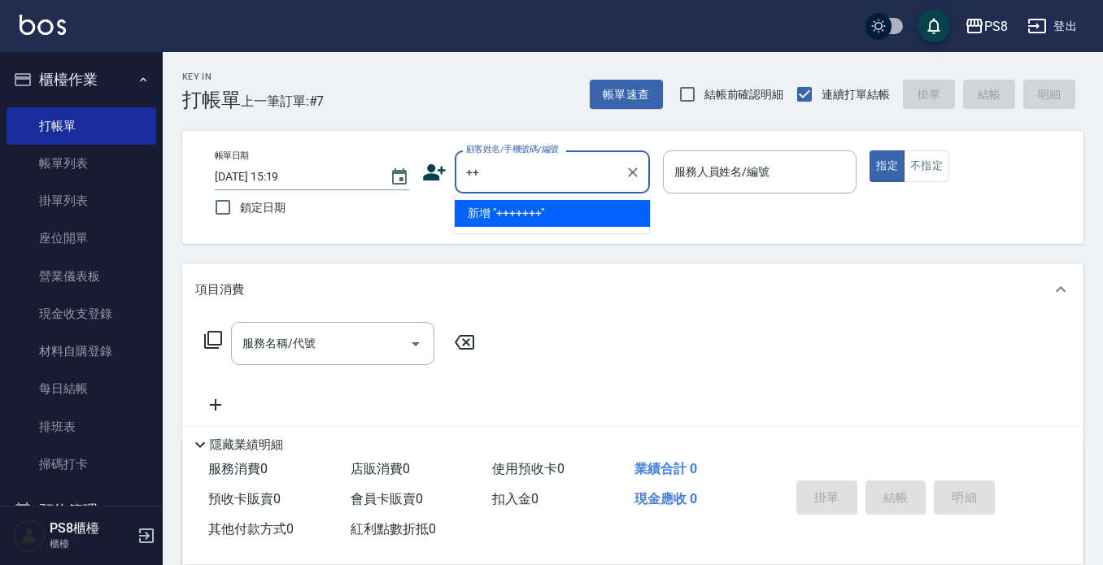
type input "+"
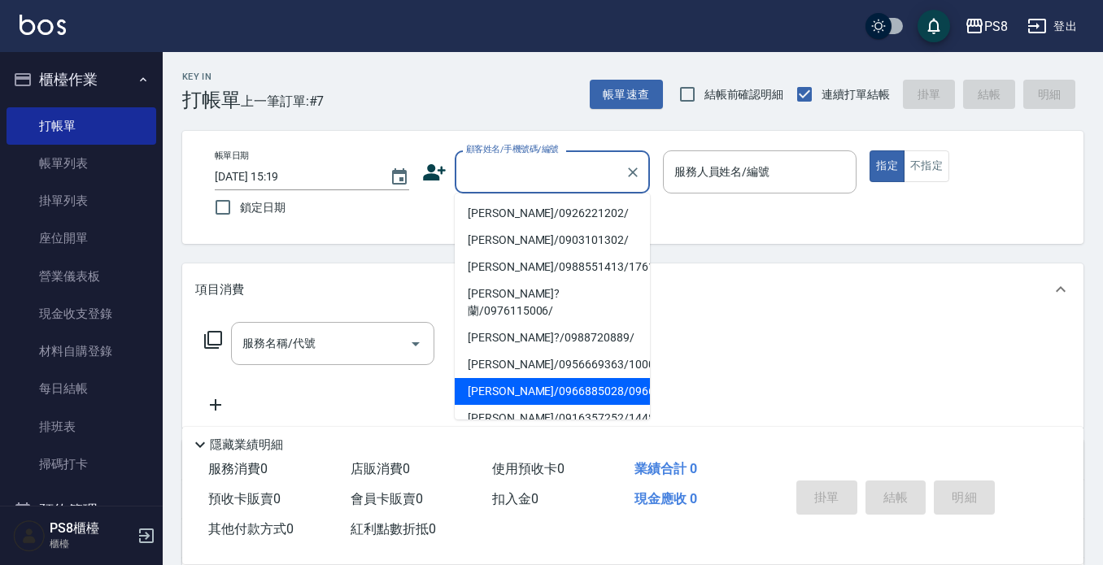
scroll to position [144, 0]
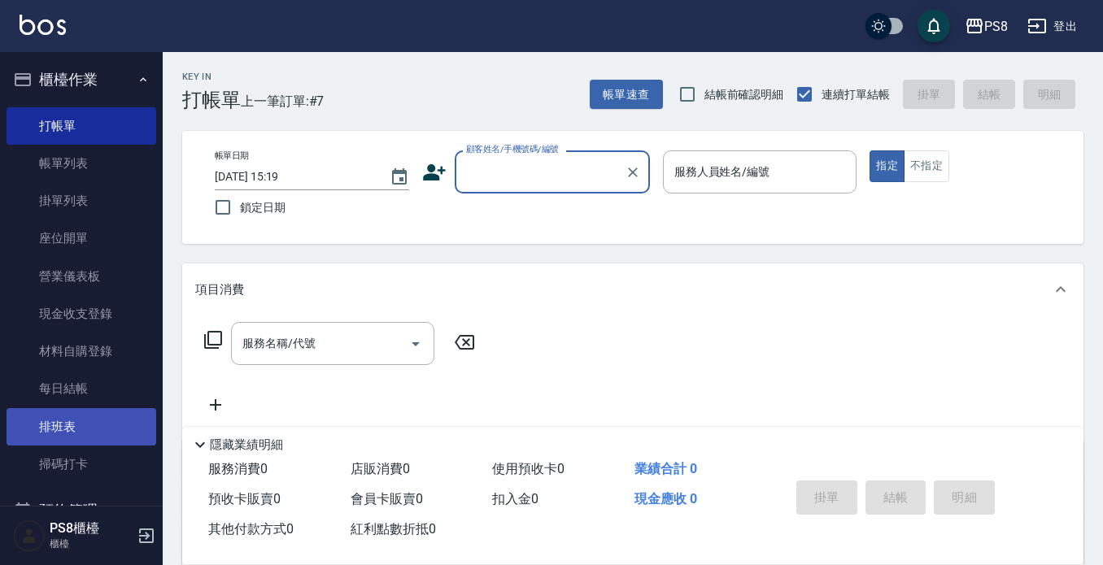
click at [84, 424] on link "排班表" at bounding box center [82, 426] width 150 height 37
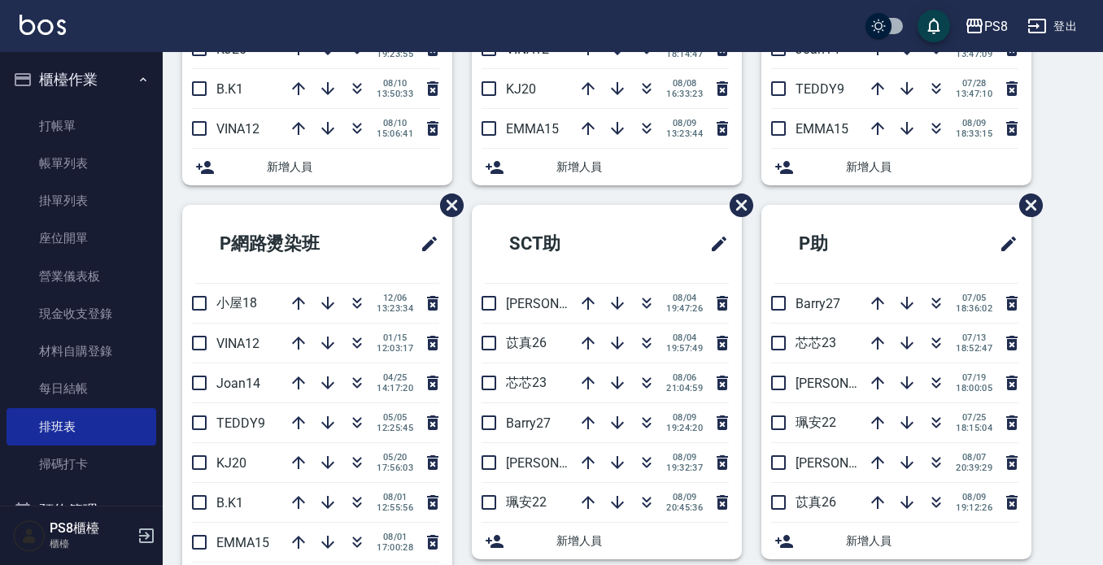
scroll to position [407, 0]
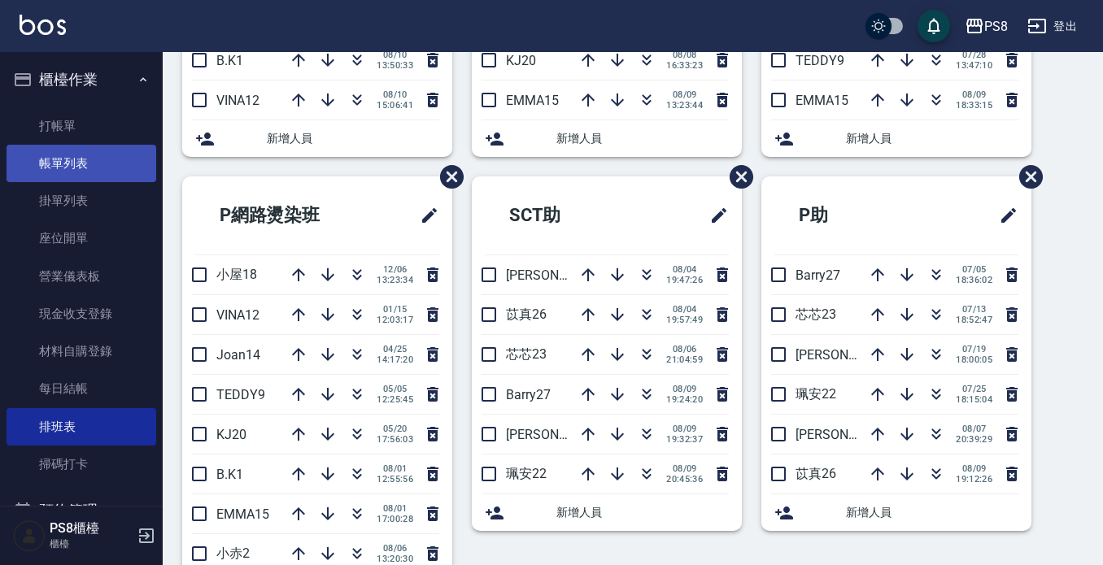
click at [119, 159] on link "帳單列表" at bounding box center [82, 163] width 150 height 37
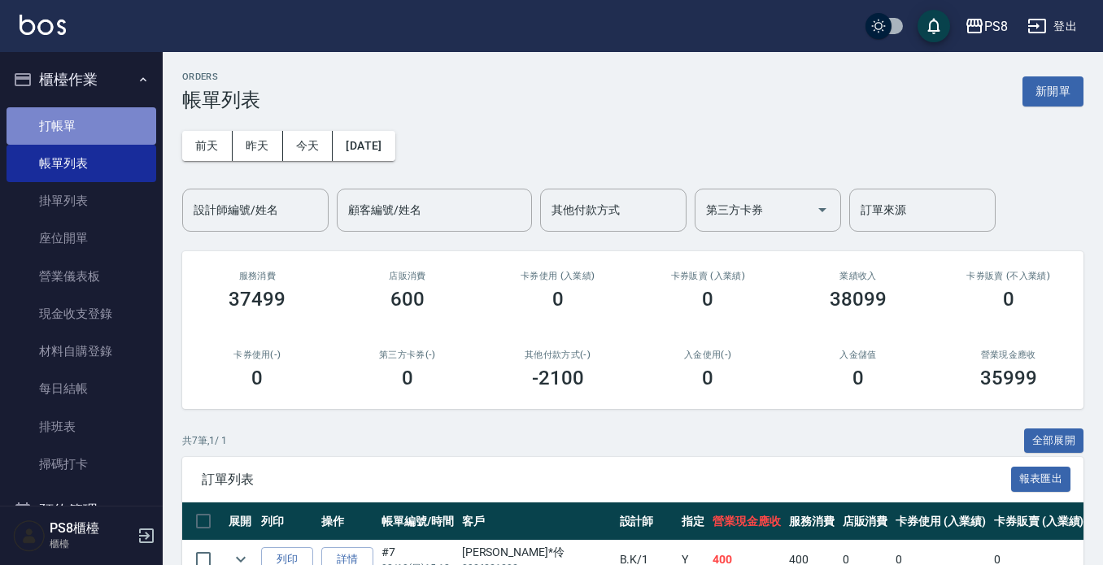
click at [109, 123] on link "打帳單" at bounding box center [82, 125] width 150 height 37
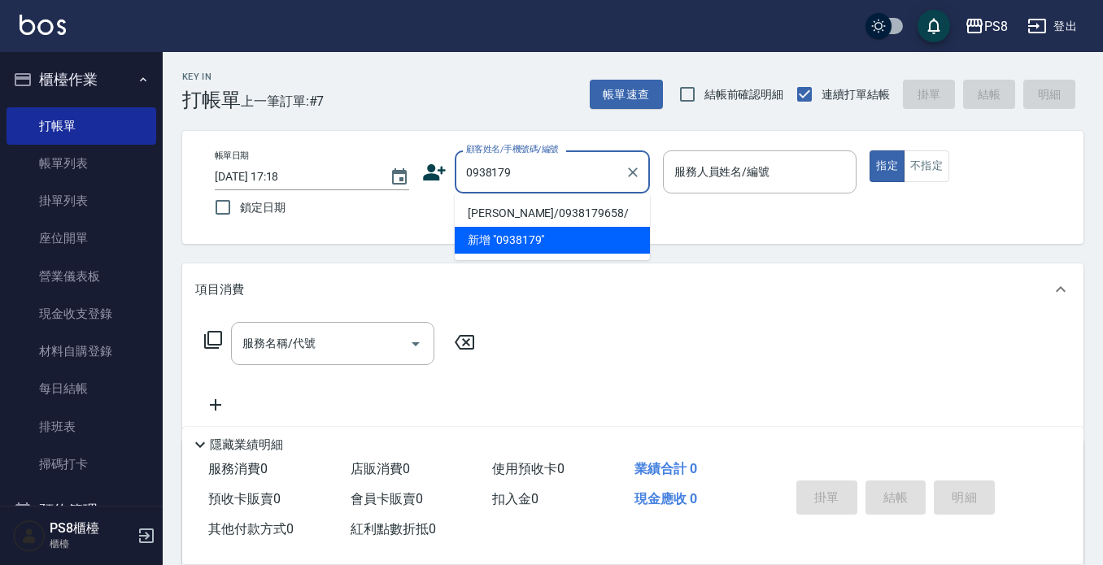
type input "0938179"
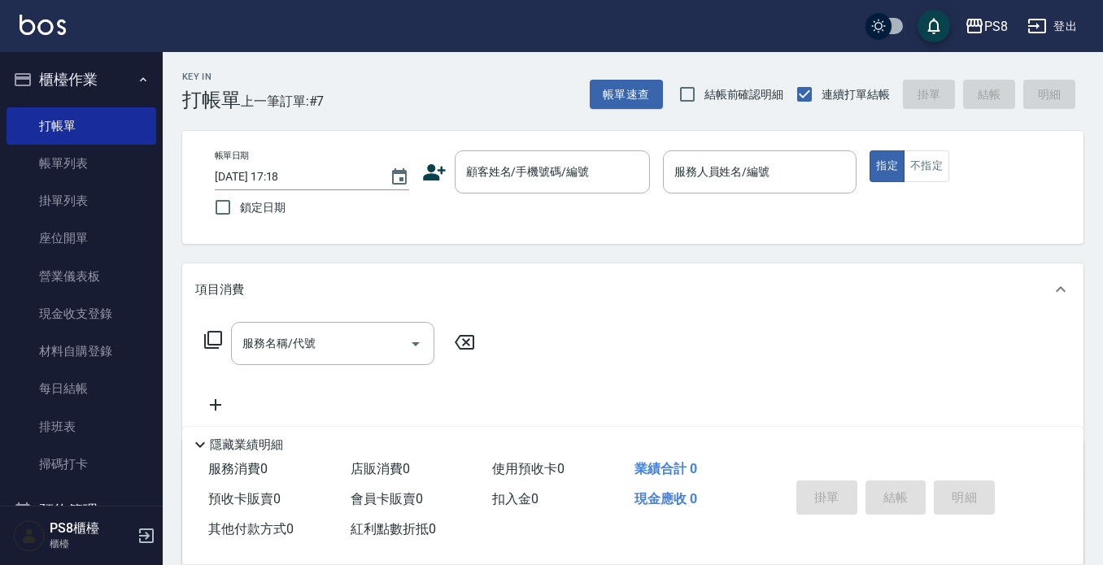
click at [149, 169] on nav "櫃檯作業 打帳單 帳單列表 掛單列表 座位開單 營業儀表板 現金收支登錄 材料自購登錄 每日結帳 排班表 掃碼打卡 預約管理 預約管理 單日預約紀錄 單週預約…" at bounding box center [81, 279] width 163 height 454
click at [129, 166] on link "帳單列表" at bounding box center [82, 163] width 150 height 37
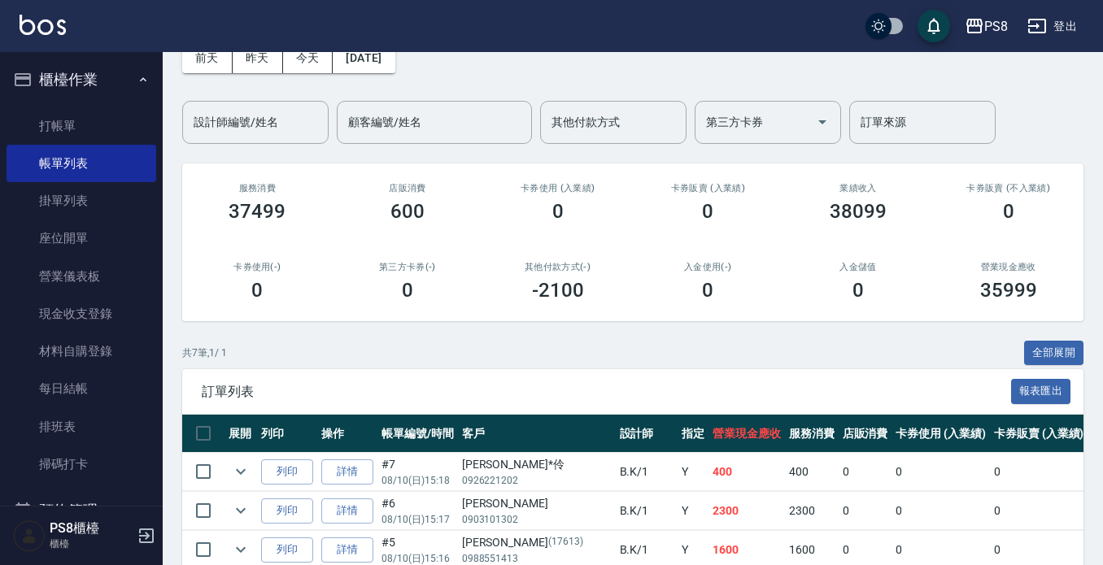
scroll to position [81, 0]
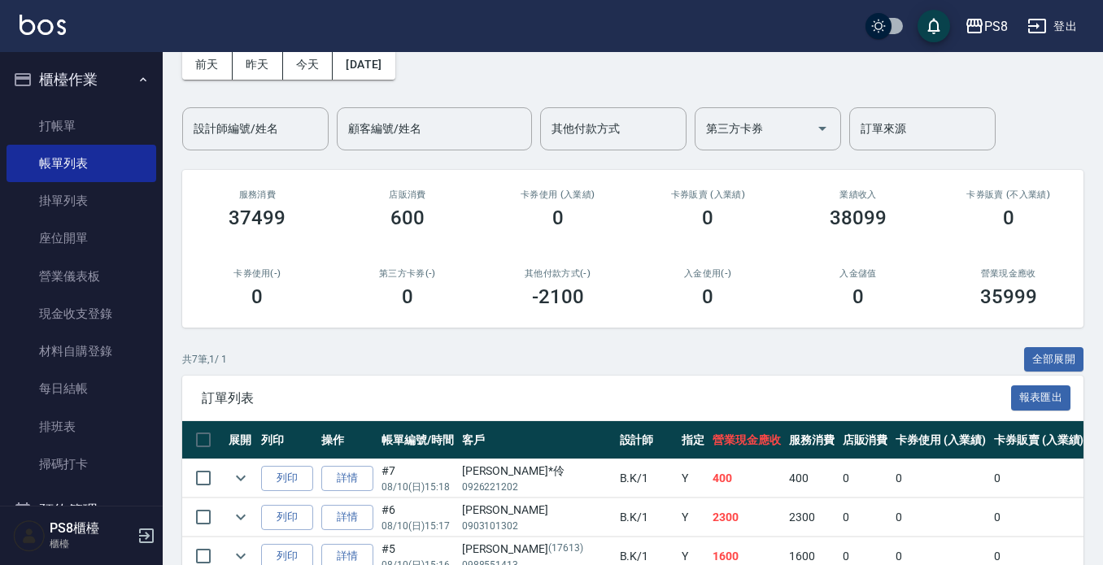
click at [277, 125] on input "設計師編號/姓名" at bounding box center [256, 129] width 132 height 28
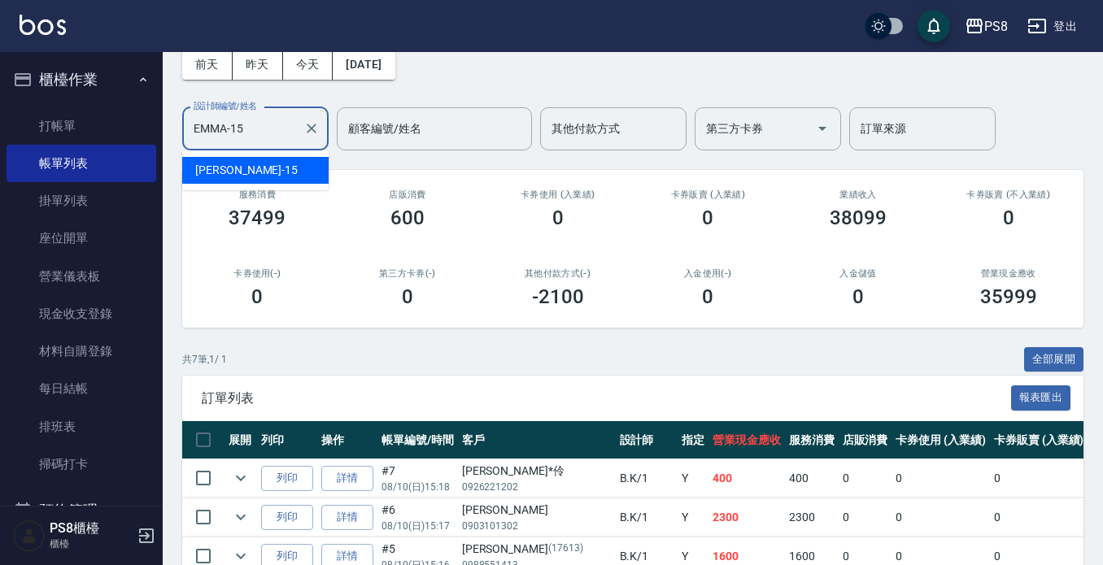
scroll to position [0, 0]
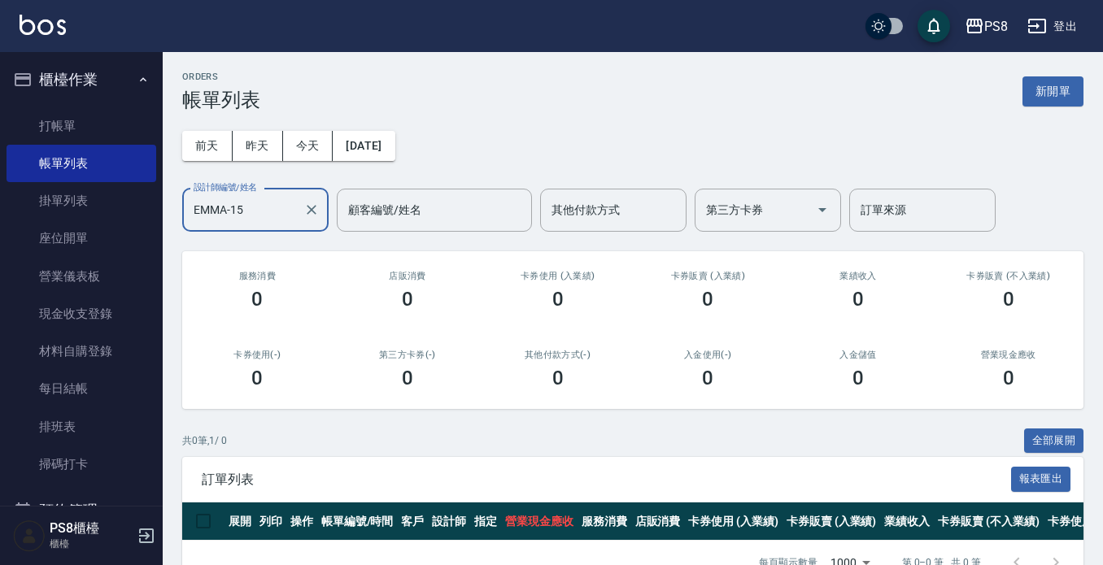
type input "EMMA-15"
click at [59, 124] on link "打帳單" at bounding box center [82, 125] width 150 height 37
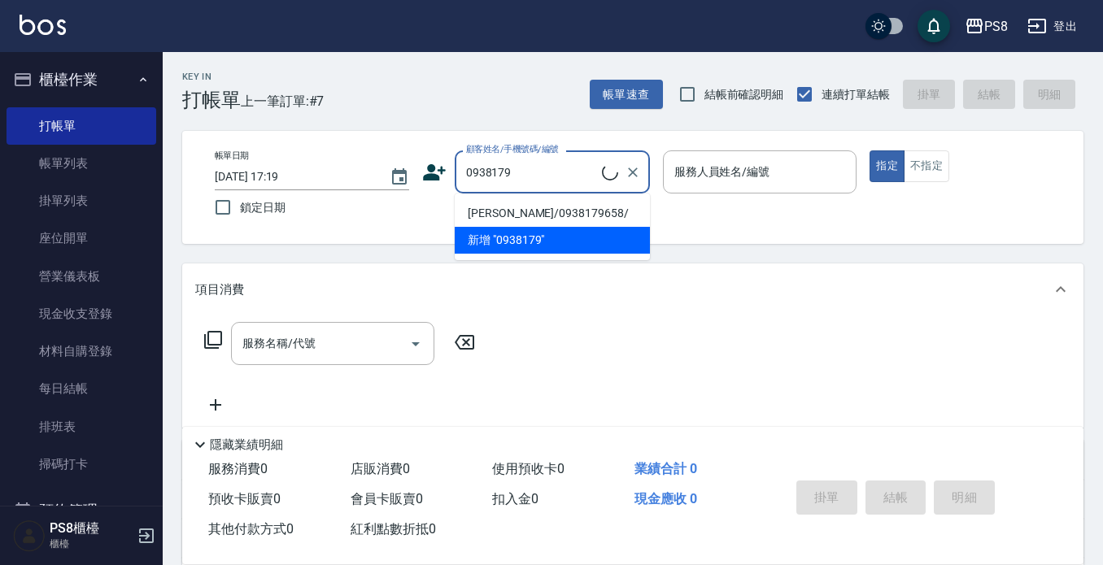
click at [565, 209] on li "林育澤/0938179658/" at bounding box center [552, 213] width 195 height 27
type input "林育澤/0938179658/"
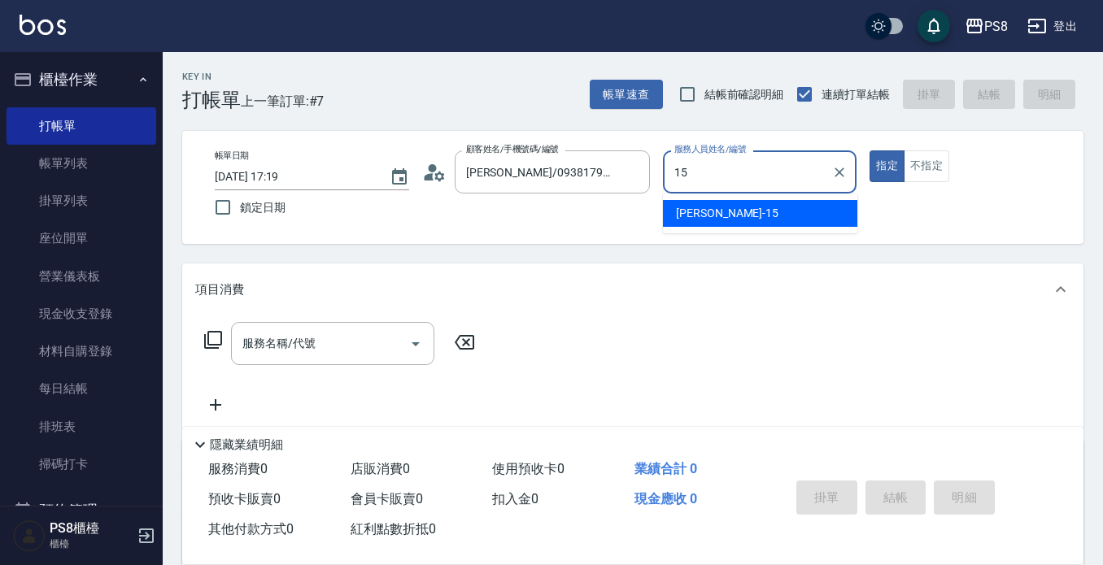
type input "EMMA-15"
type button "true"
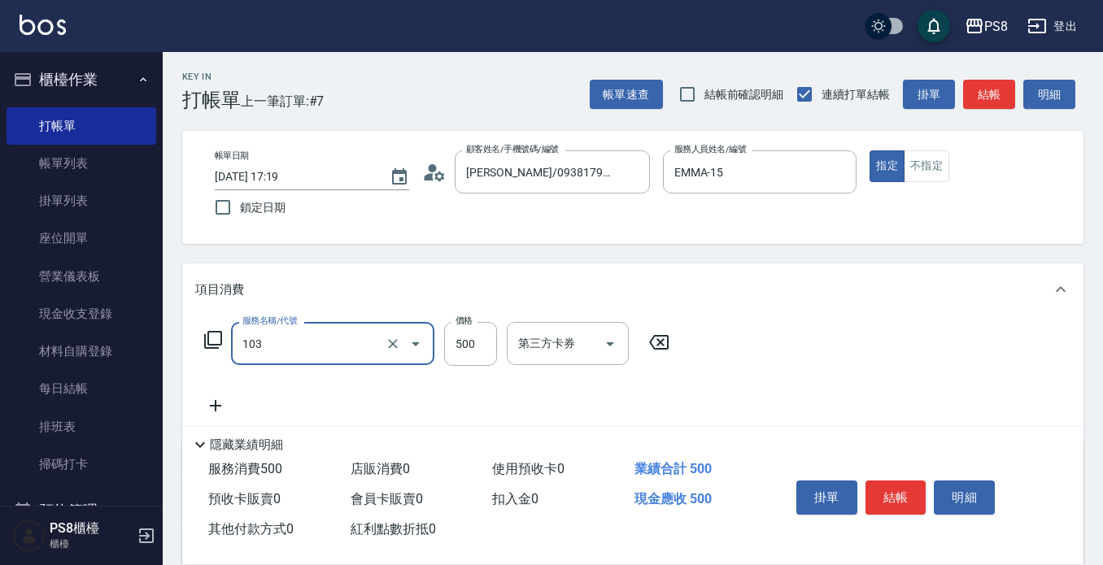
type input "B級洗剪500(103)"
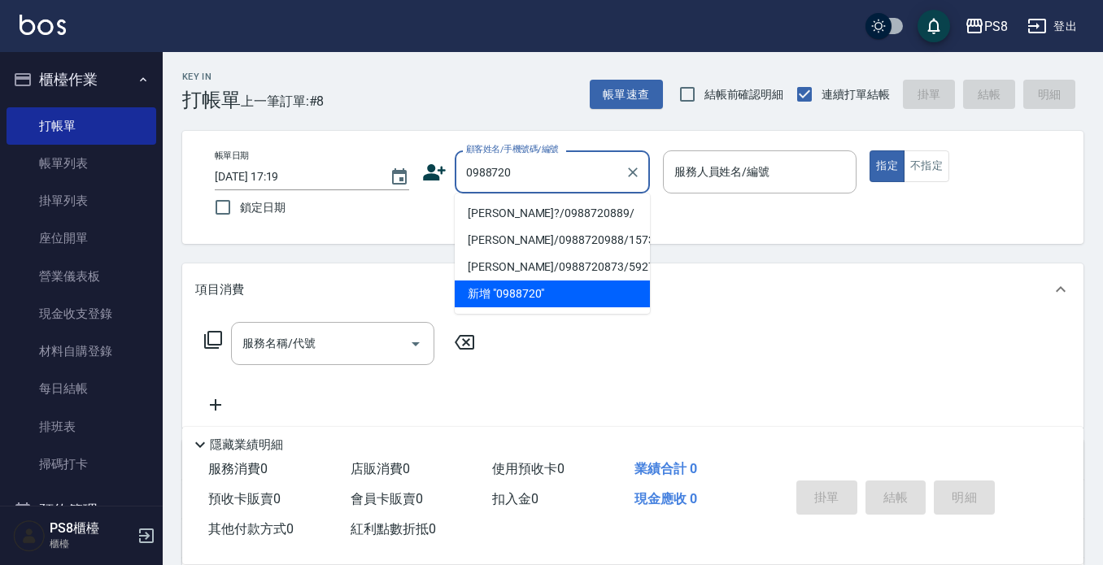
click at [560, 213] on li "王敏?/0988720889/" at bounding box center [552, 213] width 195 height 27
type input "王敏?/0988720889/"
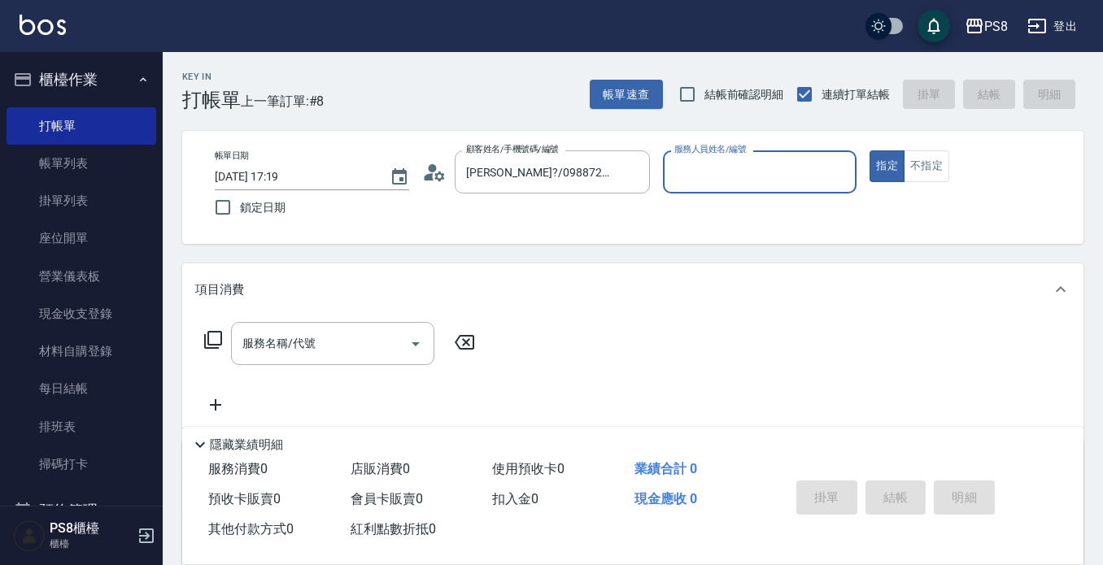
click at [438, 170] on icon at bounding box center [434, 172] width 24 height 24
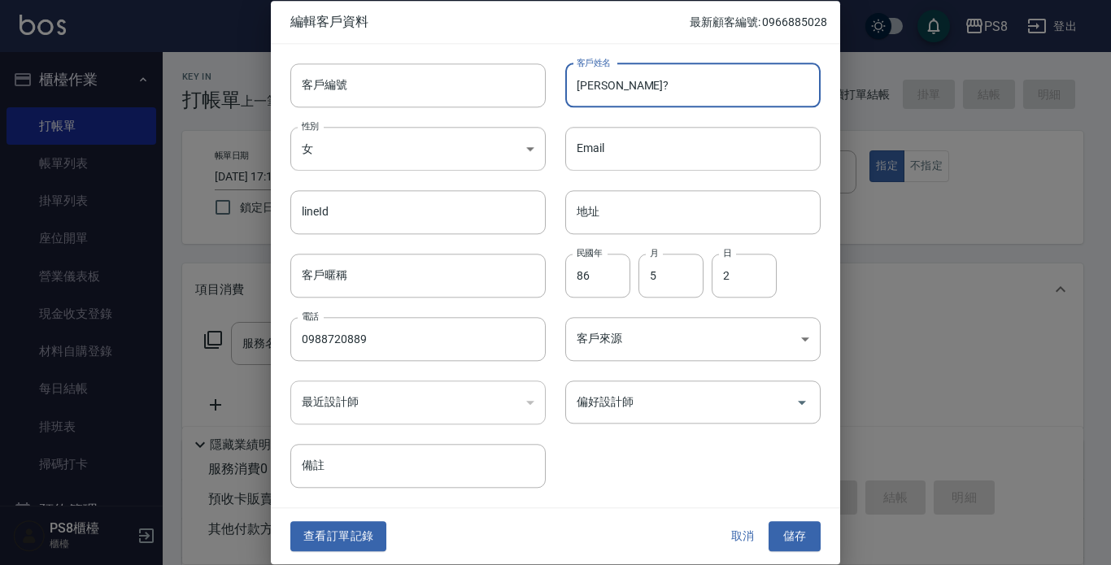
drag, startPoint x: 631, startPoint y: 76, endPoint x: 631, endPoint y: 88, distance: 11.4
click at [631, 85] on input "王敏?" at bounding box center [692, 85] width 255 height 44
type input "[PERSON_NAME]"
click at [596, 266] on input "86" at bounding box center [597, 276] width 65 height 44
click at [791, 520] on div "查看訂單記錄 取消 儲存" at bounding box center [555, 537] width 569 height 56
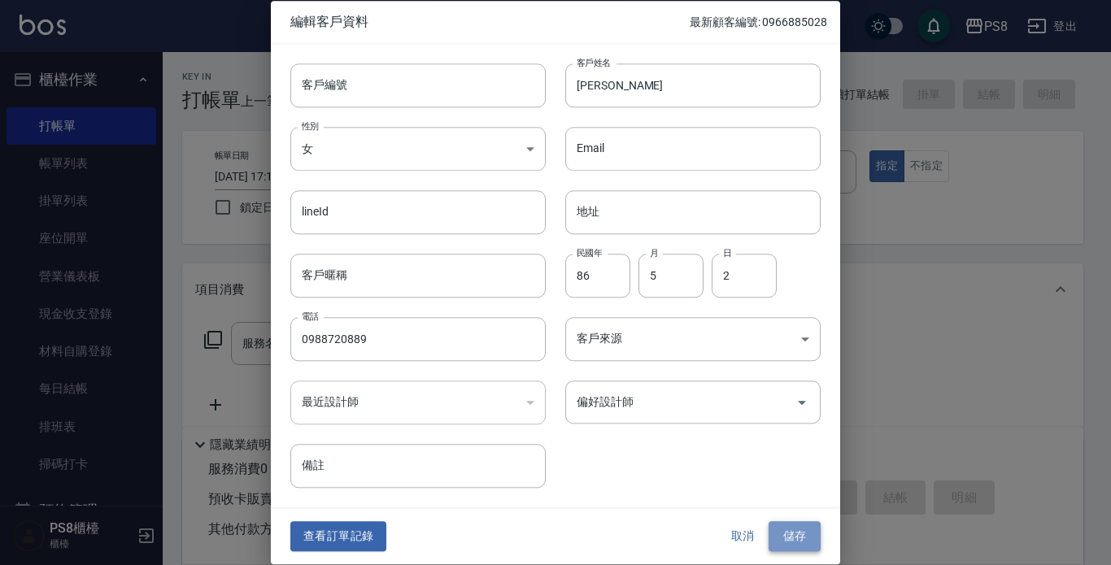
click at [791, 526] on button "儲存" at bounding box center [795, 537] width 52 height 30
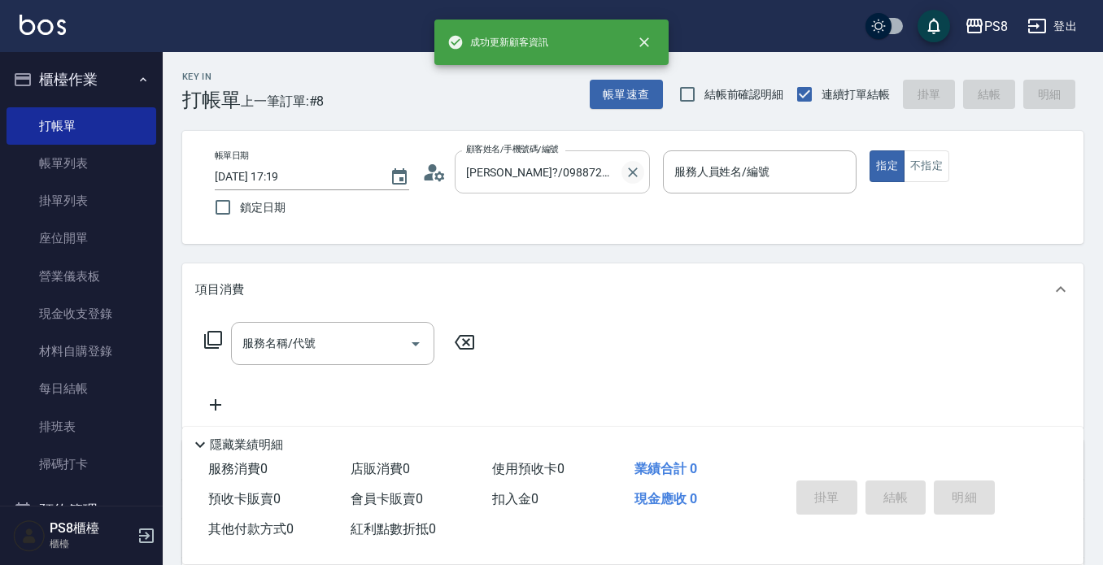
click at [627, 171] on icon "Clear" at bounding box center [633, 172] width 16 height 16
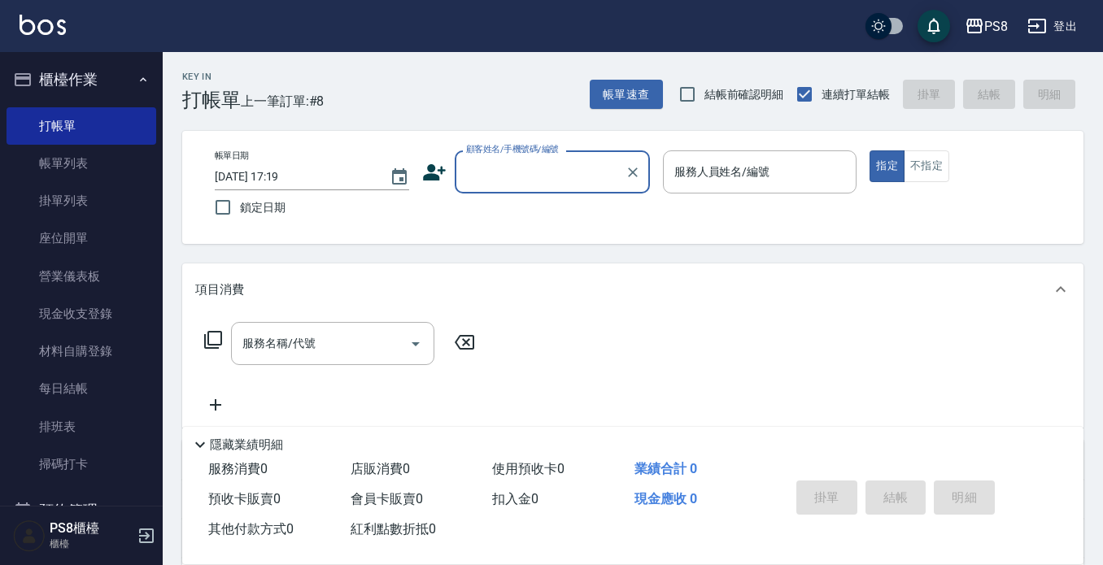
click at [571, 172] on input "顧客姓名/手機號碼/編號" at bounding box center [540, 172] width 156 height 28
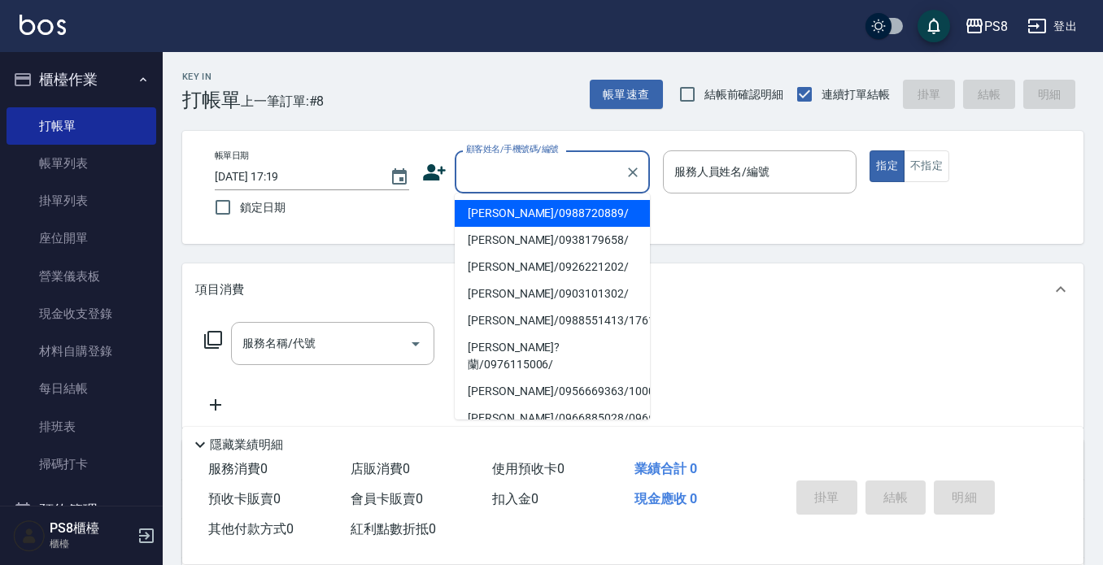
click at [521, 205] on li "王毓帆/0988720889/" at bounding box center [552, 213] width 195 height 27
type input "王毓帆/0988720889/"
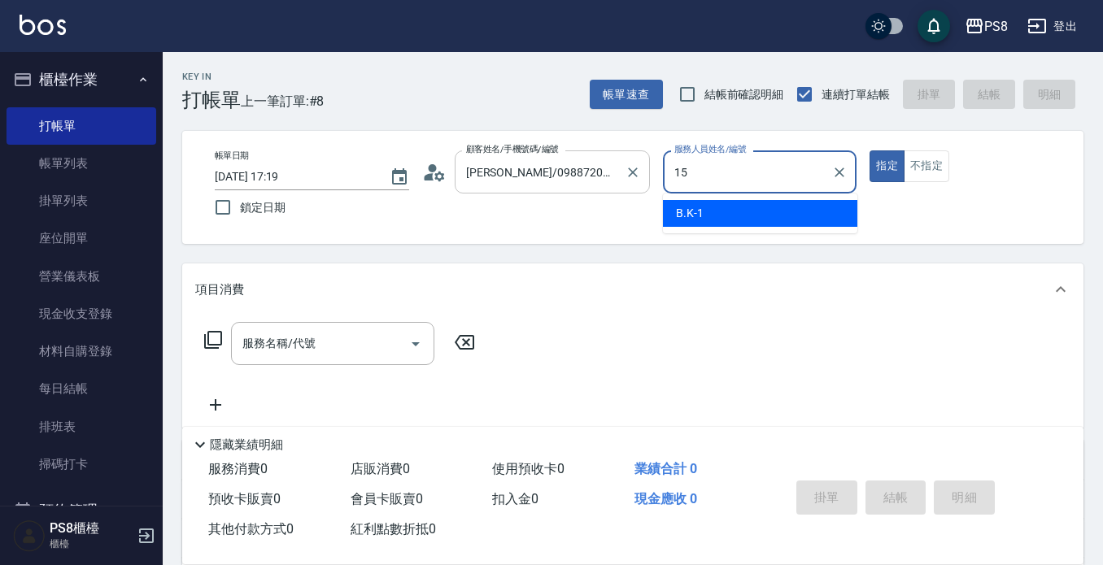
type input "EMMA-15"
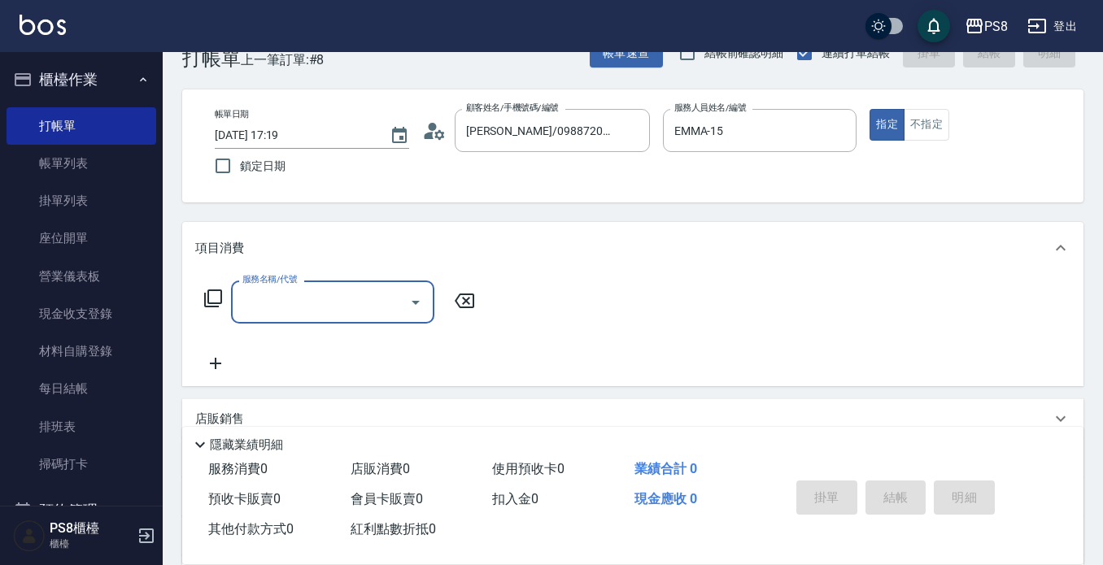
scroll to position [163, 0]
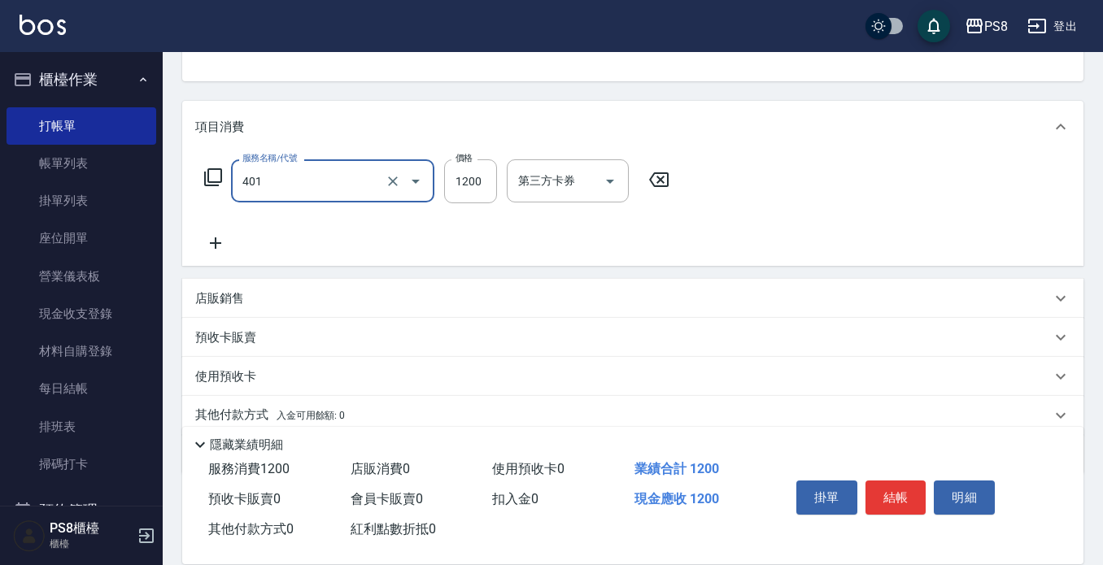
type input "基本染髮(401)"
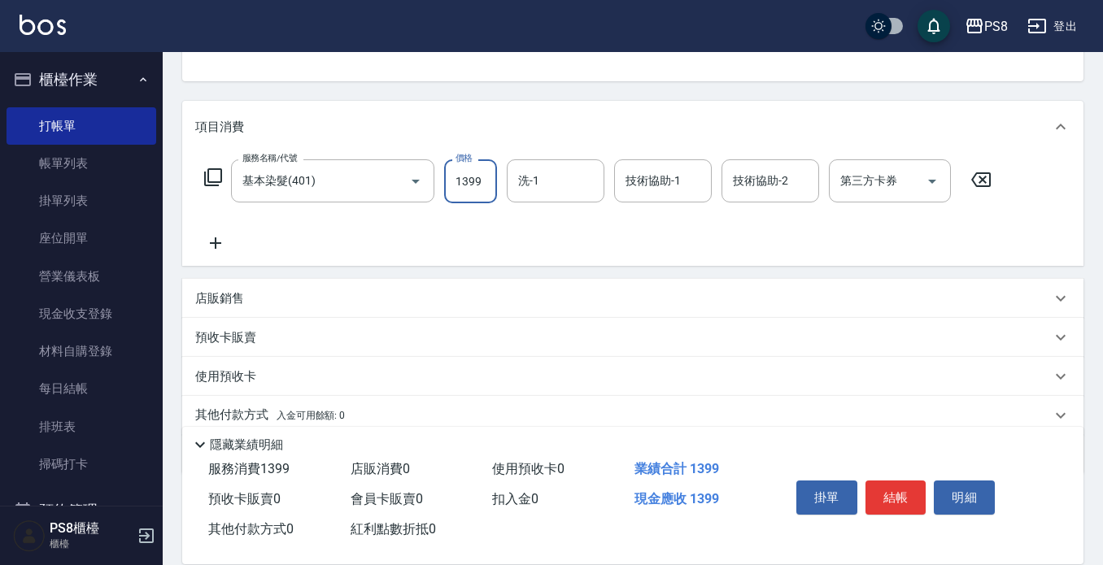
type input "1399"
type input "芯芯-23"
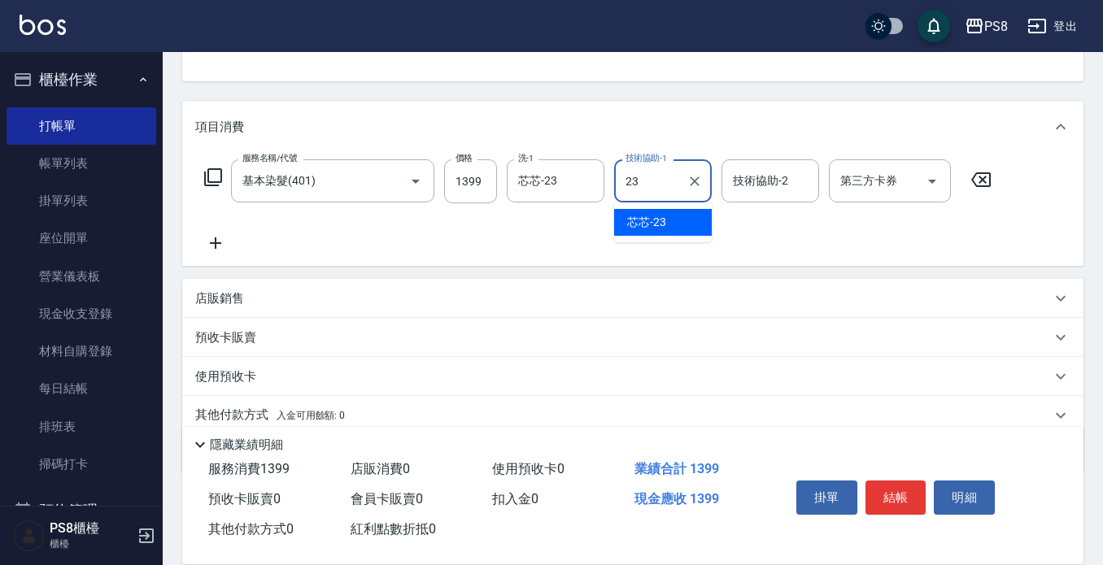
type input "芯芯-23"
click at [213, 236] on icon at bounding box center [215, 243] width 41 height 20
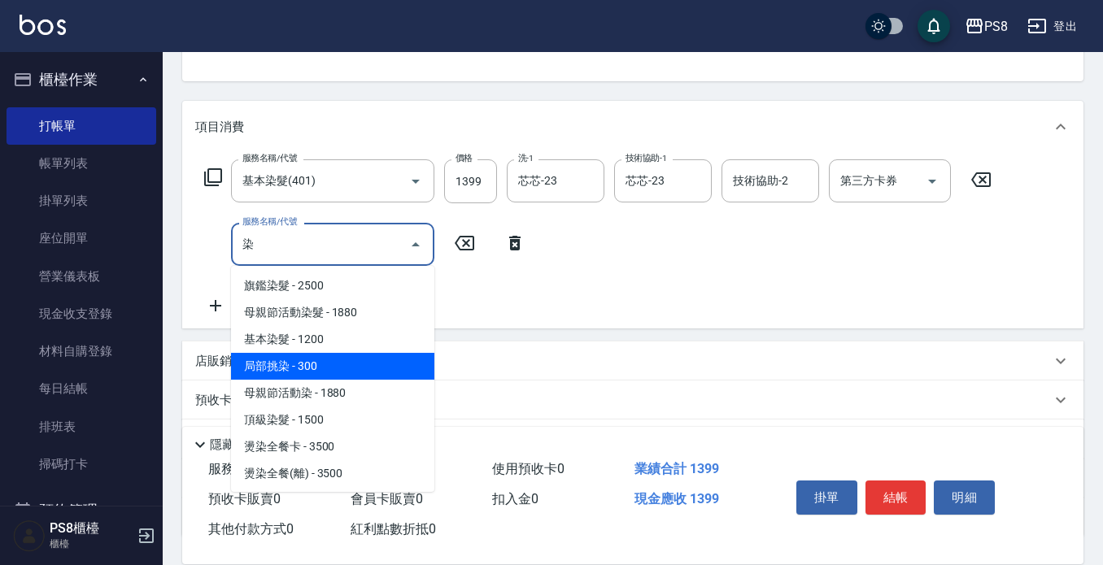
click at [304, 355] on span "局部挑染 - 300" at bounding box center [332, 366] width 203 height 27
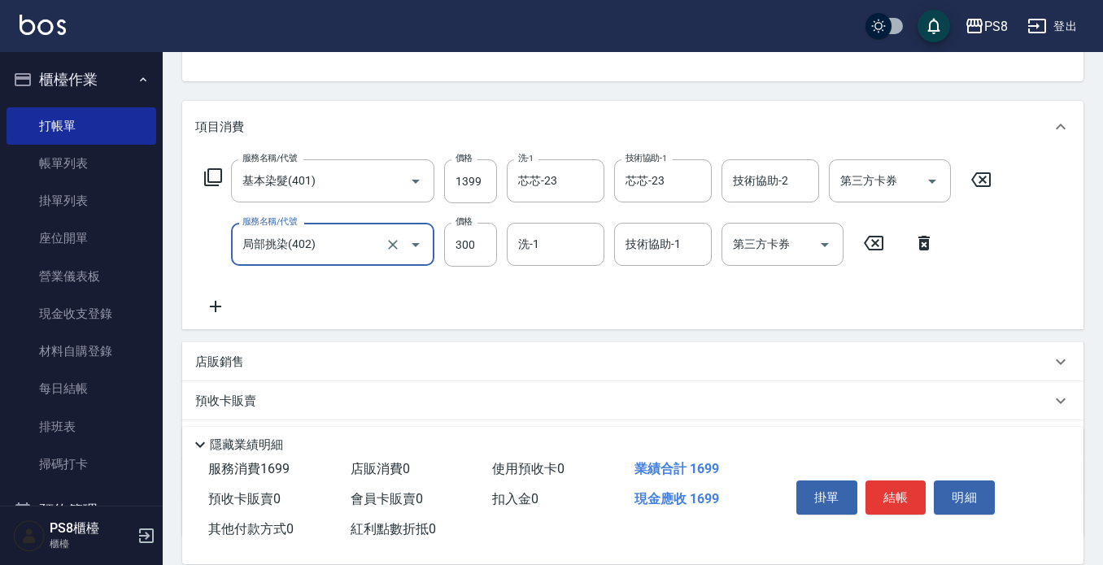
type input "局部挑染(402)"
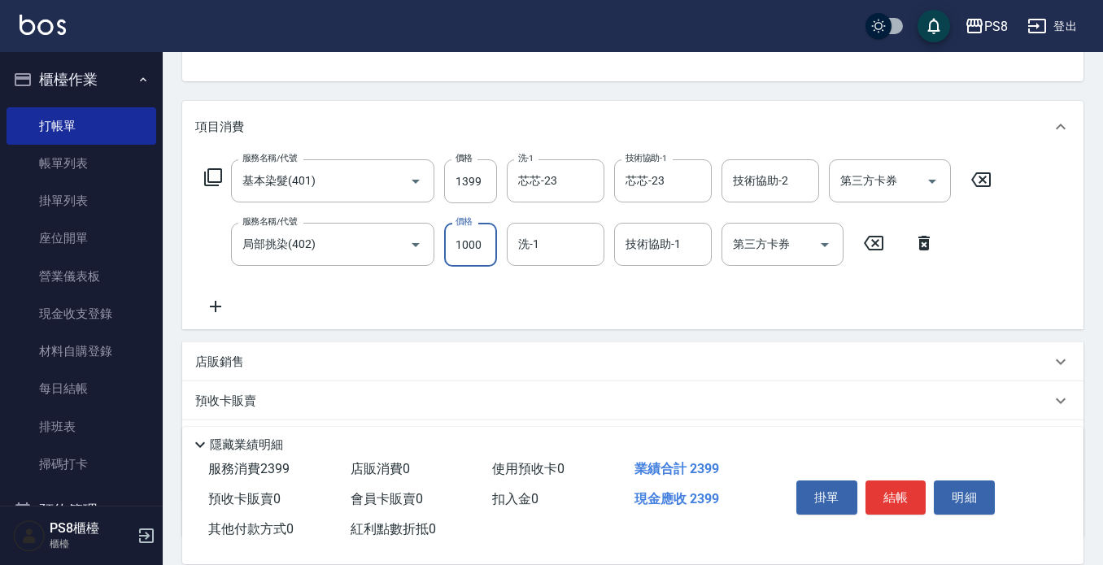
type input "1000"
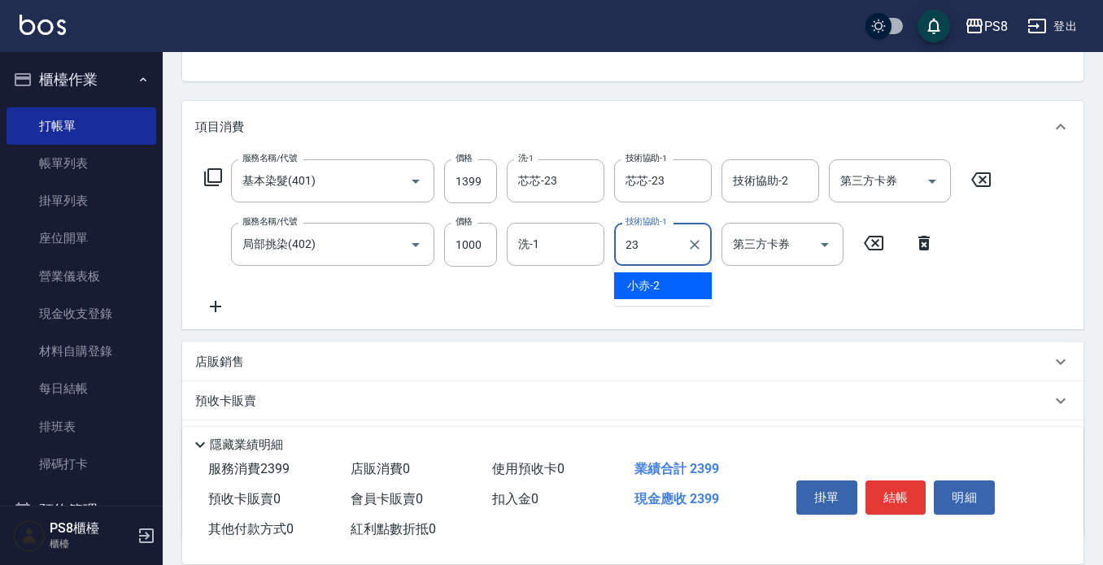
type input "芯芯-23"
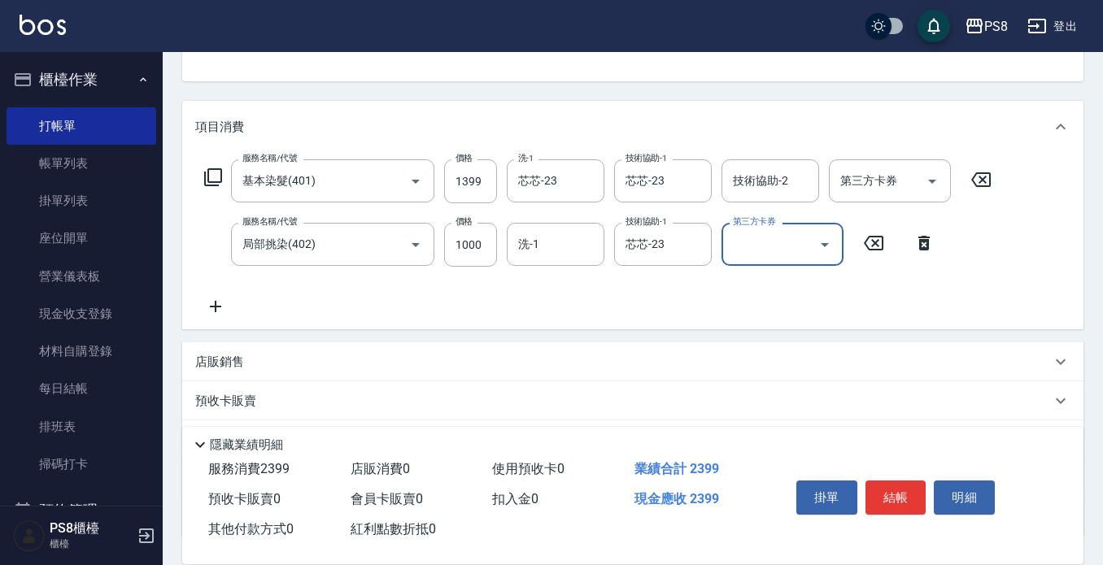
click at [909, 492] on button "結帳" at bounding box center [896, 498] width 61 height 34
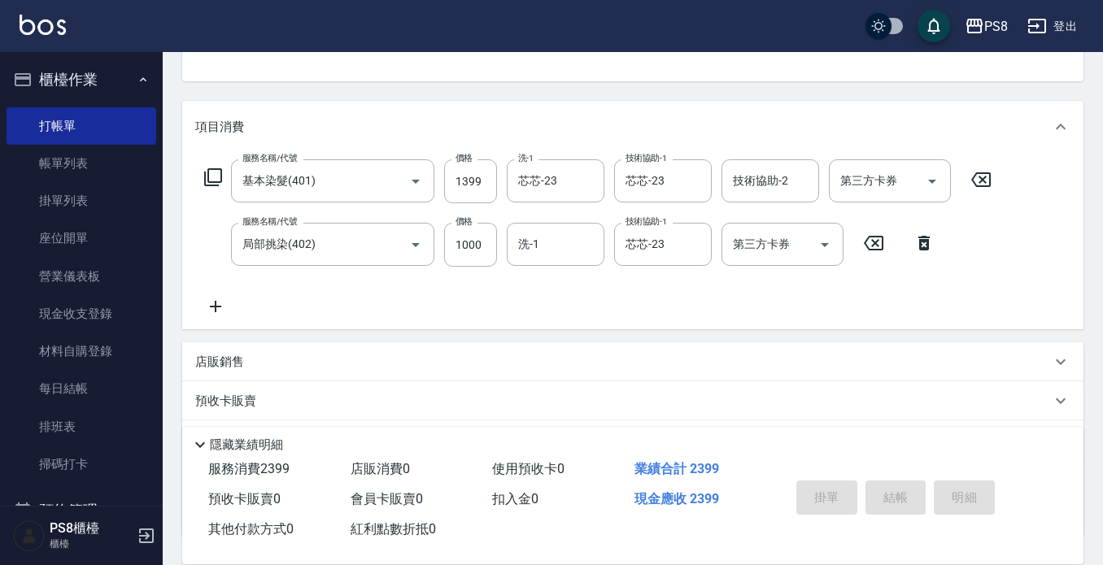
type input "2025/08/10 17:22"
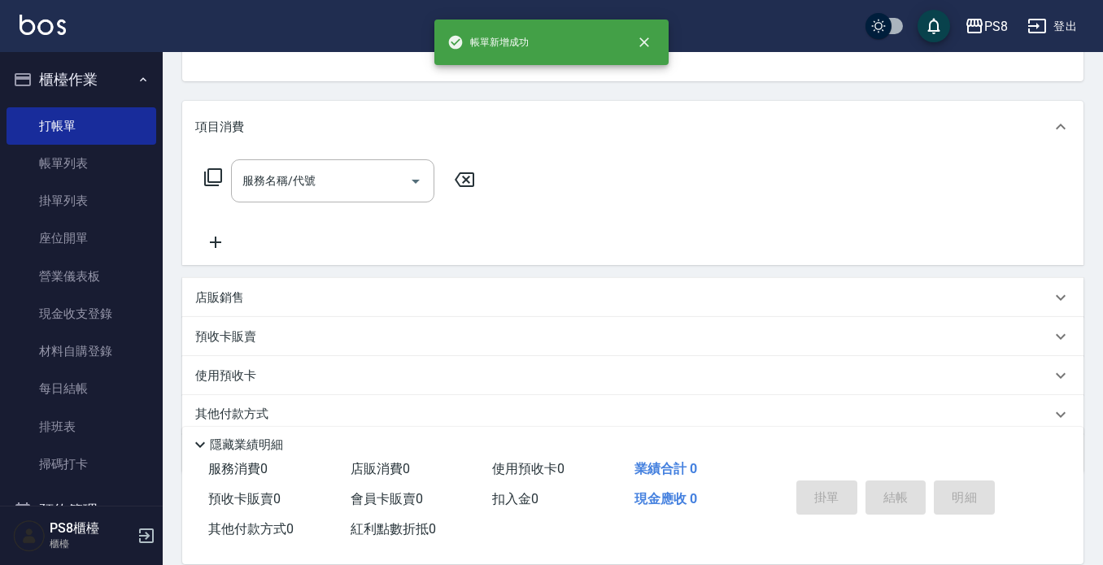
scroll to position [4, 0]
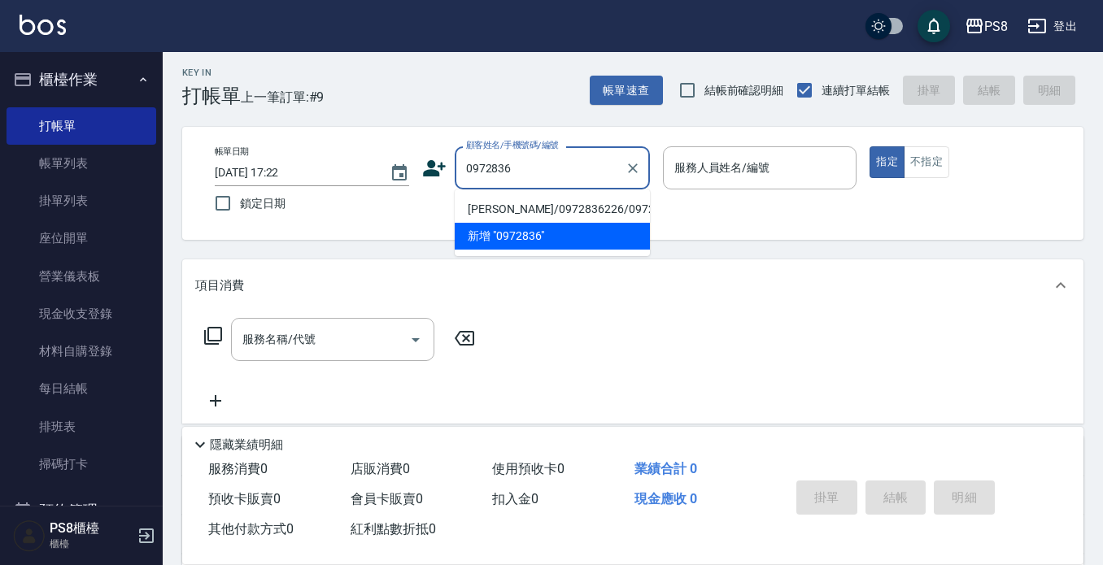
click at [537, 210] on li "陳筱珊/0972836226/0972836226" at bounding box center [552, 209] width 195 height 27
type input "陳筱珊/0972836226/0972836226"
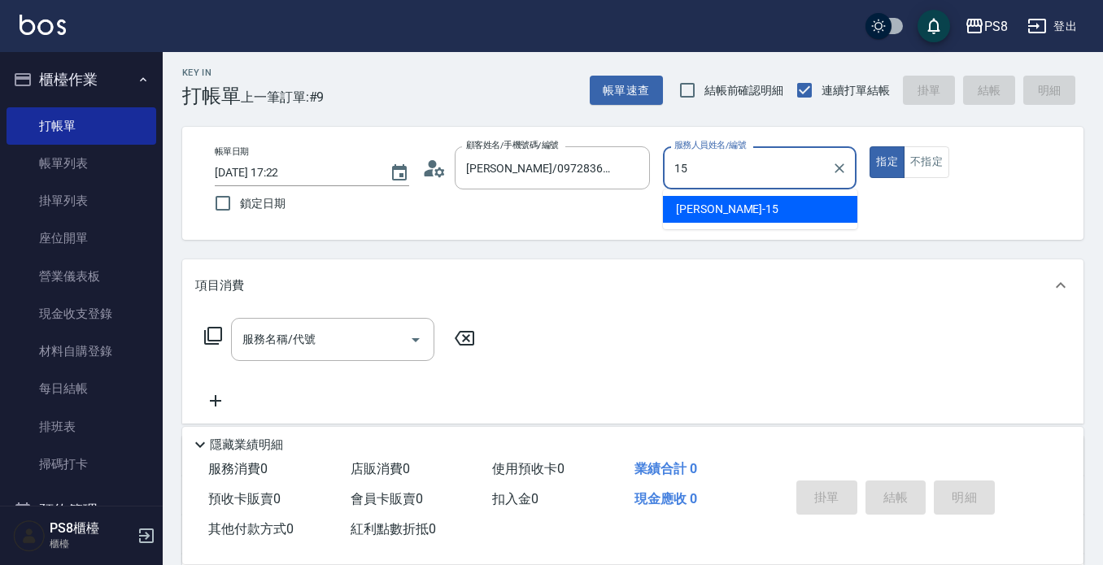
type input "EMMA-15"
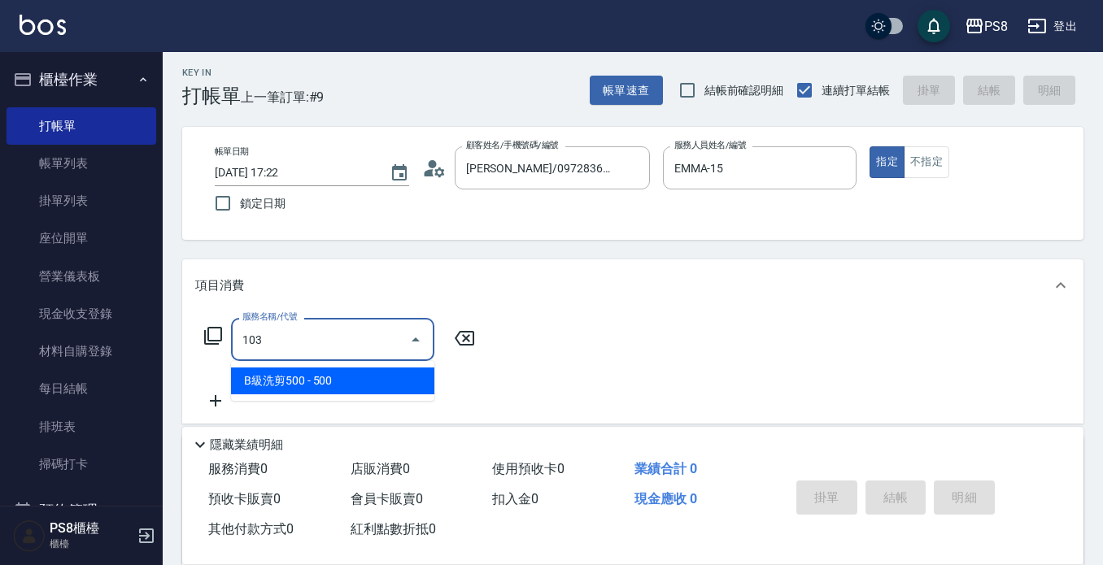
type input "B級洗剪500(103)"
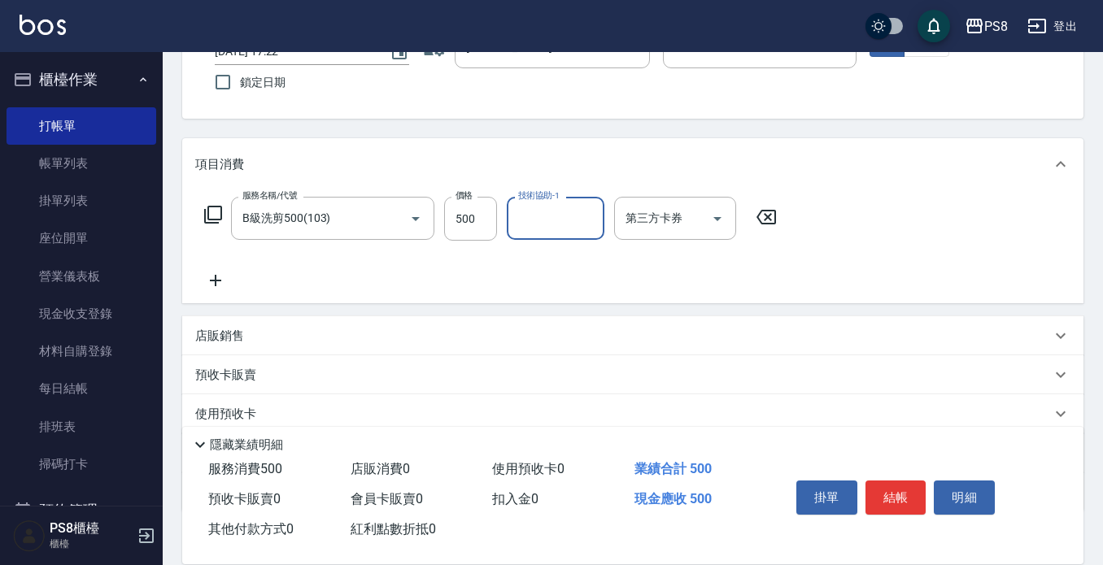
scroll to position [228, 0]
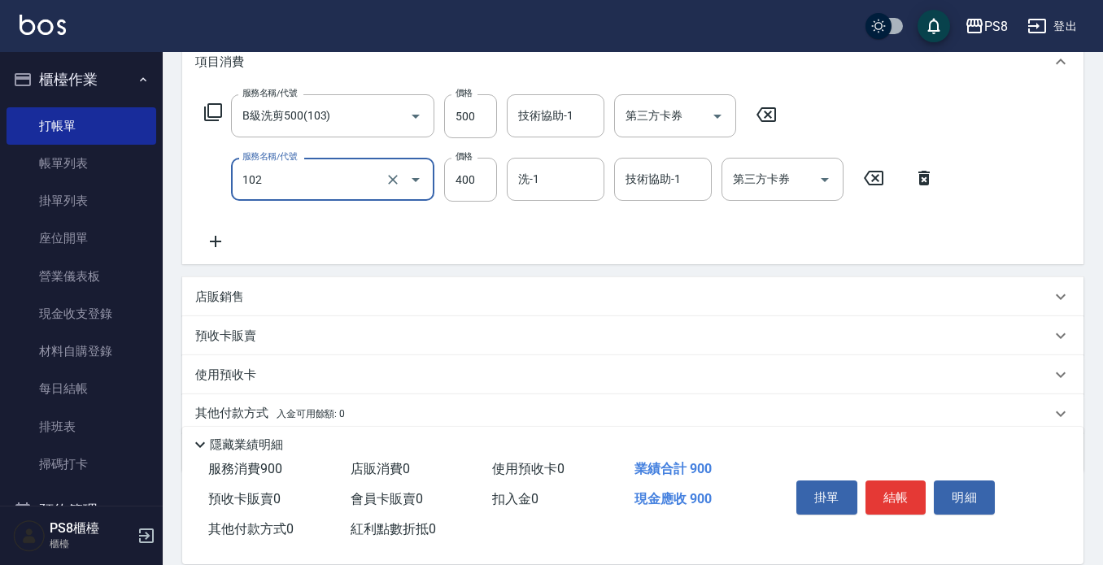
type input "精油洗髮(102)"
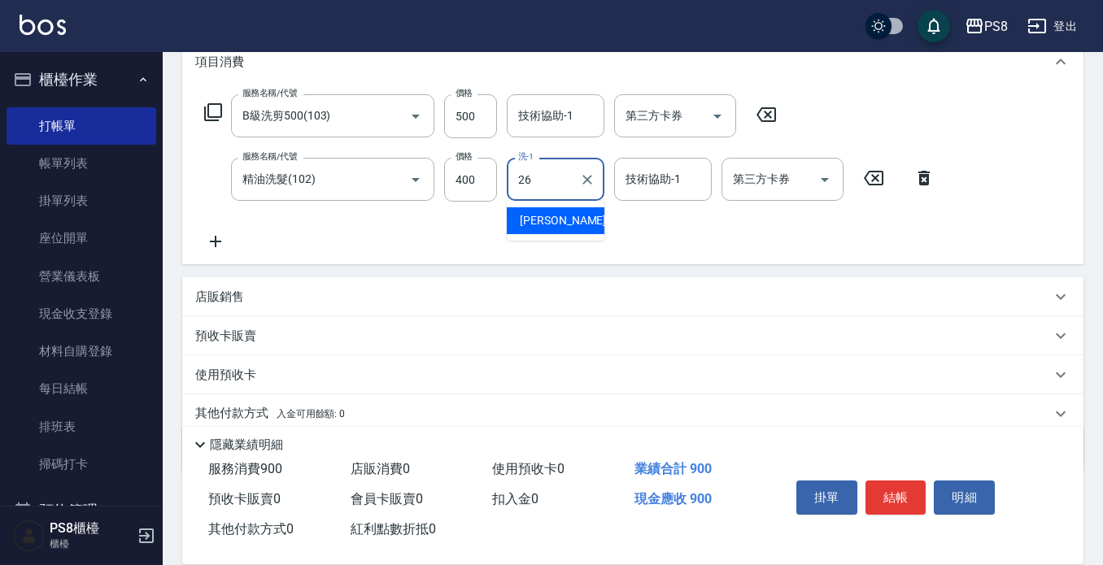
type input "苡真-26"
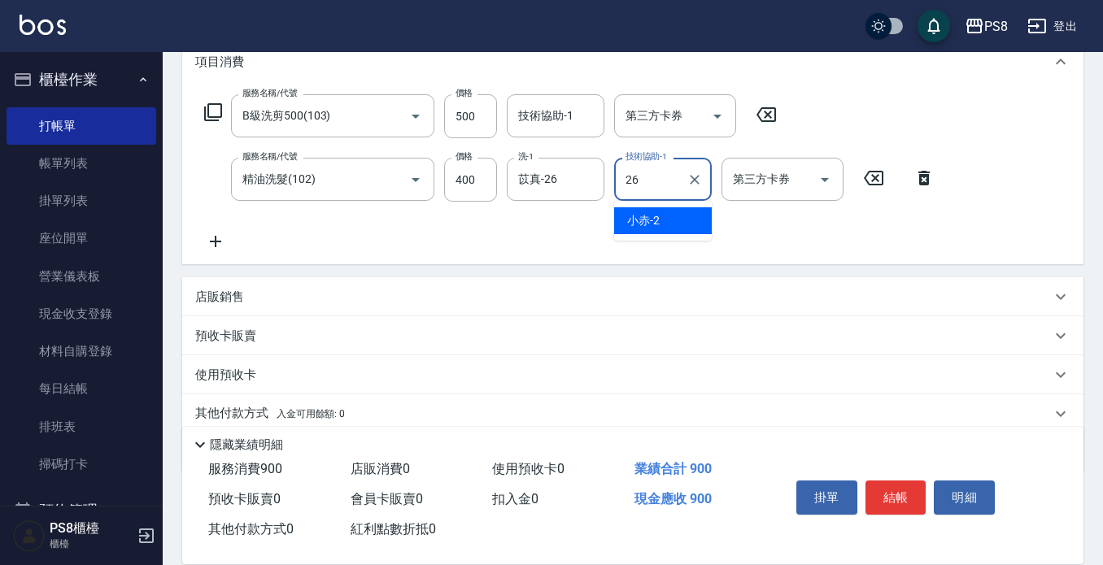
type input "苡真-26"
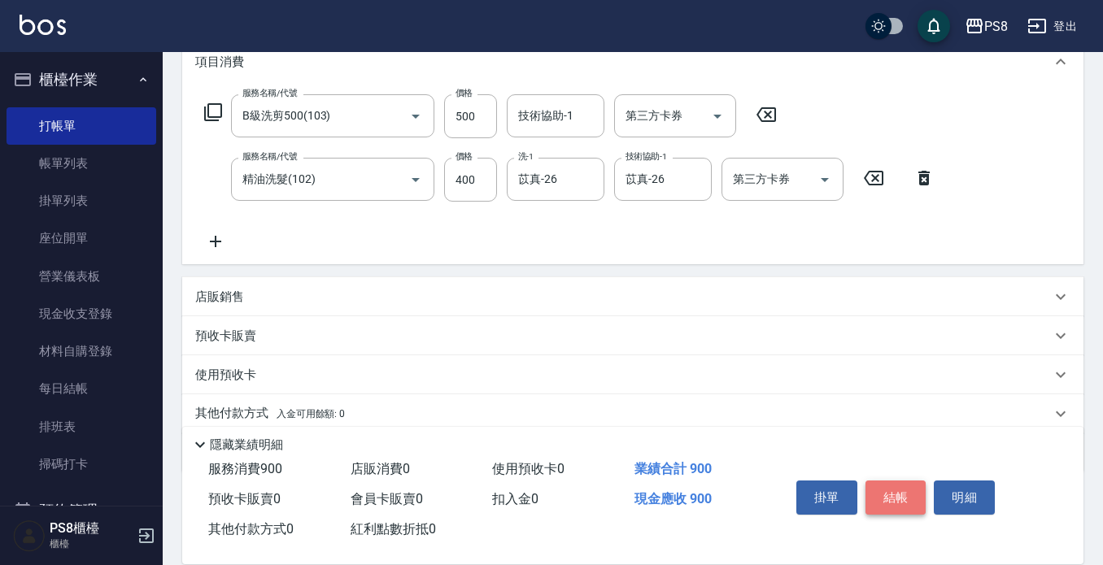
click at [887, 491] on button "結帳" at bounding box center [896, 498] width 61 height 34
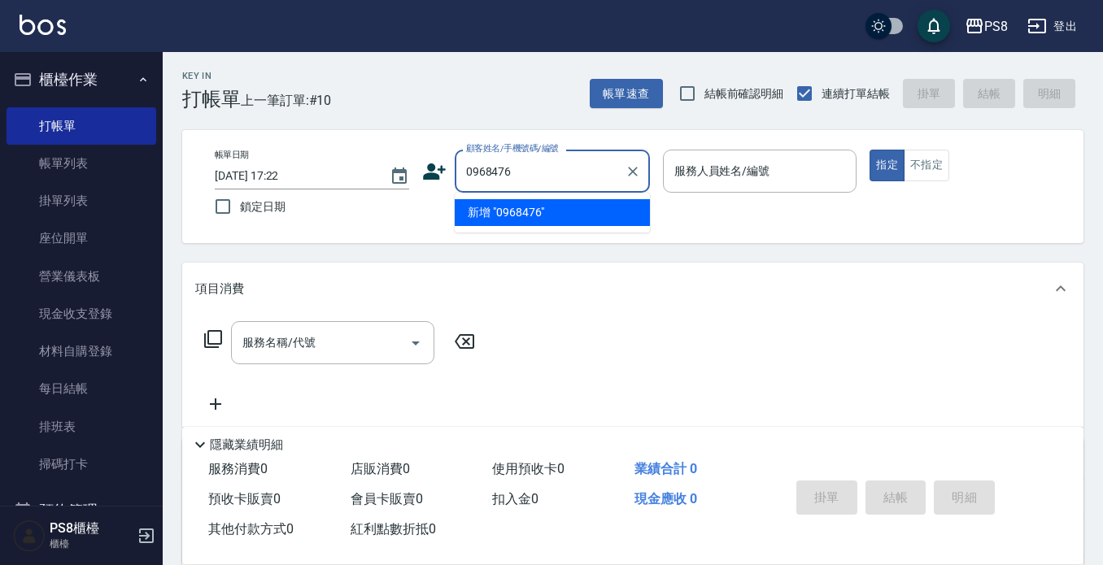
scroll to position [0, 0]
click at [553, 169] on input "0968476291" at bounding box center [540, 172] width 156 height 28
drag, startPoint x: 555, startPoint y: 175, endPoint x: 458, endPoint y: 174, distance: 96.8
click at [458, 176] on div "0968476291 顧客姓名/手機號碼/編號" at bounding box center [552, 171] width 195 height 43
type input "0968476291"
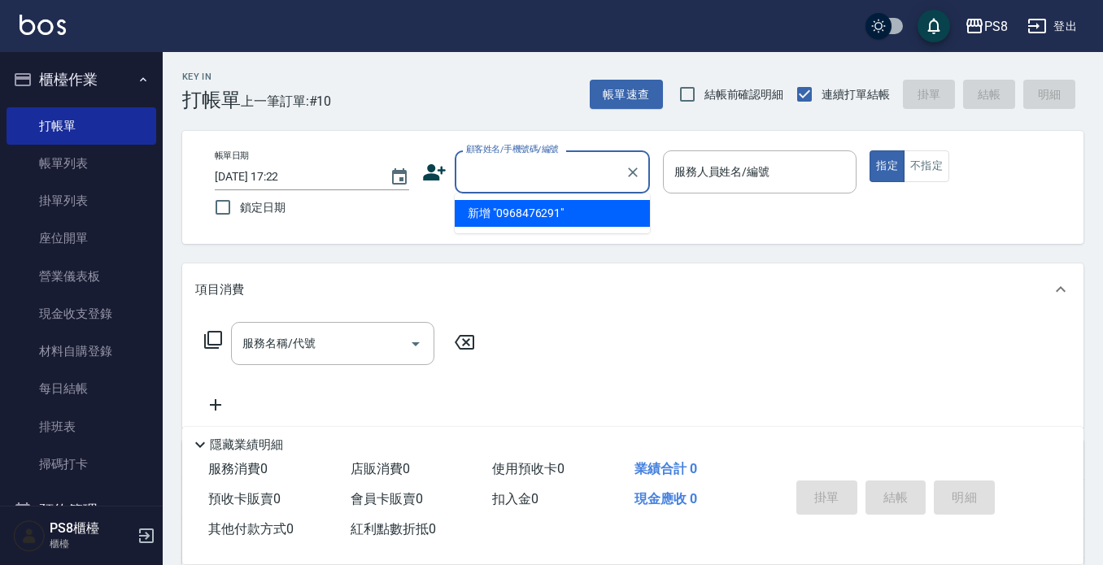
click at [441, 172] on icon at bounding box center [434, 172] width 23 height 16
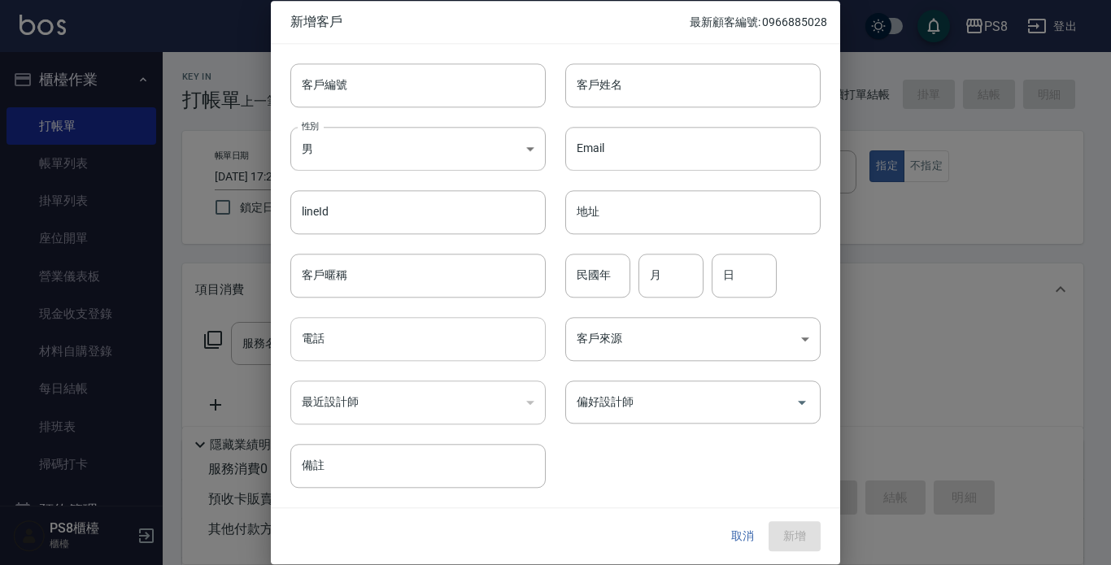
click at [390, 341] on input "電話" at bounding box center [417, 339] width 255 height 44
paste input "0968476291"
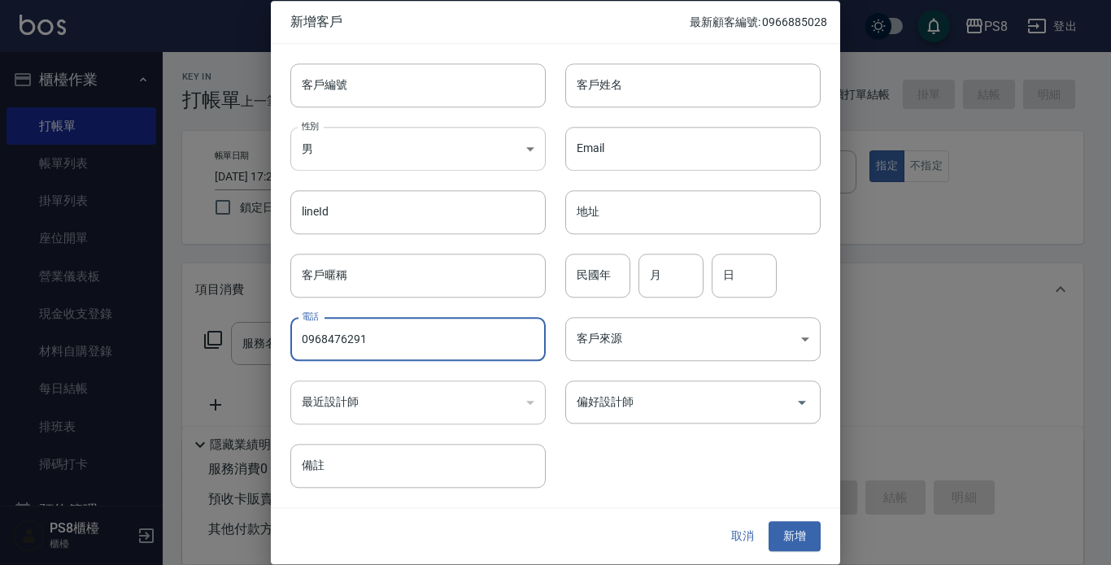
type input "0968476291"
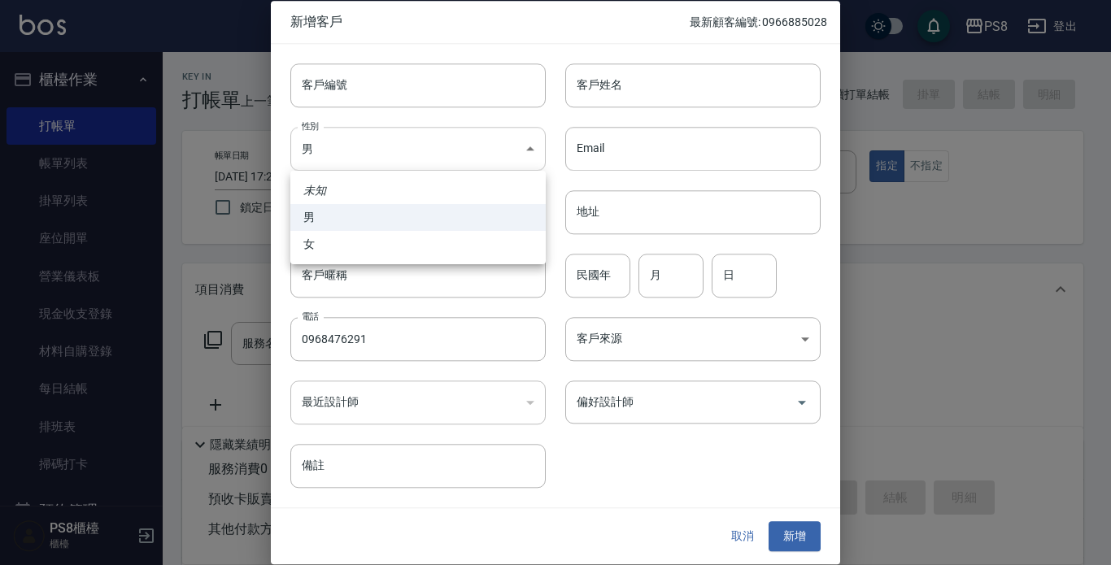
click at [425, 159] on body "PS8 登出 櫃檯作業 打帳單 帳單列表 掛單列表 座位開單 營業儀表板 現金收支登錄 材料自購登錄 每日結帳 排班表 掃碼打卡 預約管理 預約管理 單日預約…" at bounding box center [555, 396] width 1111 height 792
click at [419, 232] on li "女" at bounding box center [417, 244] width 255 height 27
type input "FEMALE"
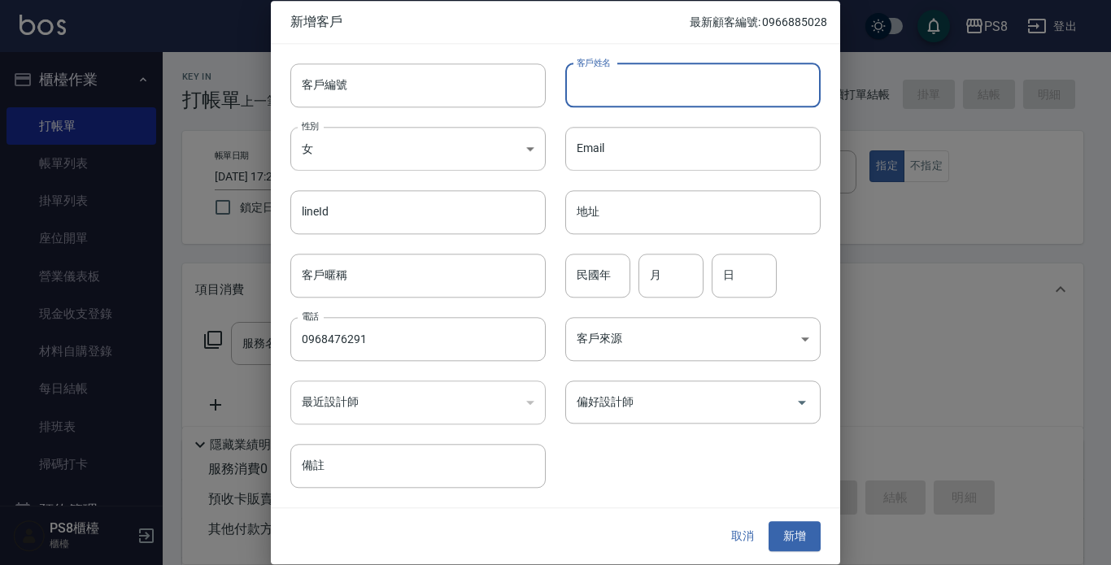
click at [615, 83] on input "客戶姓名" at bounding box center [692, 85] width 255 height 44
type input "[PERSON_NAME]"
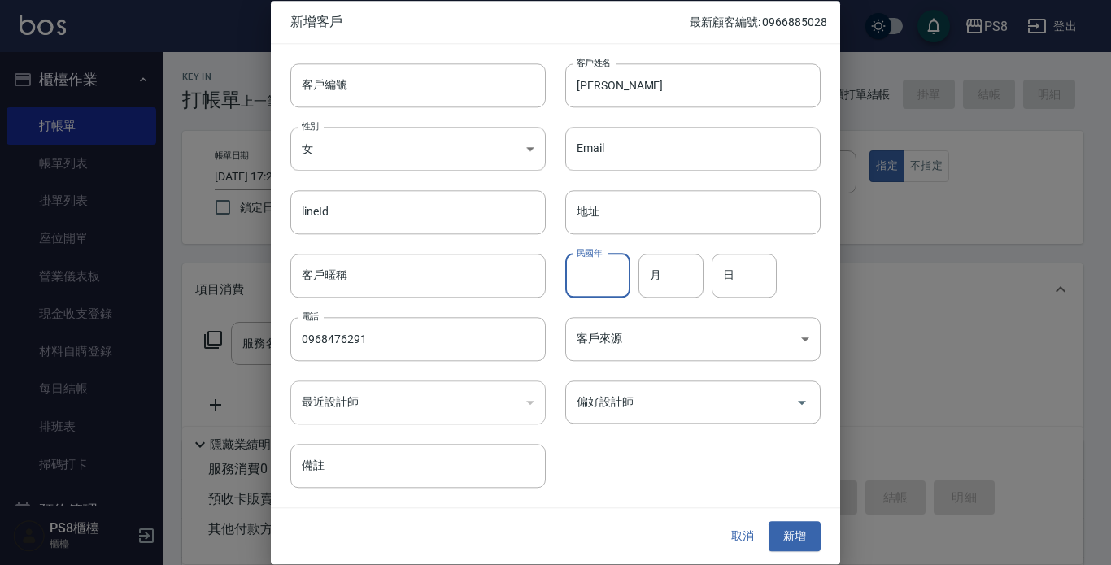
click at [595, 278] on input "民國年" at bounding box center [597, 276] width 65 height 44
click at [387, 167] on body "PS8 登出 櫃檯作業 打帳單 帳單列表 掛單列表 座位開單 營業儀表板 現金收支登錄 材料自購登錄 每日結帳 排班表 掃碼打卡 預約管理 預約管理 單日預約…" at bounding box center [555, 396] width 1111 height 792
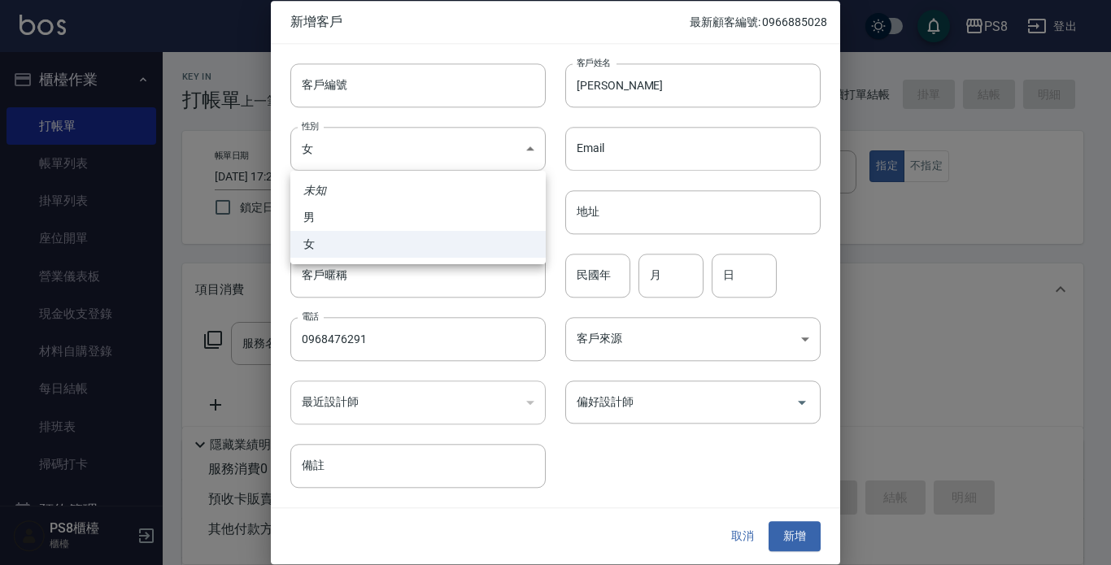
click at [376, 216] on li "男" at bounding box center [417, 217] width 255 height 27
type input "MALE"
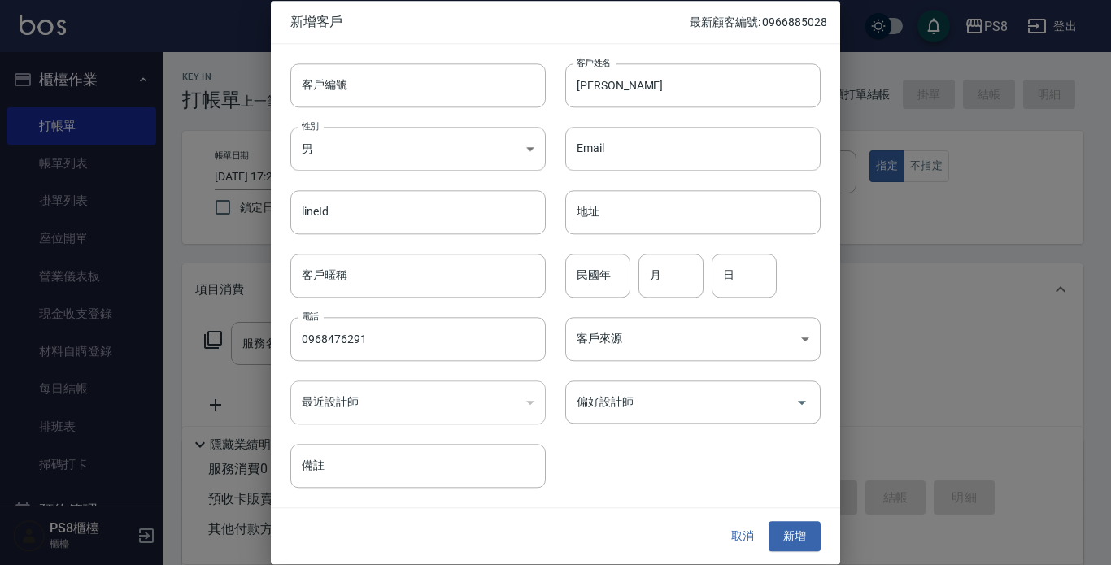
click at [752, 475] on div "客戶編號 客戶編號 客戶姓名 蔡穎佑 客戶姓名 性別 男 MALE 性別 Email Email lineId lineId 地址 地址 客戶暱稱 客戶暱稱 …" at bounding box center [546, 266] width 550 height 445
click at [794, 529] on button "新增" at bounding box center [795, 537] width 52 height 30
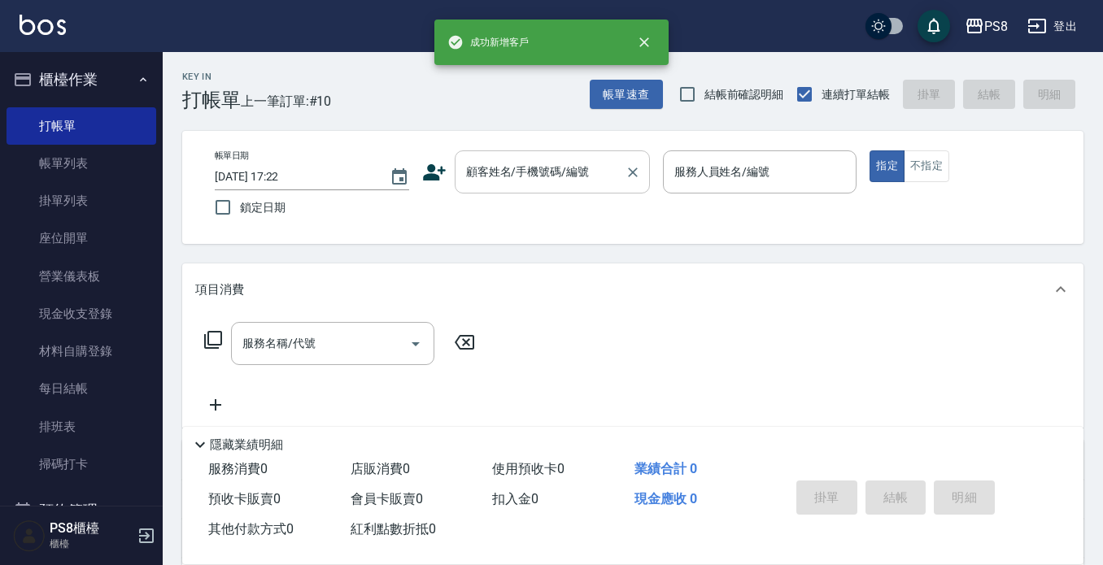
click at [487, 175] on input "顧客姓名/手機號碼/編號" at bounding box center [540, 172] width 156 height 28
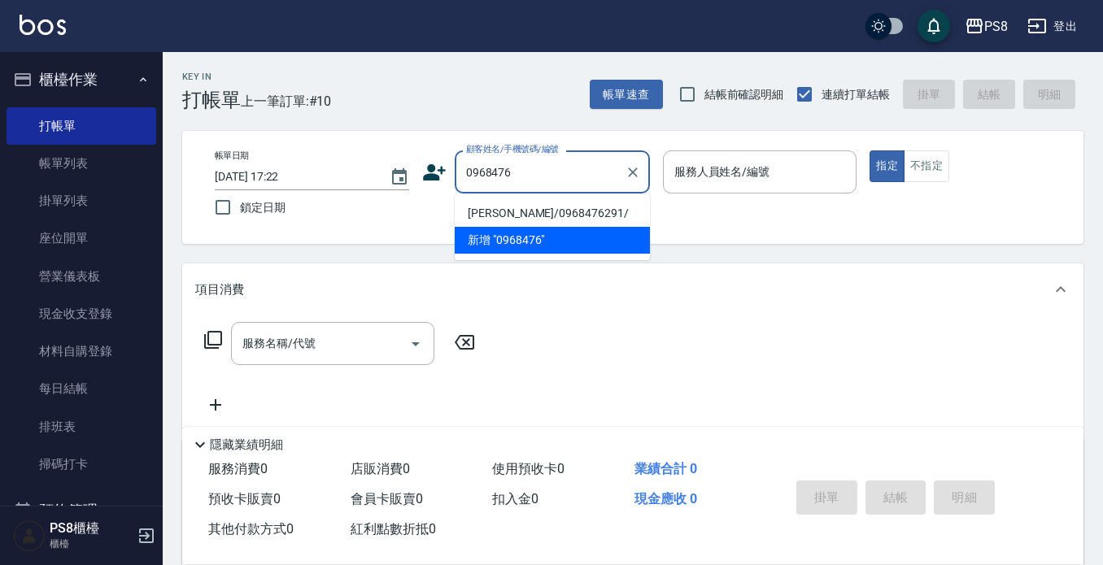
click at [497, 211] on li "蔡穎佑/0968476291/" at bounding box center [552, 213] width 195 height 27
type input "蔡穎佑/0968476291/"
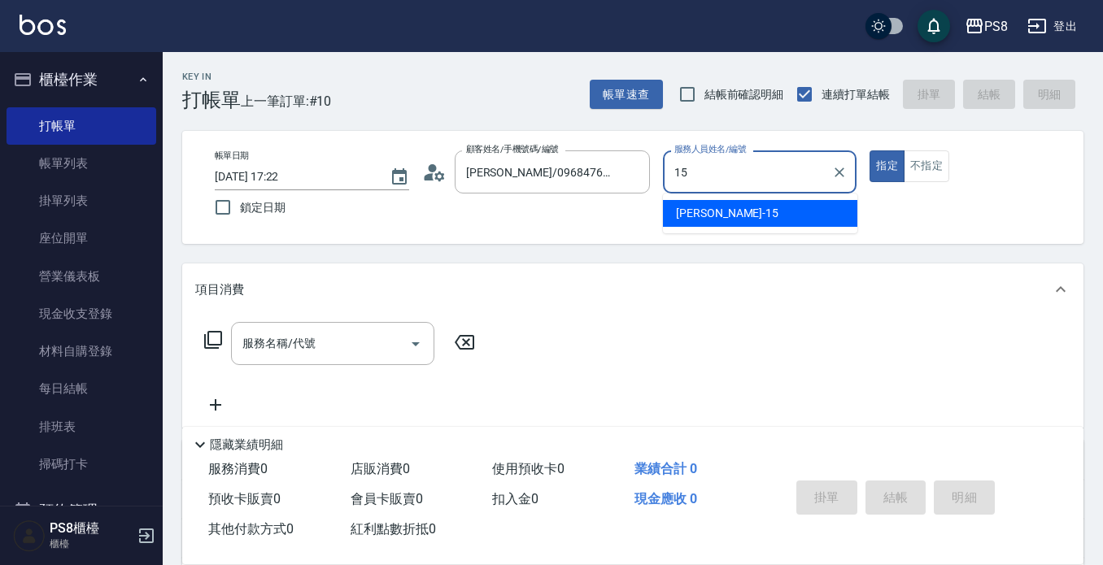
type input "EMMA-15"
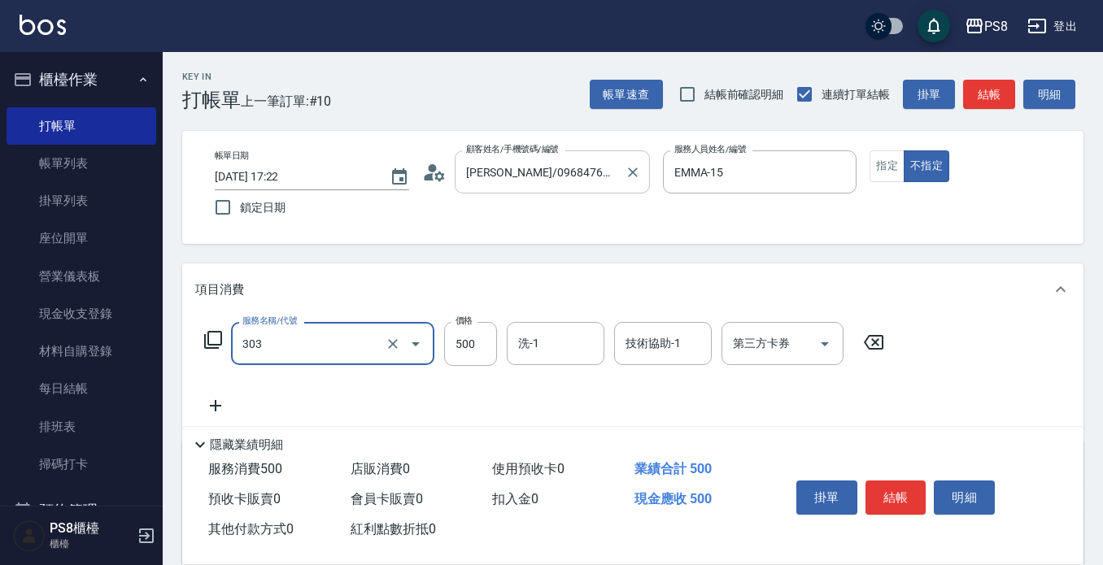
type input "局部燙(303)"
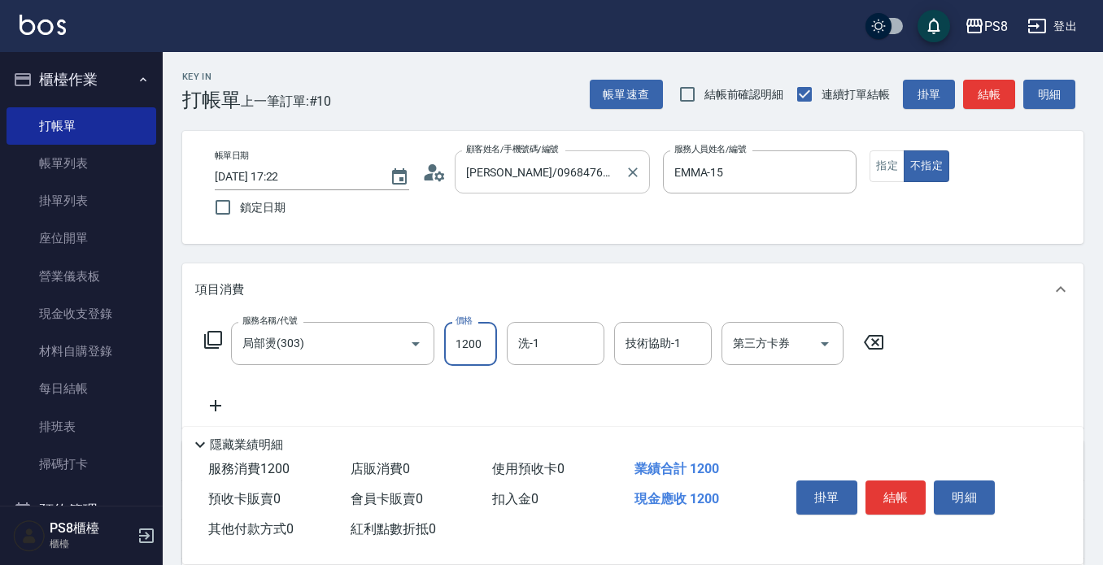
type input "1200"
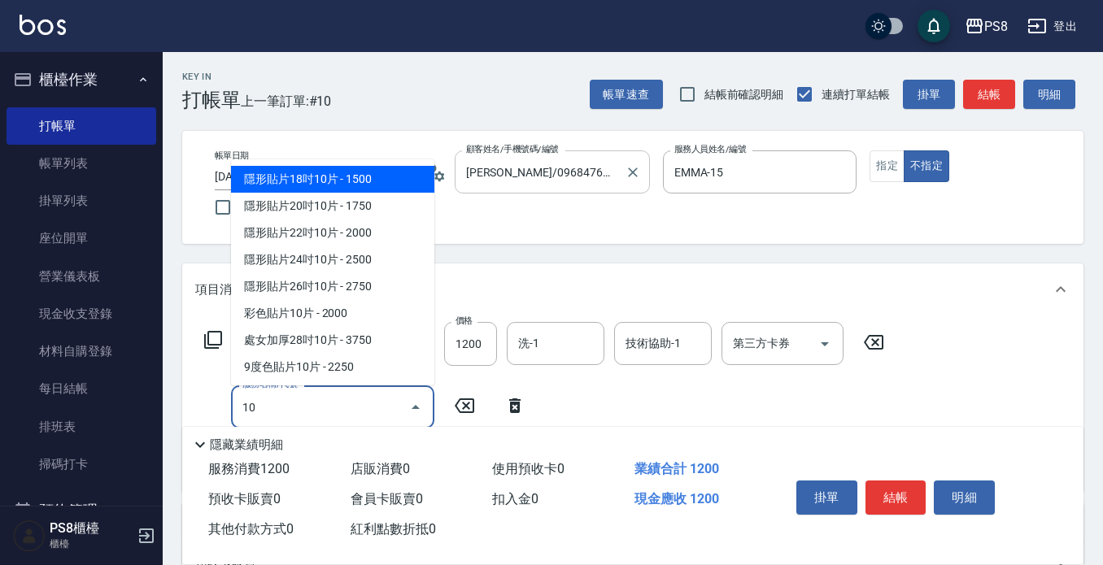
type input "1"
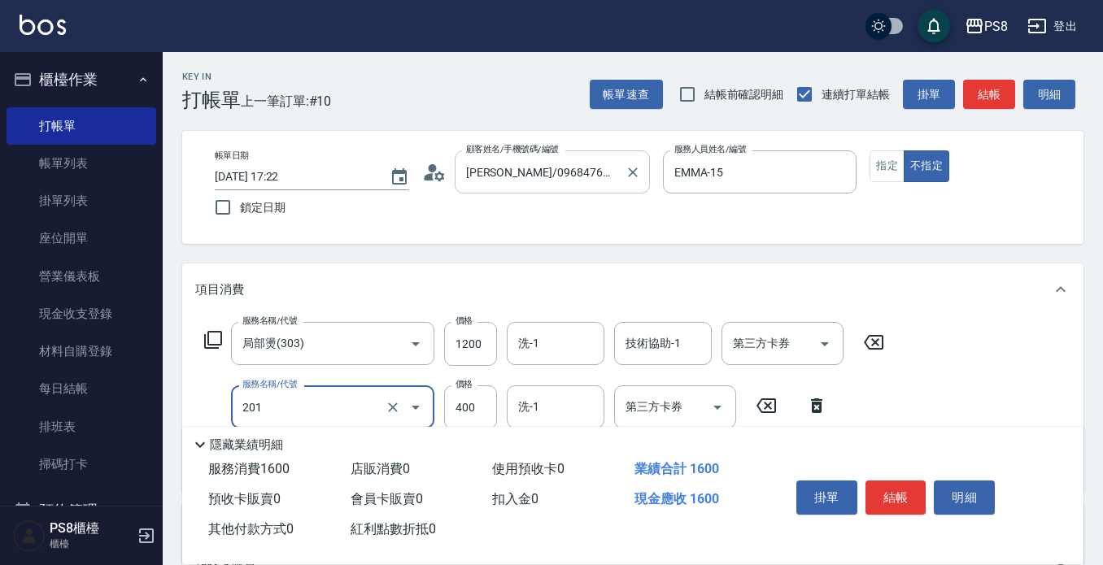
type input "洗剪400(201)"
click at [570, 334] on input "洗-1" at bounding box center [555, 343] width 83 height 28
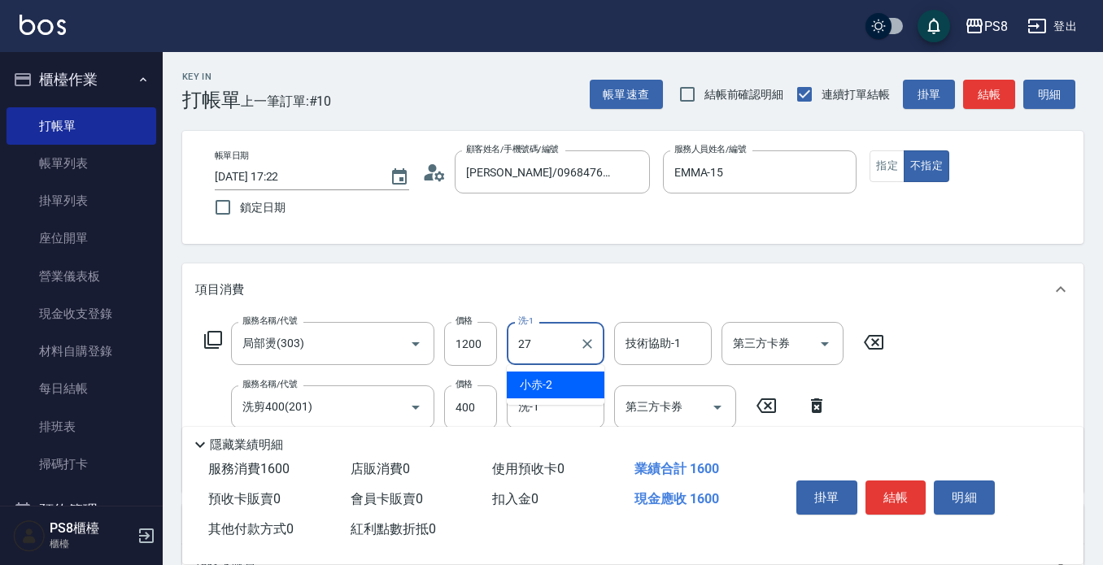
type input "Barry-27"
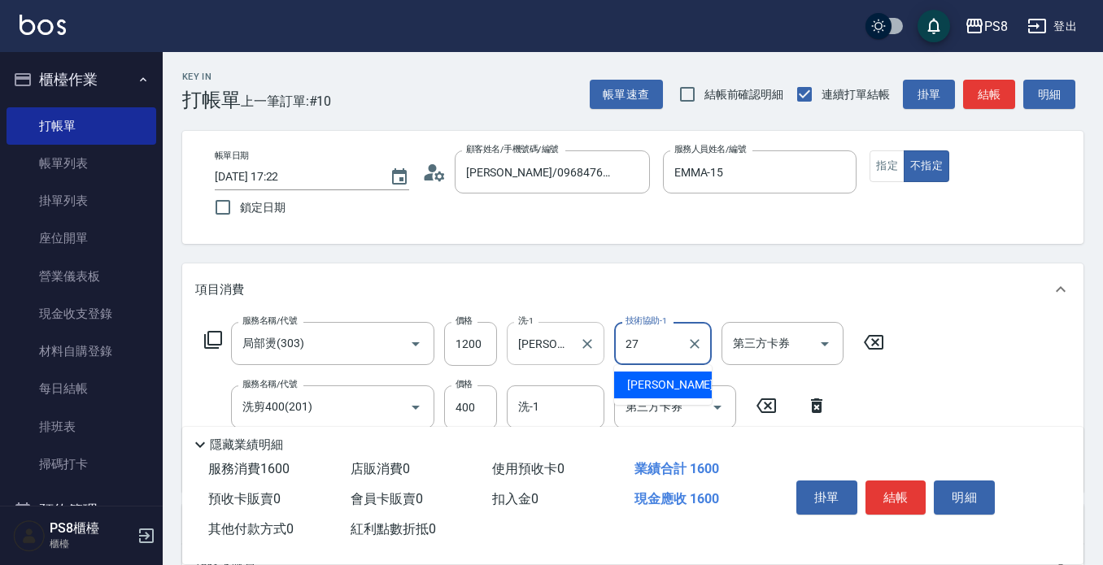
type input "Barry-27"
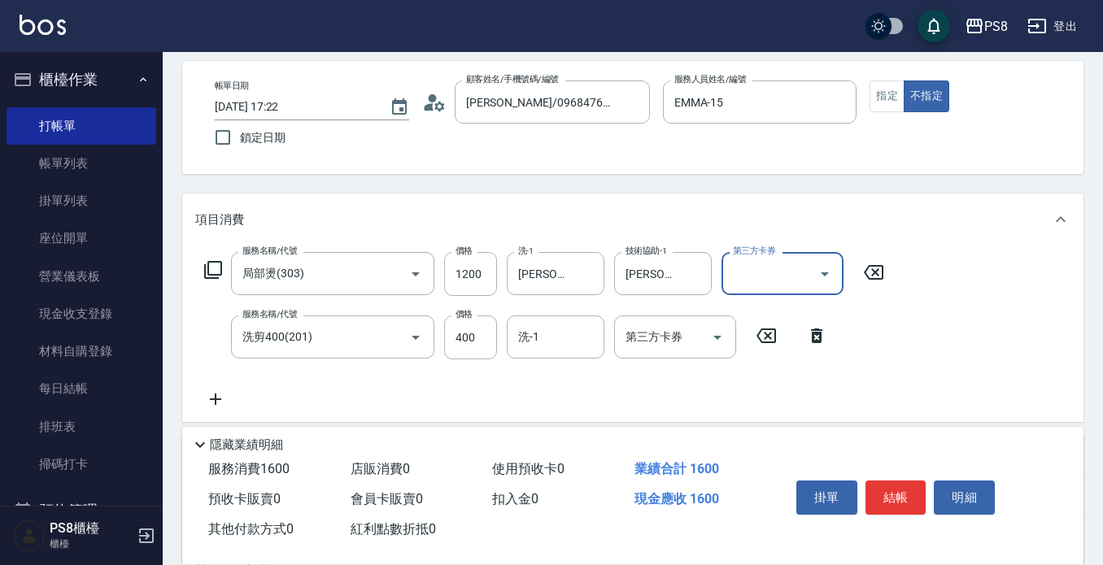
scroll to position [163, 0]
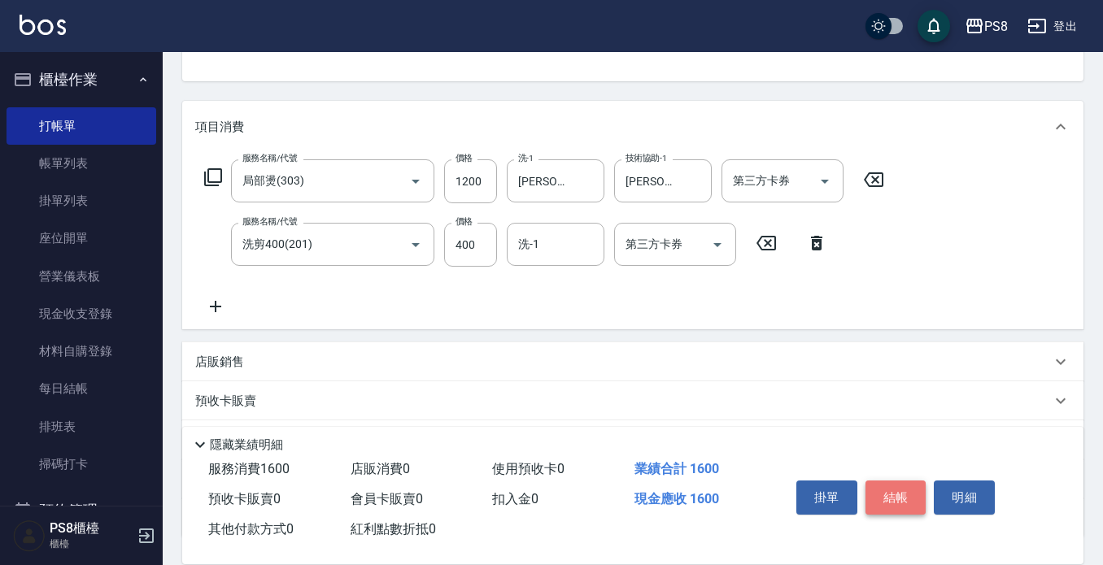
click at [889, 481] on button "結帳" at bounding box center [896, 498] width 61 height 34
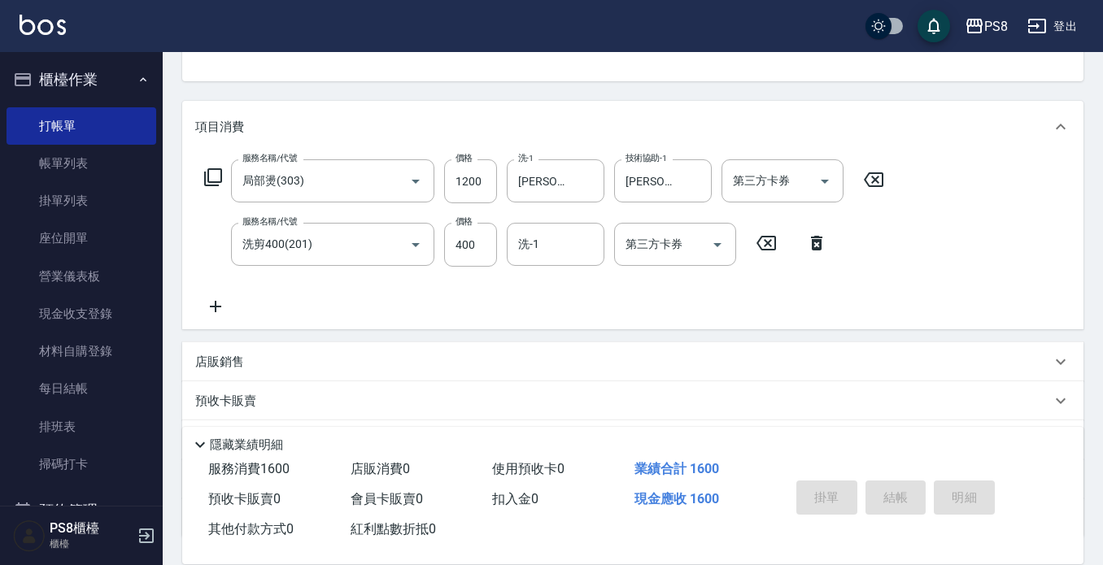
type input "2025/08/10 17:25"
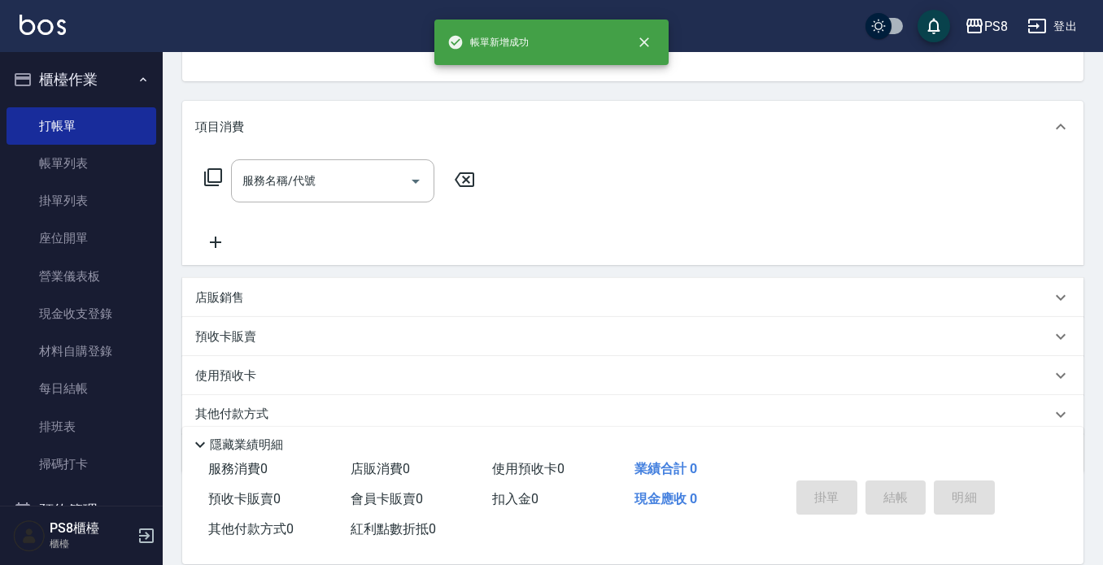
scroll to position [158, 0]
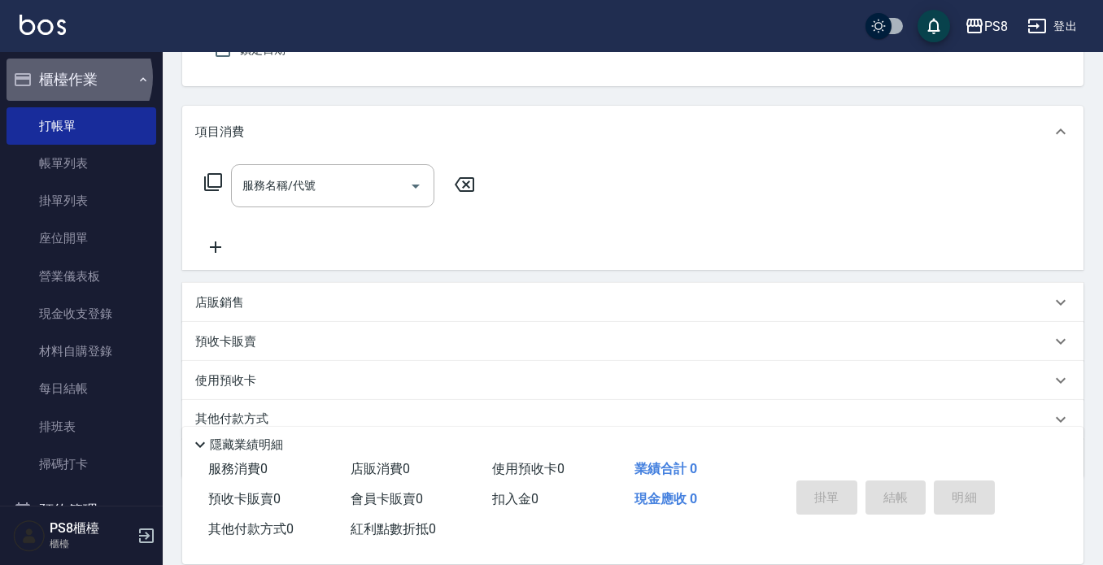
click at [76, 76] on button "櫃檯作業" at bounding box center [82, 80] width 150 height 42
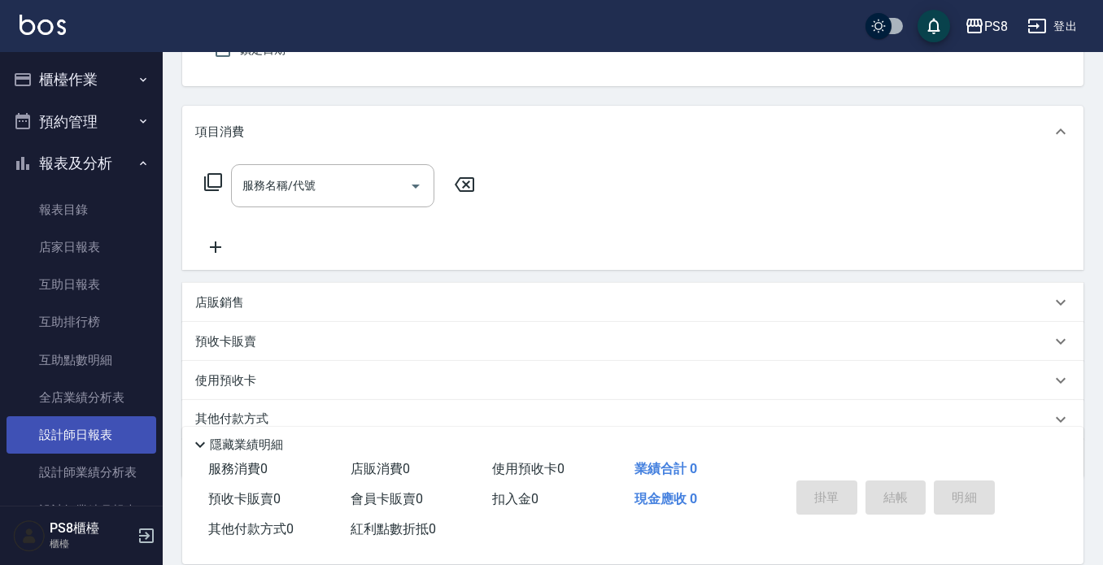
click at [133, 433] on link "設計師日報表" at bounding box center [82, 435] width 150 height 37
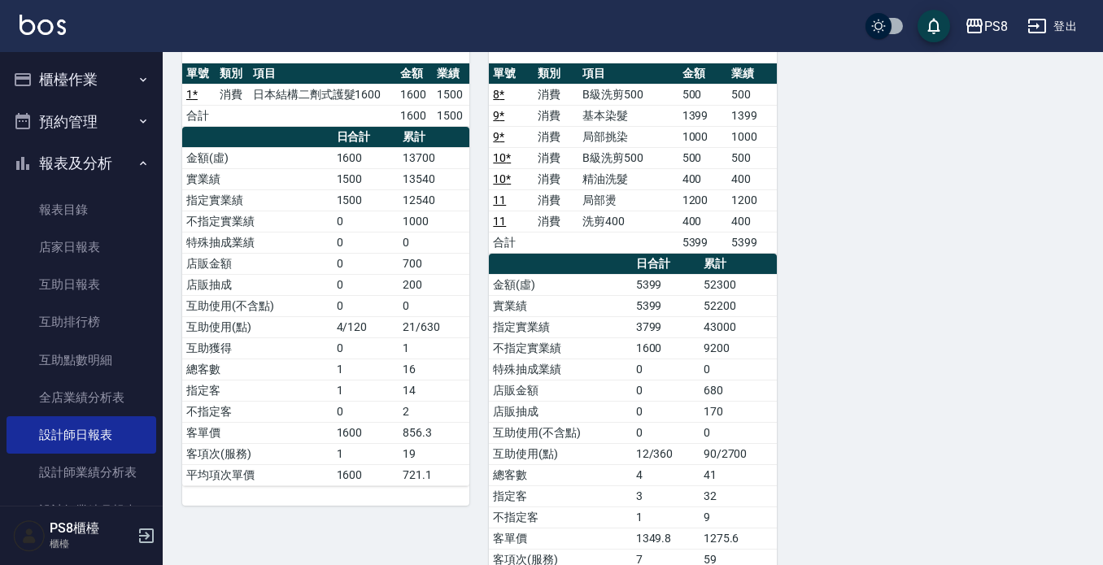
scroll to position [732, 0]
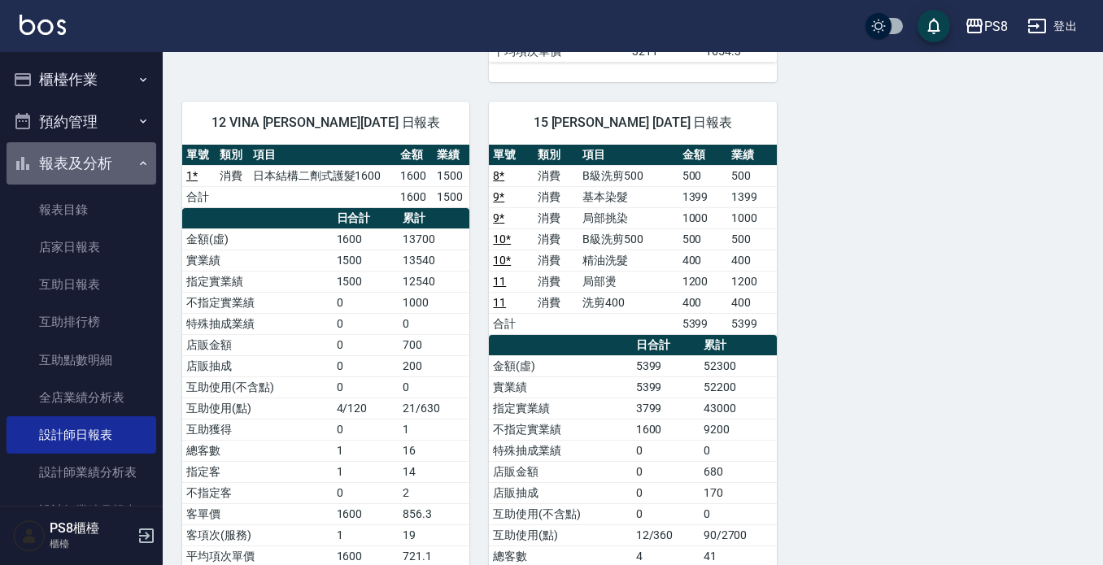
click at [104, 151] on button "報表及分析" at bounding box center [82, 163] width 150 height 42
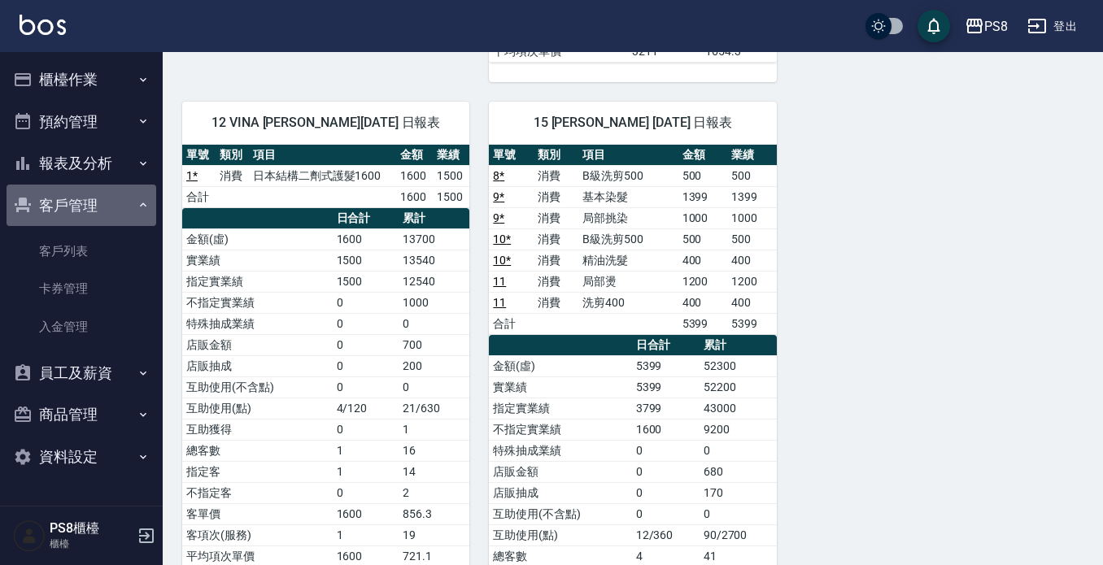
click at [98, 203] on button "客戶管理" at bounding box center [82, 206] width 150 height 42
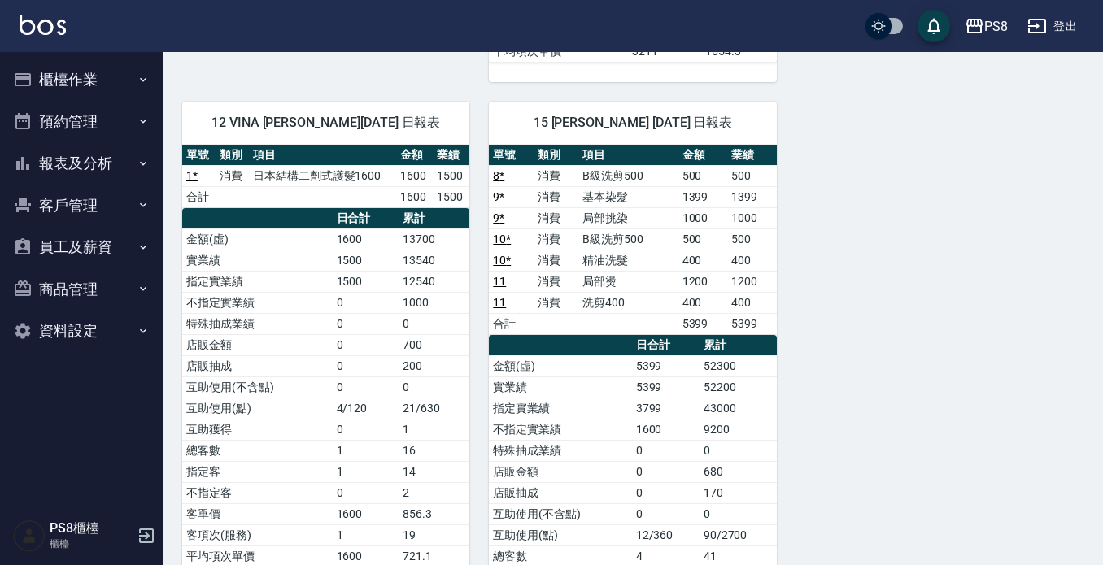
click at [102, 85] on button "櫃檯作業" at bounding box center [82, 80] width 150 height 42
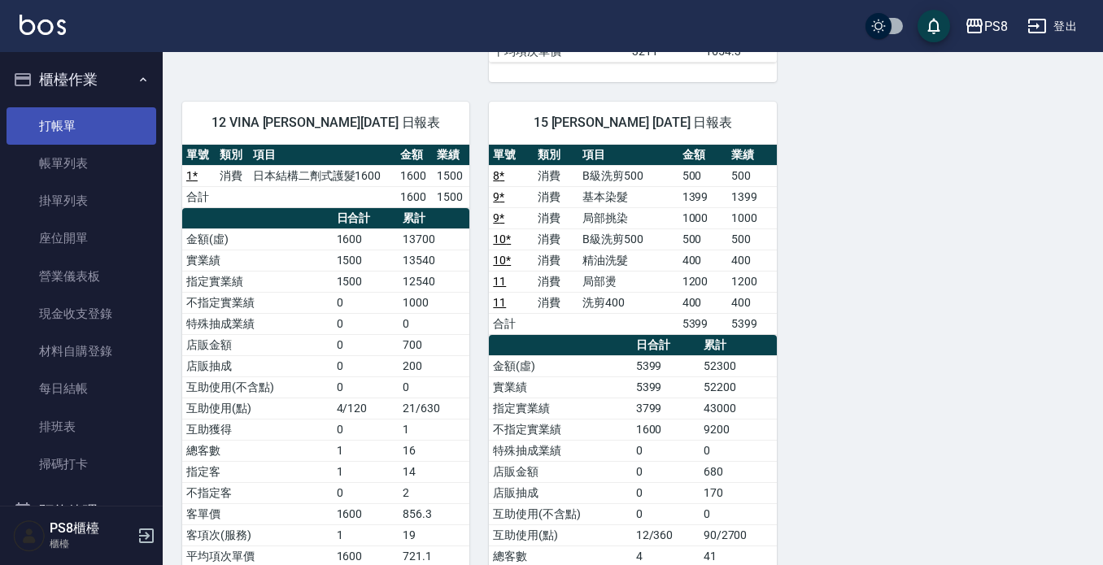
click at [102, 116] on link "打帳單" at bounding box center [82, 125] width 150 height 37
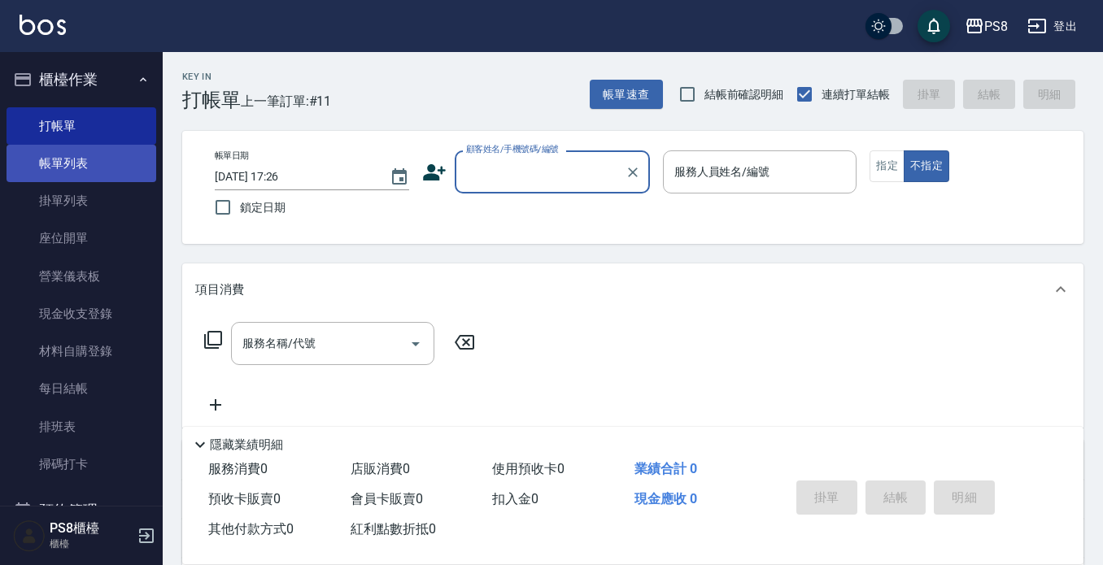
click at [96, 171] on link "帳單列表" at bounding box center [82, 163] width 150 height 37
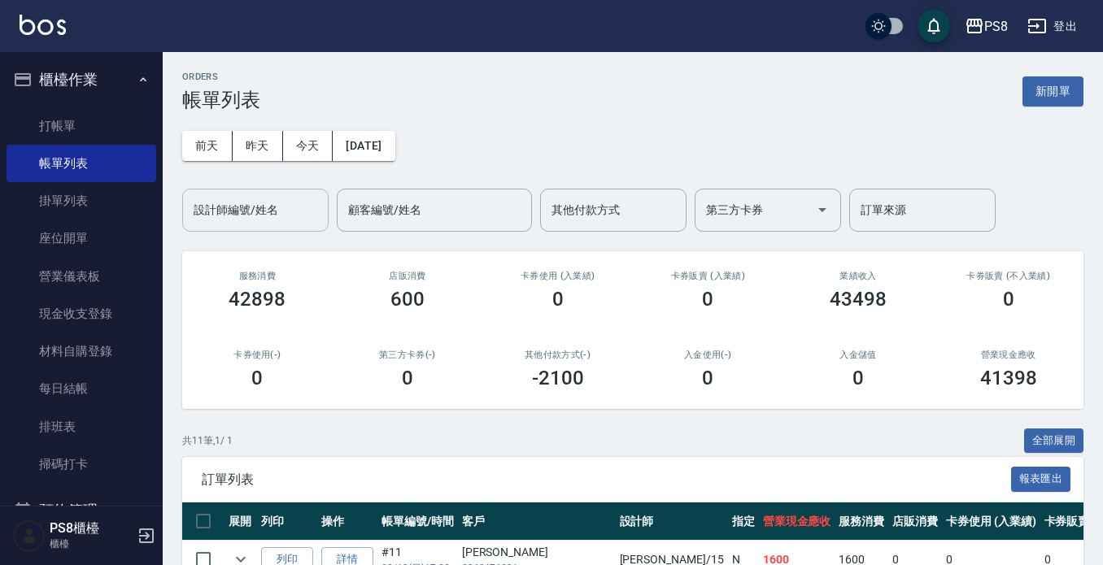
click at [249, 216] on input "設計師編號/姓名" at bounding box center [256, 210] width 132 height 28
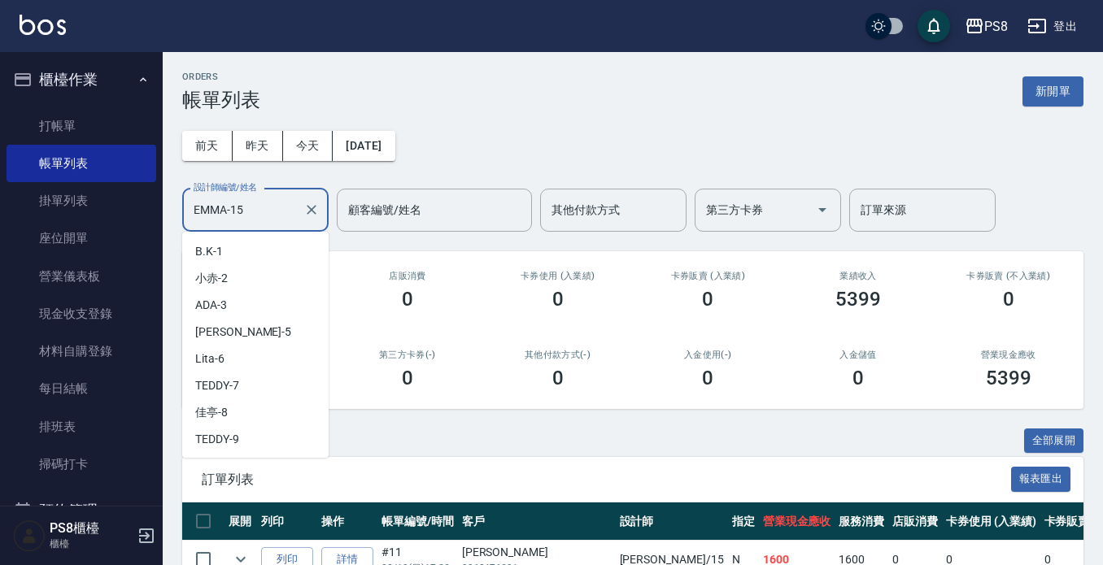
drag, startPoint x: 267, startPoint y: 195, endPoint x: 0, endPoint y: 238, distance: 270.3
click at [94, 244] on div "PS8 登出 櫃檯作業 打帳單 帳單列表 掛單列表 座位開單 營業儀表板 現金收支登錄 材料自購登錄 每日結帳 排班表 掃碼打卡 預約管理 預約管理 單日預約…" at bounding box center [551, 380] width 1103 height 761
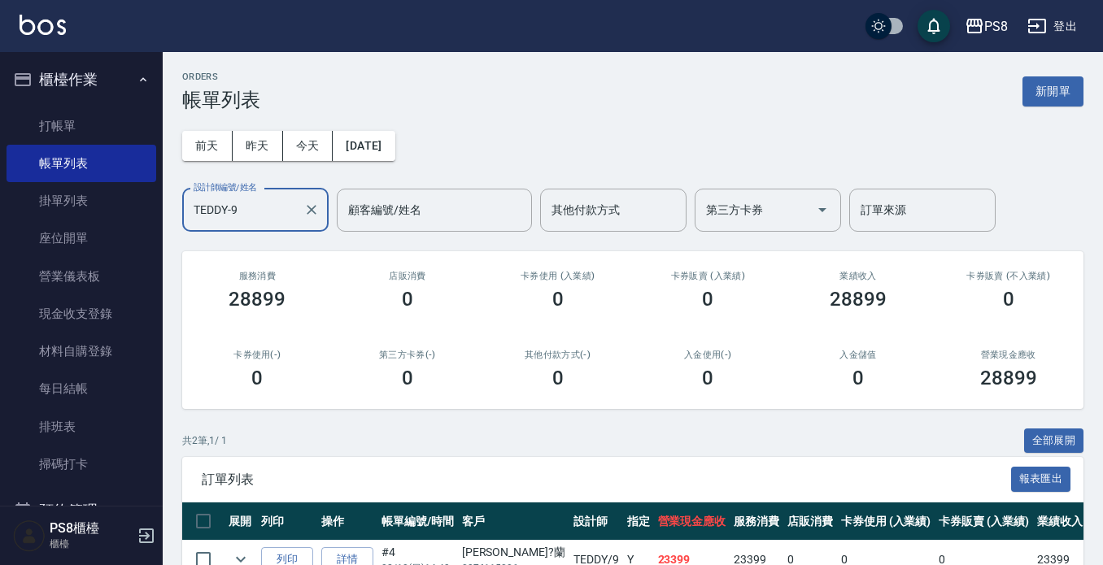
scroll to position [131, 0]
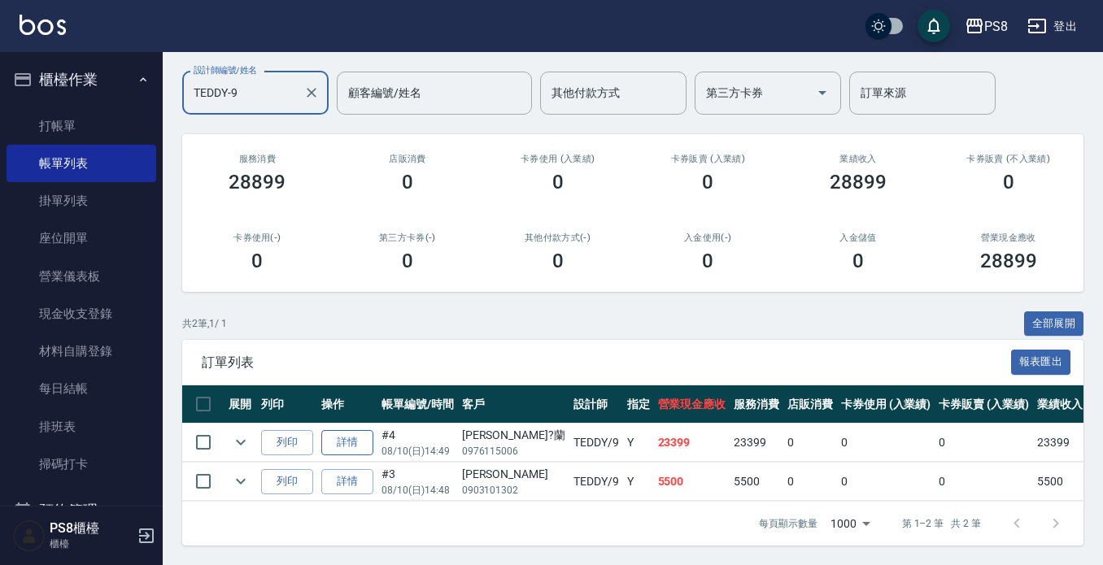
type input "TEDDY-9"
click at [338, 435] on link "詳情" at bounding box center [347, 442] width 52 height 25
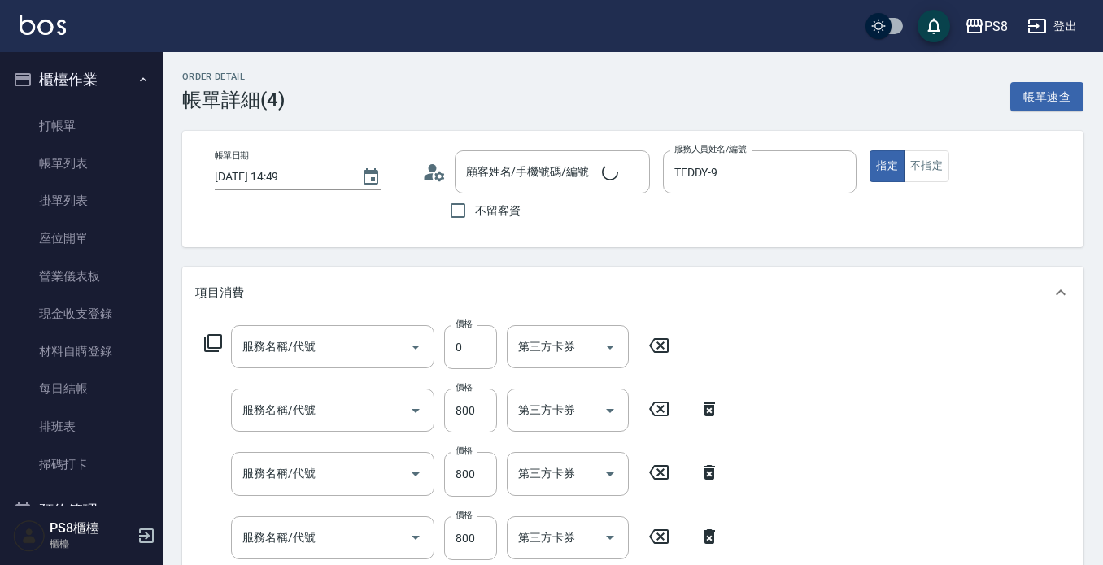
type input "2025/08/10 14:49"
type input "TEDDY-9"
type input "基本染髮(401)"
type input "腰漂(408)"
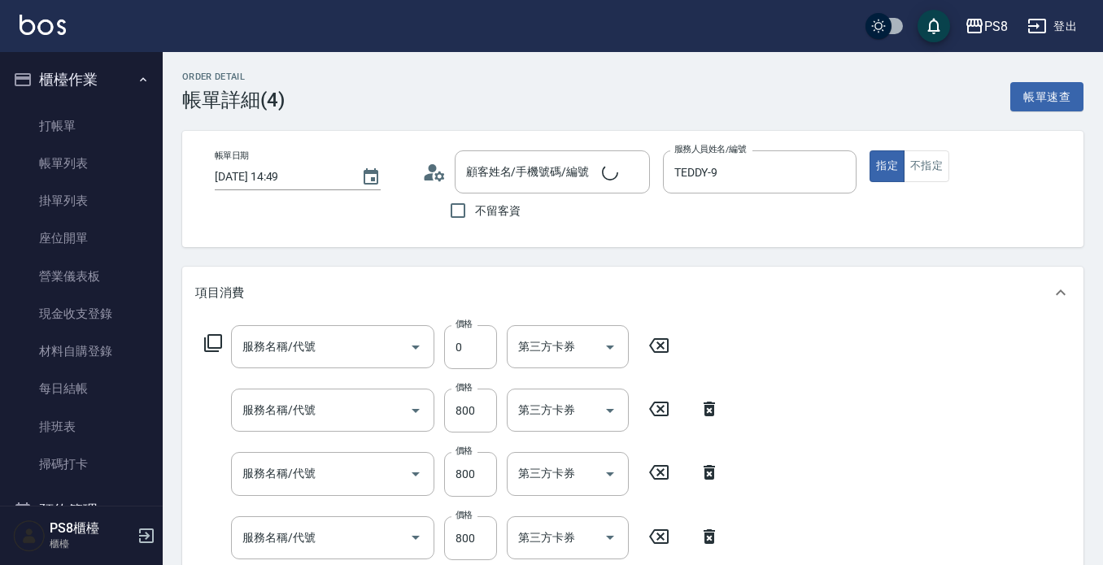
type input "腰漂(408)"
type input "極致白金爆厚20吋(40束)(G87)"
type input "極致白金爆厚18吋(40束)(G86)"
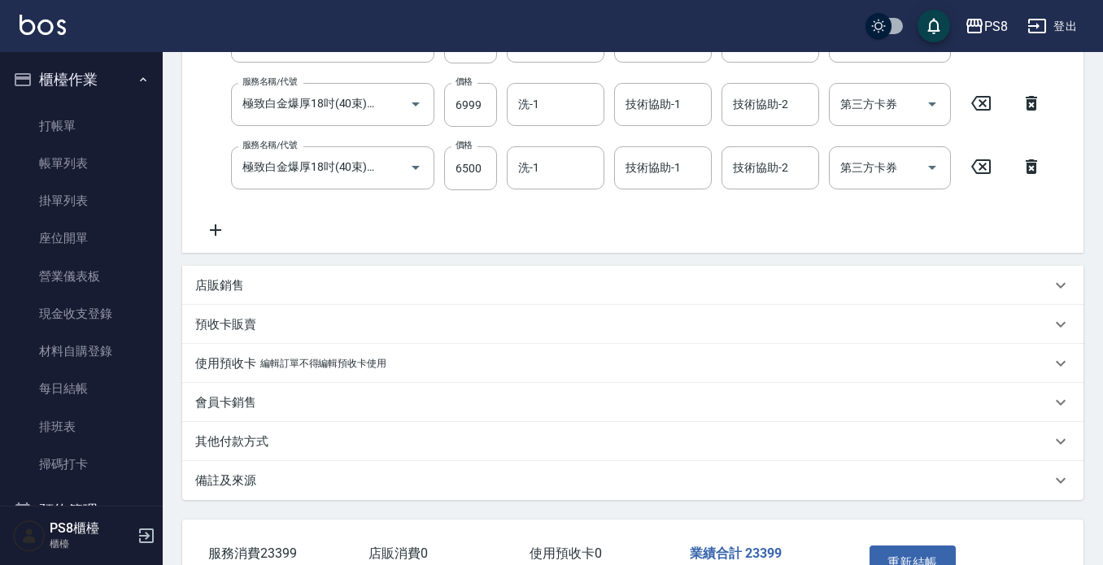
click at [331, 439] on div "其他付款方式" at bounding box center [623, 442] width 856 height 17
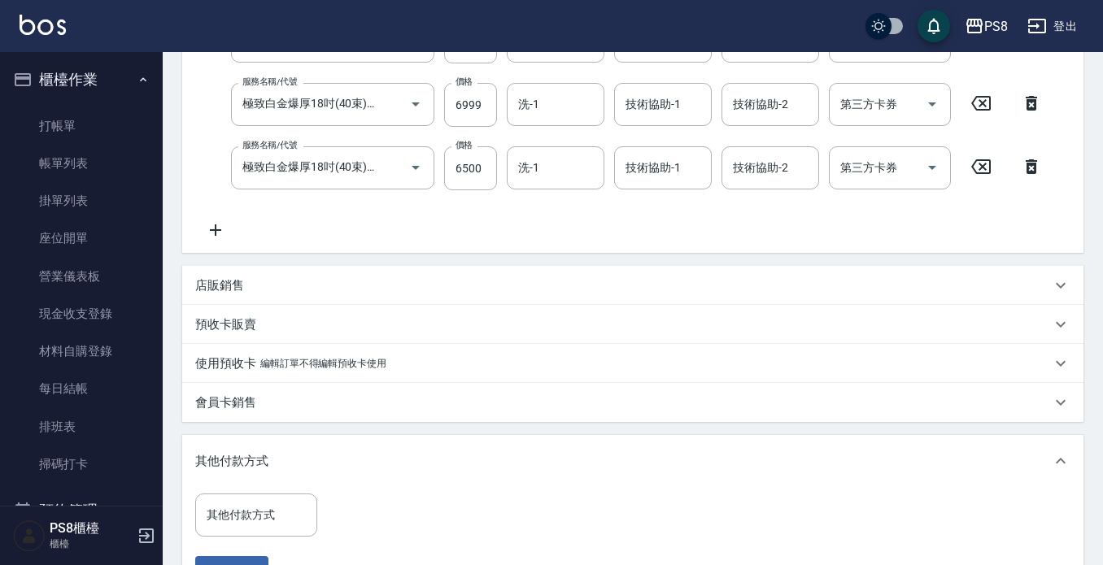
type input "楊?蘭/0976115006/"
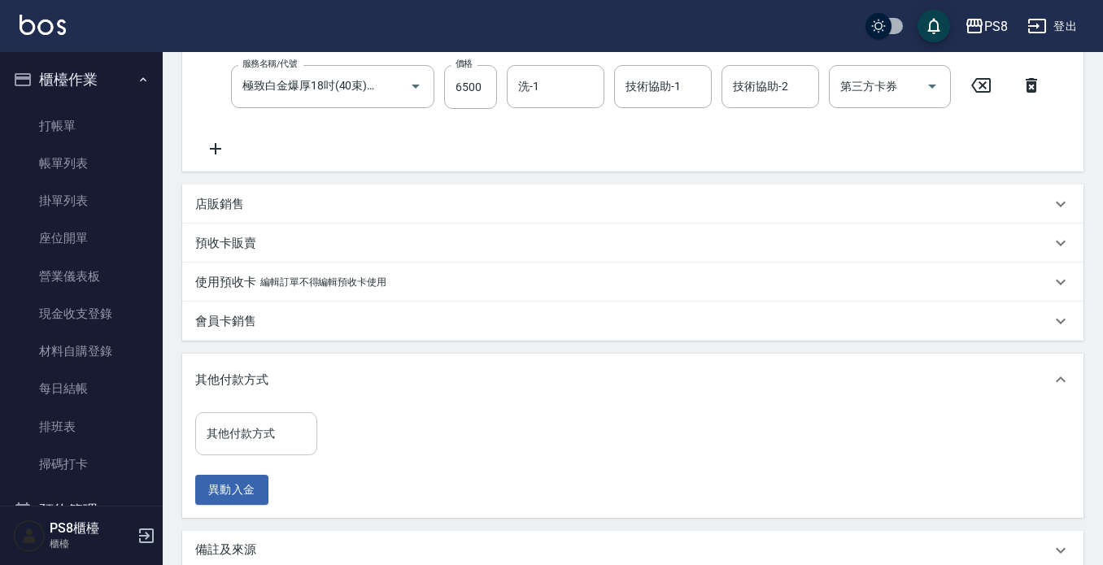
click at [250, 416] on div "其他付款方式" at bounding box center [256, 433] width 122 height 43
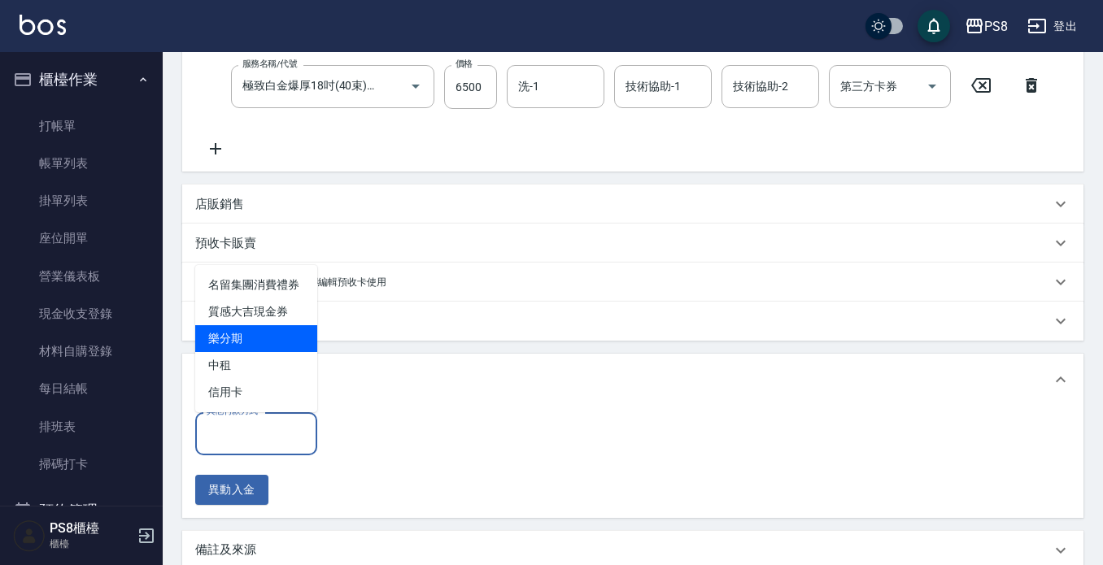
click at [265, 329] on span "樂分期" at bounding box center [256, 338] width 122 height 27
type input "樂分期"
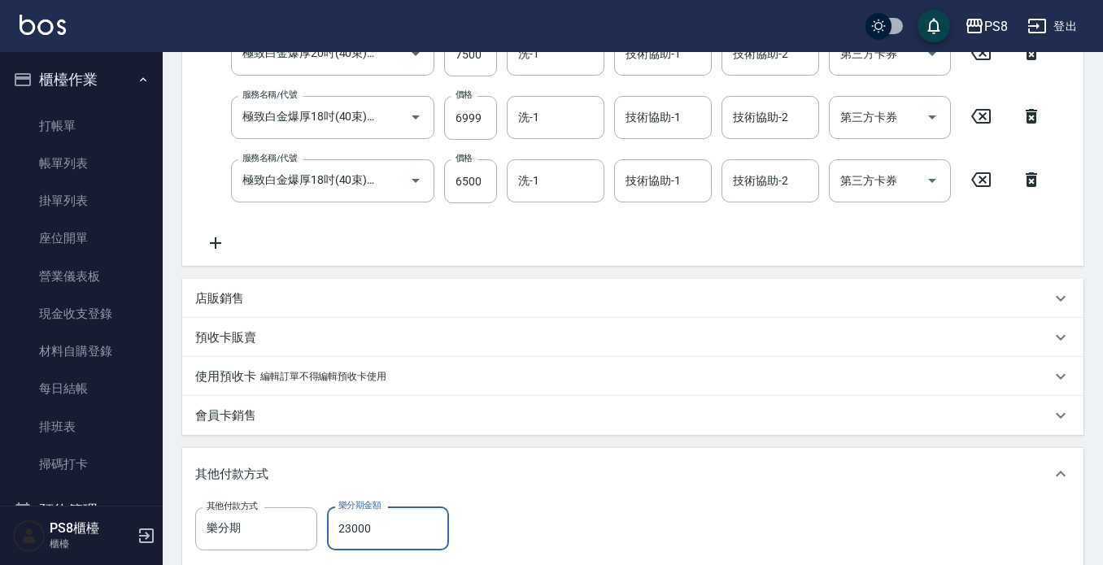
scroll to position [417, 0]
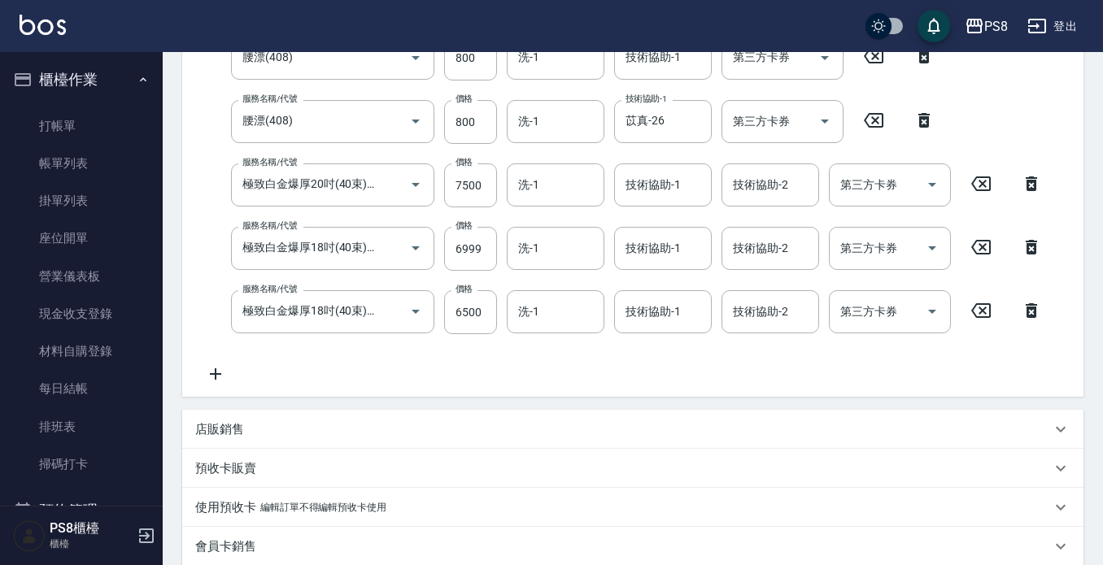
type input "23000"
click at [242, 430] on p "店販銷售" at bounding box center [219, 429] width 49 height 17
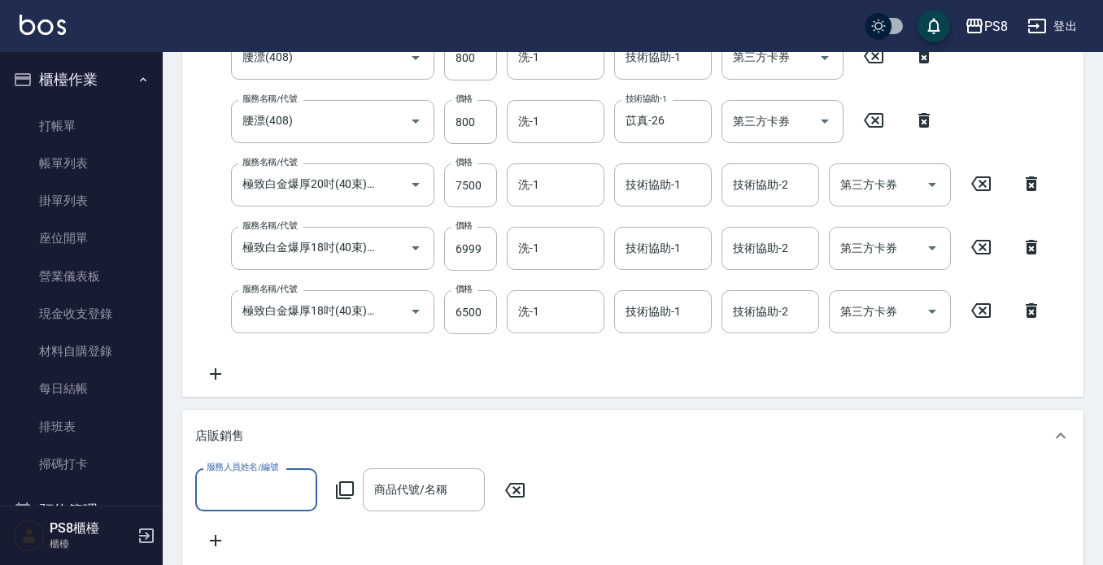
scroll to position [0, 0]
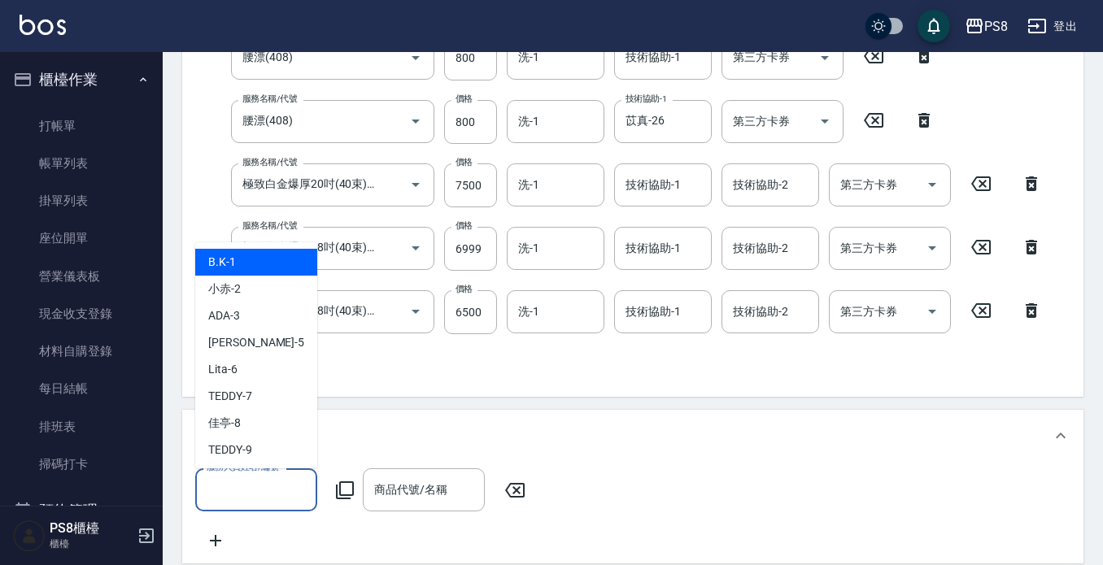
click at [238, 476] on input "服務人員姓名/編號" at bounding box center [256, 490] width 107 height 28
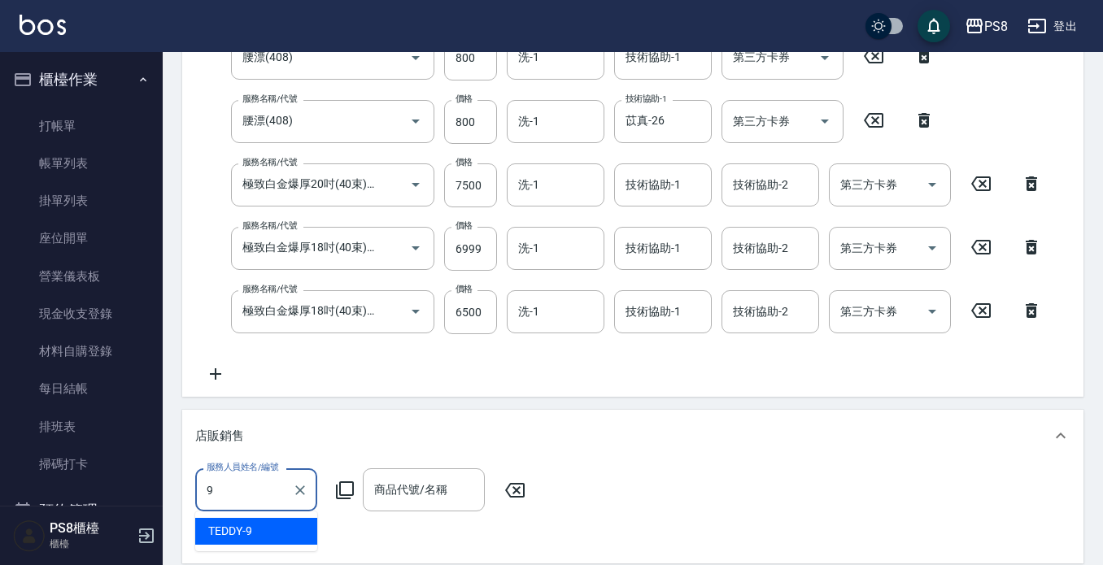
type input "TEDDY-9"
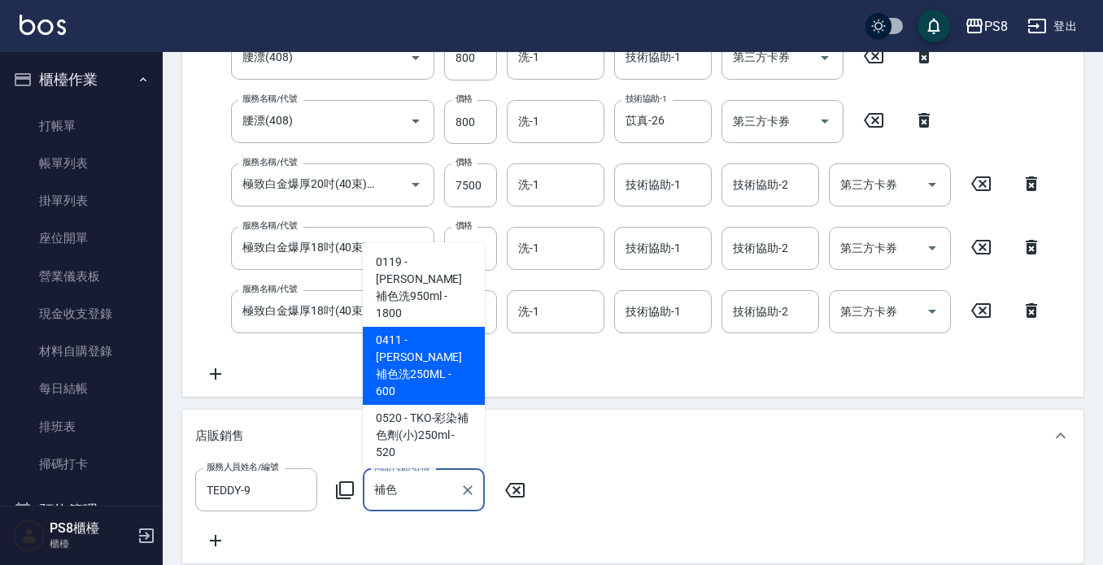
click at [411, 327] on span "0411 - 沐宥補色洗250ML - 600" at bounding box center [424, 366] width 122 height 78
type input "[PERSON_NAME]補色洗250ML"
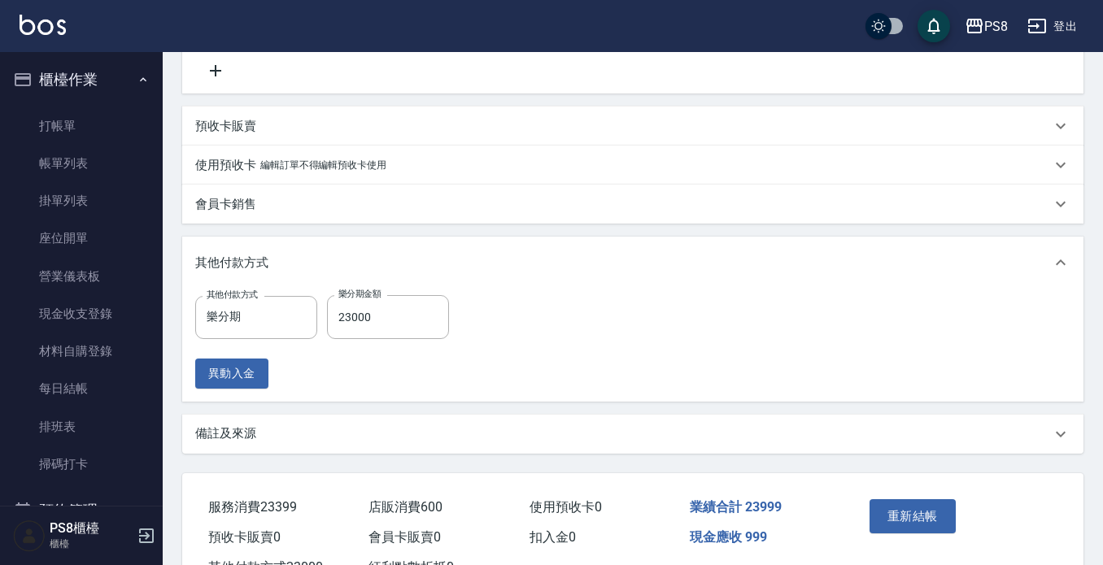
scroll to position [966, 0]
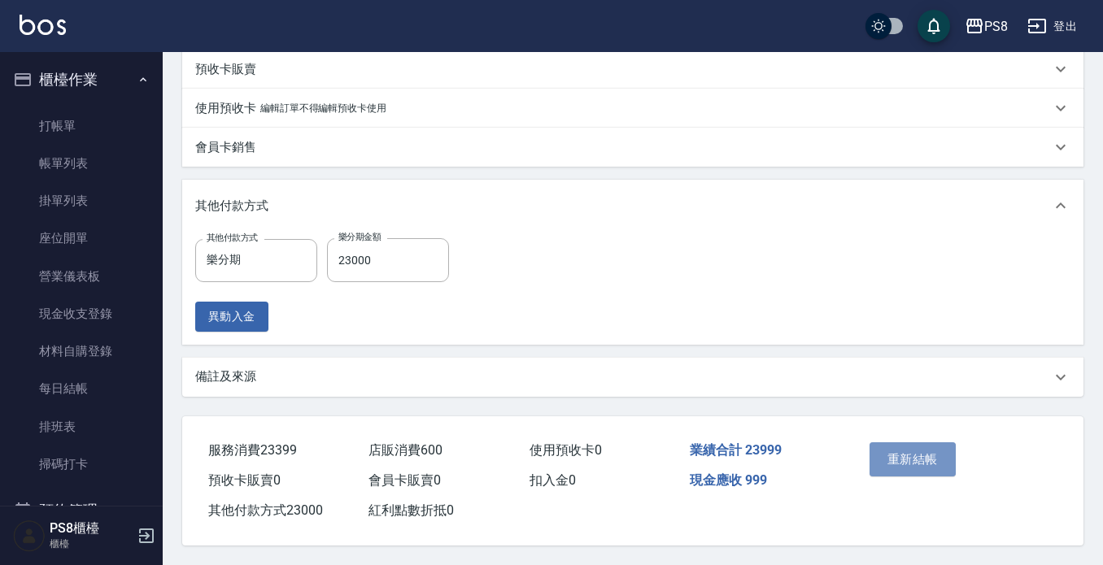
drag, startPoint x: 902, startPoint y: 457, endPoint x: 650, endPoint y: 334, distance: 280.9
click at [885, 451] on button "重新結帳" at bounding box center [913, 460] width 86 height 34
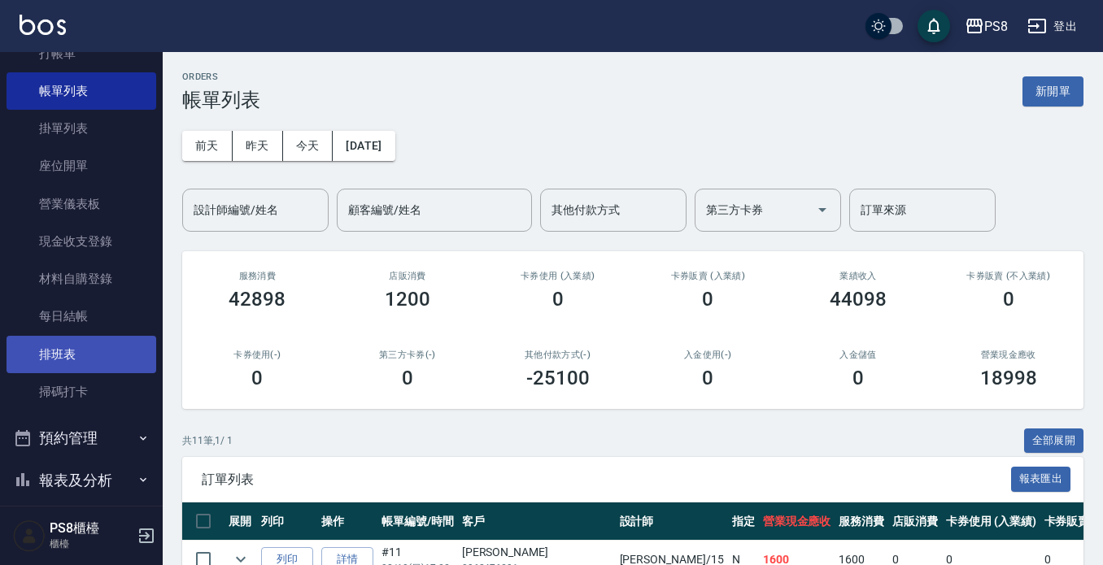
scroll to position [163, 0]
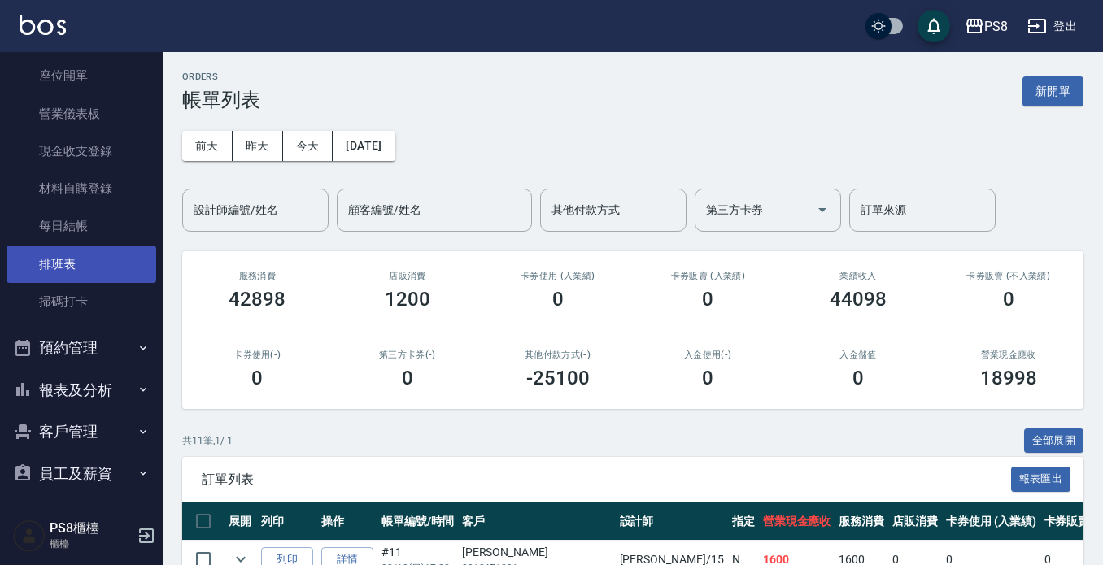
click at [102, 262] on link "排班表" at bounding box center [82, 264] width 150 height 37
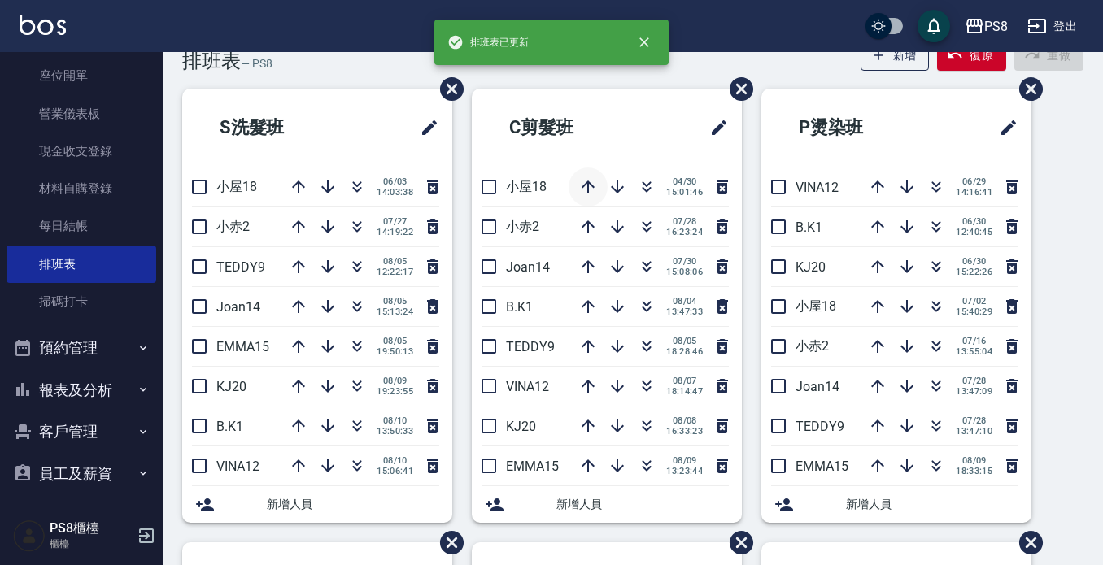
scroll to position [81, 0]
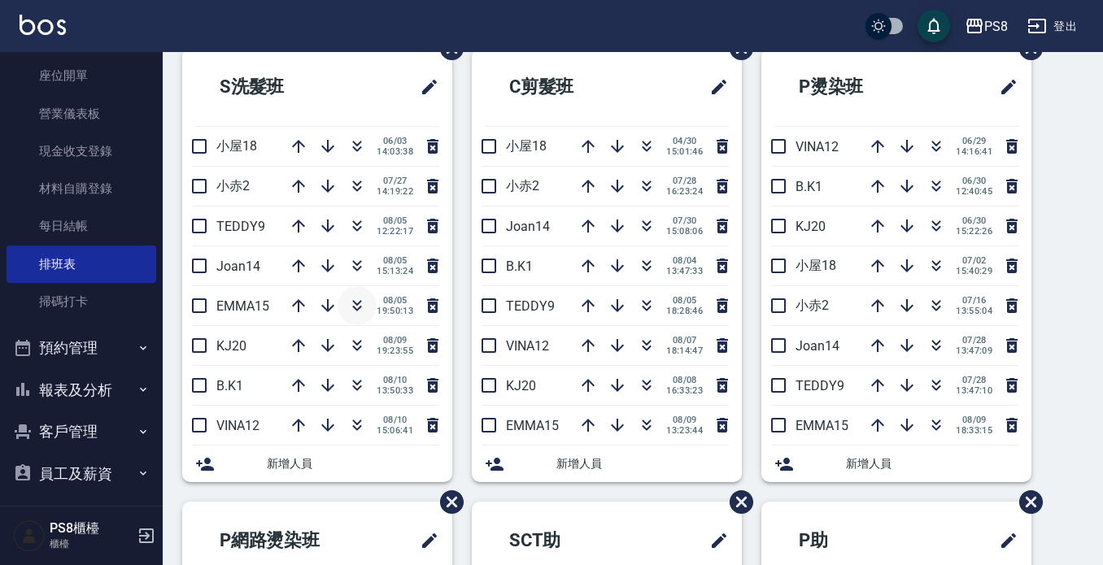
click at [348, 305] on icon "button" at bounding box center [357, 306] width 20 height 20
click at [355, 307] on icon "button" at bounding box center [357, 306] width 20 height 20
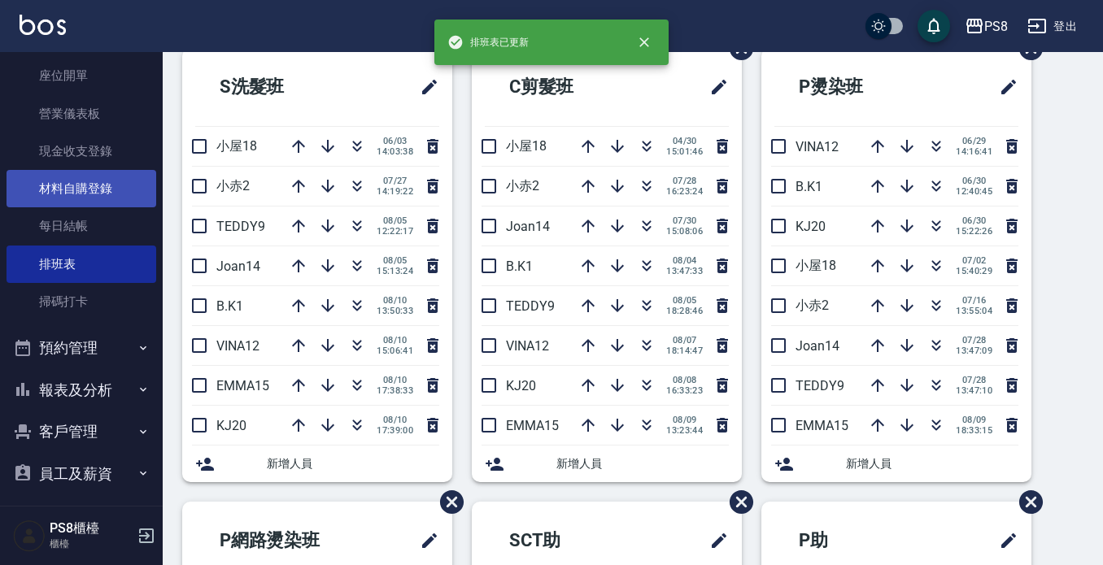
scroll to position [0, 0]
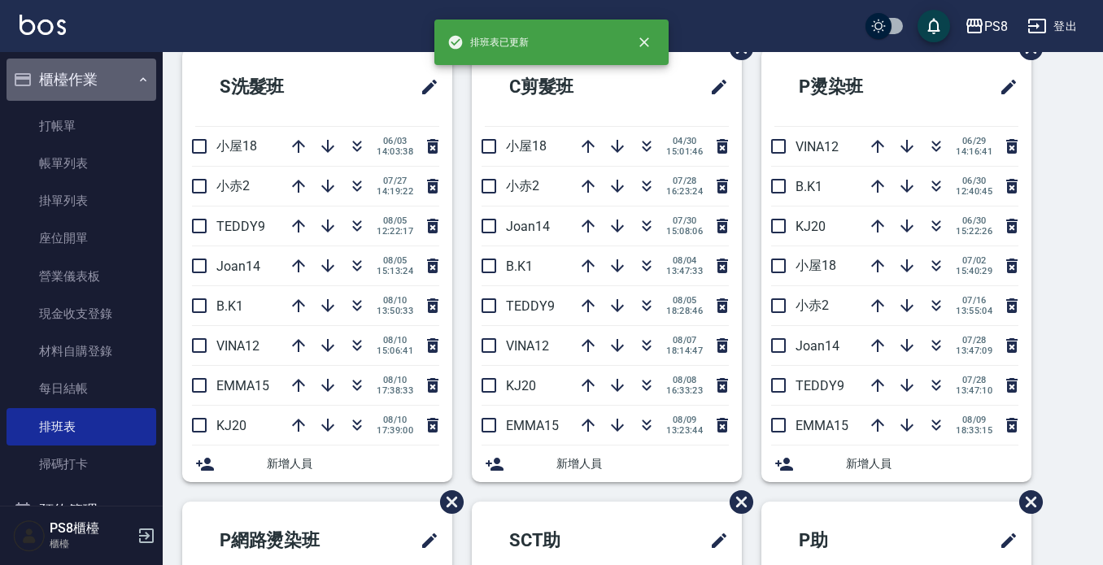
click at [107, 84] on button "櫃檯作業" at bounding box center [82, 80] width 150 height 42
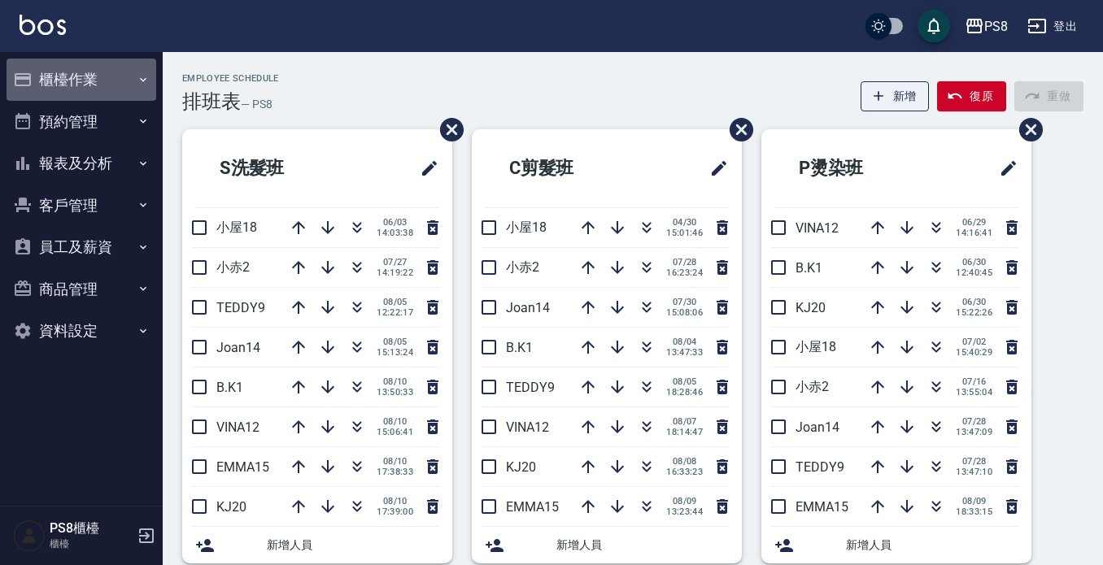
click at [111, 78] on button "櫃檯作業" at bounding box center [82, 80] width 150 height 42
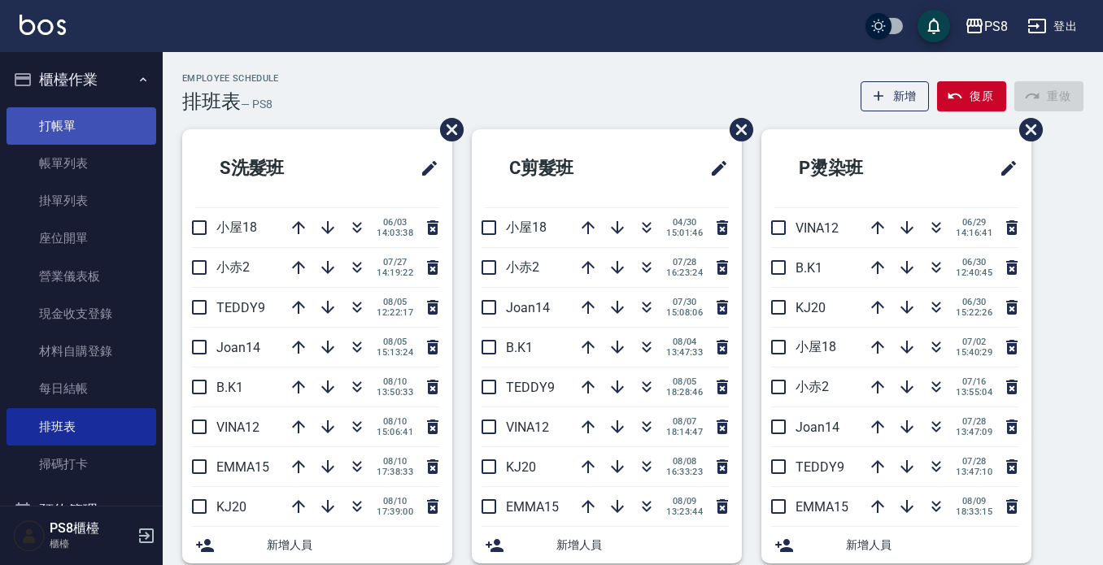
click at [98, 139] on link "打帳單" at bounding box center [82, 125] width 150 height 37
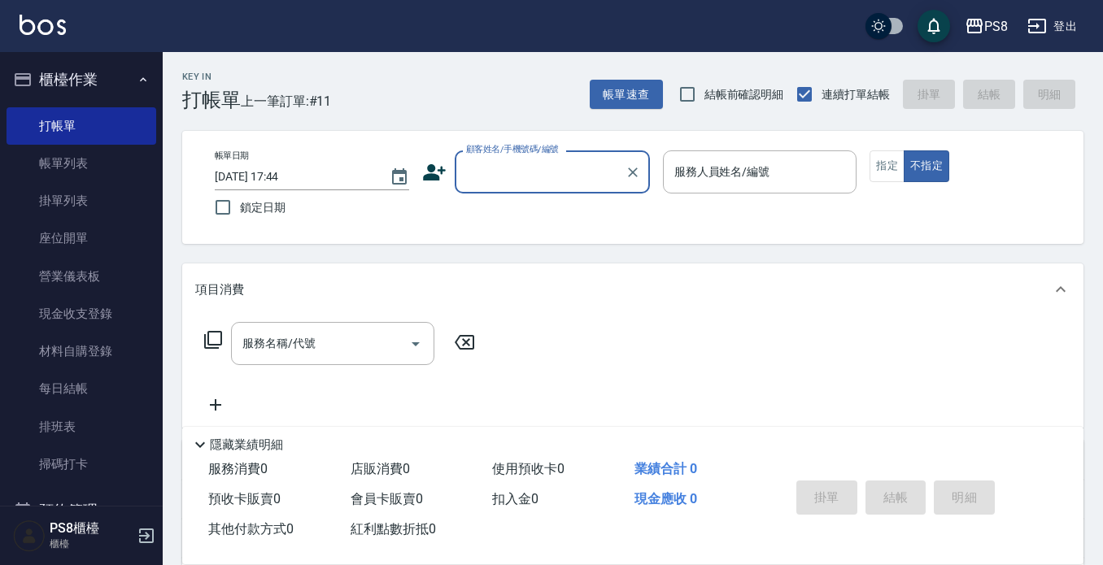
drag, startPoint x: 526, startPoint y: 190, endPoint x: 526, endPoint y: 177, distance: 13.8
click at [526, 190] on div "顧客姓名/手機號碼/編號" at bounding box center [552, 171] width 195 height 43
click at [526, 177] on input "顧客姓名/手機號碼/編號" at bounding box center [540, 172] width 156 height 28
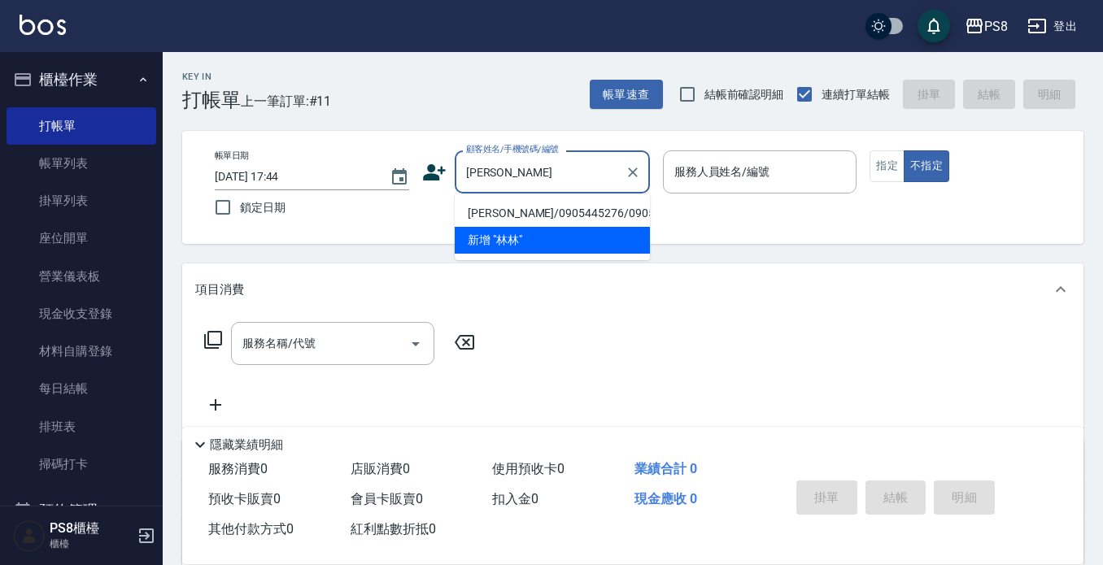
click at [483, 208] on li "林林/0905445276/0905445276" at bounding box center [552, 213] width 195 height 27
type input "林林/0905445276/0905445276"
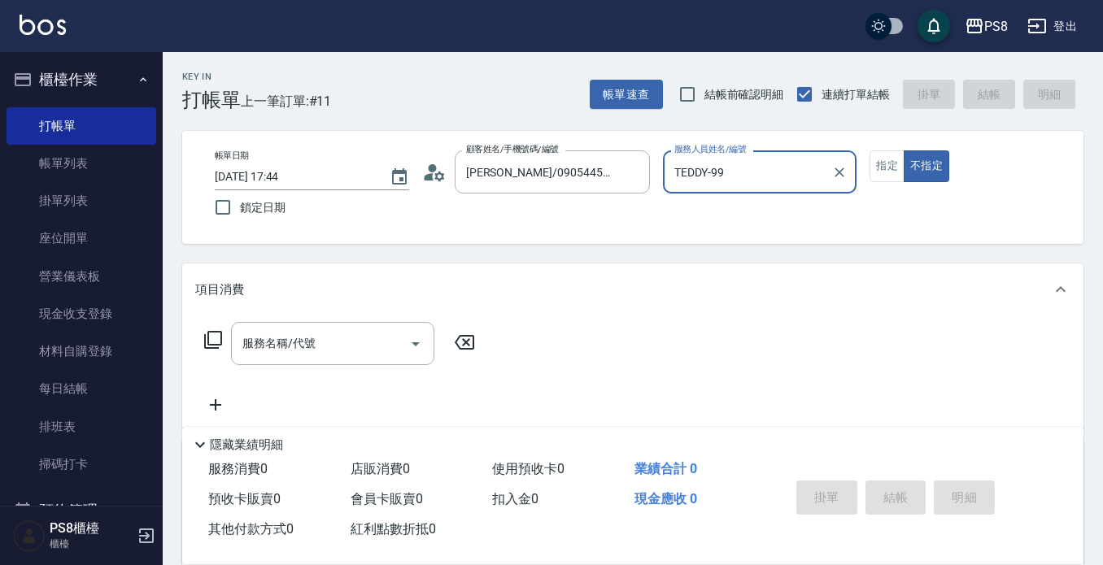
click at [904, 150] on button "不指定" at bounding box center [927, 166] width 46 height 32
type input "TEDDY-9"
type button "false"
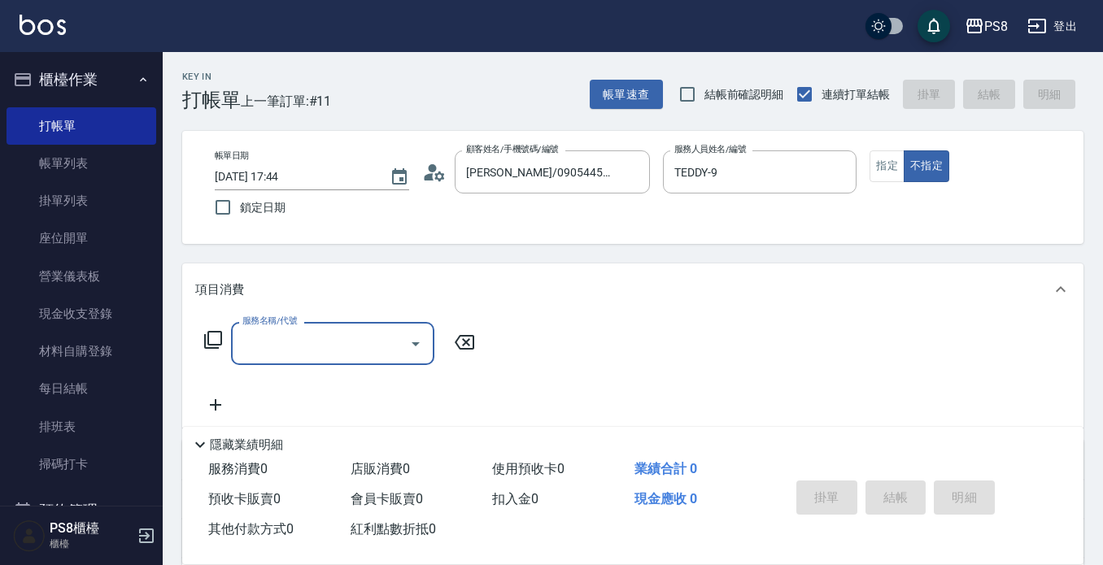
type input "2"
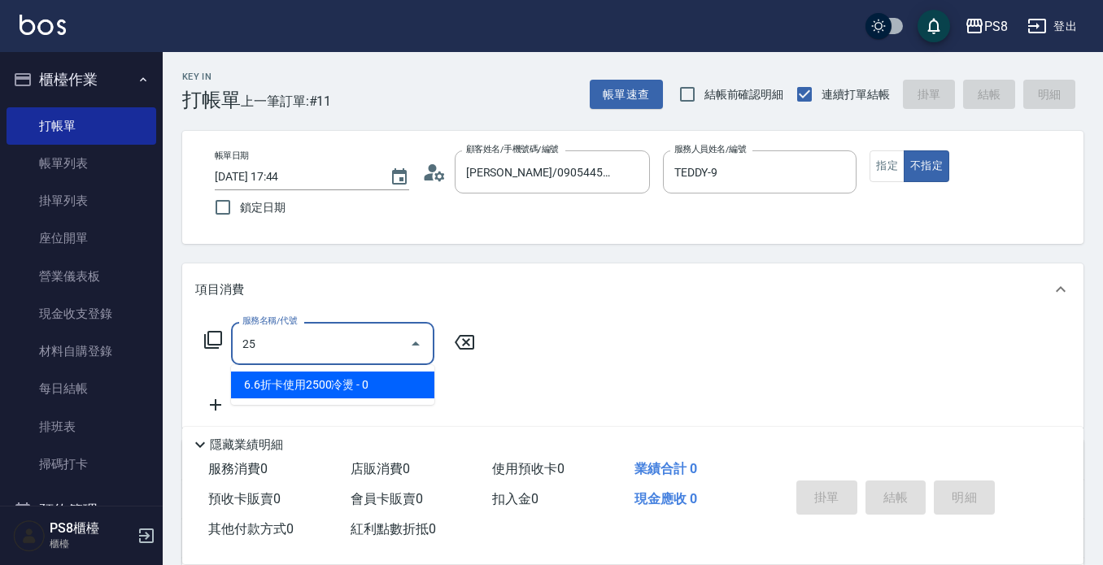
type input "2"
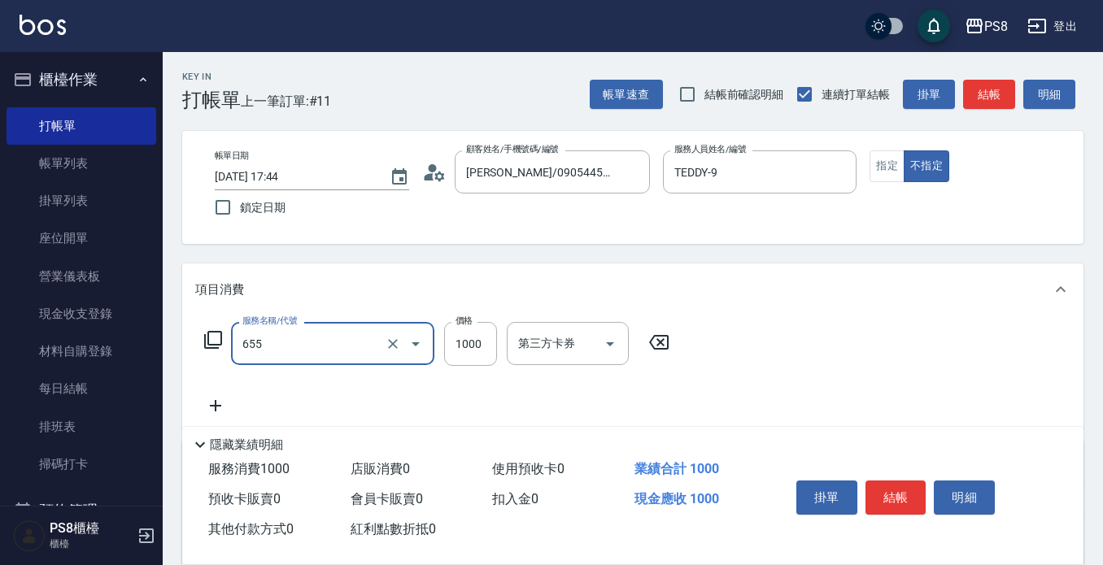
type input "拆接(655)"
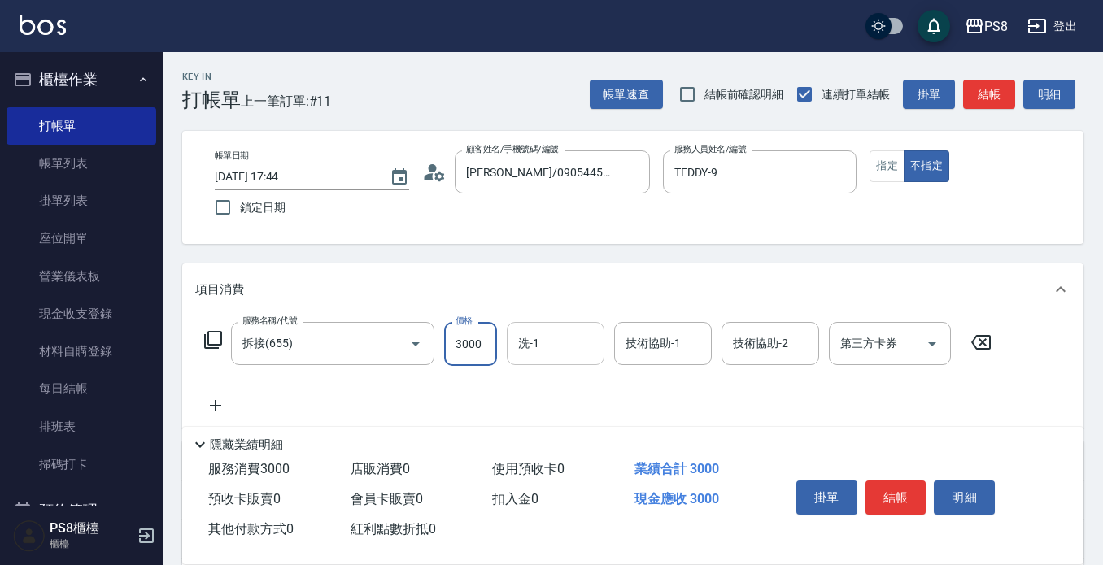
type input "3000"
click at [523, 352] on input "洗-1" at bounding box center [555, 343] width 83 height 28
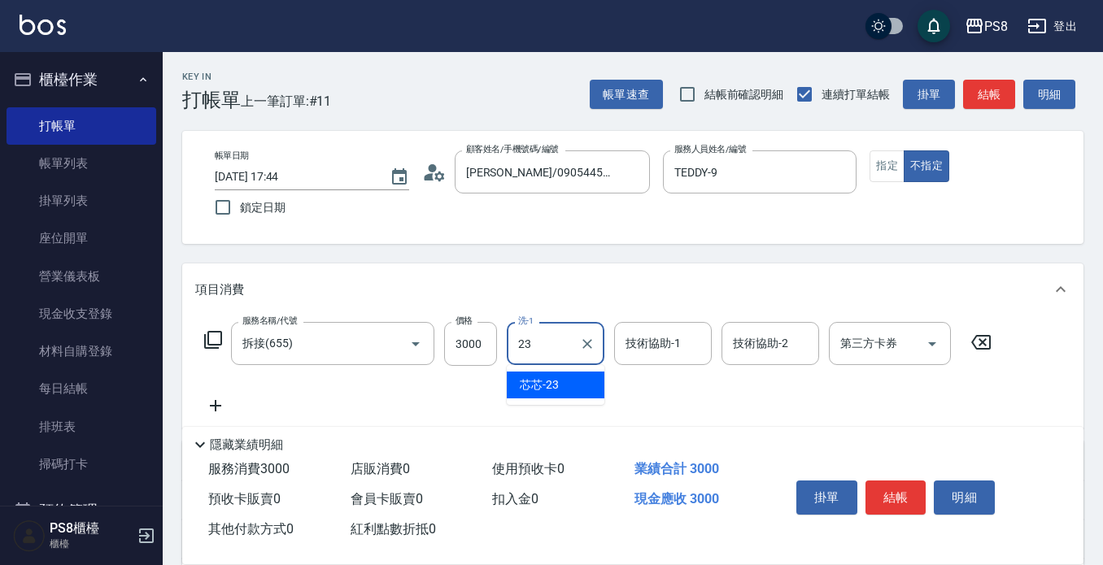
type input "芯芯-23"
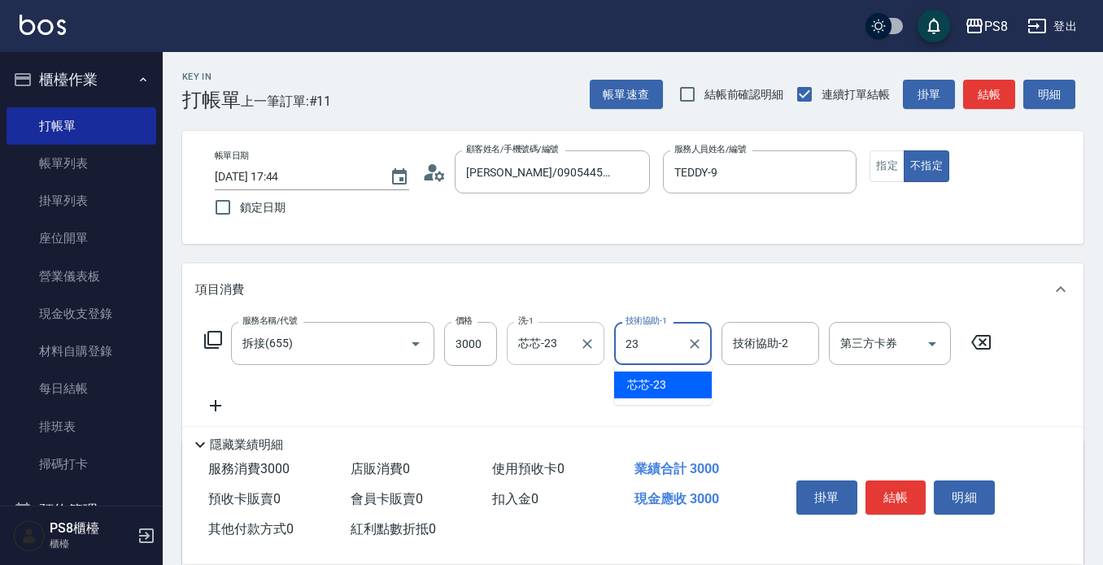
type input "芯芯-23"
click at [888, 182] on div "帳單日期 2025/08/10 17:44 鎖定日期 顧客姓名/手機號碼/編號 林林/0905445276/0905445276 顧客姓名/手機號碼/編號 服…" at bounding box center [633, 187] width 862 height 74
click at [887, 182] on div "帳單日期 2025/08/10 17:44 鎖定日期 顧客姓名/手機號碼/編號 林林/0905445276/0905445276 顧客姓名/手機號碼/編號 服…" at bounding box center [633, 187] width 862 height 74
click at [886, 170] on button "指定" at bounding box center [887, 166] width 35 height 32
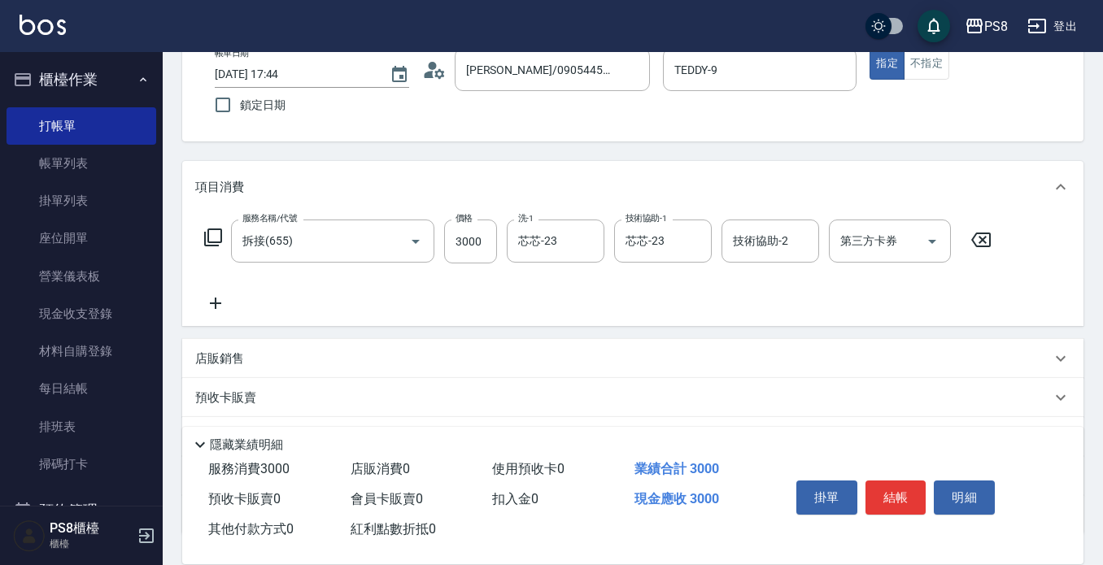
scroll to position [228, 0]
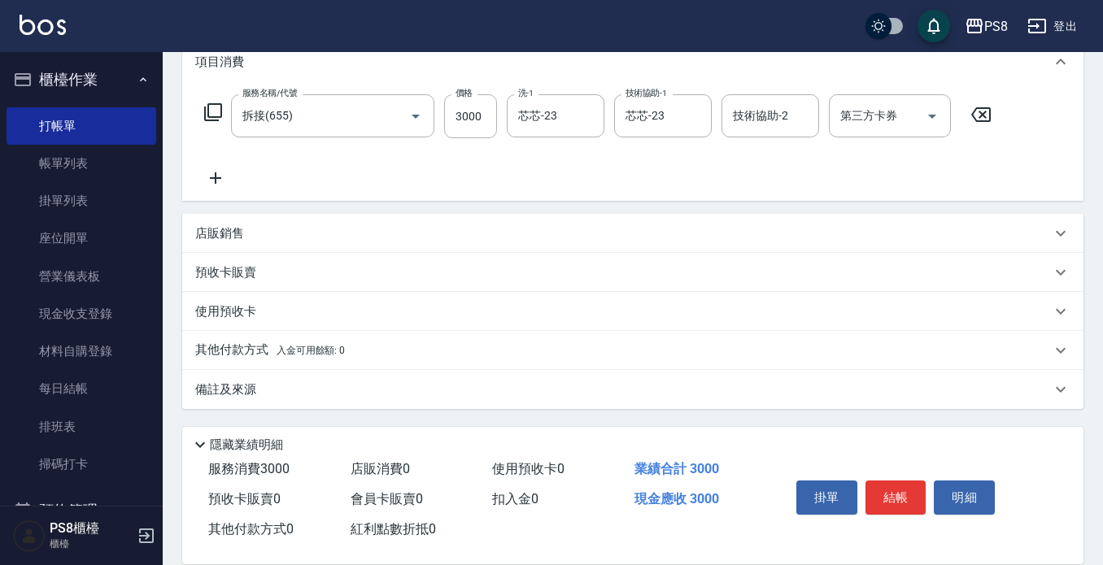
click at [284, 344] on p "其他付款方式 入金可用餘額: 0" at bounding box center [270, 351] width 150 height 18
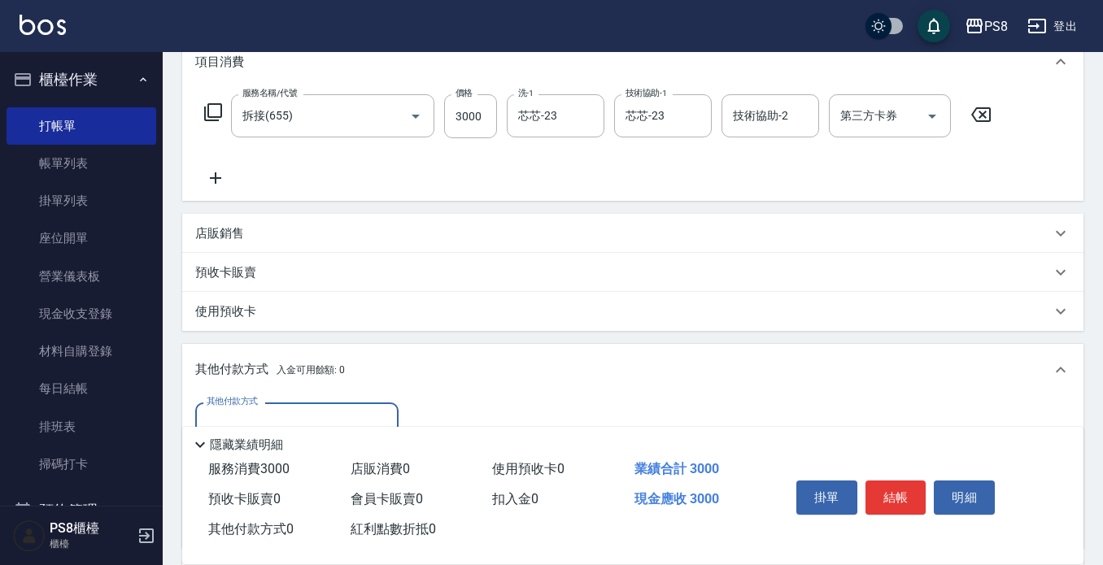
scroll to position [0, 0]
click at [255, 392] on div "其他付款方式 入金可用餘額: 0" at bounding box center [632, 370] width 901 height 52
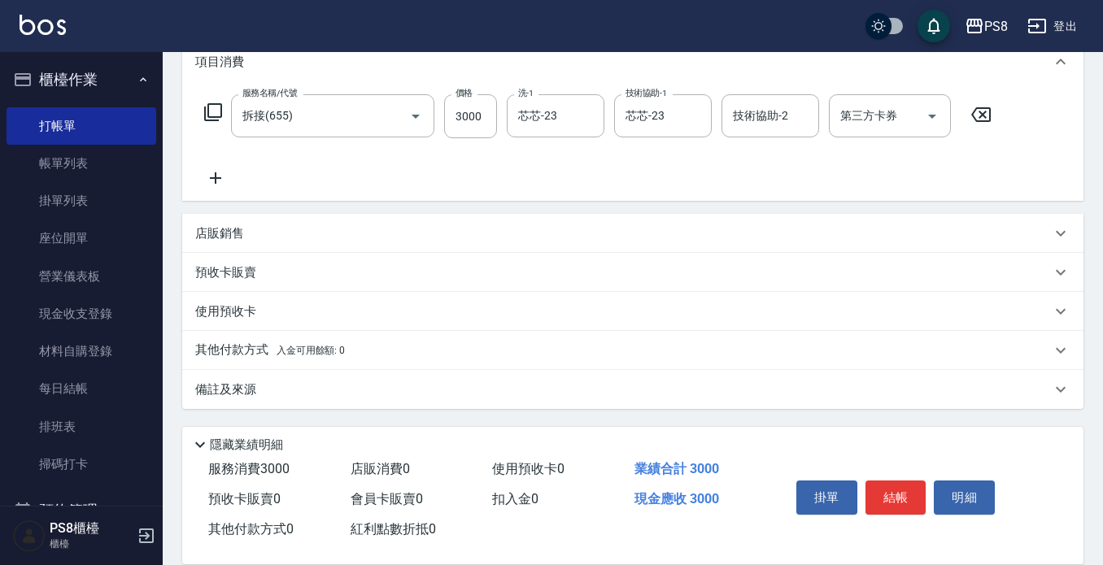
click at [281, 337] on div "其他付款方式 入金可用餘額: 0" at bounding box center [632, 350] width 901 height 39
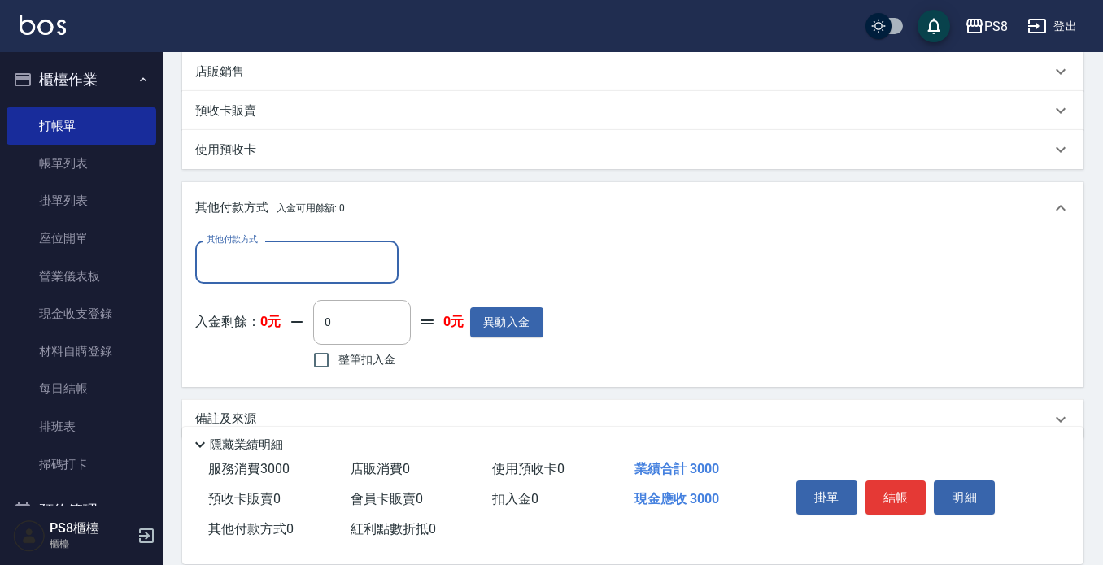
scroll to position [390, 0]
click at [254, 268] on input "其他付款方式" at bounding box center [297, 261] width 189 height 28
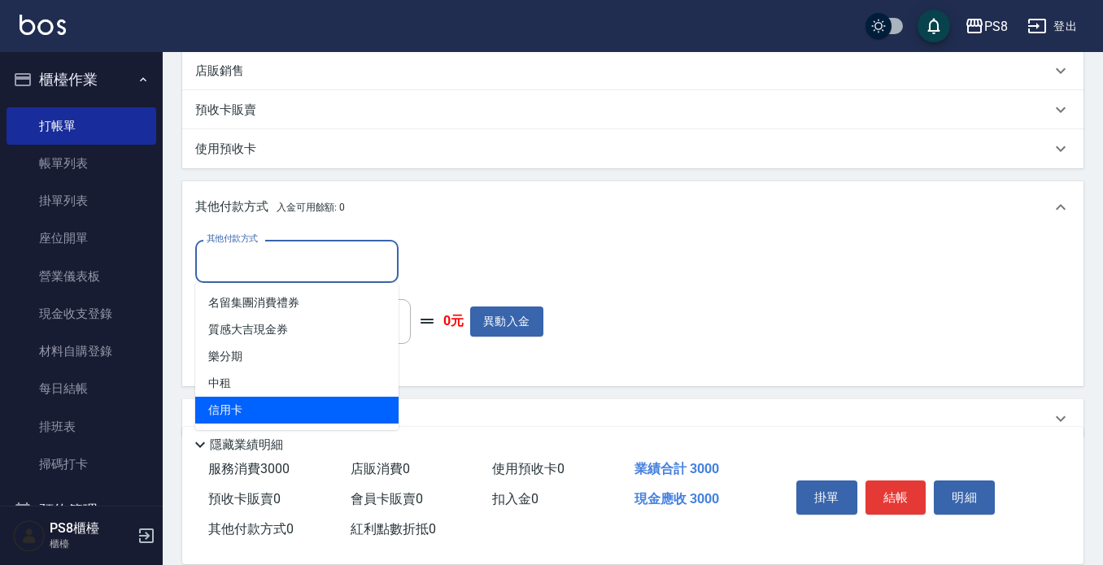
click at [260, 406] on span "信用卡" at bounding box center [296, 410] width 203 height 27
type input "信用卡"
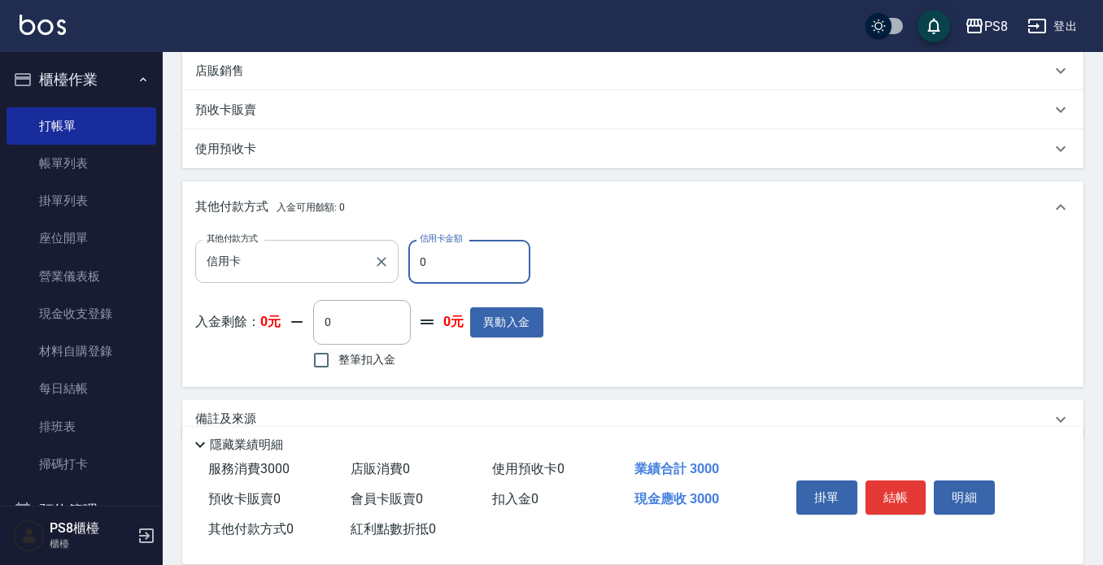
drag, startPoint x: 430, startPoint y: 249, endPoint x: 349, endPoint y: 247, distance: 81.4
click at [352, 249] on div "其他付款方式 信用卡 其他付款方式 信用卡金額 0 信用卡金額" at bounding box center [369, 262] width 348 height 44
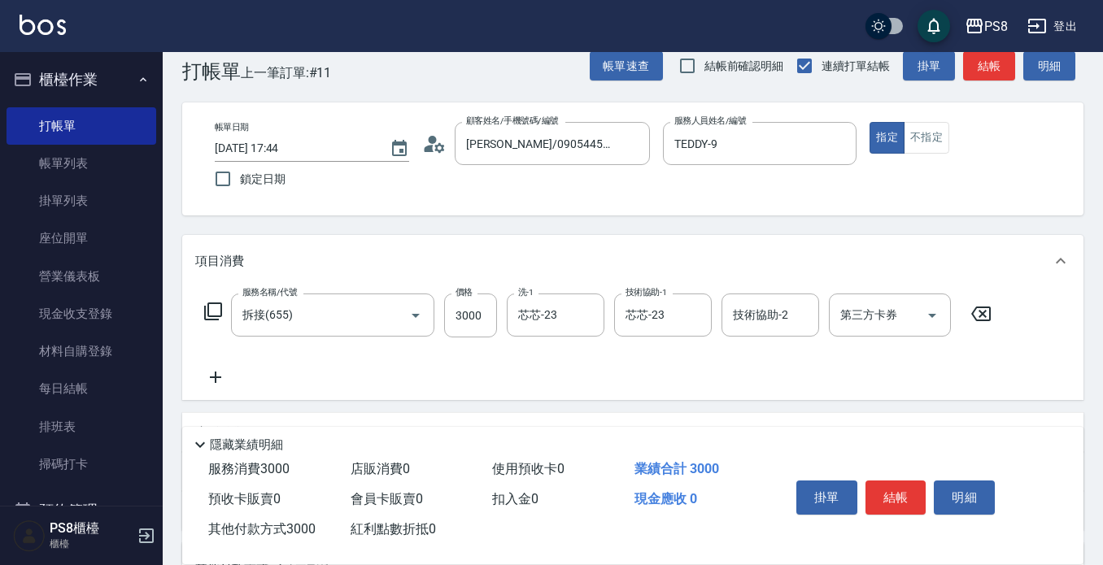
scroll to position [0, 0]
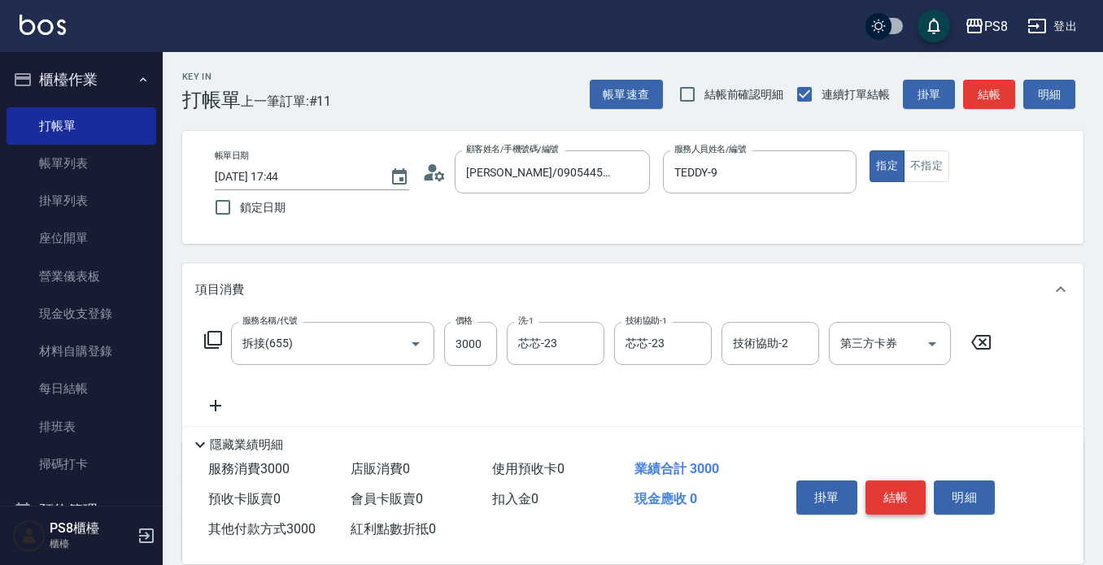
type input "3000"
click at [879, 495] on button "結帳" at bounding box center [896, 498] width 61 height 34
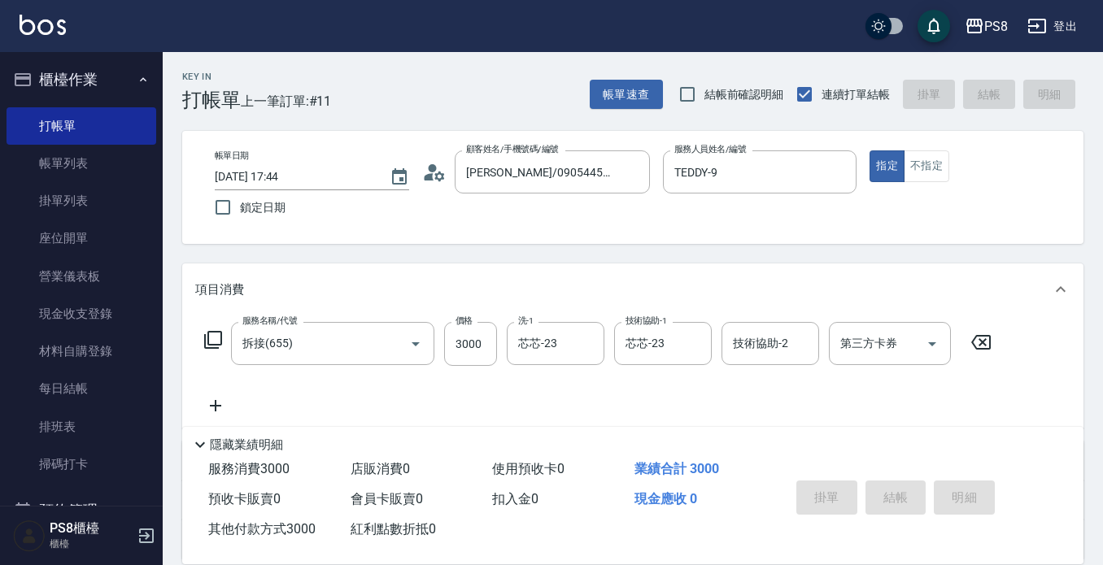
type input "2025/08/10 17:46"
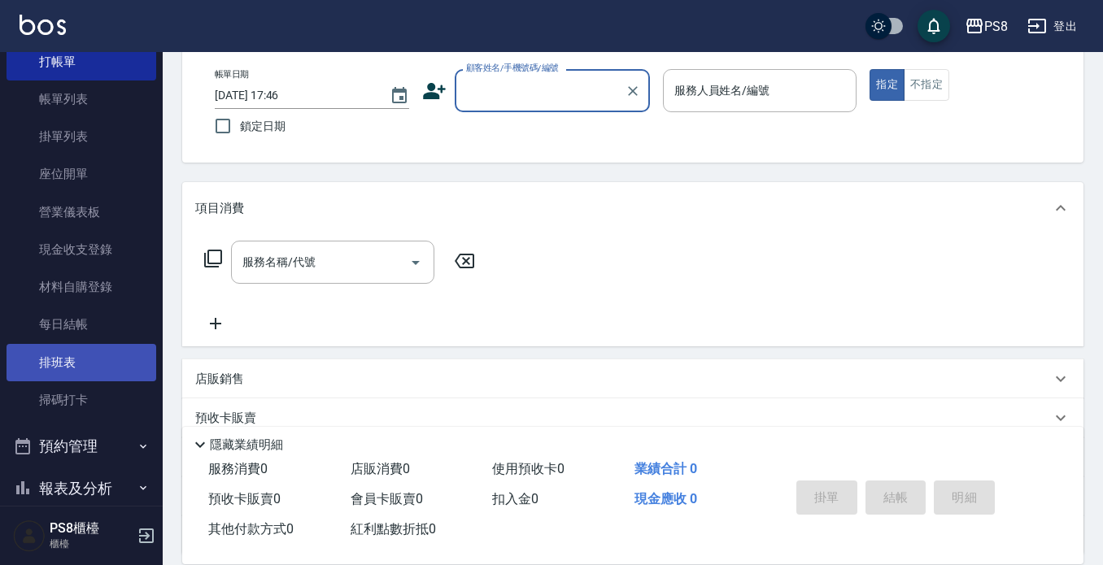
scroll to position [163, 0]
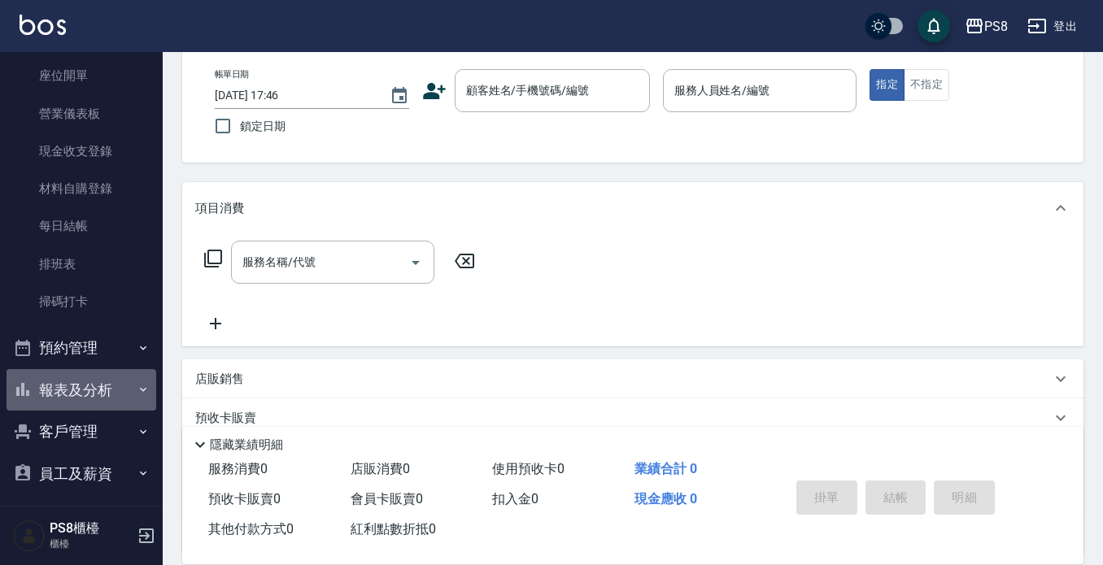
click at [84, 378] on button "報表及分析" at bounding box center [82, 390] width 150 height 42
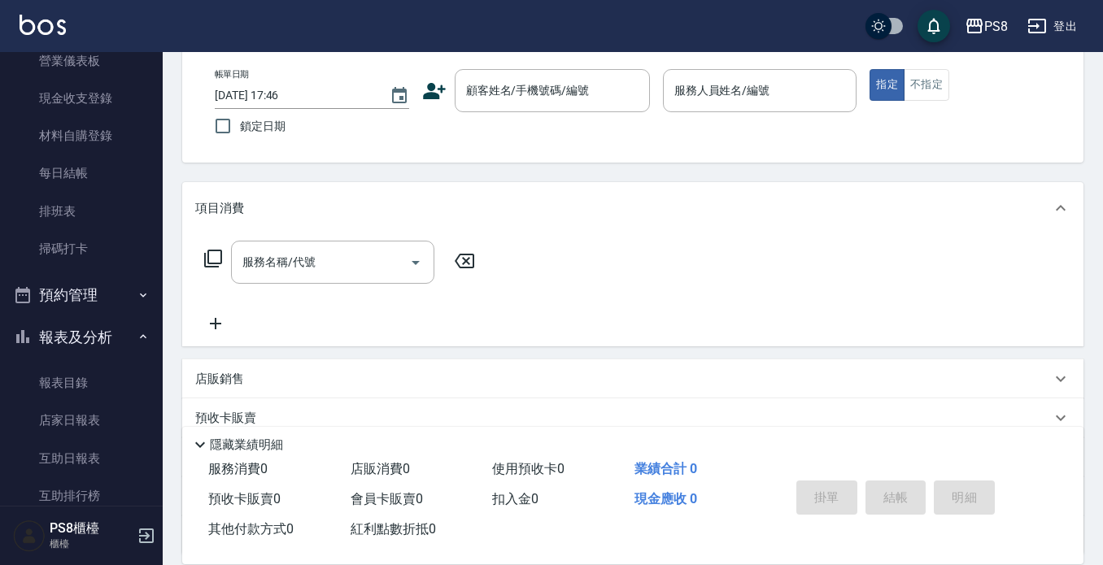
scroll to position [244, 0]
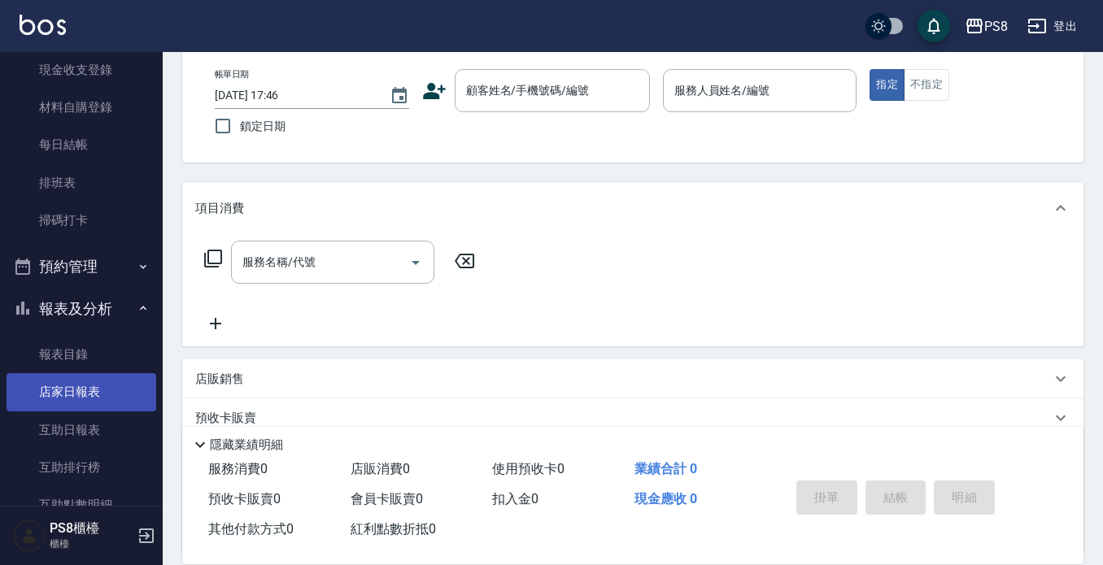
click at [64, 380] on link "店家日報表" at bounding box center [82, 391] width 150 height 37
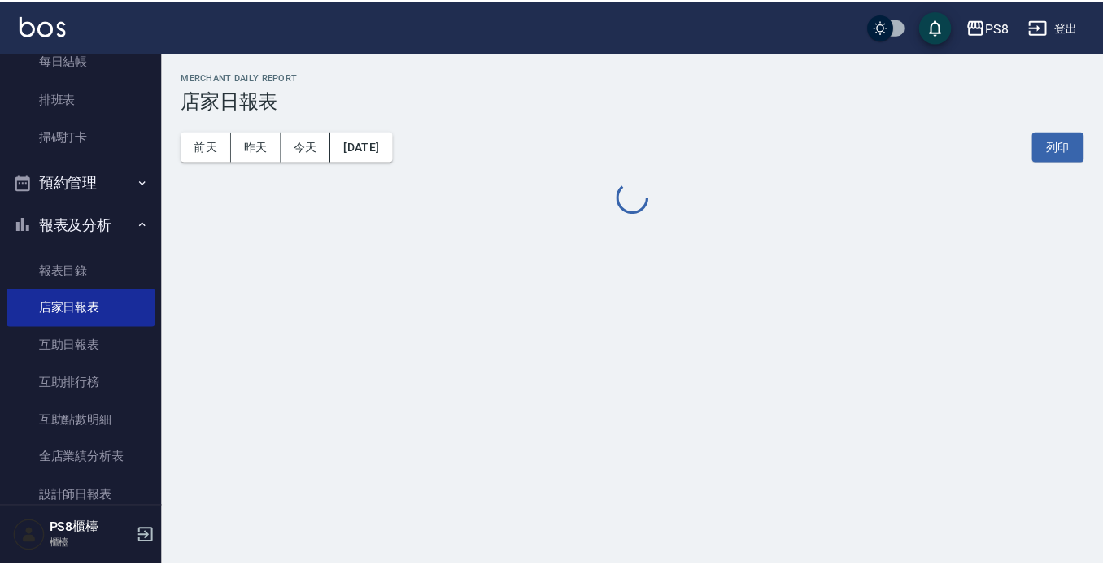
scroll to position [488, 0]
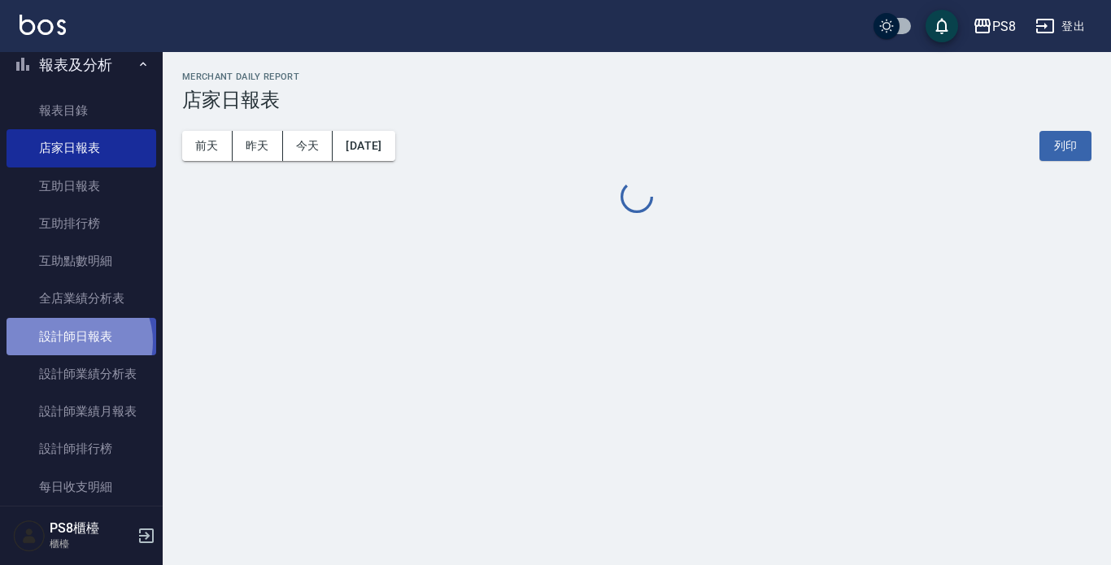
click at [76, 342] on link "設計師日報表" at bounding box center [82, 336] width 150 height 37
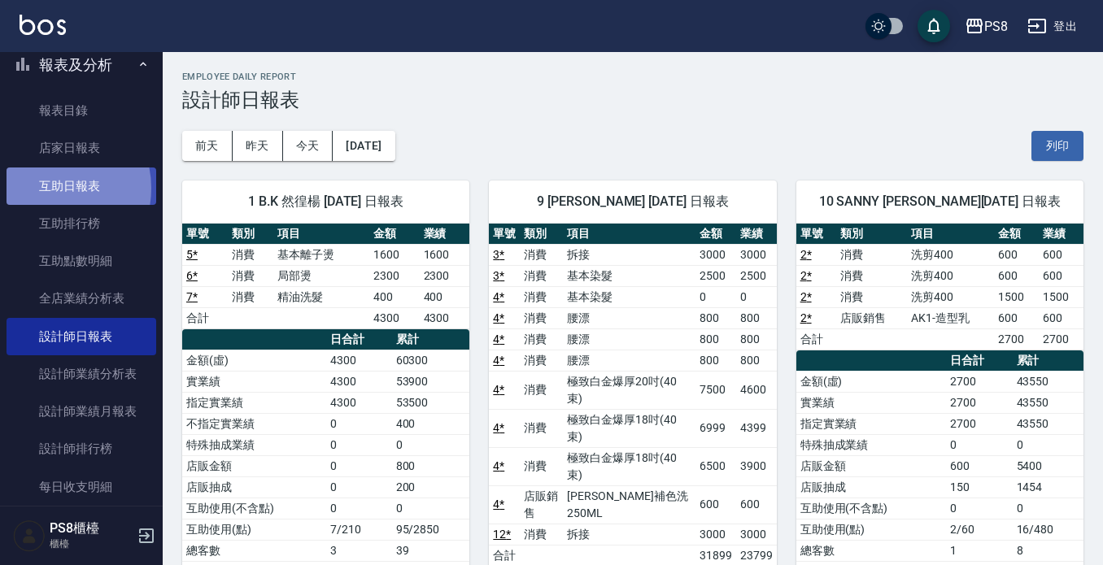
click at [45, 188] on link "互助日報表" at bounding box center [82, 186] width 150 height 37
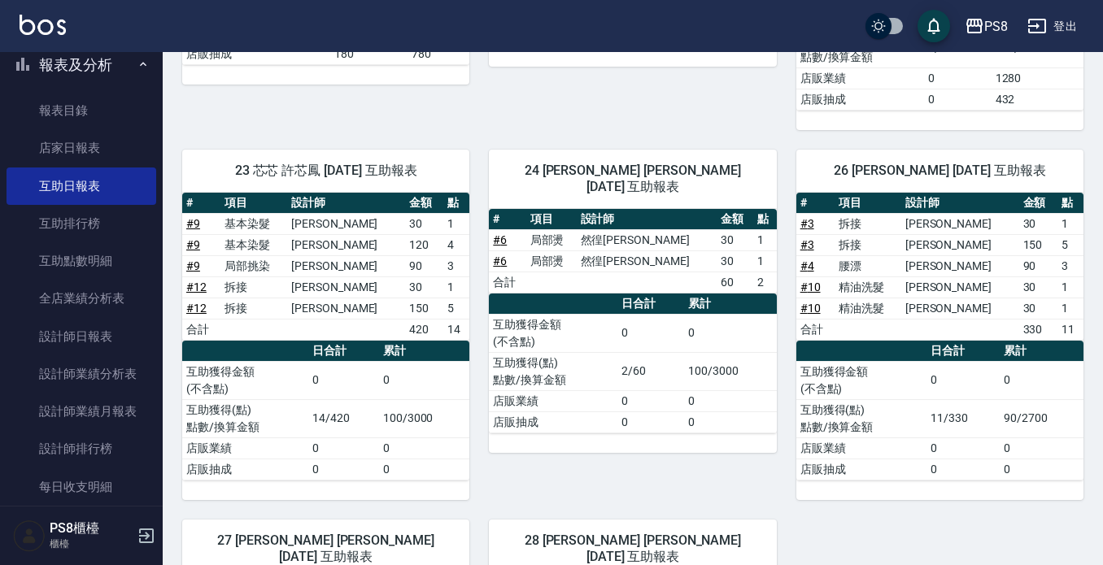
scroll to position [460, 0]
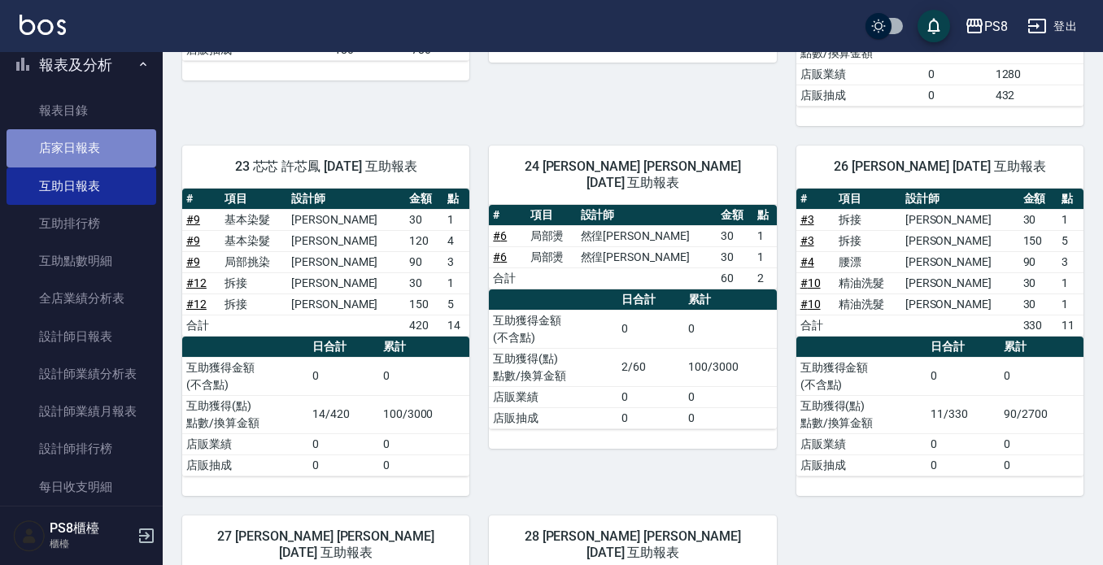
click at [83, 159] on link "店家日報表" at bounding box center [82, 147] width 150 height 37
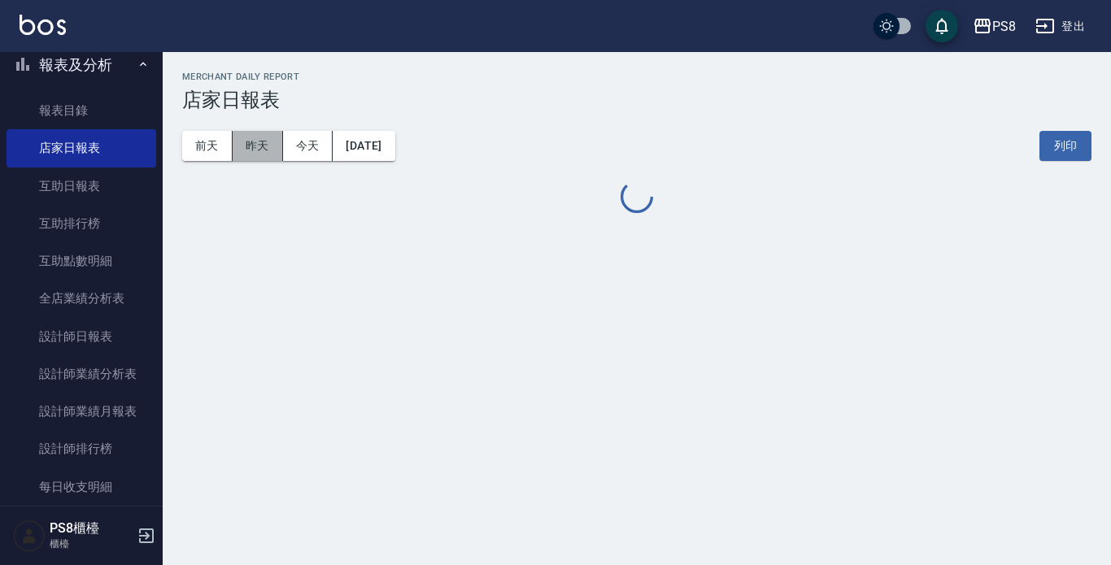
click at [268, 151] on button "昨天" at bounding box center [258, 146] width 50 height 30
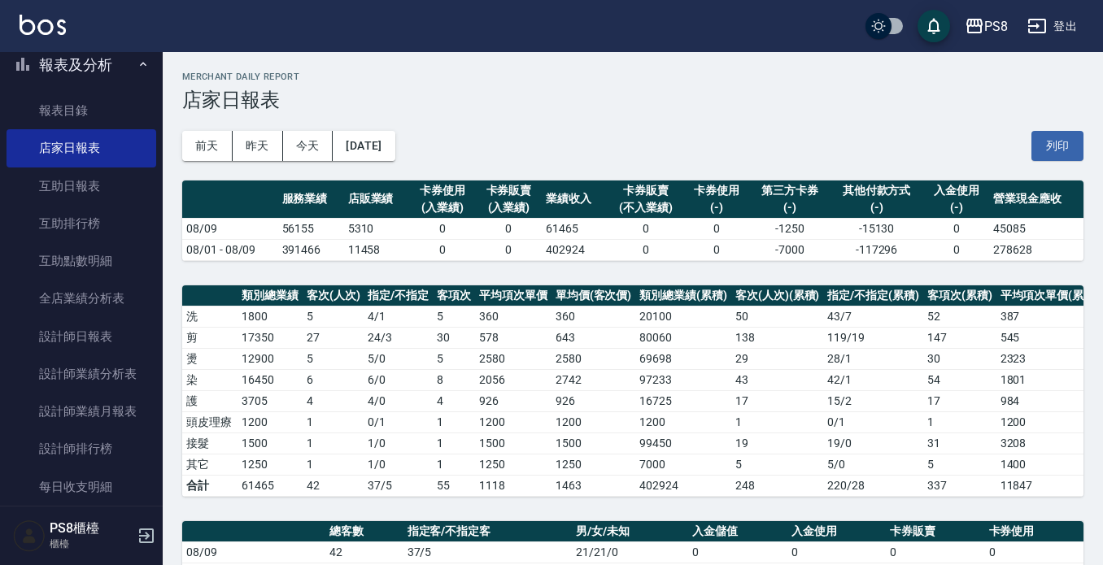
drag, startPoint x: 285, startPoint y: 247, endPoint x: 266, endPoint y: 250, distance: 18.9
click at [266, 250] on tr "08/01 - 08/09 391466 11458 0 0 402924 0 0 -7000 -117296 0 278628" at bounding box center [632, 249] width 901 height 21
click at [296, 272] on div "PS8 2025-08-09 店家日報表 列印時間： 2025-08-10-18:28 Merchant Daily Report 店家日報表 前天 昨天 今…" at bounding box center [633, 563] width 940 height 1023
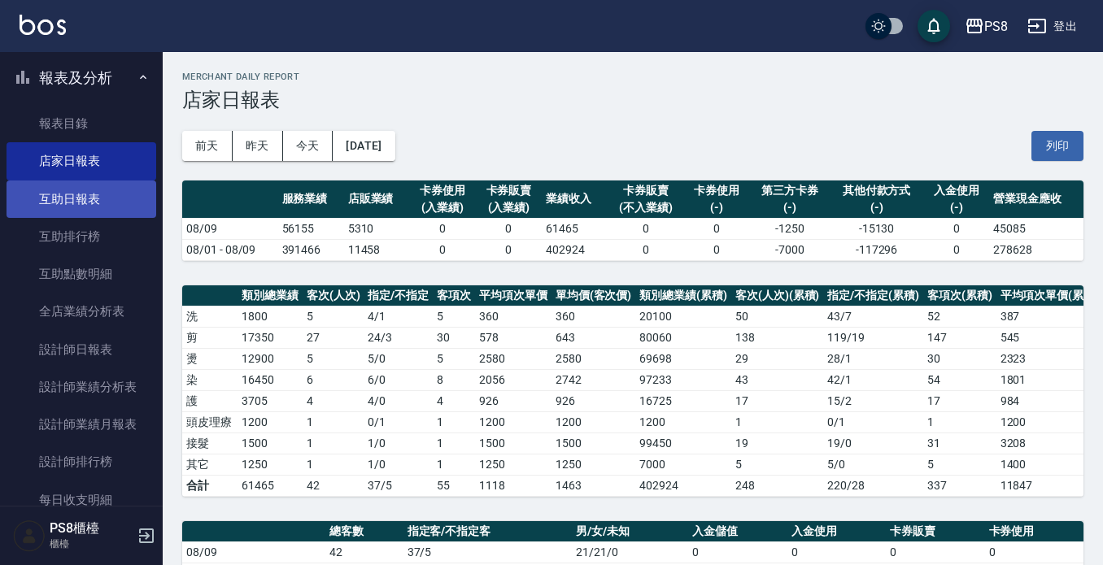
click at [103, 213] on link "互助日報表" at bounding box center [82, 199] width 150 height 37
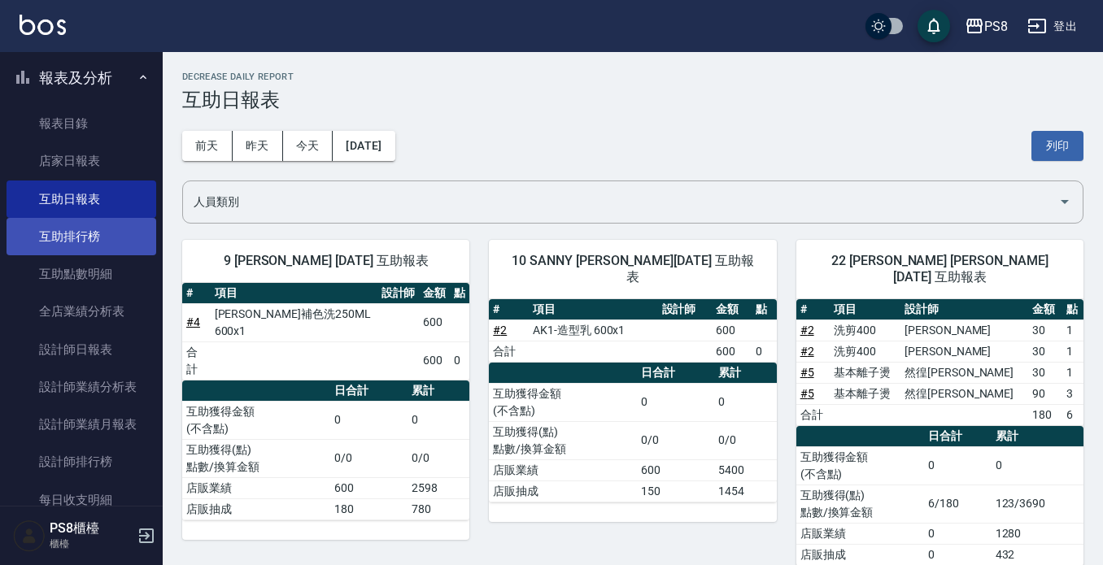
click at [103, 228] on link "互助排行榜" at bounding box center [82, 236] width 150 height 37
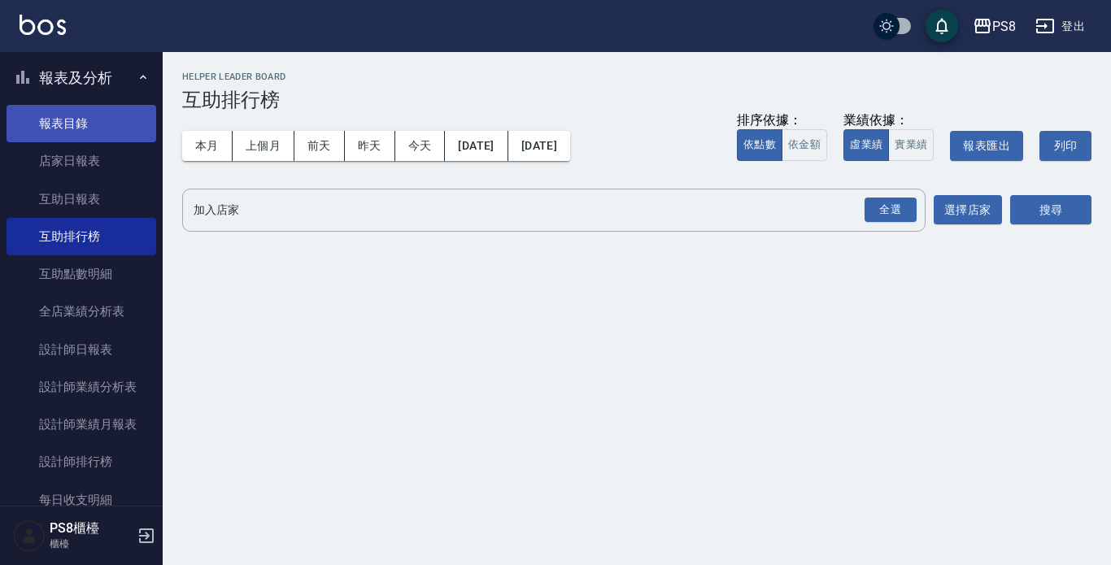
click at [101, 130] on link "報表目錄" at bounding box center [82, 123] width 150 height 37
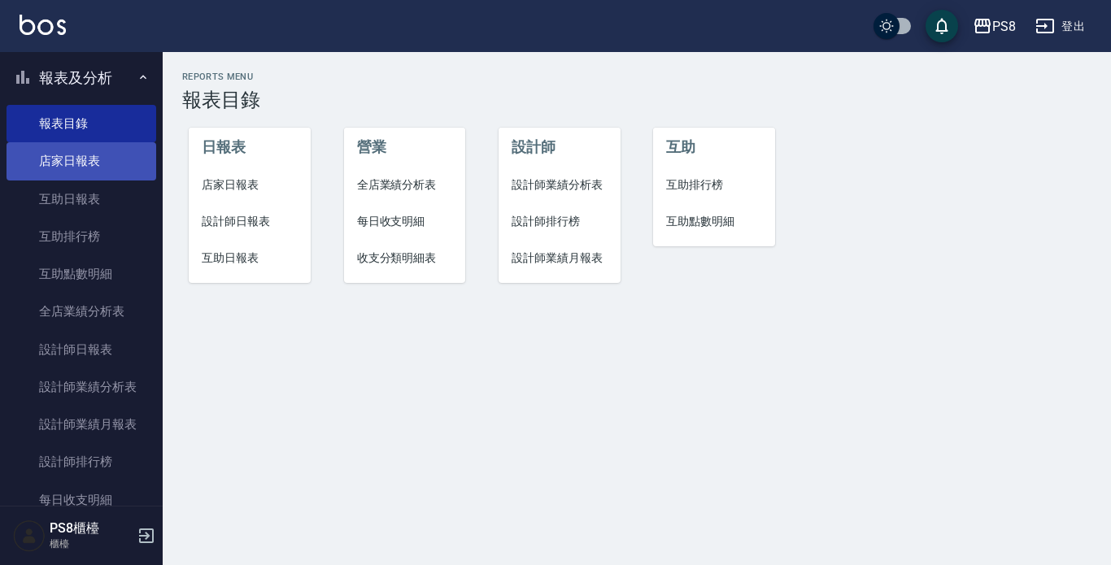
click at [81, 176] on link "店家日報表" at bounding box center [82, 160] width 150 height 37
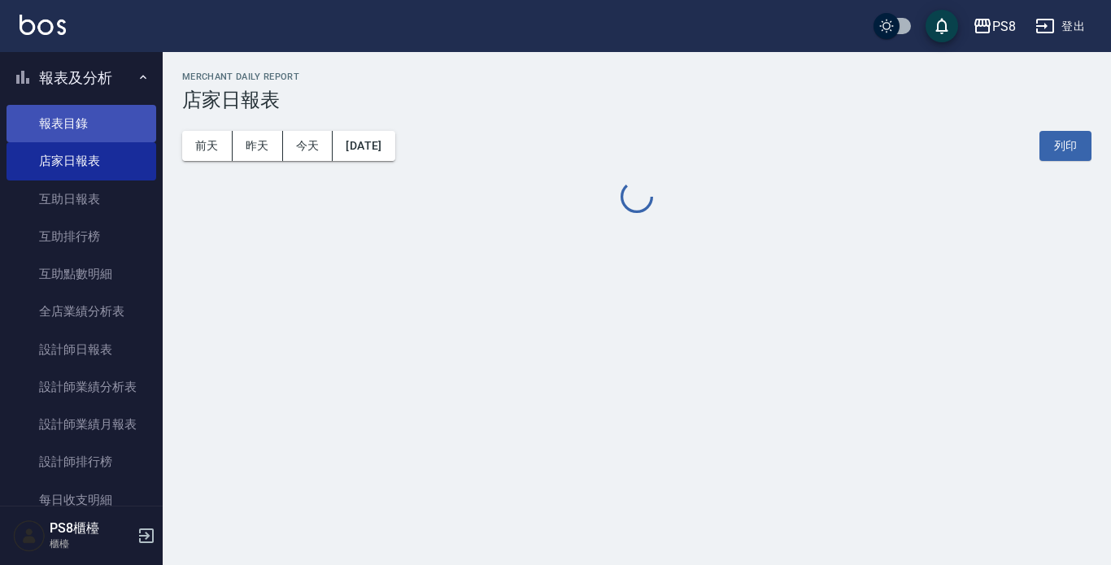
click at [81, 135] on link "報表目錄" at bounding box center [82, 123] width 150 height 37
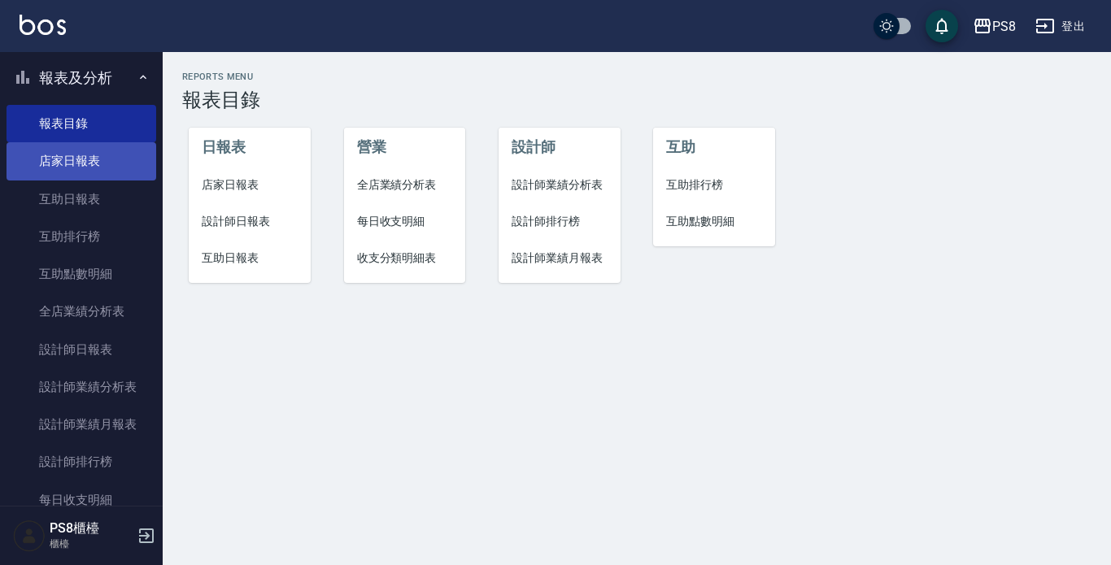
click at [55, 152] on link "店家日報表" at bounding box center [82, 160] width 150 height 37
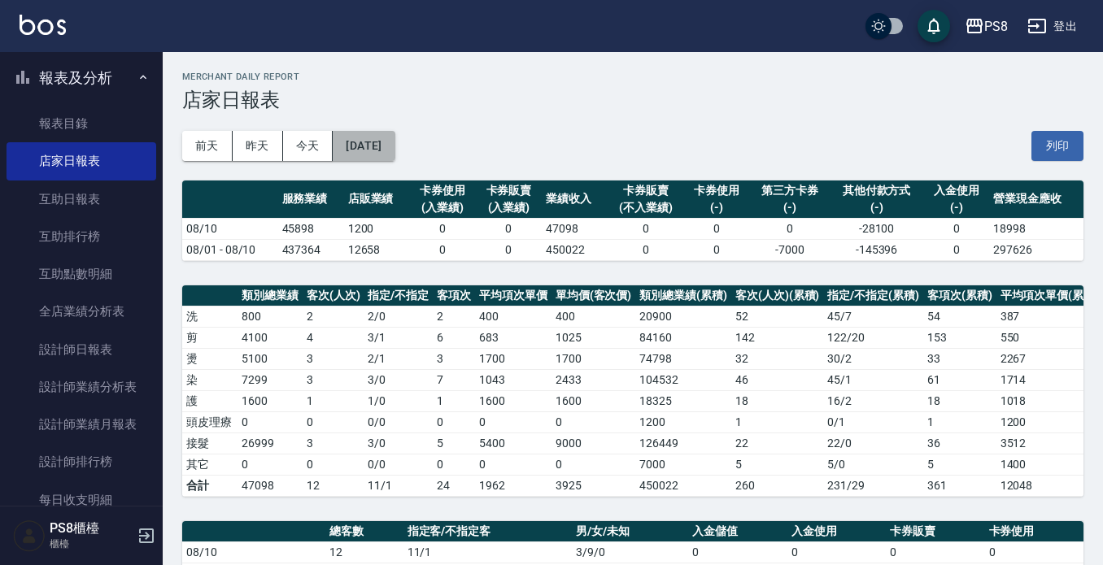
click at [379, 145] on button "[DATE]" at bounding box center [364, 146] width 62 height 30
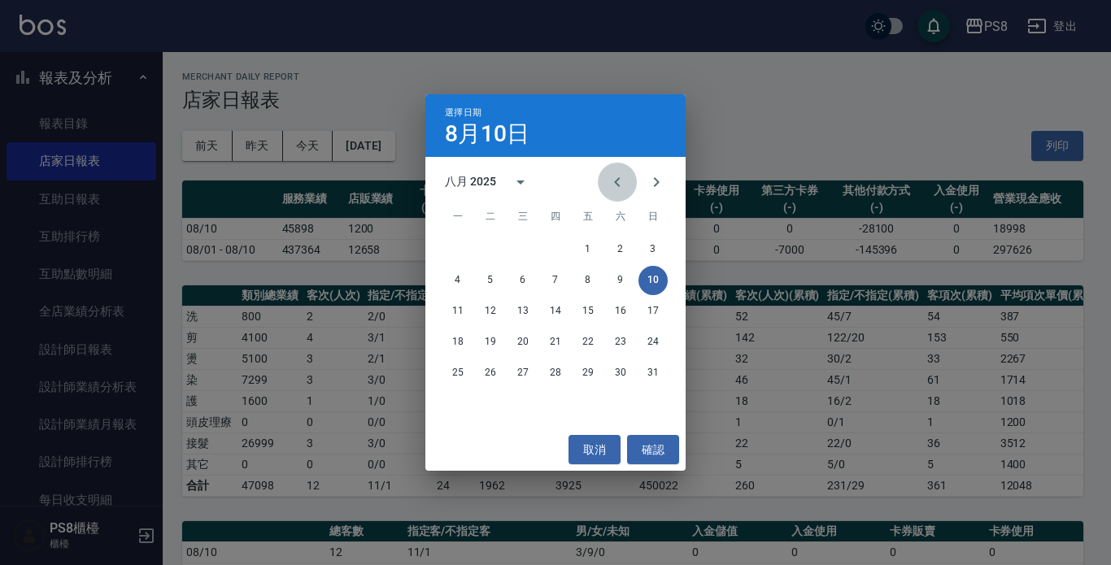
click at [624, 178] on icon "Previous month" at bounding box center [618, 182] width 20 height 20
click at [545, 367] on button "31" at bounding box center [555, 373] width 29 height 29
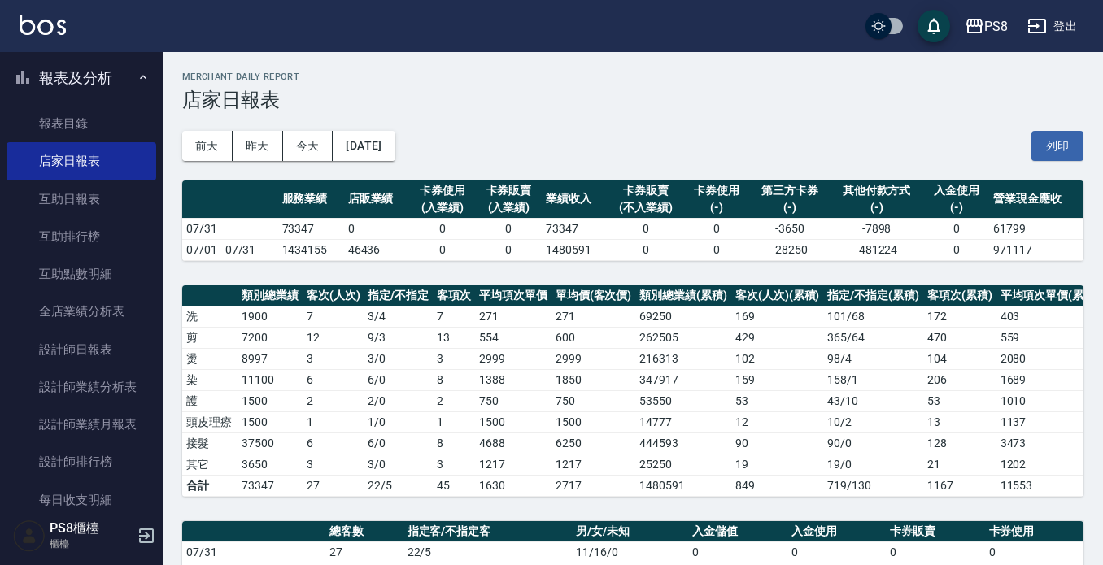
drag, startPoint x: 328, startPoint y: 248, endPoint x: 337, endPoint y: 246, distance: 9.1
click at [337, 246] on td "1434155" at bounding box center [311, 249] width 66 height 21
click at [343, 257] on tr "07/01 - 07/31 1434155 46436 0 0 1480591 0 0 -28250 -481224 0 971117" at bounding box center [632, 249] width 901 height 21
drag, startPoint x: 613, startPoint y: 29, endPoint x: 588, endPoint y: 70, distance: 47.9
click at [613, 33] on div "PS8 登出" at bounding box center [551, 26] width 1103 height 52
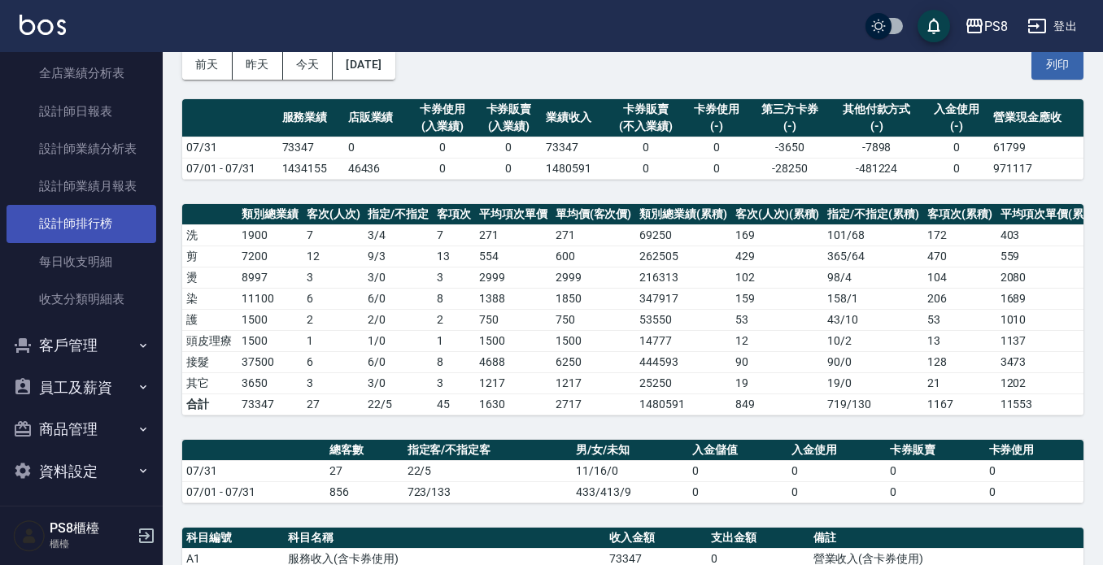
scroll to position [719, 0]
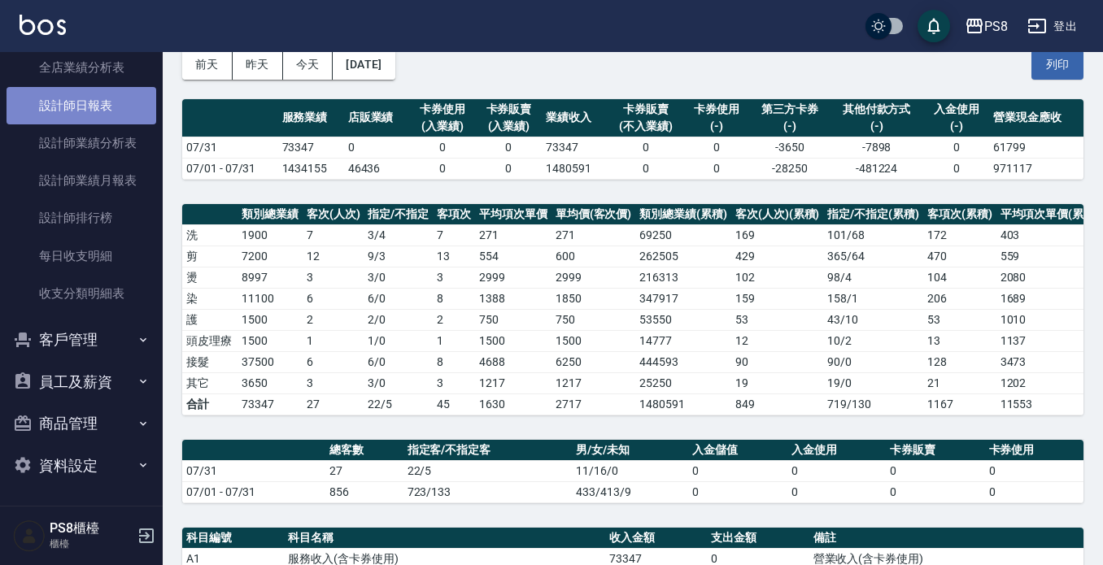
click at [98, 109] on link "設計師日報表" at bounding box center [82, 105] width 150 height 37
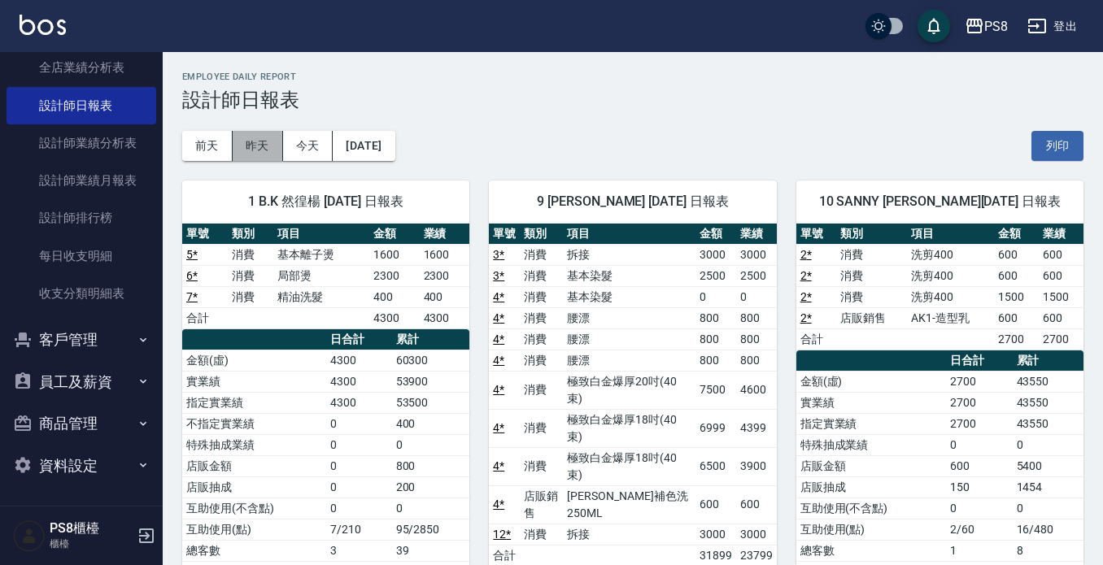
click at [252, 145] on button "昨天" at bounding box center [258, 146] width 50 height 30
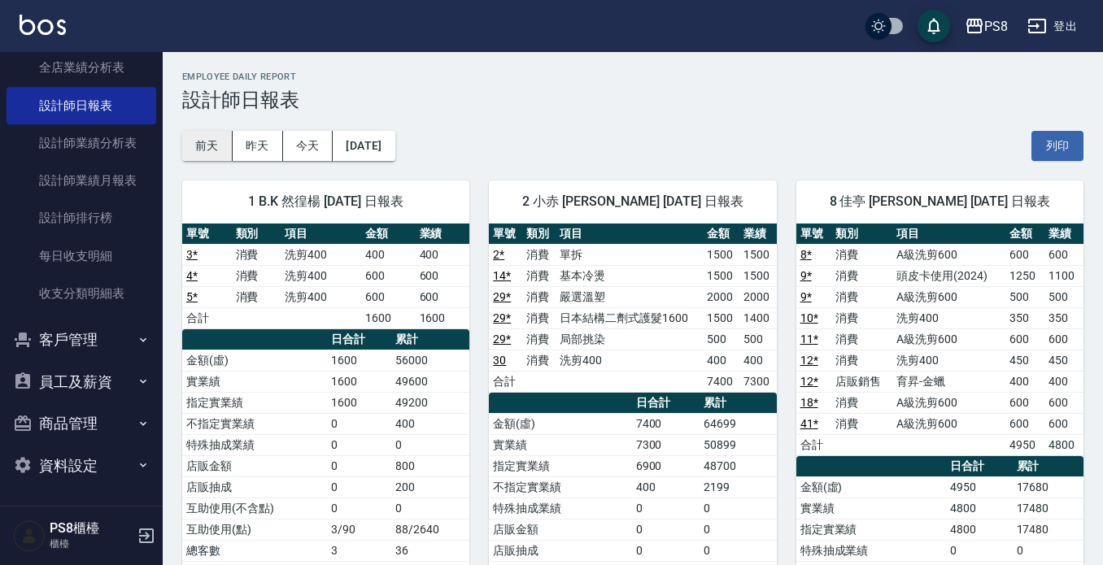
click at [199, 152] on button "前天" at bounding box center [207, 146] width 50 height 30
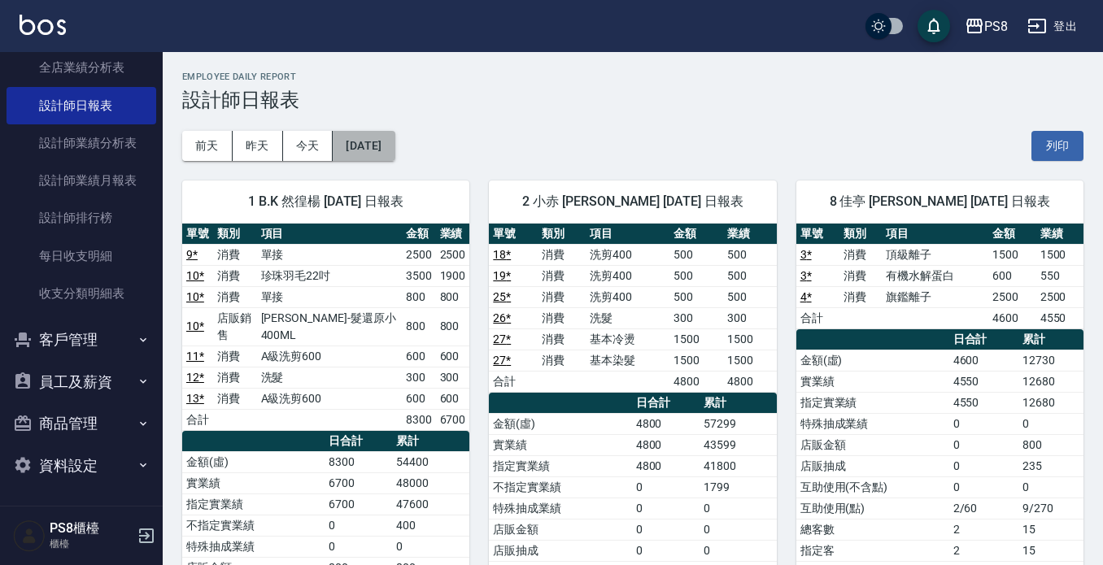
click at [395, 147] on button "[DATE]" at bounding box center [364, 146] width 62 height 30
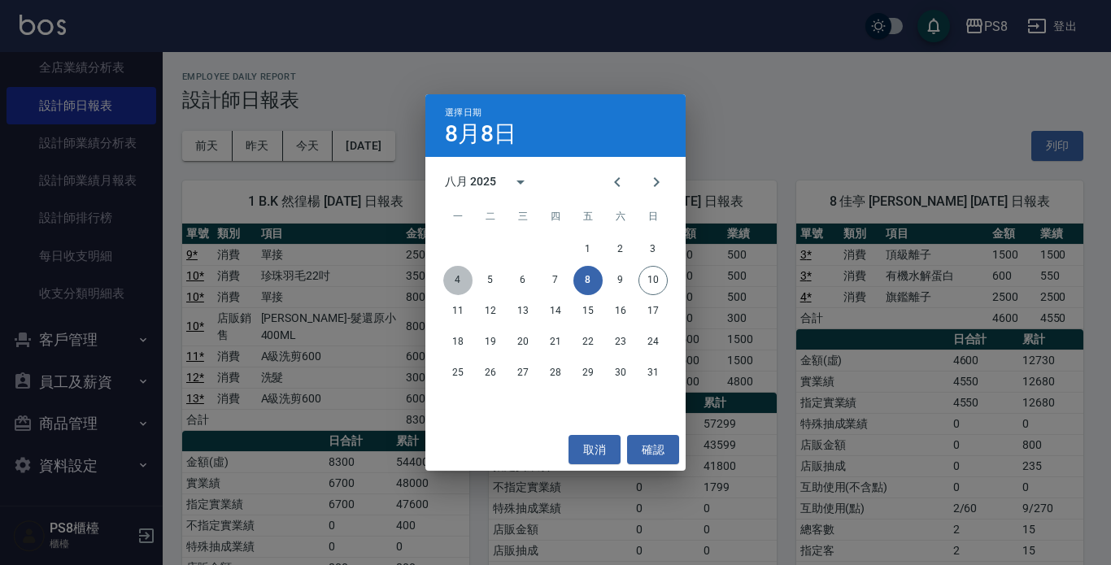
click at [450, 281] on button "4" at bounding box center [457, 280] width 29 height 29
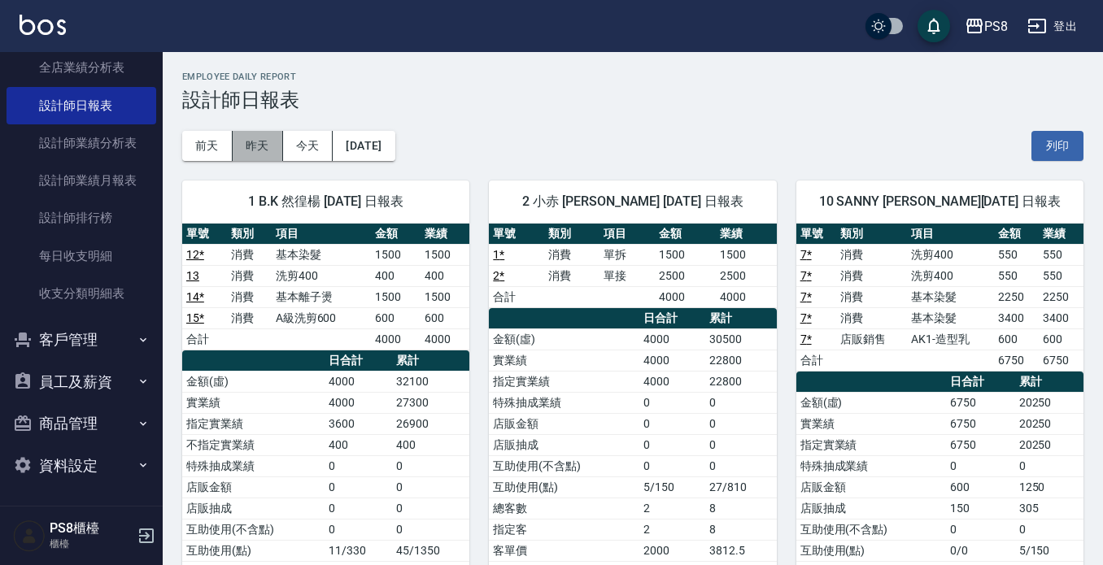
click at [264, 147] on button "昨天" at bounding box center [258, 146] width 50 height 30
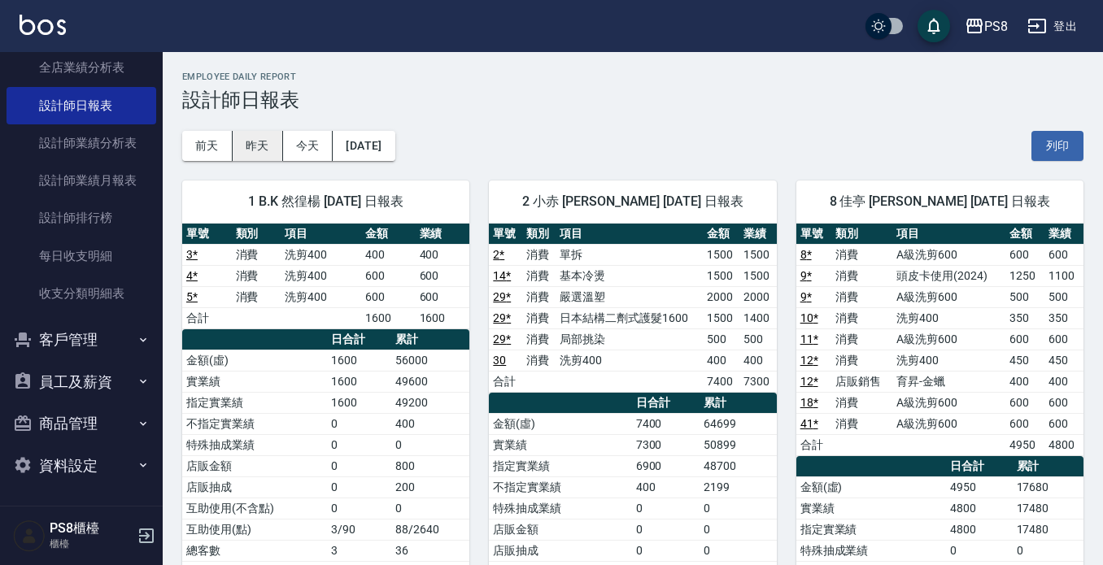
click at [257, 154] on button "昨天" at bounding box center [258, 146] width 50 height 30
click at [211, 133] on button "前天" at bounding box center [207, 146] width 50 height 30
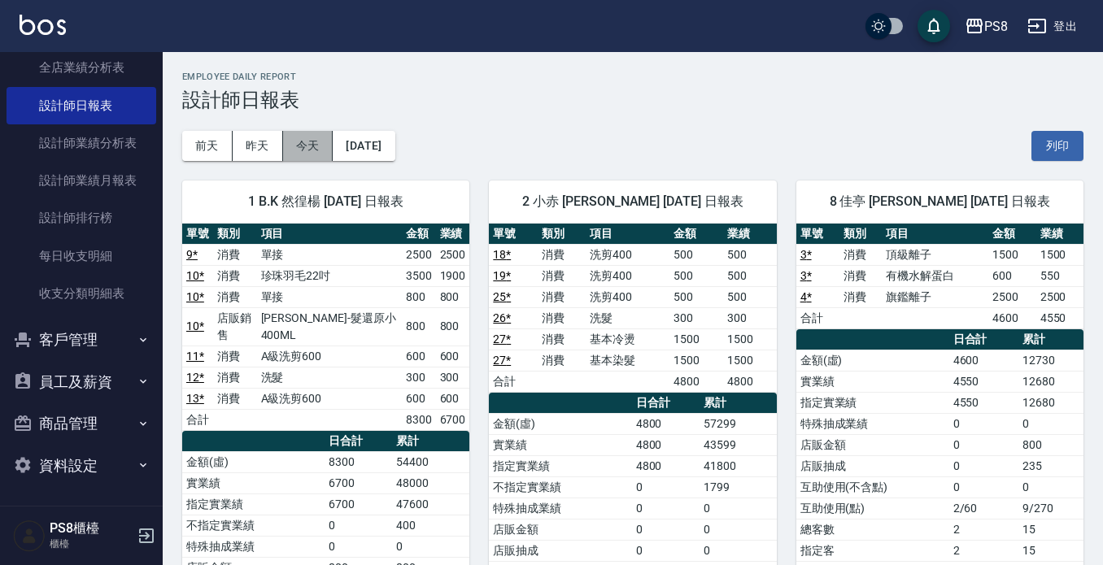
click at [318, 148] on button "今天" at bounding box center [308, 146] width 50 height 30
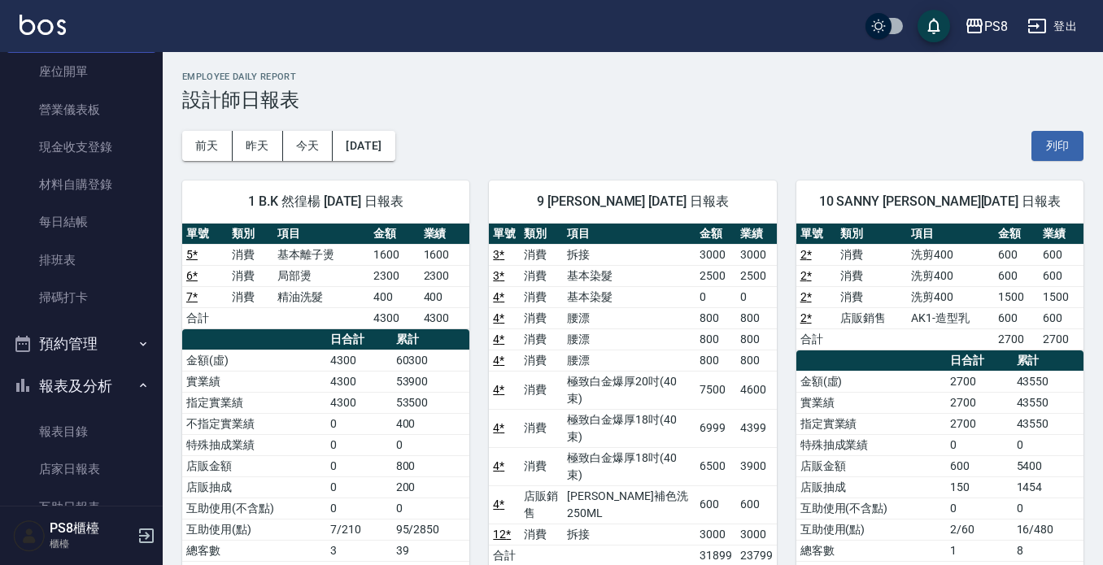
scroll to position [81, 0]
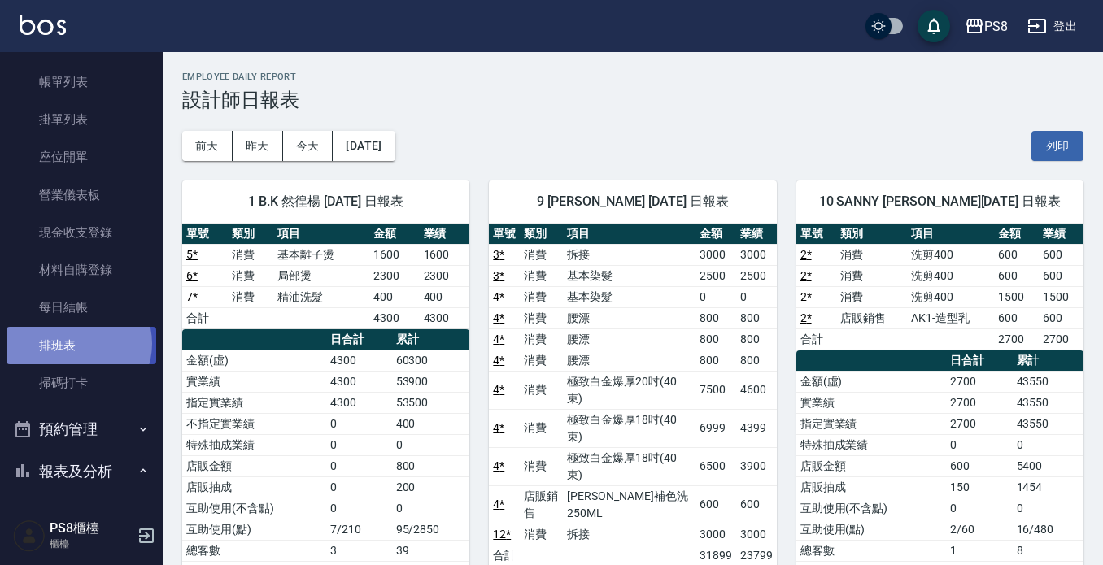
click at [76, 343] on link "排班表" at bounding box center [82, 345] width 150 height 37
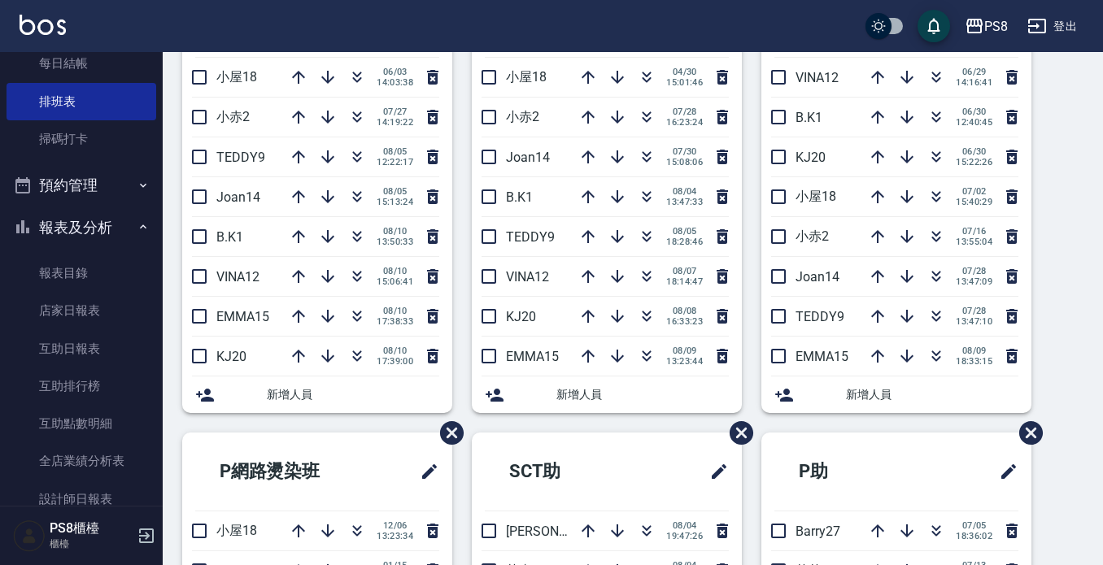
scroll to position [407, 0]
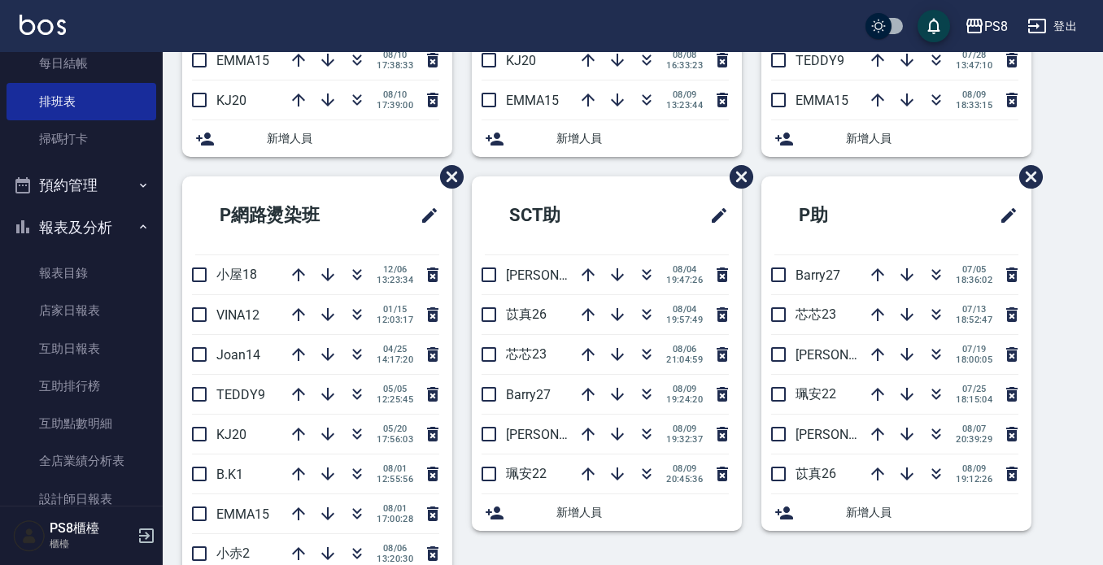
click at [50, 228] on button "報表及分析" at bounding box center [82, 228] width 150 height 42
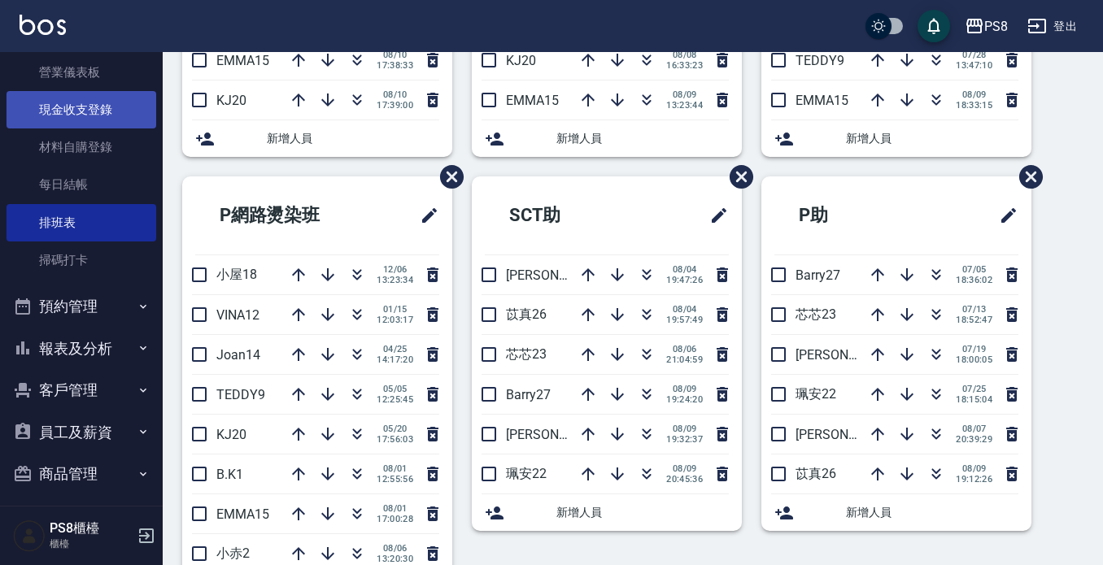
scroll to position [92, 0]
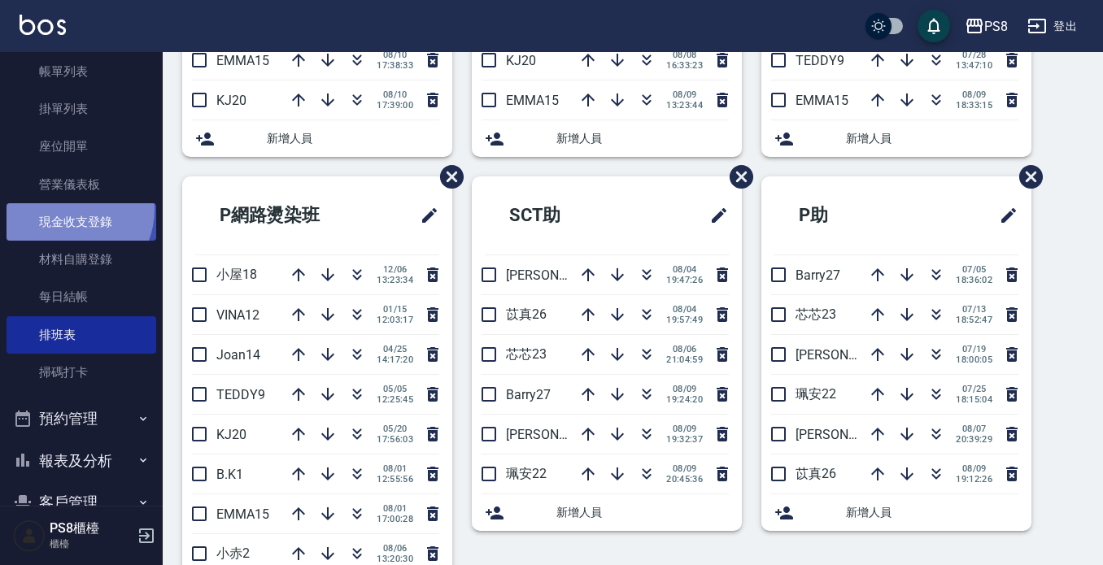
click at [68, 210] on link "現金收支登錄" at bounding box center [82, 221] width 150 height 37
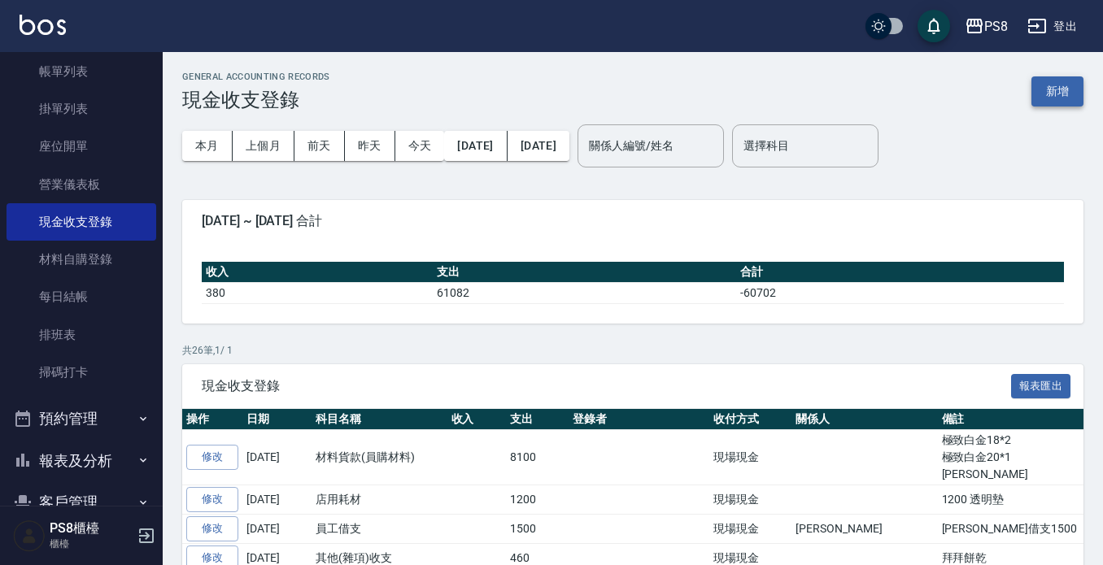
click at [1046, 89] on button "新增" at bounding box center [1058, 91] width 52 height 30
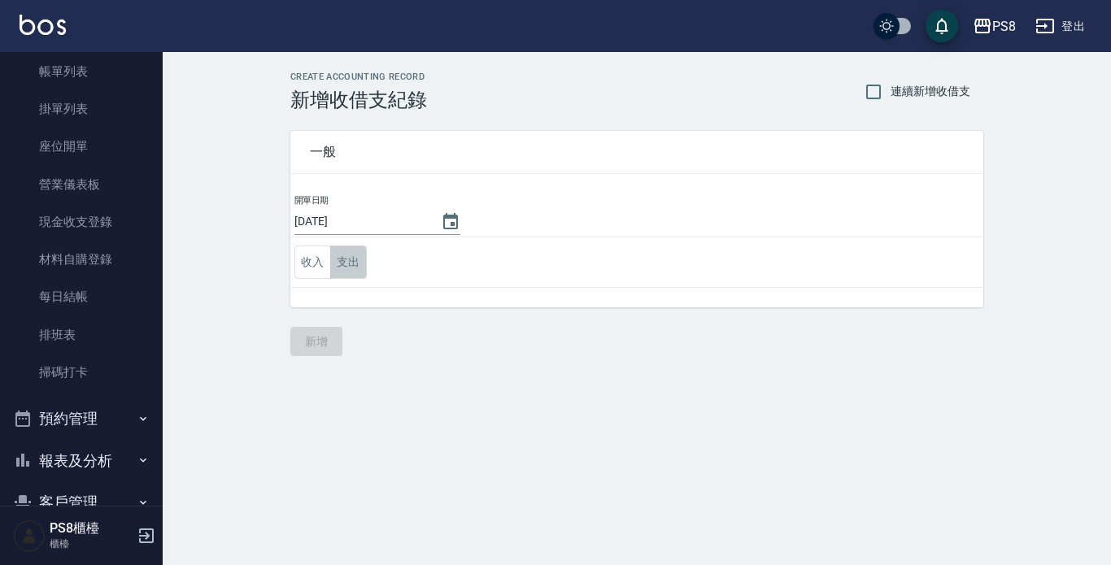
click at [342, 259] on button "支出" at bounding box center [348, 262] width 37 height 33
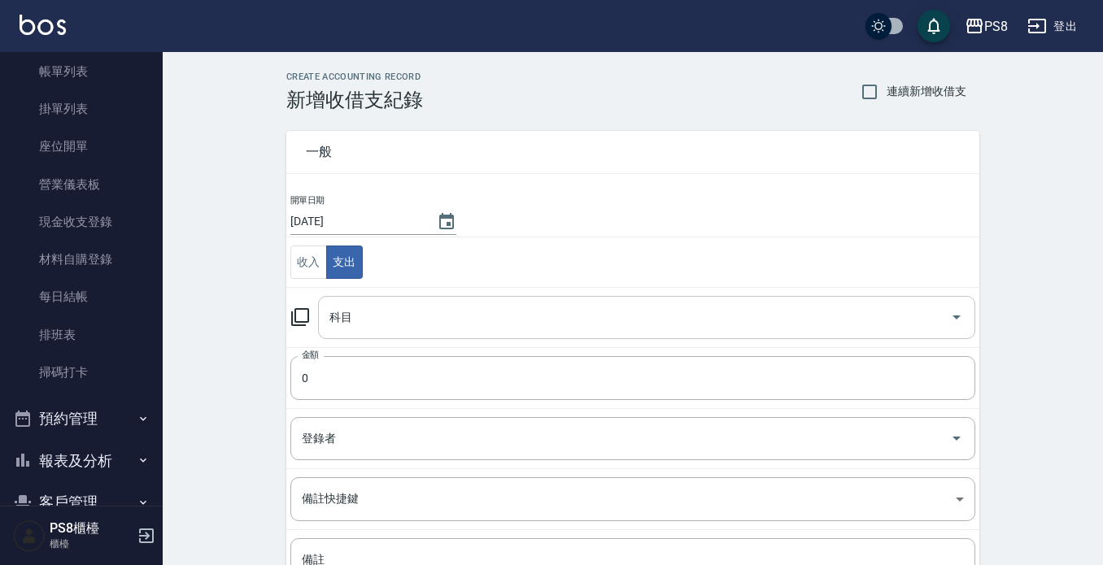
click at [355, 313] on input "科目" at bounding box center [634, 317] width 618 height 28
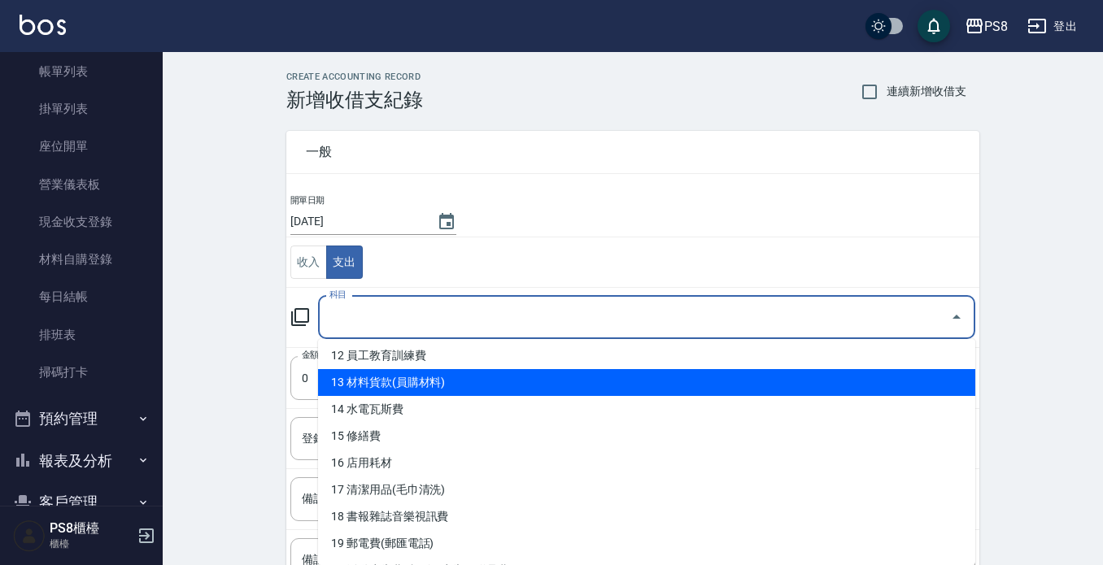
scroll to position [407, 0]
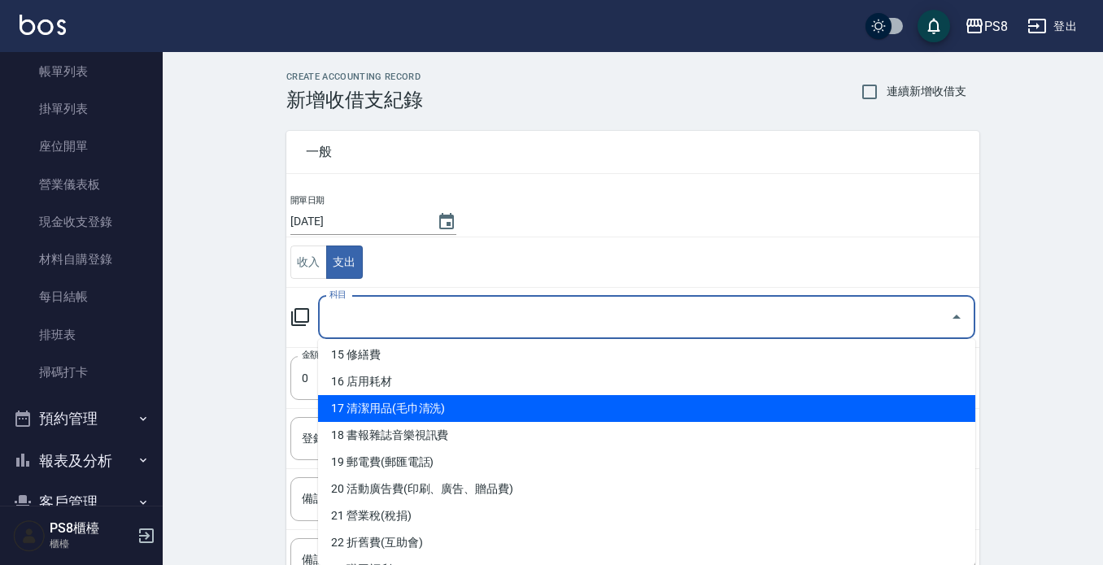
click at [465, 413] on li "17 清潔用品(毛巾清洗)" at bounding box center [646, 408] width 657 height 27
type input "17 清潔用品(毛巾清洗)"
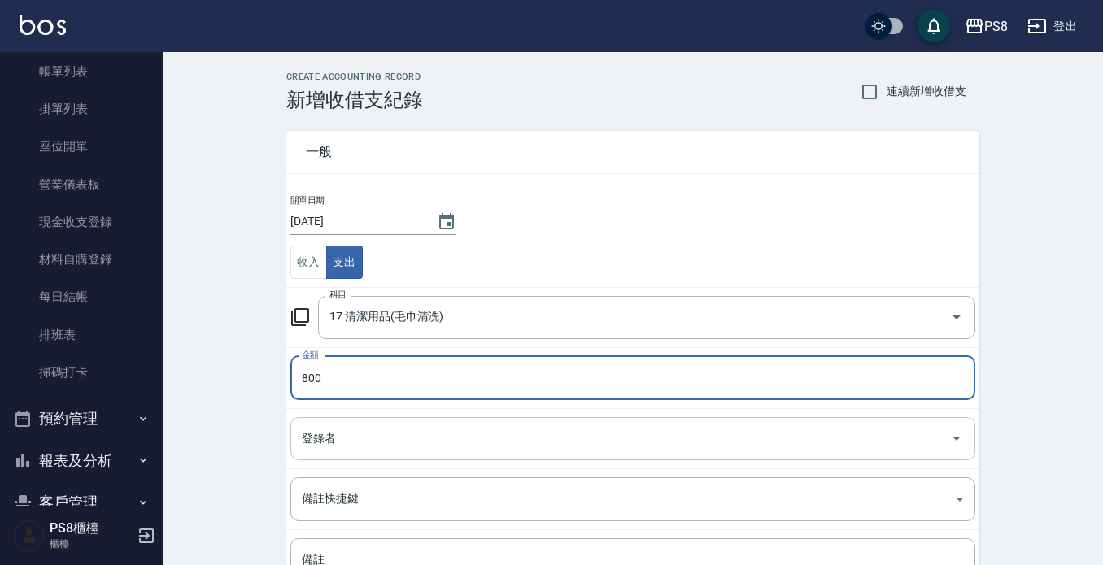
type input "800"
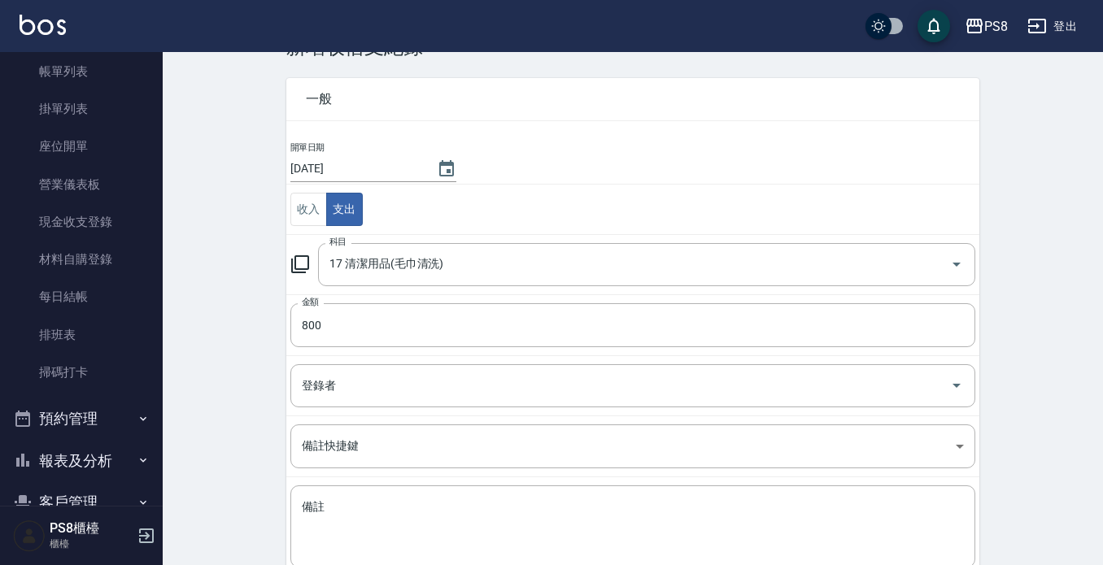
scroll to position [81, 0]
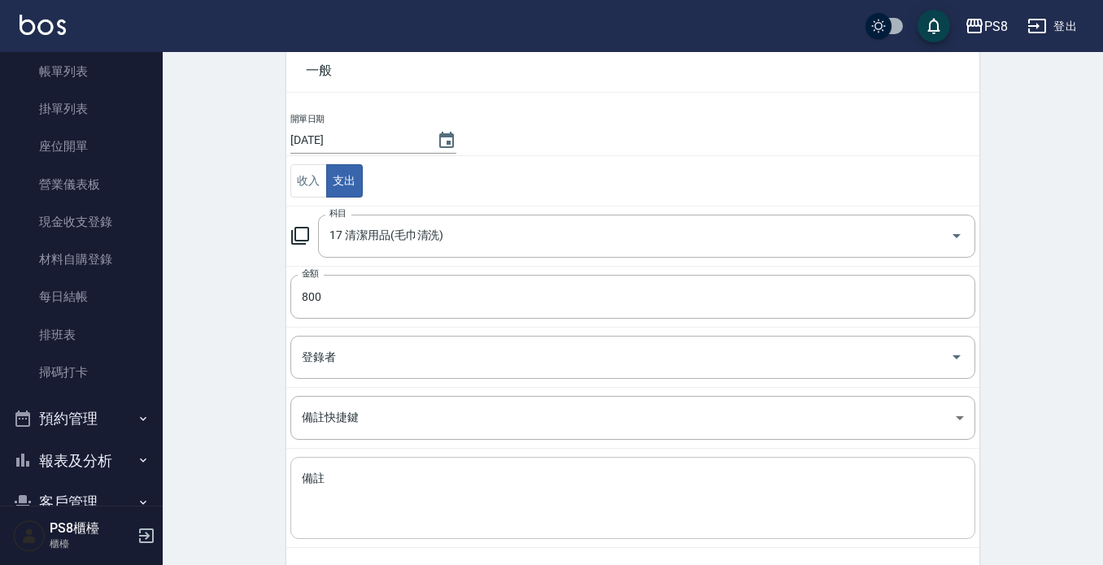
click at [443, 469] on div "x 備註" at bounding box center [632, 498] width 685 height 82
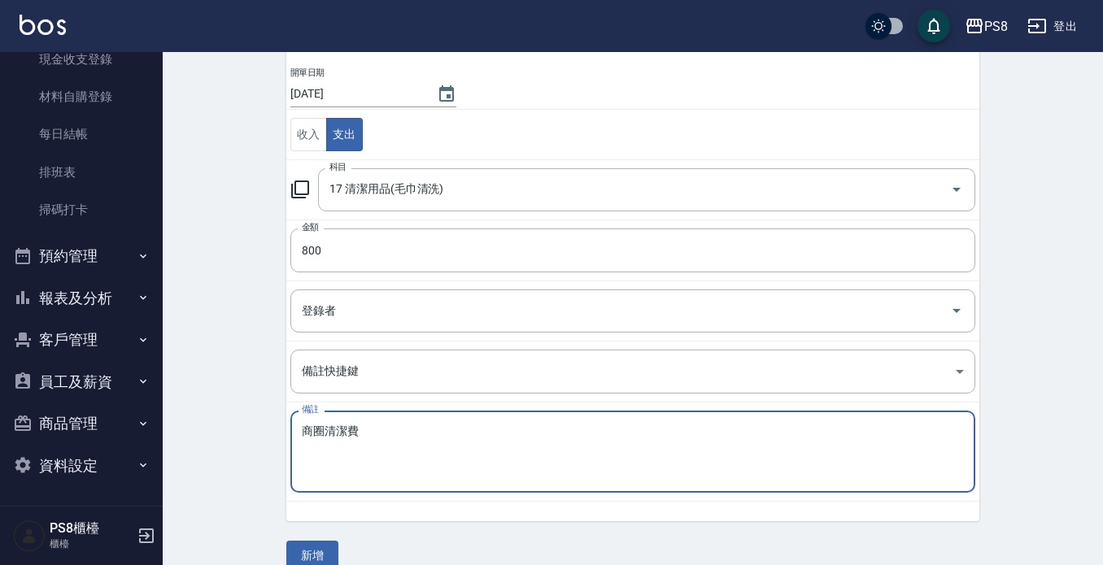
scroll to position [153, 0]
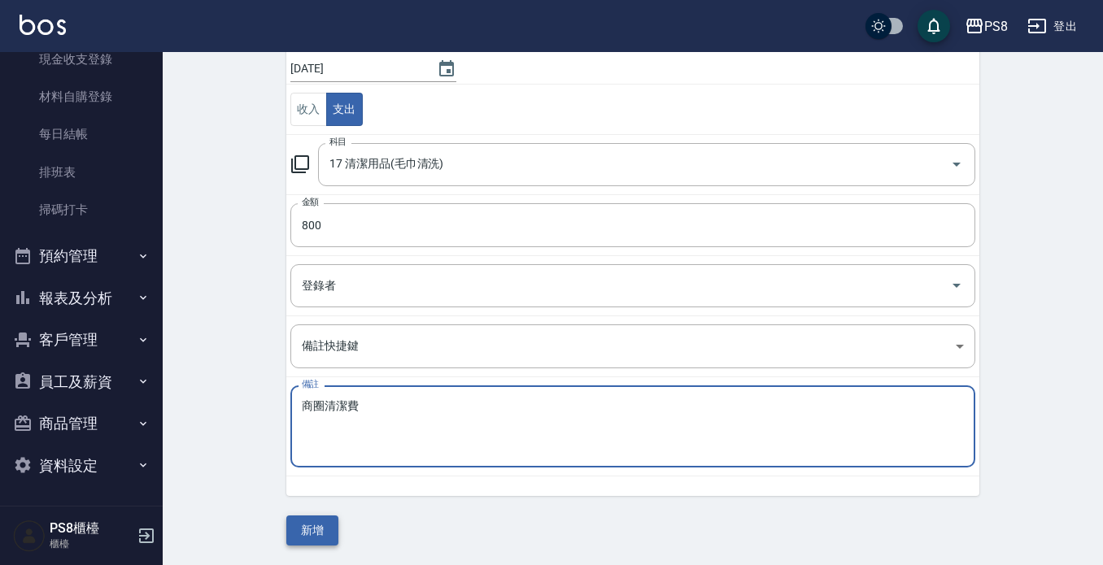
type textarea "商圈清潔費"
drag, startPoint x: 309, startPoint y: 530, endPoint x: 310, endPoint y: 481, distance: 48.8
click at [309, 530] on button "新增" at bounding box center [312, 531] width 52 height 30
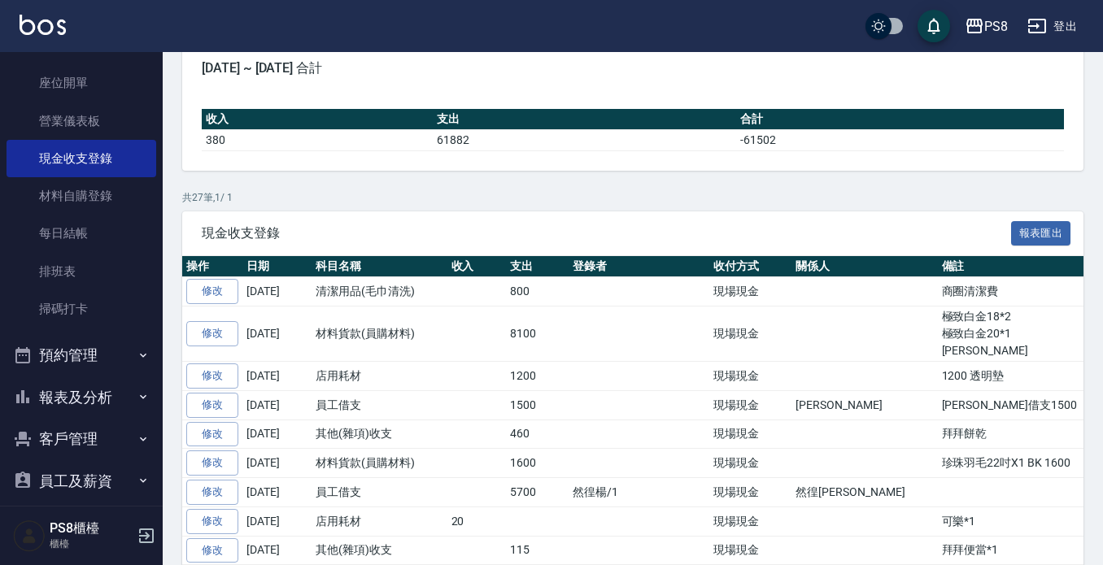
scroll to position [11, 0]
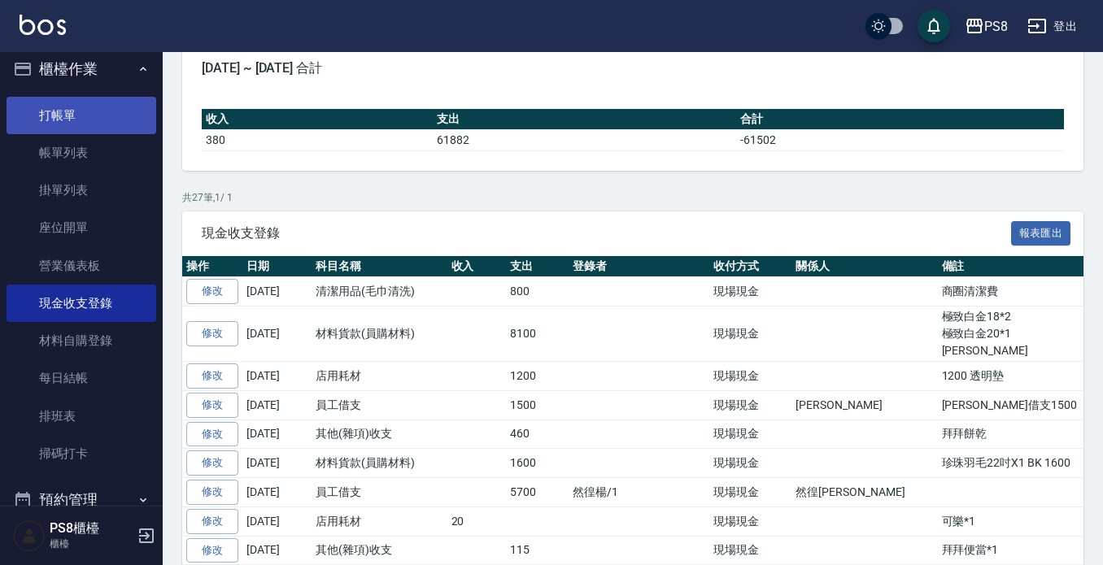
click at [89, 117] on link "打帳單" at bounding box center [82, 115] width 150 height 37
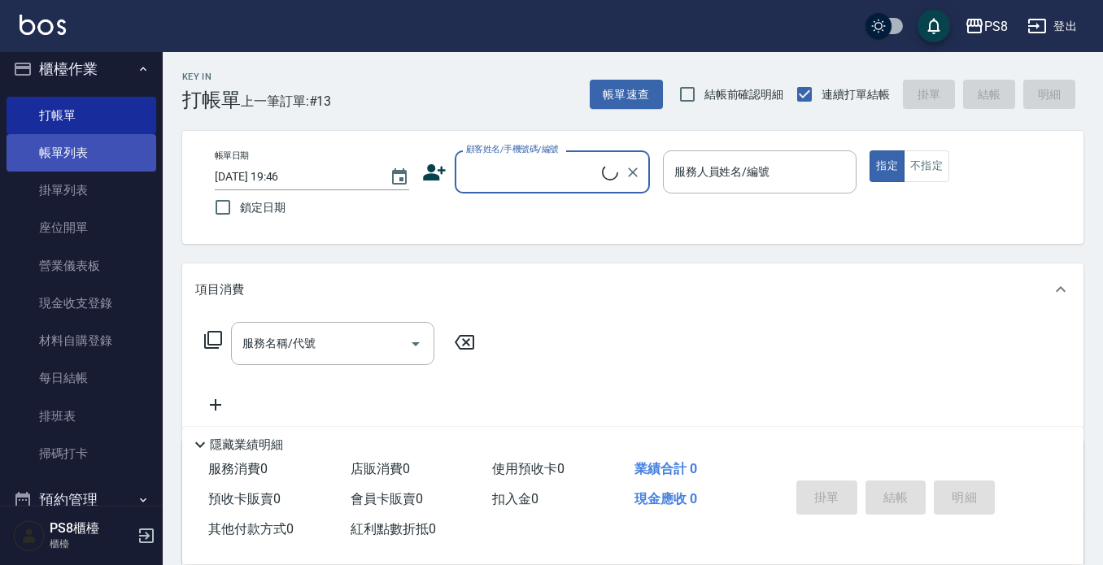
click at [85, 163] on link "帳單列表" at bounding box center [82, 152] width 150 height 37
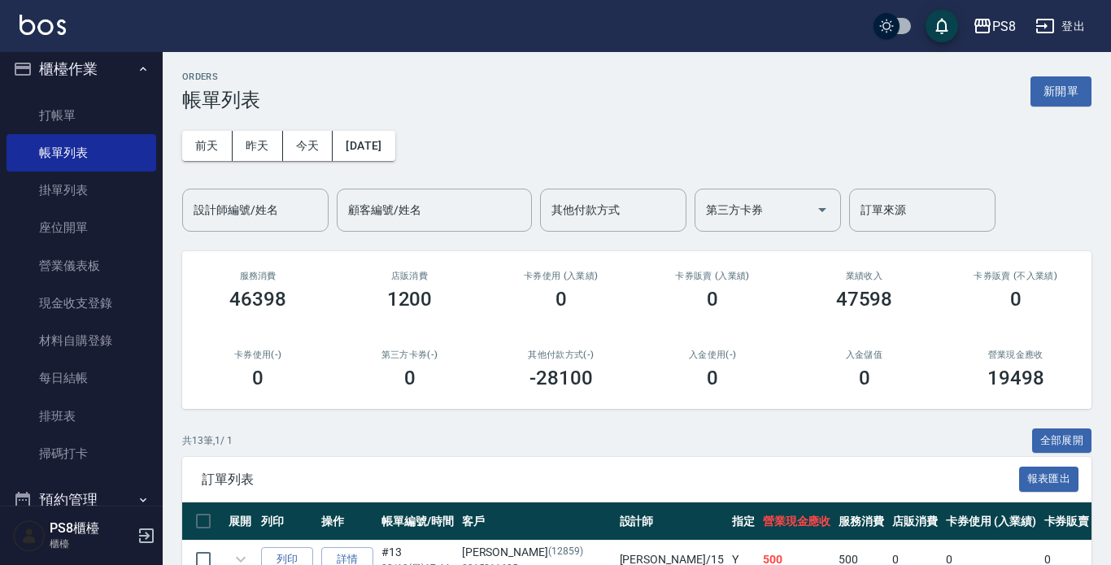
click at [251, 128] on div "前天 昨天 今天 2025/08/10 設計師編號/姓名 設計師編號/姓名 顧客編號/姓名 顧客編號/姓名 其他付款方式 其他付款方式 第三方卡券 第三方卡券…" at bounding box center [636, 171] width 909 height 120
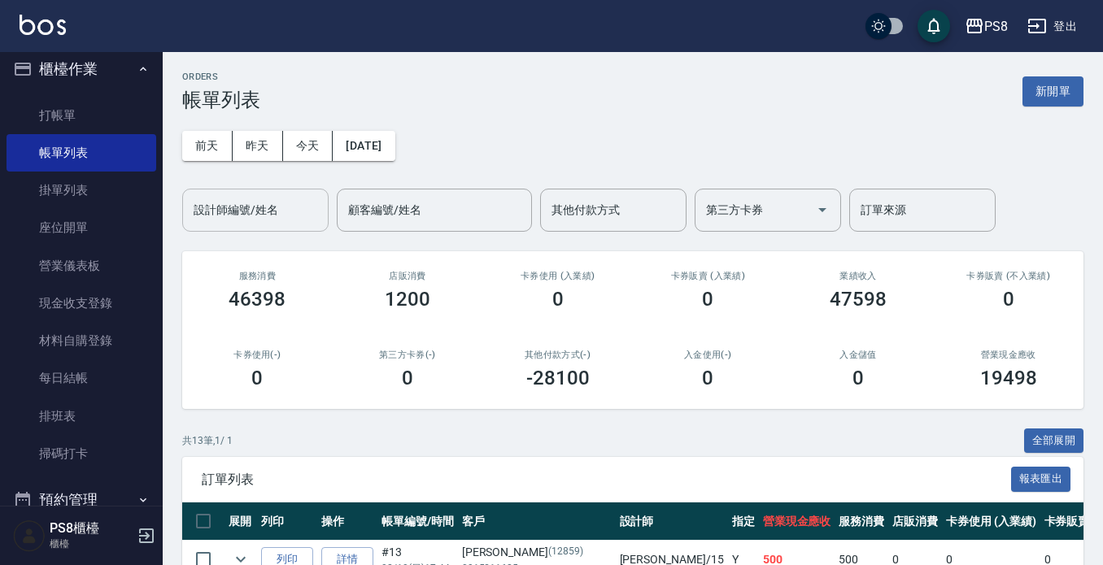
click at [254, 215] on input "設計師編號/姓名" at bounding box center [256, 210] width 132 height 28
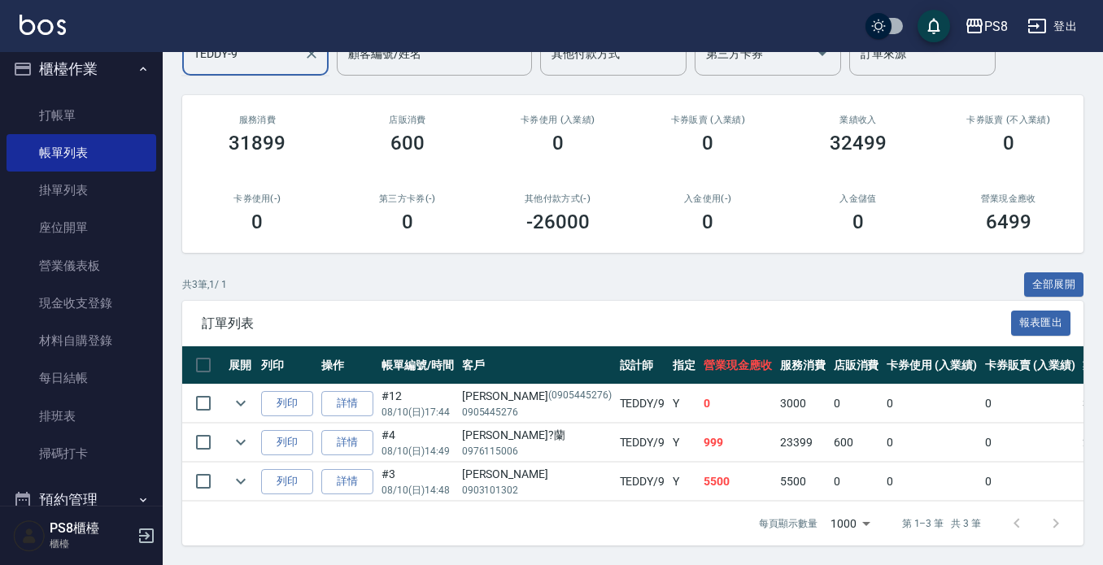
scroll to position [170, 0]
click at [249, 472] on icon "expand row" at bounding box center [241, 482] width 20 height 20
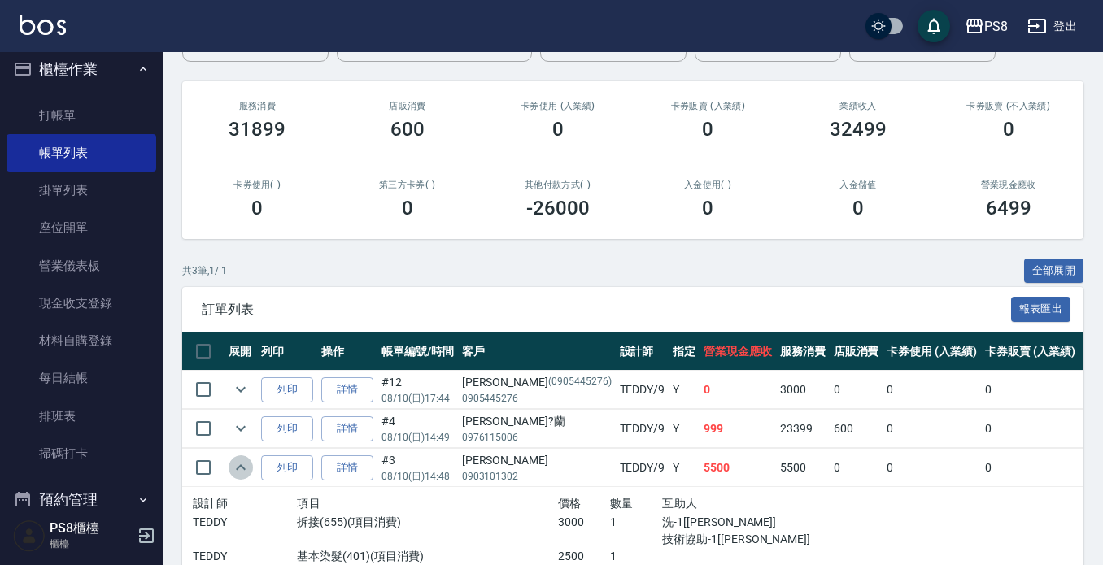
click at [249, 460] on icon "expand row" at bounding box center [241, 468] width 20 height 20
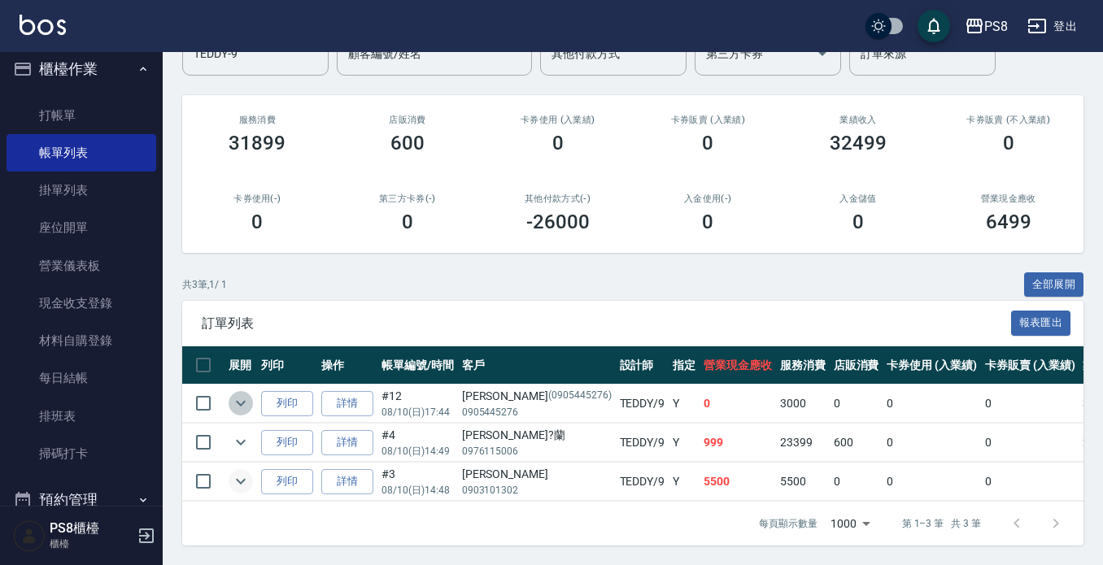
click at [246, 394] on icon "expand row" at bounding box center [241, 404] width 20 height 20
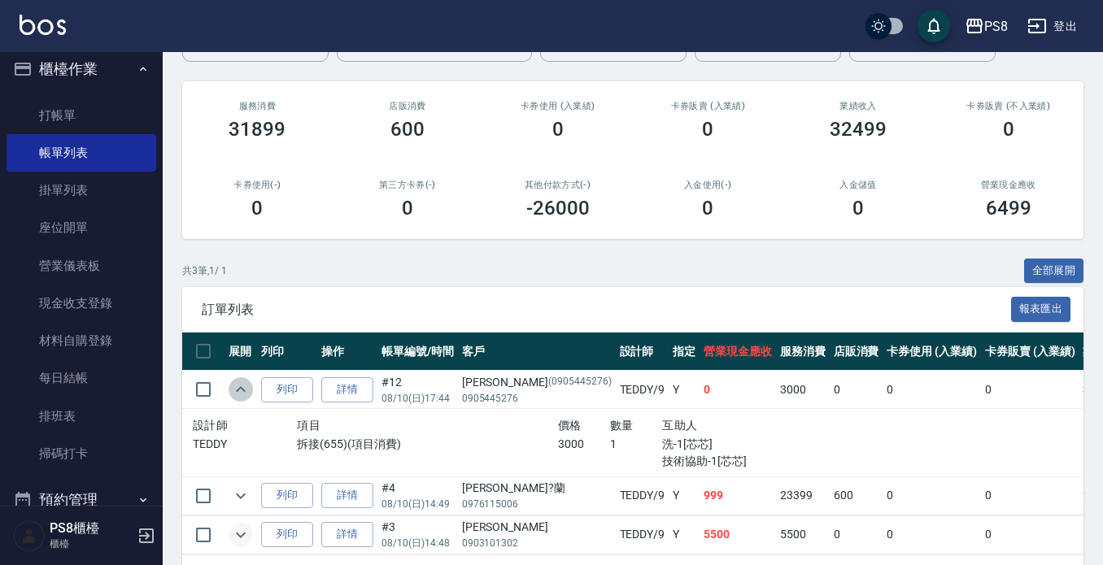
click at [246, 390] on icon "expand row" at bounding box center [241, 390] width 20 height 20
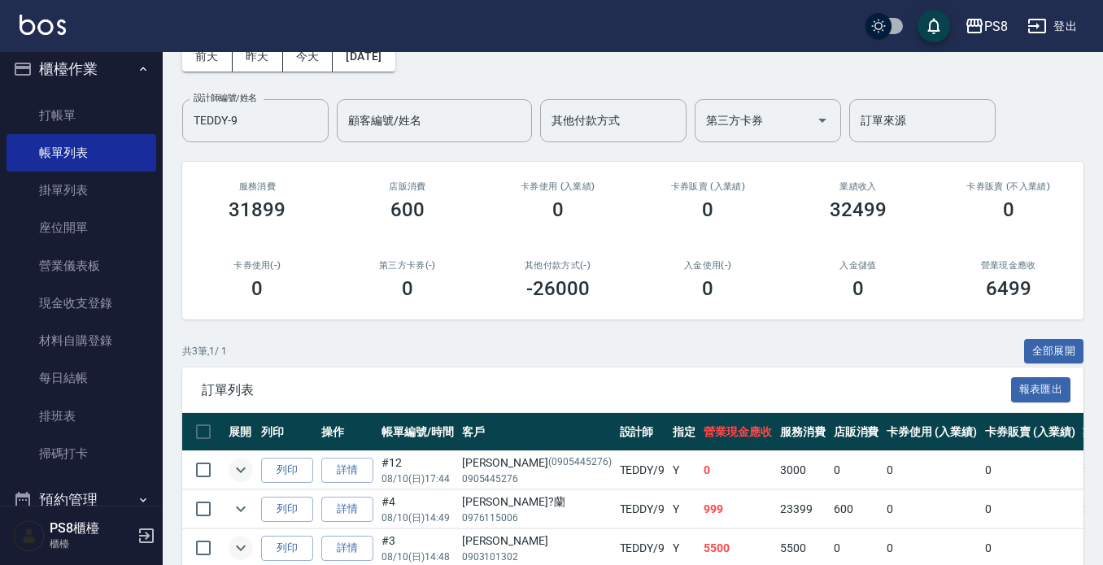
scroll to position [0, 0]
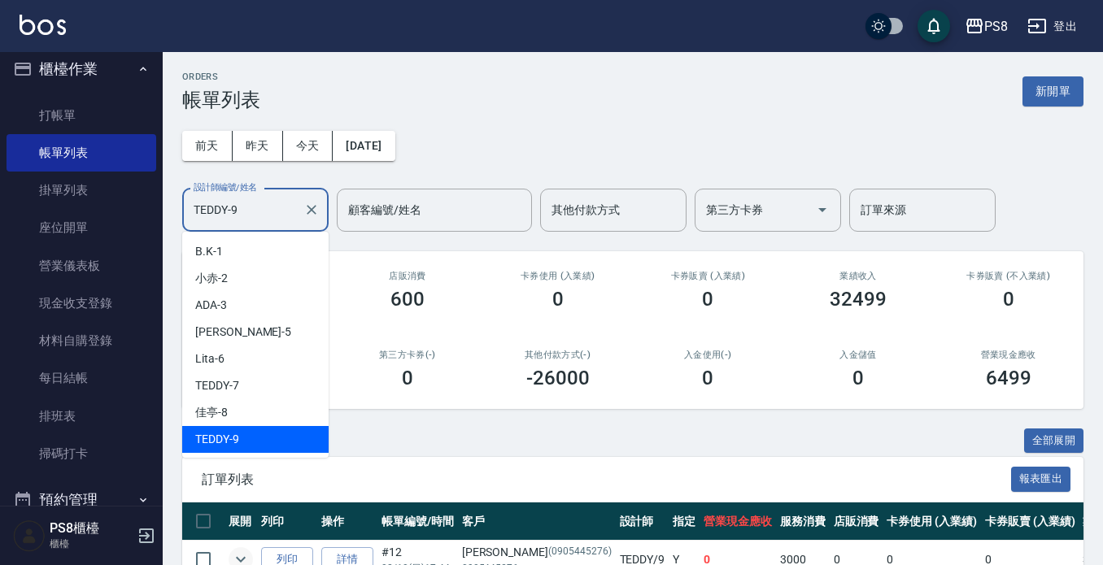
drag, startPoint x: 264, startPoint y: 216, endPoint x: 0, endPoint y: 233, distance: 264.1
click at [0, 233] on div "PS8 登出 櫃檯作業 打帳單 帳單列表 掛單列表 座位開單 營業儀表板 現金收支登錄 材料自購登錄 每日結帳 排班表 掃碼打卡 預約管理 預約管理 單日預約…" at bounding box center [551, 361] width 1103 height 722
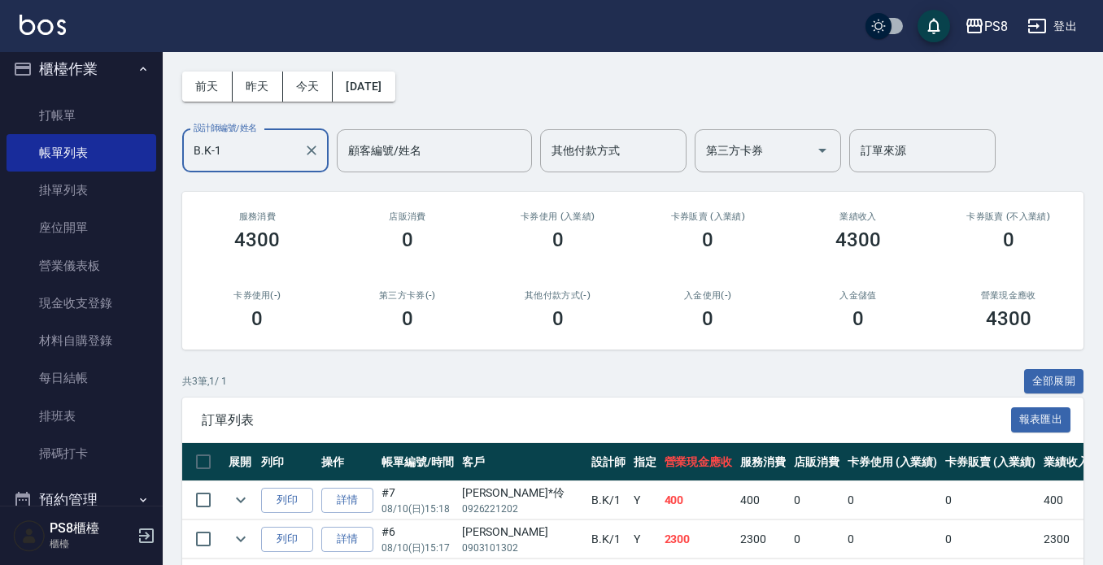
scroll to position [170, 0]
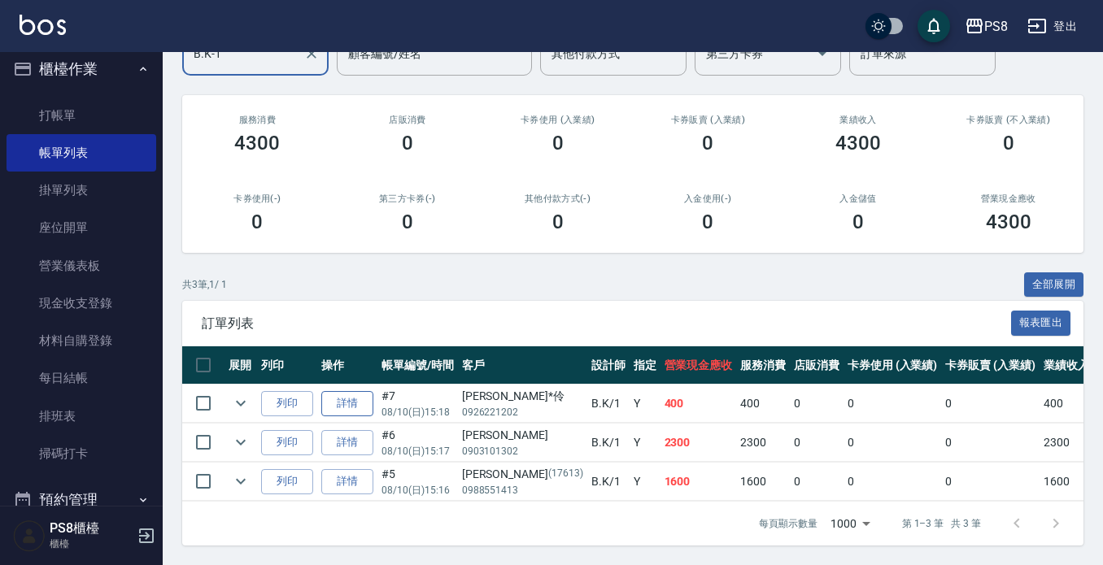
type input "B.K-1"
click at [333, 391] on link "詳情" at bounding box center [347, 403] width 52 height 25
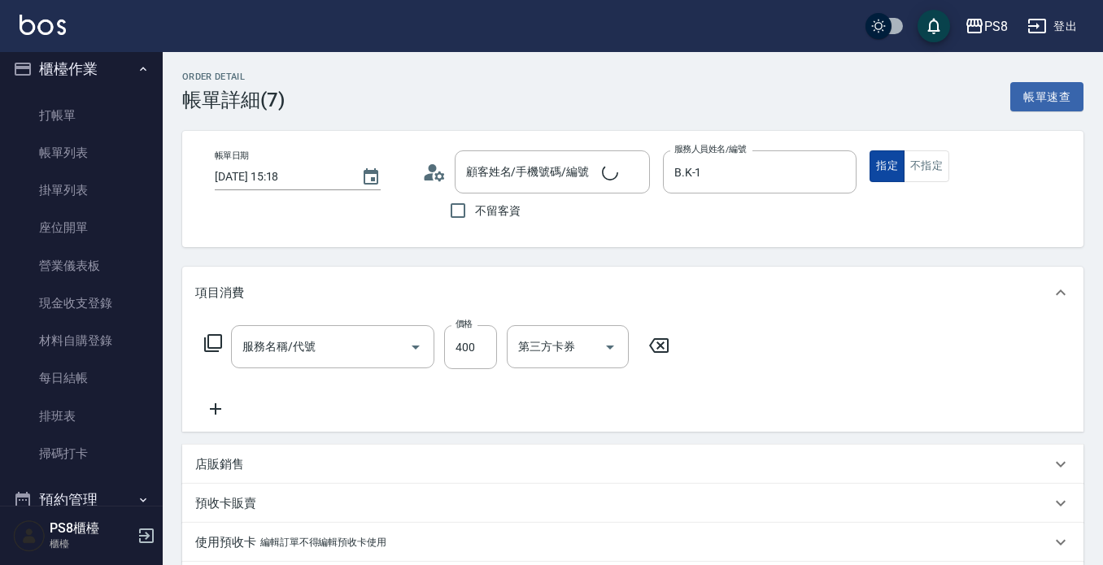
type input "2025/08/10 15:18"
type input "B.K-1"
click at [908, 164] on button "不指定" at bounding box center [927, 166] width 46 height 32
type input "精油洗髮(102)"
type input "蔡*伶/0926221202/"
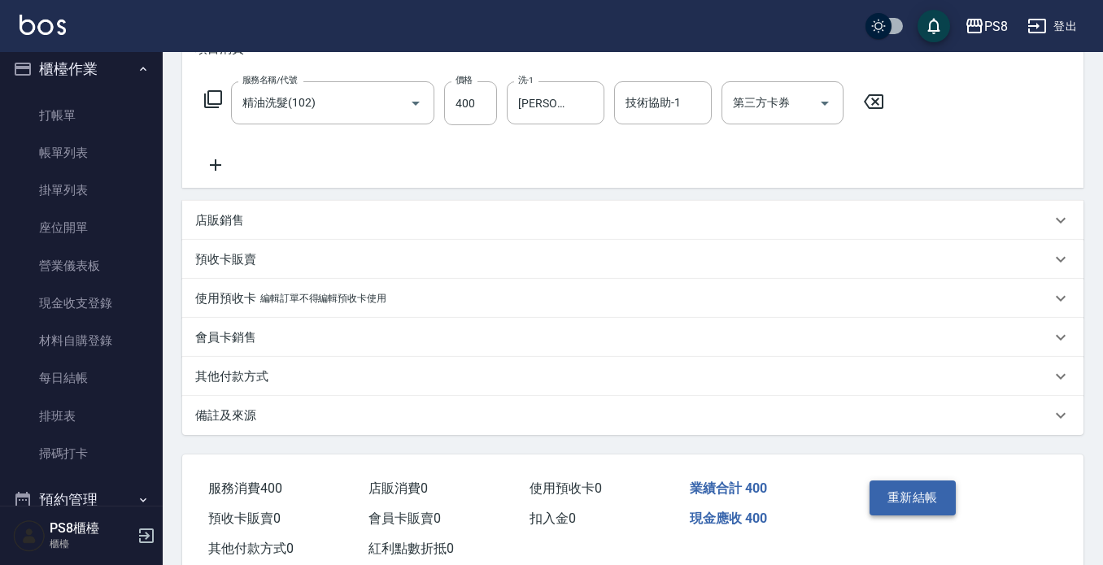
click at [923, 482] on button "重新結帳" at bounding box center [913, 498] width 86 height 34
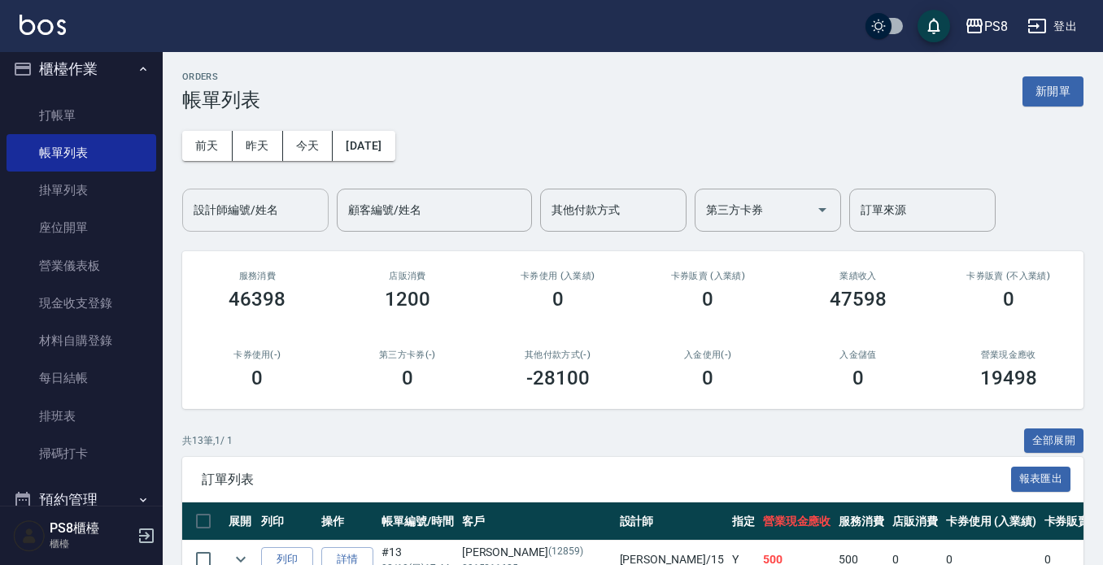
click at [264, 194] on div "設計師編號/姓名" at bounding box center [255, 210] width 146 height 43
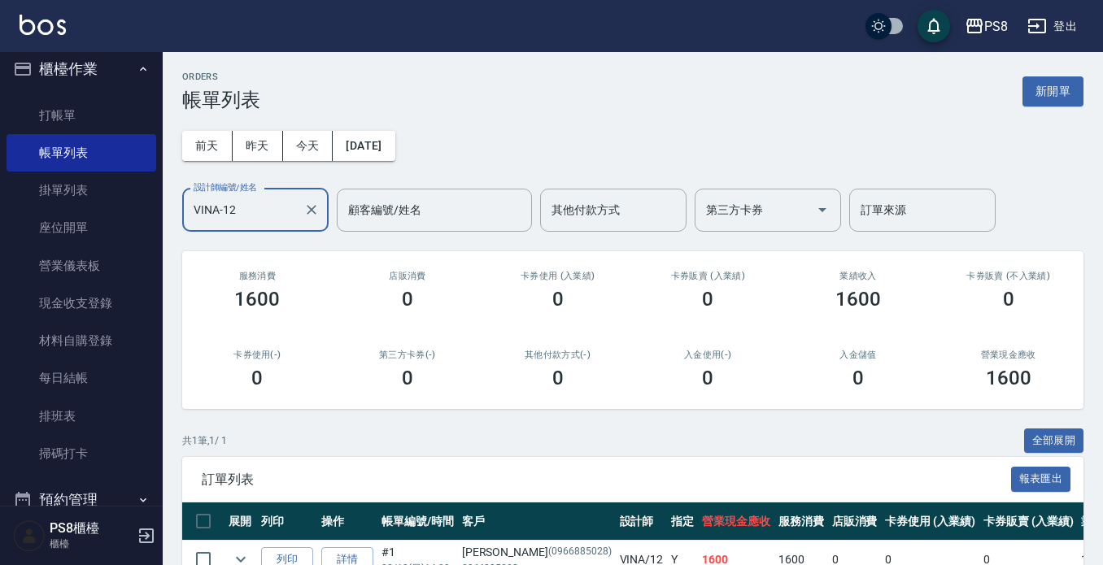
scroll to position [92, 0]
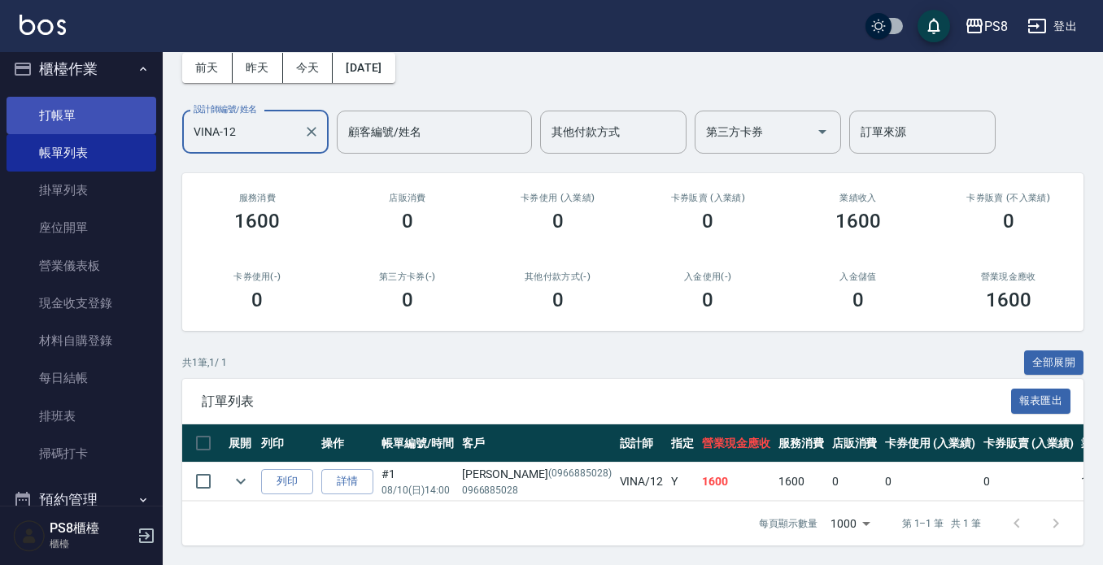
type input "VINA-12"
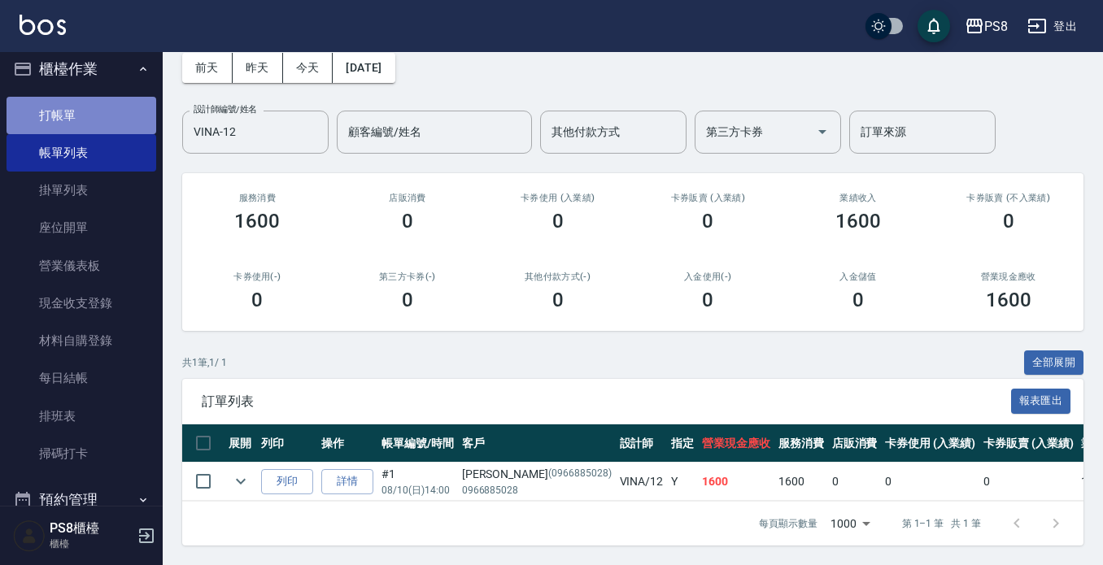
click at [114, 119] on link "打帳單" at bounding box center [82, 115] width 150 height 37
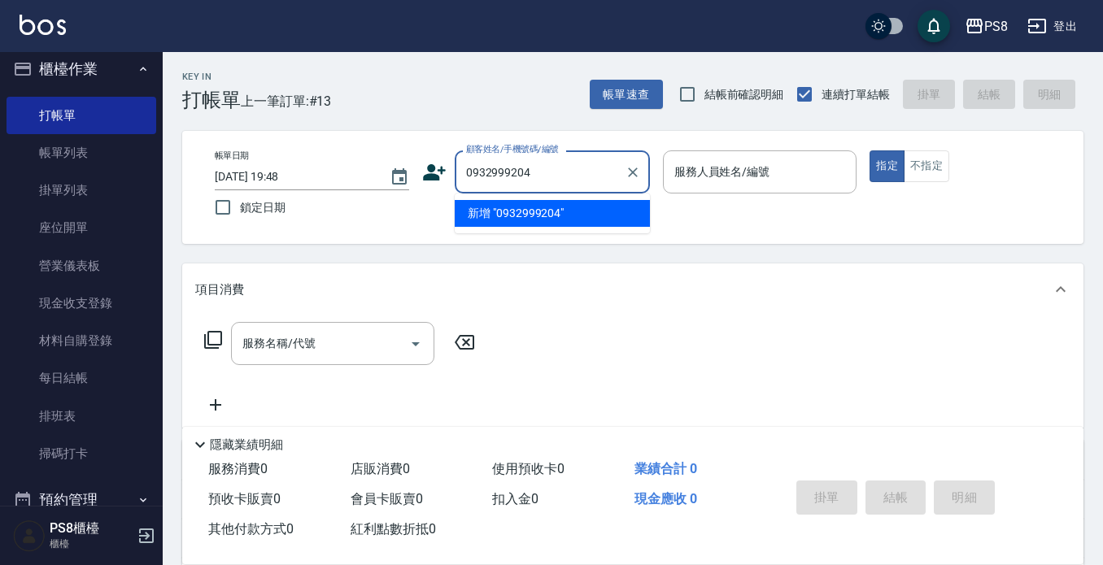
drag, startPoint x: 566, startPoint y: 168, endPoint x: 429, endPoint y: 155, distance: 138.0
click at [425, 155] on div "顧客姓名/手機號碼/編號 0932999204 顧客姓名/手機號碼/編號" at bounding box center [536, 171] width 228 height 43
type input "0932999204"
click at [434, 171] on icon at bounding box center [434, 172] width 23 height 16
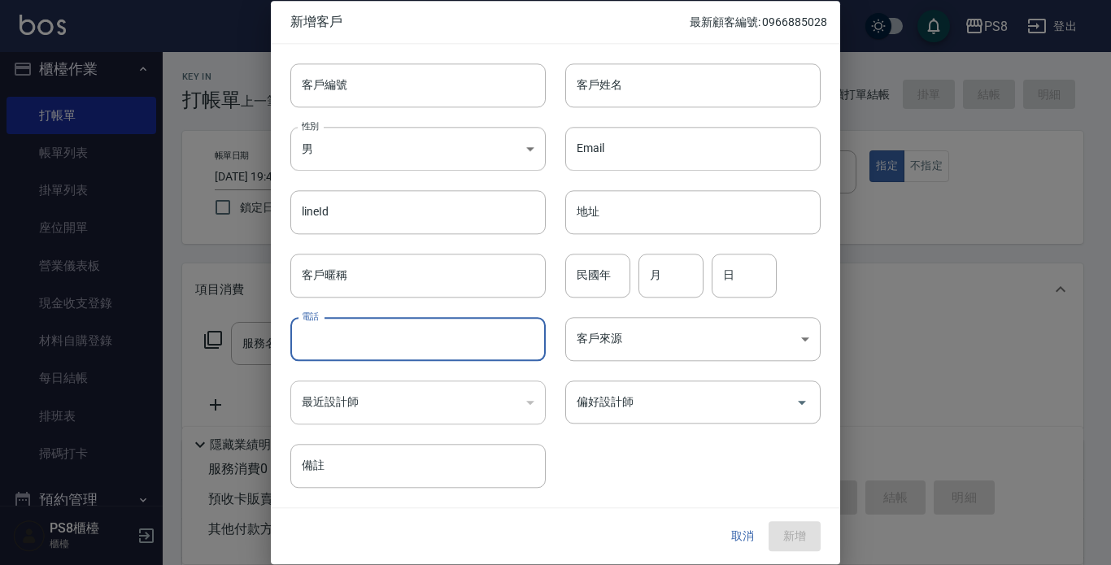
click at [351, 326] on input "電話" at bounding box center [417, 339] width 255 height 44
paste input "0932999204"
type input "0932999204"
click at [343, 145] on body "PS8 登出 櫃檯作業 打帳單 帳單列表 掛單列表 座位開單 營業儀表板 現金收支登錄 材料自購登錄 每日結帳 排班表 掃碼打卡 預約管理 預約管理 單日預約…" at bounding box center [555, 396] width 1111 height 792
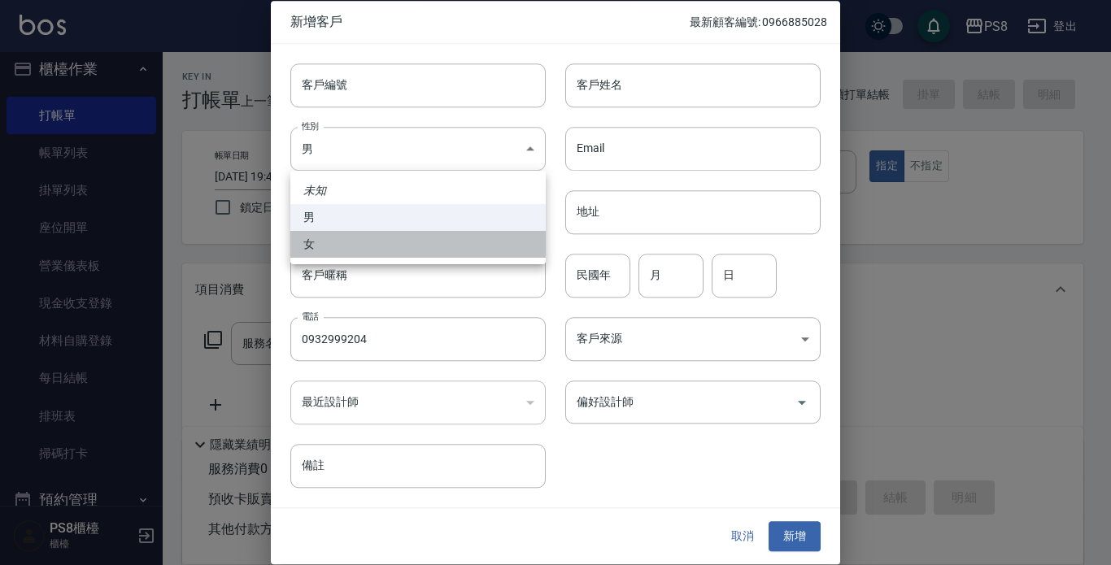
click at [343, 246] on li "女" at bounding box center [417, 244] width 255 height 27
type input "FEMALE"
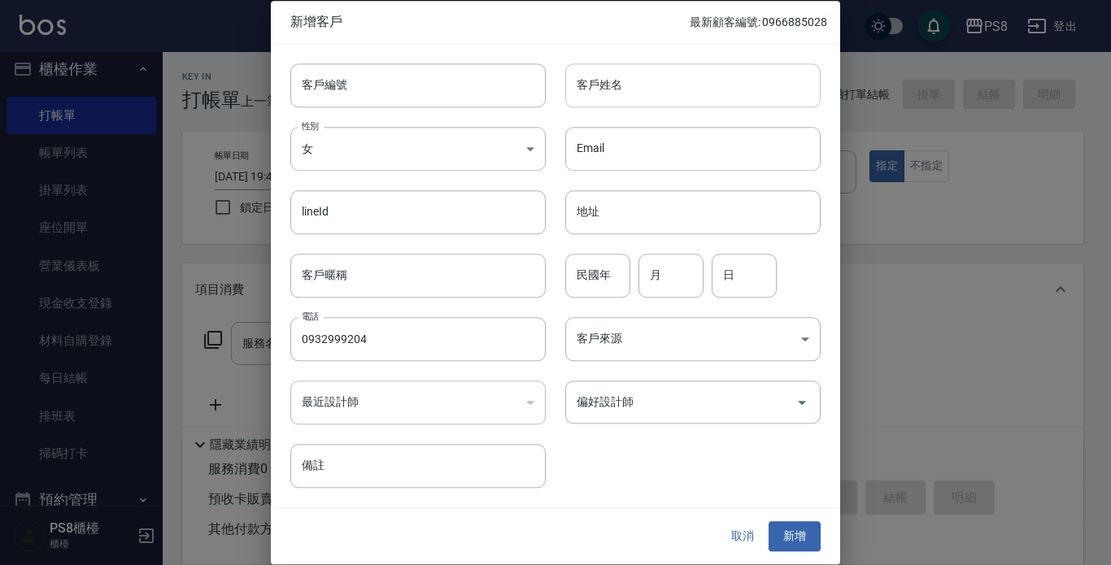
click at [633, 83] on input "客戶姓名" at bounding box center [692, 85] width 255 height 44
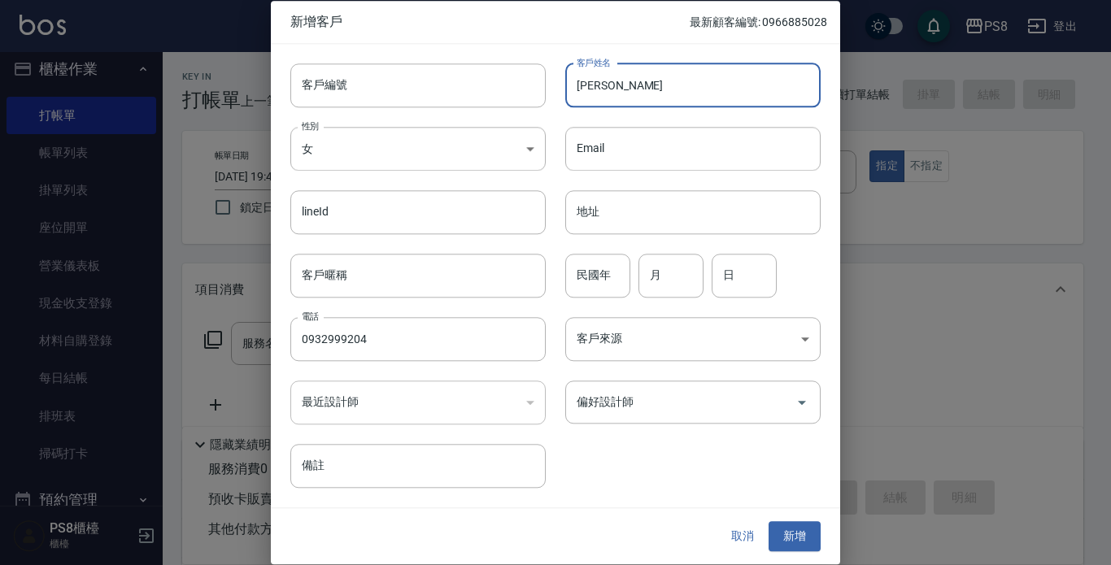
type input "[PERSON_NAME]"
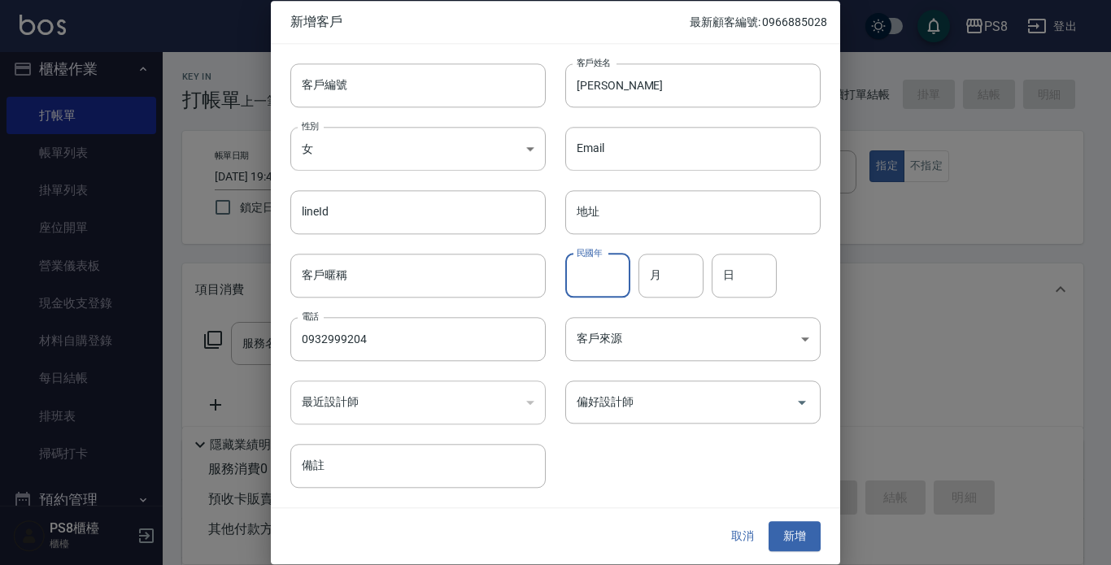
click at [589, 277] on input "民國年" at bounding box center [597, 276] width 65 height 44
type input "63"
type input "07"
type input "01"
click at [812, 528] on button "新增" at bounding box center [795, 537] width 52 height 30
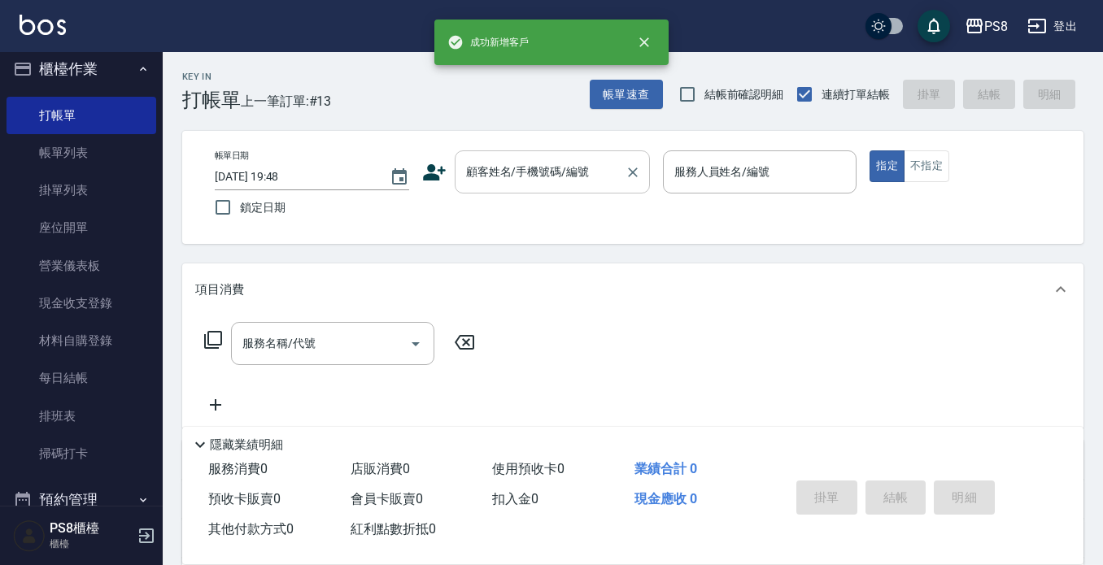
click at [531, 168] on input "顧客姓名/手機號碼/編號" at bounding box center [540, 172] width 156 height 28
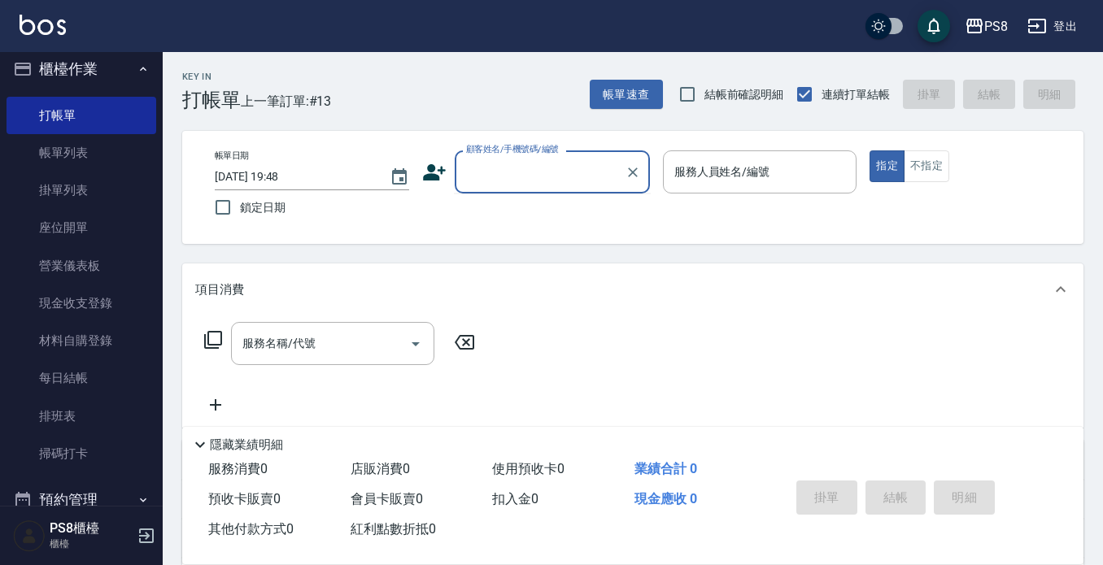
click at [422, 173] on icon at bounding box center [434, 172] width 24 height 24
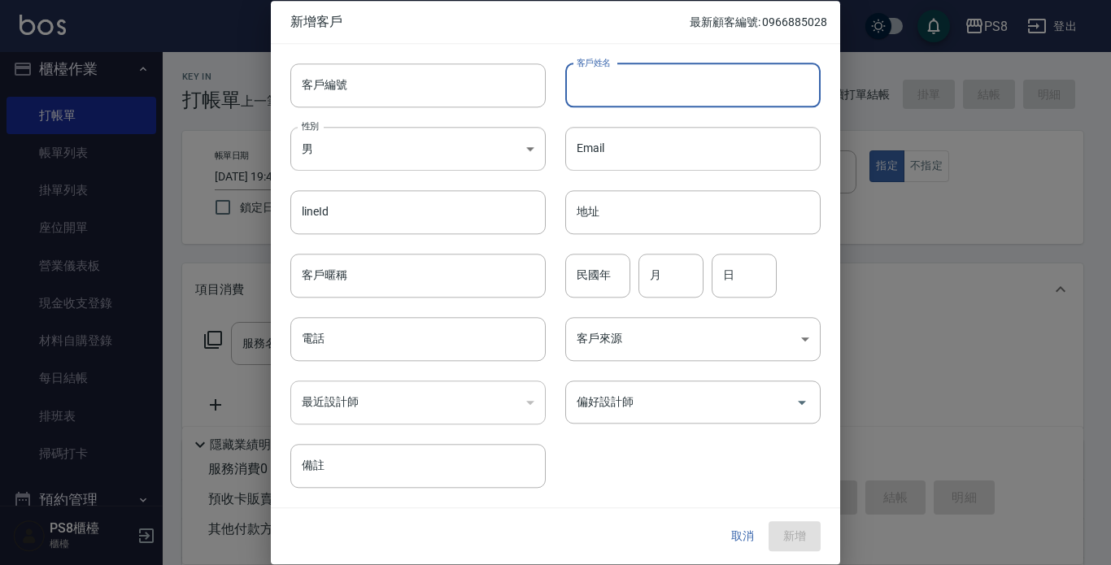
click at [635, 83] on input "客戶姓名" at bounding box center [692, 85] width 255 height 44
type input "鑿"
type input "[PERSON_NAME]"
click at [361, 157] on body "PS8 登出 櫃檯作業 打帳單 帳單列表 掛單列表 座位開單 營業儀表板 現金收支登錄 材料自購登錄 每日結帳 排班表 掃碼打卡 預約管理 預約管理 單日預約…" at bounding box center [555, 396] width 1111 height 792
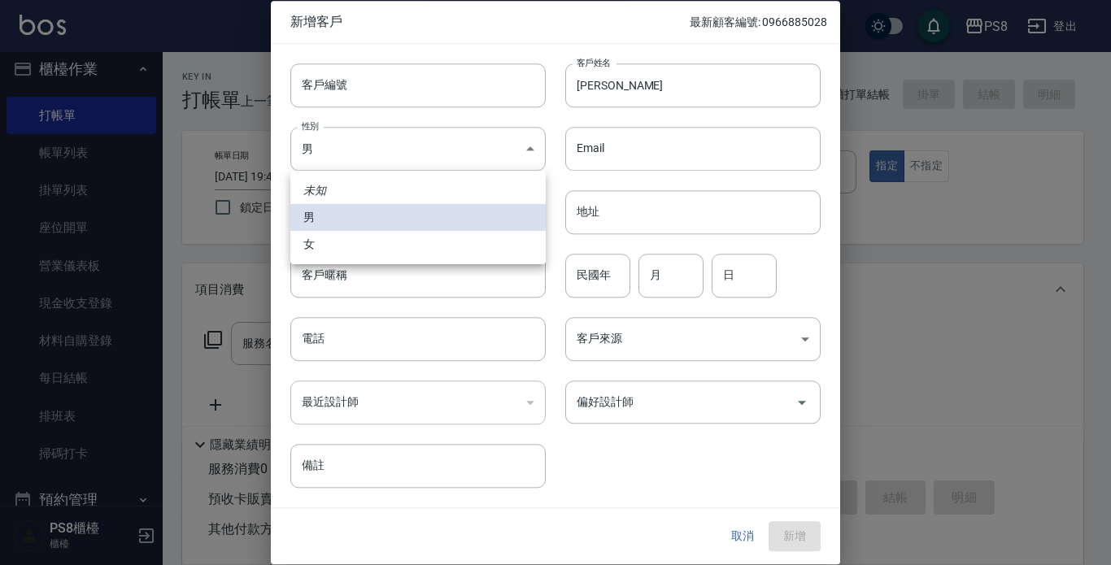
click at [364, 241] on li "女" at bounding box center [417, 244] width 255 height 27
type input "FEMALE"
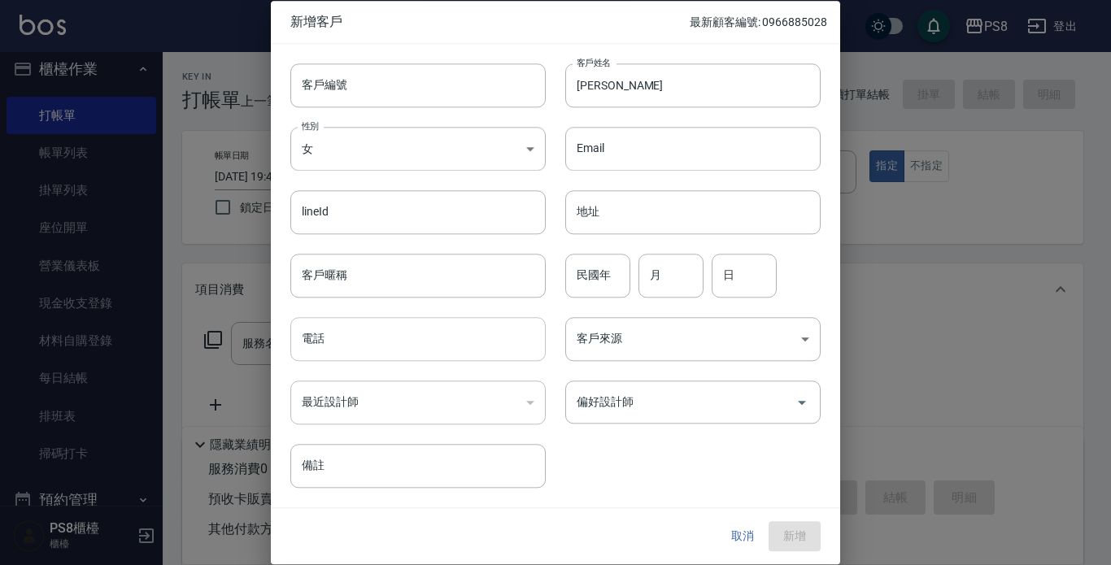
click at [338, 336] on input "電話" at bounding box center [417, 339] width 255 height 44
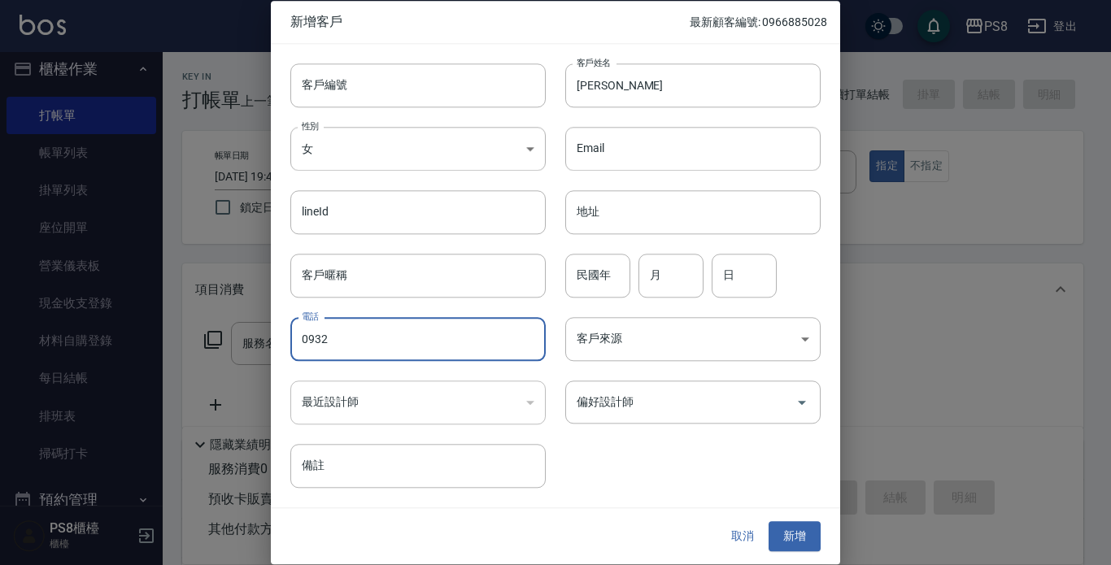
type input "0932"
click at [672, 512] on div "取消 新增" at bounding box center [555, 537] width 569 height 56
click at [591, 279] on input "民國年" at bounding box center [597, 276] width 65 height 44
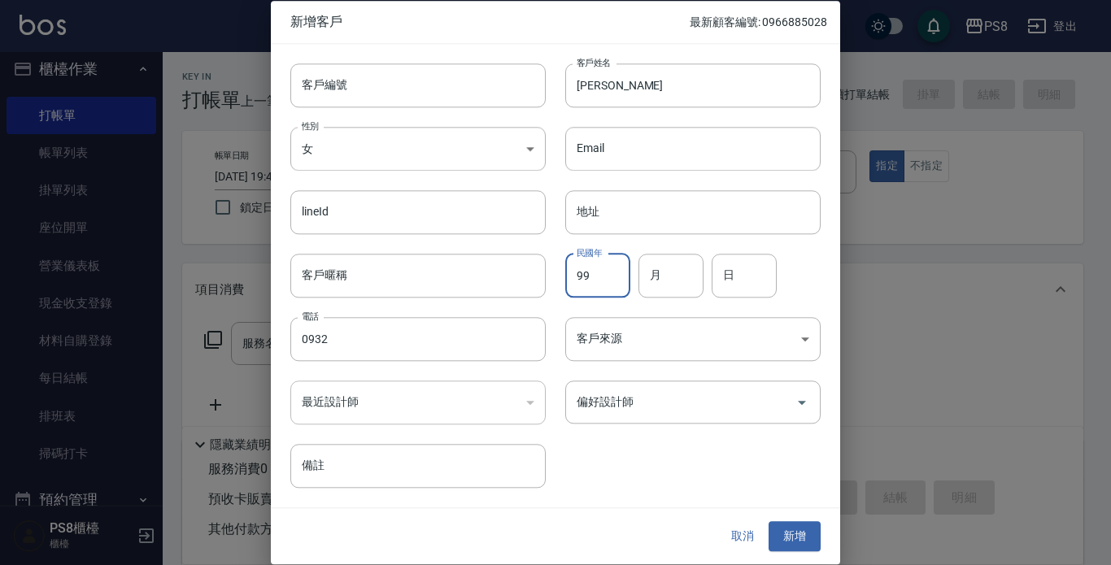
type input "99"
type input "06"
type input "18"
click at [805, 522] on button "新增" at bounding box center [795, 537] width 52 height 30
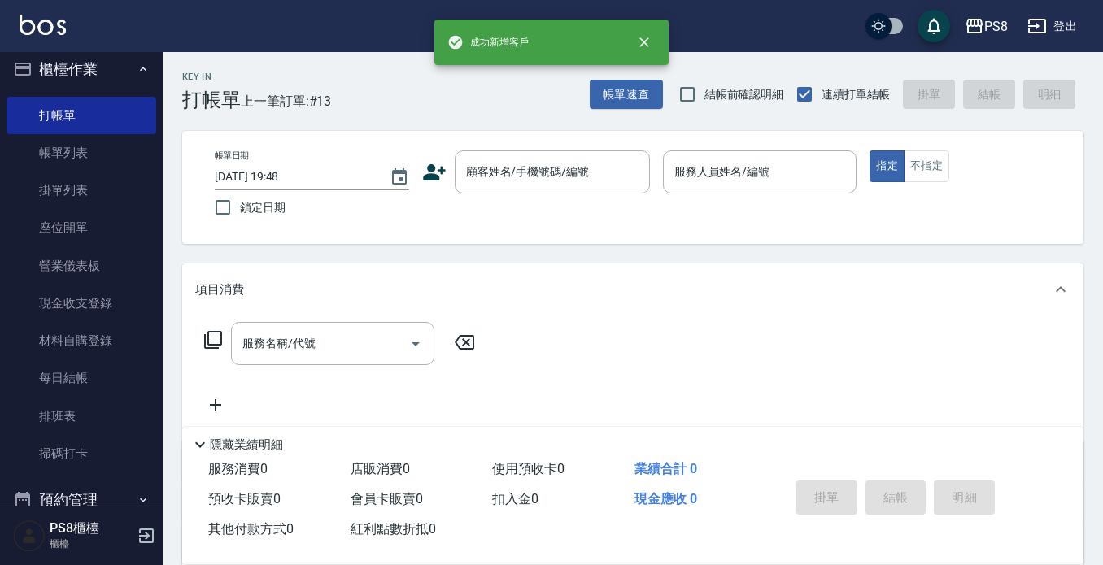
click at [442, 169] on icon at bounding box center [434, 172] width 23 height 16
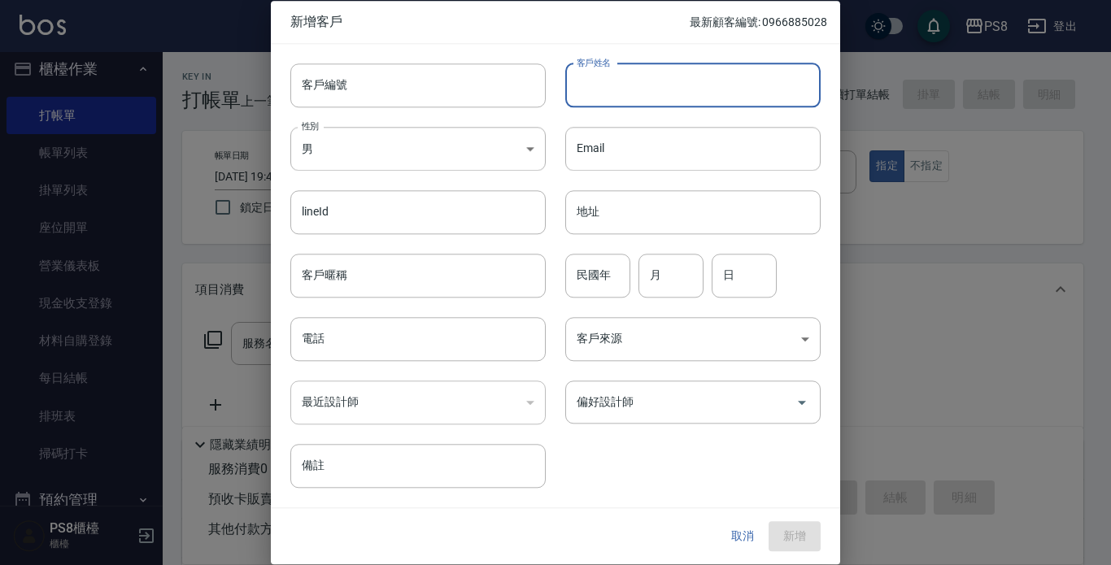
click at [615, 87] on input "客戶姓名" at bounding box center [692, 85] width 255 height 44
type input "[PERSON_NAME]"
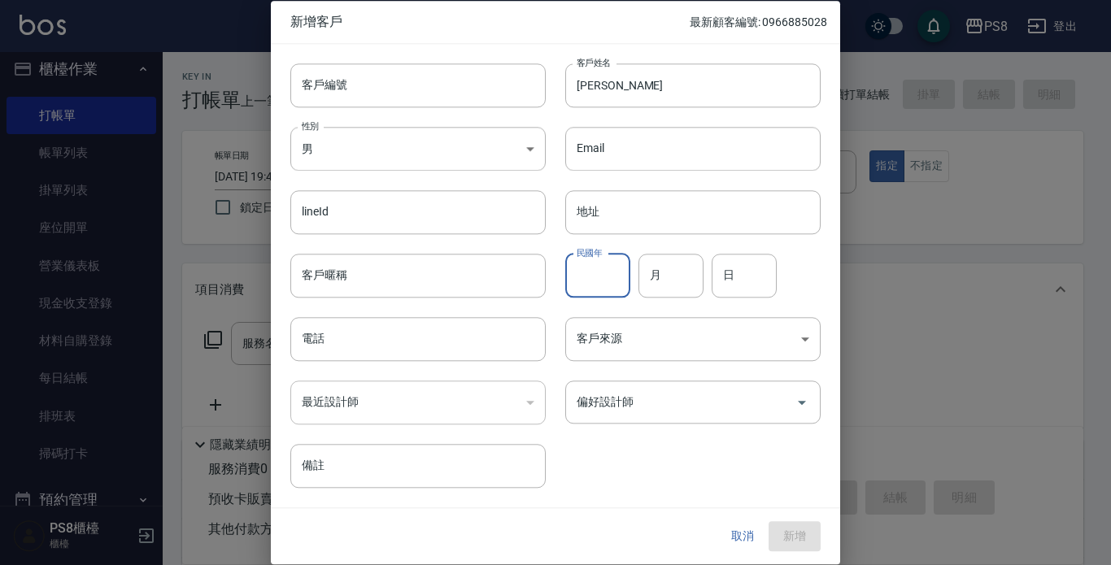
click at [600, 274] on input "民國年" at bounding box center [597, 276] width 65 height 44
click at [794, 277] on div "民國年 民國年 月 月 日 日" at bounding box center [683, 265] width 275 height 63
click at [592, 270] on input "民國年" at bounding box center [597, 276] width 65 height 44
click at [792, 268] on div "民國年 民國年 月 月 日 日" at bounding box center [683, 265] width 275 height 63
click at [598, 280] on input "民國年" at bounding box center [597, 276] width 65 height 44
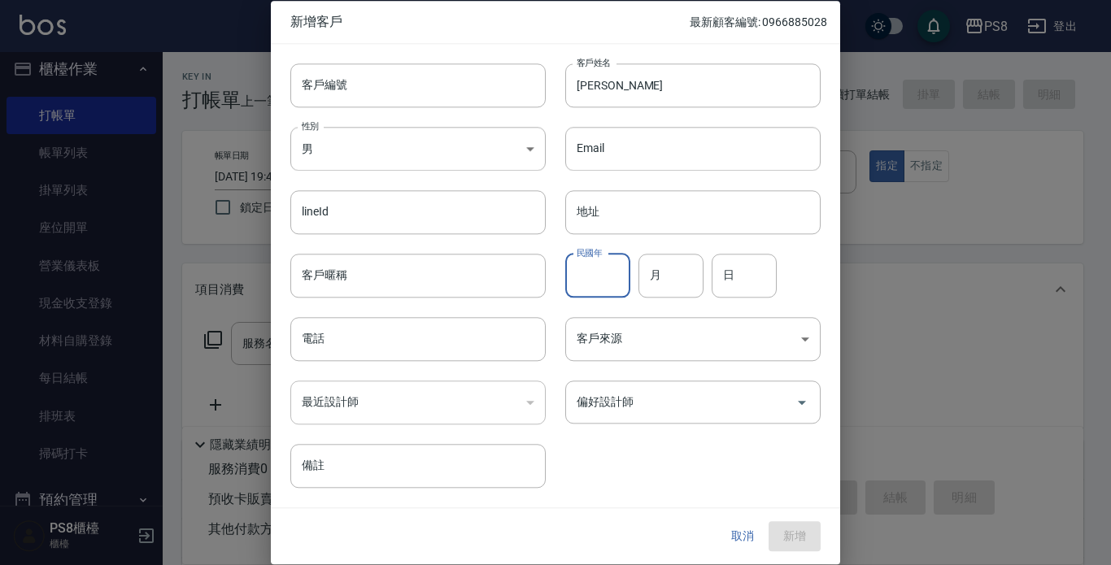
click at [827, 296] on div "客戶編號 客戶編號 客戶姓名 梁紫崴 客戶姓名 性別 男 MALE 性別 Email Email lineId lineId 地址 地址 客戶暱稱 客戶暱稱 …" at bounding box center [555, 276] width 569 height 465
click at [591, 276] on input "民國年" at bounding box center [597, 276] width 65 height 44
click at [703, 264] on input "月" at bounding box center [671, 276] width 65 height 44
click at [603, 275] on input "民國年" at bounding box center [597, 276] width 65 height 44
type input "99"
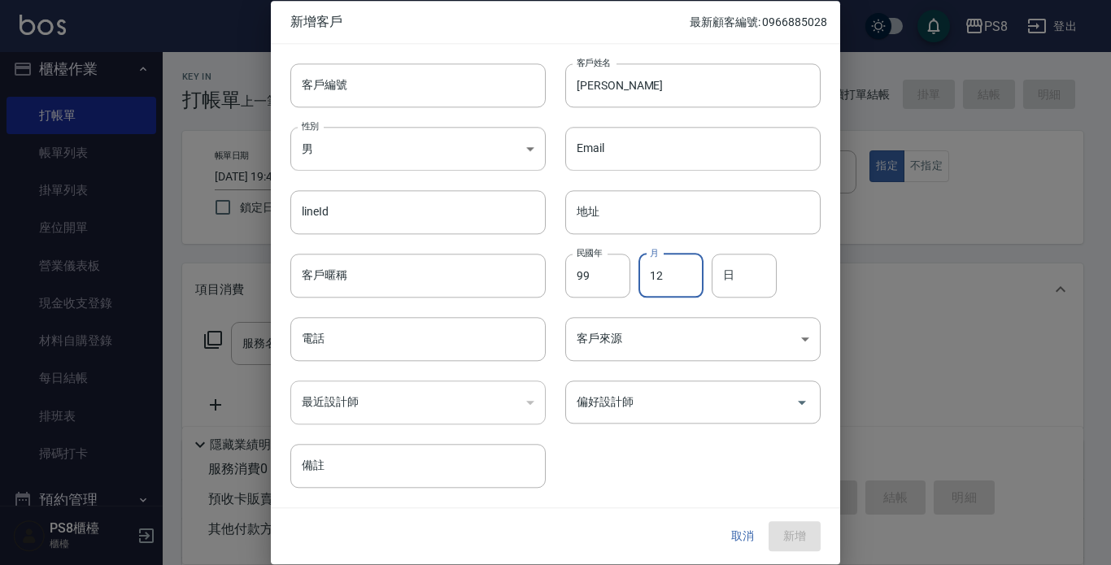
type input "12"
type input "04"
drag, startPoint x: 343, startPoint y: 116, endPoint x: 343, endPoint y: 133, distance: 17.1
click at [343, 119] on div "性別 男 MALE 性別" at bounding box center [408, 138] width 275 height 63
click at [343, 139] on body "PS8 登出 櫃檯作業 打帳單 帳單列表 掛單列表 座位開單 營業儀表板 現金收支登錄 材料自購登錄 每日結帳 排班表 掃碼打卡 預約管理 預約管理 單日預約…" at bounding box center [555, 396] width 1111 height 792
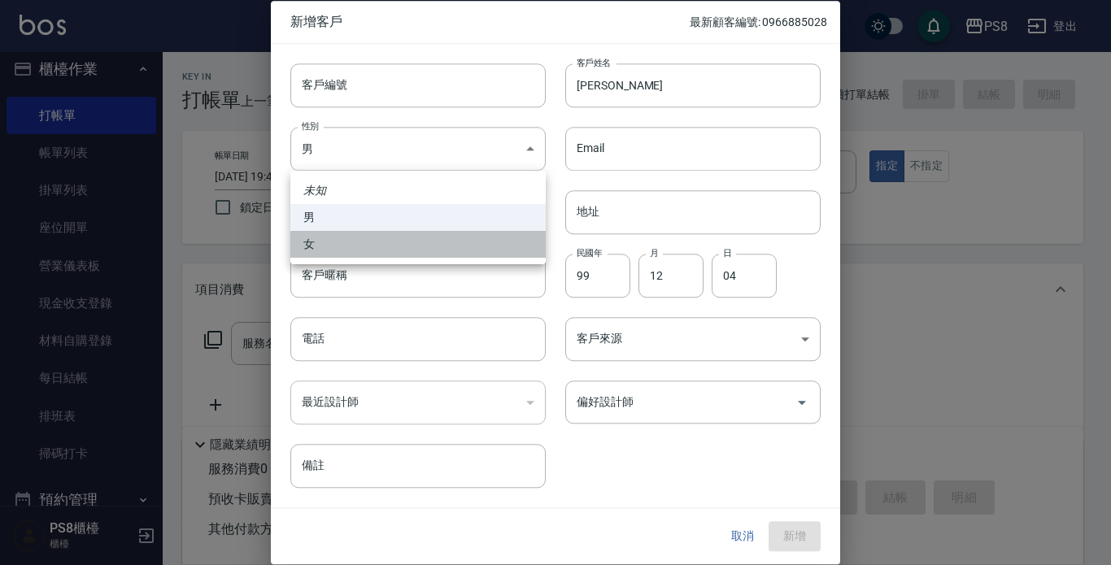
click at [339, 233] on li "女" at bounding box center [417, 244] width 255 height 27
type input "FEMALE"
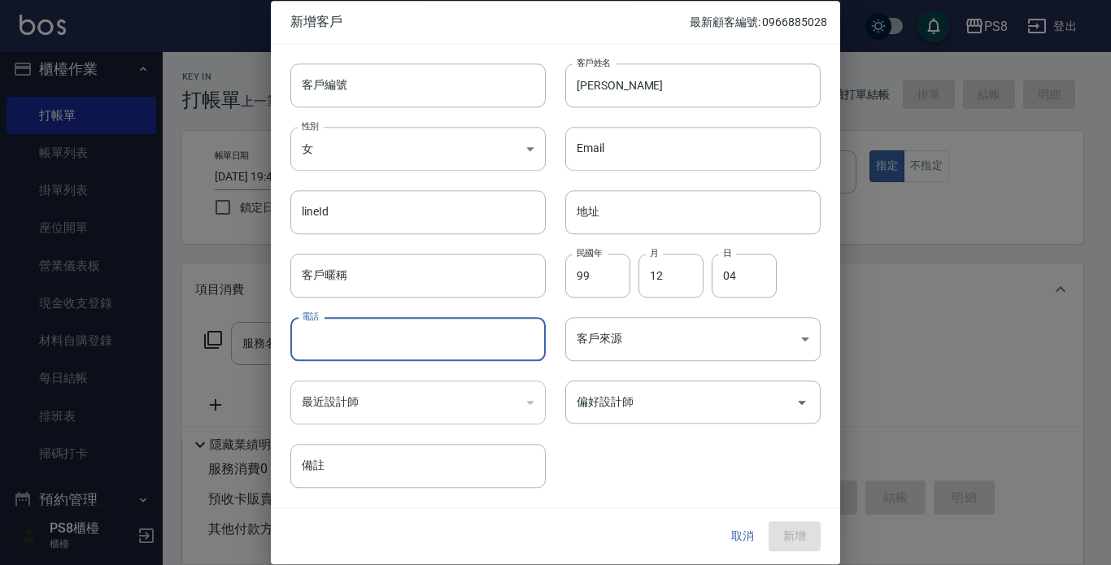
click at [329, 333] on input "電話" at bounding box center [417, 339] width 255 height 44
type input "093299"
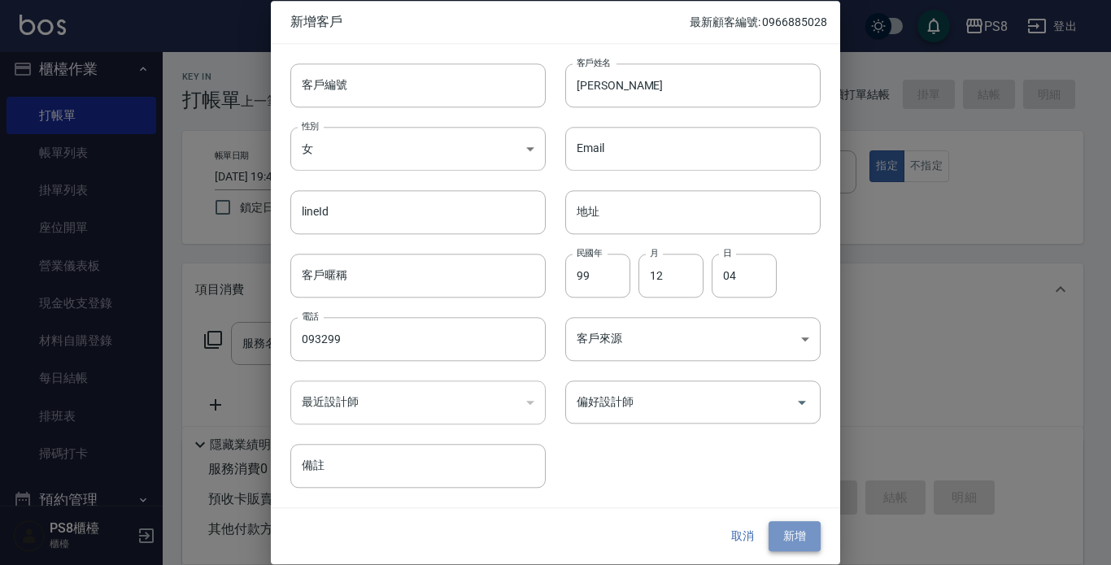
click at [814, 526] on button "新增" at bounding box center [795, 537] width 52 height 30
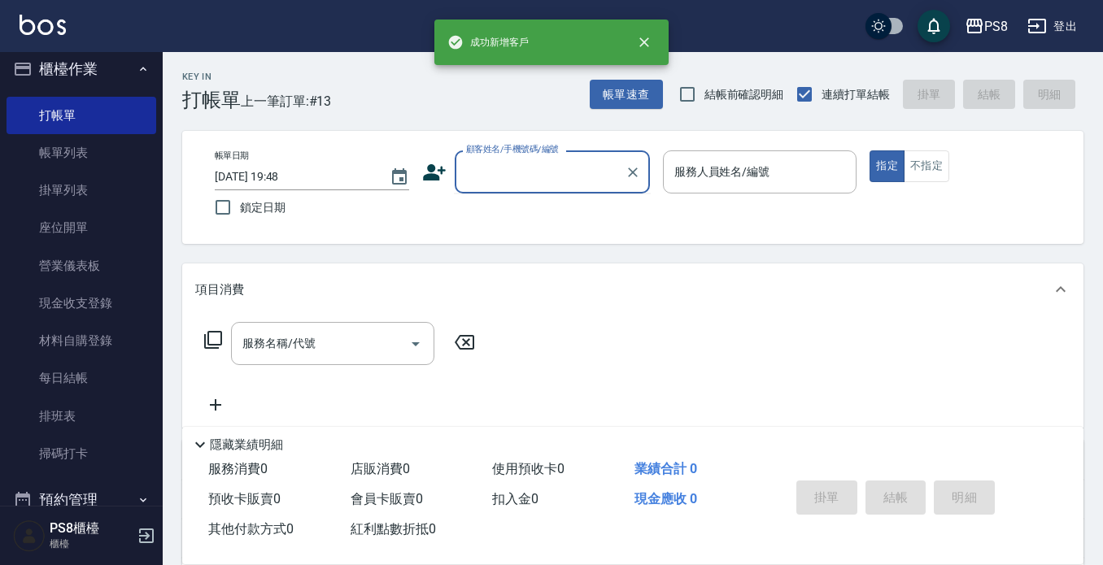
click at [530, 170] on input "顧客姓名/手機號碼/編號" at bounding box center [540, 172] width 156 height 28
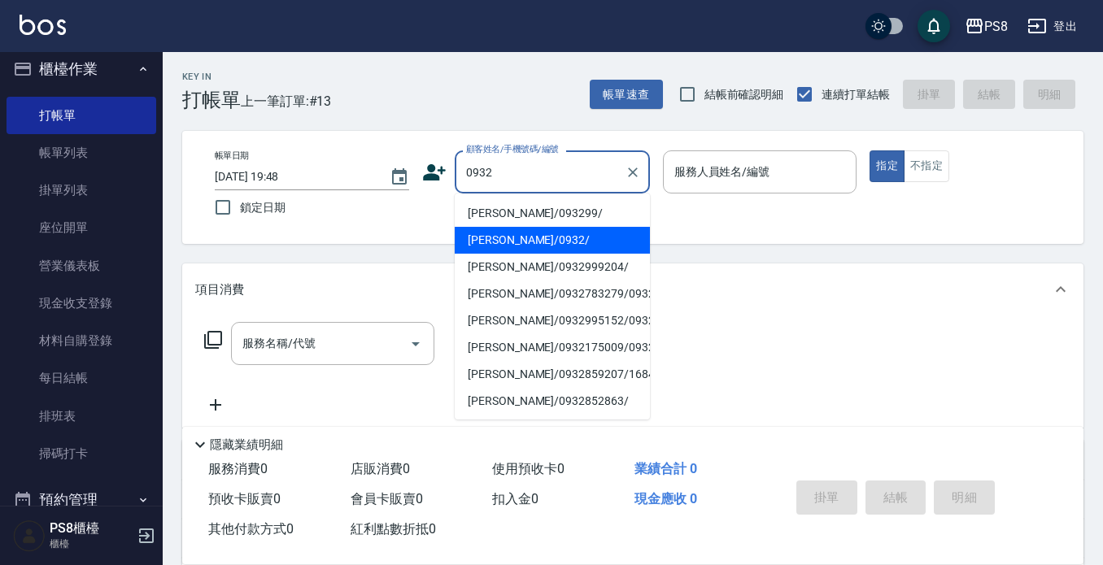
click at [514, 238] on li "梁婉庭/0932/" at bounding box center [552, 240] width 195 height 27
type input "梁婉庭/0932/"
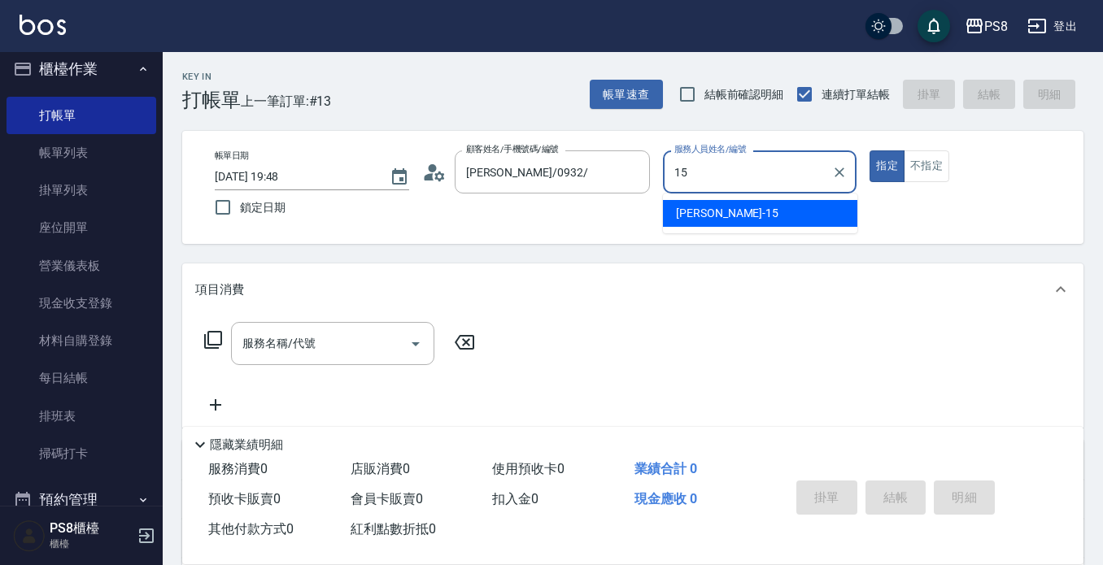
type input "EMMA-15"
type button "true"
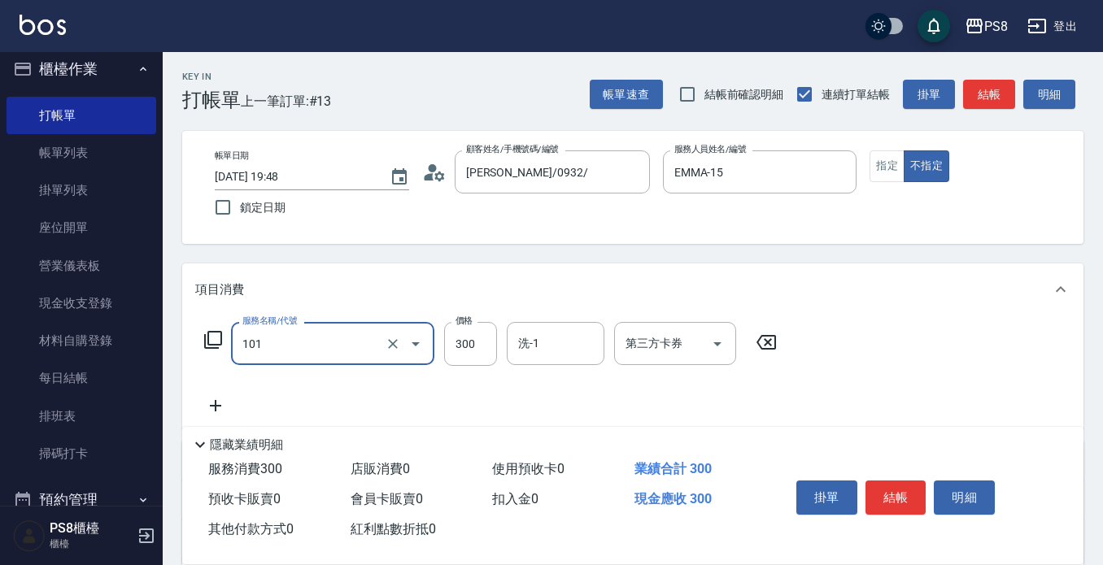
type input "洗髮(101)"
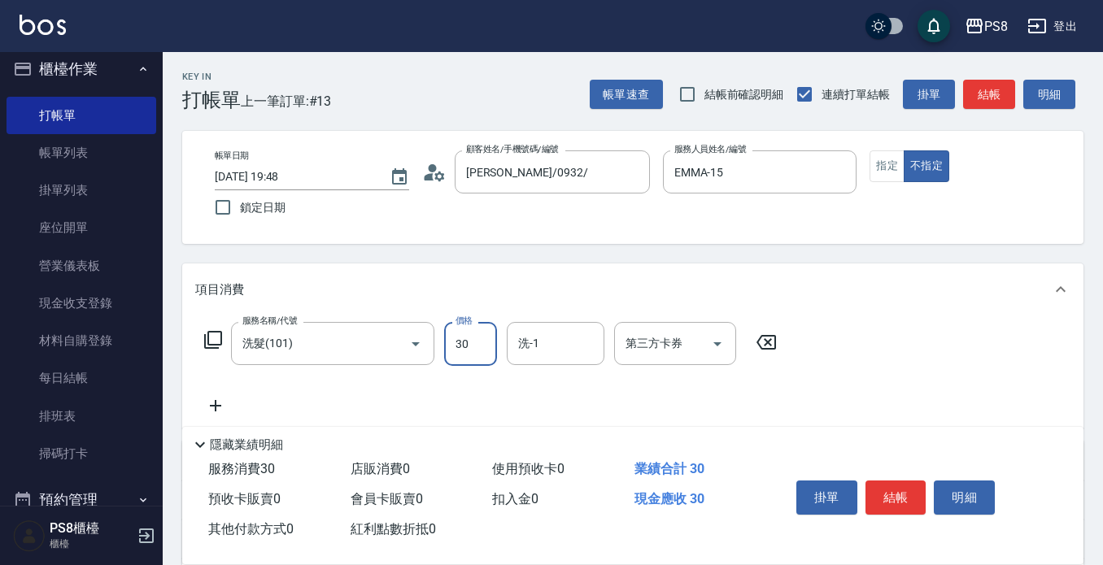
type input "300"
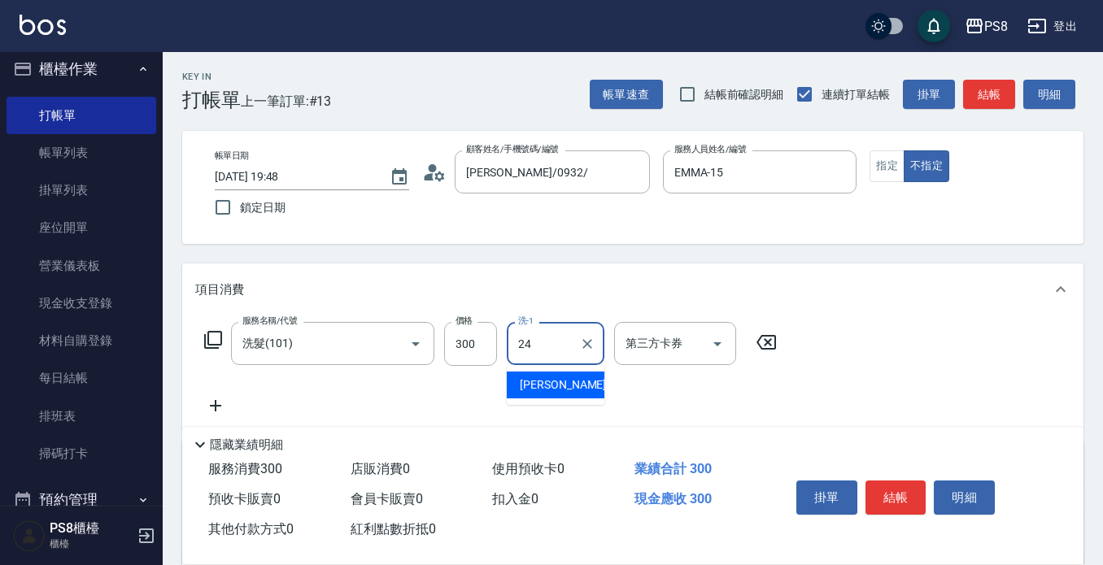
type input "婷婷-24"
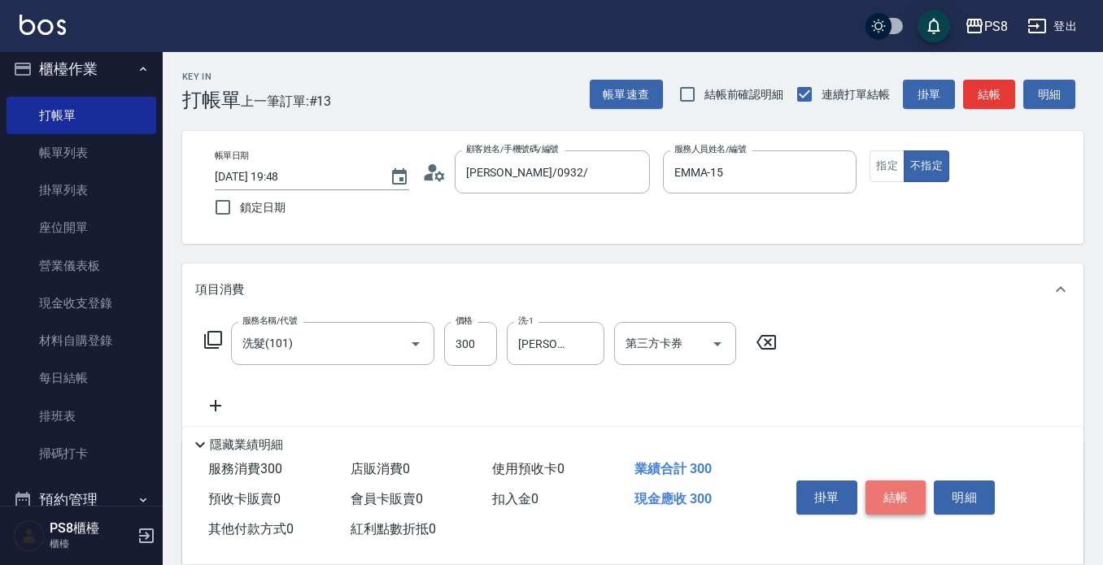
click at [894, 486] on button "結帳" at bounding box center [896, 498] width 61 height 34
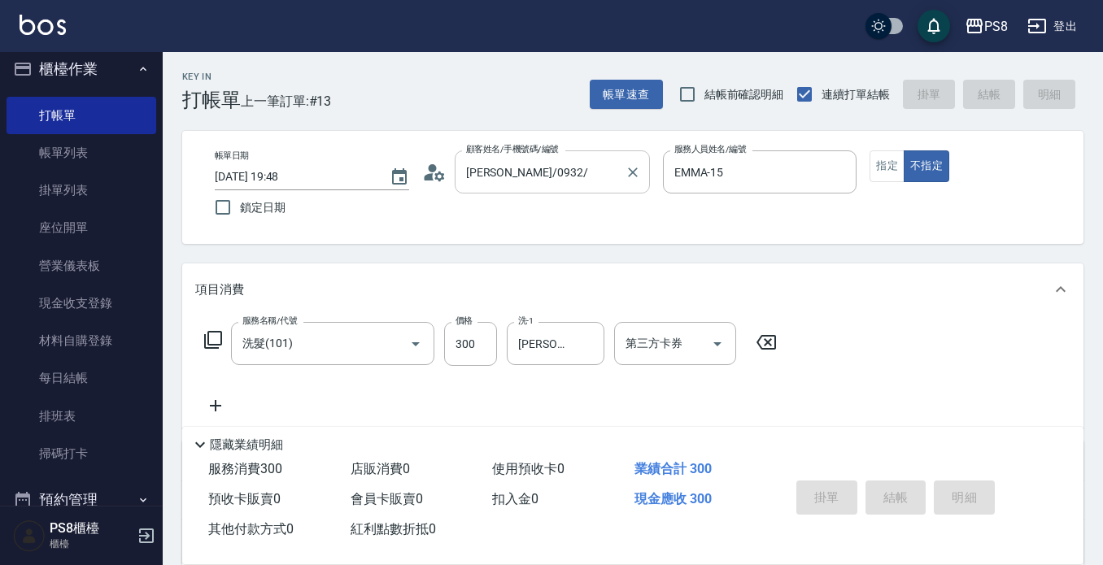
type input "2025/08/10 19:52"
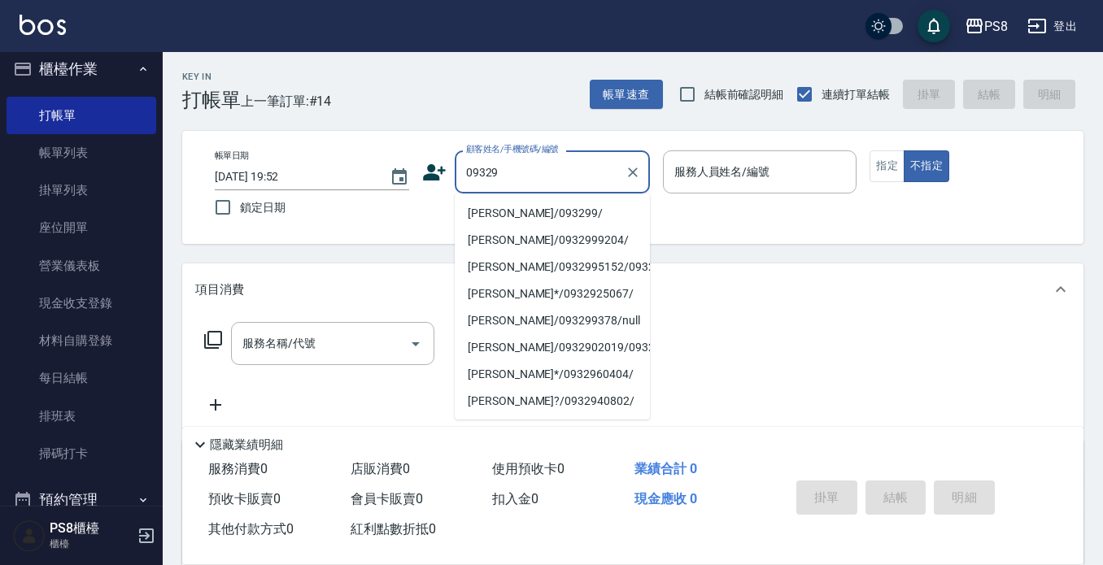
click at [542, 208] on li "梁紫崴/093299/" at bounding box center [552, 213] width 195 height 27
type input "梁紫崴/093299/"
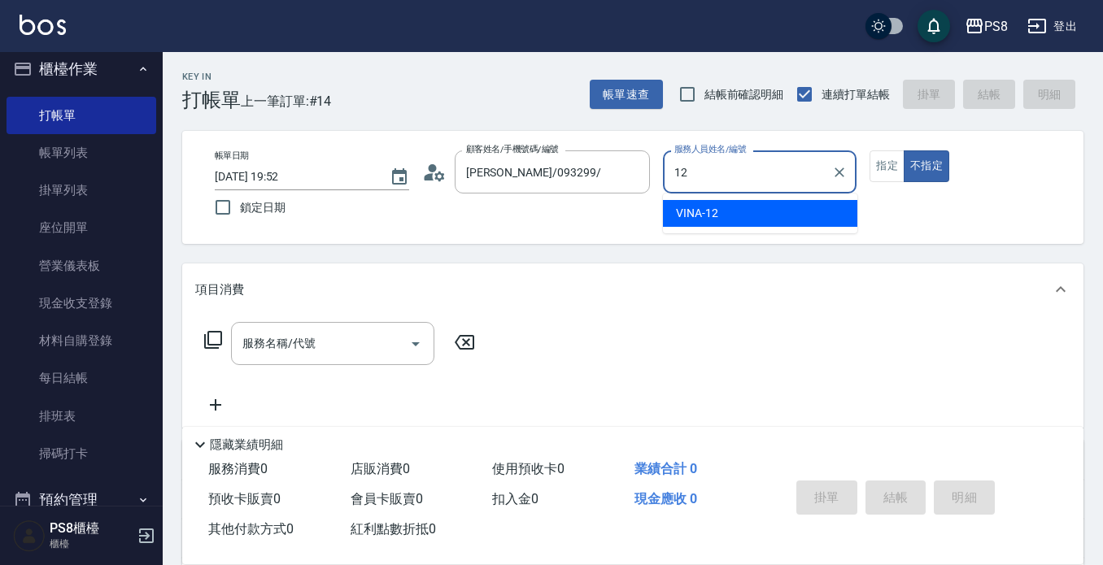
type input "VINA-12"
type button "false"
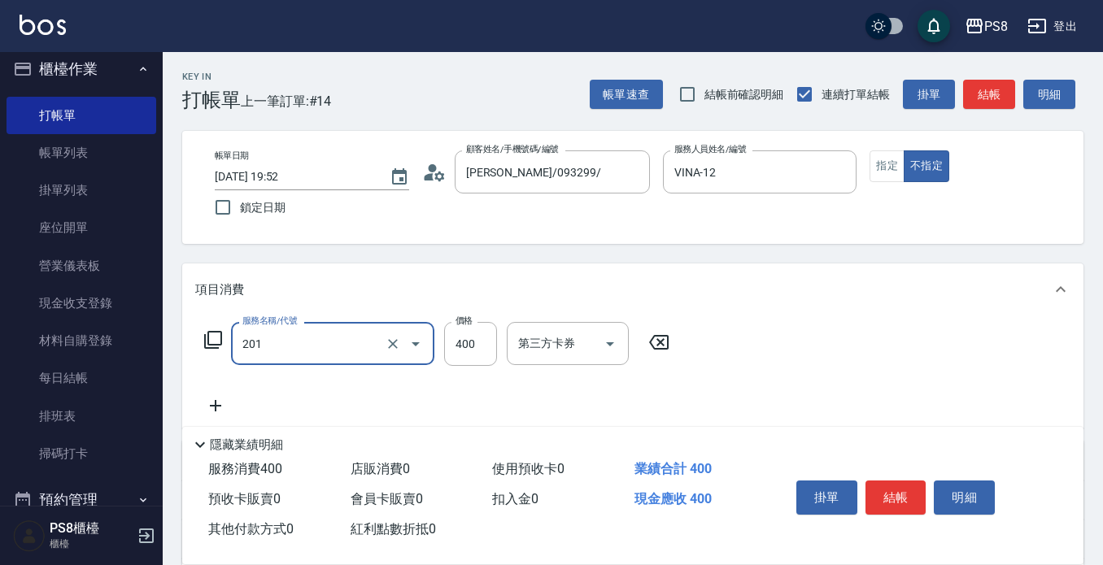
type input "洗剪400(201)"
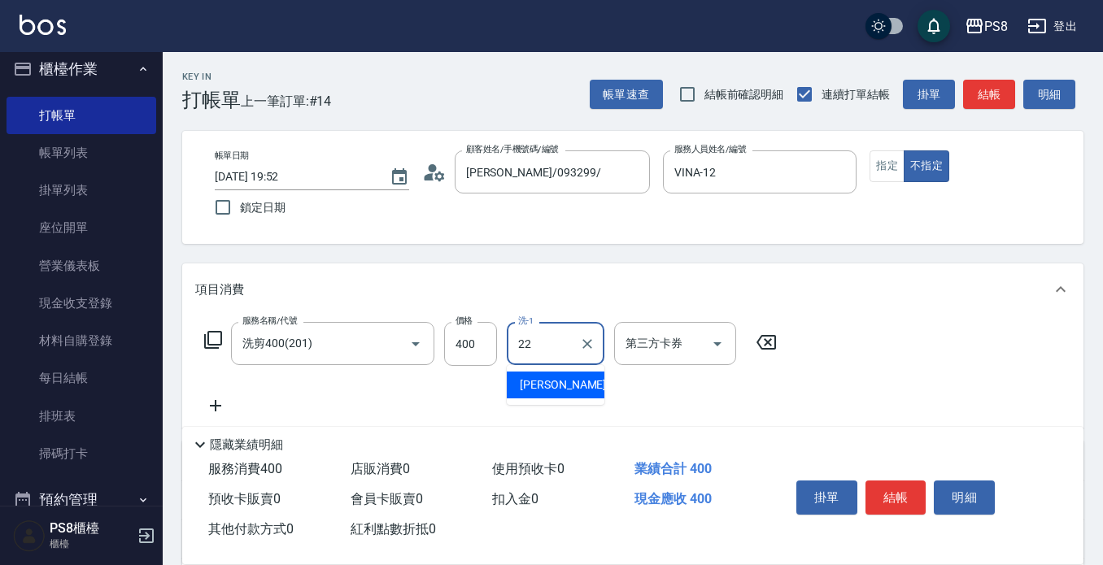
type input "珮安-22"
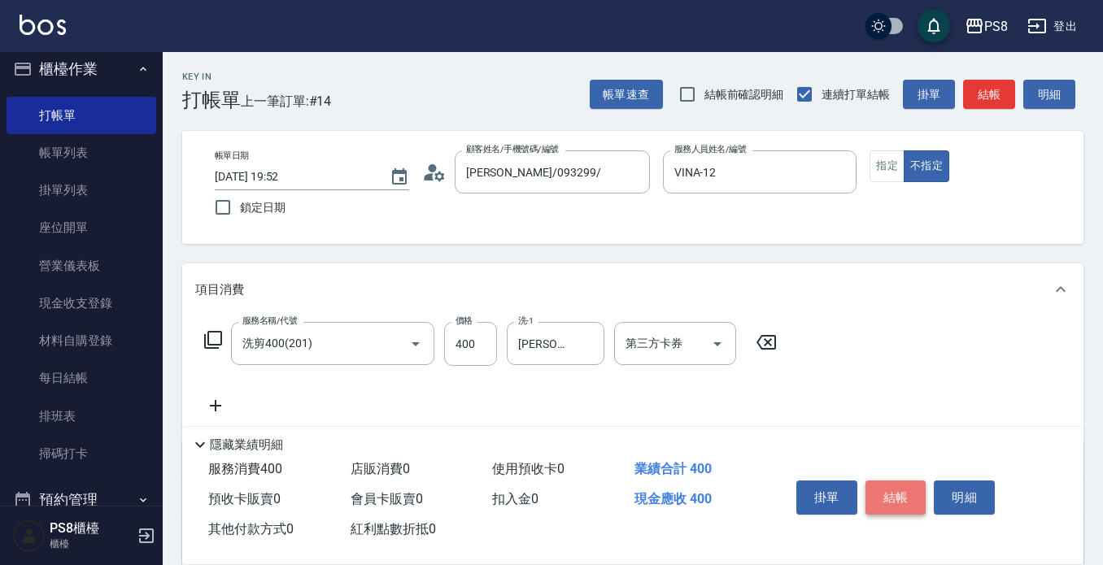
click at [918, 487] on button "結帳" at bounding box center [896, 498] width 61 height 34
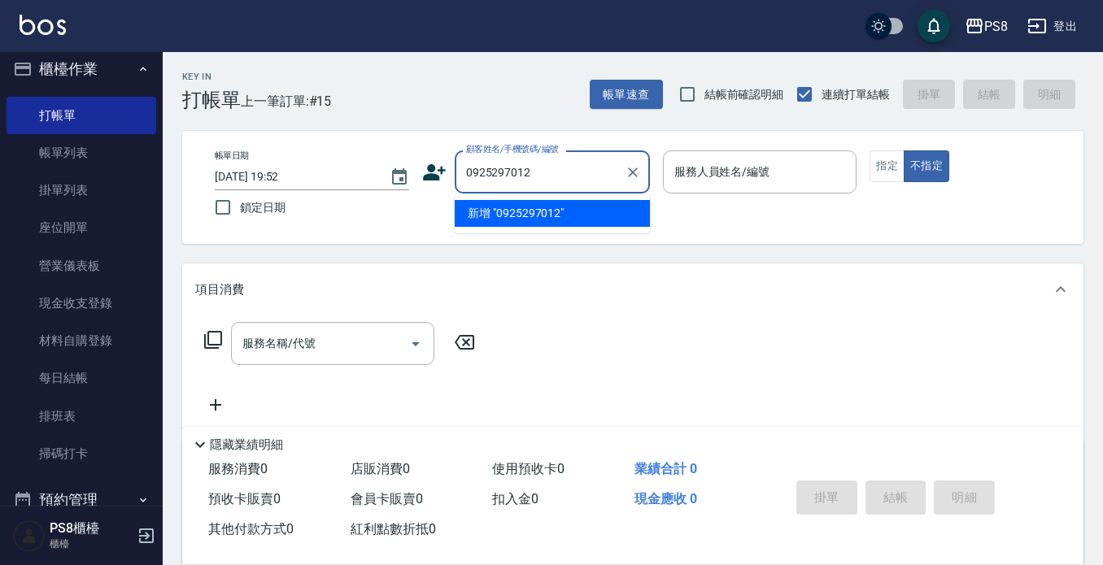
drag, startPoint x: 539, startPoint y: 177, endPoint x: 453, endPoint y: 173, distance: 86.3
click at [453, 173] on div "顧客姓名/手機號碼/編號 0925297012 顧客姓名/手機號碼/編號" at bounding box center [536, 171] width 228 height 43
type input "0925297012"
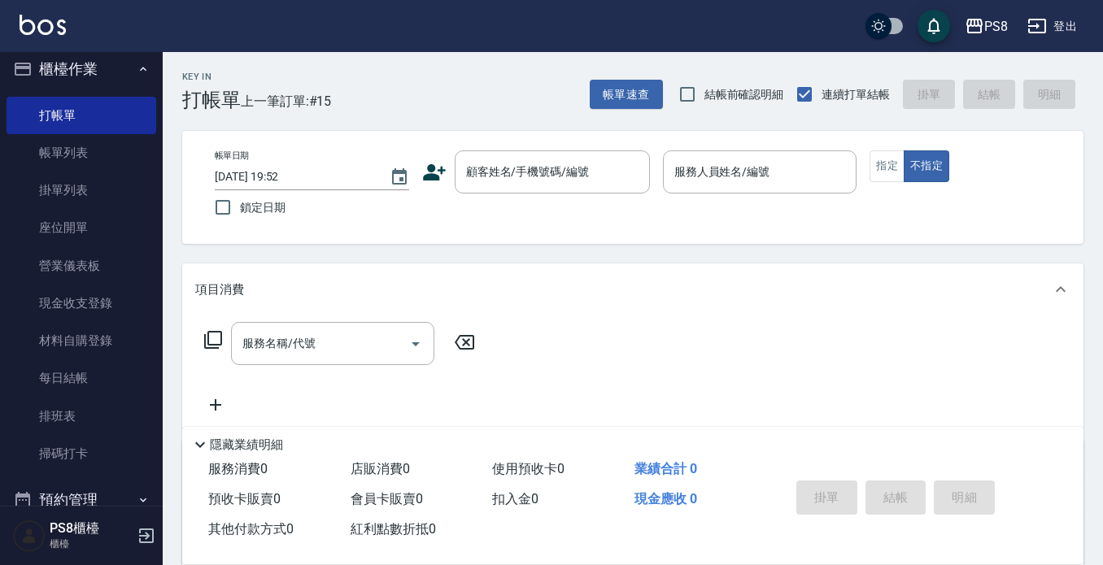
click at [437, 178] on icon at bounding box center [434, 172] width 23 height 16
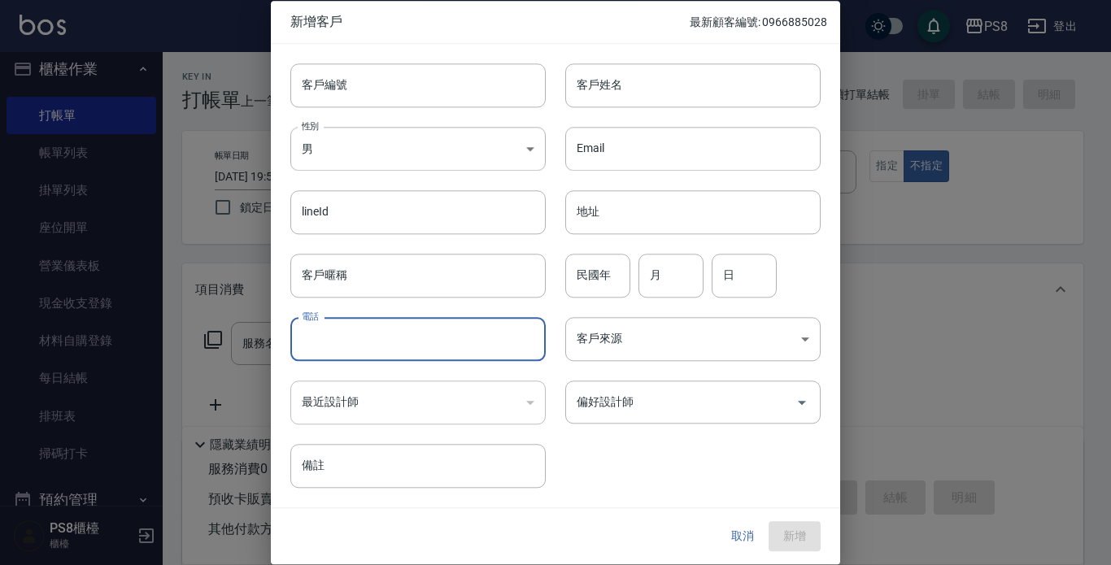
click at [383, 343] on input "電話" at bounding box center [417, 339] width 255 height 44
paste input "0925297012"
type input "0925297012"
click at [351, 145] on body "PS8 登出 櫃檯作業 打帳單 帳單列表 掛單列表 座位開單 營業儀表板 現金收支登錄 材料自購登錄 每日結帳 排班表 掃碼打卡 預約管理 預約管理 單日預約…" at bounding box center [555, 396] width 1111 height 792
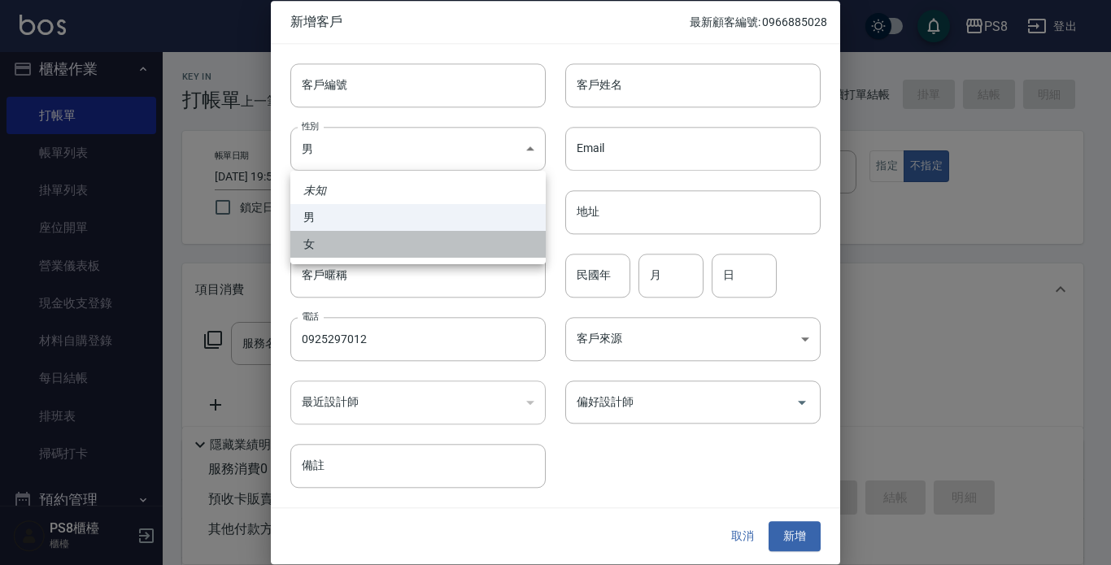
click at [354, 252] on li "女" at bounding box center [417, 244] width 255 height 27
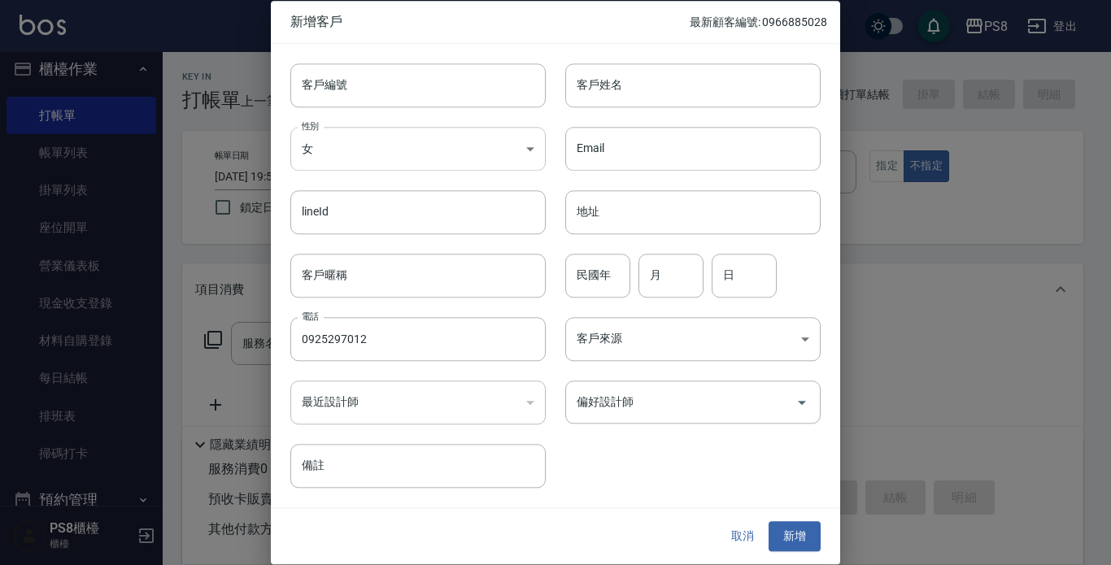
click at [490, 153] on body "PS8 登出 櫃檯作業 打帳單 帳單列表 掛單列表 座位開單 營業儀表板 現金收支登錄 材料自購登錄 每日結帳 排班表 掃碼打卡 預約管理 預約管理 單日預約…" at bounding box center [555, 396] width 1111 height 792
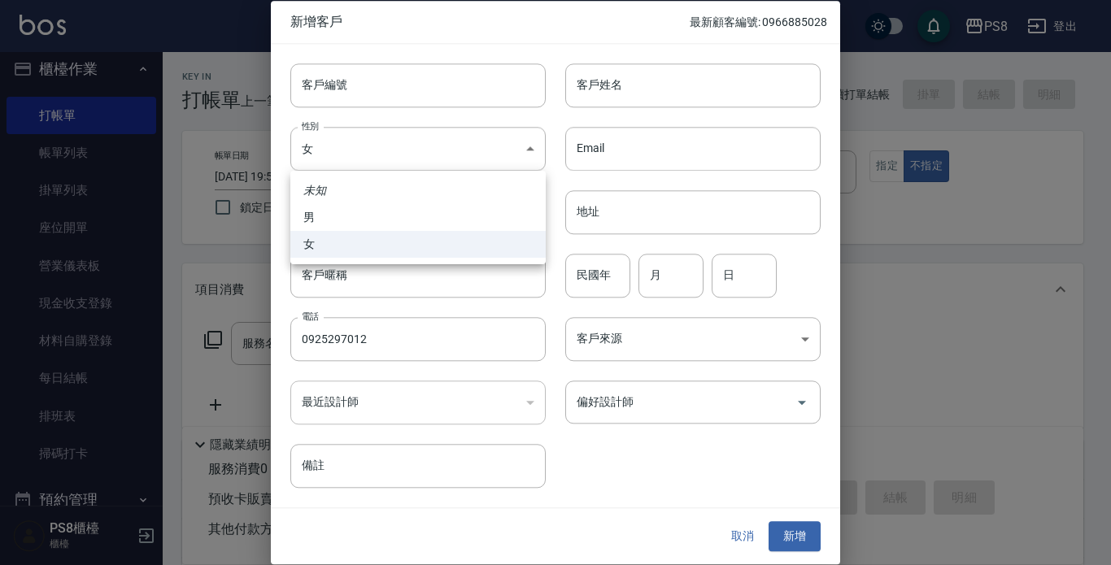
click at [608, 91] on div at bounding box center [555, 282] width 1111 height 565
click at [523, 147] on body "PS8 登出 櫃檯作業 打帳單 帳單列表 掛單列表 座位開單 營業儀表板 現金收支登錄 材料自購登錄 每日結帳 排班表 掃碼打卡 預約管理 預約管理 單日預約…" at bounding box center [555, 396] width 1111 height 792
click at [479, 200] on li "未知" at bounding box center [417, 190] width 255 height 27
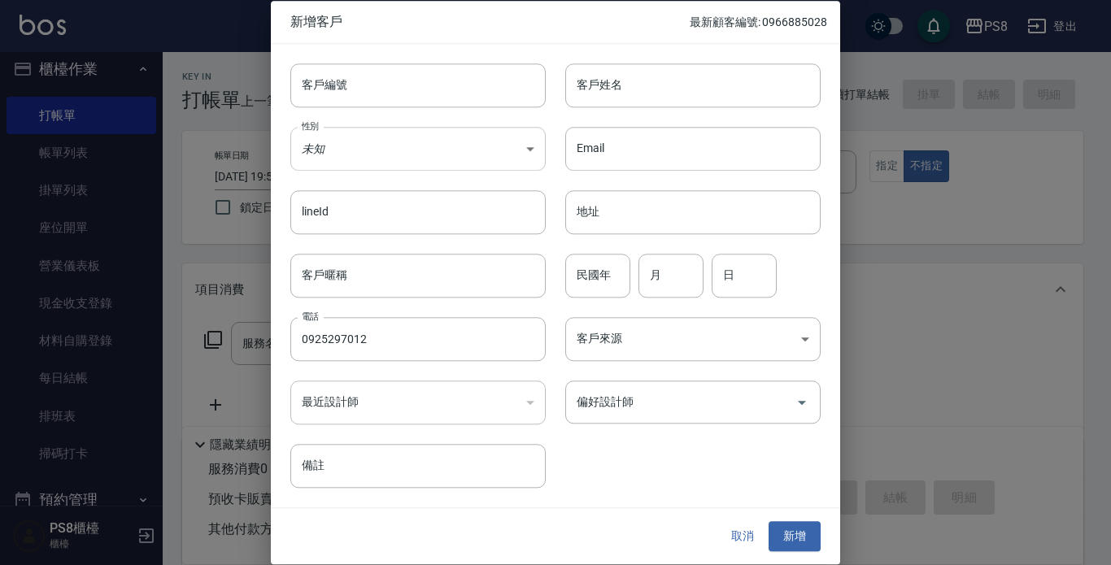
click at [489, 158] on body "PS8 登出 櫃檯作業 打帳單 帳單列表 掛單列表 座位開單 營業儀表板 現金收支登錄 材料自購登錄 每日結帳 排班表 掃碼打卡 預約管理 預約管理 單日預約…" at bounding box center [555, 396] width 1111 height 792
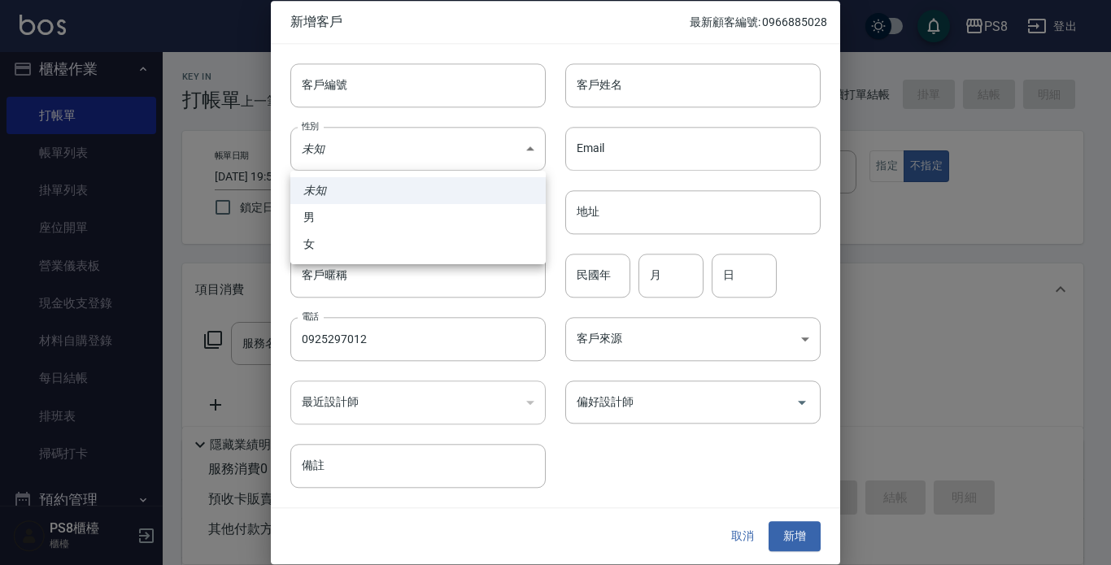
click at [469, 220] on li "男" at bounding box center [417, 217] width 255 height 27
type input "MALE"
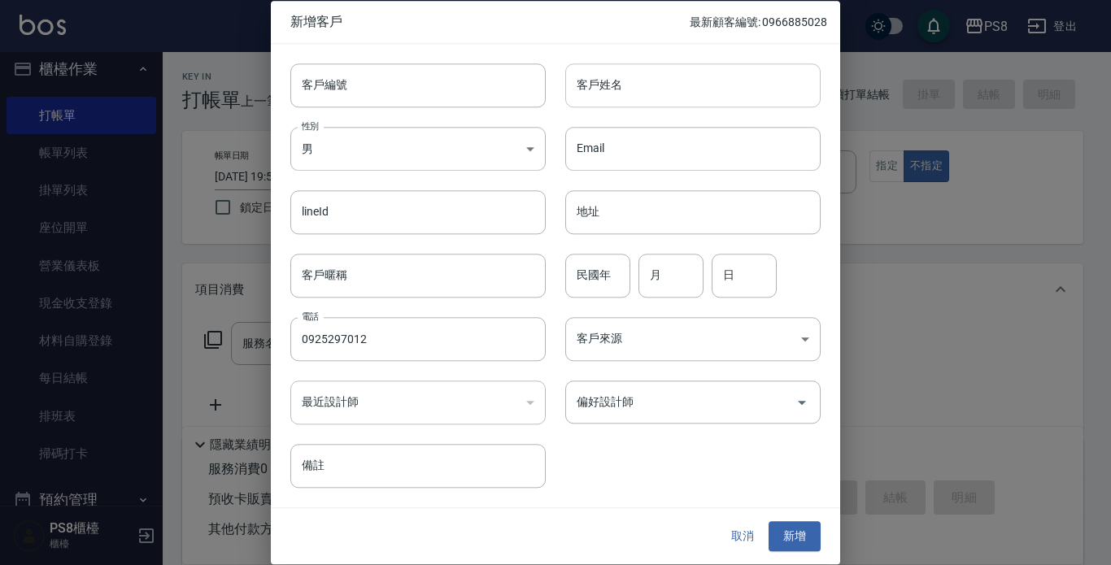
click at [632, 88] on input "客戶姓名" at bounding box center [692, 85] width 255 height 44
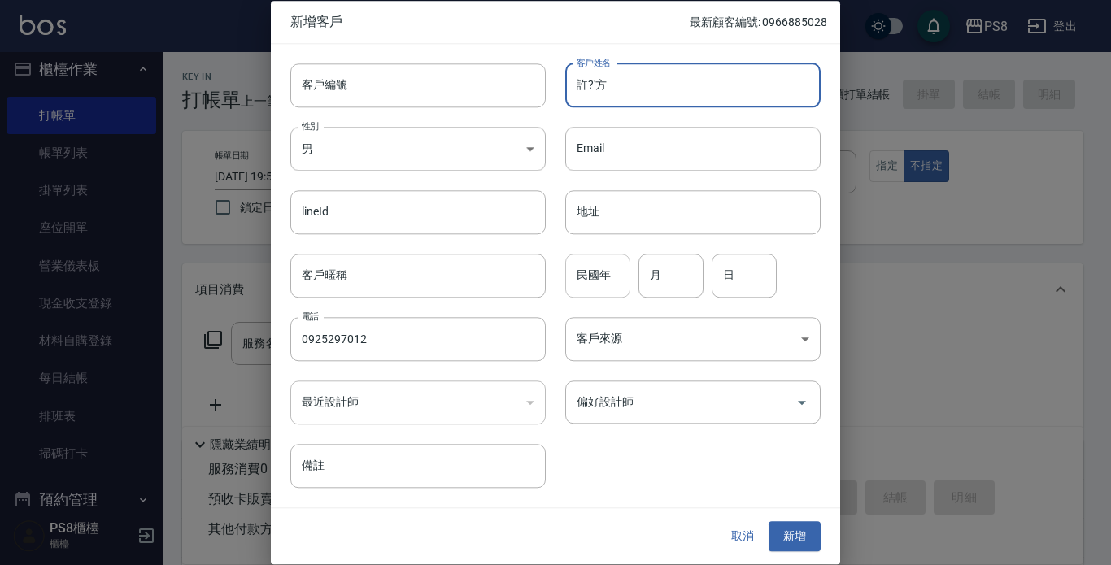
type input "許?'方"
click at [600, 269] on input "民國年" at bounding box center [597, 276] width 65 height 44
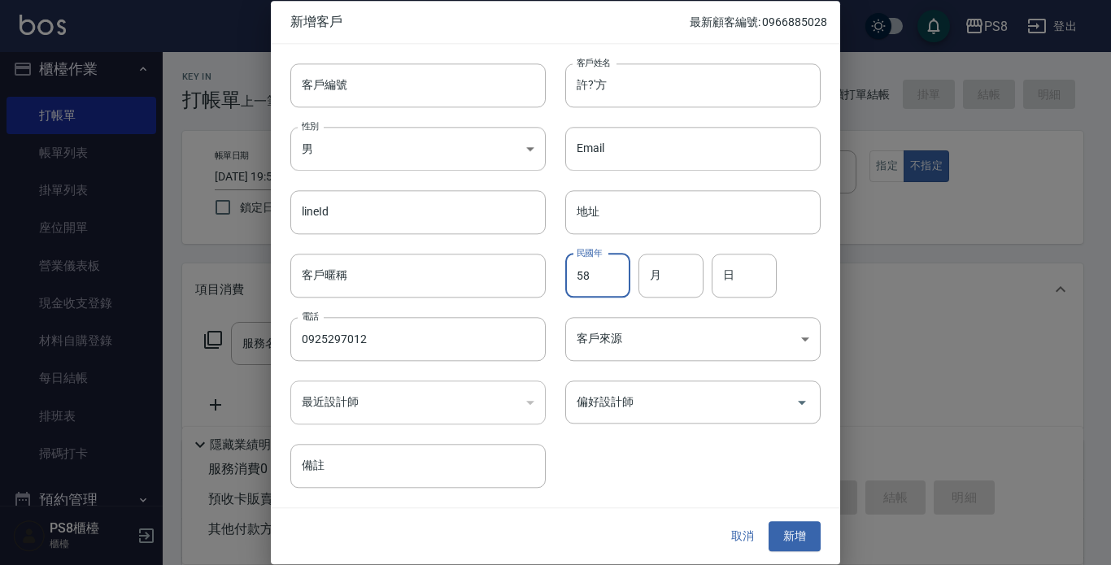
type input "58"
type input "10"
type input "30"
click at [685, 454] on div "客戶編號 客戶編號 客戶姓名 許?'方 客戶姓名 性別 男 MALE 性別 Email Email lineId lineId 地址 地址 客戶暱稱 客戶暱稱…" at bounding box center [546, 266] width 550 height 445
click at [803, 534] on button "新增" at bounding box center [795, 537] width 52 height 30
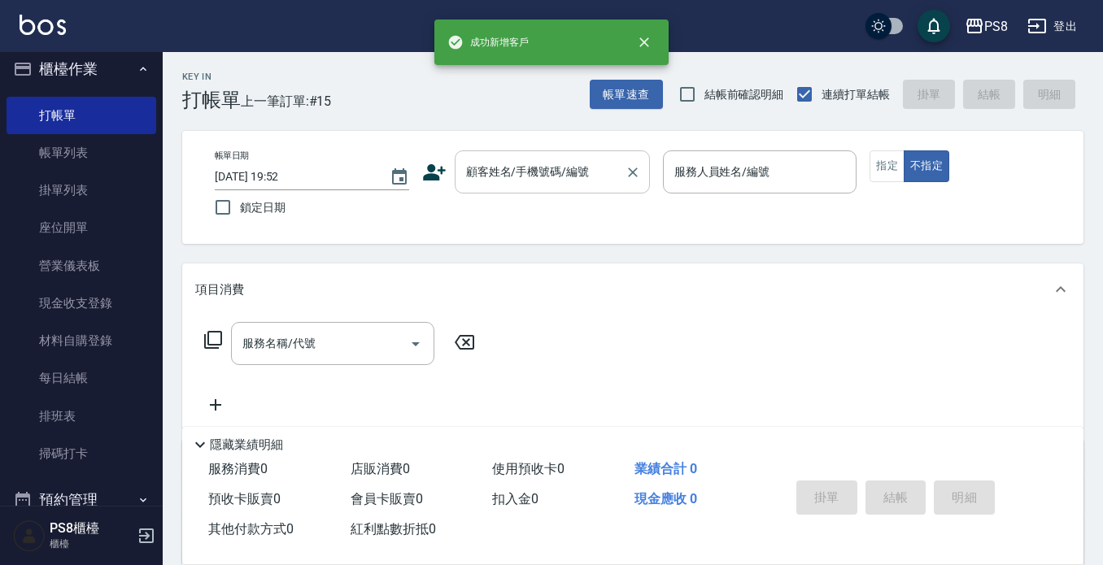
click at [526, 169] on input "顧客姓名/手機號碼/編號" at bounding box center [540, 172] width 156 height 28
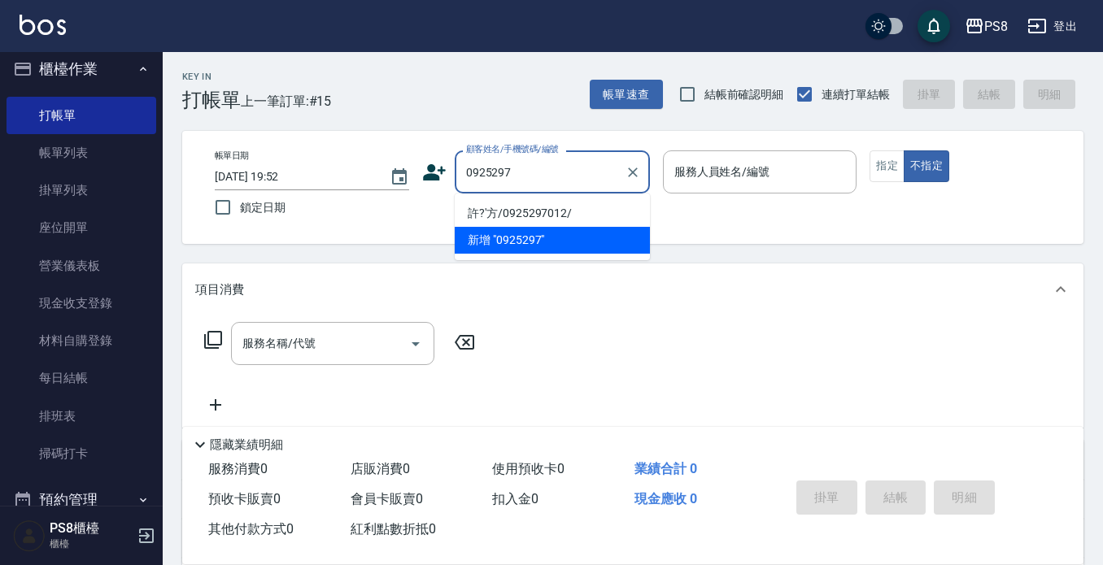
click at [591, 201] on li "許?'方/0925297012/" at bounding box center [552, 213] width 195 height 27
type input "許?'方/0925297012/"
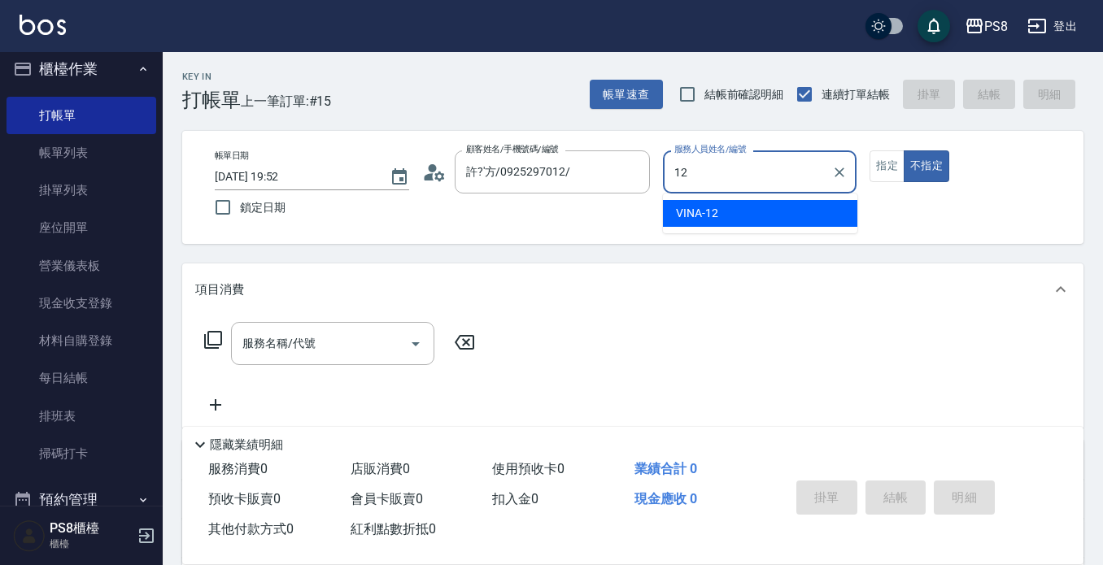
type input "VINA-12"
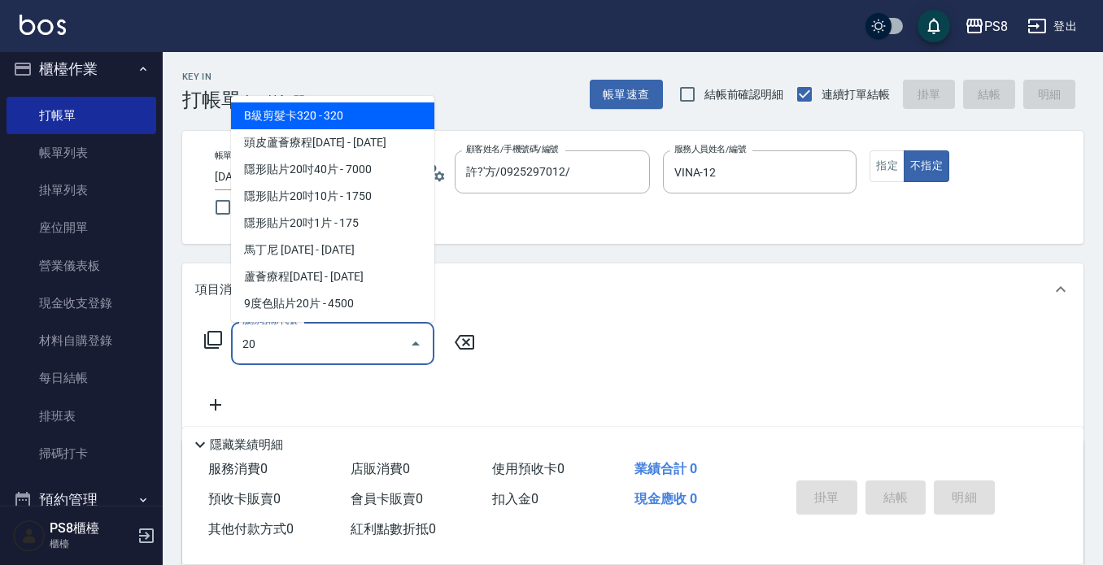
type input "2"
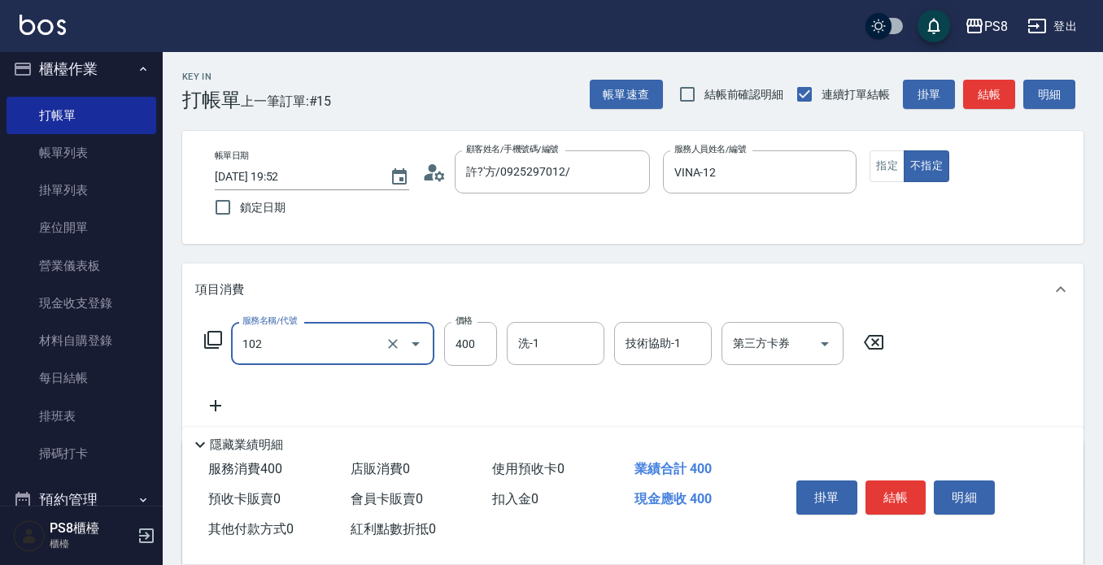
type input "精油洗髮(102)"
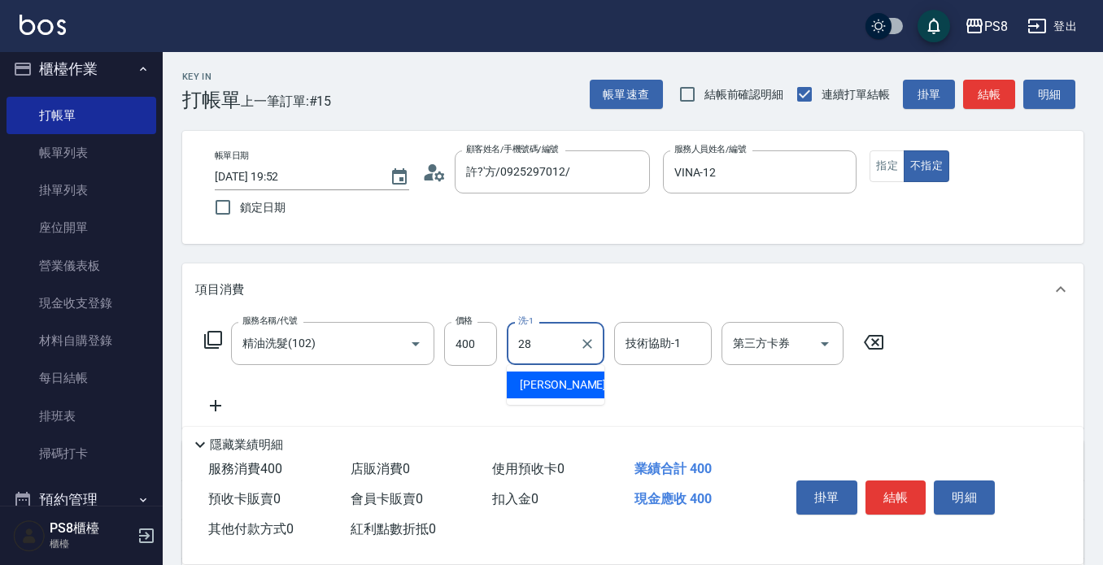
type input "姵蓁-28"
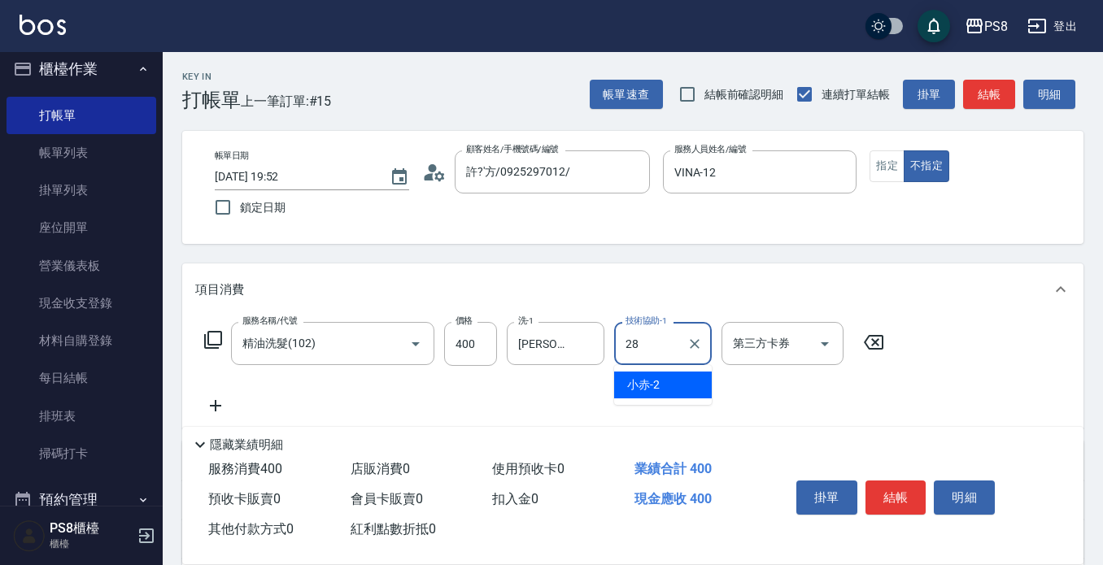
type input "姵蓁-28"
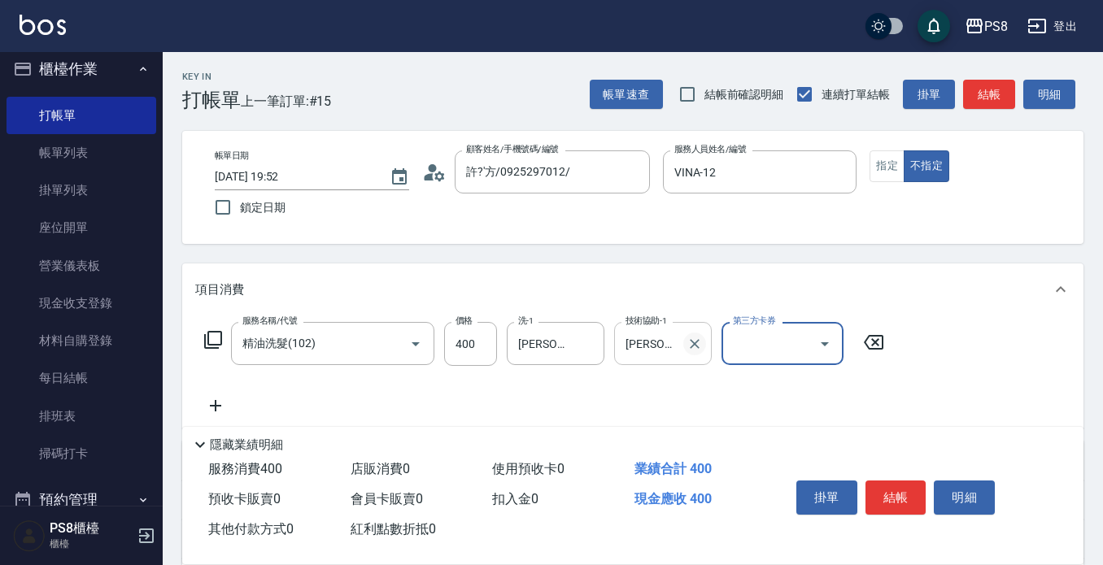
click at [693, 347] on icon "Clear" at bounding box center [695, 344] width 16 height 16
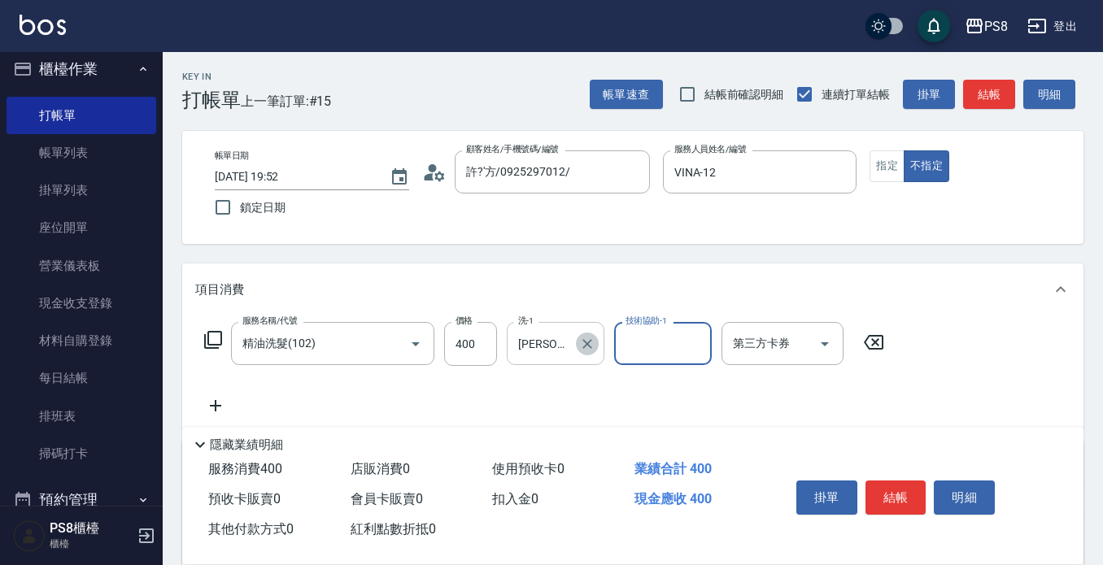
click at [581, 343] on icon "Clear" at bounding box center [587, 344] width 16 height 16
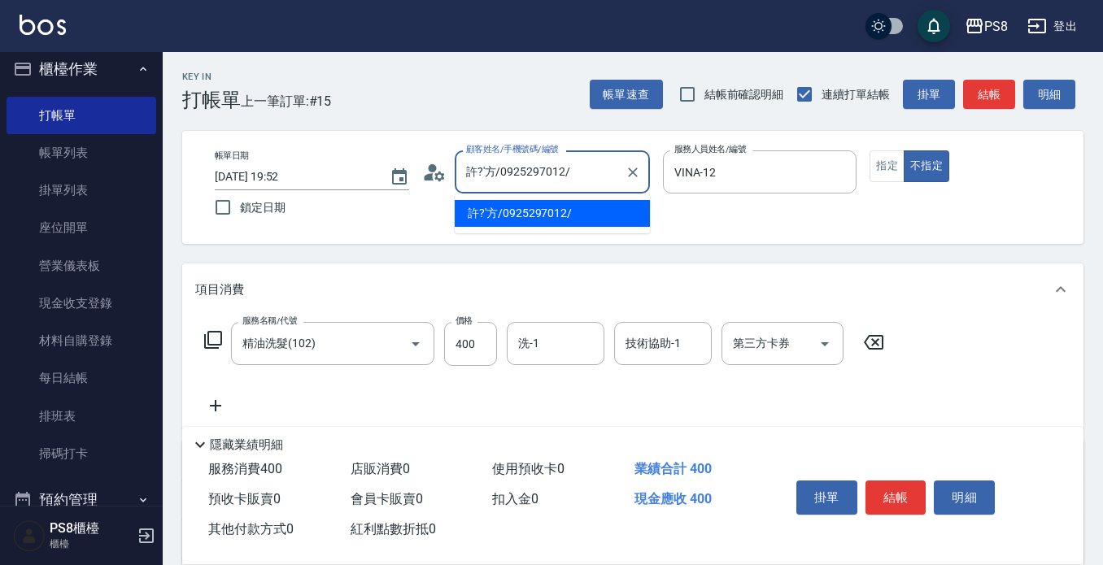
click at [604, 174] on input "許?'方/0925297012/" at bounding box center [540, 172] width 156 height 28
click at [441, 171] on icon at bounding box center [434, 172] width 24 height 24
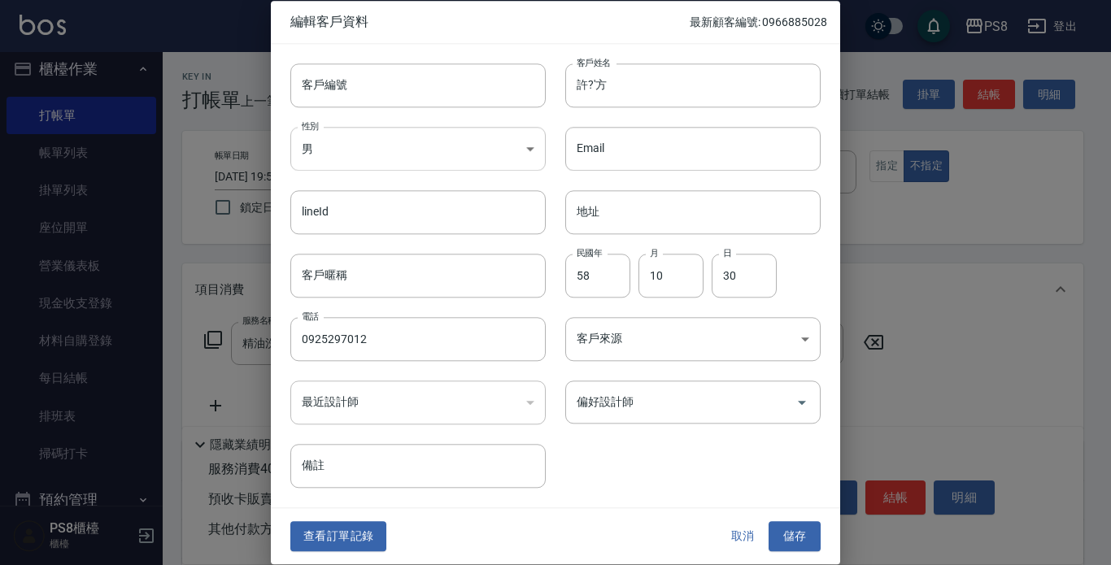
click at [462, 147] on body "PS8 登出 櫃檯作業 打帳單 帳單列表 掛單列表 座位開單 營業儀表板 現金收支登錄 材料自購登錄 每日結帳 排班表 掃碼打卡 預約管理 預約管理 單日預約…" at bounding box center [555, 396] width 1111 height 793
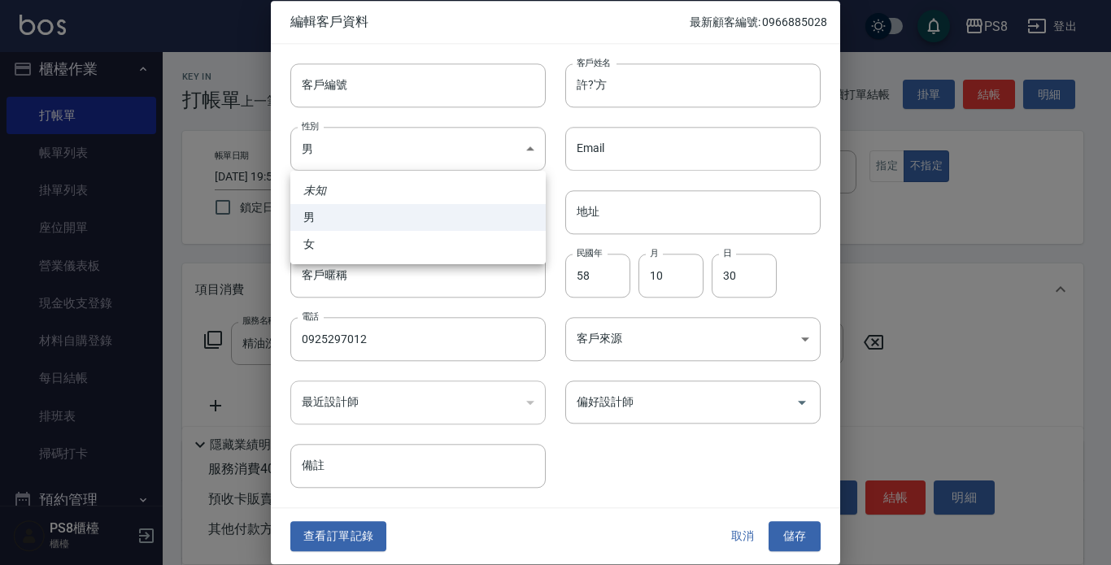
click at [432, 234] on li "女" at bounding box center [417, 244] width 255 height 27
type input "FEMALE"
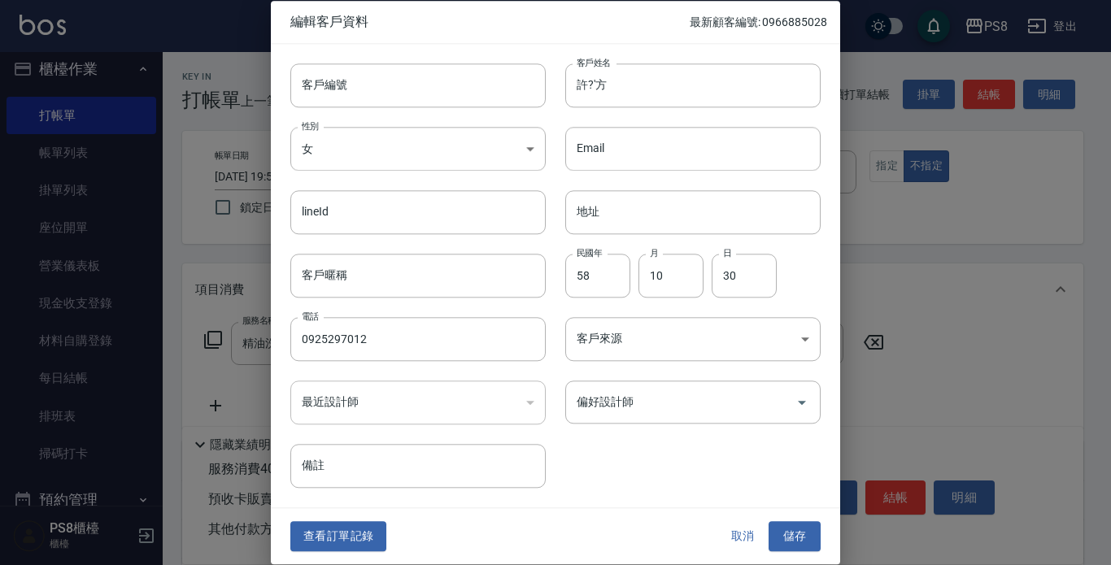
click at [642, 501] on div "客戶編號 客戶編號 客戶姓名 許?'方 客戶姓名 性別 女 FEMALE 性別 Email Email lineId lineId 地址 地址 客戶暱稱 客戶…" at bounding box center [555, 276] width 569 height 465
click at [800, 529] on button "儲存" at bounding box center [795, 537] width 52 height 30
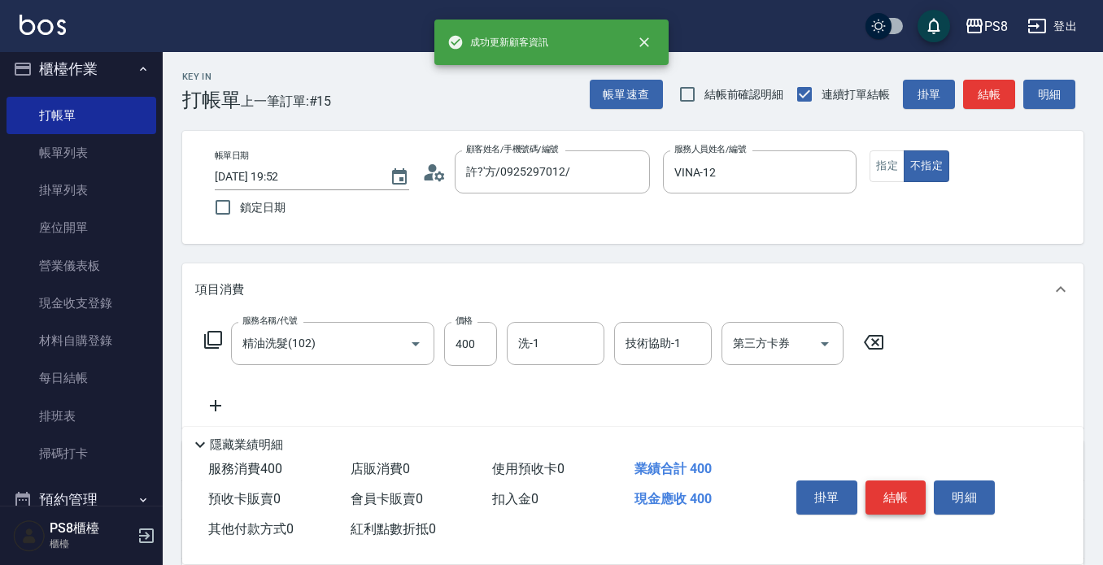
click at [907, 486] on button "結帳" at bounding box center [896, 498] width 61 height 34
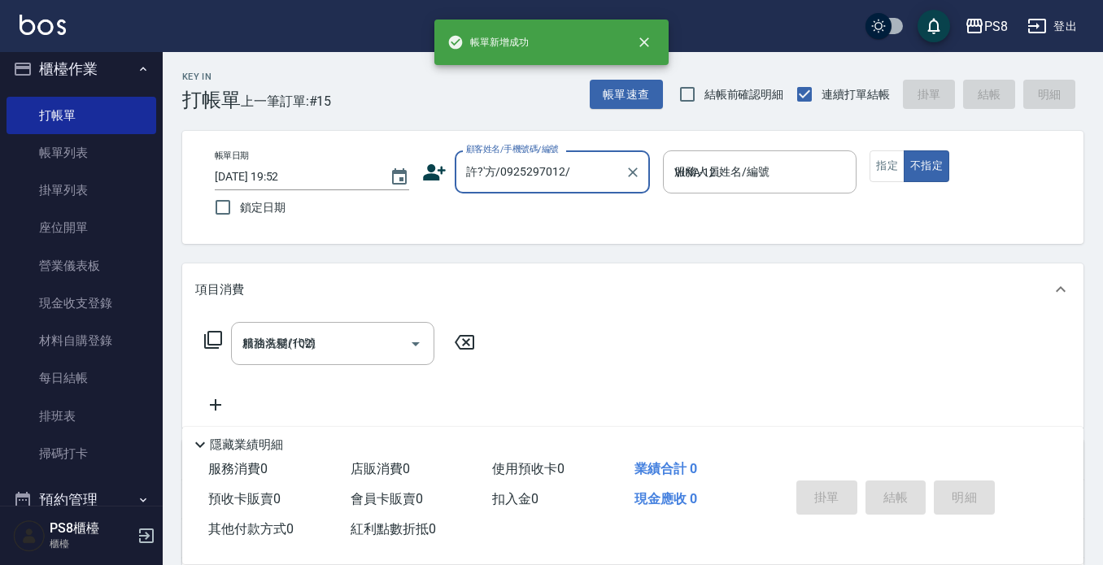
type input "2025/08/10 19:57"
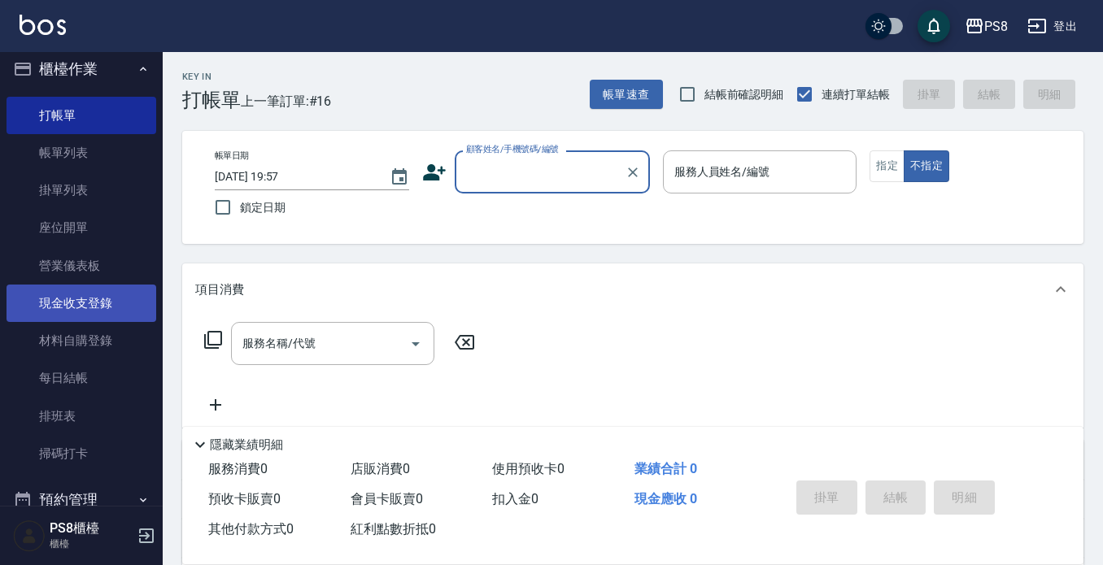
click at [82, 303] on link "現金收支登錄" at bounding box center [82, 303] width 150 height 37
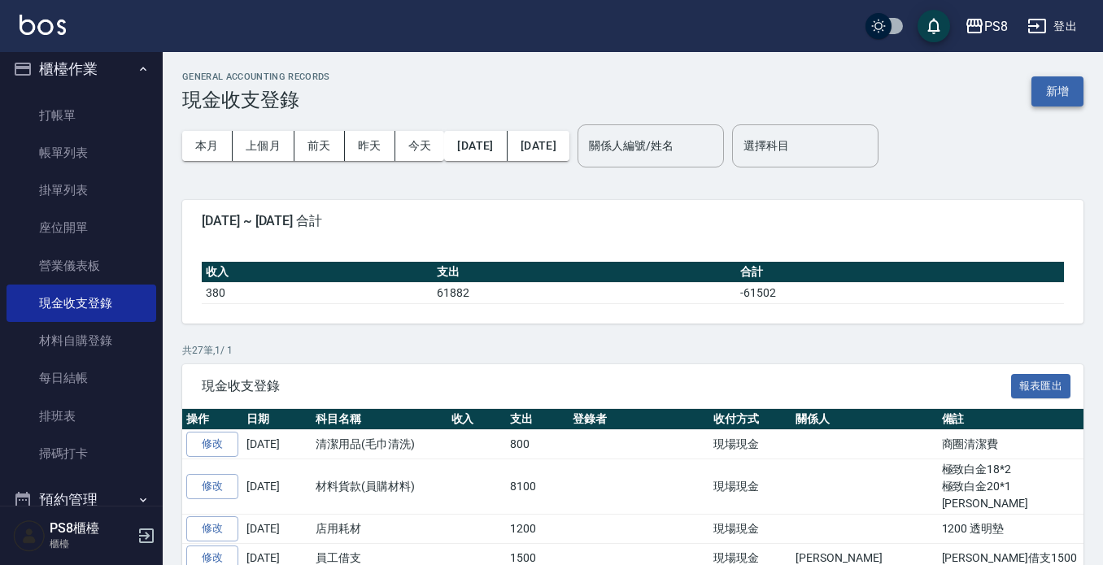
click at [1053, 94] on button "新增" at bounding box center [1058, 91] width 52 height 30
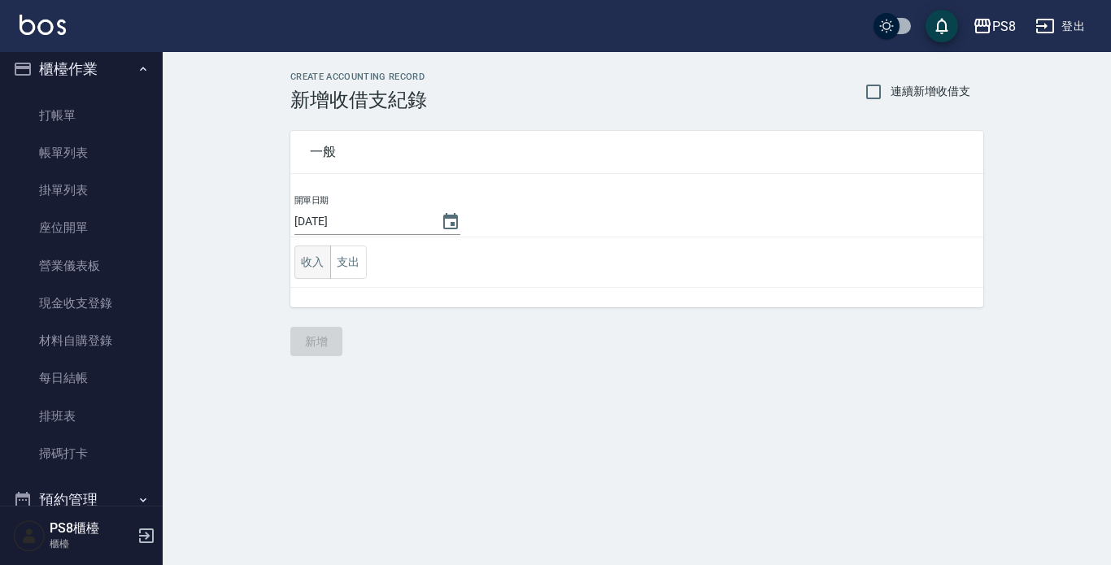
click at [326, 262] on button "收入" at bounding box center [312, 262] width 37 height 33
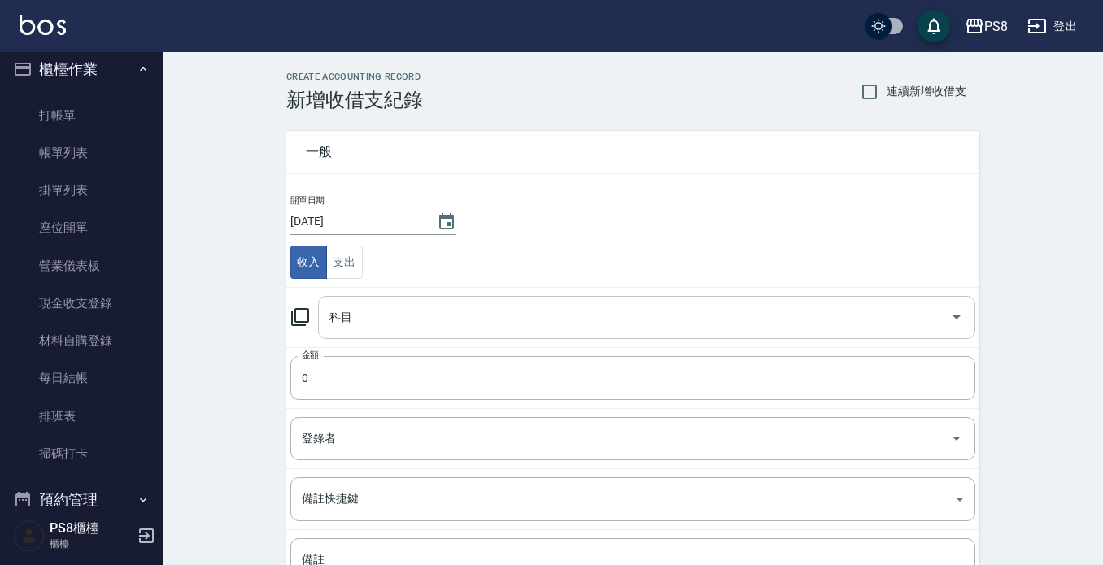
click at [337, 325] on input "科目" at bounding box center [634, 317] width 618 height 28
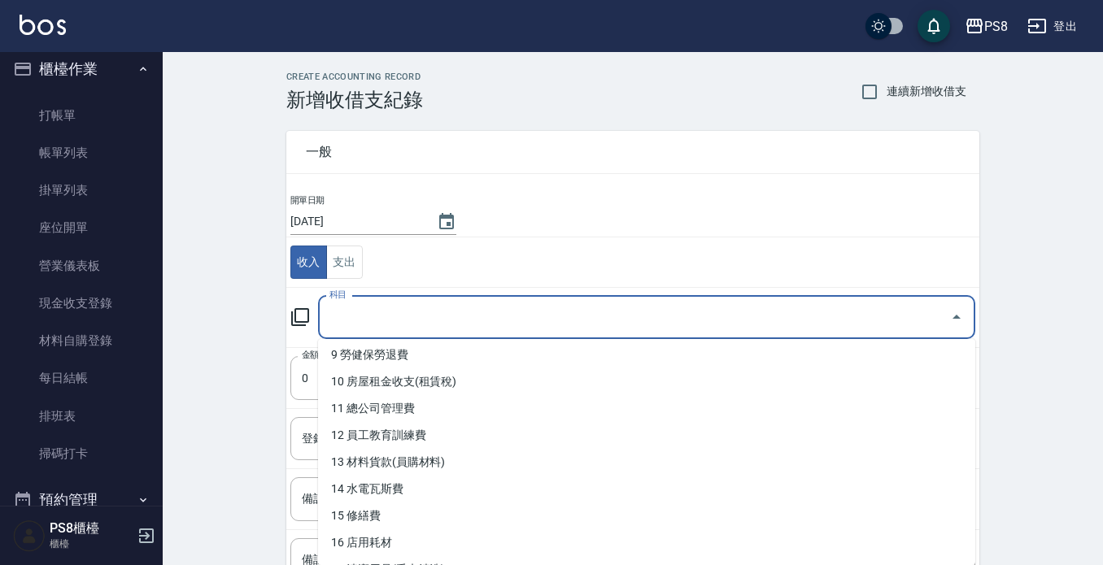
scroll to position [238, 0]
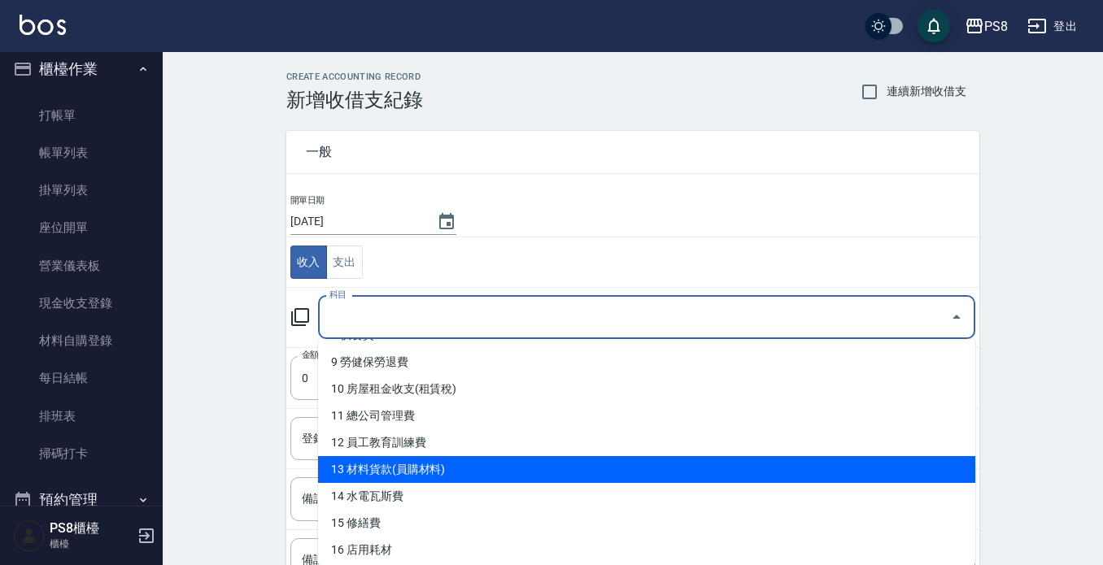
click at [464, 460] on li "13 材料貨款(員購材料)" at bounding box center [646, 469] width 657 height 27
type input "13 材料貨款(員購材料)"
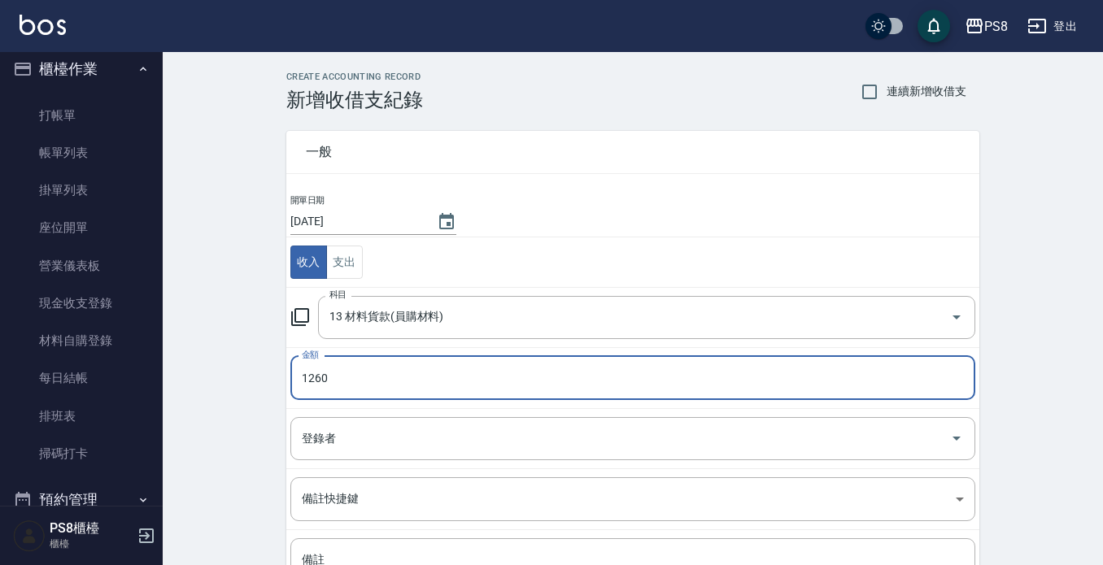
type input "1260"
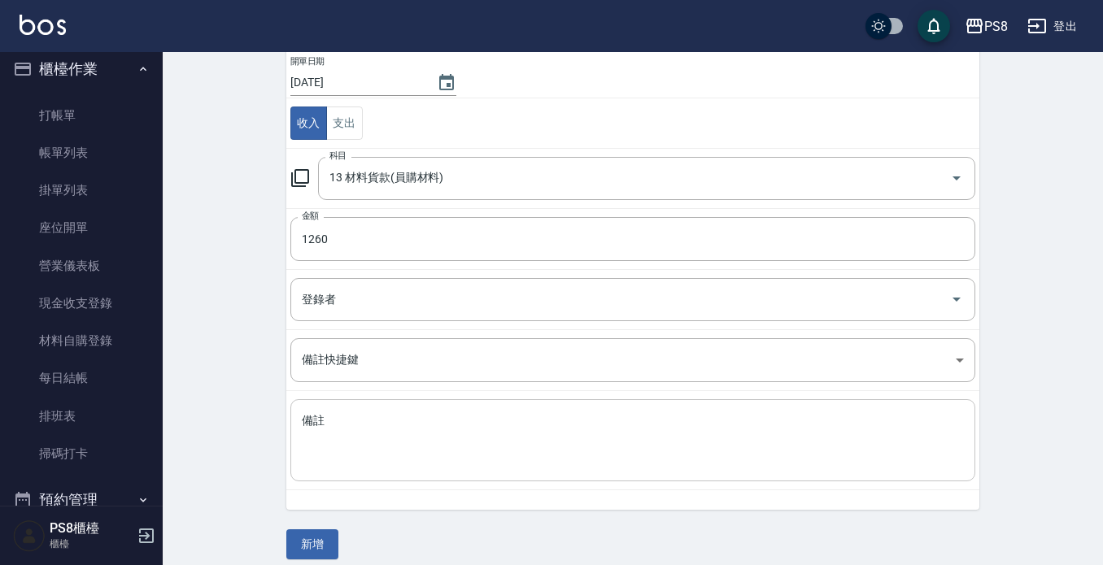
scroll to position [153, 0]
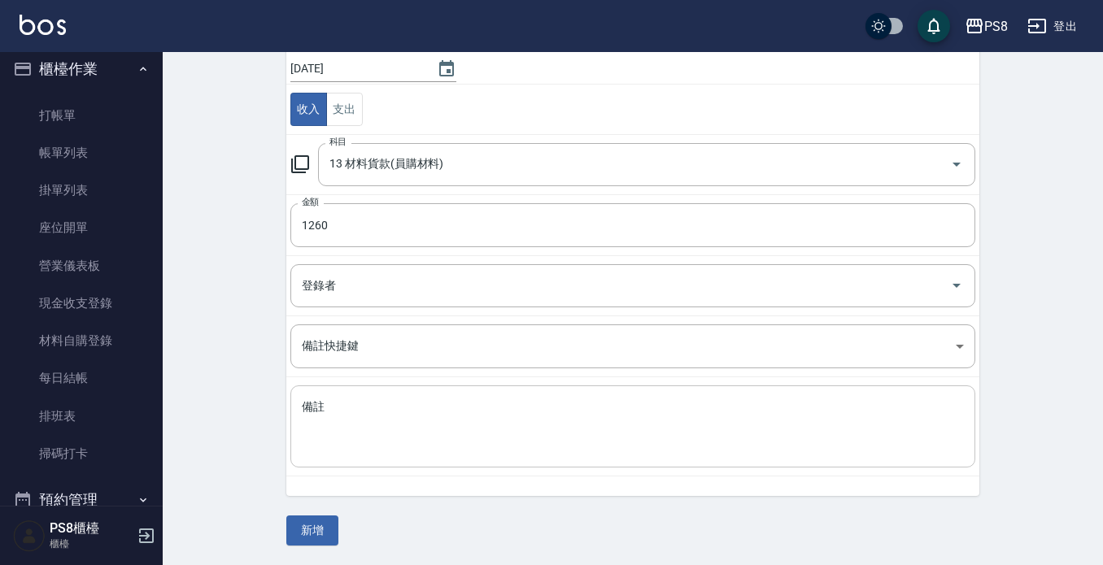
click at [375, 434] on textarea "備註" at bounding box center [633, 426] width 662 height 55
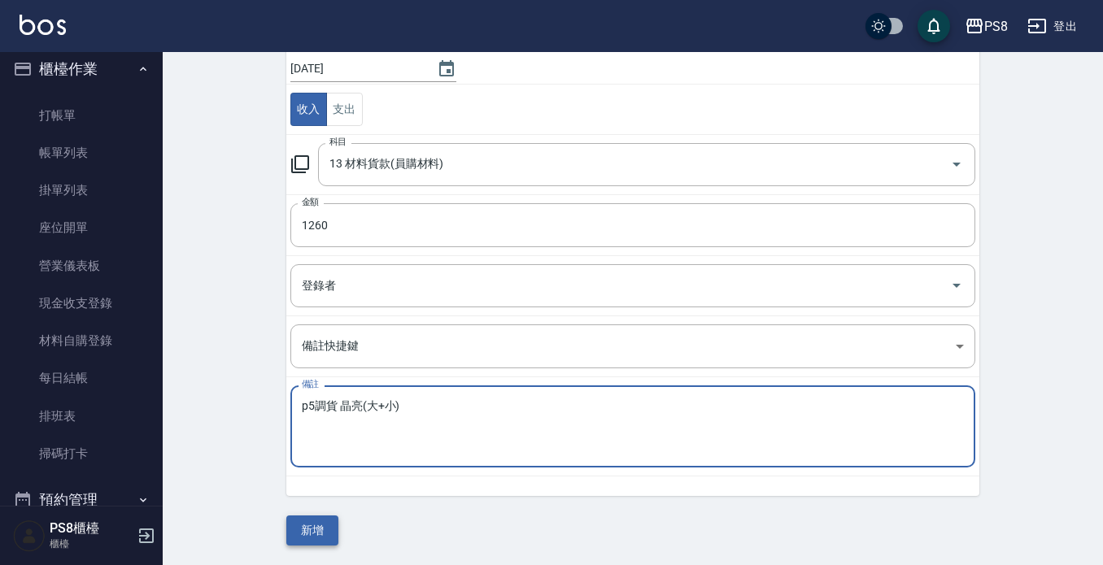
type textarea "p5調貨 晶亮(大+小)"
click at [329, 519] on button "新增" at bounding box center [312, 531] width 52 height 30
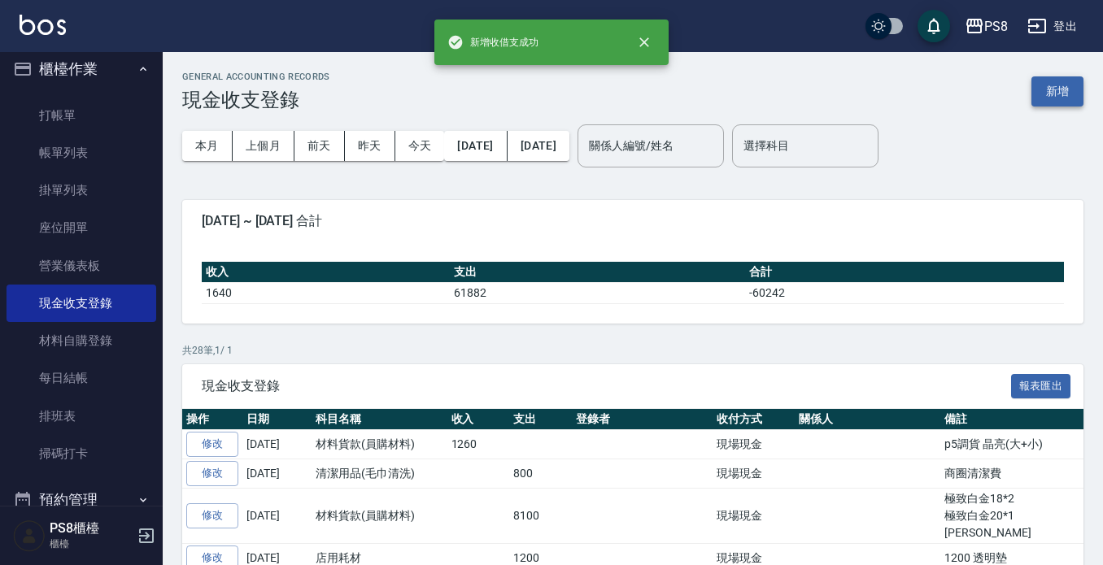
click at [1060, 85] on button "新增" at bounding box center [1058, 91] width 52 height 30
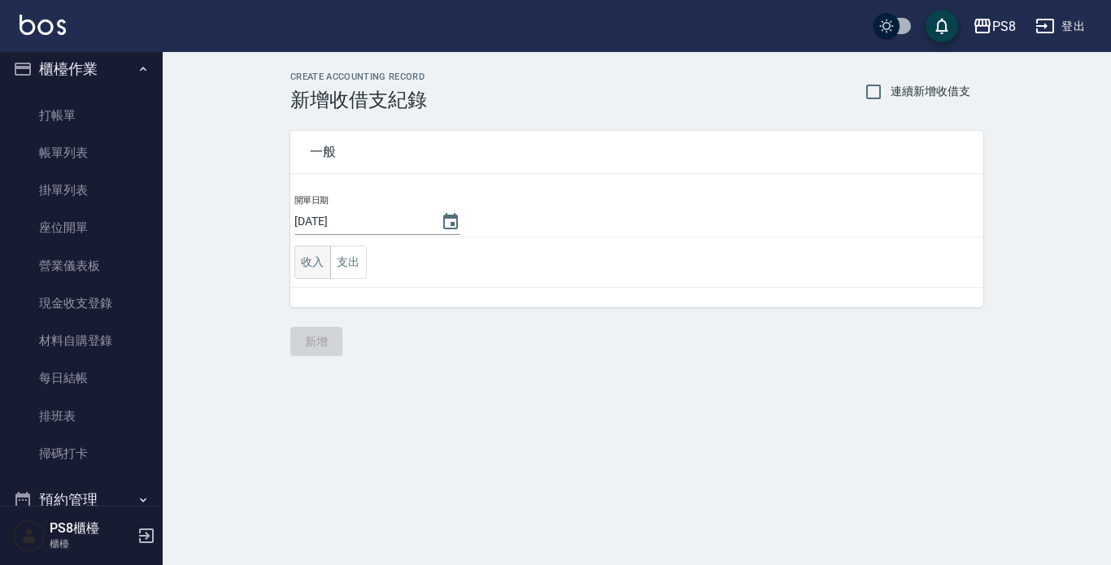
click at [325, 269] on button "收入" at bounding box center [312, 262] width 37 height 33
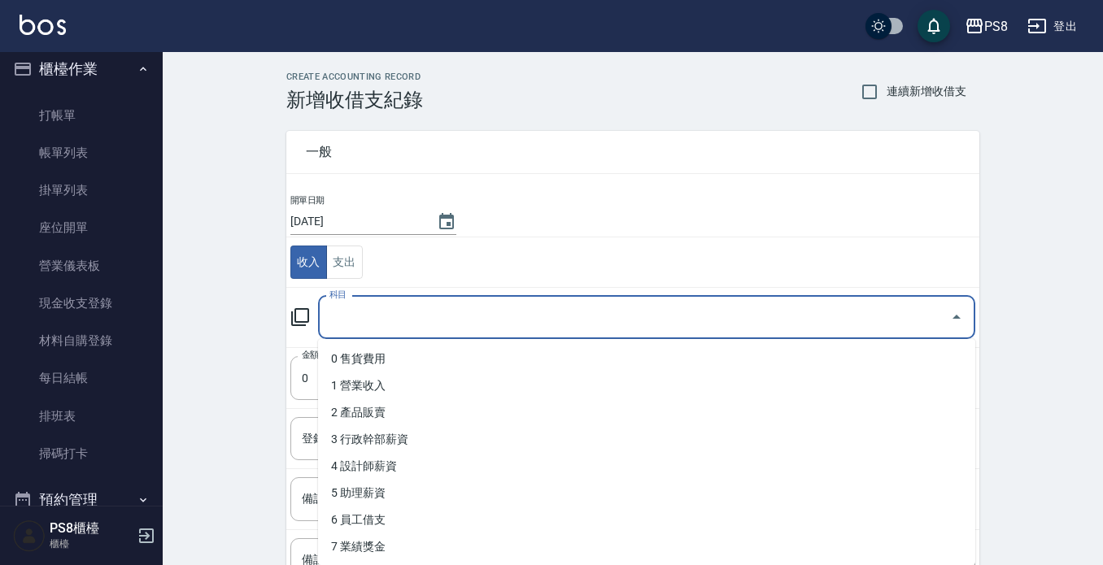
click at [336, 313] on input "科目" at bounding box center [634, 317] width 618 height 28
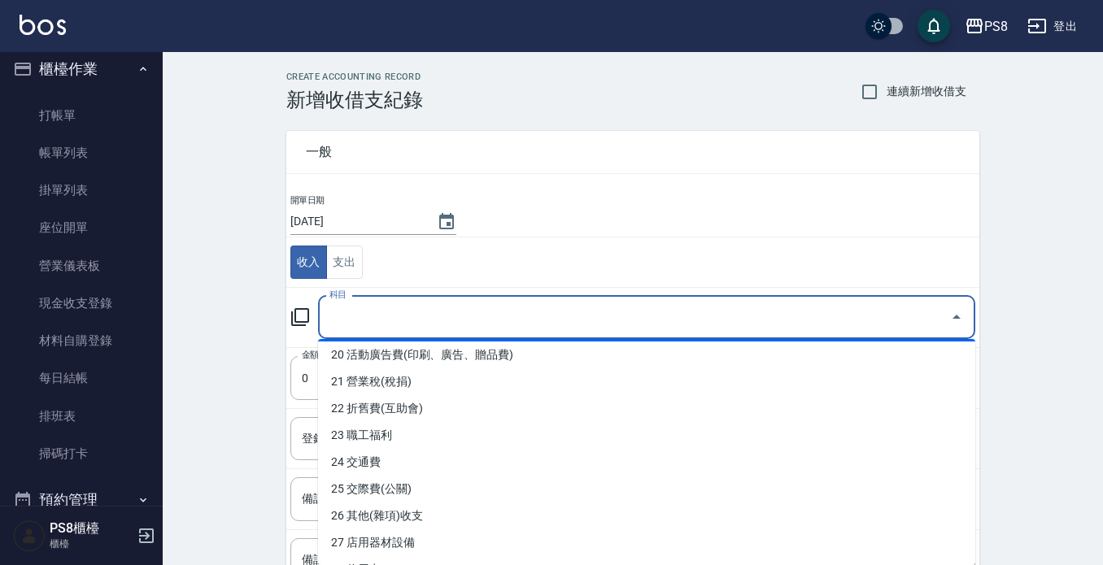
scroll to position [569, 0]
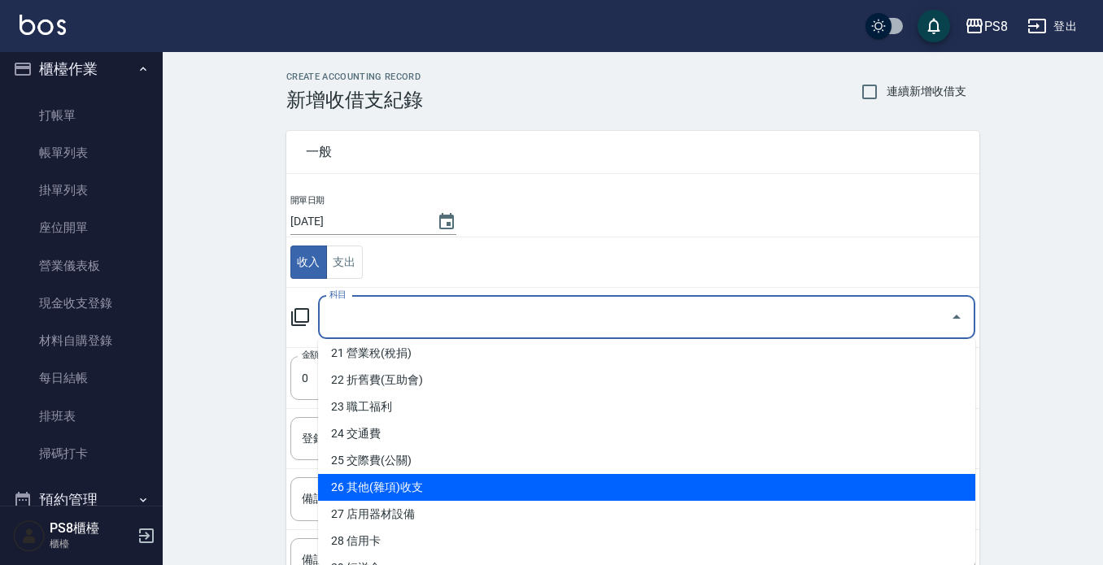
click at [447, 478] on li "26 其他(雜項)收支" at bounding box center [646, 487] width 657 height 27
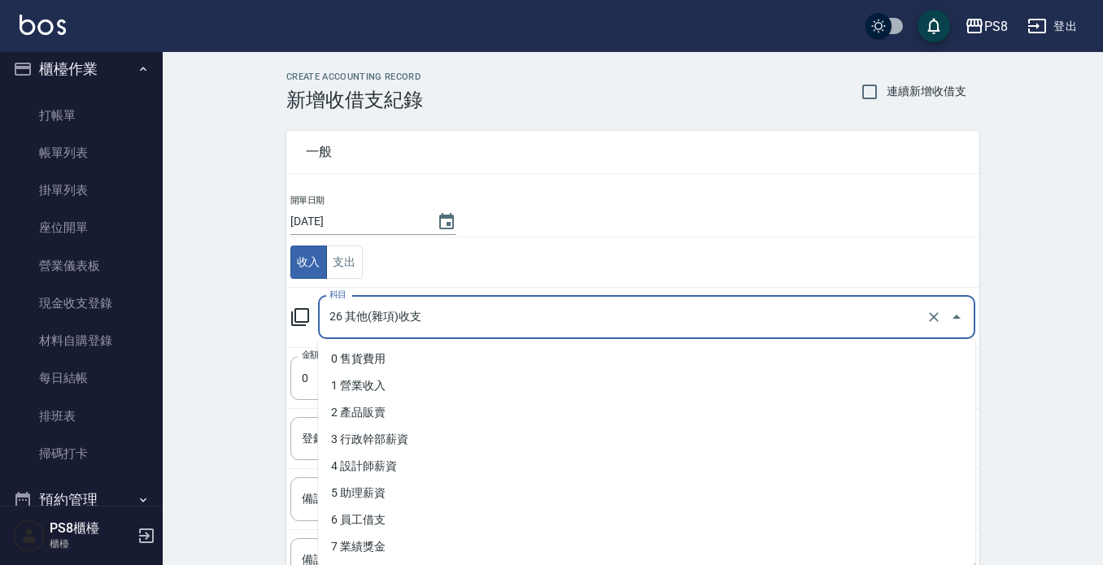
click at [431, 316] on input "26 其他(雜項)收支" at bounding box center [623, 317] width 597 height 28
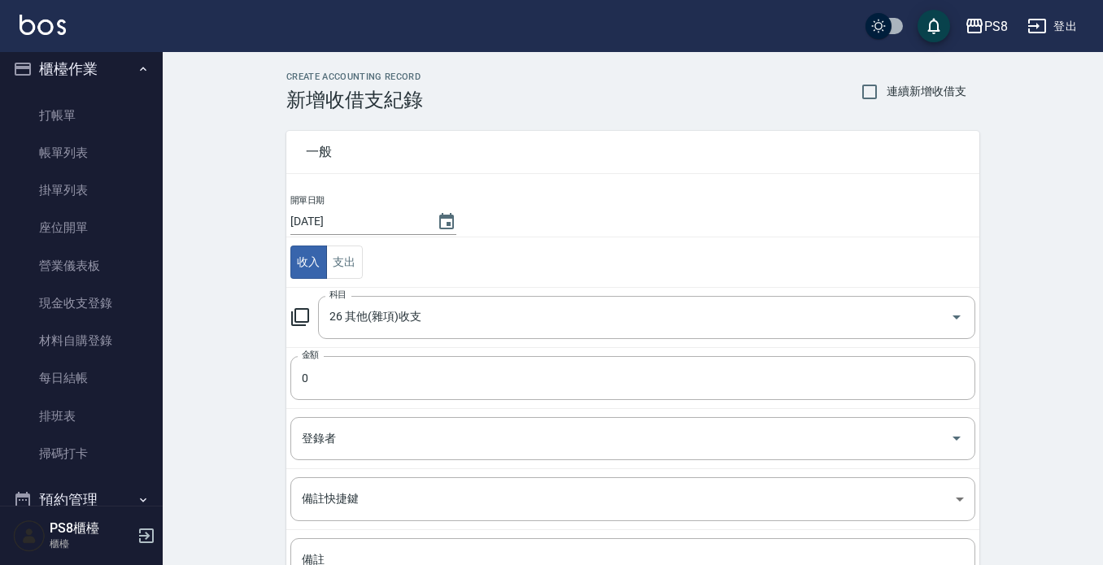
click at [211, 268] on div "CREATE ACCOUNTING RECORD 新增收借支紀錄 連續新增收借支 一般 開單日期 2025/08/10 收入 支出 科目 26 其他(雜項)收…" at bounding box center [633, 385] width 940 height 666
click at [474, 322] on input "26 其他(雜項)收支" at bounding box center [623, 317] width 597 height 28
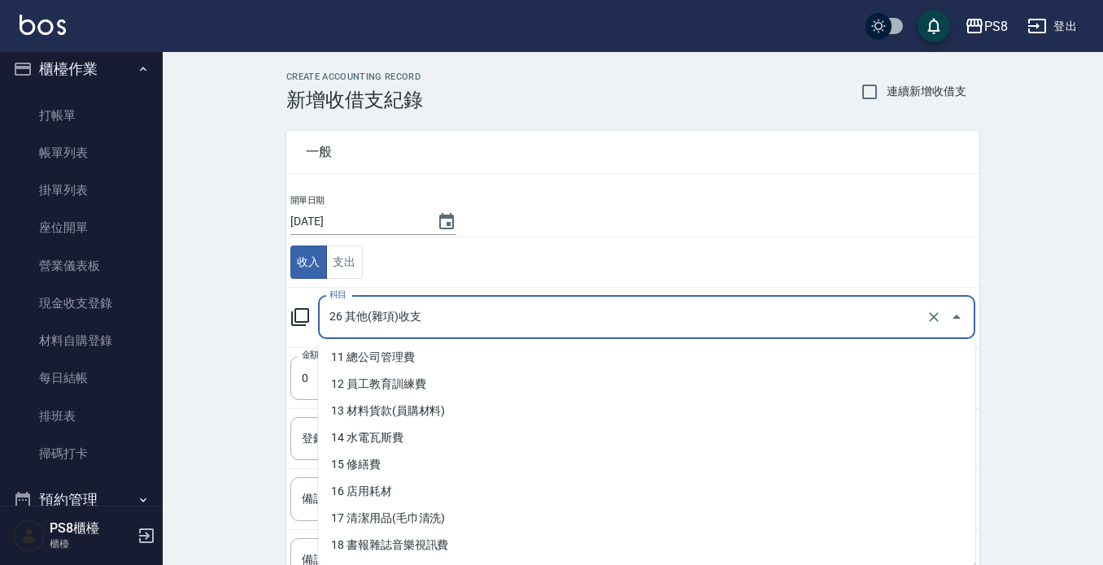
scroll to position [325, 0]
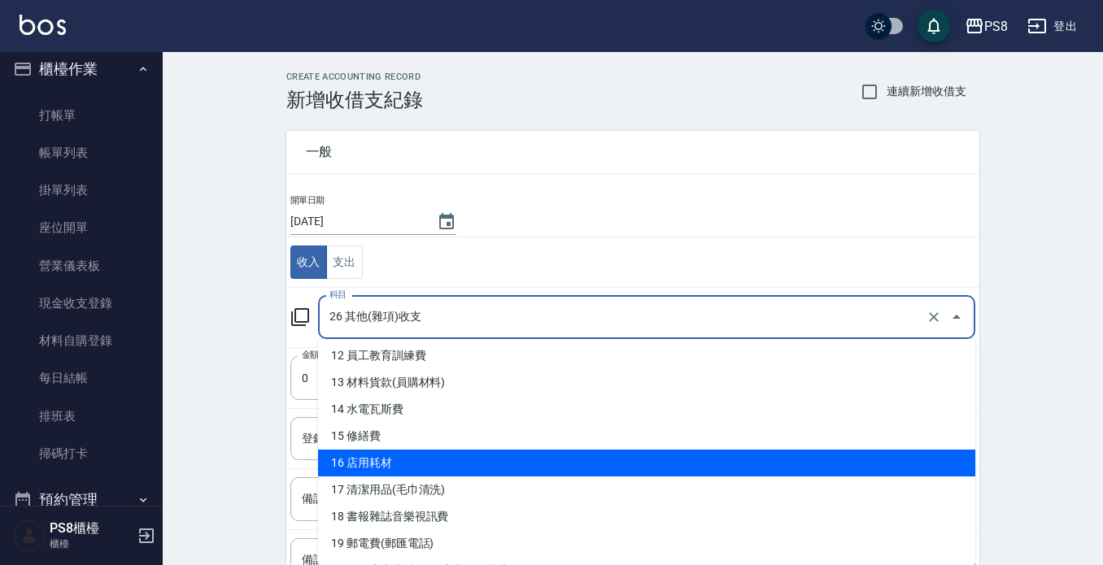
click at [417, 451] on li "16 店用耗材" at bounding box center [646, 463] width 657 height 27
type input "16 店用耗材"
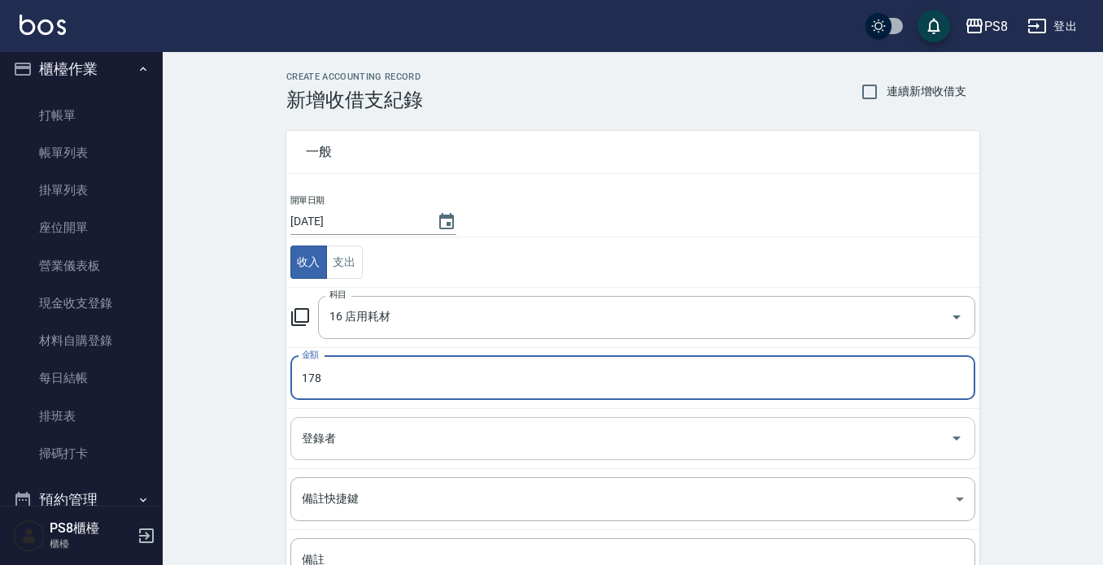
type input "178"
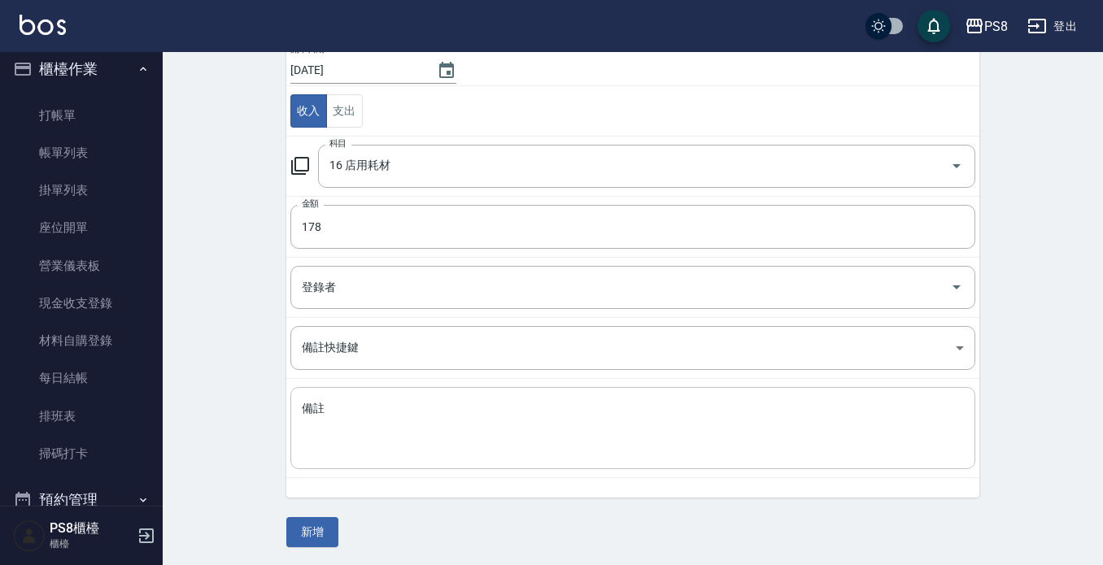
scroll to position [153, 0]
click at [374, 417] on textarea "備註" at bounding box center [633, 426] width 662 height 55
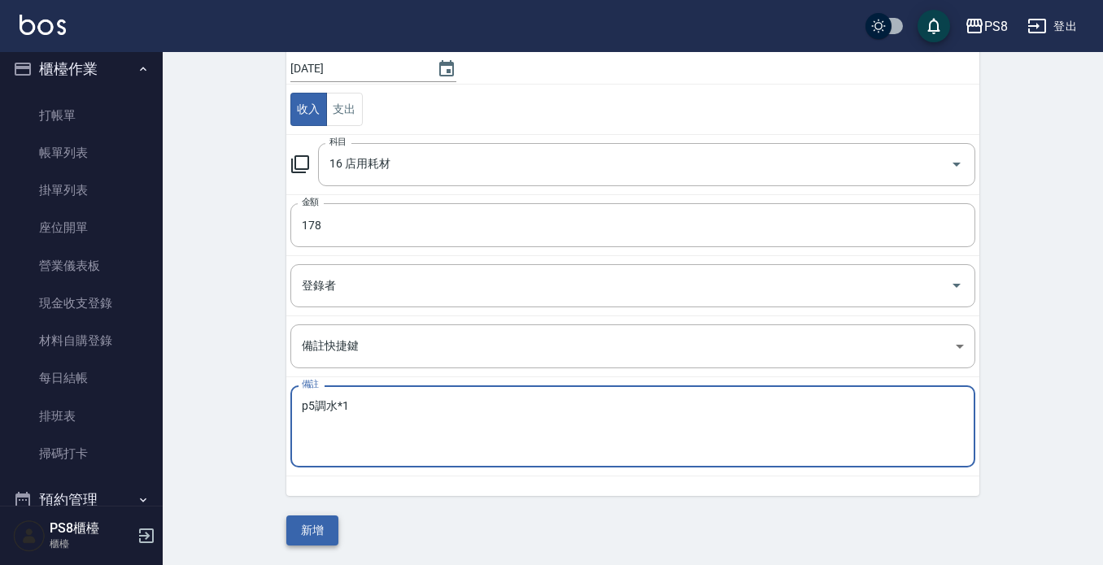
type textarea "p5調水*1"
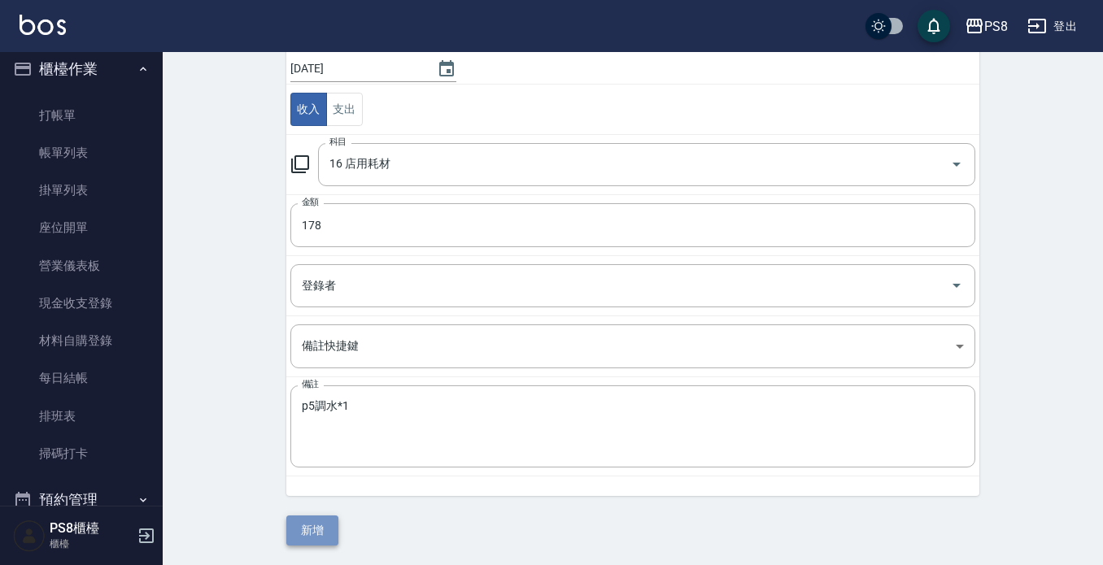
click at [312, 521] on button "新增" at bounding box center [312, 531] width 52 height 30
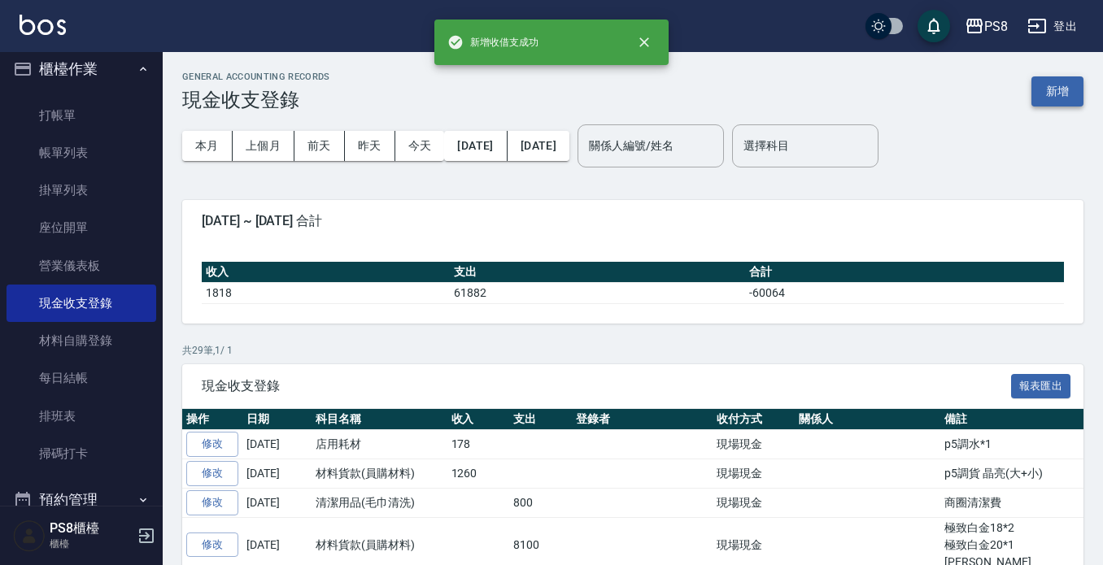
click at [1063, 89] on button "新增" at bounding box center [1058, 91] width 52 height 30
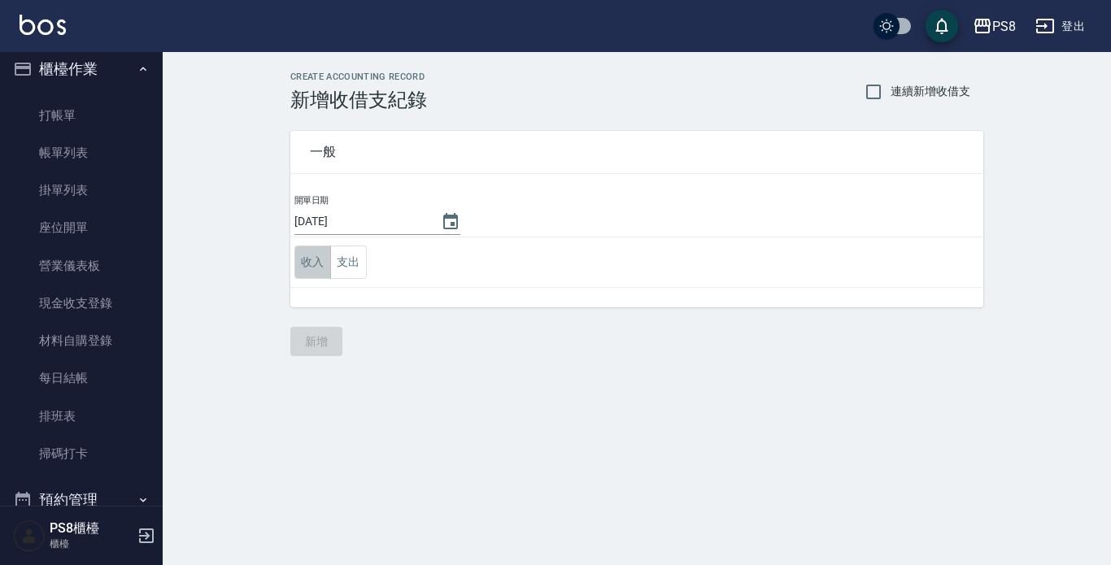
click at [321, 260] on button "收入" at bounding box center [312, 262] width 37 height 33
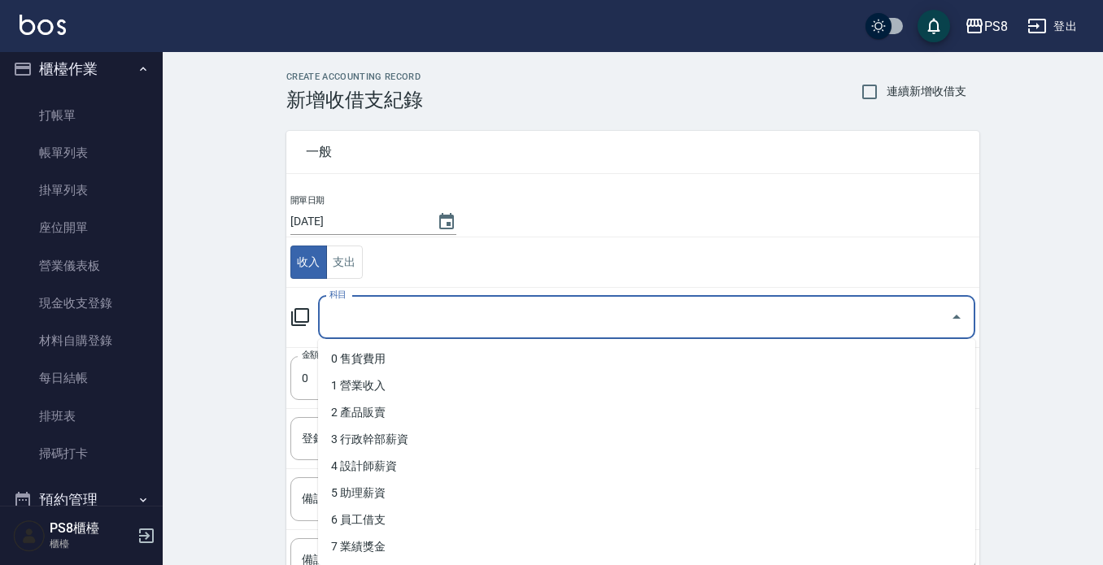
click at [367, 307] on input "科目" at bounding box center [634, 317] width 618 height 28
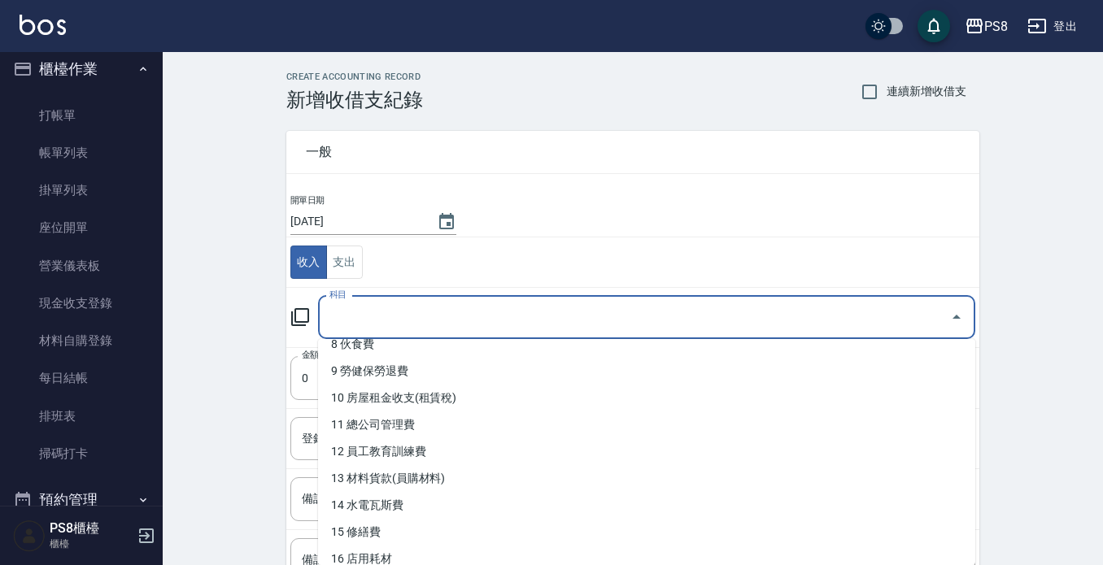
scroll to position [325, 0]
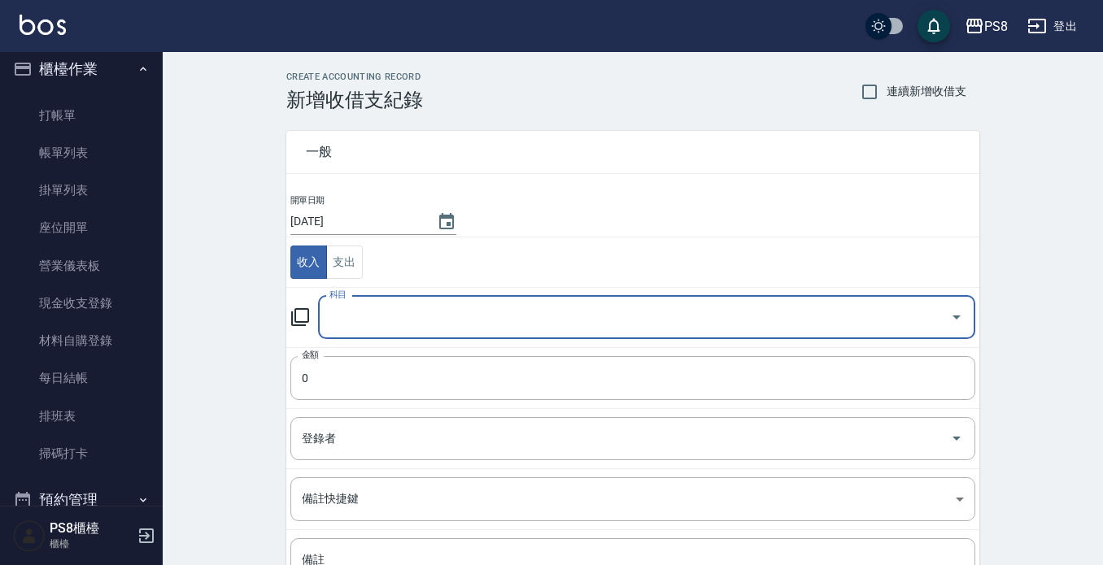
click at [435, 308] on input "科目" at bounding box center [634, 317] width 618 height 28
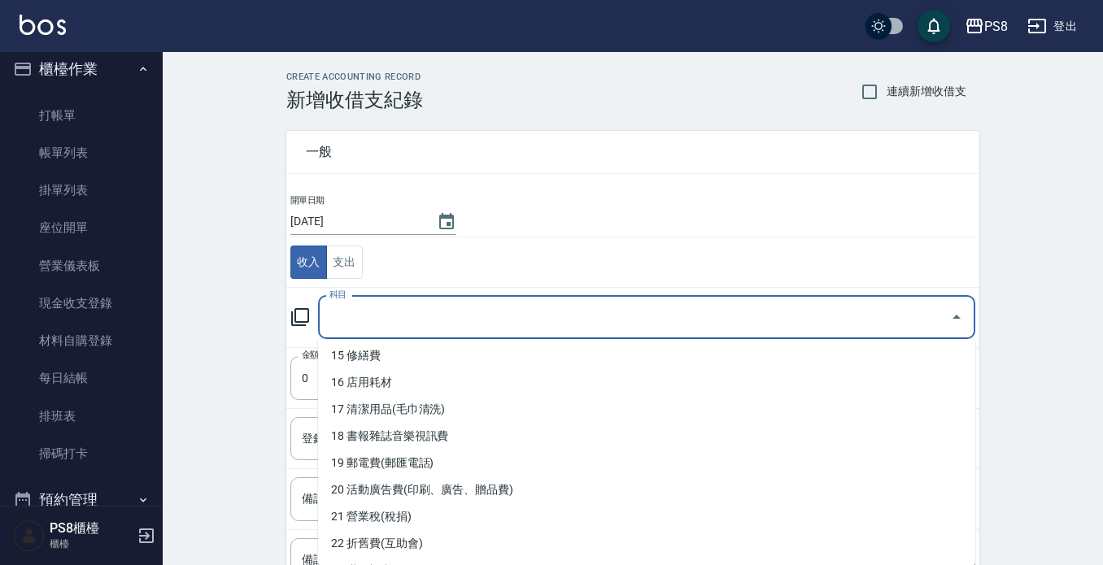
scroll to position [407, 0]
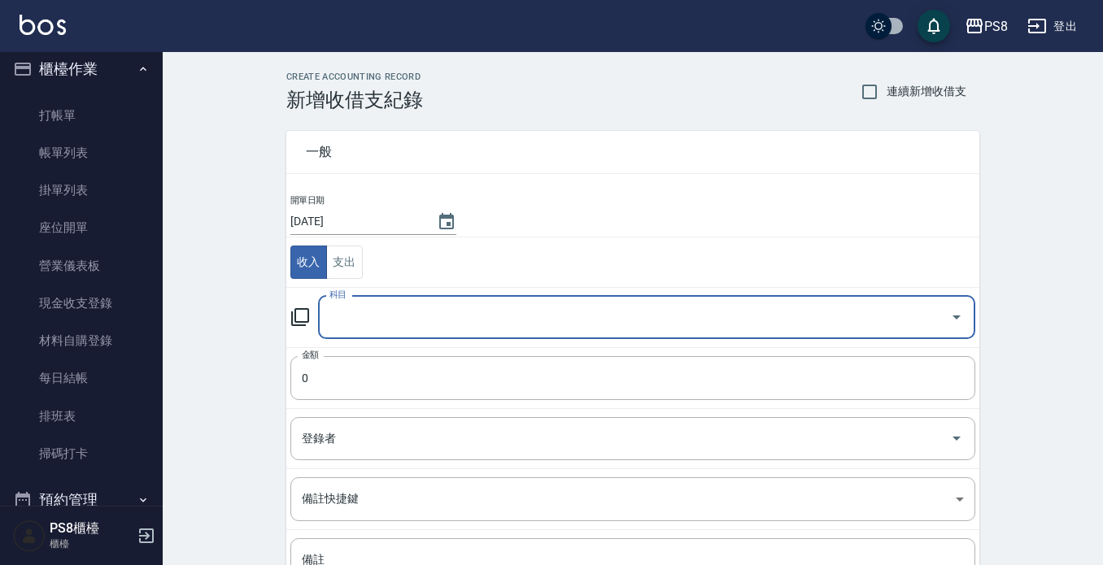
click at [345, 324] on input "科目" at bounding box center [634, 317] width 618 height 28
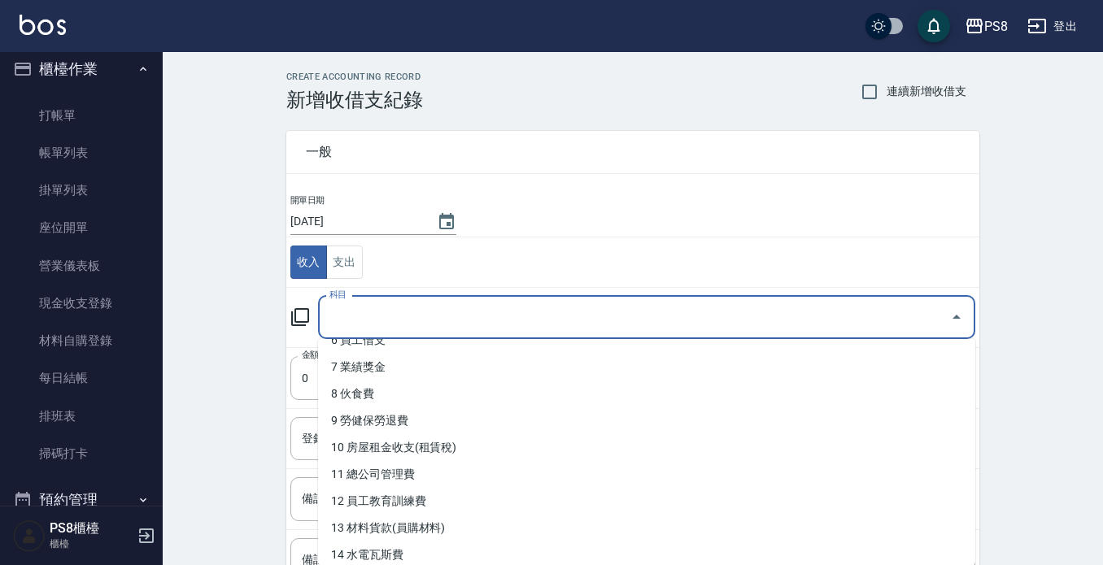
scroll to position [325, 0]
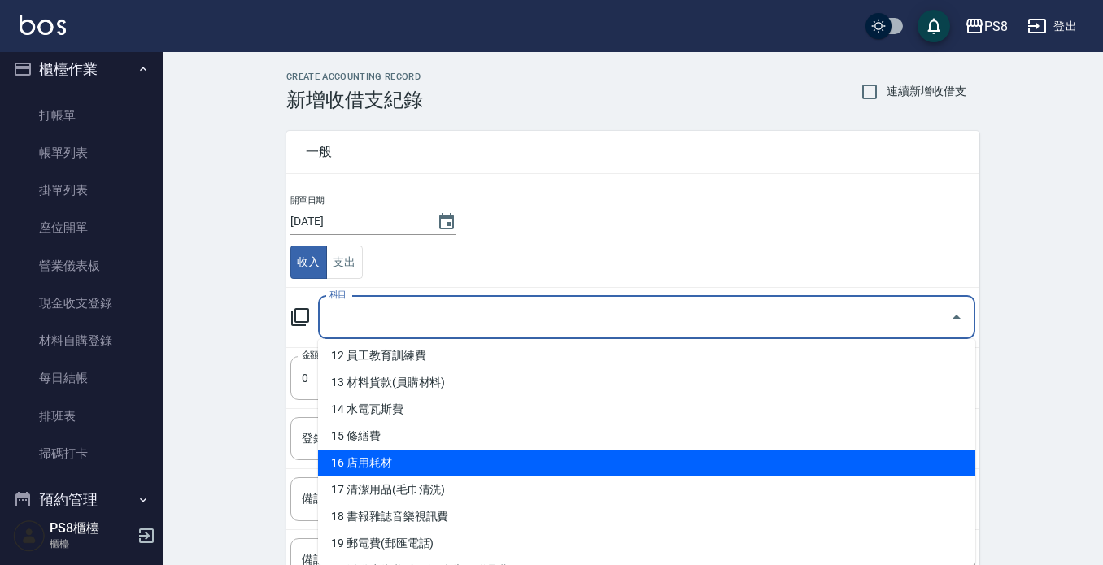
click at [397, 456] on li "16 店用耗材" at bounding box center [646, 463] width 657 height 27
type input "16 店用耗材"
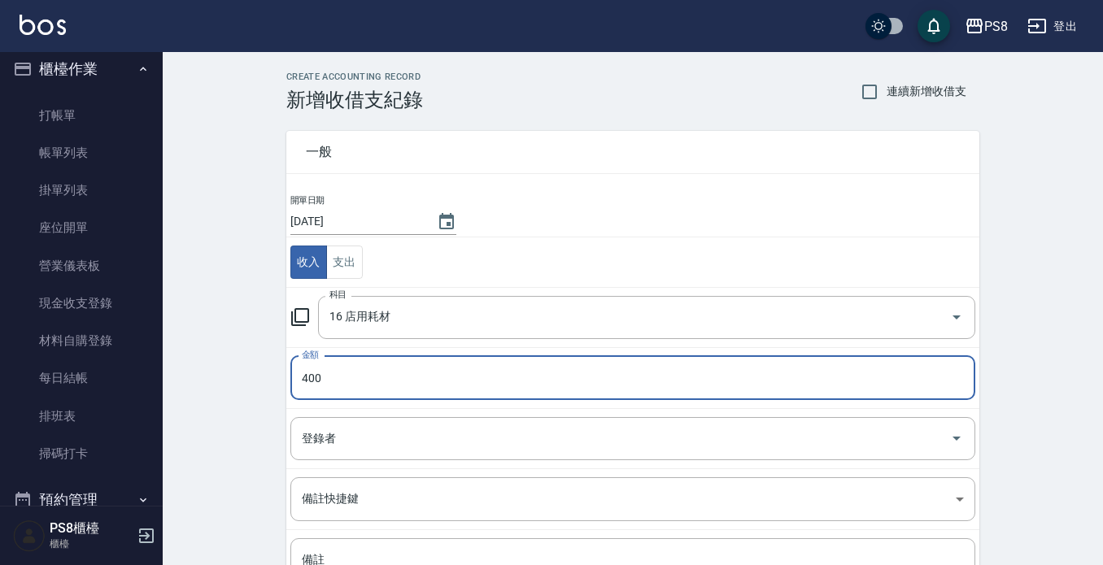
type input "400"
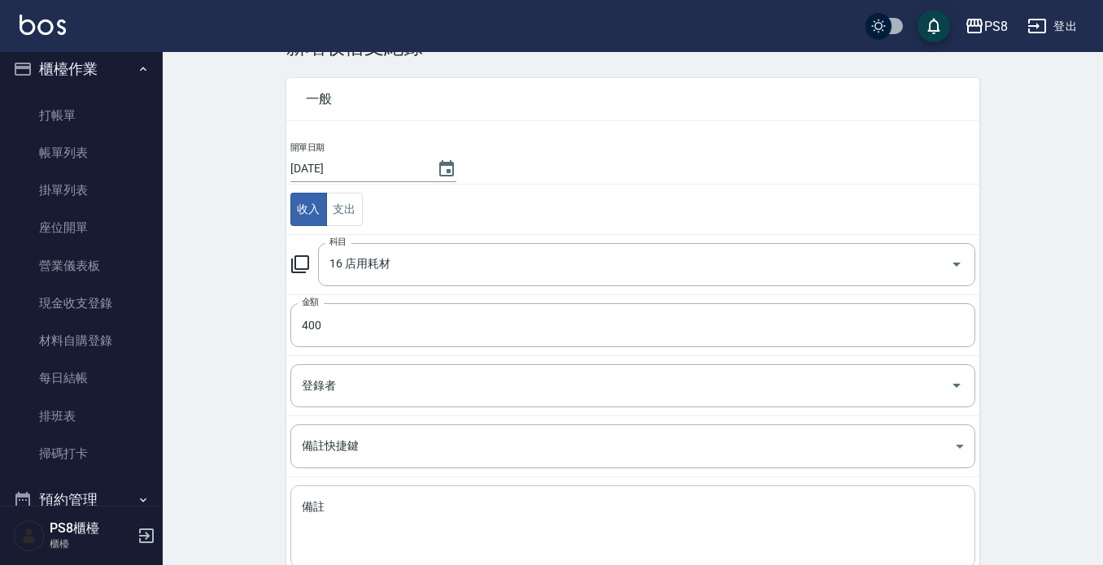
scroll to position [81, 0]
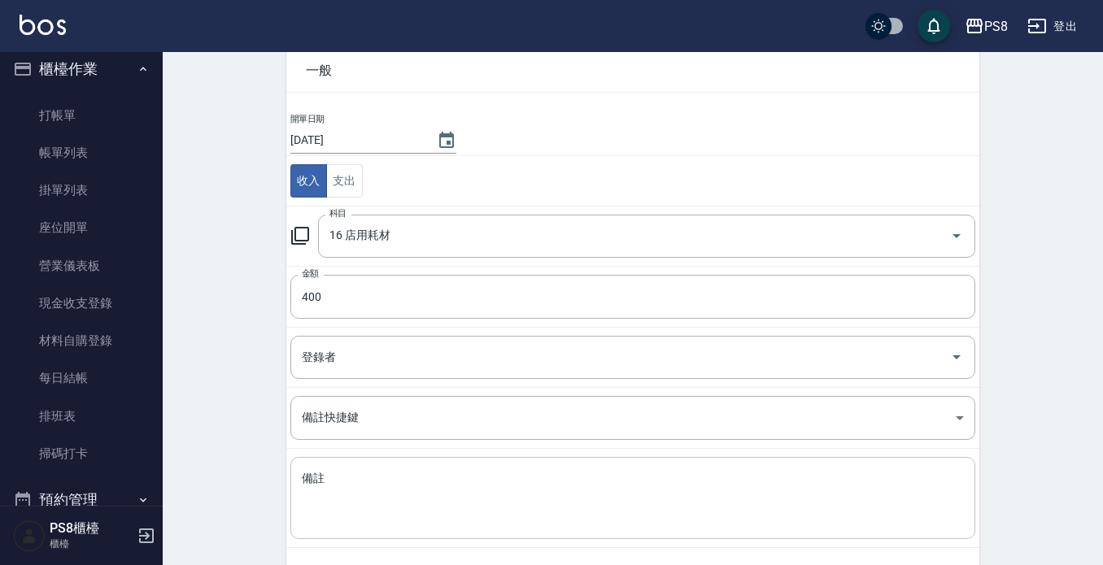
drag, startPoint x: 361, startPoint y: 495, endPoint x: 334, endPoint y: 495, distance: 26.8
click at [360, 495] on textarea "備註" at bounding box center [633, 498] width 662 height 55
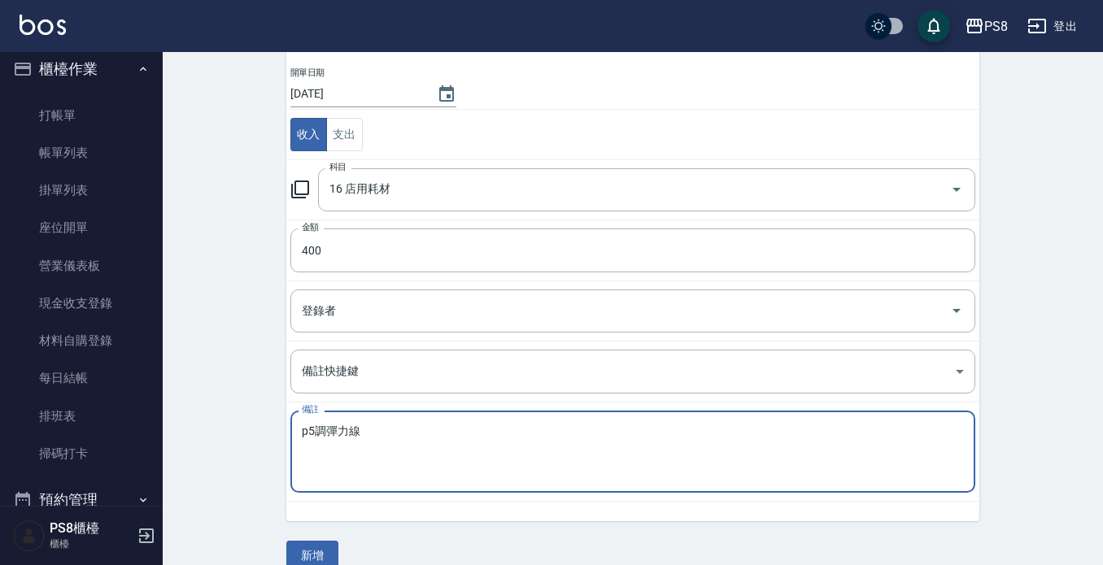
scroll to position [153, 0]
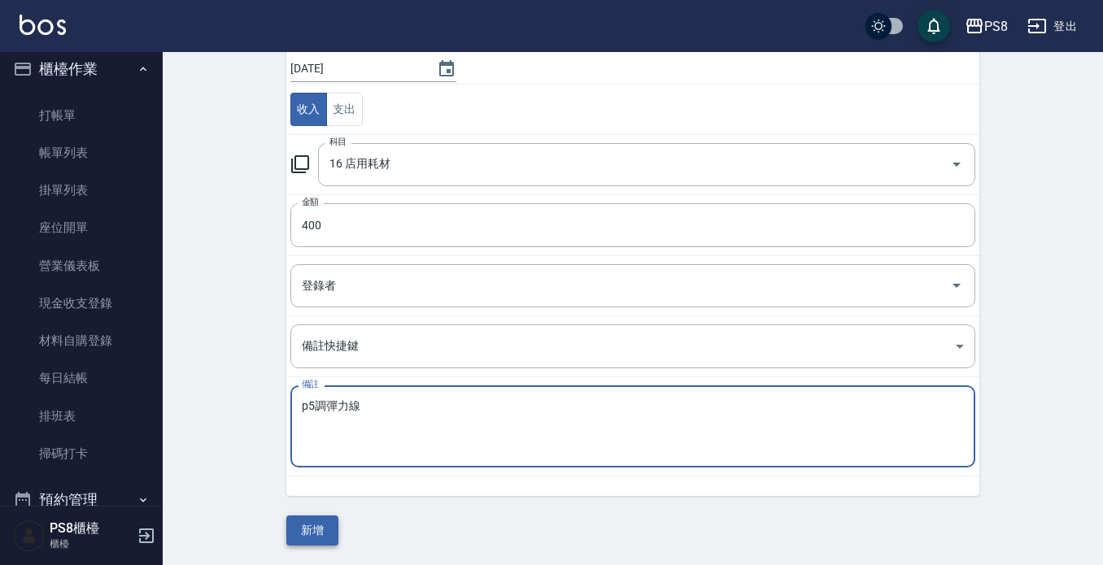
type textarea "p5調彈力線"
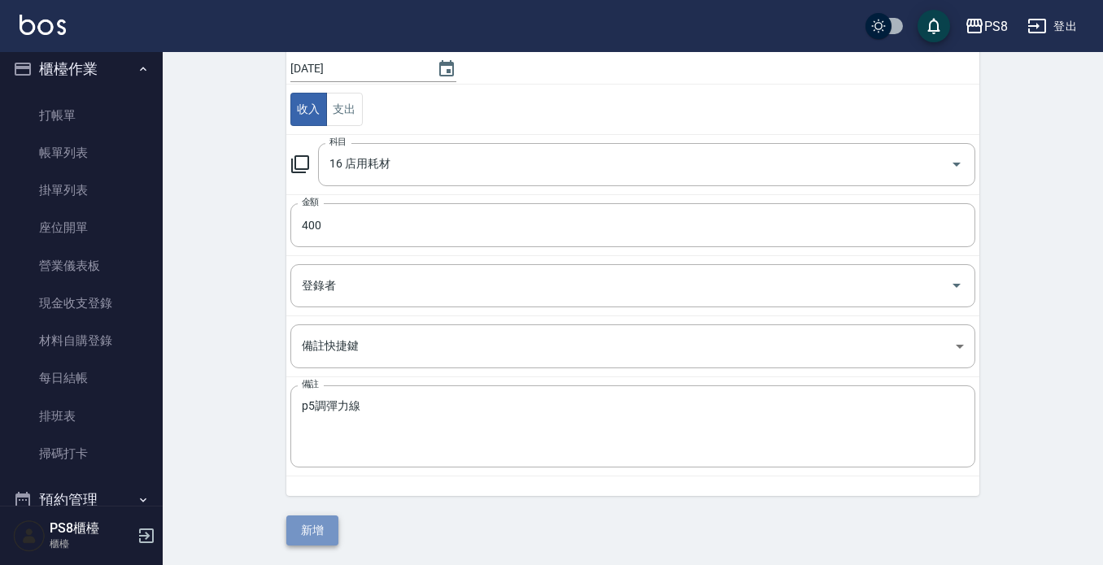
click at [316, 534] on button "新增" at bounding box center [312, 531] width 52 height 30
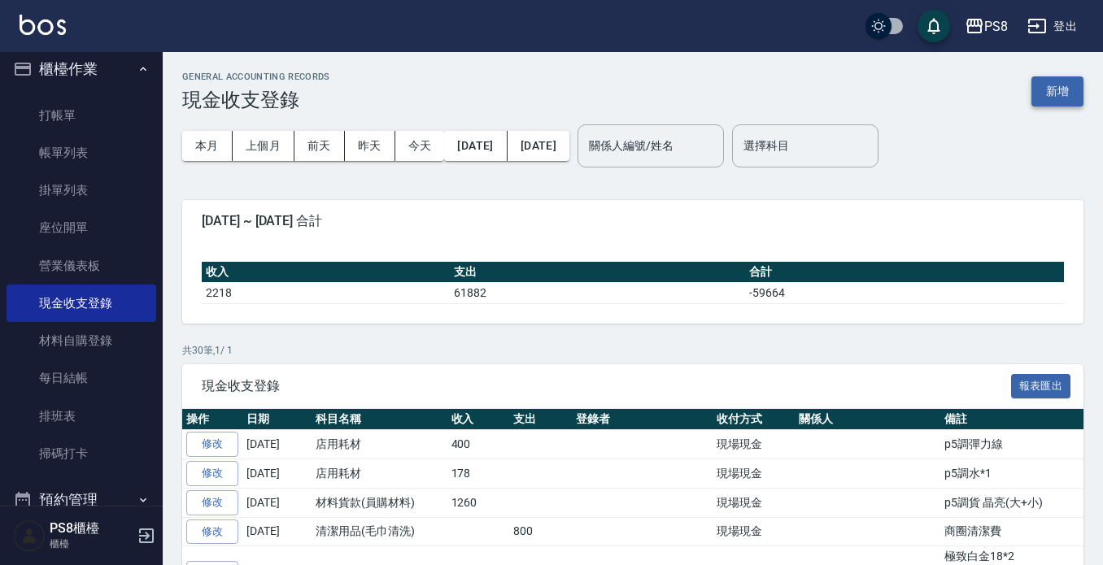
click at [1046, 84] on button "新增" at bounding box center [1058, 91] width 52 height 30
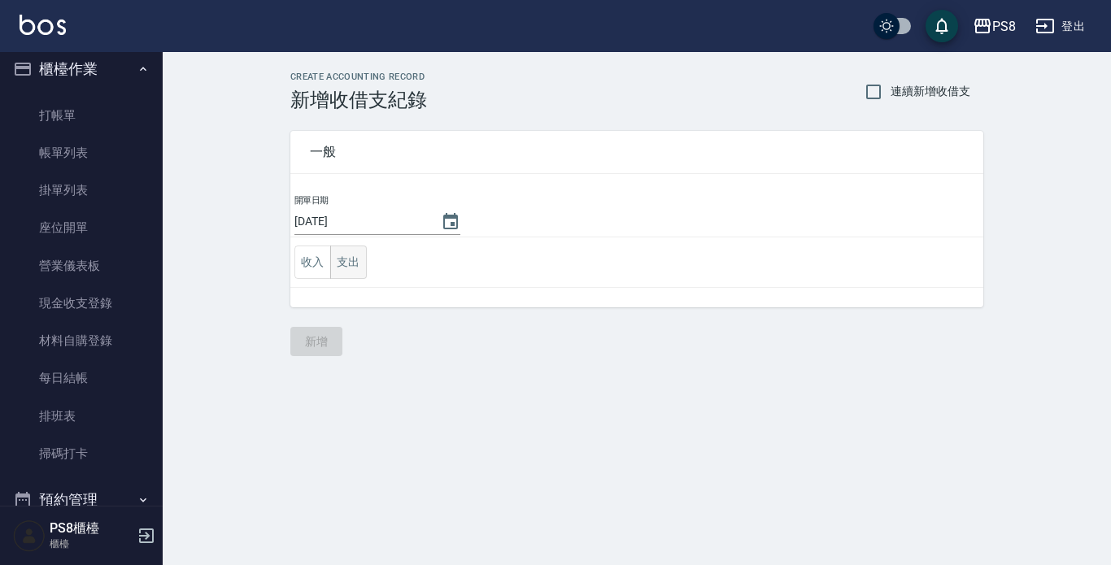
click at [360, 267] on button "支出" at bounding box center [348, 262] width 37 height 33
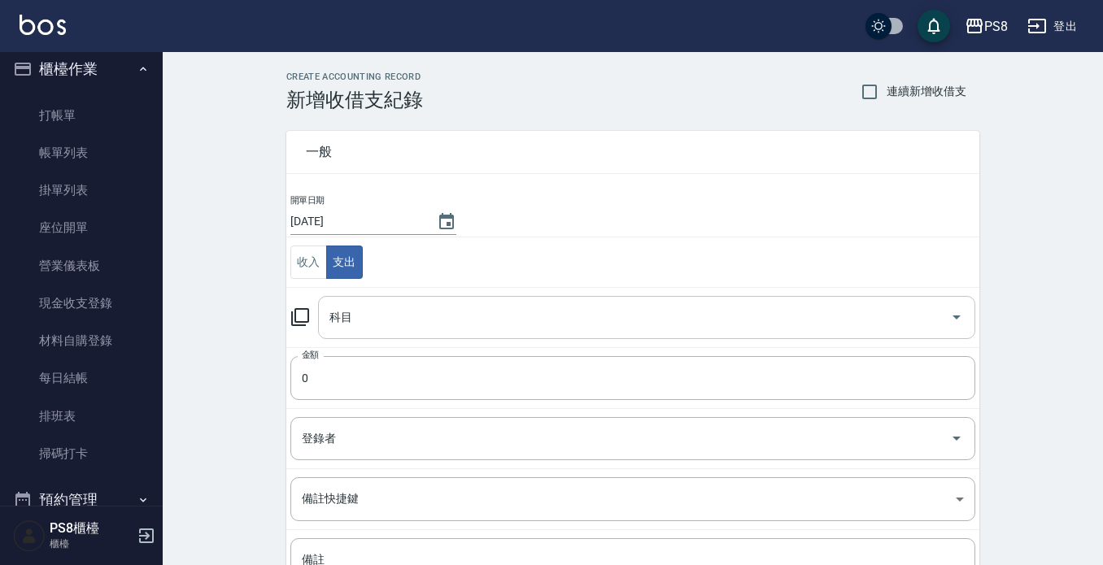
click at [371, 313] on input "科目" at bounding box center [634, 317] width 618 height 28
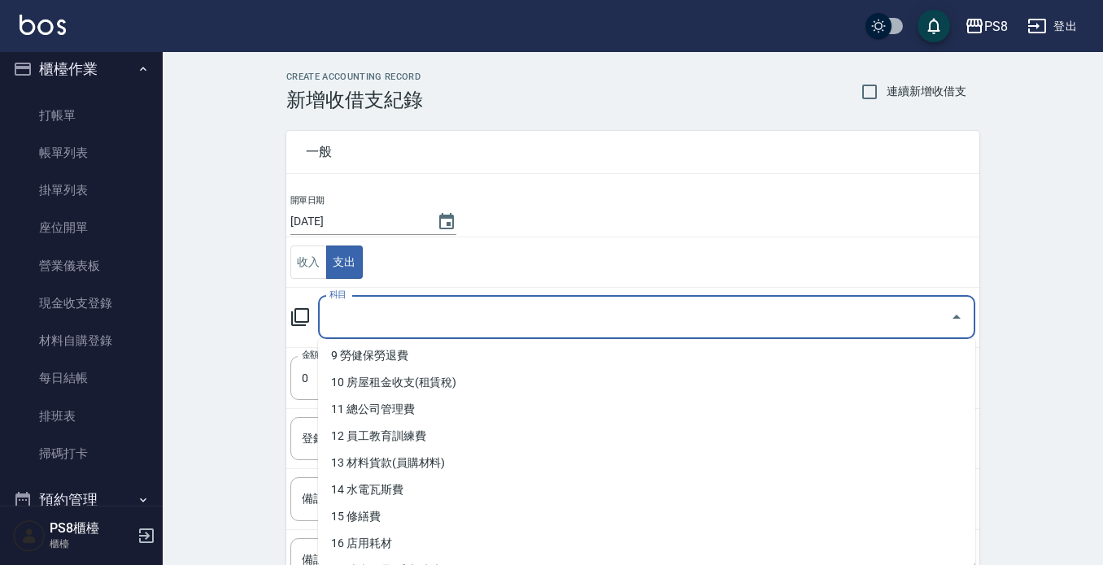
scroll to position [244, 0]
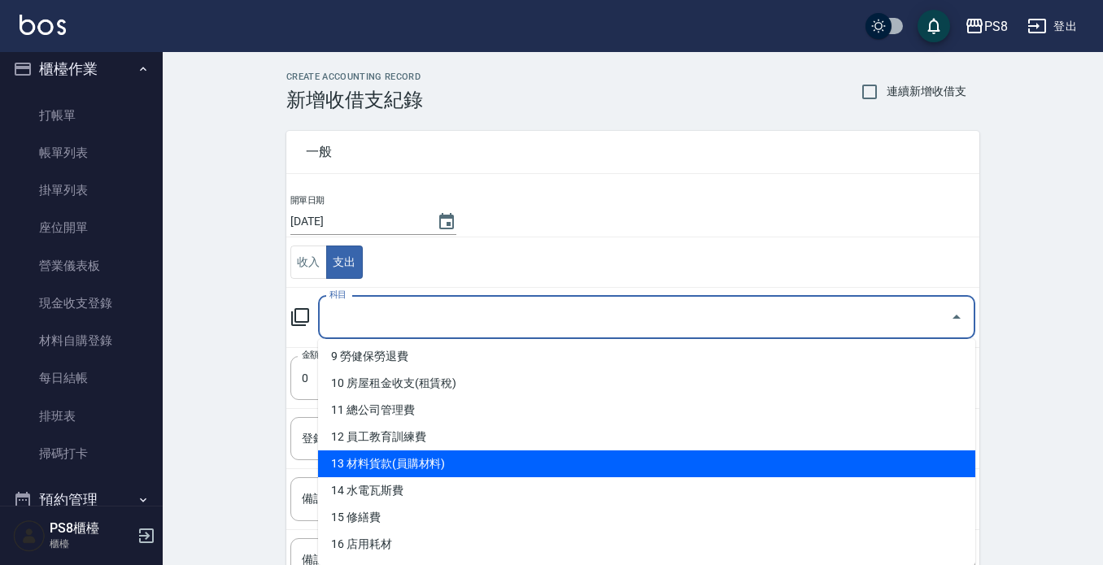
click at [454, 460] on li "13 材料貨款(員購材料)" at bounding box center [646, 464] width 657 height 27
type input "13 材料貨款(員購材料)"
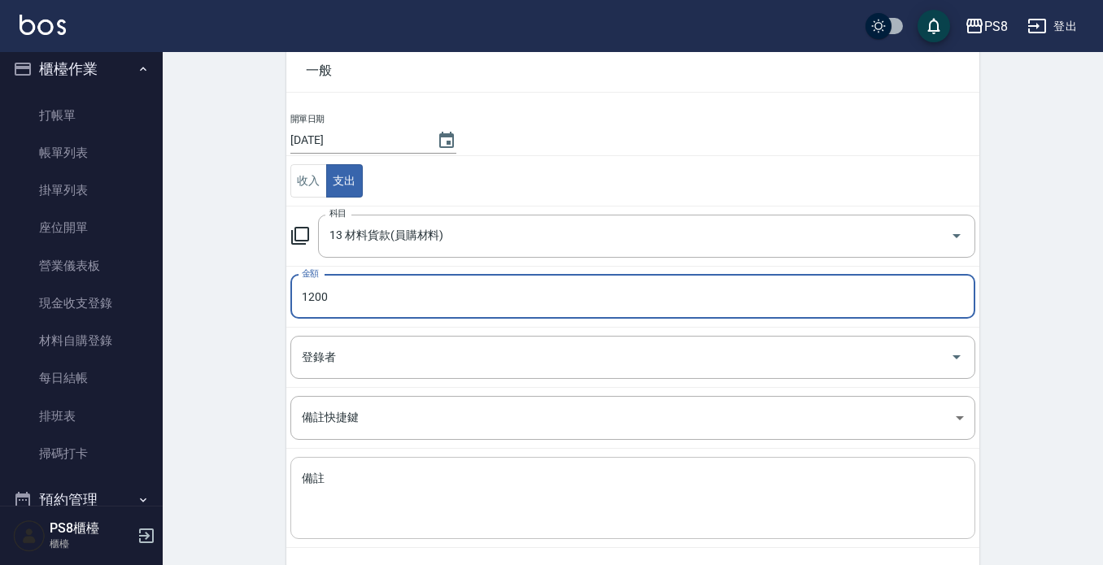
scroll to position [153, 0]
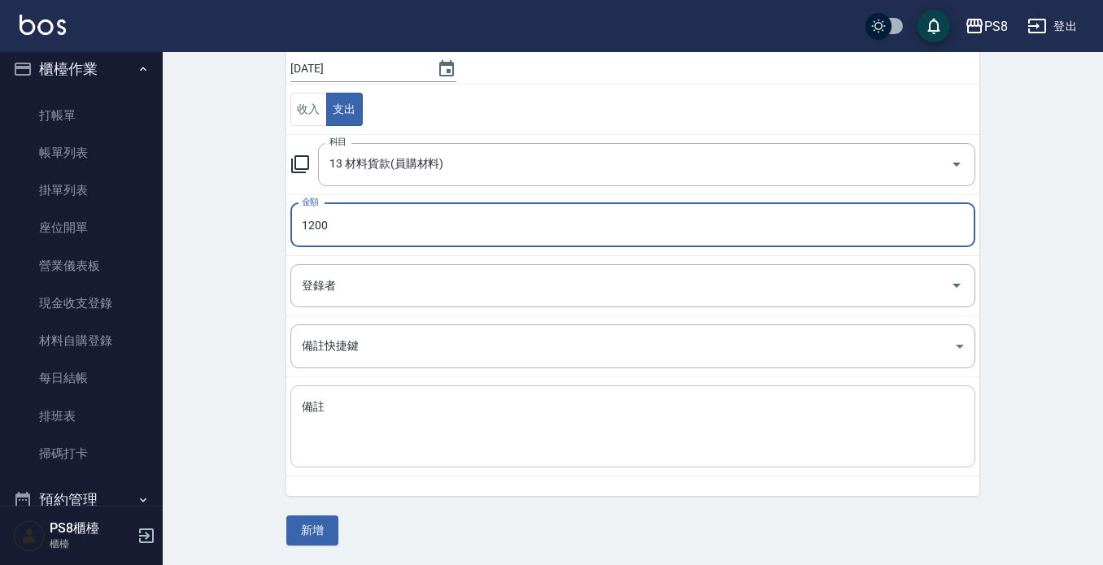
type input "1200"
click at [439, 438] on textarea "備註" at bounding box center [633, 426] width 662 height 55
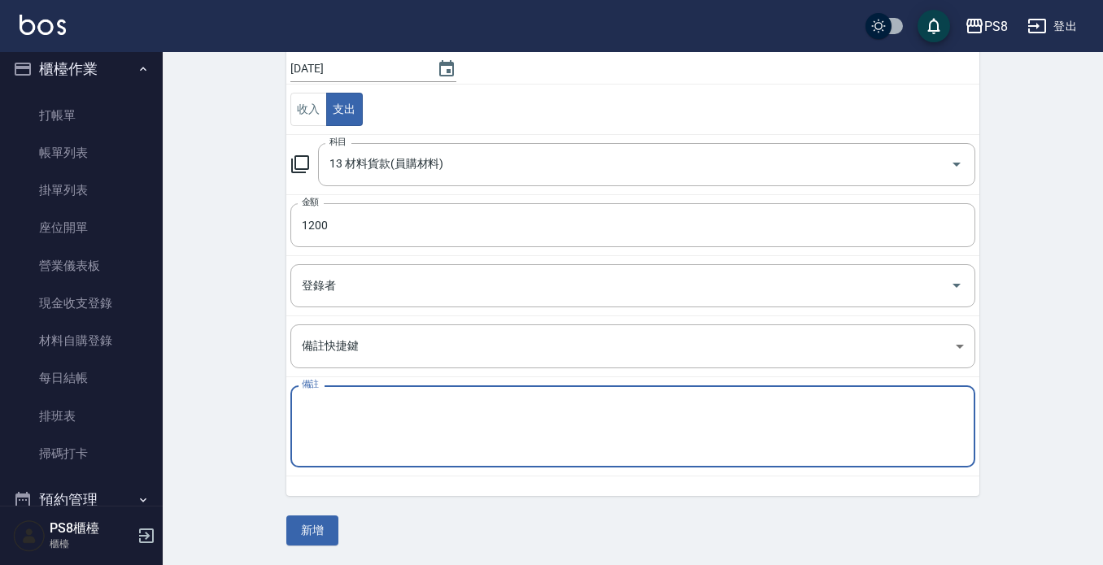
click at [362, 399] on textarea "備註" at bounding box center [633, 426] width 662 height 55
type textarea "p"
type textarea "結構"
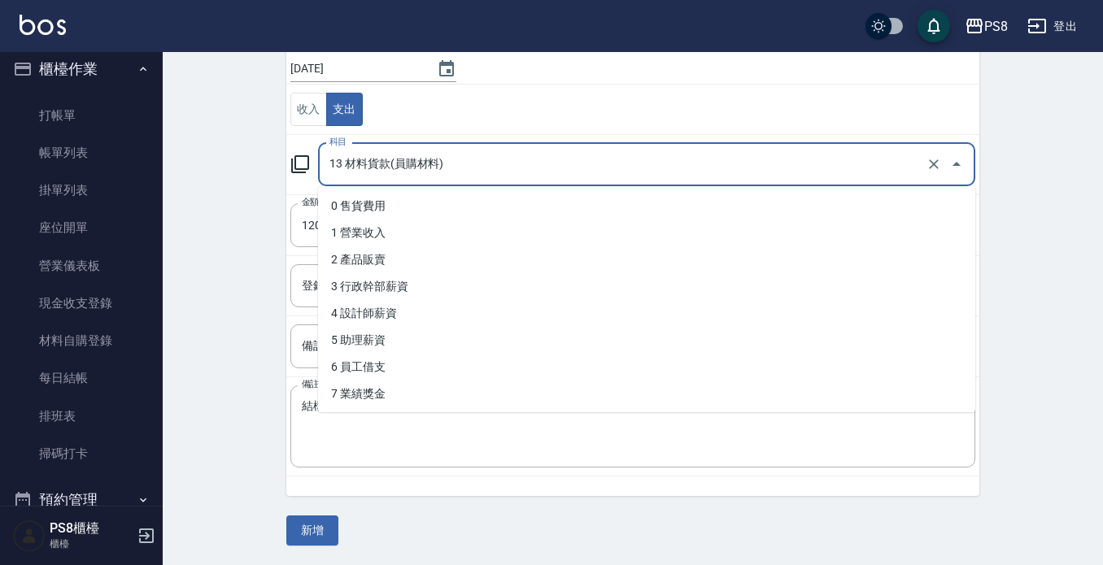
click at [521, 154] on input "13 材料貨款(員購材料)" at bounding box center [623, 164] width 597 height 28
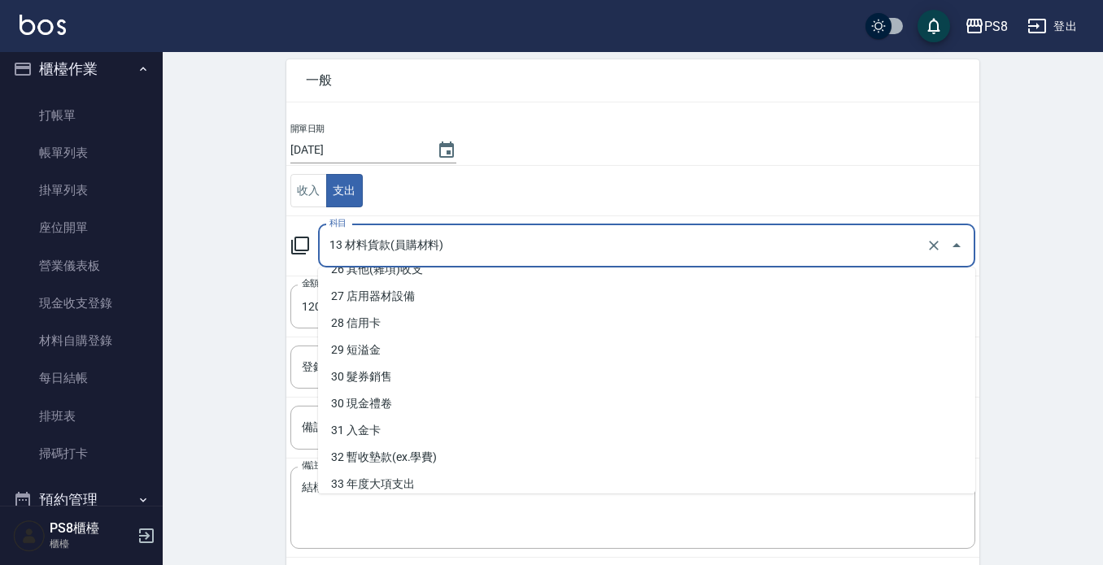
scroll to position [712, 0]
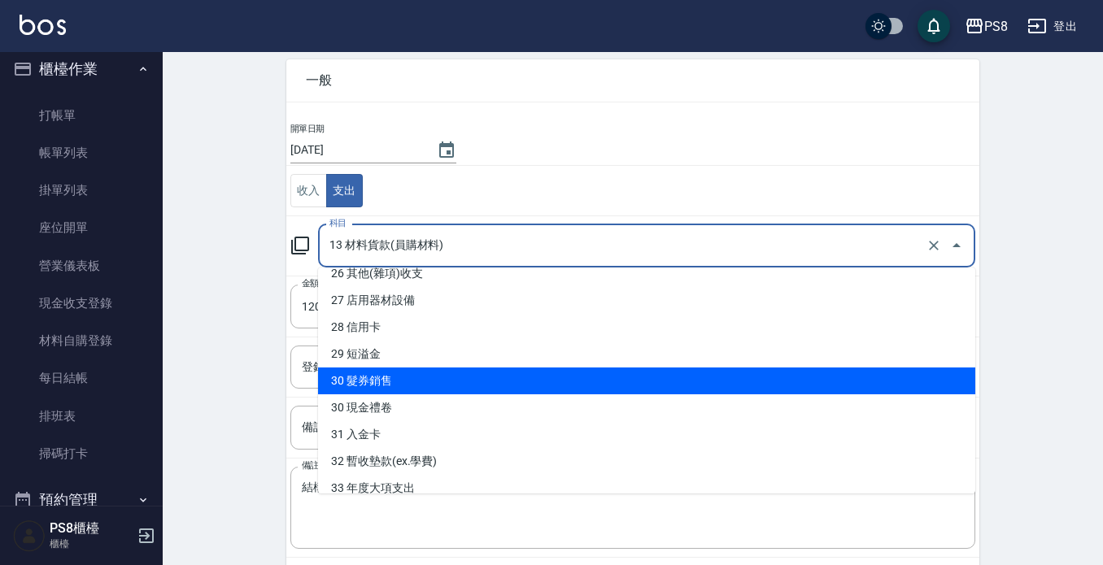
click at [375, 374] on li "30 髮券銷售" at bounding box center [646, 381] width 657 height 27
type input "30 髮券銷售"
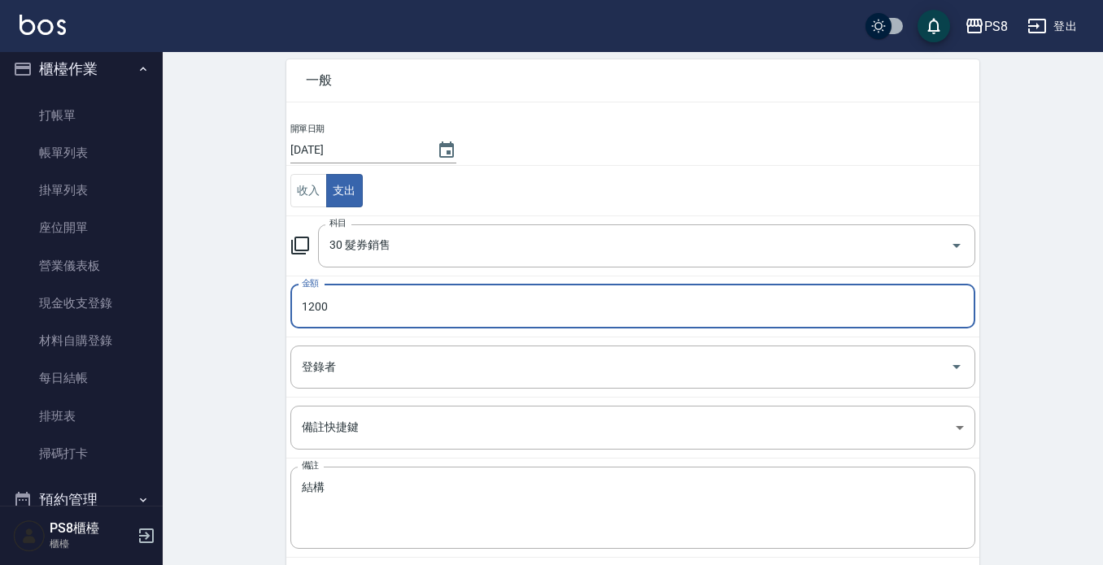
click at [368, 317] on input "1200" at bounding box center [632, 307] width 685 height 44
click at [368, 481] on textarea "結構" at bounding box center [633, 508] width 662 height 55
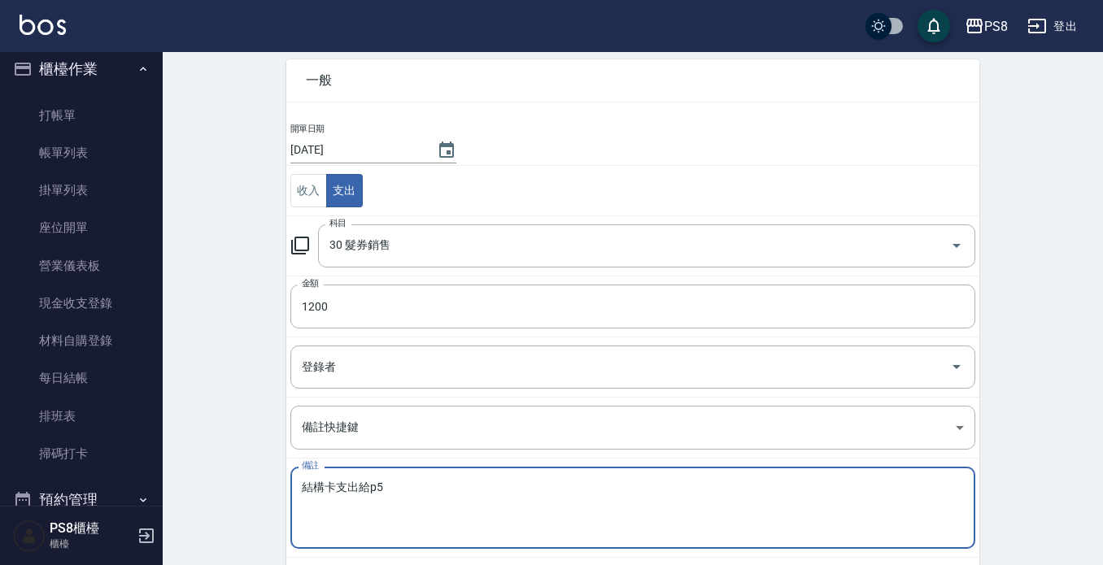
type textarea "結構卡支出給p5"
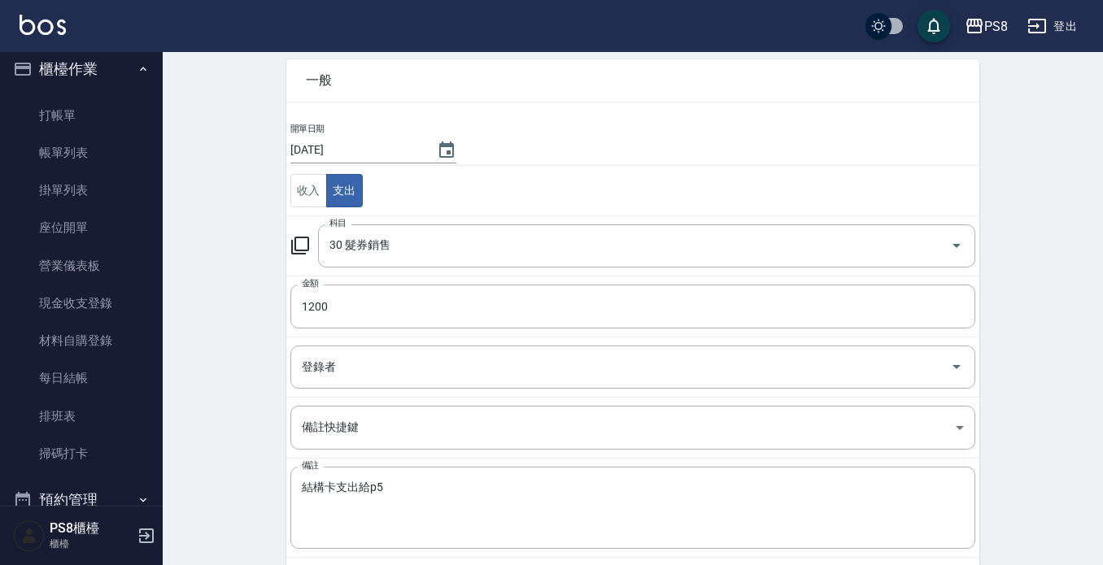
click at [236, 421] on div "CREATE ACCOUNTING RECORD 新增收借支紀錄 連續新增收借支 一般 開單日期 2025/08/10 收入 支出 科目 30 髮券銷售 科目…" at bounding box center [633, 313] width 940 height 666
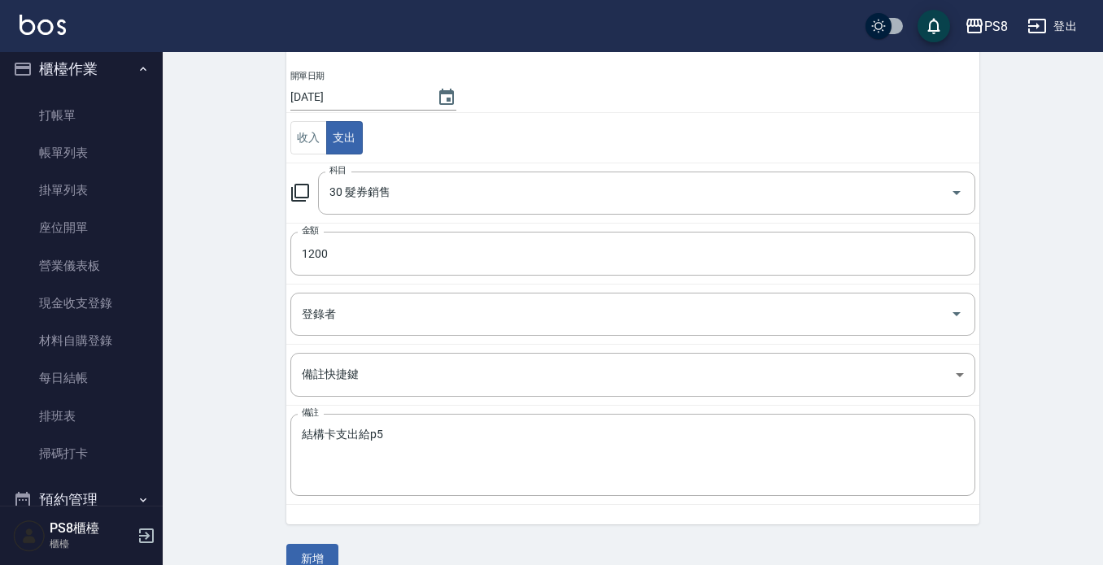
scroll to position [153, 0]
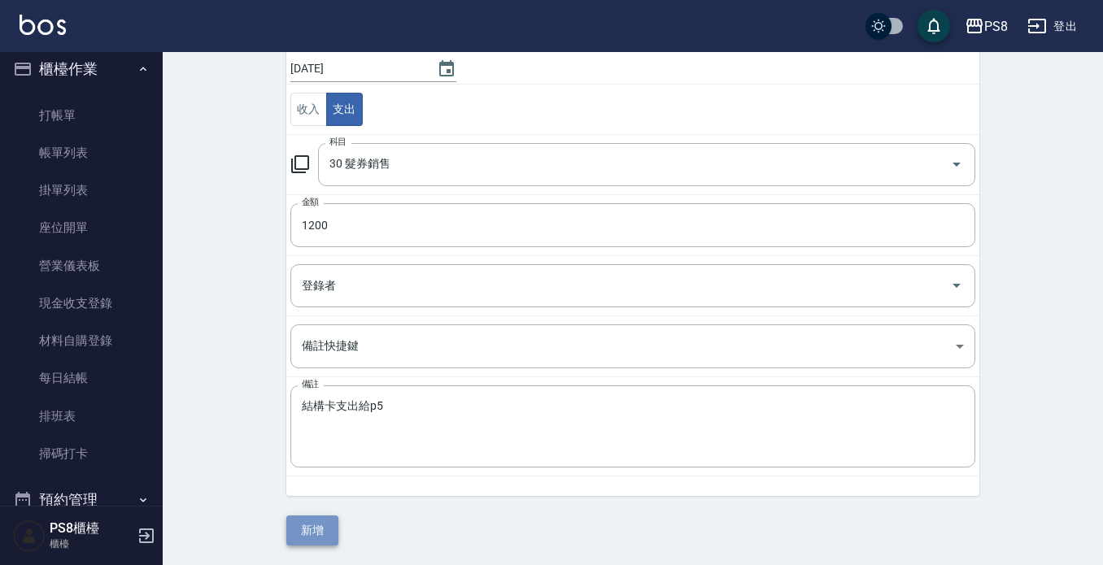
click at [307, 527] on button "新增" at bounding box center [312, 531] width 52 height 30
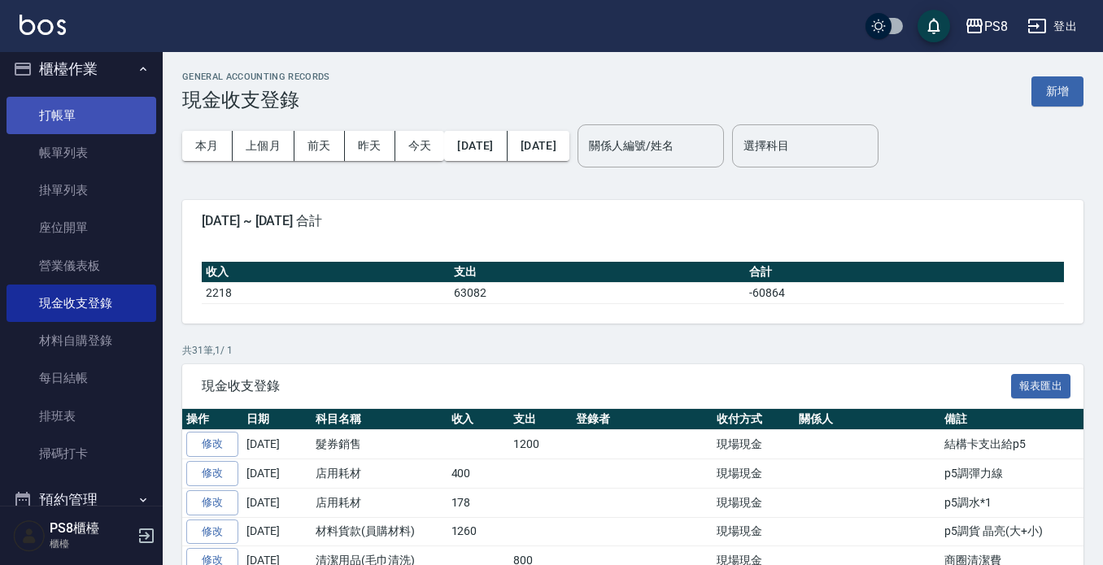
click at [114, 128] on link "打帳單" at bounding box center [82, 115] width 150 height 37
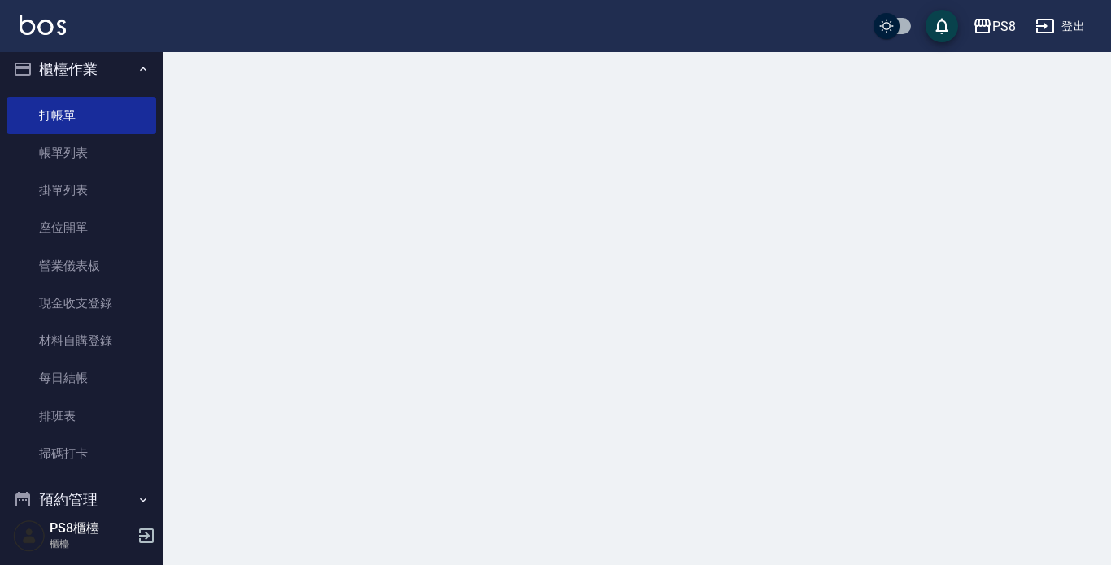
click at [92, 62] on button "櫃檯作業" at bounding box center [82, 69] width 150 height 42
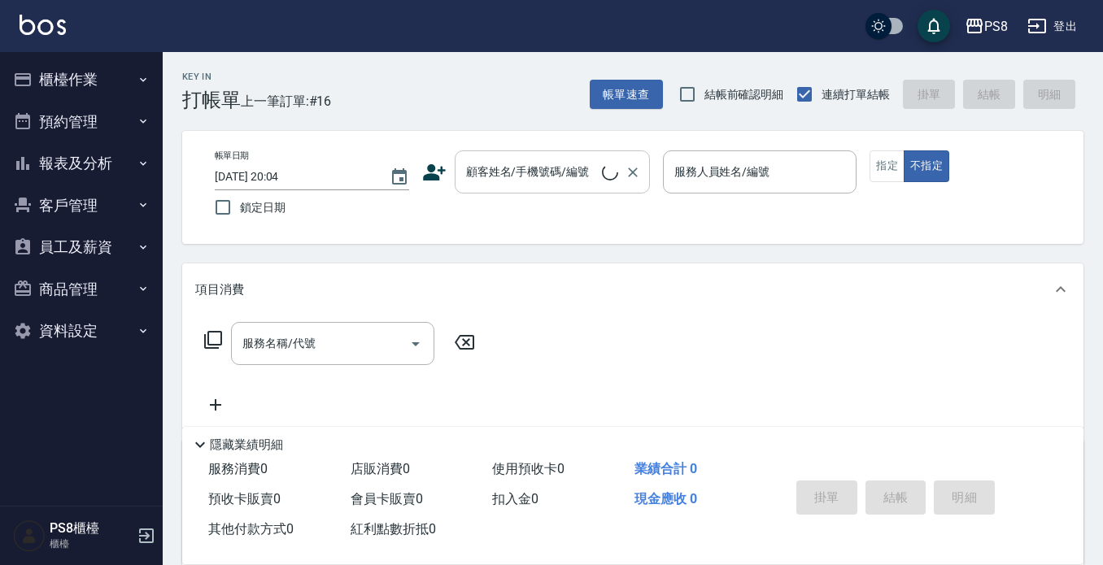
click at [539, 180] on input "顧客姓名/手機號碼/編號" at bounding box center [532, 172] width 140 height 28
click at [521, 87] on div "Key In 打帳單 上一筆訂單:#16 帳單速查 結帳前確認明細 連續打單結帳 掛單 結帳 明細" at bounding box center [623, 81] width 921 height 59
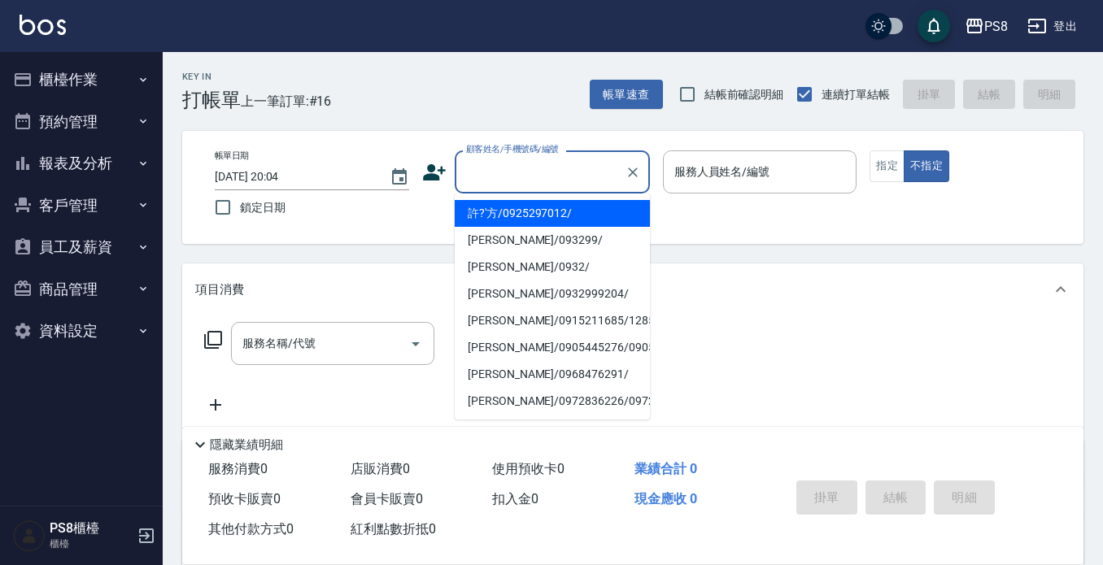
click at [525, 168] on input "顧客姓名/手機號碼/編號" at bounding box center [540, 172] width 156 height 28
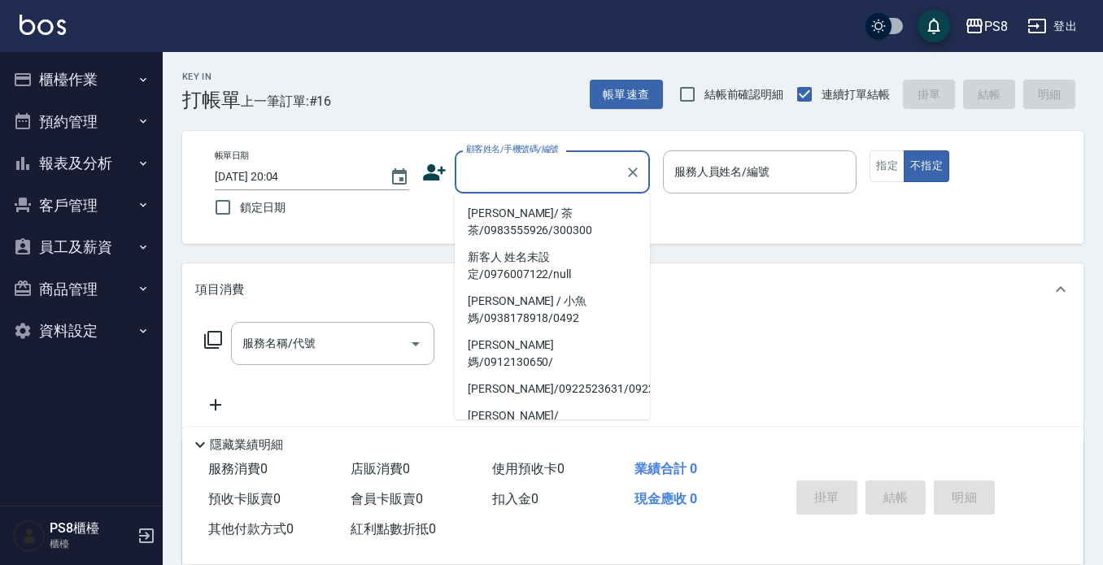
click at [519, 159] on input "顧客姓名/手機號碼/編號" at bounding box center [540, 172] width 156 height 28
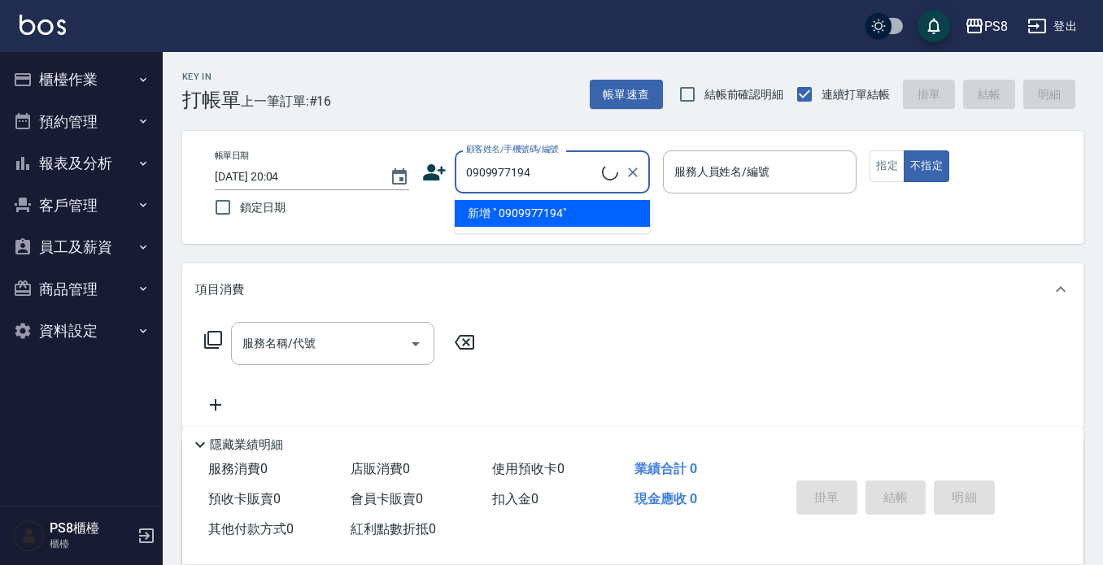
drag, startPoint x: 552, startPoint y: 164, endPoint x: 456, endPoint y: 184, distance: 97.2
click at [456, 184] on div "0909977194 顧客姓名/手機號碼/編號" at bounding box center [552, 171] width 195 height 43
click at [556, 156] on div "0909977194 顧客姓名/手機號碼/編號" at bounding box center [552, 171] width 195 height 43
type input "0909977194"
click at [441, 174] on icon at bounding box center [434, 172] width 24 height 24
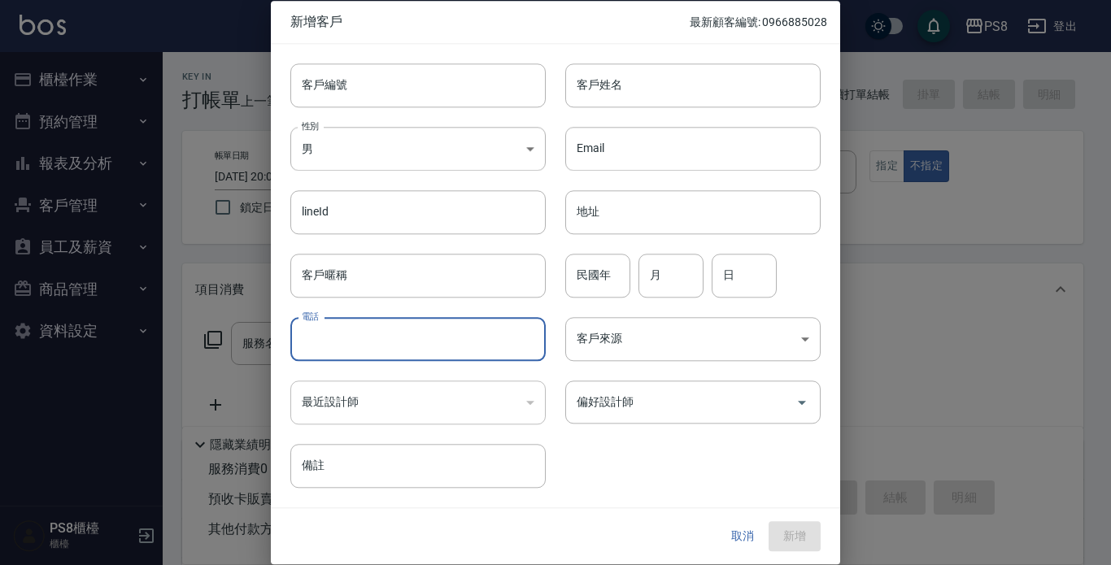
click at [385, 333] on input "電話" at bounding box center [417, 339] width 255 height 44
paste input "0909977194"
click at [306, 338] on input "0909977194" at bounding box center [417, 339] width 255 height 44
click at [307, 338] on input "0909977194" at bounding box center [417, 339] width 255 height 44
type input "0909977194"
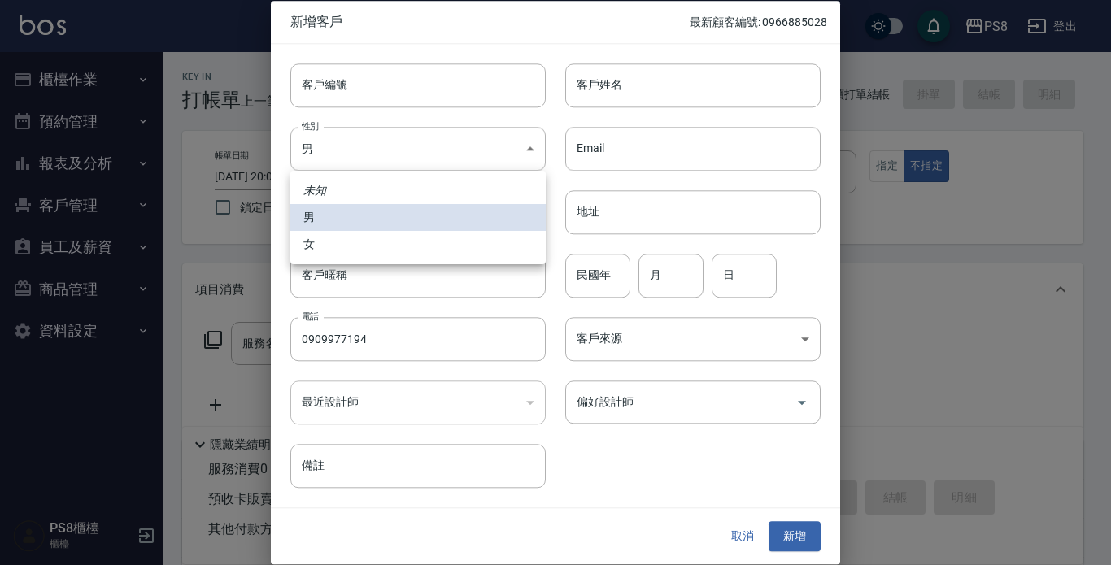
drag, startPoint x: 357, startPoint y: 169, endPoint x: 357, endPoint y: 159, distance: 10.6
click at [357, 165] on body "PS8 登出 櫃檯作業 打帳單 帳單列表 掛單列表 座位開單 營業儀表板 現金收支登錄 材料自購登錄 每日結帳 排班表 掃碼打卡 預約管理 預約管理 單日預約…" at bounding box center [555, 396] width 1111 height 792
click at [347, 246] on li "女" at bounding box center [417, 244] width 255 height 27
type input "FEMALE"
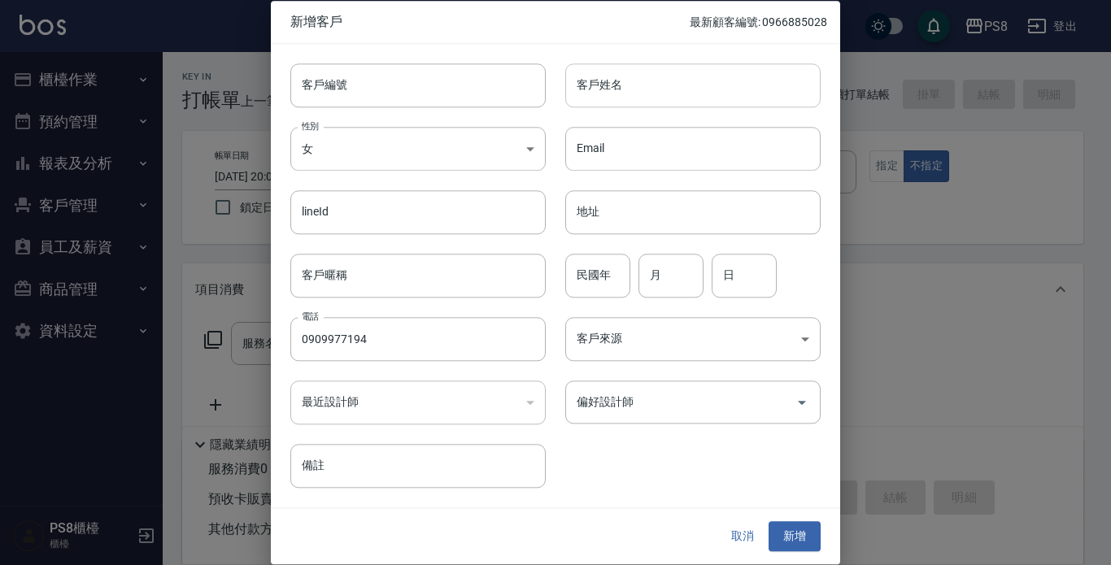
click at [674, 84] on input "客戶姓名" at bounding box center [692, 85] width 255 height 44
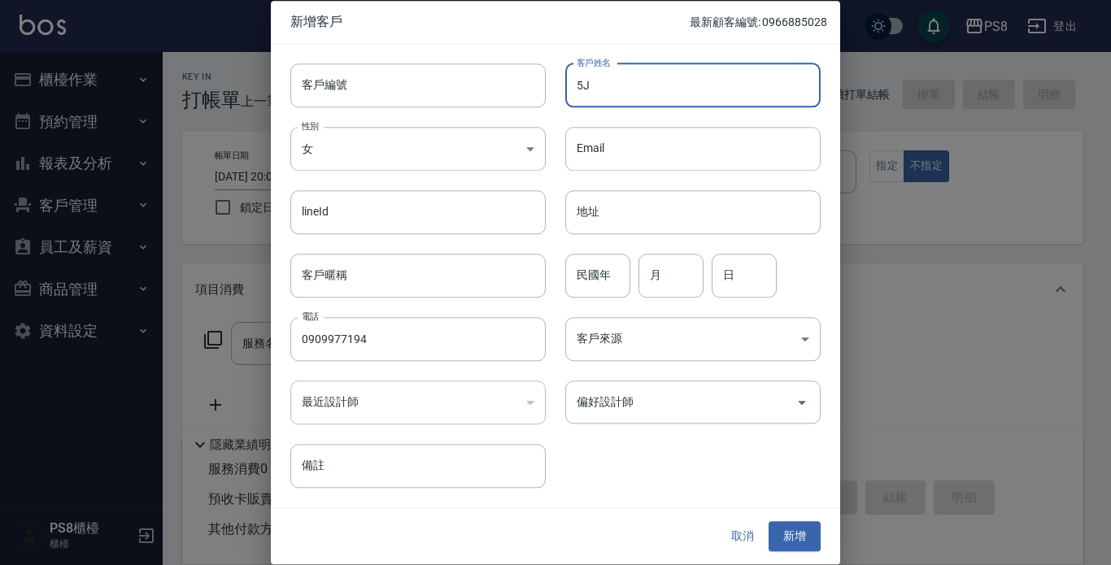
type input "5"
type input "＿"
type input "F"
type input "ㄑ"
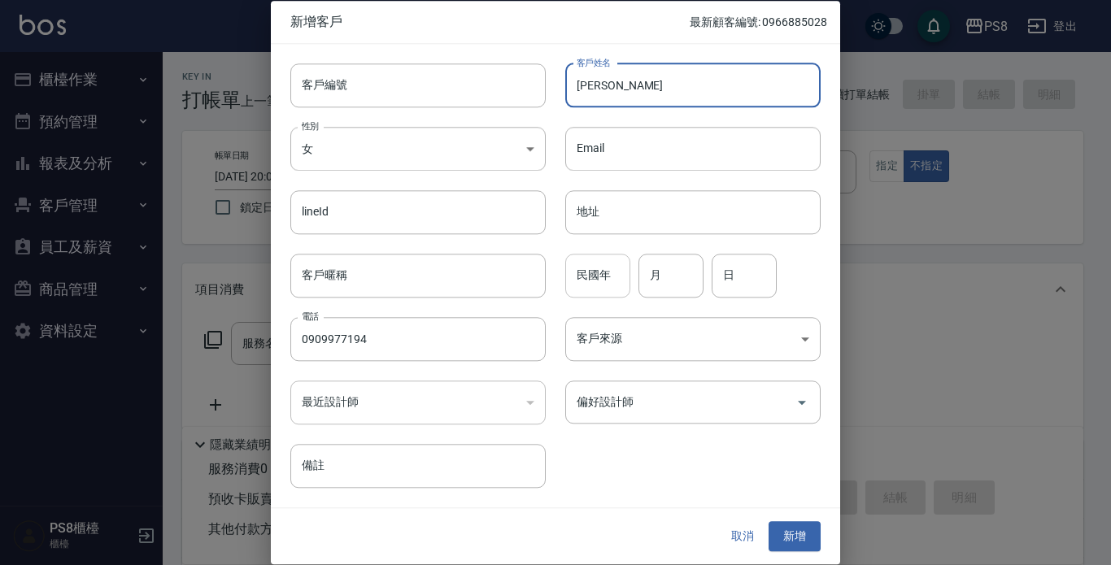
type input "[PERSON_NAME]"
click at [607, 260] on input "民國年" at bounding box center [597, 276] width 65 height 44
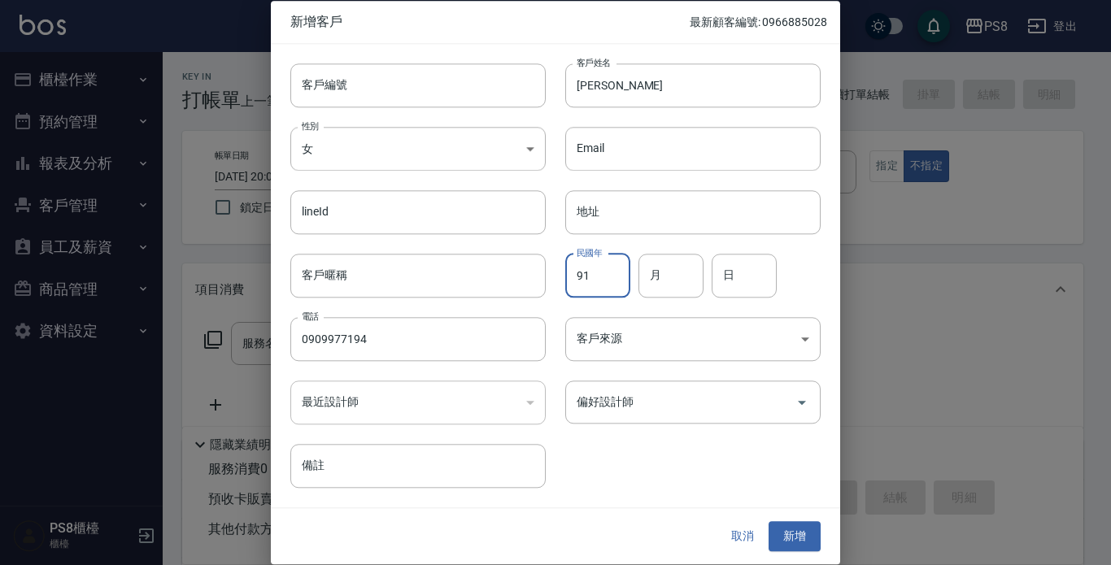
type input "91"
type input "06"
type input "26"
click at [800, 534] on button "新增" at bounding box center [795, 537] width 52 height 30
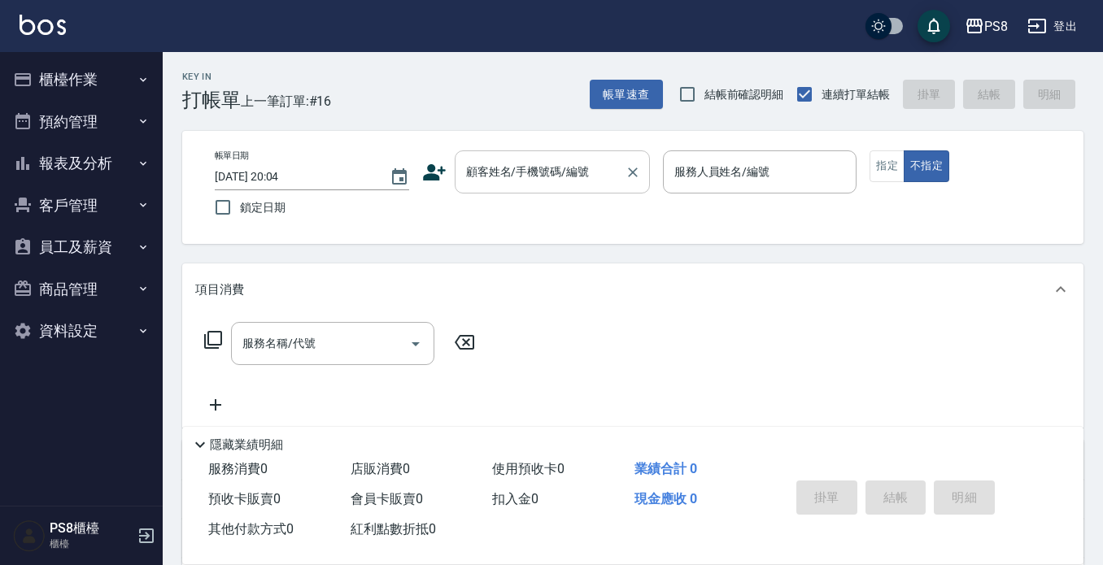
click at [583, 169] on input "顧客姓名/手機號碼/編號" at bounding box center [540, 172] width 156 height 28
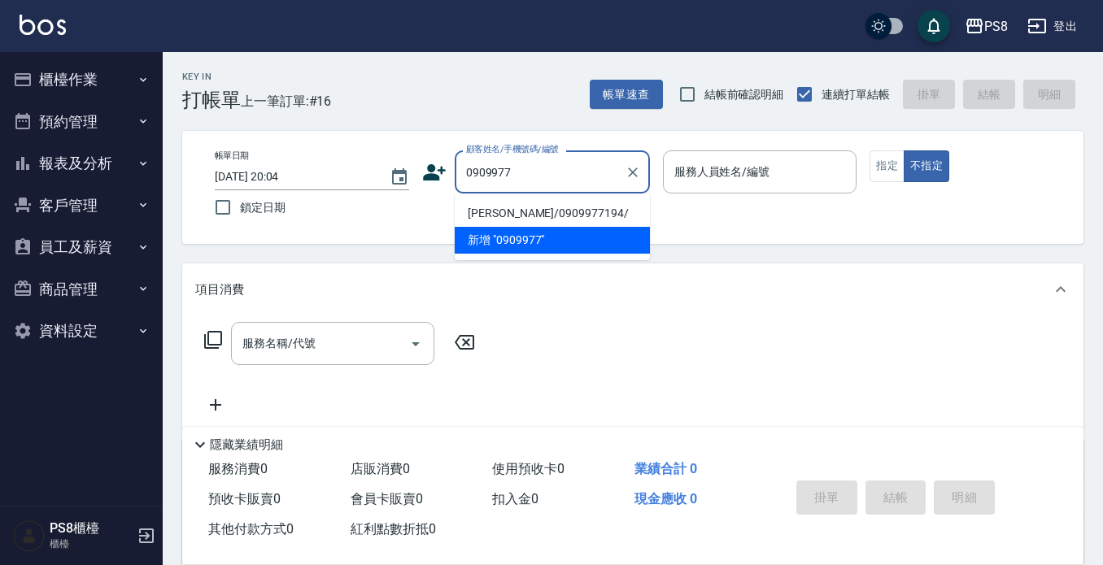
click at [578, 207] on li "朱容玉/0909977194/" at bounding box center [552, 213] width 195 height 27
type input "朱容玉/0909977194/"
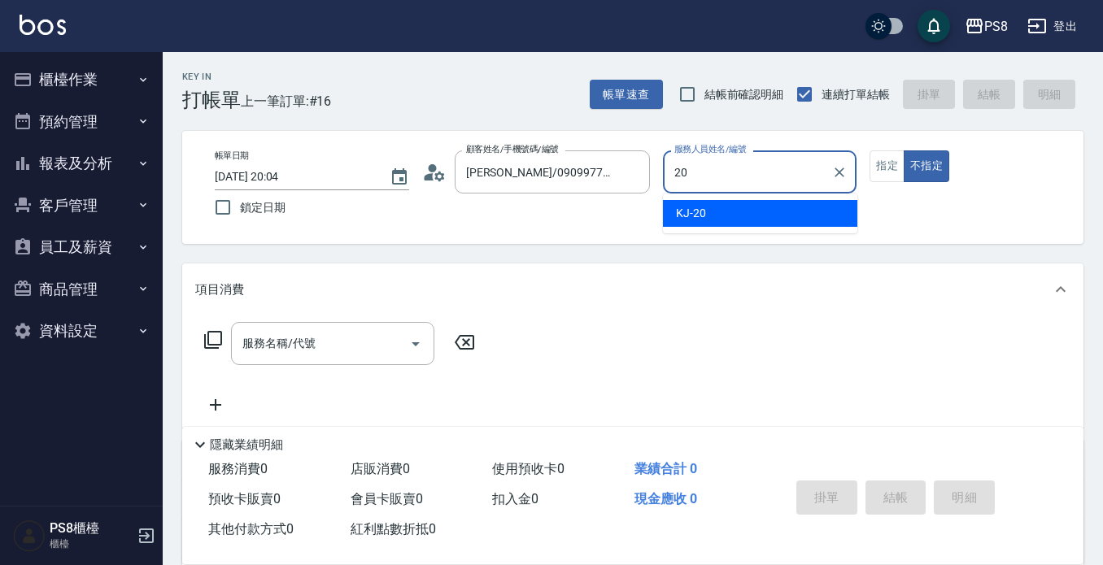
type input "KJ-20"
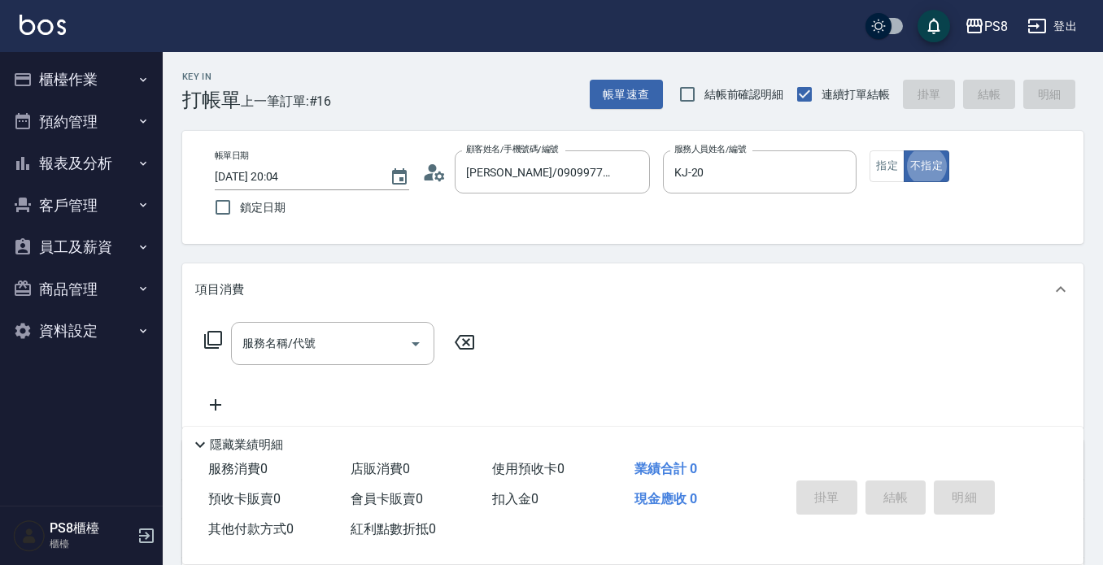
type button "false"
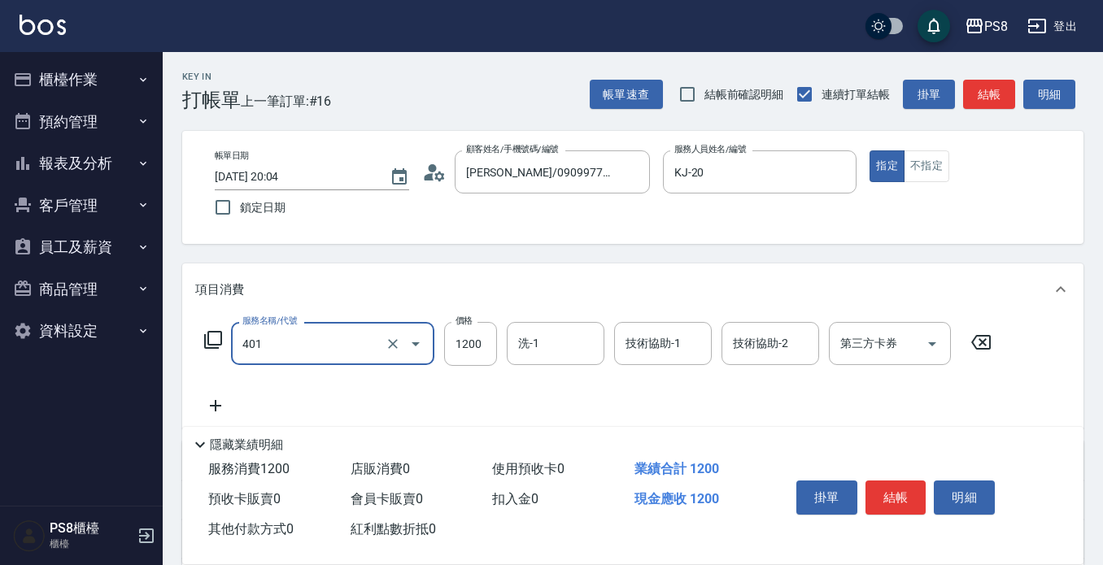
type input "基本染髮(401)"
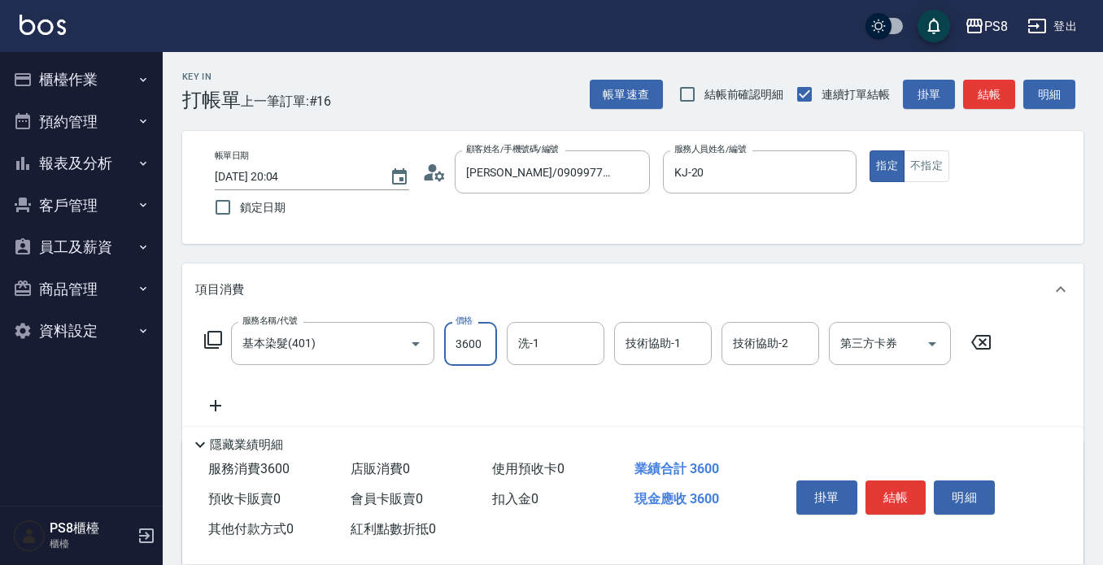
type input "3600"
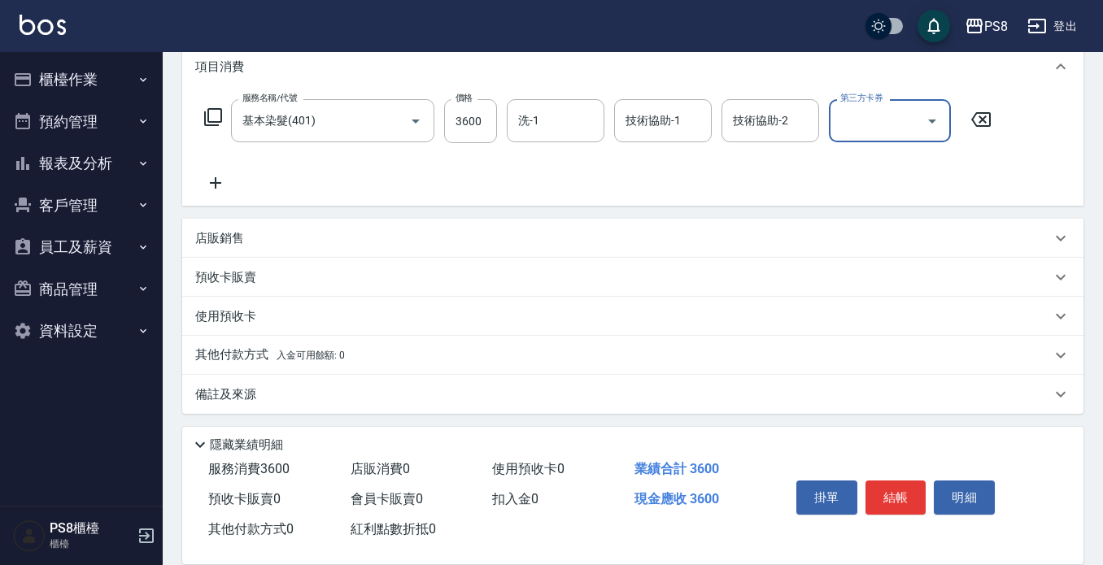
scroll to position [228, 0]
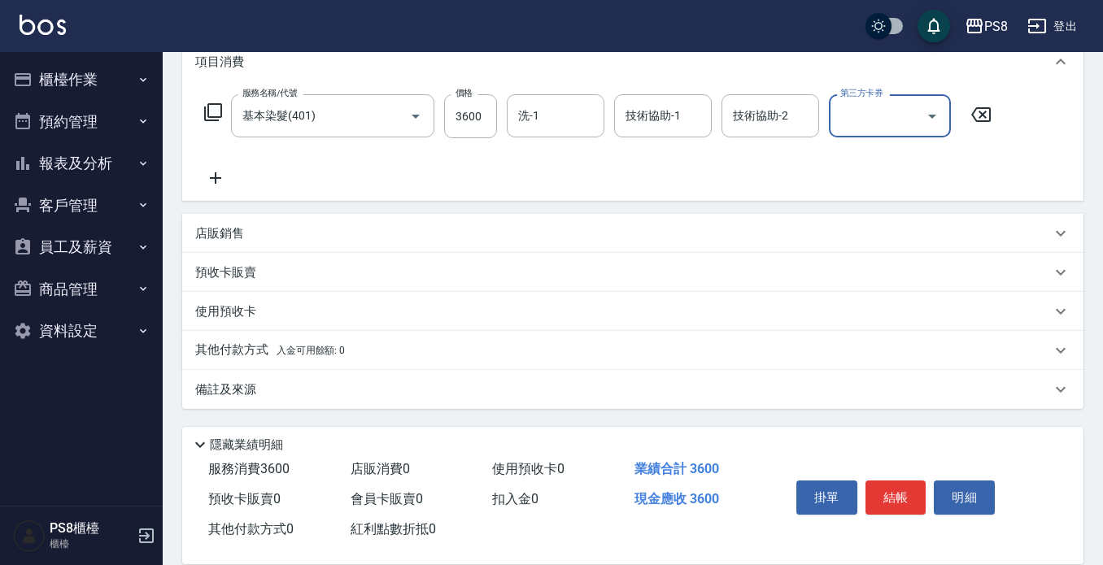
click at [251, 236] on div "店販銷售" at bounding box center [623, 233] width 856 height 17
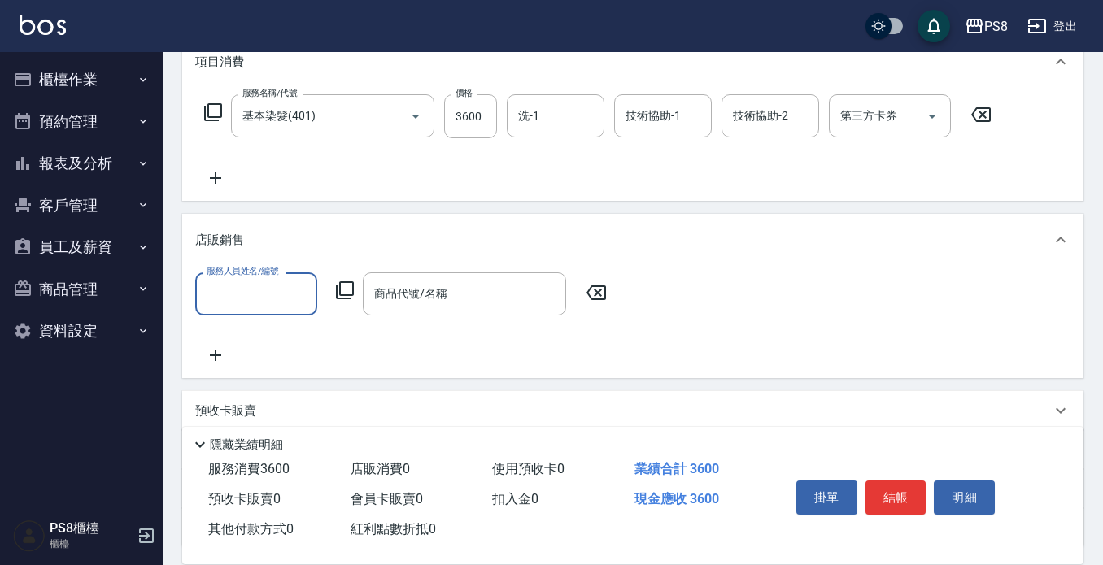
scroll to position [0, 0]
type input "KJ-20"
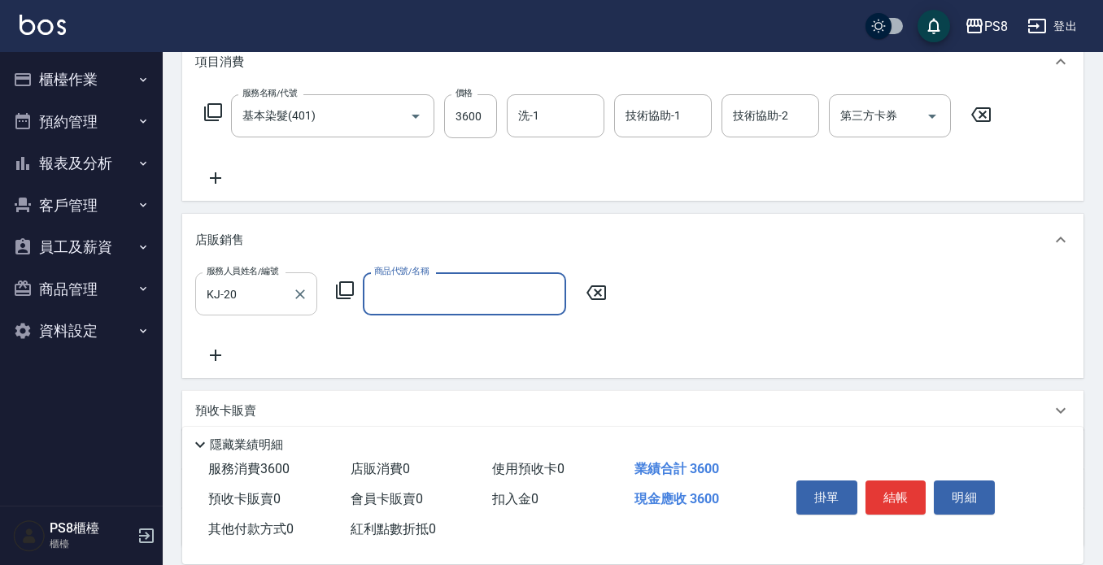
type input "ㄈ"
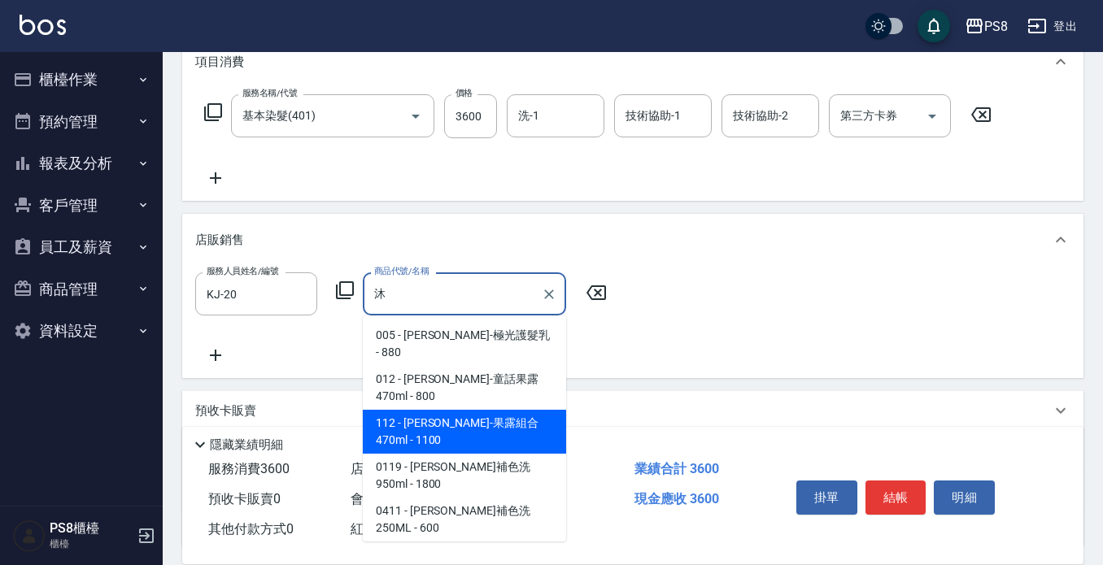
scroll to position [81, 0]
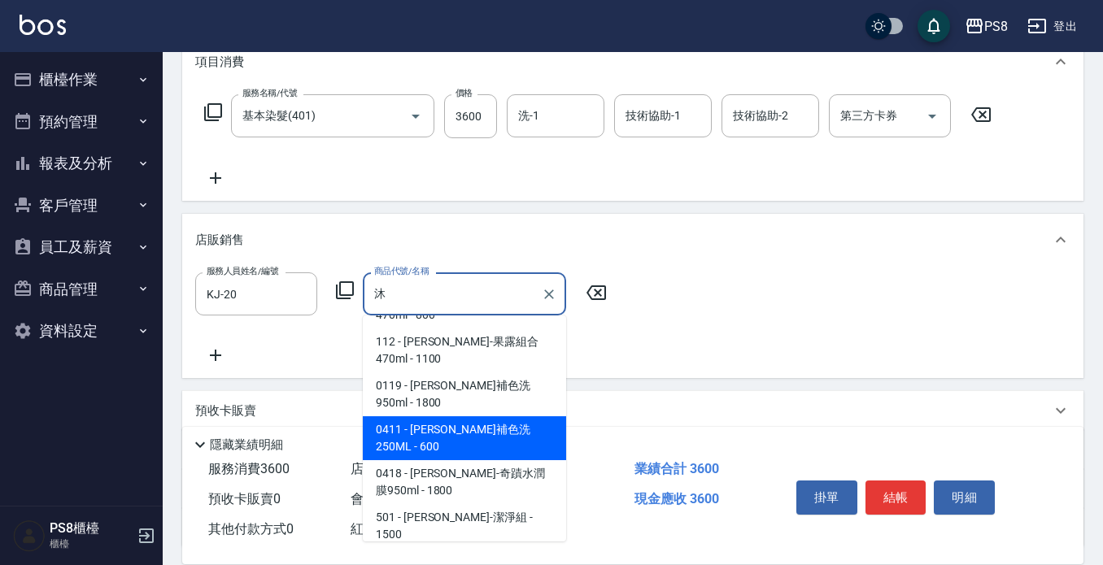
click at [467, 417] on span "0411 - 沐宥補色洗250ML - 600" at bounding box center [464, 439] width 203 height 44
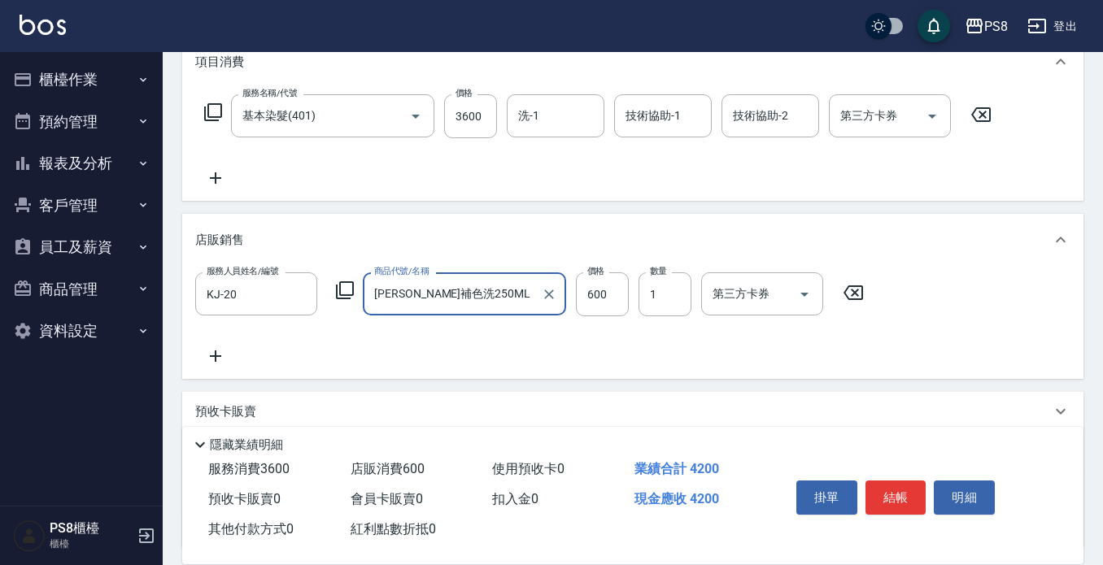
type input "[PERSON_NAME]補色洗250ML"
click at [619, 335] on div "服務人員姓名/編號 KJ-20 服務人員姓名/編號 商品代號/名稱 沐宥補色洗250ML 商品代號/名稱 價格 600 價格 數量 1 數量 第三方卡券 第三…" at bounding box center [632, 320] width 875 height 94
click at [888, 481] on button "結帳" at bounding box center [896, 498] width 61 height 34
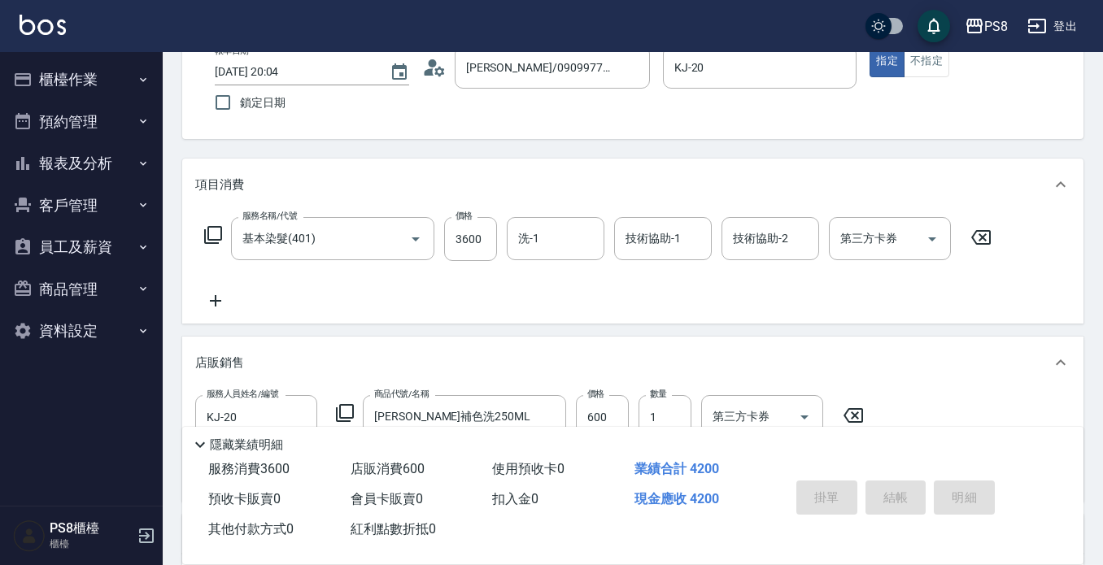
scroll to position [0, 0]
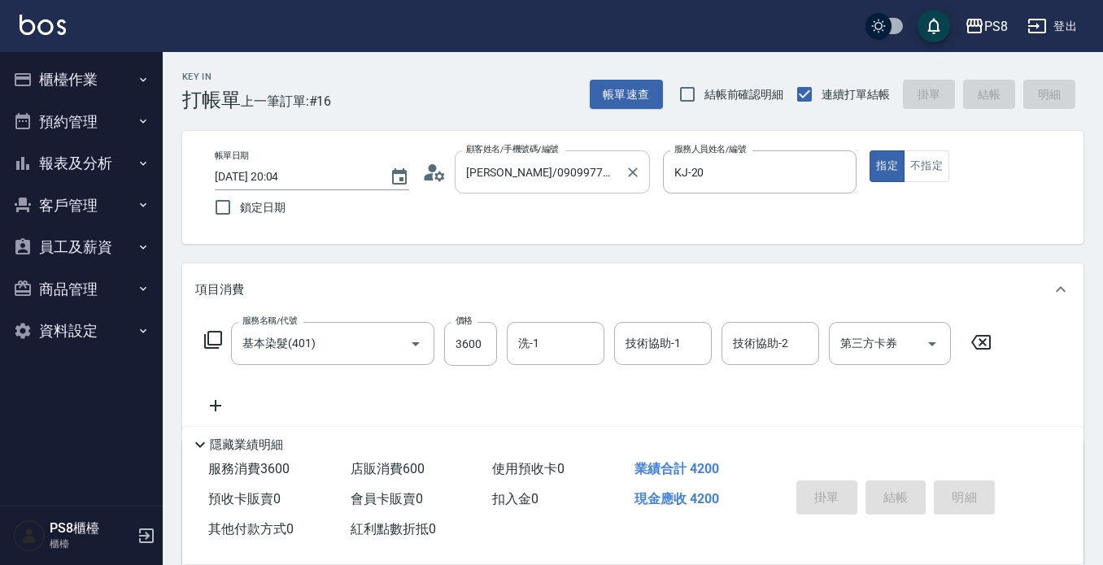
type input "2025/08/10 20:06"
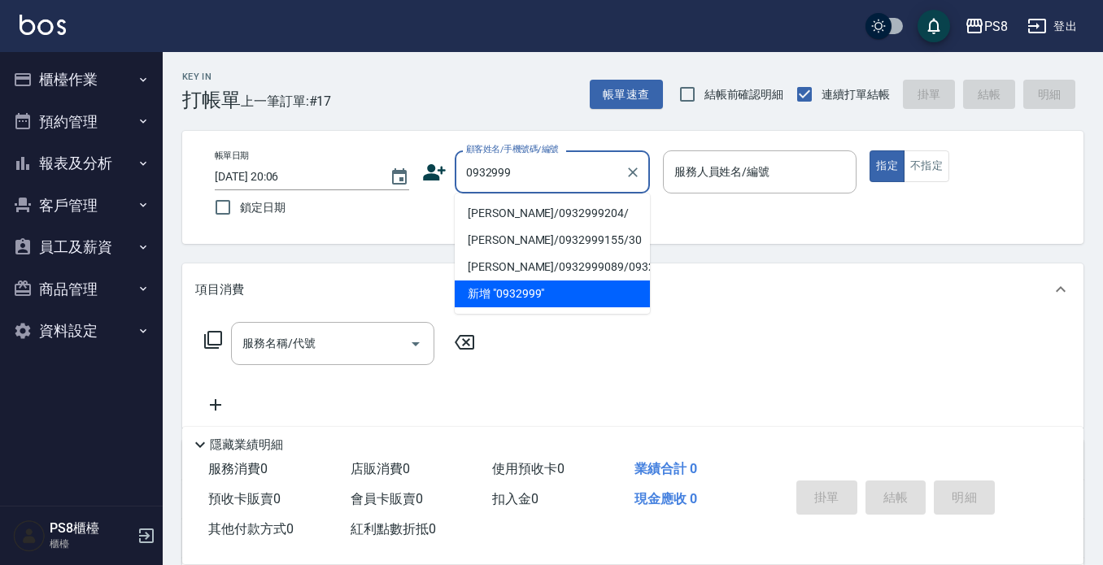
click at [543, 206] on li "楊心緹/0932999204/" at bounding box center [552, 213] width 195 height 27
type input "楊心緹/0932999204/"
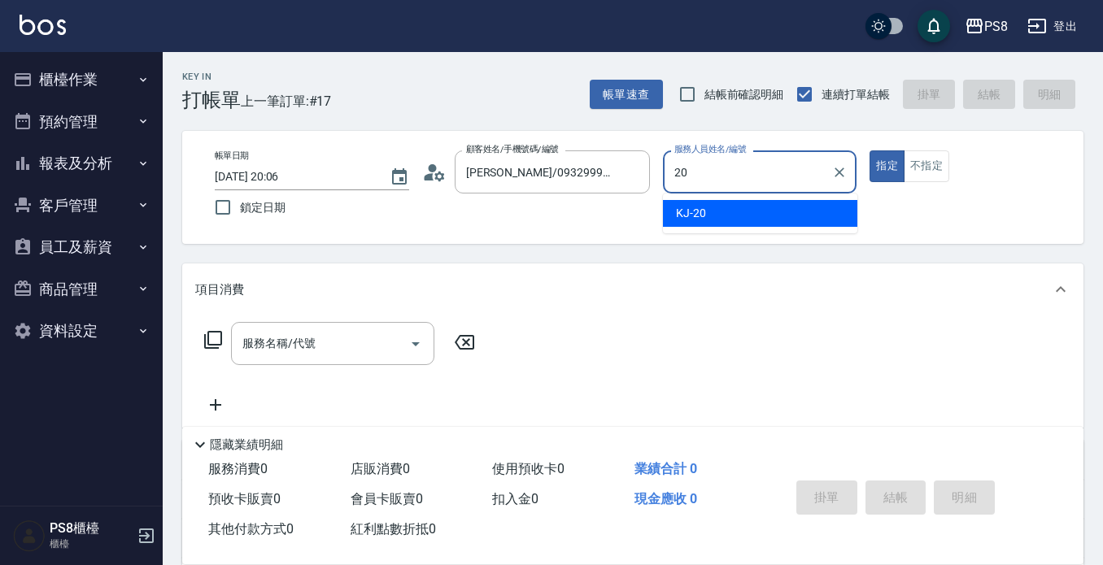
type input "KJ-20"
type button "true"
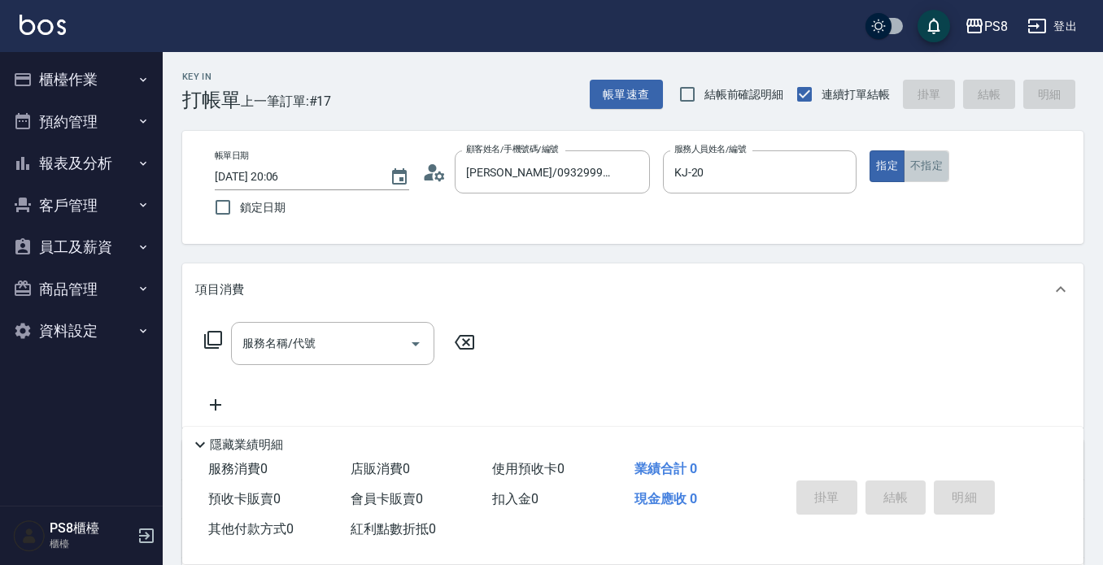
click at [933, 152] on button "不指定" at bounding box center [927, 166] width 46 height 32
click at [362, 327] on div "服務名稱/代號" at bounding box center [332, 343] width 203 height 43
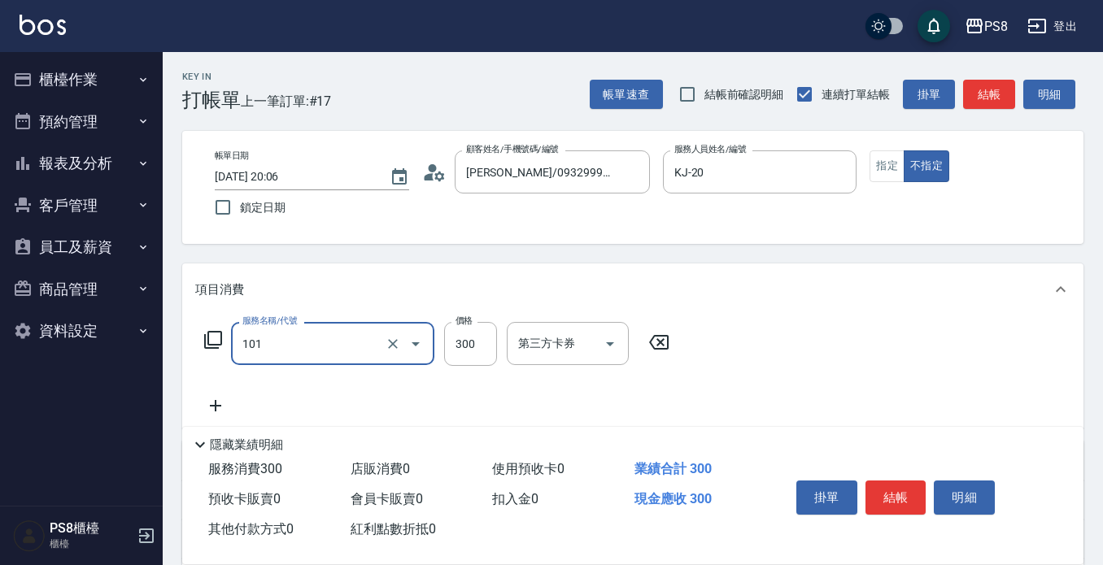
type input "洗髮(101)"
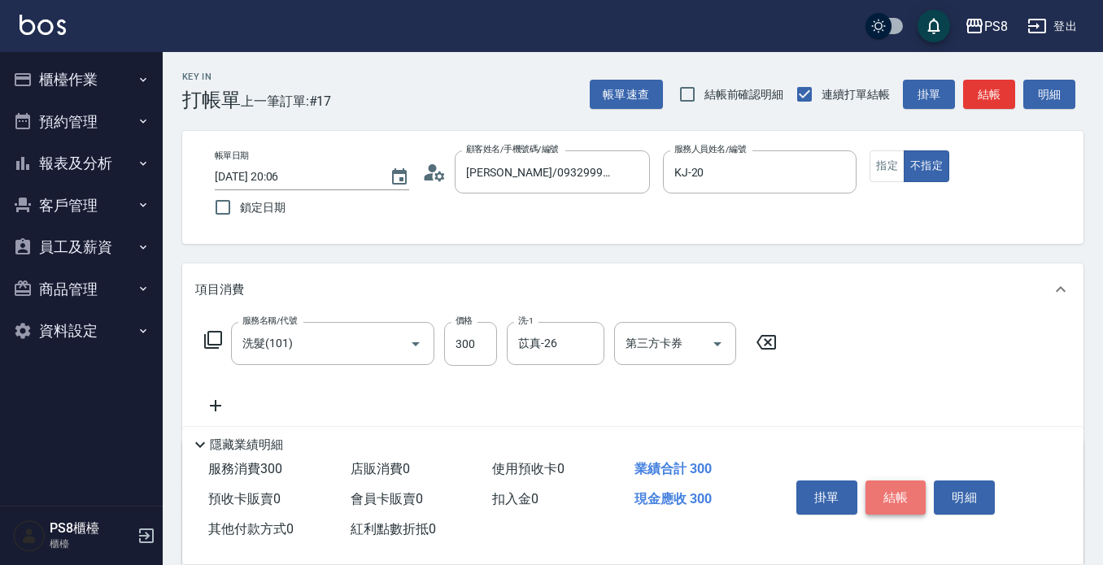
click at [901, 486] on button "結帳" at bounding box center [896, 498] width 61 height 34
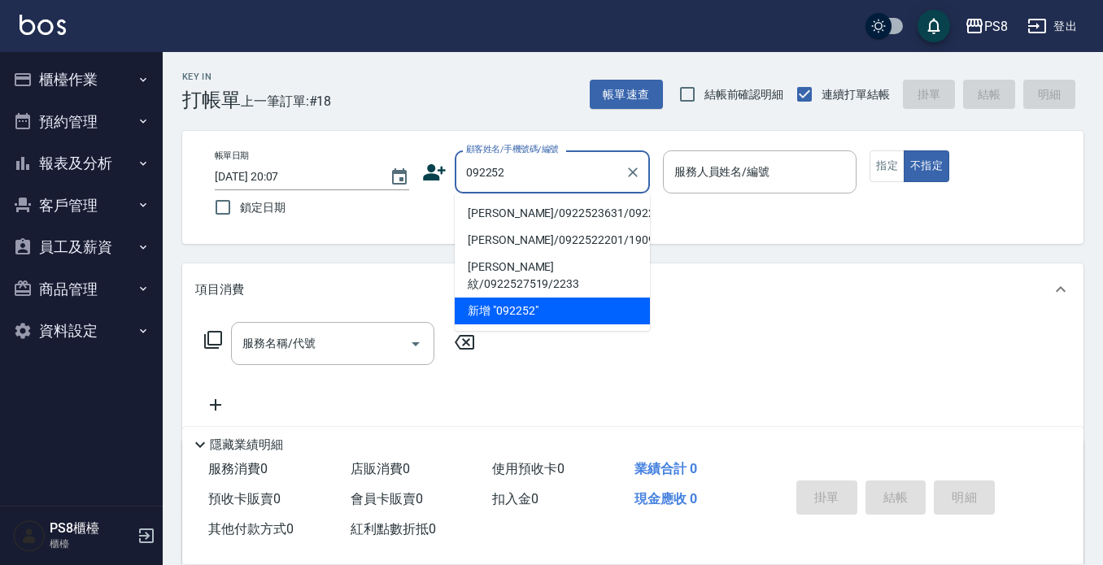
click at [553, 217] on li "彭千蓉 小龍包/0922523631/0922523631" at bounding box center [552, 213] width 195 height 27
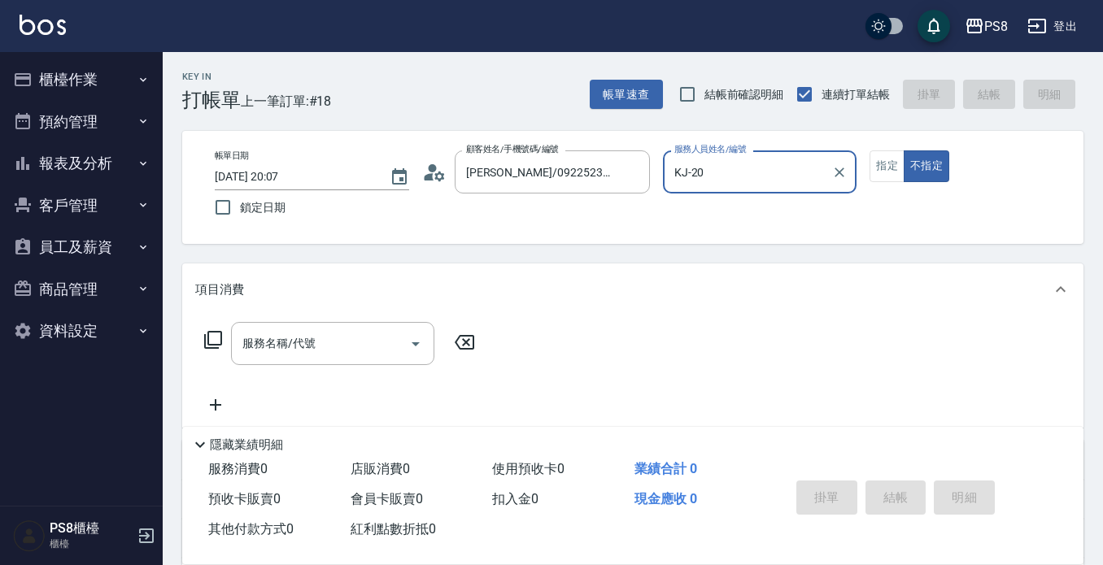
click at [904, 150] on button "不指定" at bounding box center [927, 166] width 46 height 32
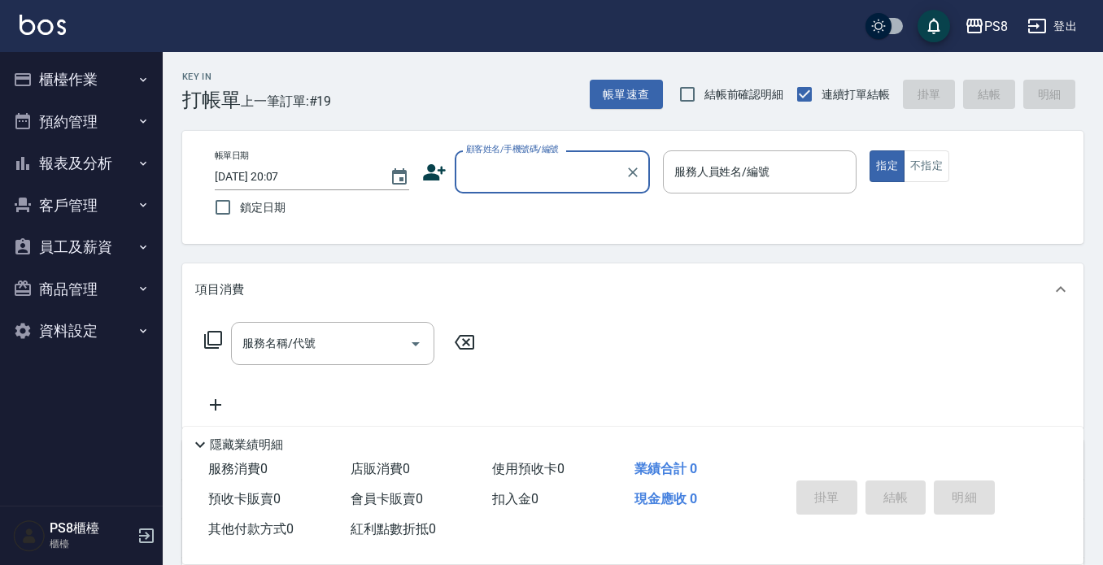
click at [59, 91] on button "櫃檯作業" at bounding box center [82, 80] width 150 height 42
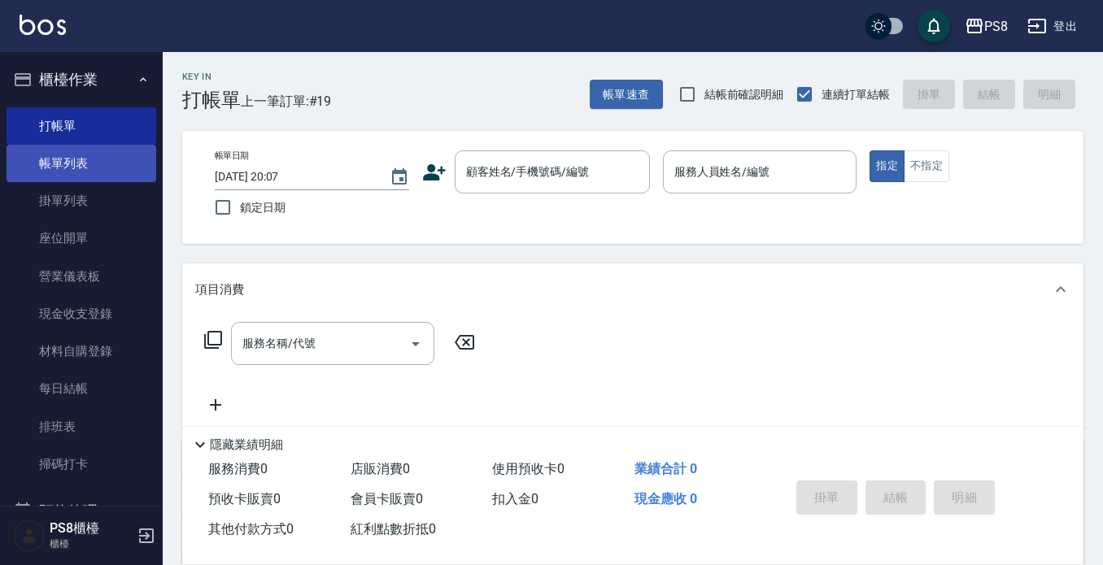
click at [78, 157] on link "帳單列表" at bounding box center [82, 163] width 150 height 37
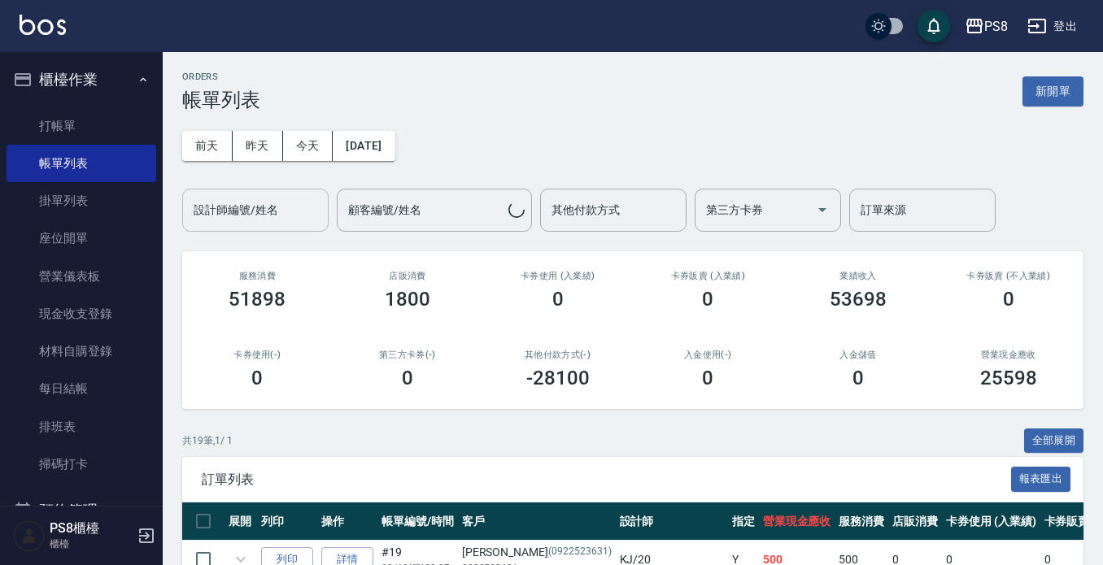
click at [301, 200] on input "設計師編號/姓名" at bounding box center [256, 210] width 132 height 28
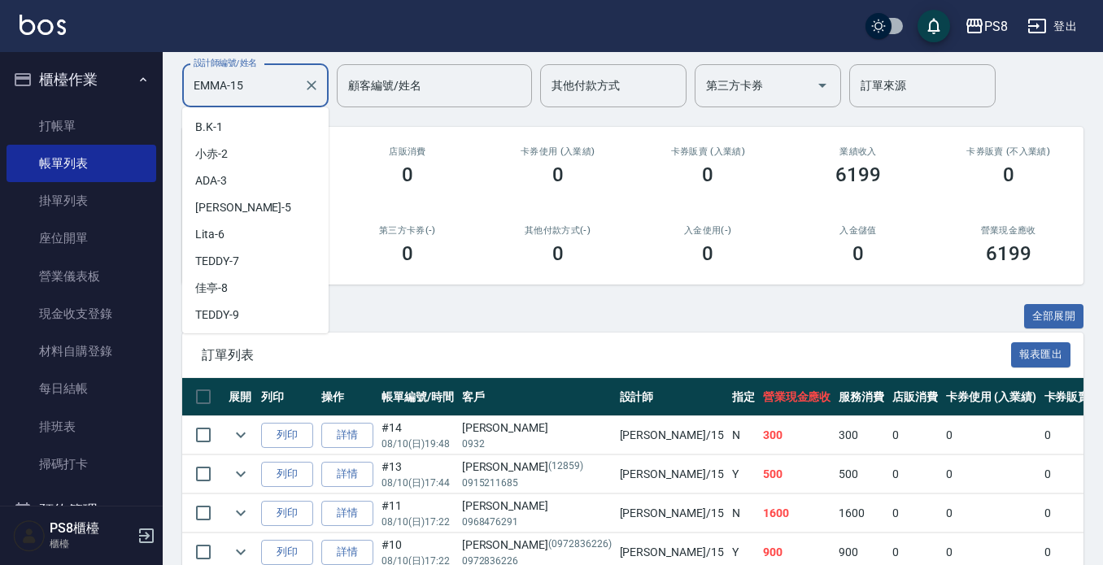
scroll to position [129, 0]
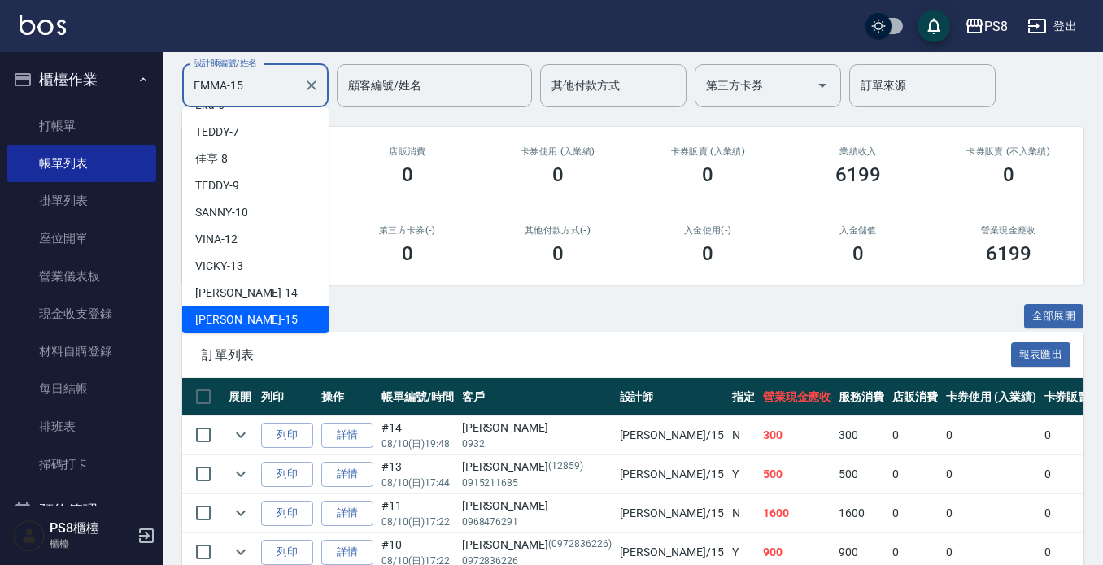
drag, startPoint x: 260, startPoint y: 91, endPoint x: 0, endPoint y: 87, distance: 259.5
click at [0, 87] on div "PS8 登出 櫃檯作業 打帳單 帳單列表 掛單列表 座位開單 營業儀表板 現金收支登錄 材料自購登錄 每日結帳 排班表 掃碼打卡 預約管理 預約管理 單日預約…" at bounding box center [551, 295] width 1103 height 839
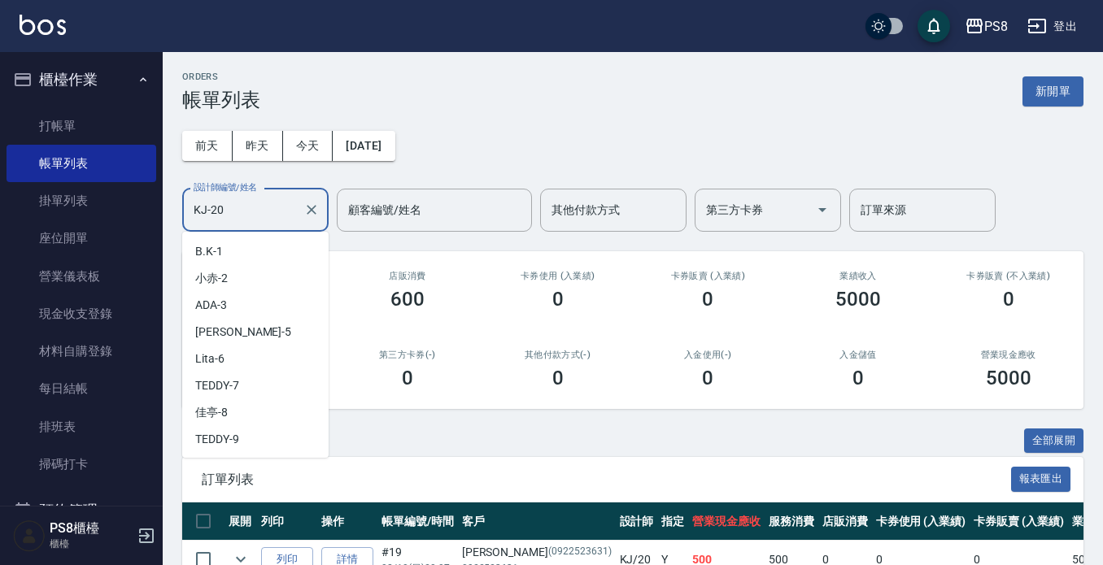
scroll to position [210, 0]
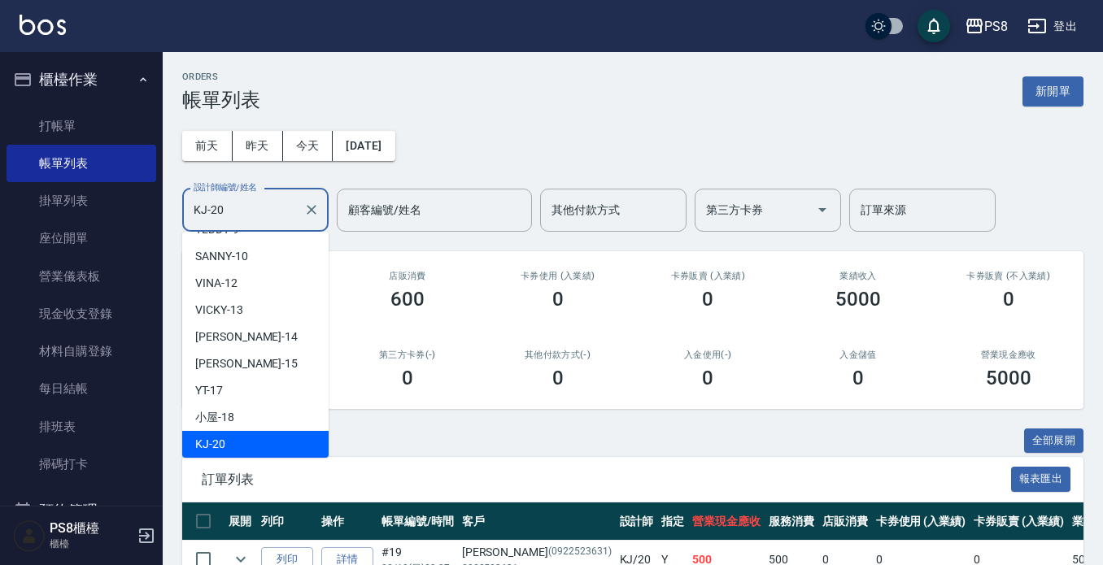
drag, startPoint x: 266, startPoint y: 208, endPoint x: 0, endPoint y: 224, distance: 266.5
click at [0, 225] on div "PS8 登出 櫃檯作業 打帳單 帳單列表 掛單列表 座位開單 營業儀表板 現金收支登錄 材料自購登錄 每日結帳 排班表 掃碼打卡 預約管理 預約管理 單日預約…" at bounding box center [551, 361] width 1103 height 722
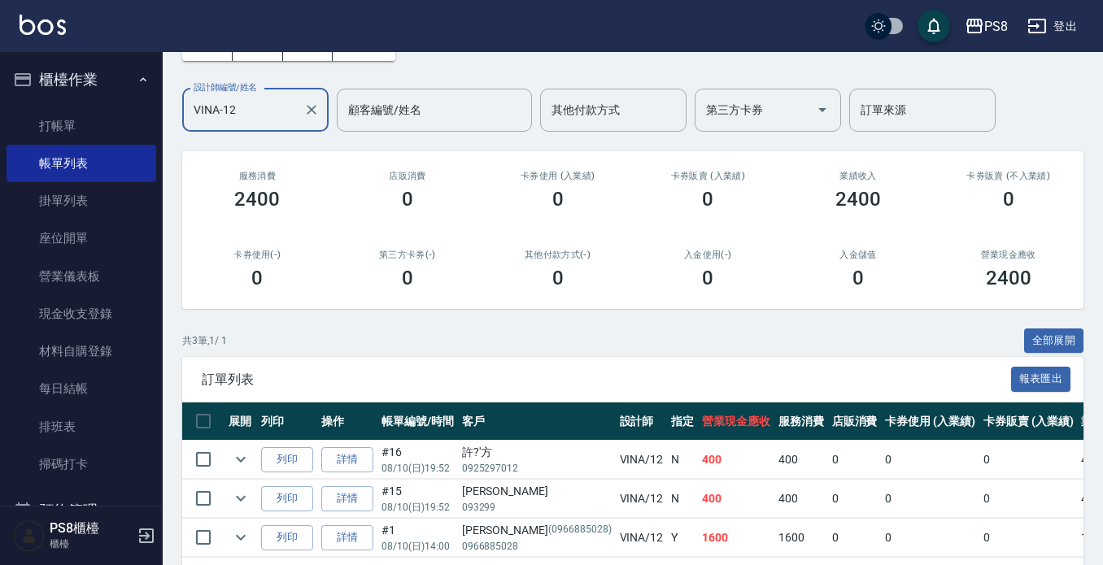
scroll to position [170, 0]
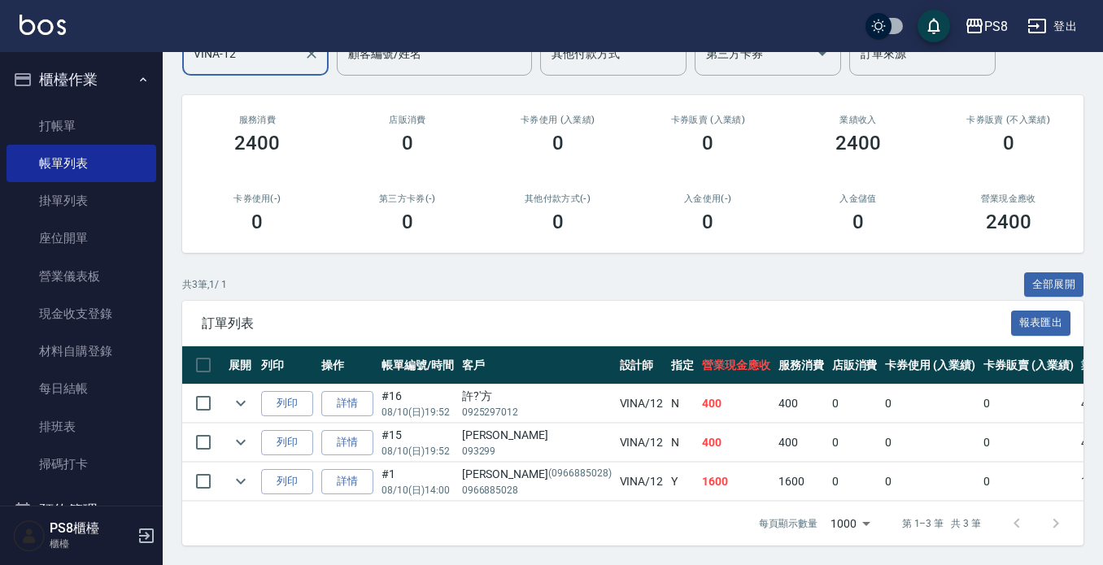
click at [94, 72] on button "櫃檯作業" at bounding box center [82, 80] width 150 height 42
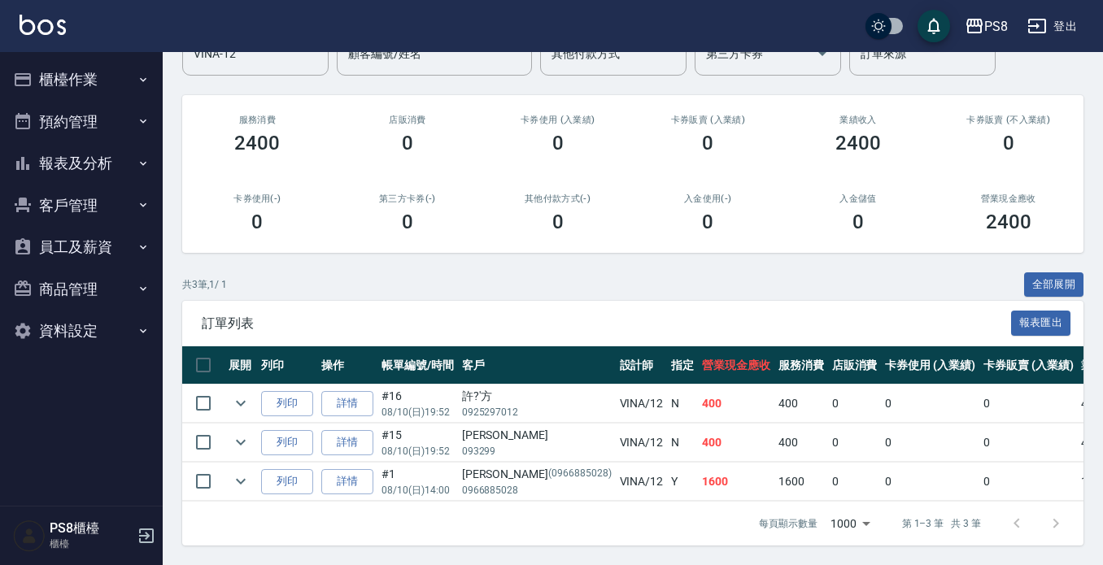
click at [91, 160] on button "報表及分析" at bounding box center [82, 163] width 150 height 42
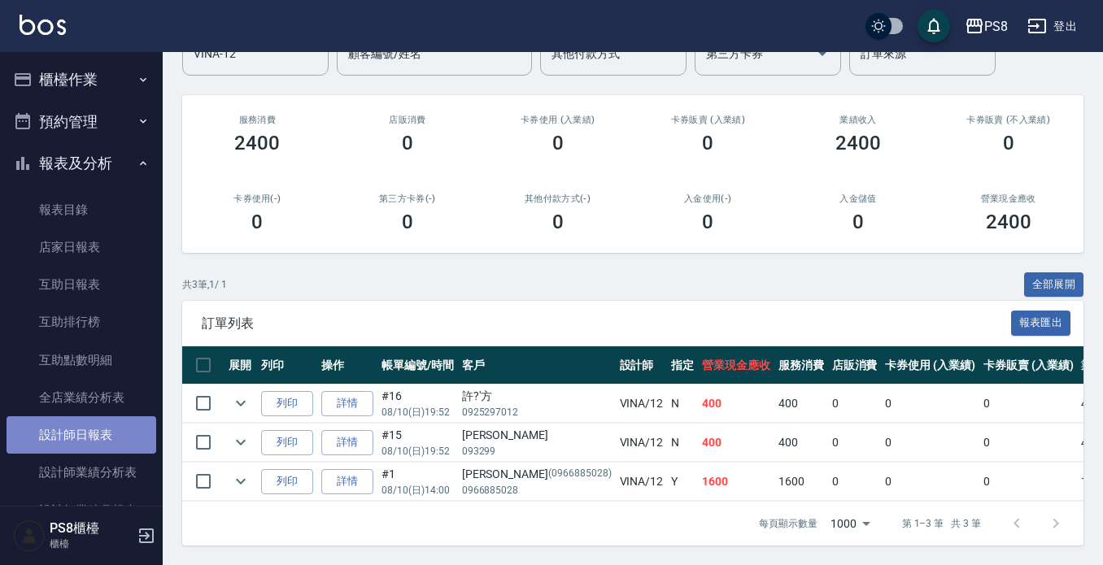
click at [105, 442] on link "設計師日報表" at bounding box center [82, 435] width 150 height 37
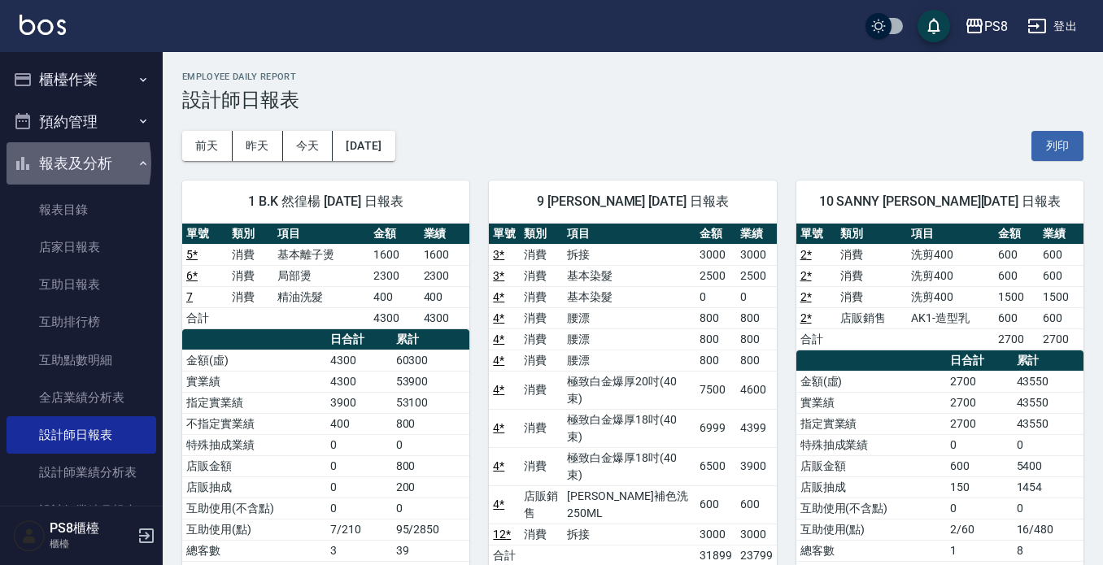
click at [37, 164] on button "報表及分析" at bounding box center [82, 163] width 150 height 42
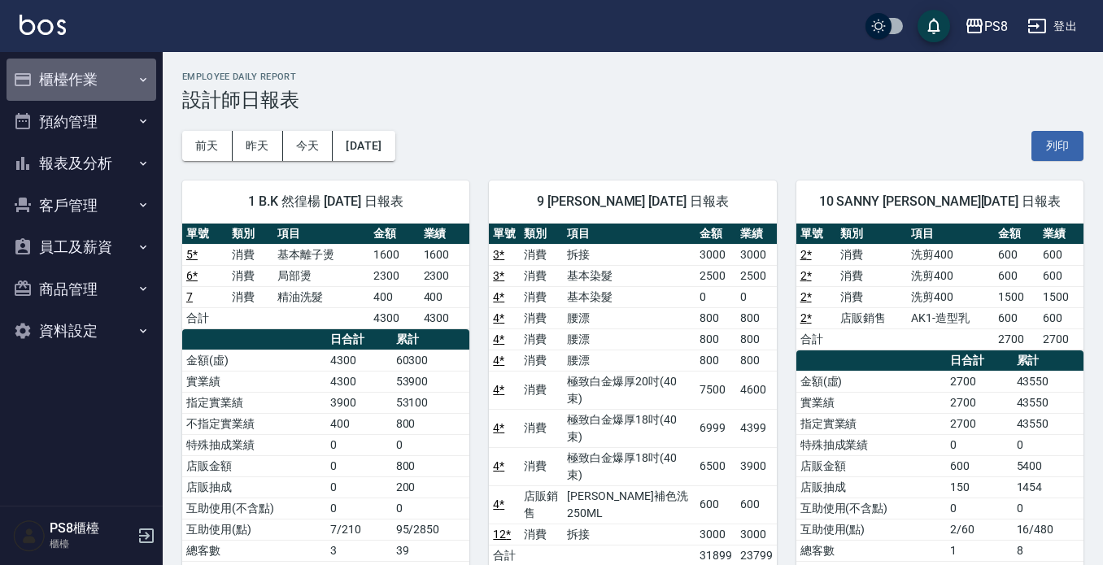
click at [56, 60] on button "櫃檯作業" at bounding box center [82, 80] width 150 height 42
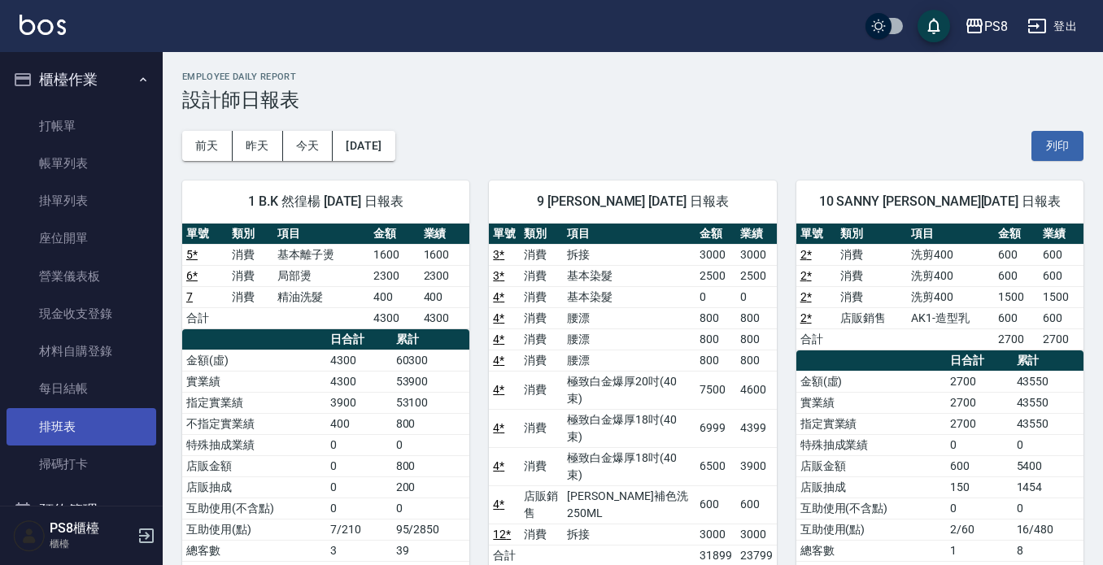
click at [94, 421] on link "排班表" at bounding box center [82, 426] width 150 height 37
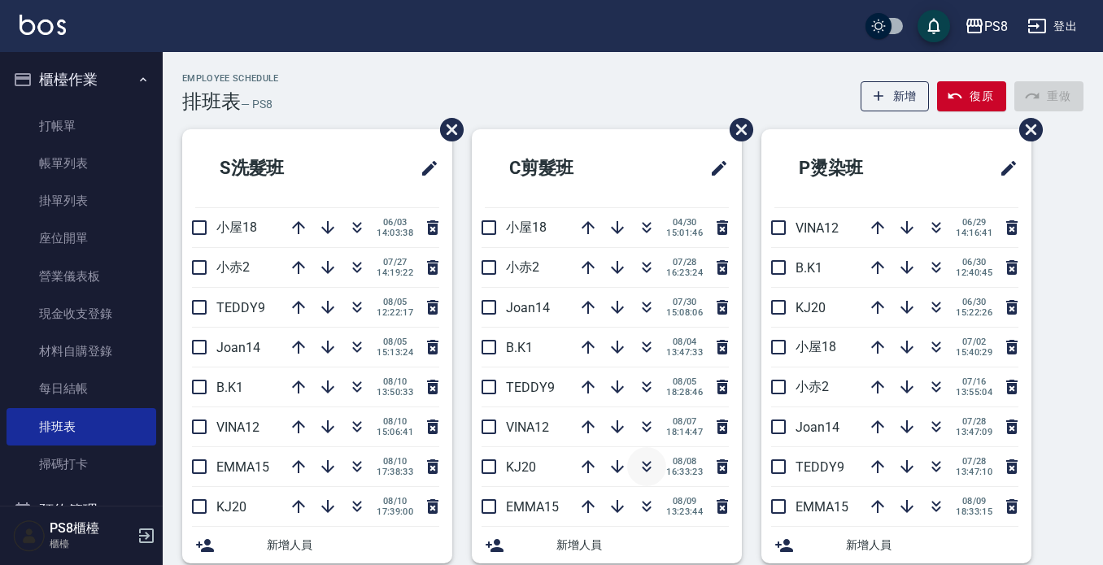
click at [641, 459] on icon "button" at bounding box center [647, 467] width 20 height 20
click at [988, 106] on button "復原" at bounding box center [971, 96] width 69 height 30
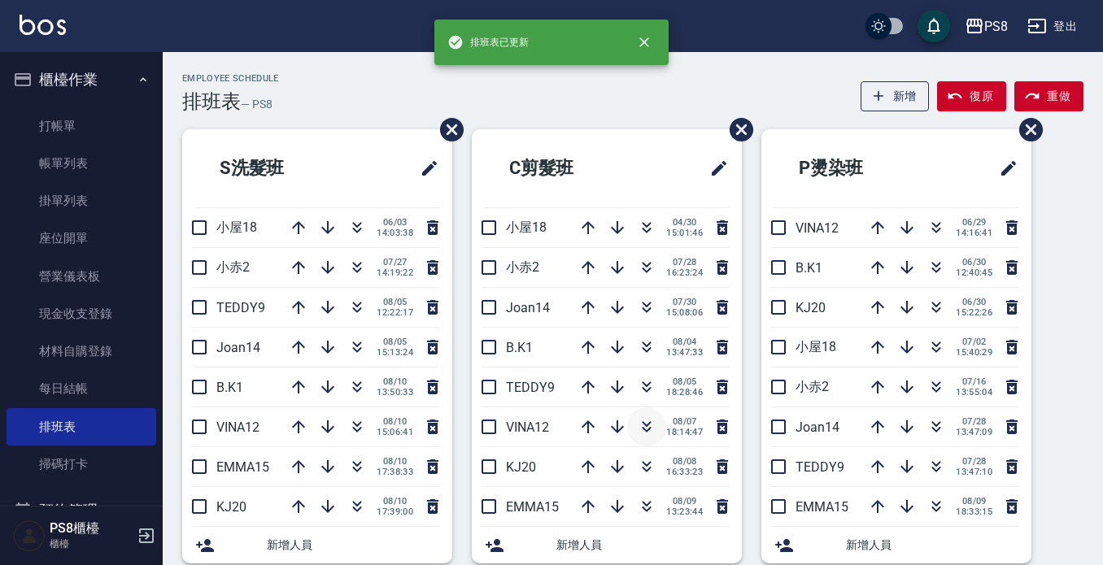
click at [642, 421] on icon "button" at bounding box center [647, 427] width 20 height 20
click at [642, 422] on icon "button" at bounding box center [647, 427] width 20 height 20
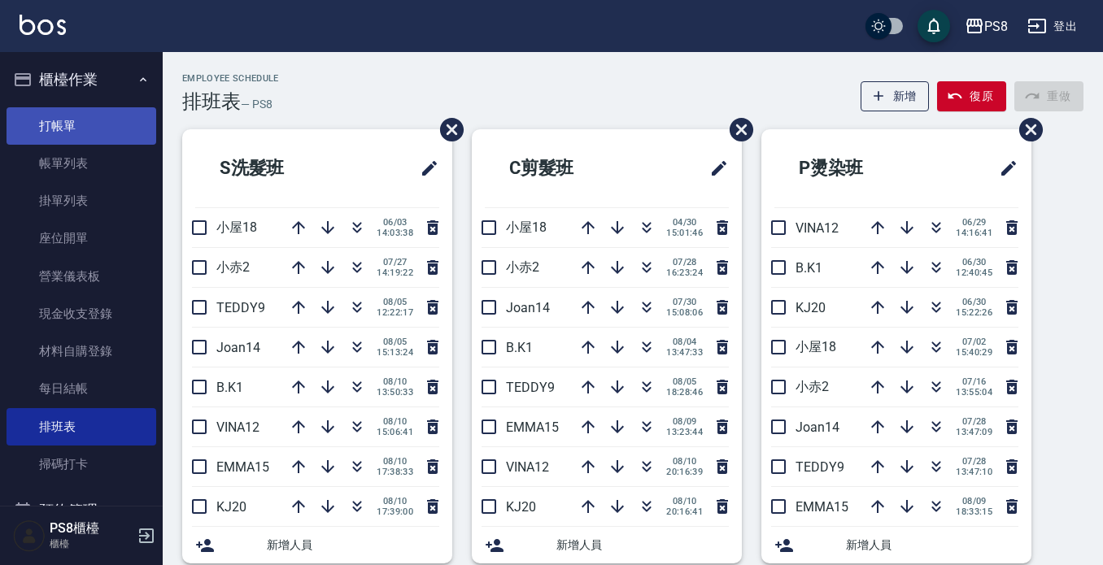
click at [111, 115] on link "打帳單" at bounding box center [82, 125] width 150 height 37
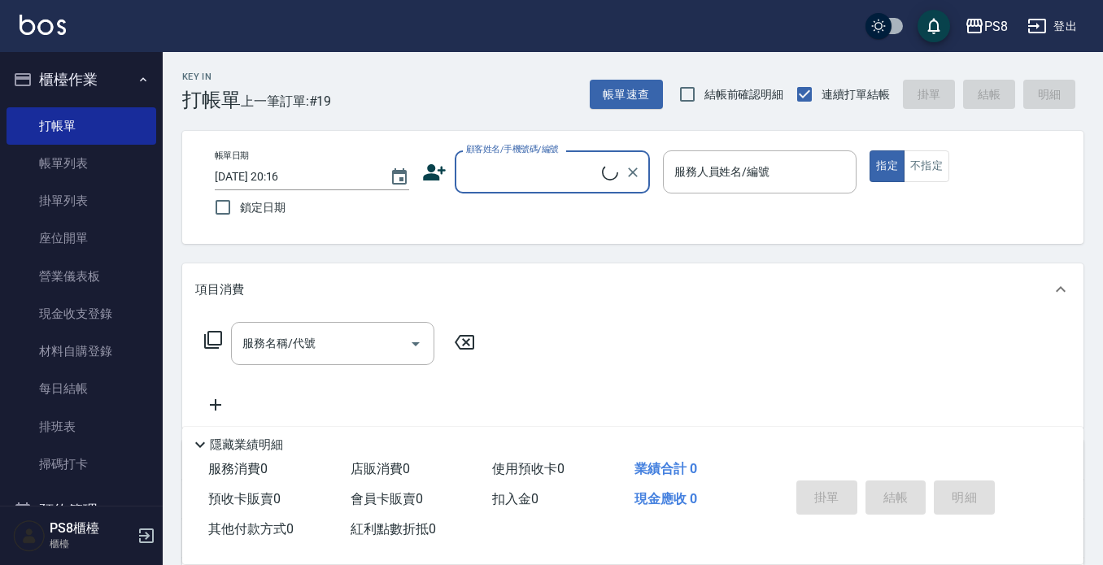
click at [97, 69] on button "櫃檯作業" at bounding box center [82, 80] width 150 height 42
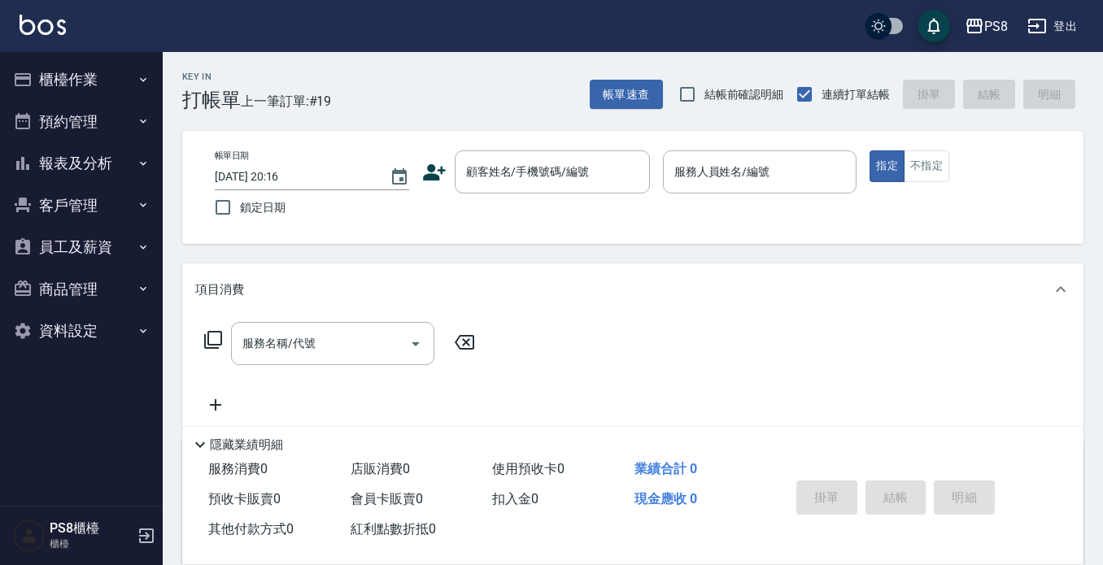
click at [69, 141] on button "預約管理" at bounding box center [82, 122] width 150 height 42
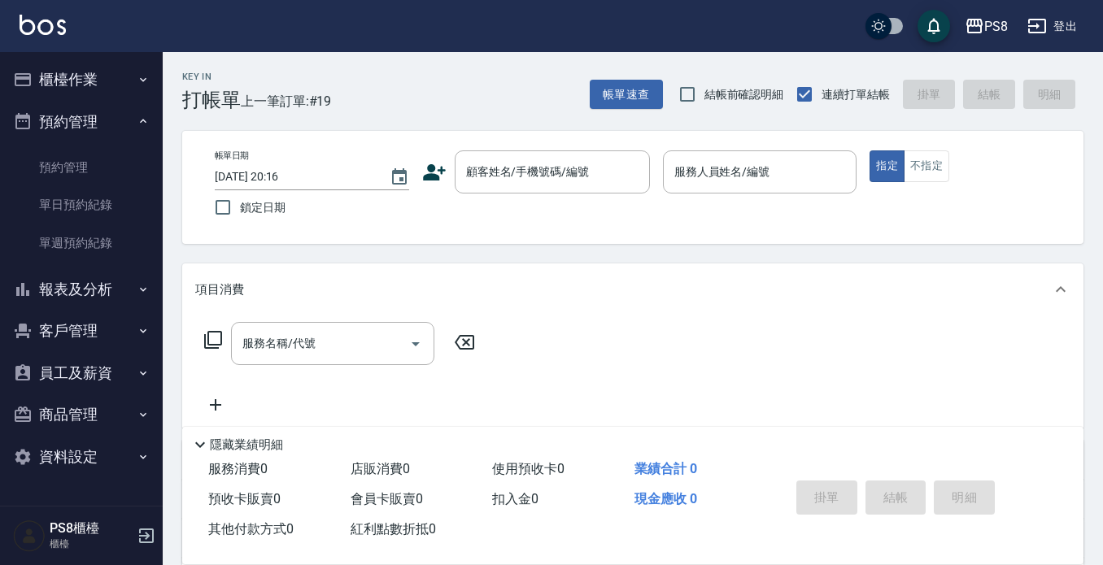
click at [96, 280] on button "報表及分析" at bounding box center [82, 289] width 150 height 42
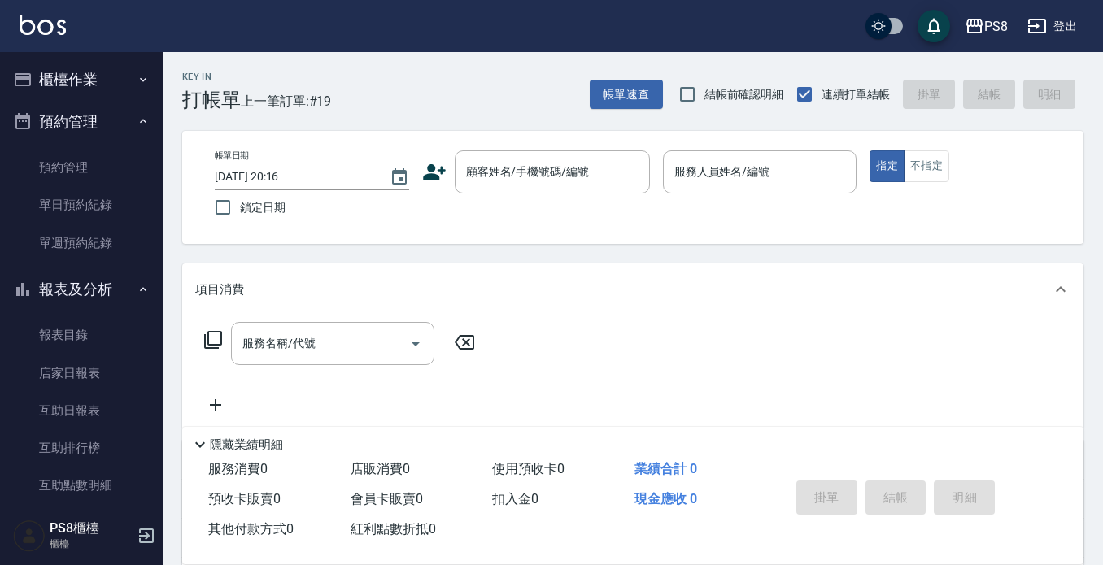
click at [72, 72] on button "櫃檯作業" at bounding box center [82, 80] width 150 height 42
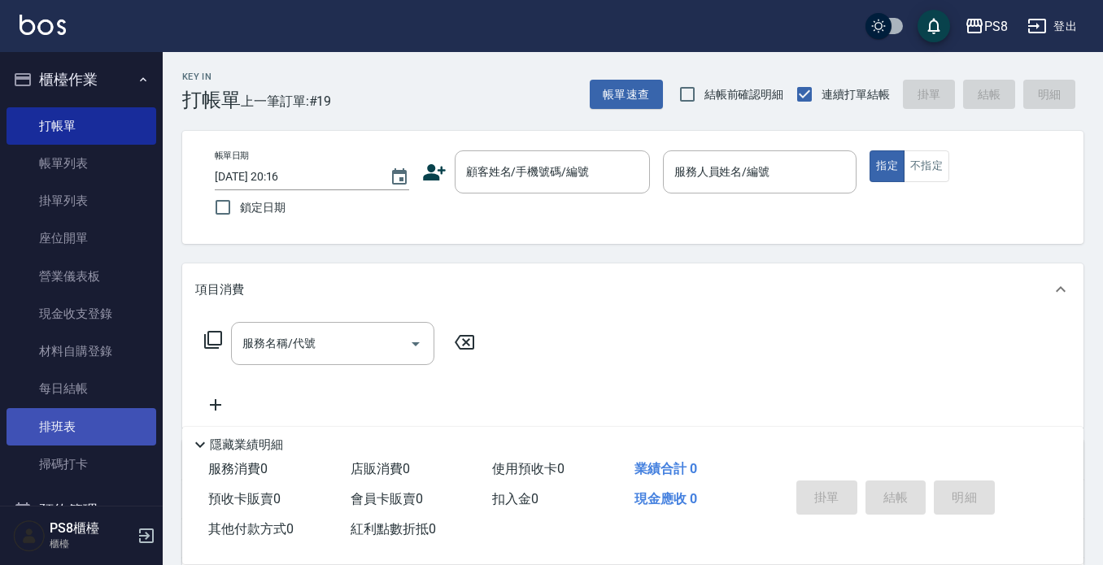
click at [111, 409] on link "排班表" at bounding box center [82, 426] width 150 height 37
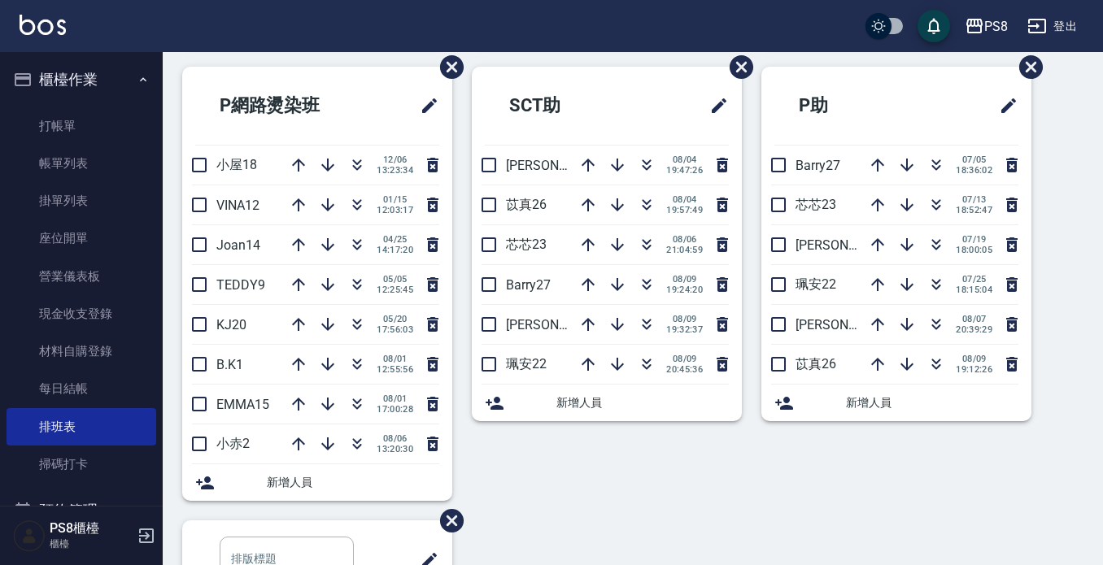
scroll to position [488, 0]
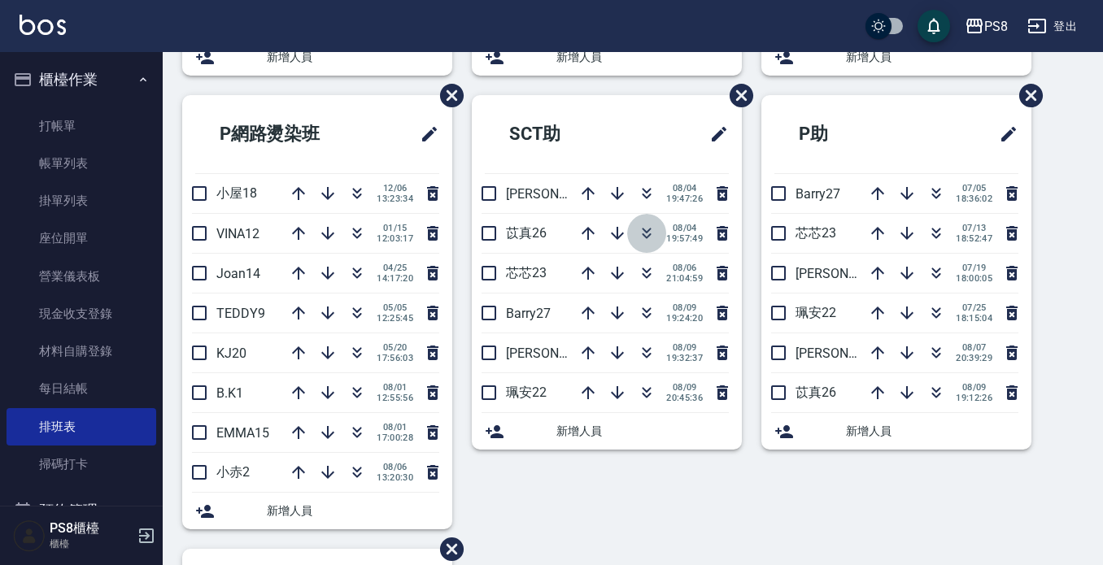
click at [647, 231] on icon "button" at bounding box center [647, 234] width 20 height 20
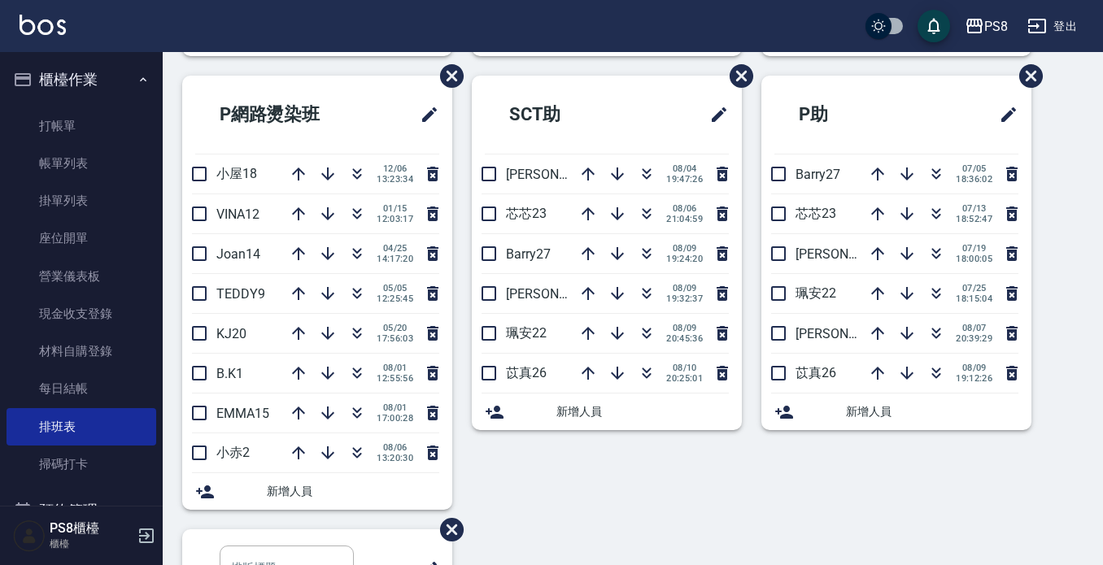
scroll to position [614, 0]
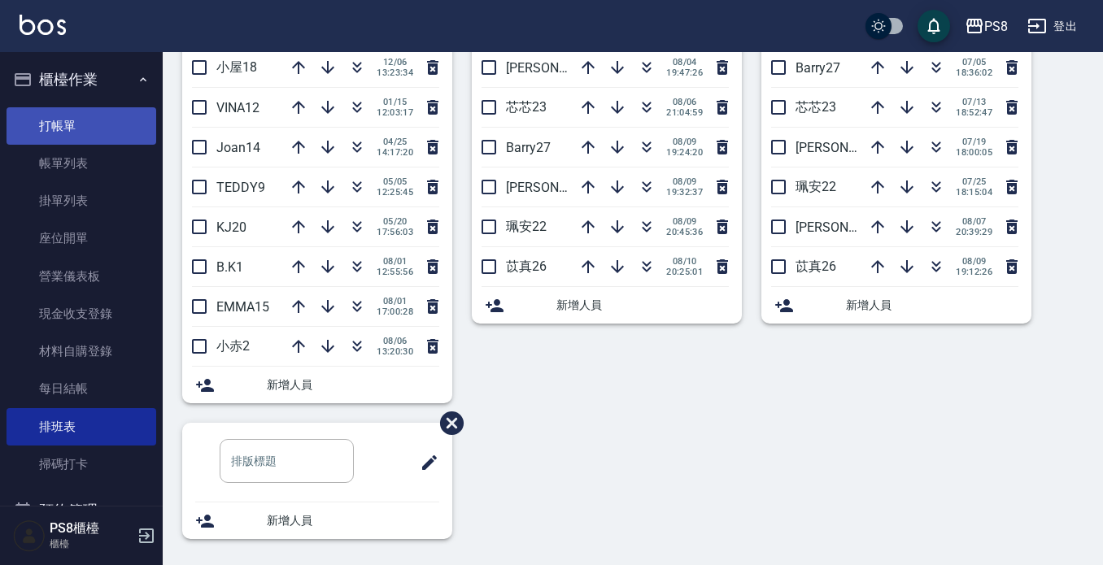
click at [64, 117] on link "打帳單" at bounding box center [82, 125] width 150 height 37
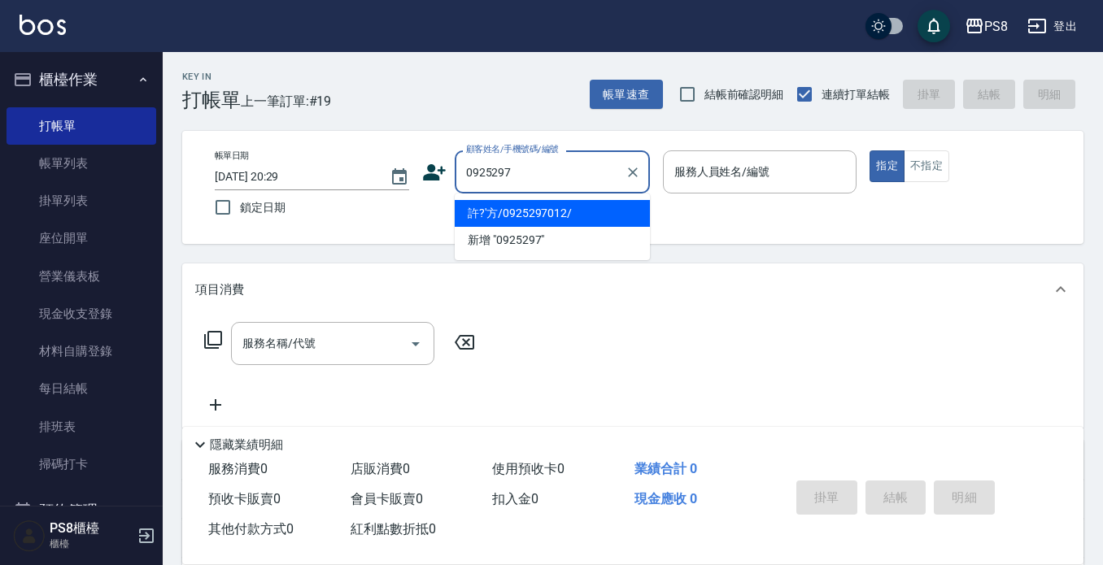
click at [516, 209] on li "許?'方/0925297012/" at bounding box center [552, 213] width 195 height 27
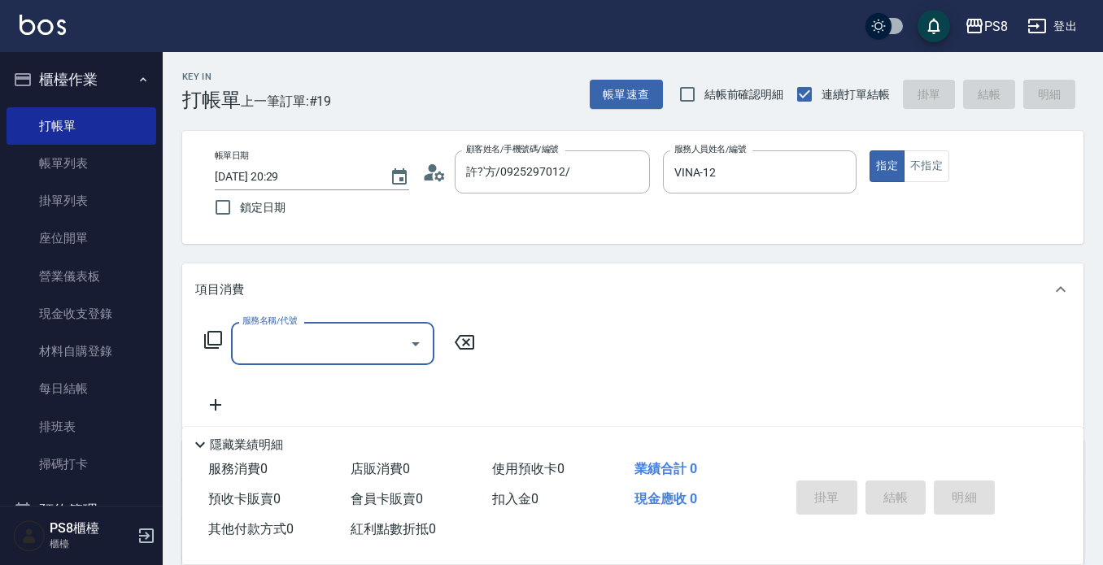
click at [346, 356] on input "服務名稱/代號" at bounding box center [320, 343] width 164 height 28
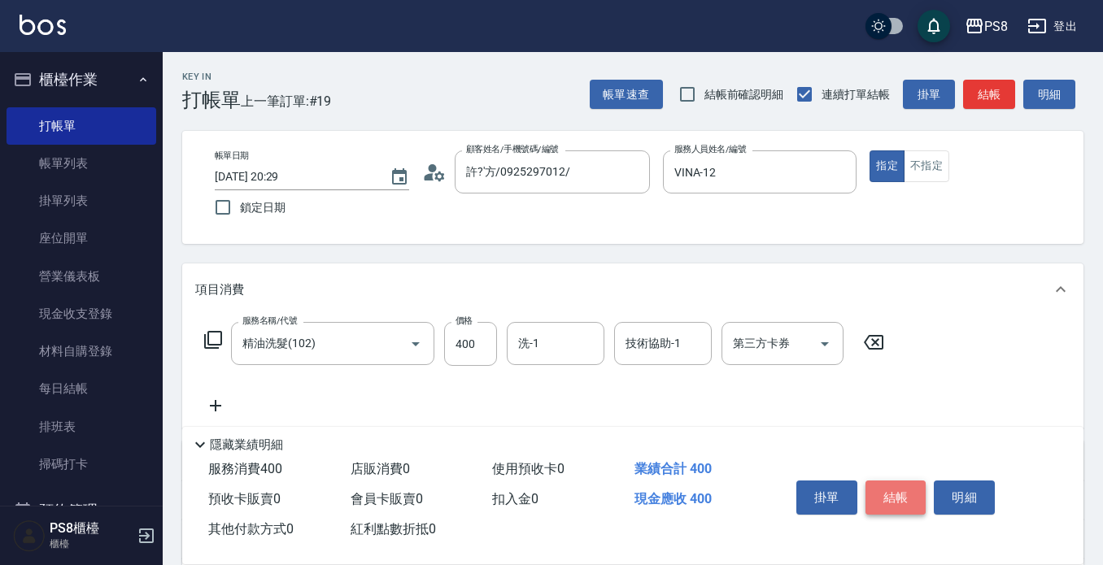
click at [896, 495] on button "結帳" at bounding box center [896, 498] width 61 height 34
click at [900, 489] on button "結帳" at bounding box center [896, 498] width 61 height 34
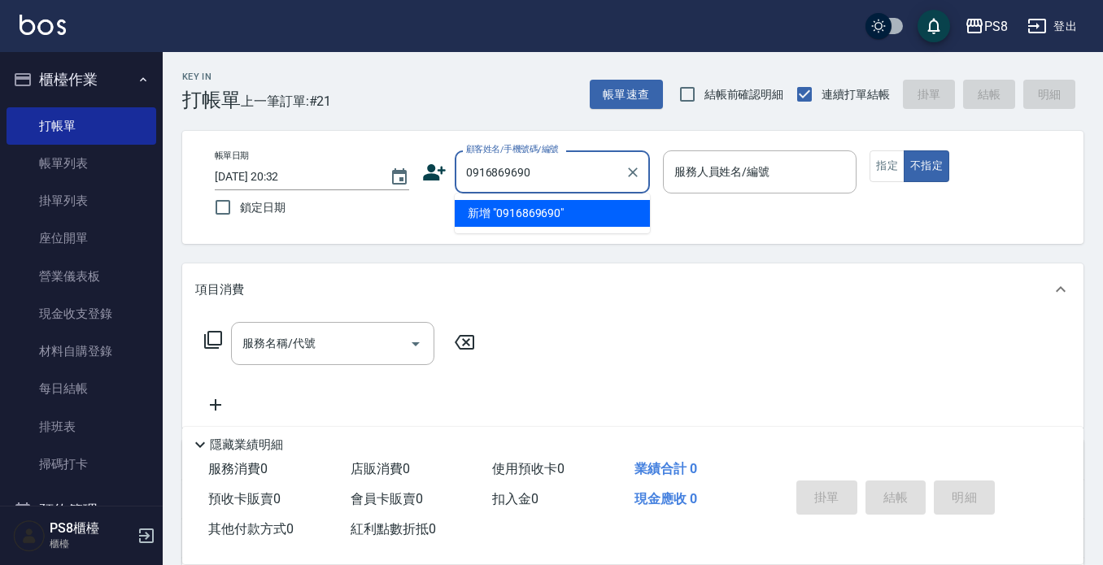
click at [513, 215] on li "新增 "0916869690"" at bounding box center [552, 213] width 195 height 27
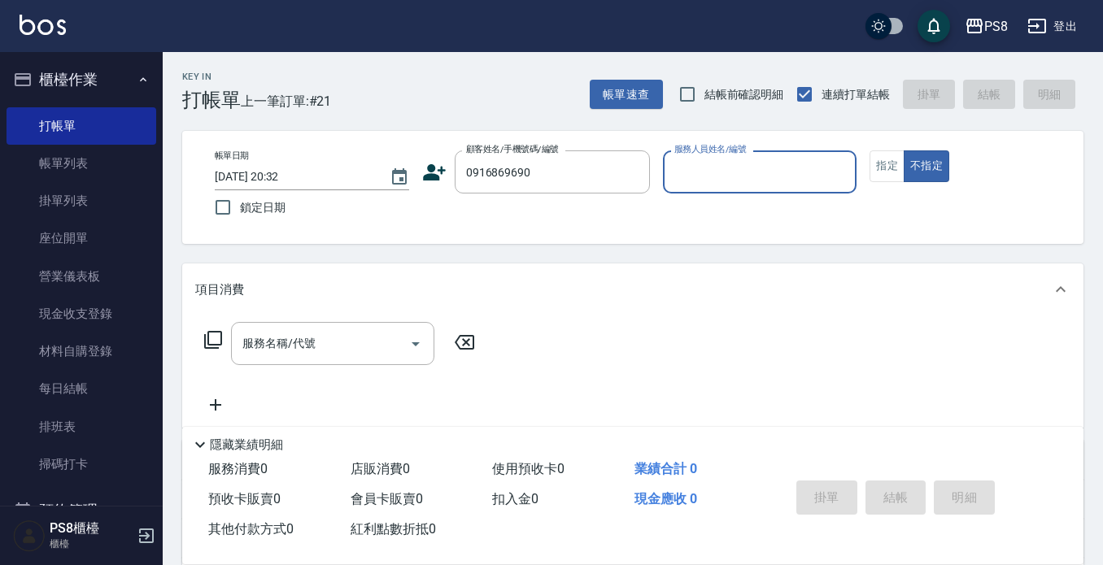
click at [423, 178] on icon at bounding box center [434, 172] width 23 height 16
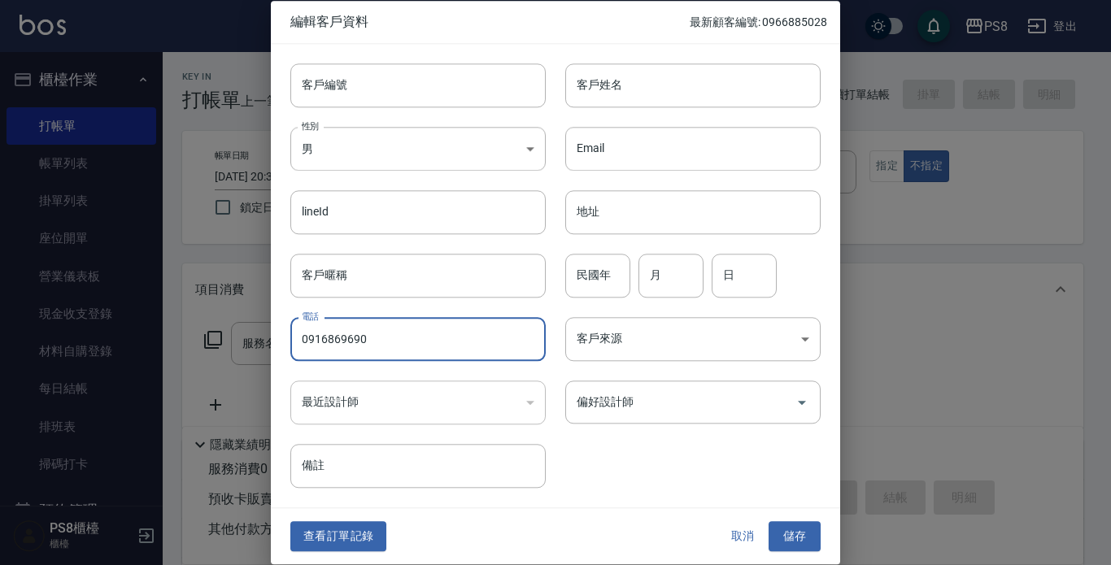
drag, startPoint x: 370, startPoint y: 338, endPoint x: 263, endPoint y: 347, distance: 107.8
click at [263, 345] on div "編輯客戶資料 最新顧客編號: 0966885028 客戶編號 客戶編號 客戶姓名 客戶姓名 性別 男 MALE 性別 Email Email lineId l…" at bounding box center [555, 282] width 1111 height 565
click at [413, 86] on input "客戶編號" at bounding box center [417, 85] width 255 height 44
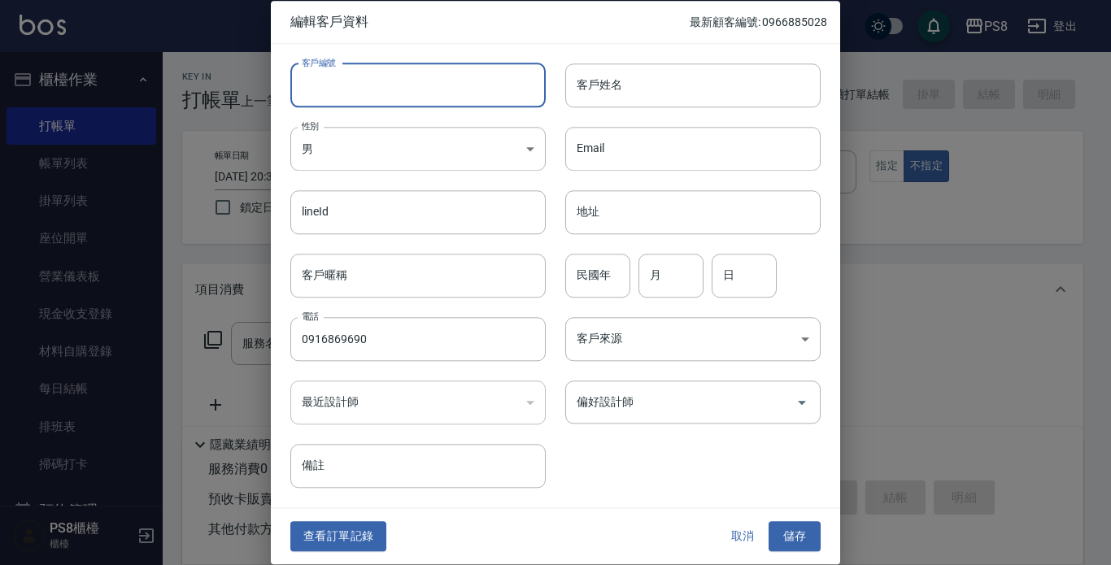
paste input "0916869690"
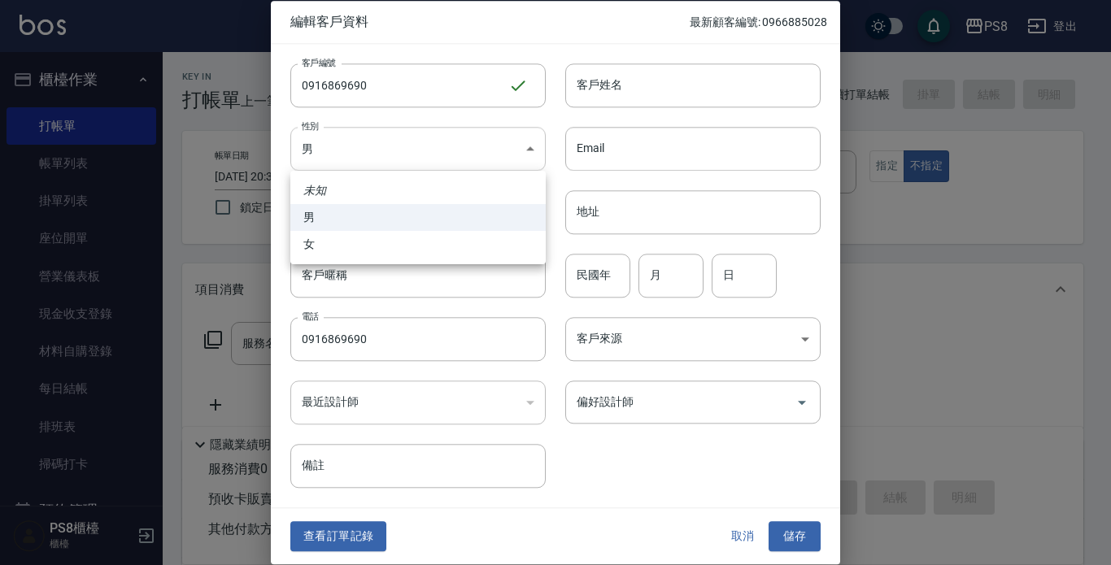
click at [416, 136] on body "PS8 登出 櫃檯作業 打帳單 帳單列表 掛單列表 座位開單 營業儀表板 現金收支登錄 材料自購登錄 每日結帳 排班表 掃碼打卡 預約管理 預約管理 單日預約…" at bounding box center [555, 396] width 1111 height 792
click at [624, 63] on div at bounding box center [555, 282] width 1111 height 565
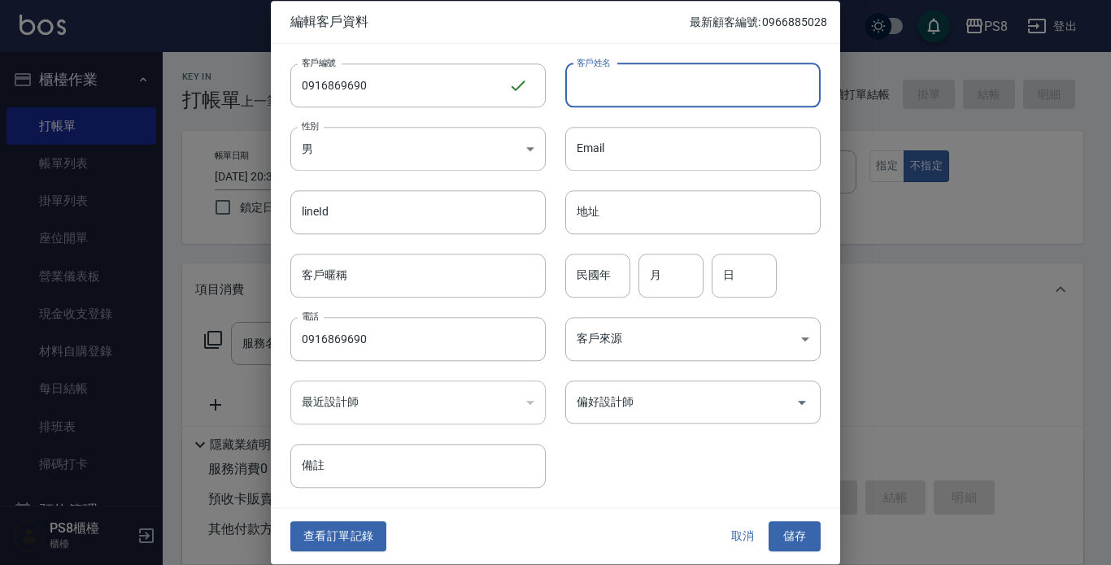
click at [625, 81] on input "客戶姓名" at bounding box center [692, 85] width 255 height 44
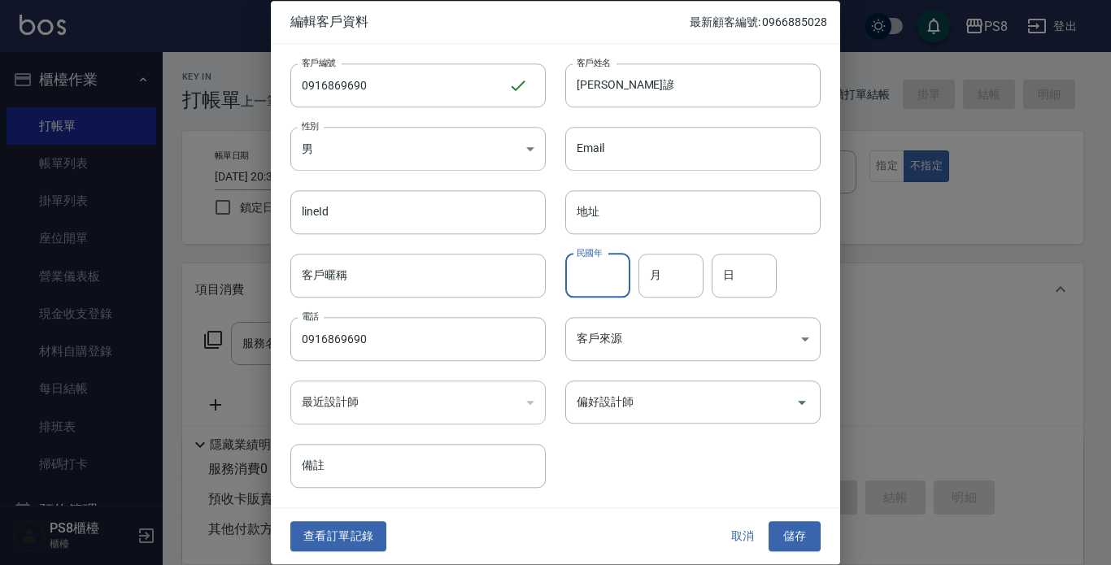
click at [608, 273] on input "民國年" at bounding box center [597, 276] width 65 height 44
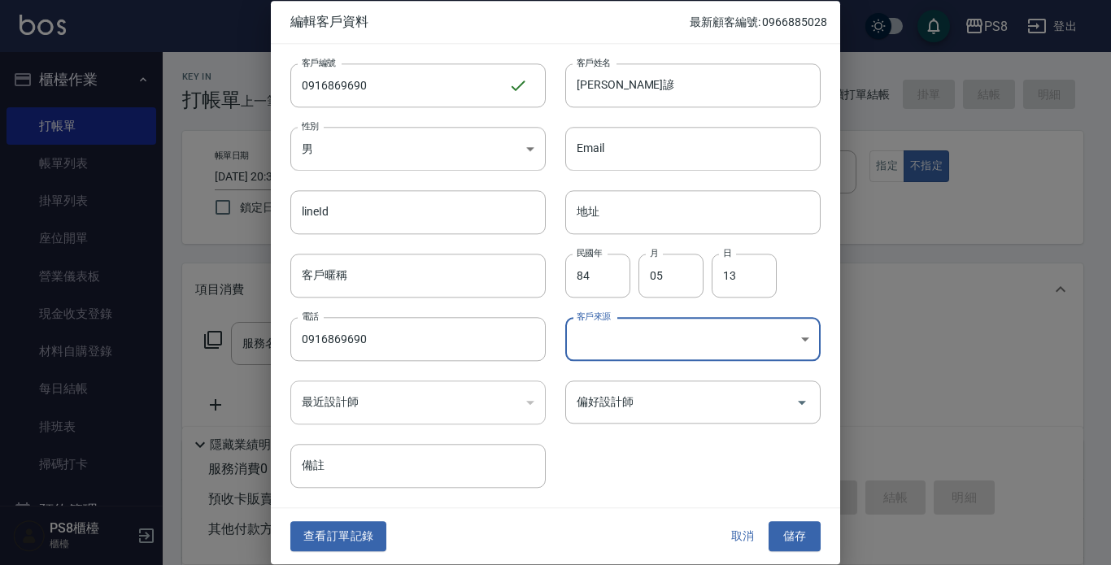
click at [794, 529] on button "儲存" at bounding box center [795, 537] width 52 height 30
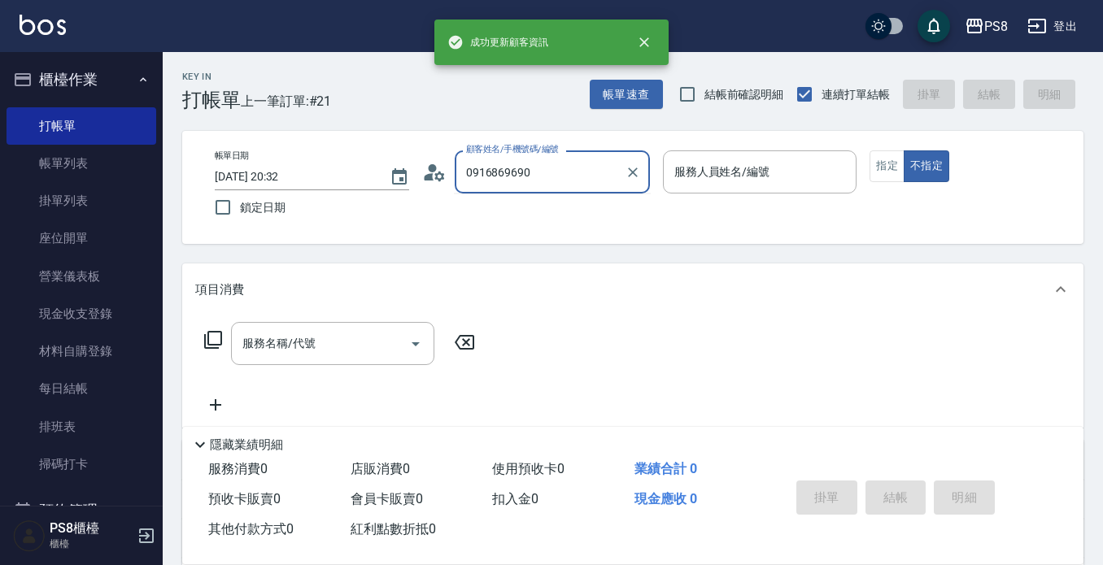
click at [550, 185] on input "0916869690" at bounding box center [540, 172] width 156 height 28
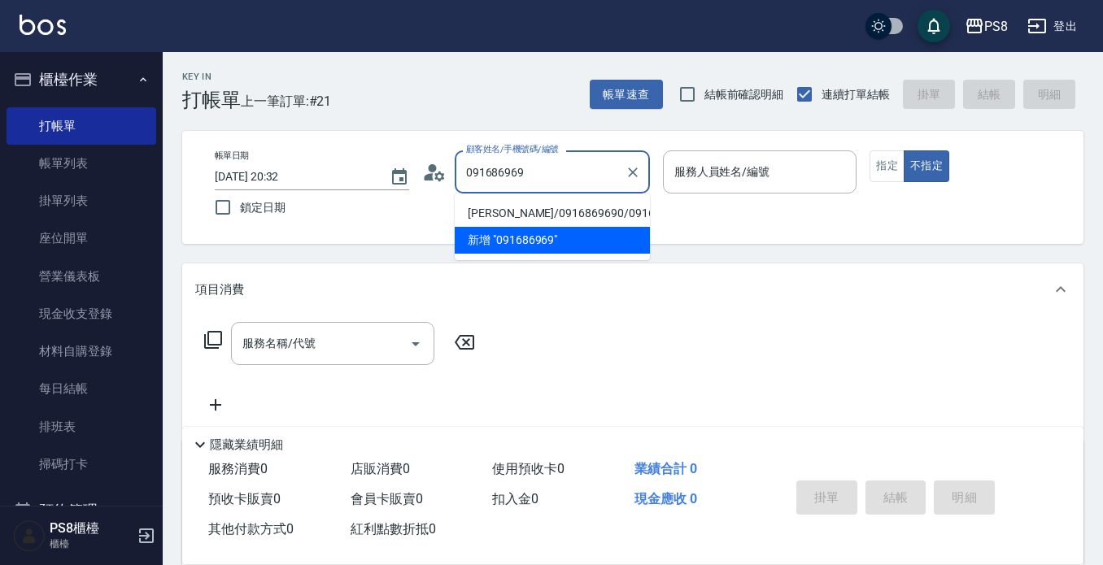
click at [551, 207] on li "陳揮諺/0916869690/0916869690" at bounding box center [552, 213] width 195 height 27
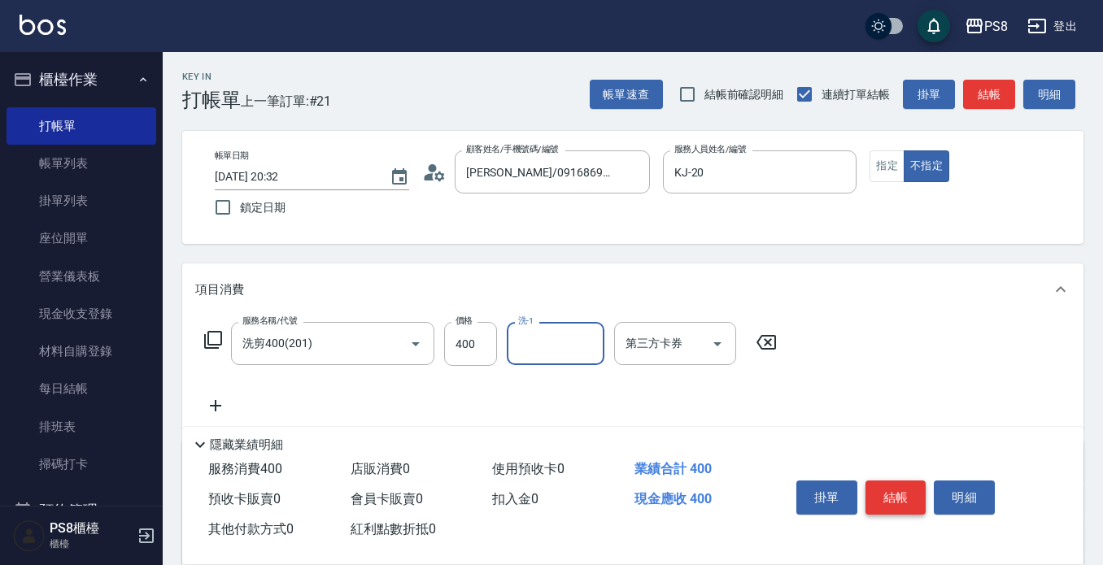
click at [907, 497] on button "結帳" at bounding box center [896, 498] width 61 height 34
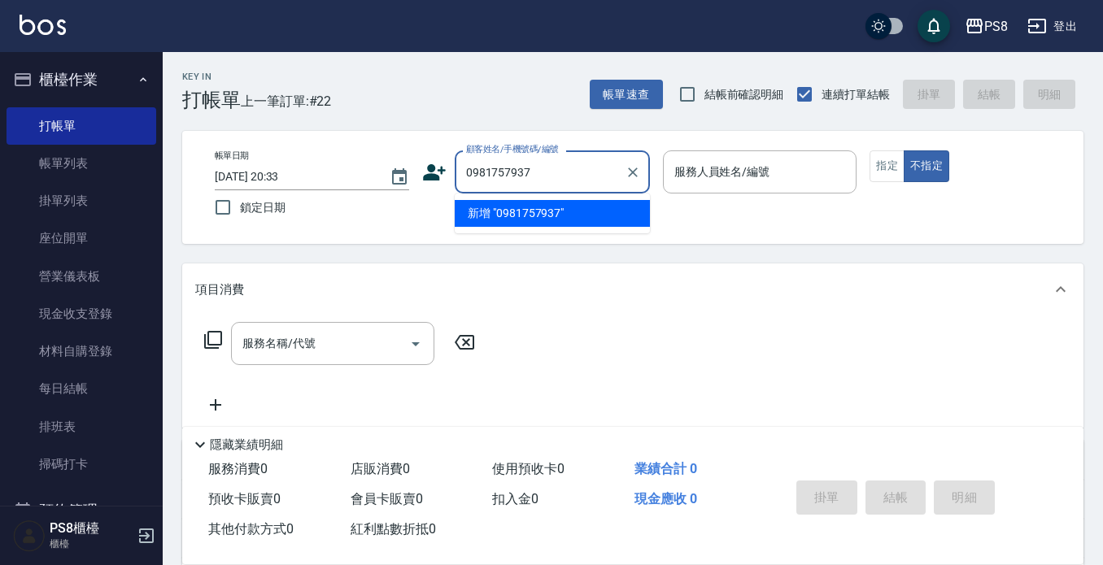
click at [565, 213] on li "新增 "0981757937"" at bounding box center [552, 213] width 195 height 27
click at [543, 181] on input "0981757937" at bounding box center [540, 172] width 156 height 28
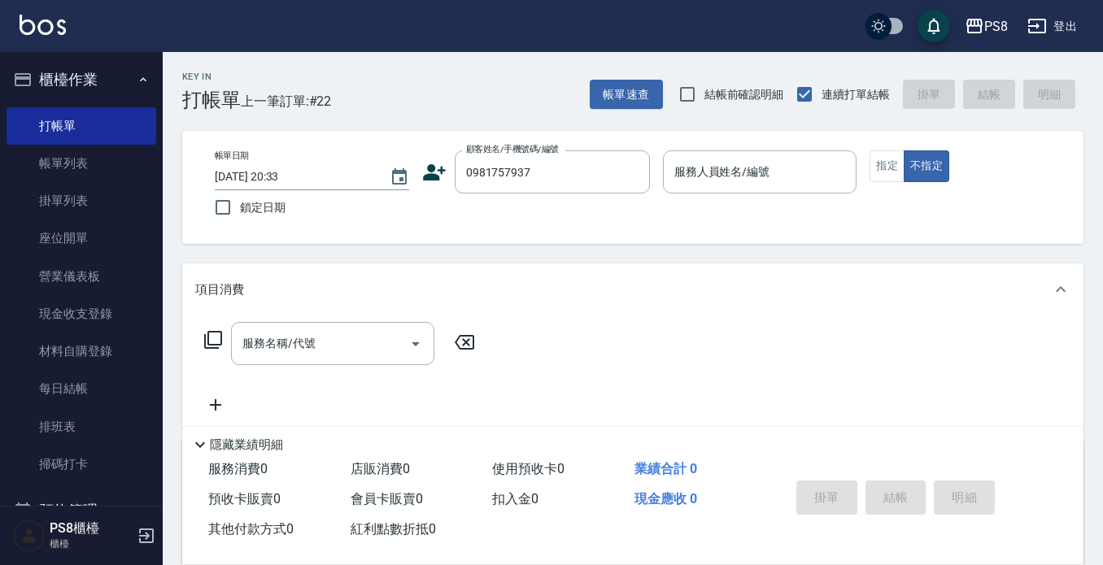
click at [429, 172] on icon at bounding box center [434, 172] width 24 height 24
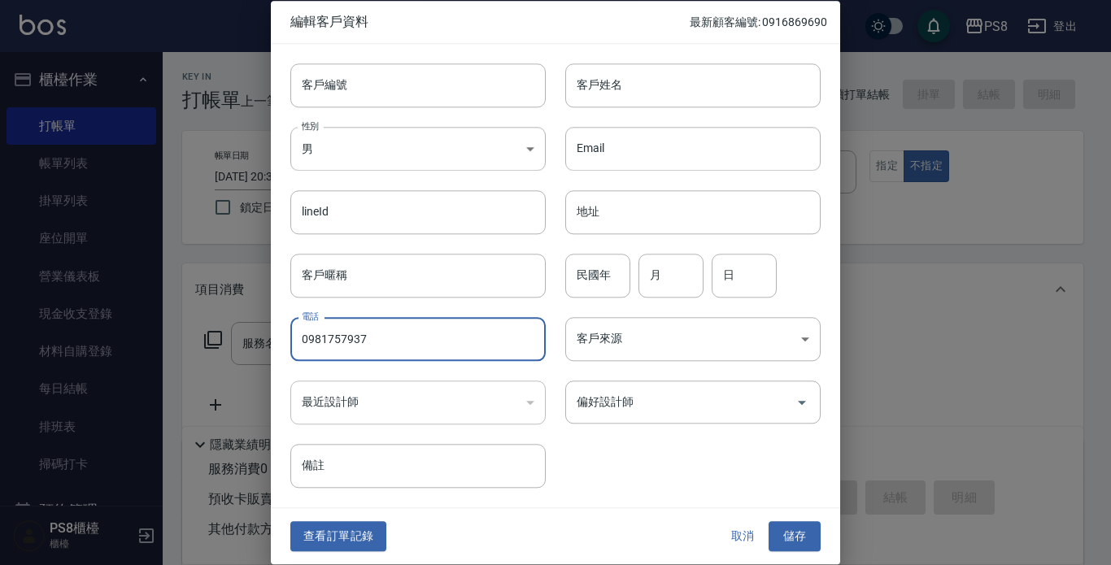
drag, startPoint x: 373, startPoint y: 334, endPoint x: 260, endPoint y: 360, distance: 117.0
click at [260, 360] on div "編輯客戶資料 最新顧客編號: 0916869690 客戶編號 客戶編號 客戶姓名 客戶姓名 性別 男 MALE 性別 Email Email lineId l…" at bounding box center [555, 282] width 1111 height 565
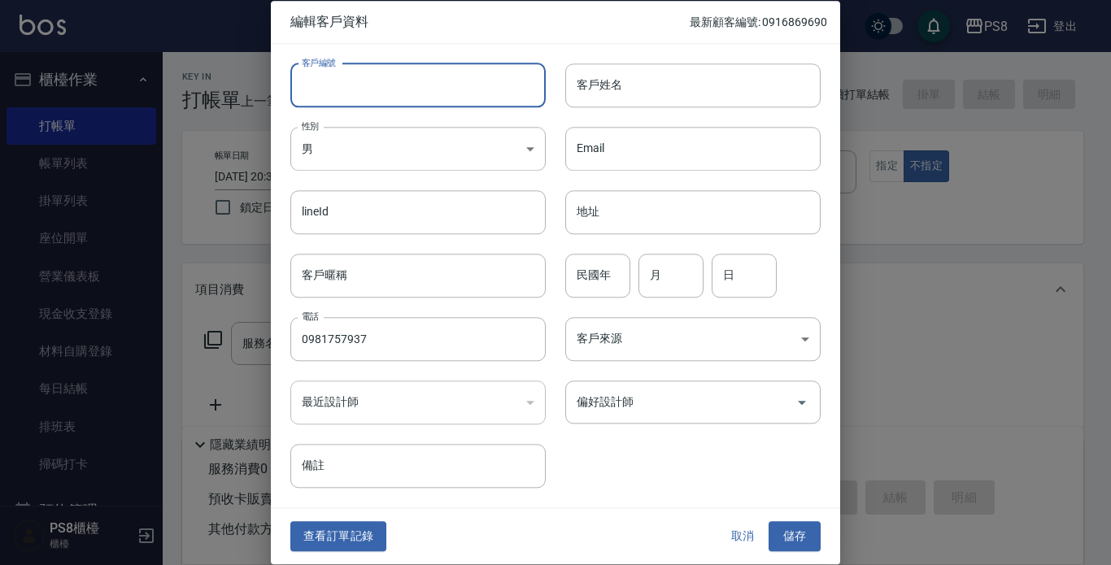
click at [398, 81] on input "客戶編號" at bounding box center [417, 85] width 255 height 44
paste input "0981757937"
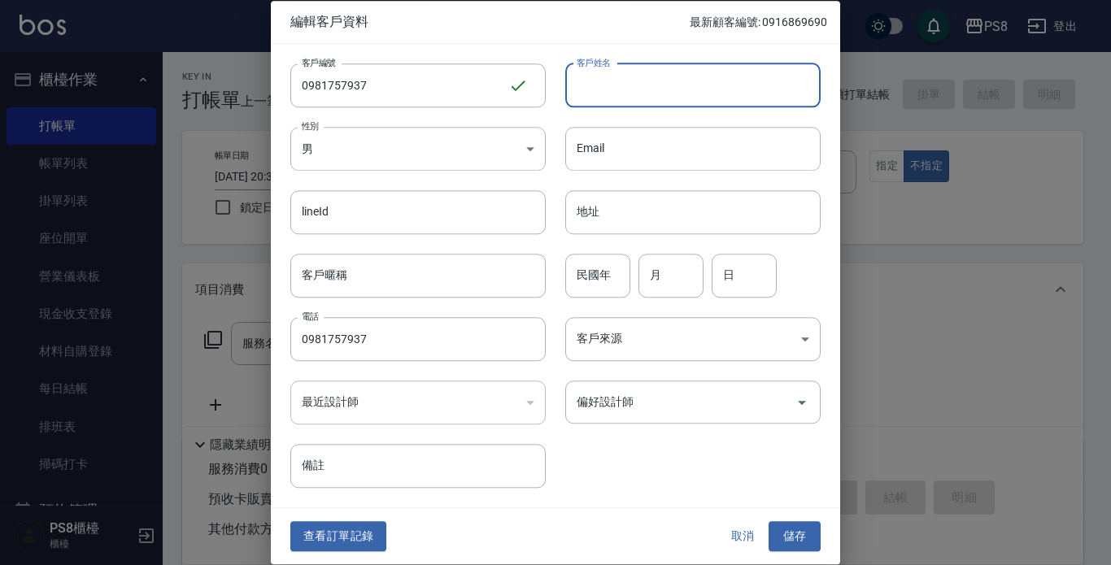
click at [632, 88] on input "客戶姓名" at bounding box center [692, 85] width 255 height 44
click at [601, 271] on input "民國年" at bounding box center [597, 276] width 65 height 44
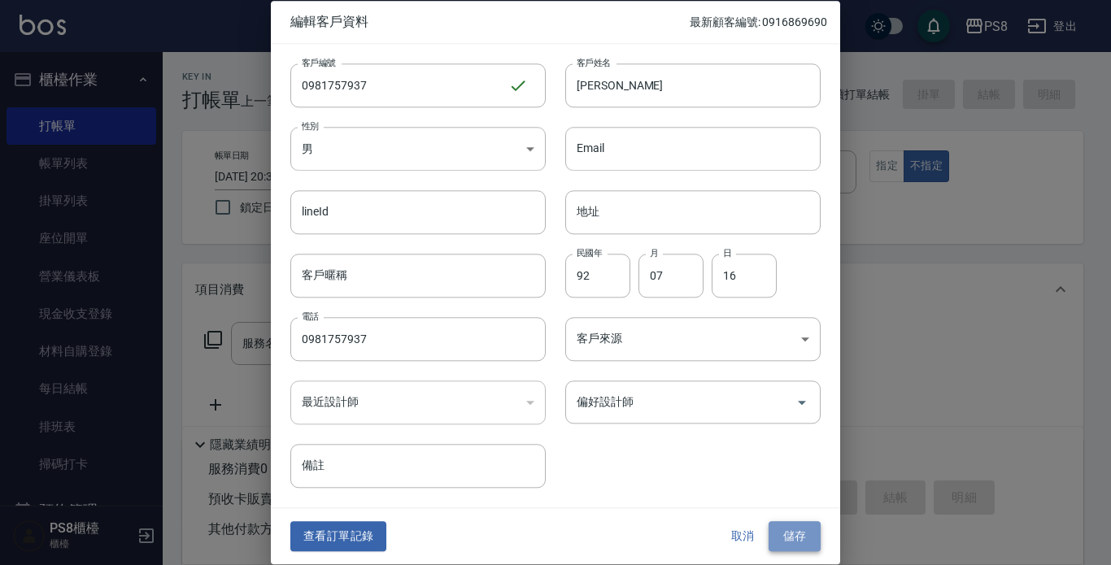
click at [815, 533] on button "儲存" at bounding box center [795, 537] width 52 height 30
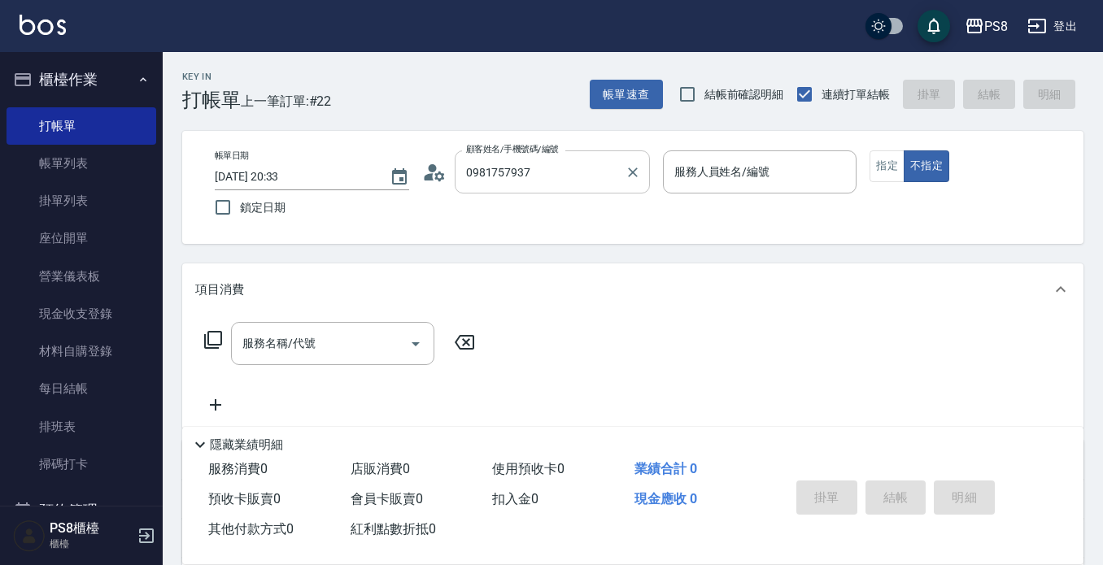
click at [572, 172] on input "0981757937" at bounding box center [540, 172] width 156 height 28
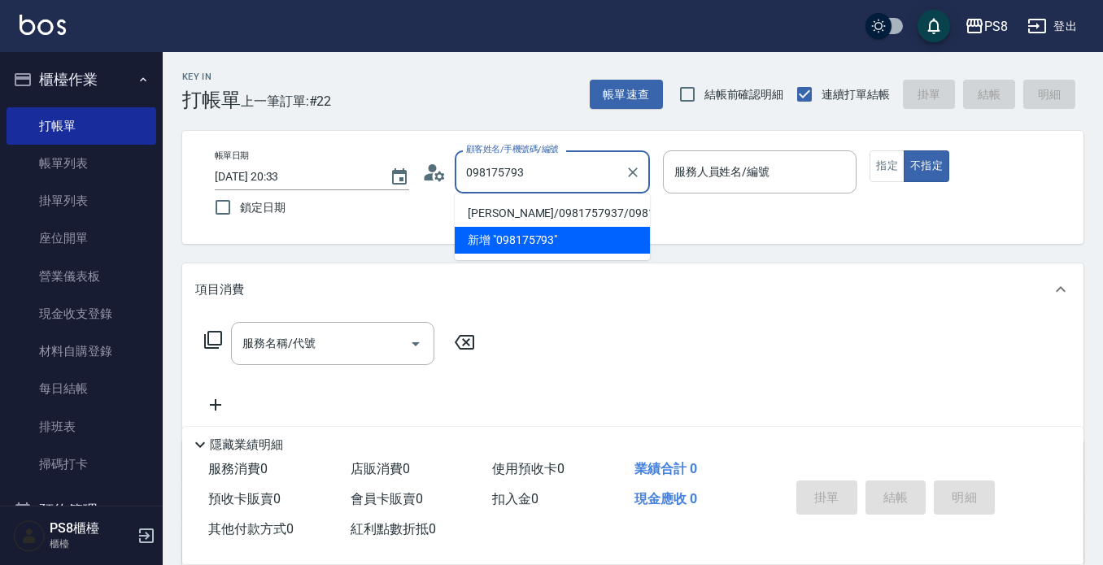
click at [580, 218] on li "黃筱茜/0981757937/0981757937" at bounding box center [552, 213] width 195 height 27
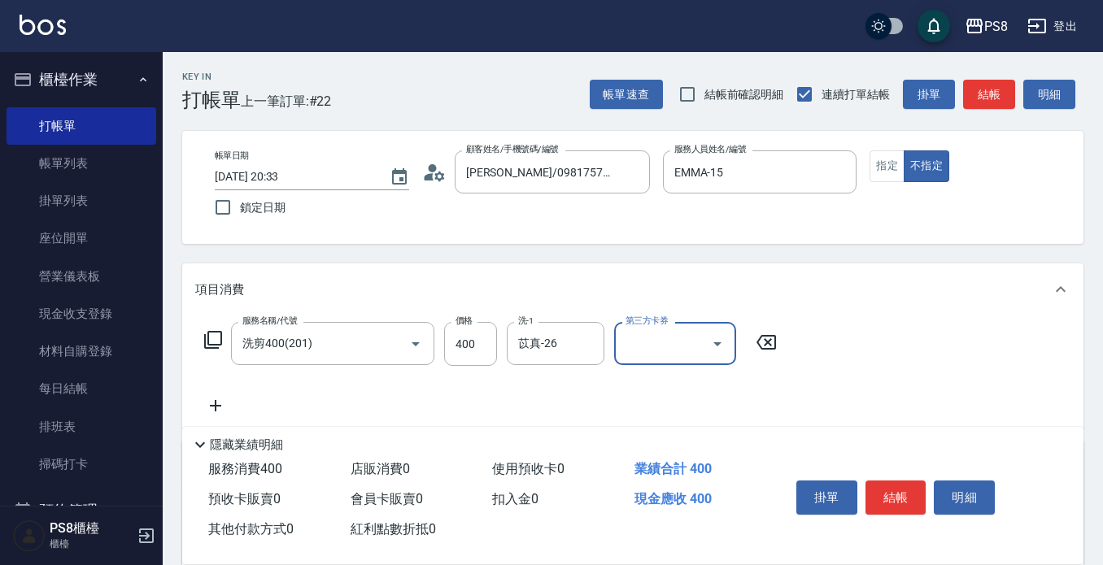
click at [905, 496] on button "結帳" at bounding box center [896, 498] width 61 height 34
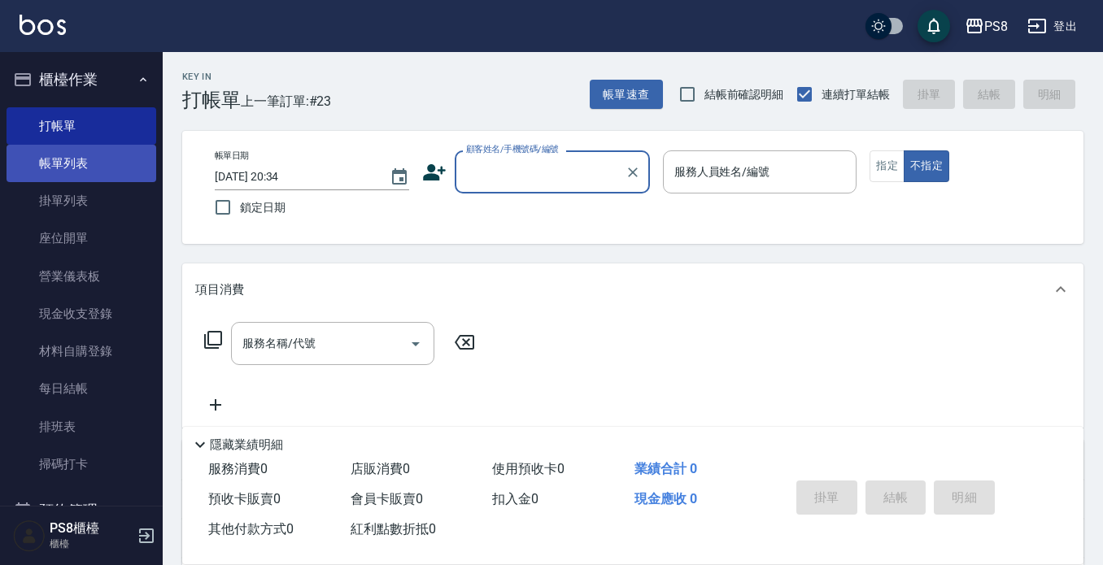
click at [77, 159] on link "帳單列表" at bounding box center [82, 163] width 150 height 37
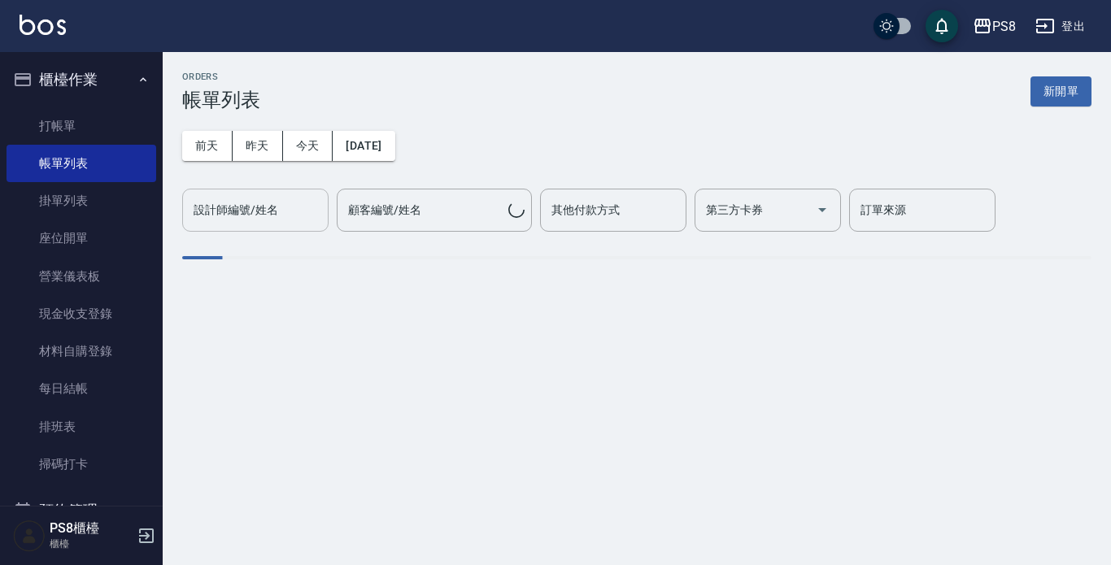
click at [300, 212] on input "設計師編號/姓名" at bounding box center [256, 210] width 132 height 28
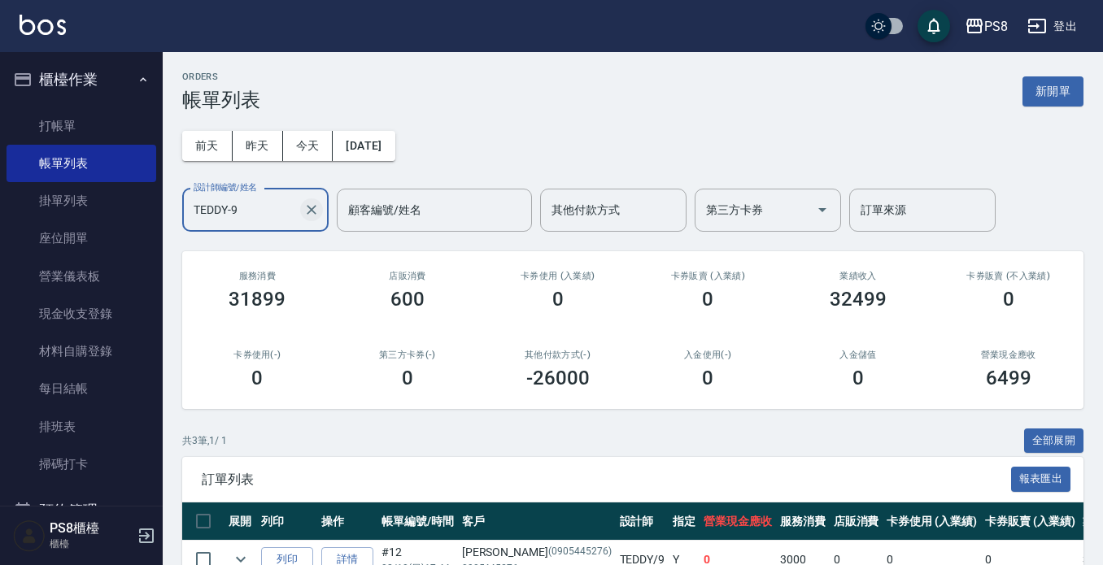
click at [316, 209] on icon "Clear" at bounding box center [311, 210] width 16 height 16
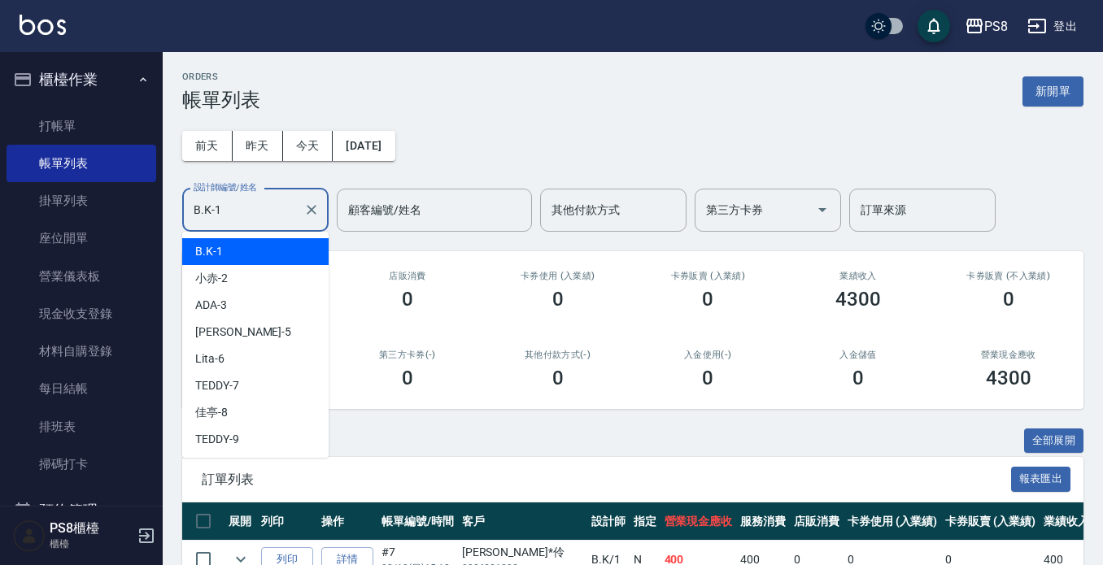
drag, startPoint x: 260, startPoint y: 214, endPoint x: 190, endPoint y: 222, distance: 70.4
click at [190, 222] on input "B.K-1" at bounding box center [243, 210] width 107 height 28
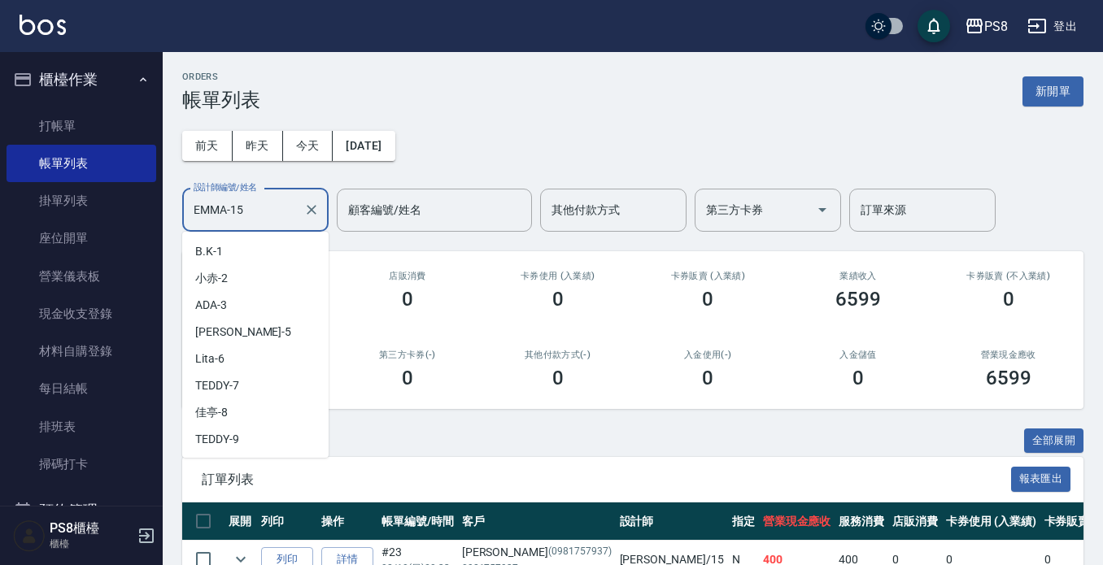
drag, startPoint x: 275, startPoint y: 212, endPoint x: 156, endPoint y: 212, distance: 118.8
click at [156, 212] on div "PS8 登出 櫃檯作業 打帳單 帳單列表 掛單列表 座位開單 營業儀表板 現金收支登錄 材料自購登錄 每日結帳 排班表 掃碼打卡 預約管理 預約管理 單日預約…" at bounding box center [551, 439] width 1103 height 878
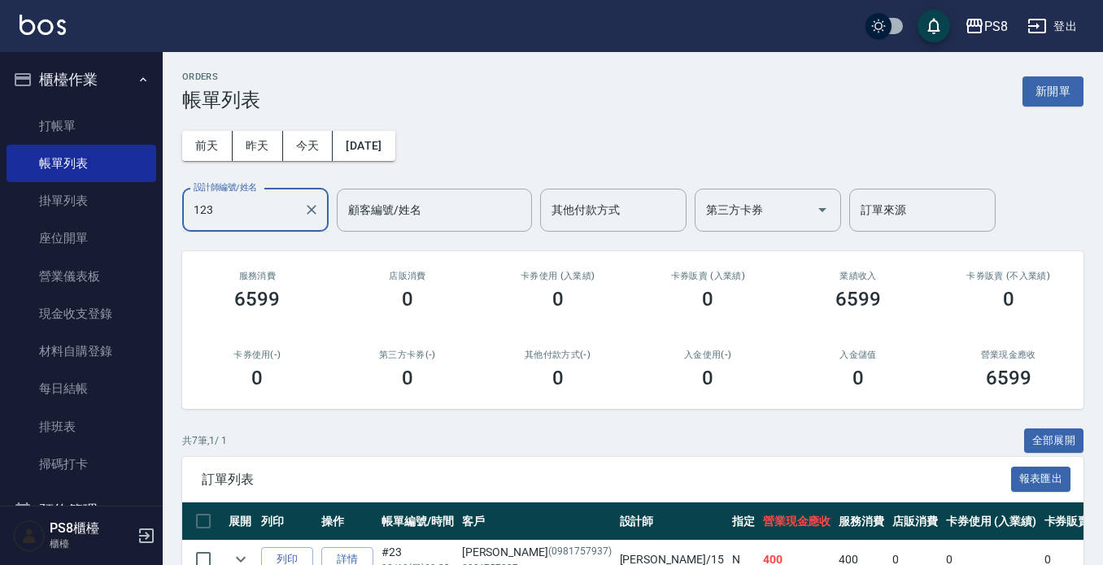
drag, startPoint x: 264, startPoint y: 212, endPoint x: 154, endPoint y: 212, distance: 109.8
click at [154, 212] on div "PS8 登出 櫃檯作業 打帳單 帳單列表 掛單列表 座位開單 營業儀表板 現金收支登錄 材料自購登錄 每日結帳 排班表 掃碼打卡 預約管理 預約管理 單日預約…" at bounding box center [551, 439] width 1103 height 878
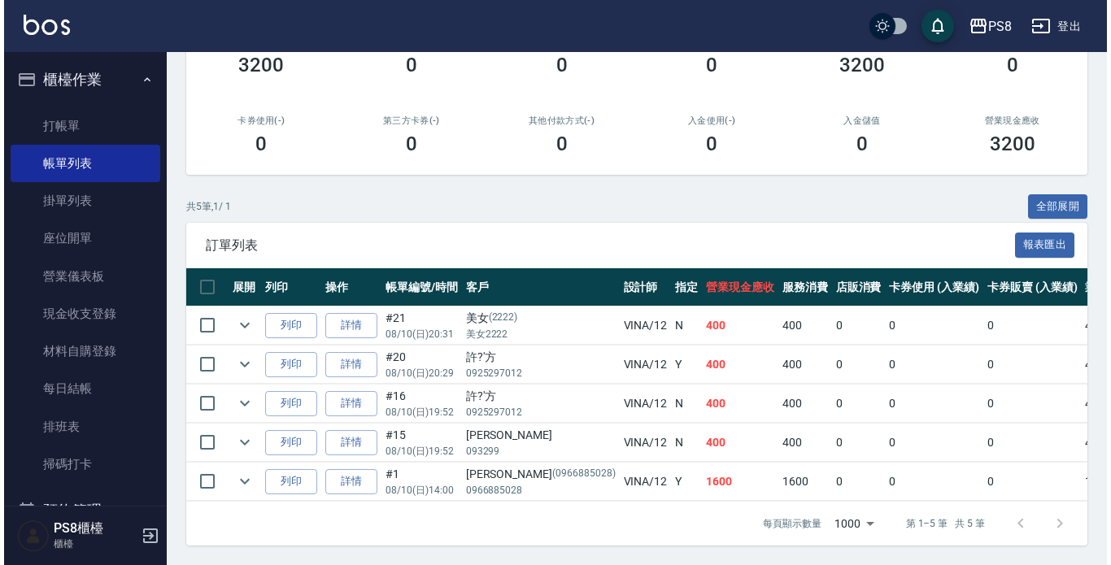
scroll to position [248, 0]
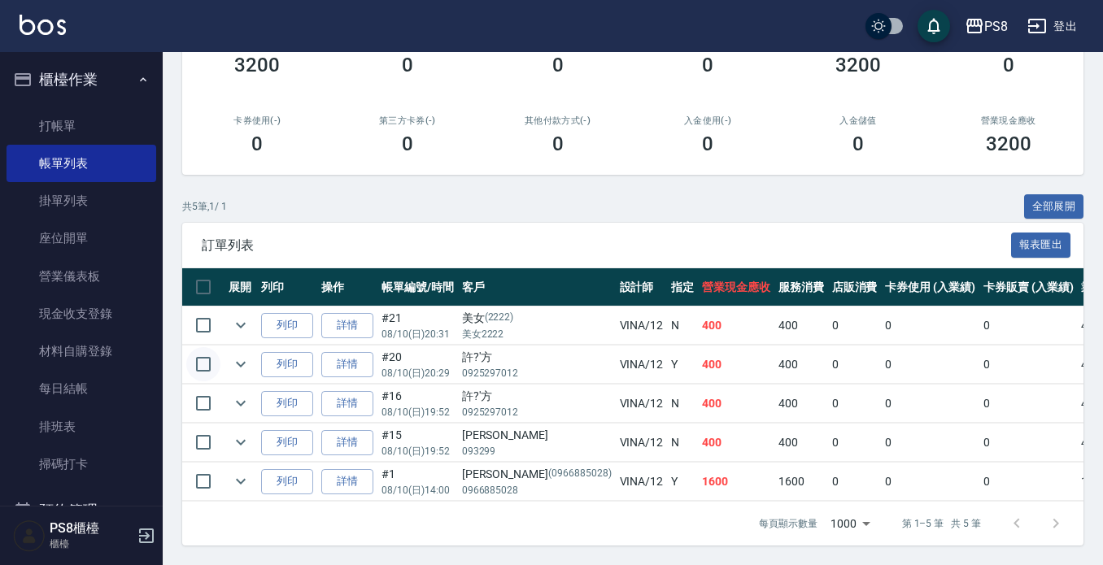
click at [204, 349] on input "checkbox" at bounding box center [203, 364] width 34 height 34
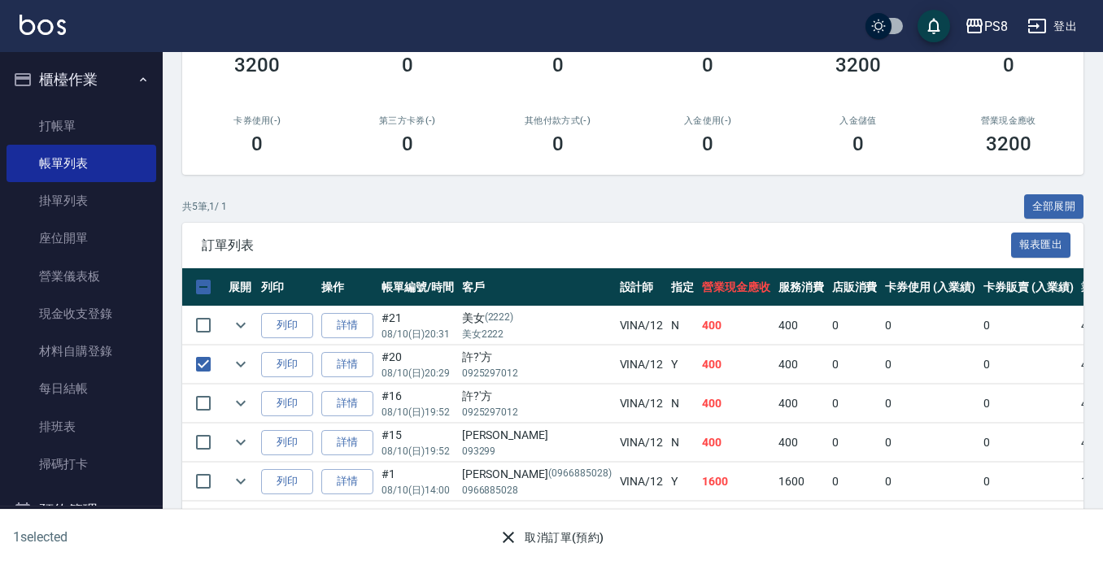
click at [521, 534] on button "取消訂單(預約)" at bounding box center [551, 538] width 118 height 30
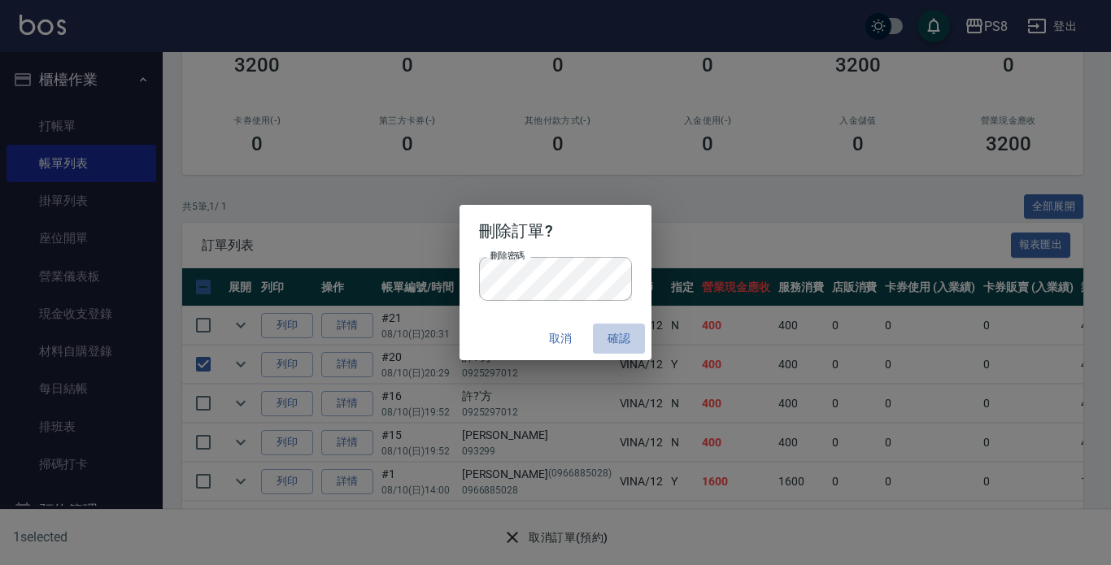
click at [625, 326] on button "確認" at bounding box center [619, 339] width 52 height 30
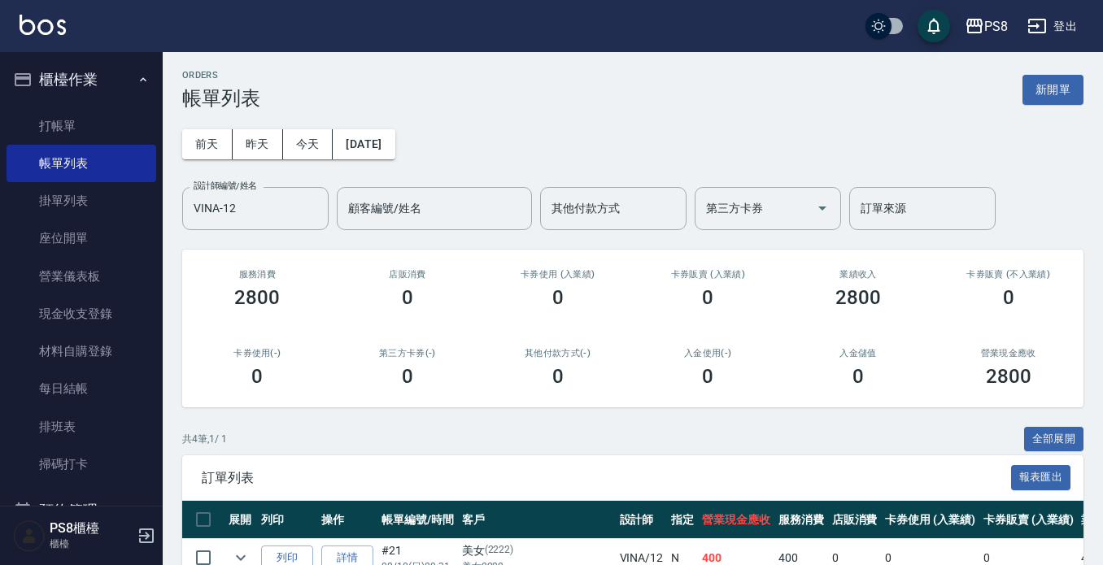
scroll to position [0, 0]
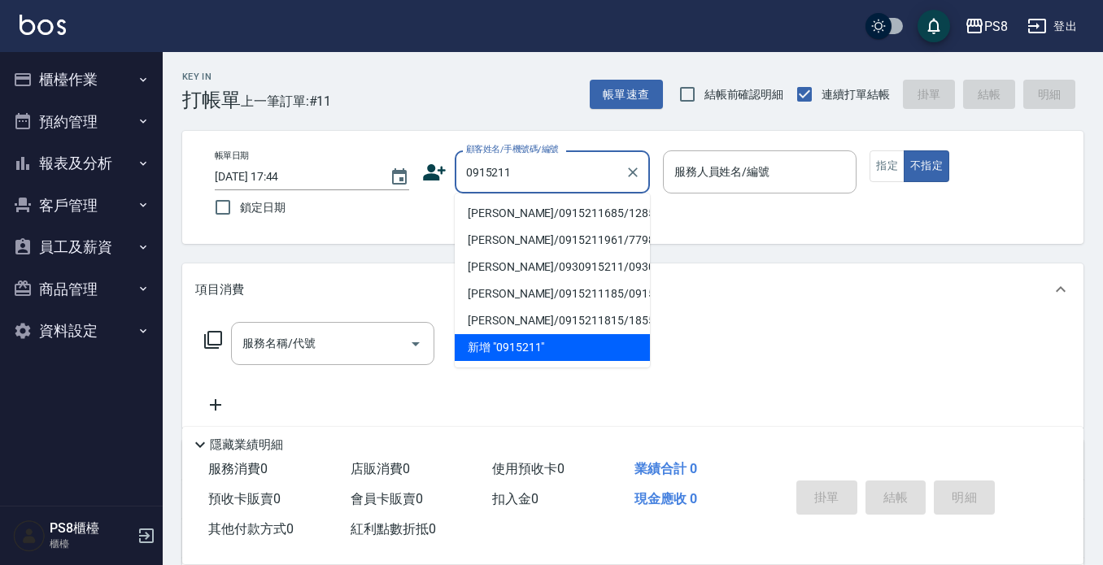
click at [530, 207] on li "洪承銘/0915211685/12859" at bounding box center [552, 213] width 195 height 27
type input "洪承銘/0915211685/12859"
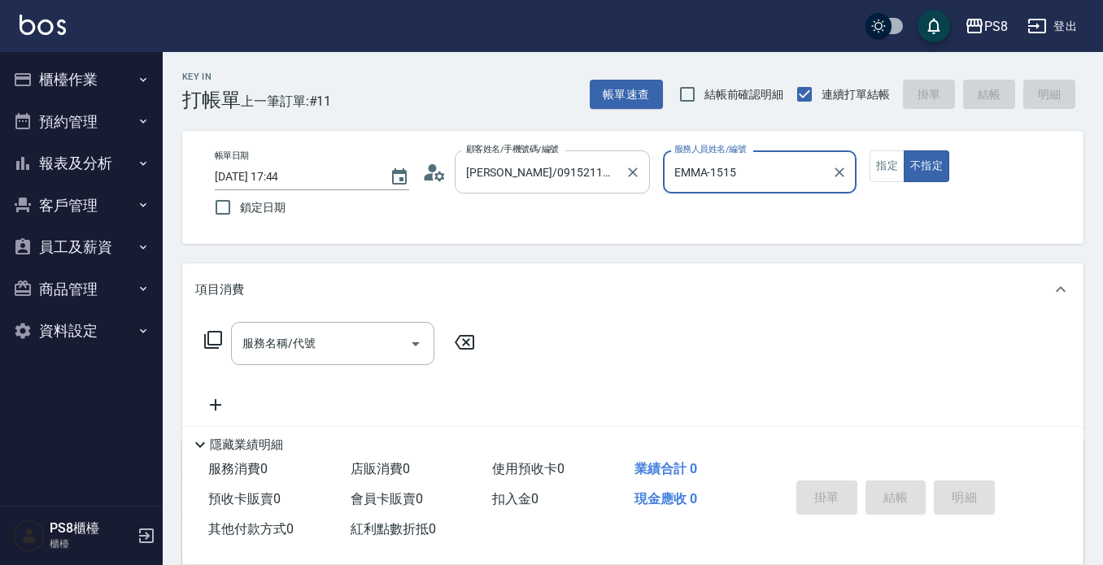
click at [904, 150] on button "不指定" at bounding box center [927, 166] width 46 height 32
type input "EMMA-15"
type button "false"
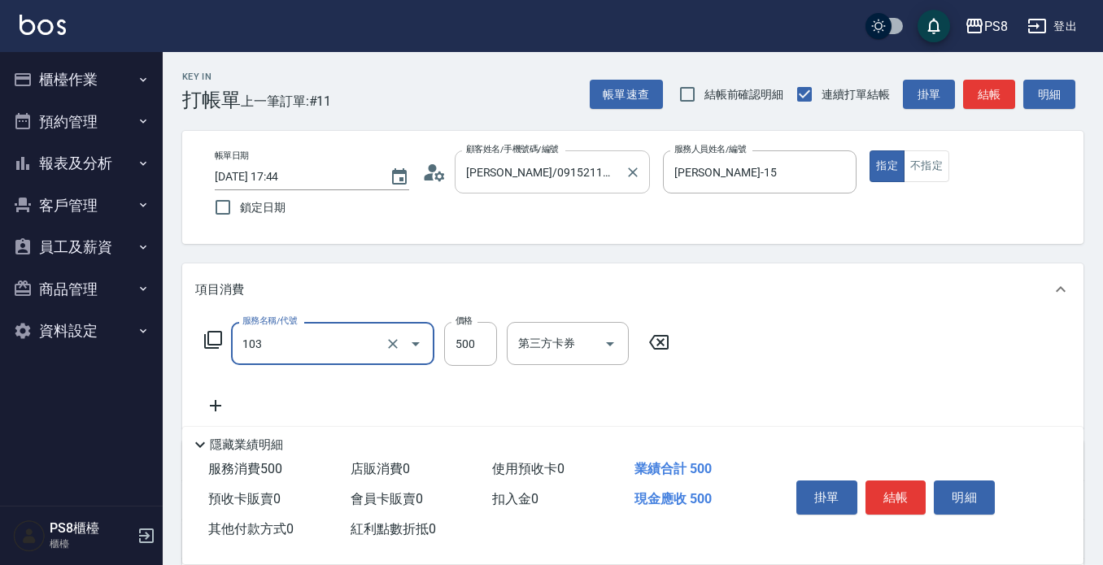
type input "B級洗剪500(103)"
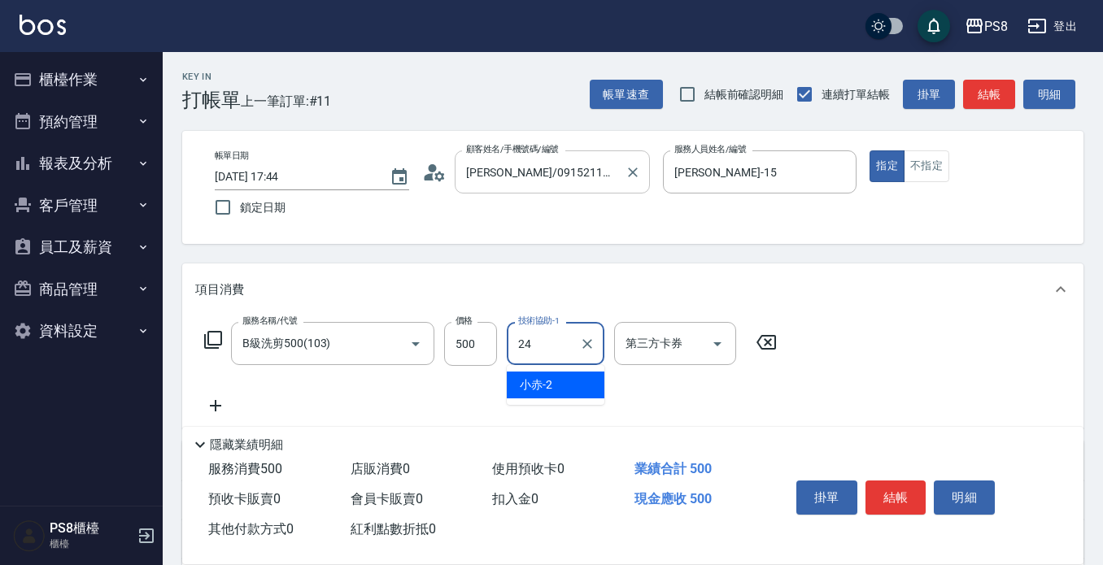
type input "[PERSON_NAME]-24"
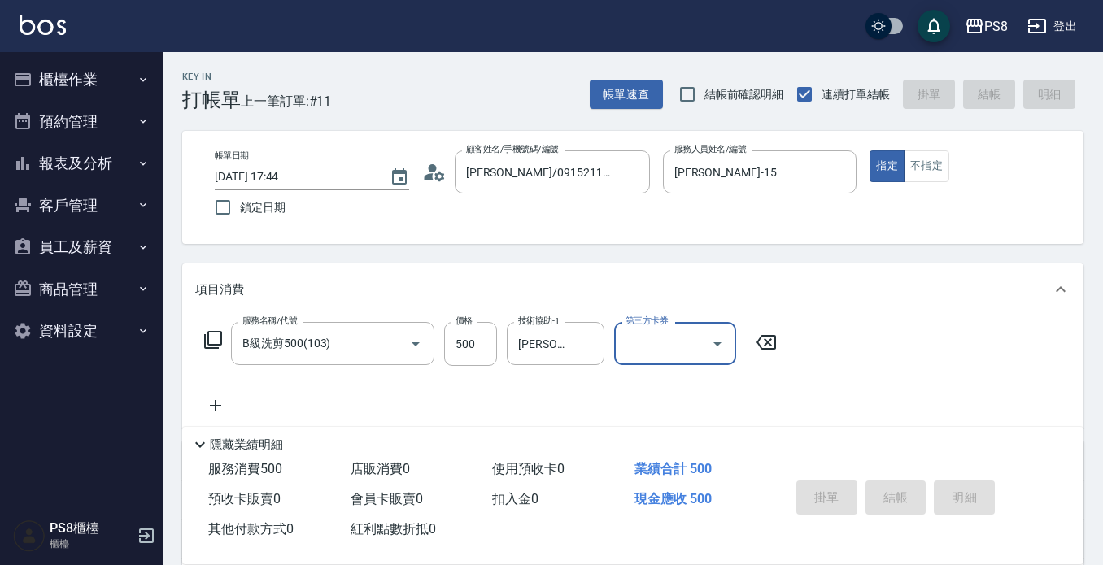
type input "2025/08/10 18:45"
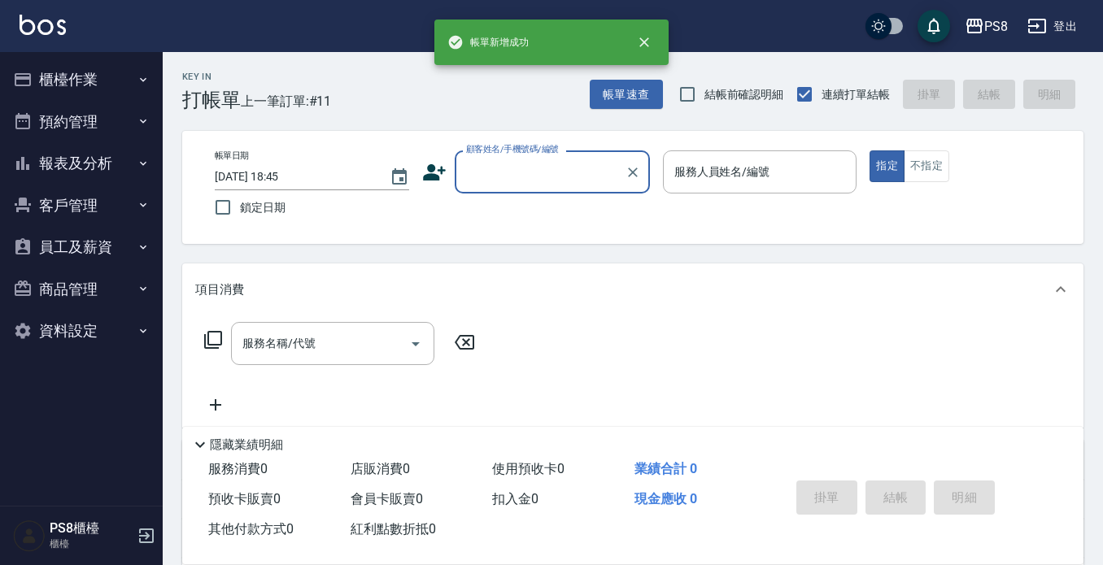
click at [70, 77] on button "櫃檯作業" at bounding box center [82, 80] width 150 height 42
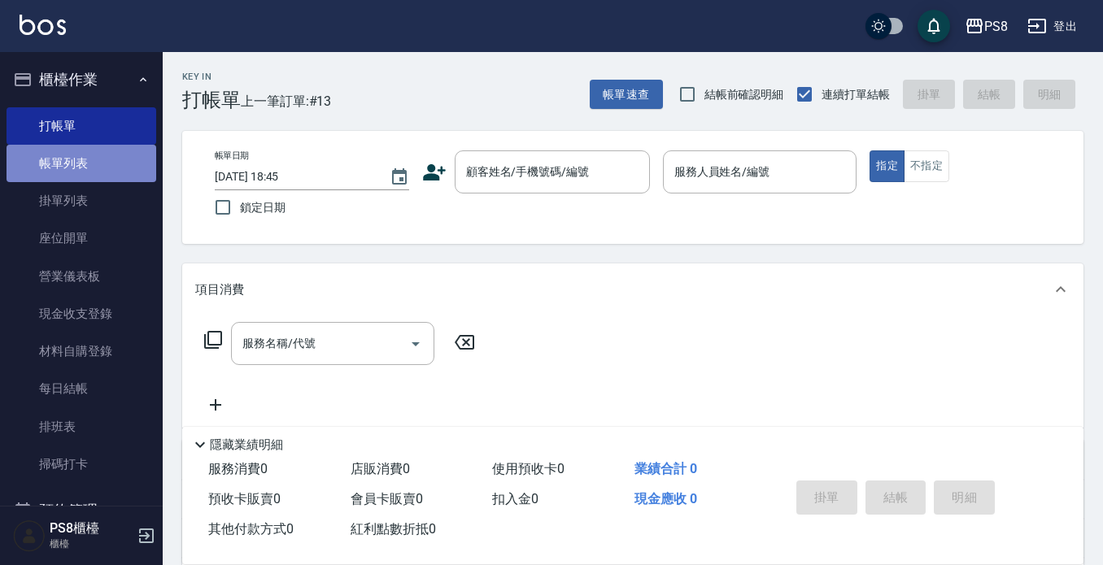
click at [85, 145] on link "帳單列表" at bounding box center [82, 163] width 150 height 37
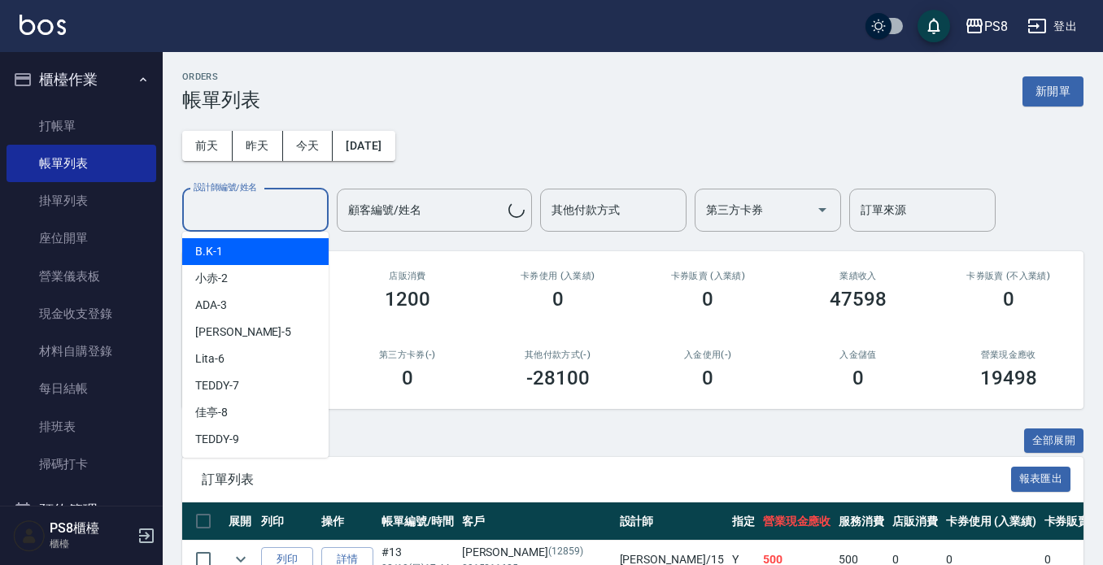
click at [234, 218] on input "設計師編號/姓名" at bounding box center [256, 210] width 132 height 28
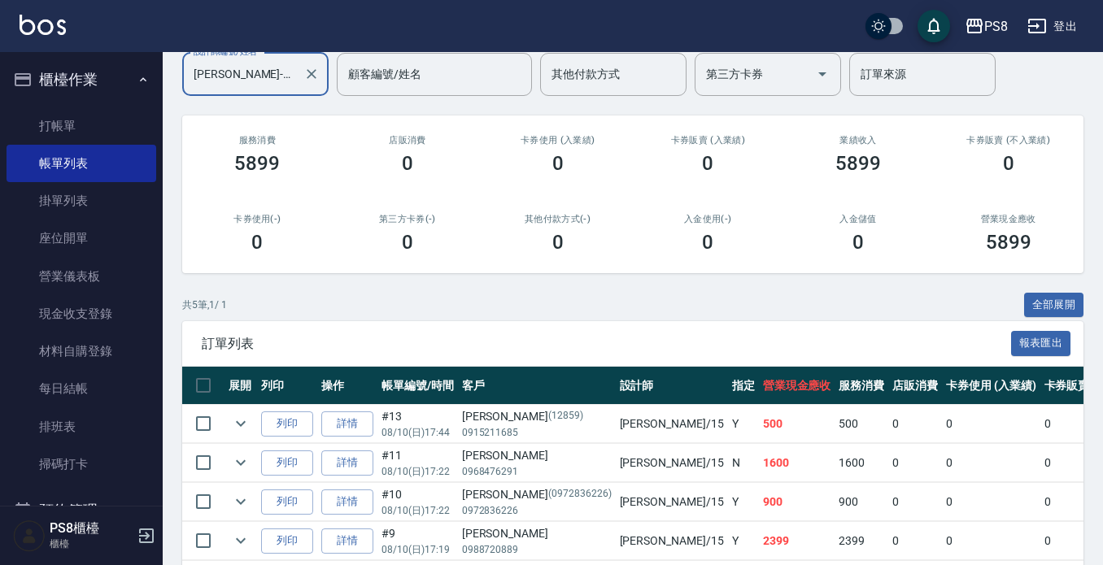
scroll to position [248, 0]
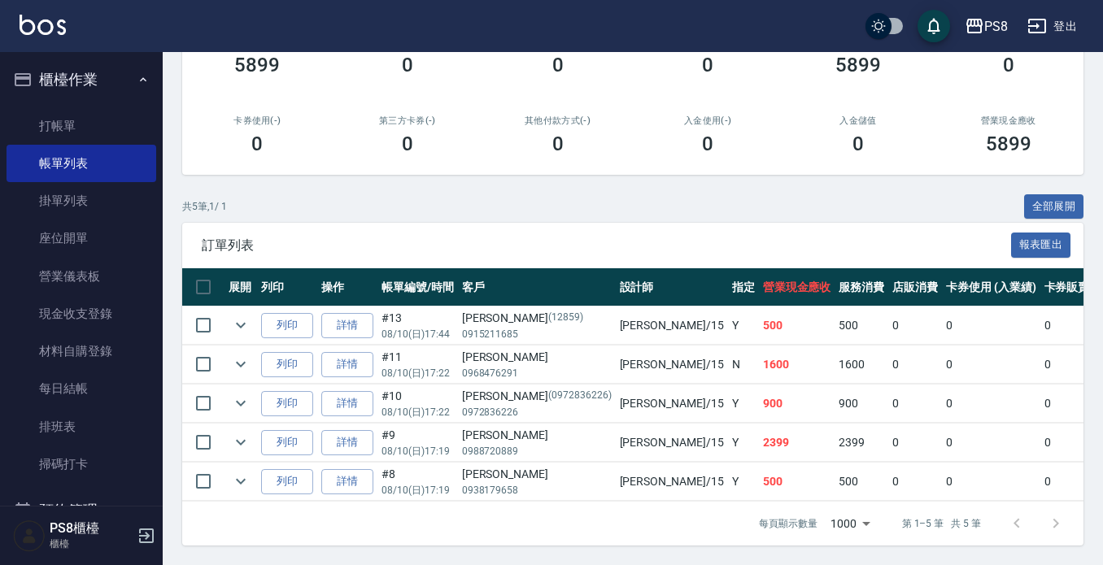
type input "EMMA-15"
click at [77, 354] on link "材料自購登錄" at bounding box center [82, 351] width 150 height 37
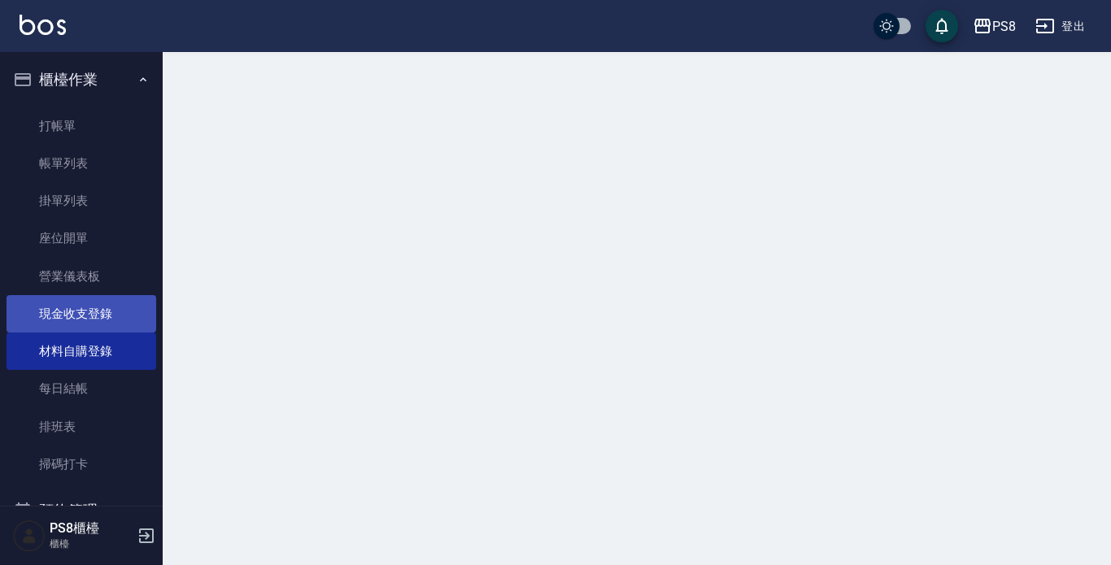
click at [83, 321] on link "現金收支登錄" at bounding box center [82, 313] width 150 height 37
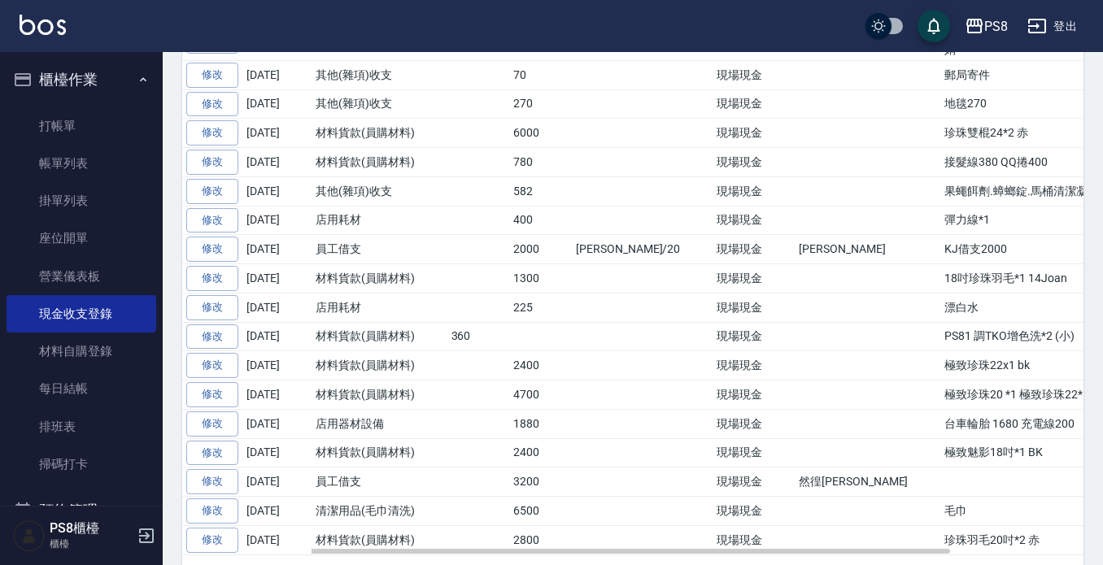
scroll to position [726, 0]
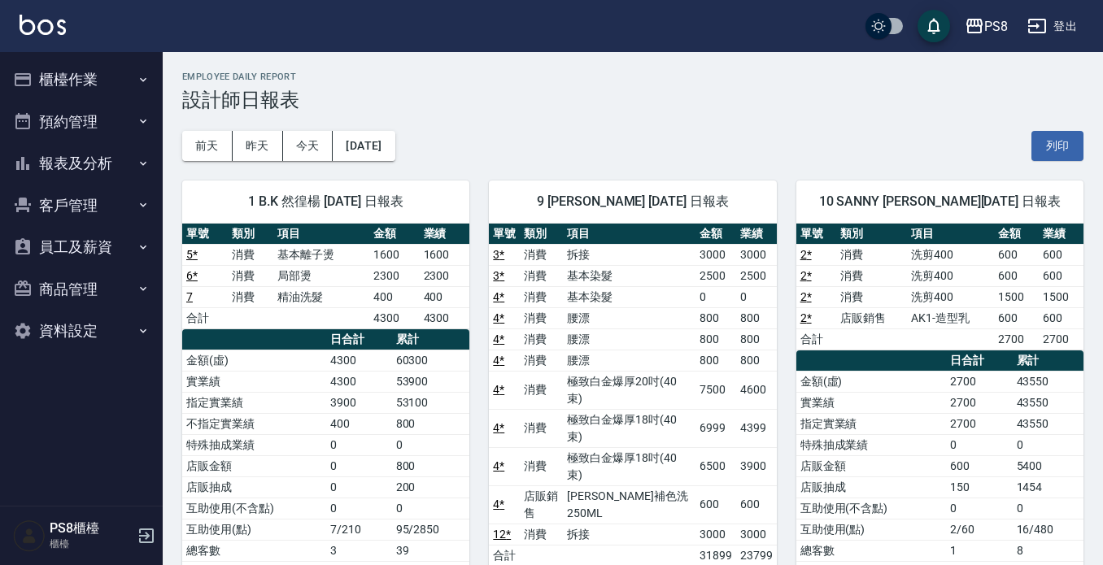
click at [107, 81] on button "櫃檯作業" at bounding box center [82, 80] width 150 height 42
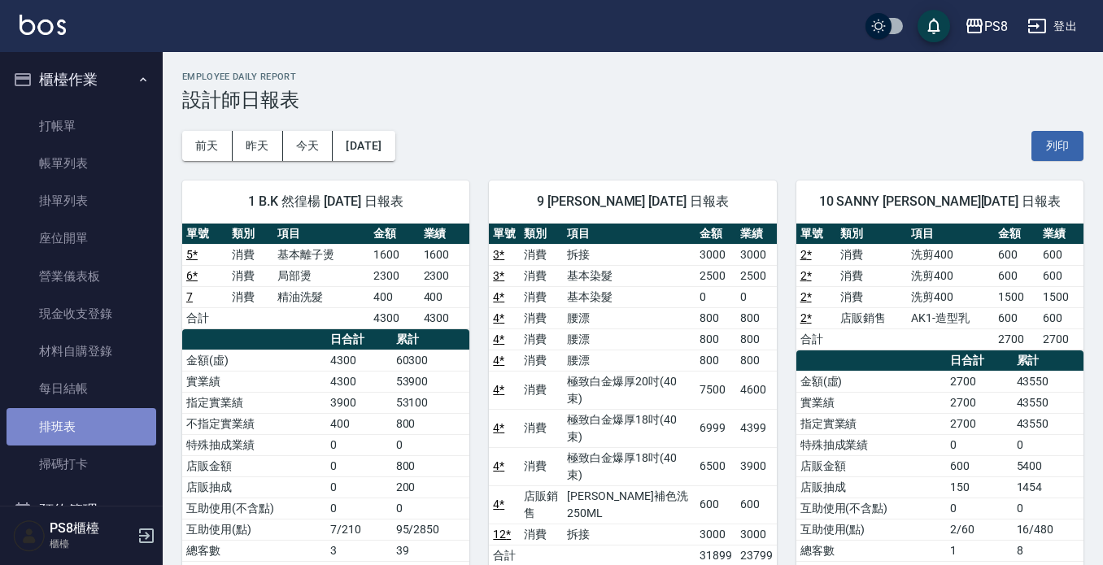
click at [94, 425] on link "排班表" at bounding box center [82, 426] width 150 height 37
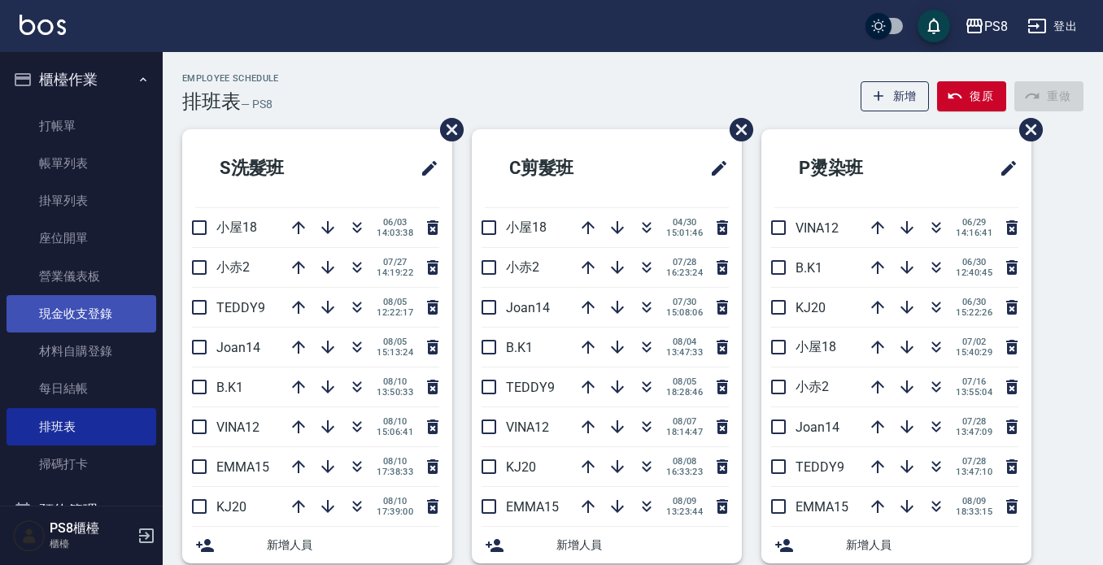
click at [121, 303] on link "現金收支登錄" at bounding box center [82, 313] width 150 height 37
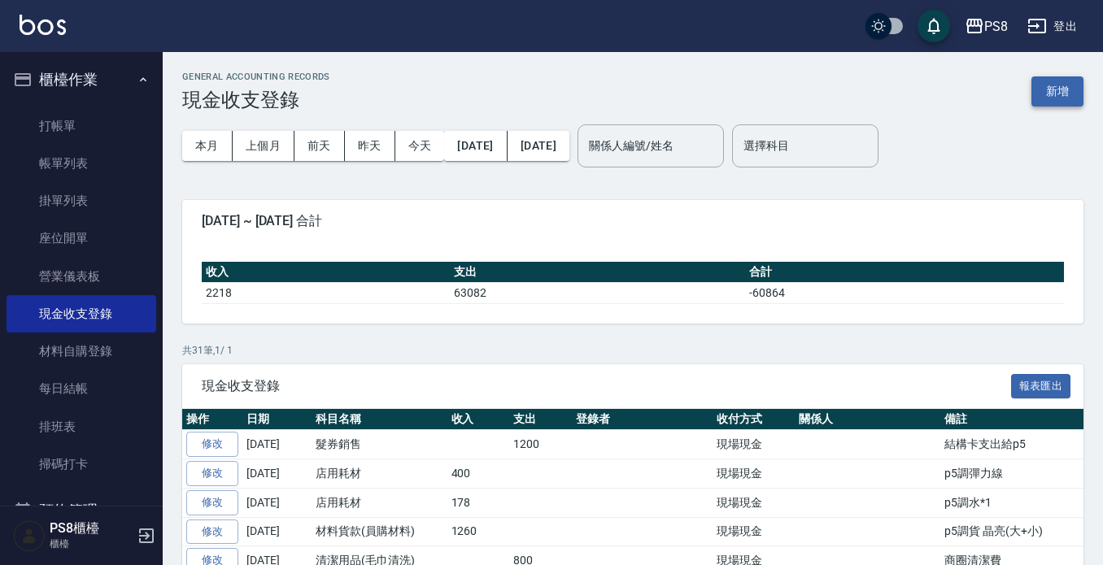
click at [1054, 96] on button "新增" at bounding box center [1058, 91] width 52 height 30
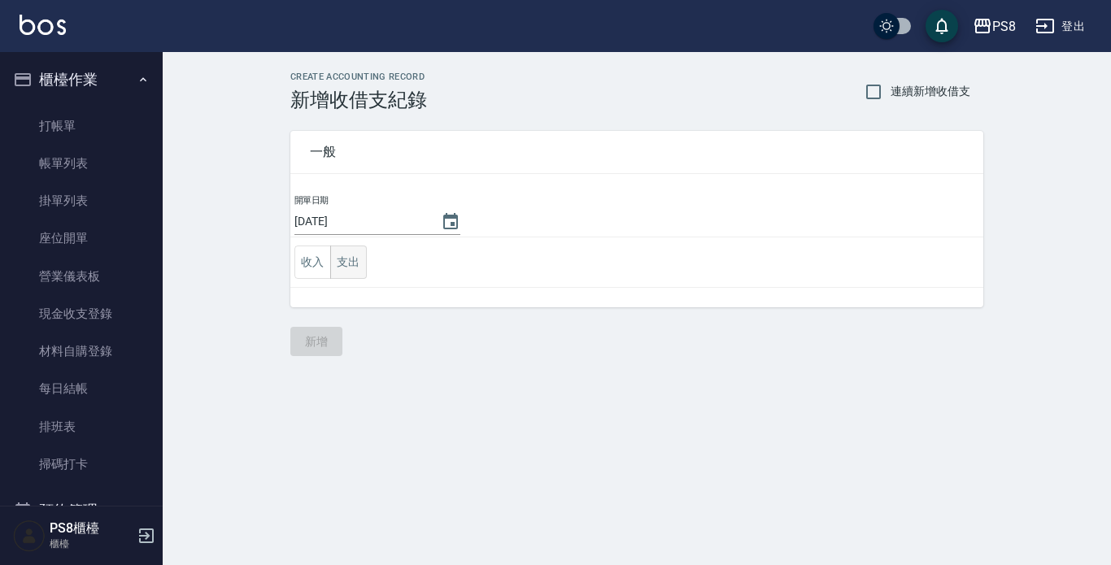
click at [350, 255] on button "支出" at bounding box center [348, 262] width 37 height 33
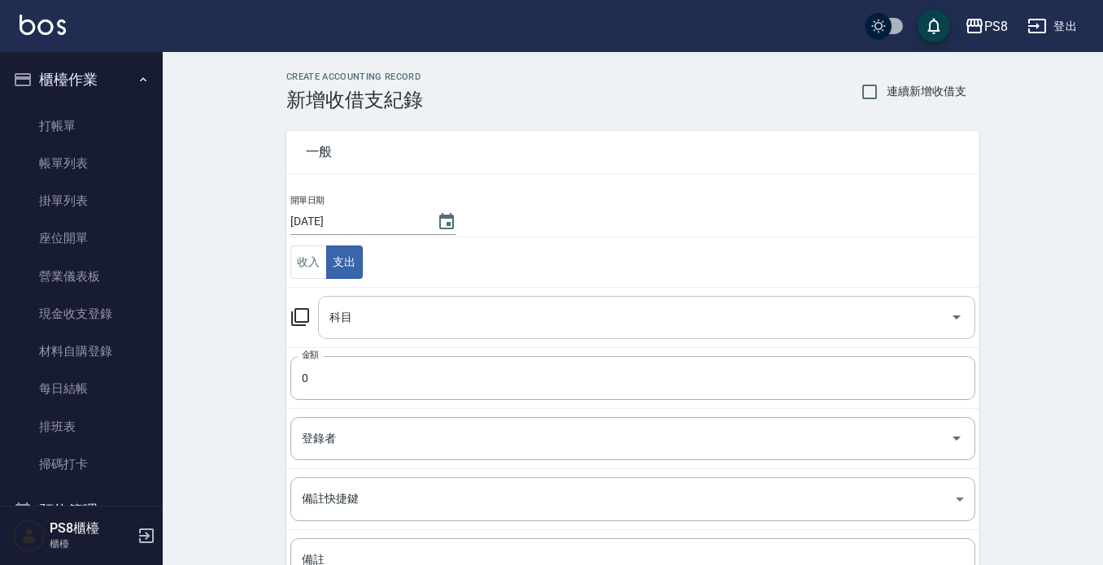
click at [402, 308] on input "科目" at bounding box center [634, 317] width 618 height 28
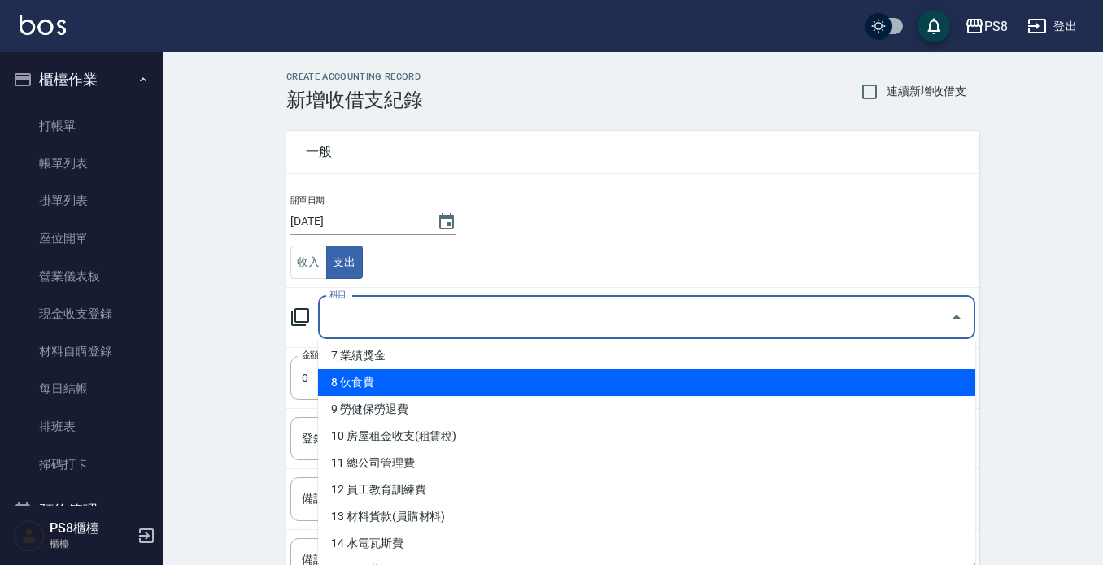
scroll to position [163, 0]
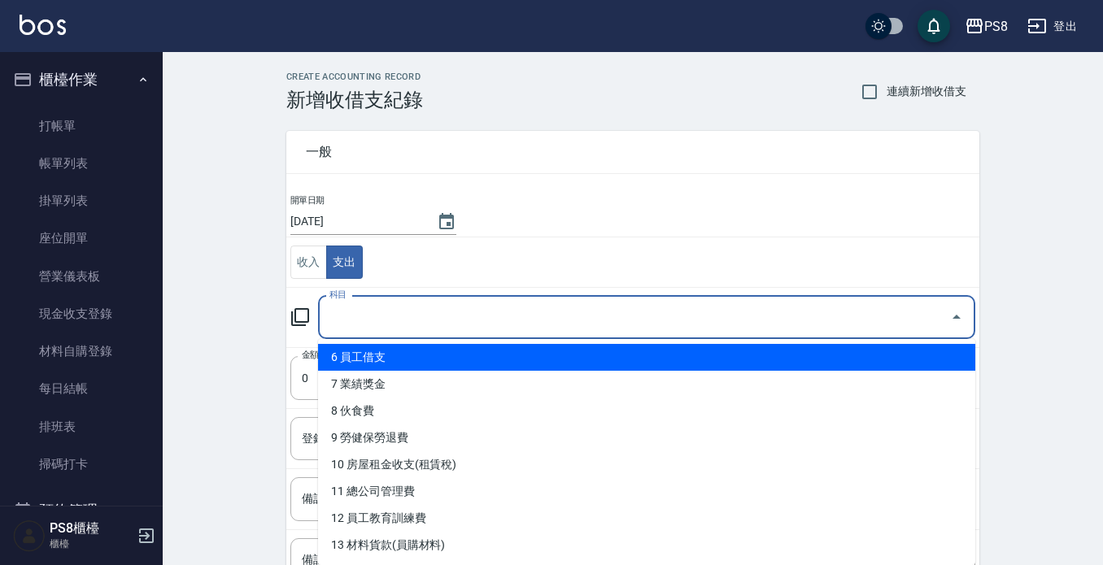
click at [408, 348] on li "6 員工借支" at bounding box center [646, 357] width 657 height 27
type input "6 員工借支"
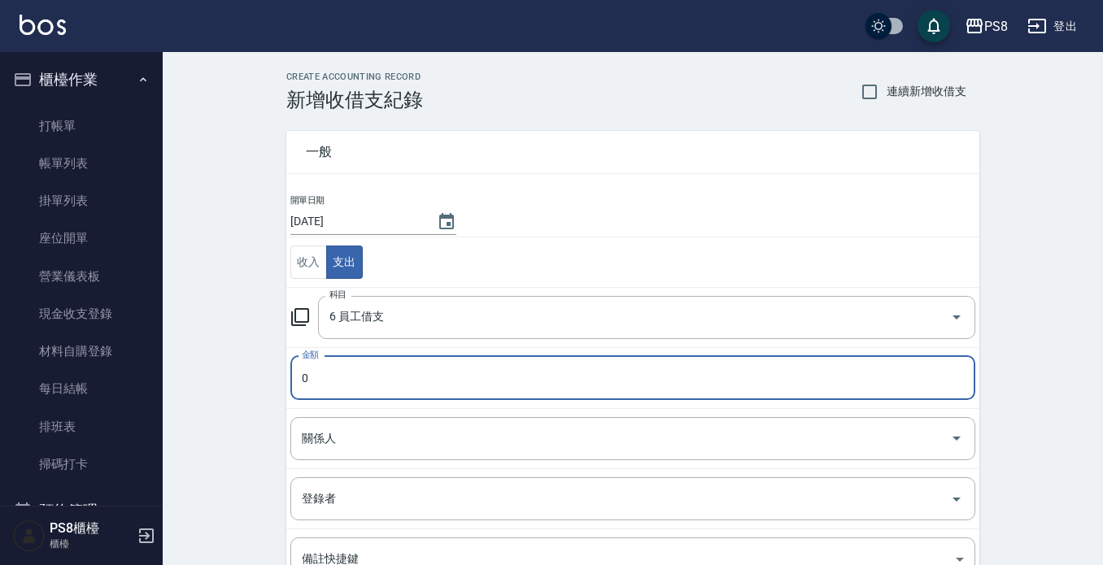
click at [411, 379] on input "0" at bounding box center [632, 378] width 685 height 44
type input "02000"
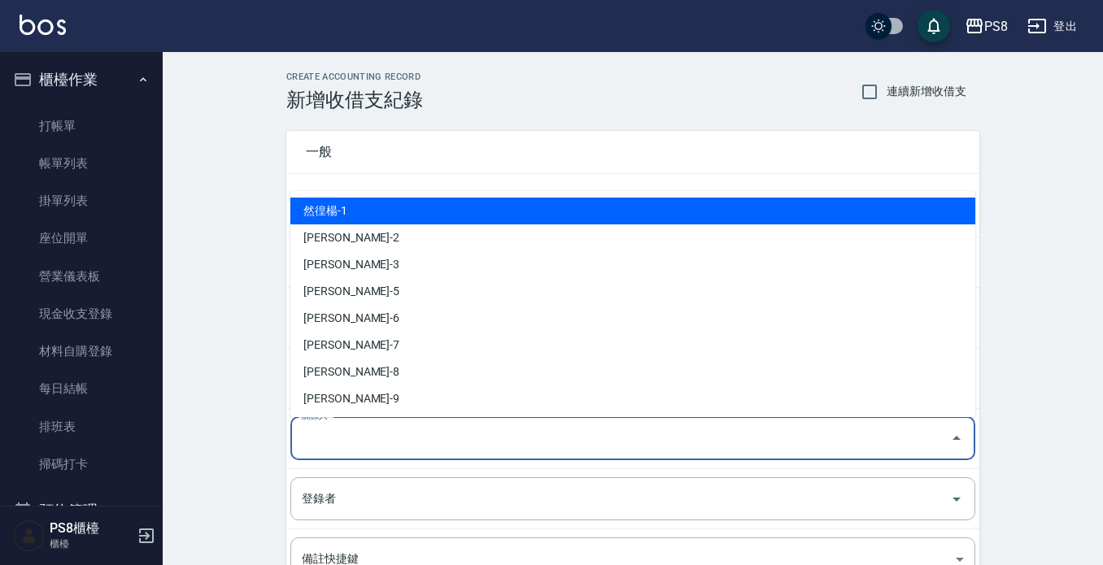
click at [399, 447] on input "關係人" at bounding box center [621, 439] width 646 height 28
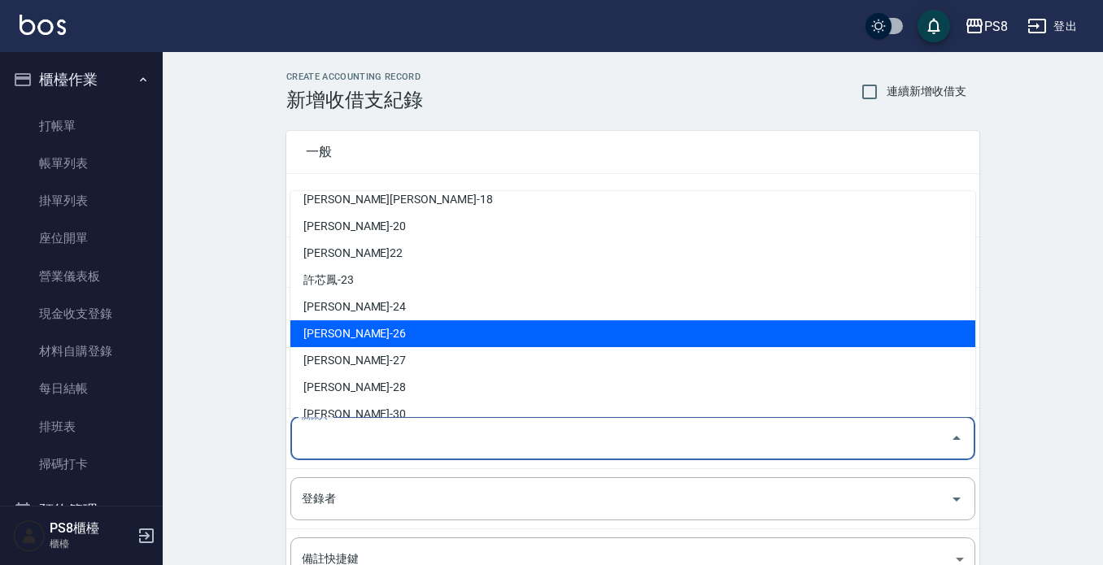
scroll to position [325, 0]
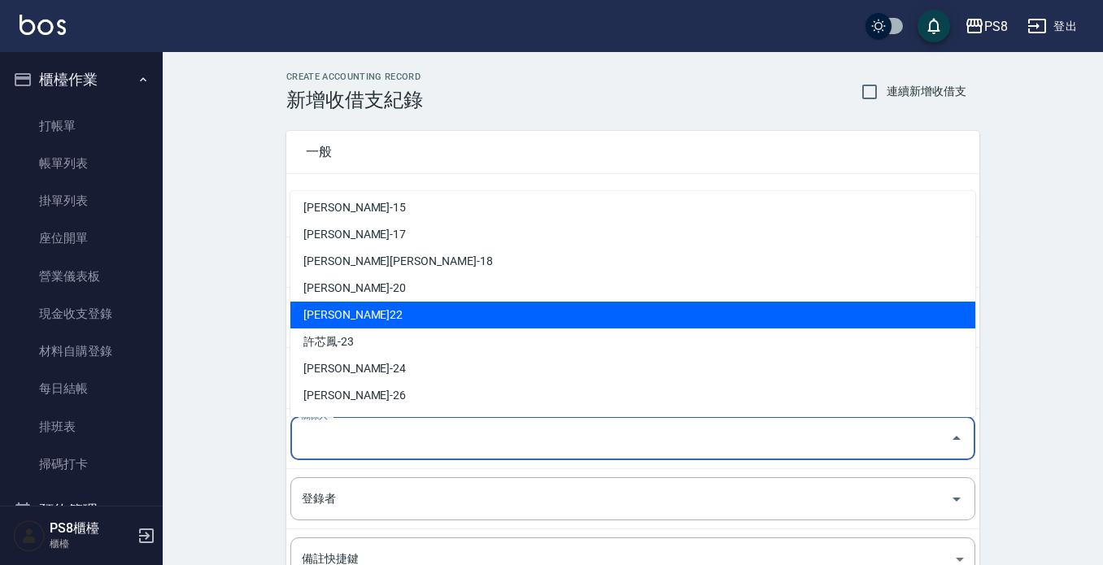
click at [410, 285] on li "黃晨凱-20" at bounding box center [632, 288] width 685 height 27
type input "黃晨凱-20"
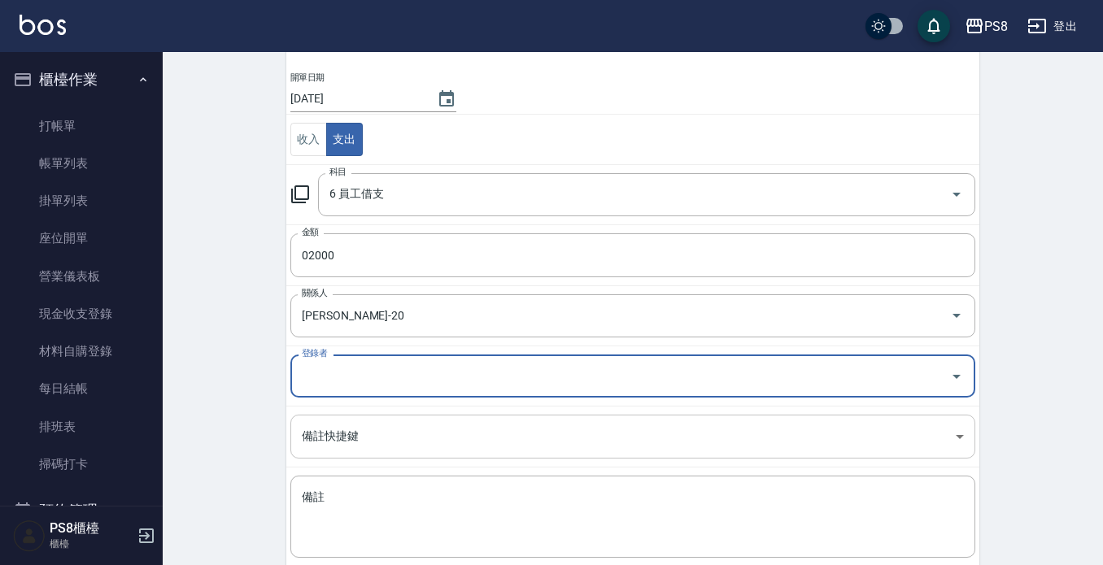
scroll to position [213, 0]
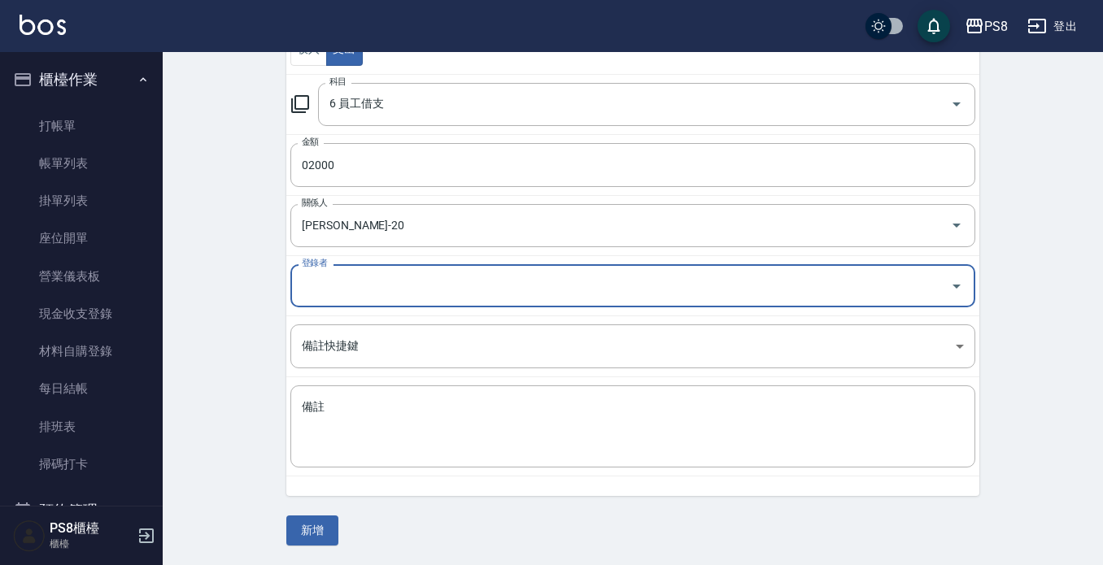
click at [402, 276] on input "登錄者" at bounding box center [621, 286] width 646 height 28
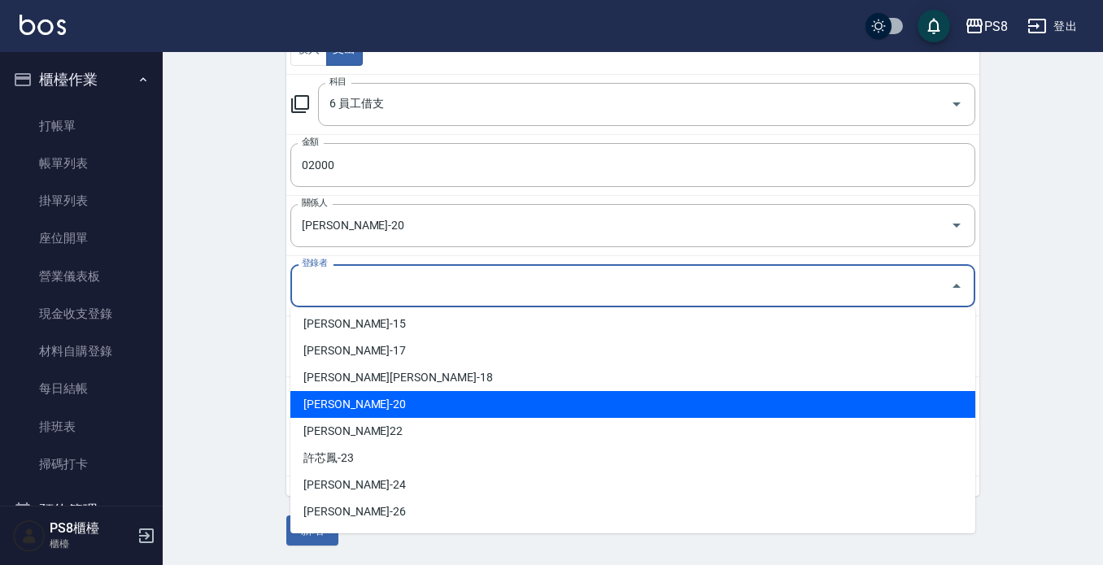
scroll to position [407, 0]
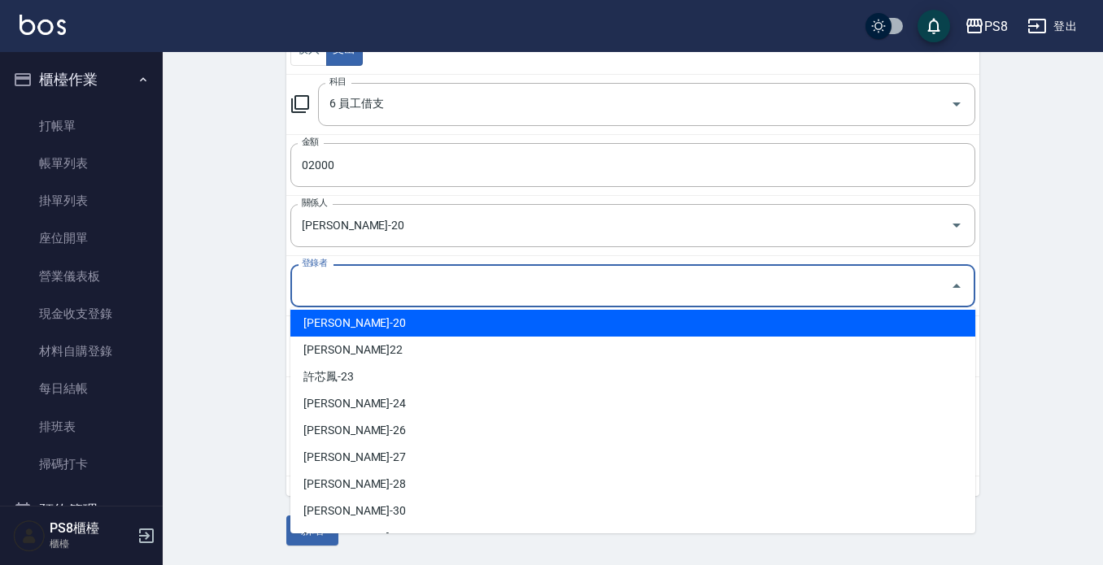
click at [392, 331] on li "黃晨凱-20" at bounding box center [632, 323] width 685 height 27
type input "黃晨凱-20"
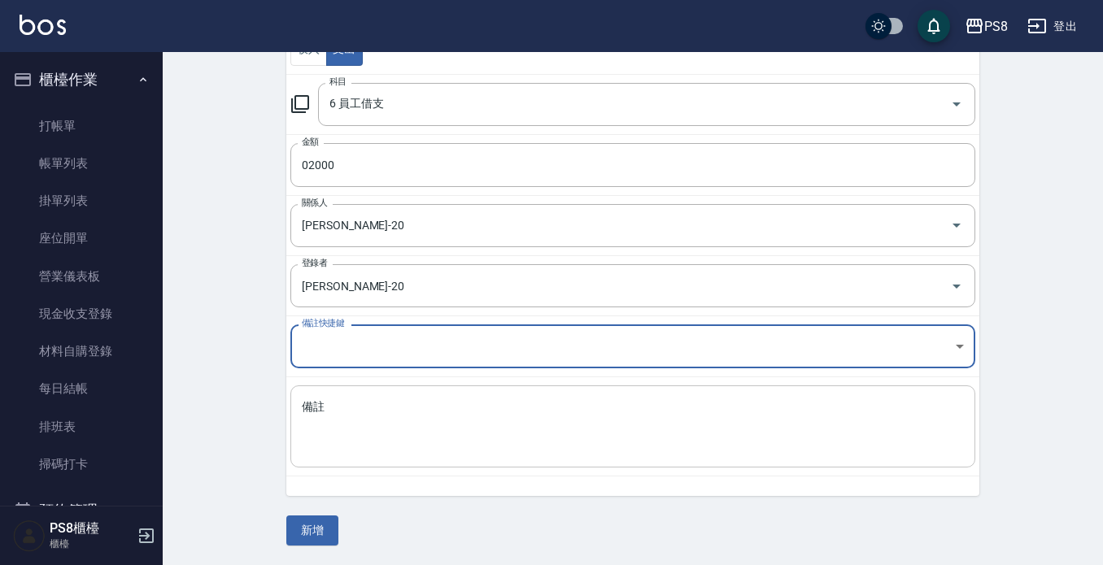
click at [386, 428] on textarea "備註" at bounding box center [633, 426] width 662 height 55
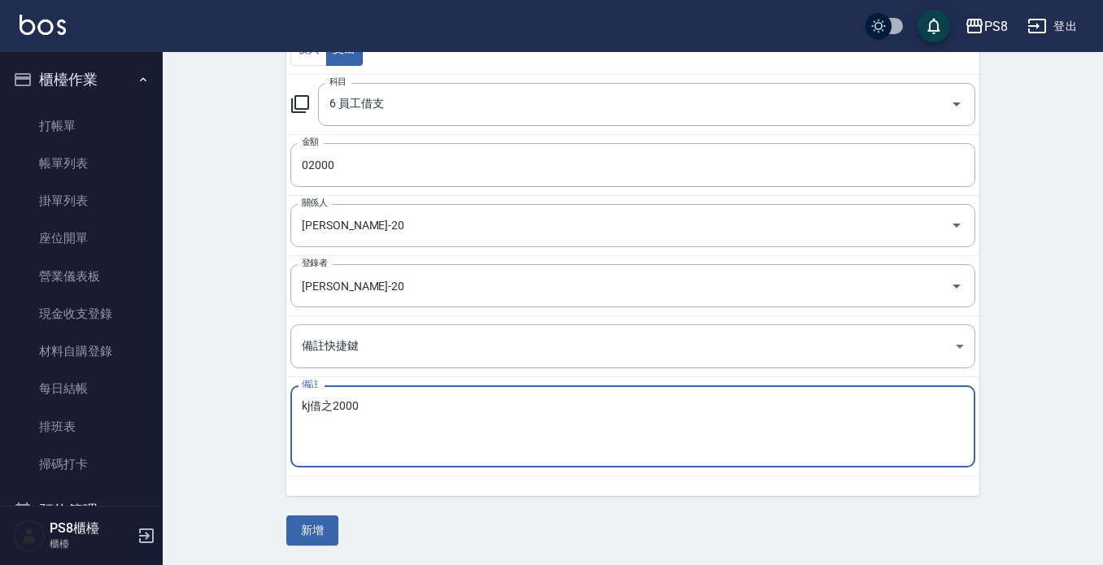
type textarea "kj借之2000"
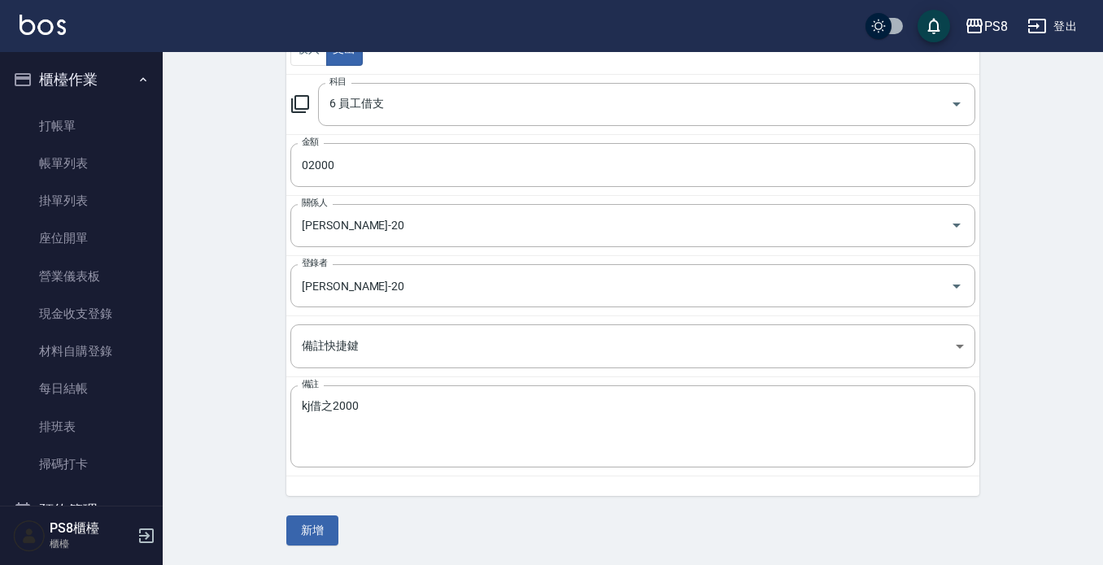
click at [319, 551] on div "CREATE ACCOUNTING RECORD 新增收借支紀錄 連續新增收借支 一般 開單日期 2025/08/10 收入 支出 科目 6 員工借支 科目 …" at bounding box center [633, 202] width 940 height 726
drag, startPoint x: 312, startPoint y: 543, endPoint x: 318, endPoint y: 511, distance: 33.2
click at [312, 530] on button "新增" at bounding box center [312, 531] width 52 height 30
click at [318, 511] on div "一般 開單日期 2025/08/10 收入 支出 科目 6 員工借支 科目 金額 02000 金額 關係人 黃晨凱-20 關係人 登錄者 黃晨凱-20 登錄者…" at bounding box center [632, 222] width 693 height 648
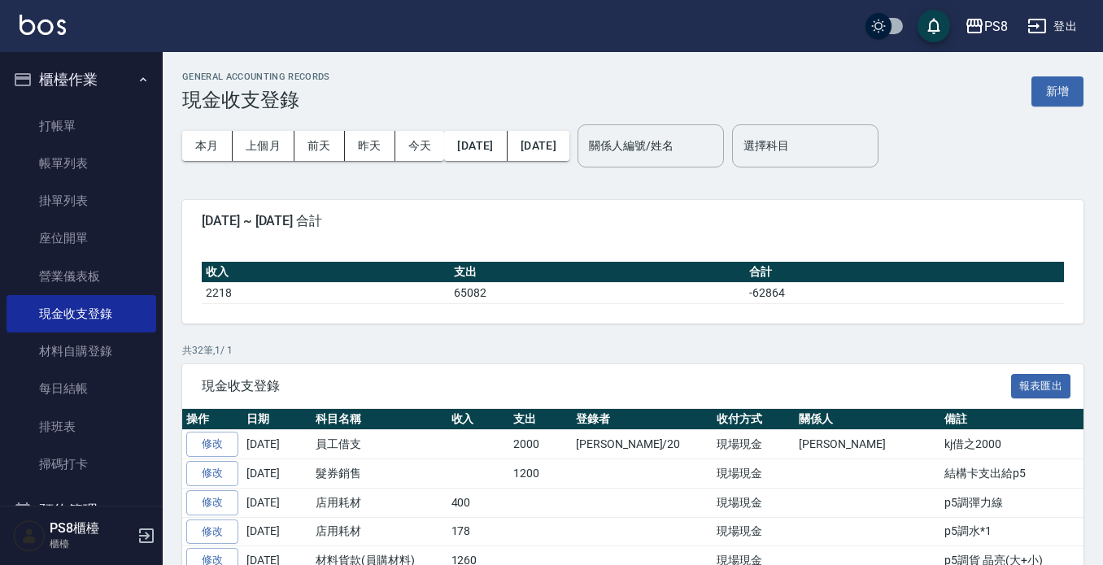
drag, startPoint x: 1082, startPoint y: 151, endPoint x: 791, endPoint y: 15, distance: 321.4
click at [107, 159] on link "帳單列表" at bounding box center [82, 163] width 150 height 37
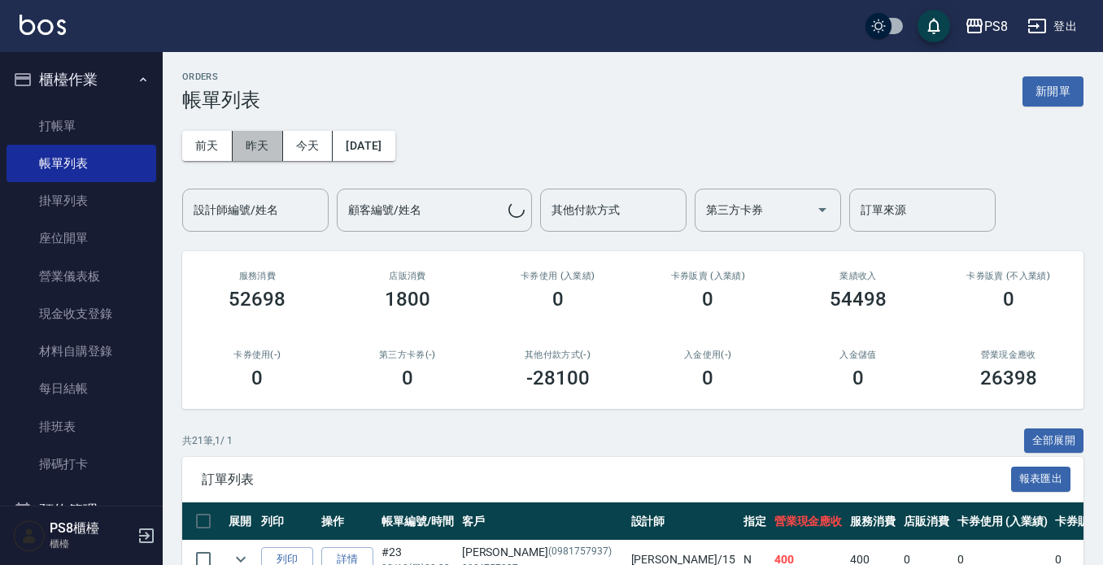
click at [270, 143] on button "昨天" at bounding box center [258, 146] width 50 height 30
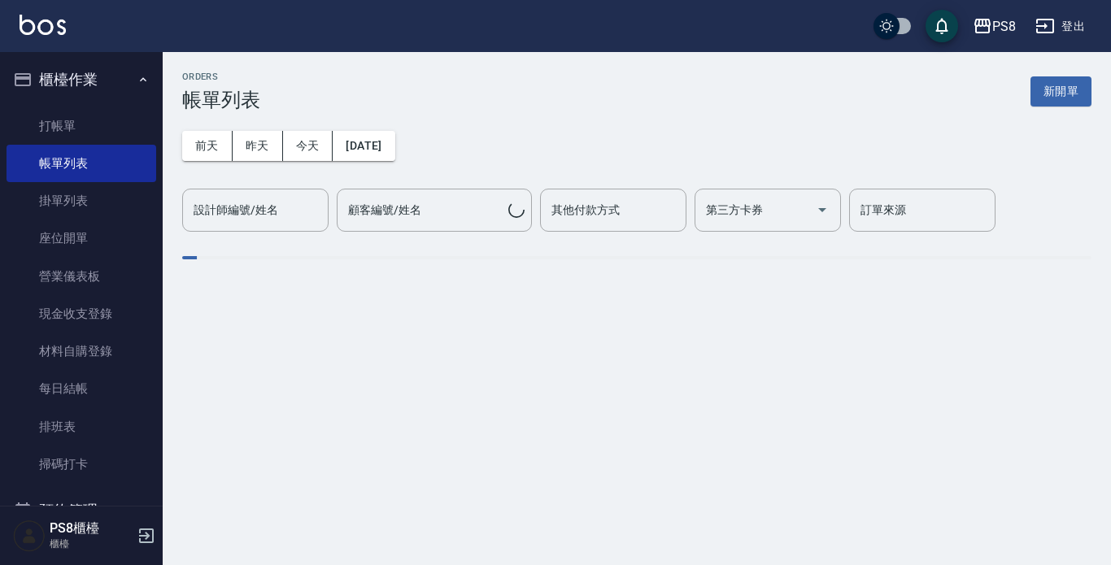
click at [277, 240] on div "ORDERS 帳單列表 新開單 前天 昨天 今天 2025/08/09 設計師編號/姓名 設計師編號/姓名 顧客編號/姓名 顧客編號/姓名 其他付款方式 其他…" at bounding box center [637, 177] width 949 height 251
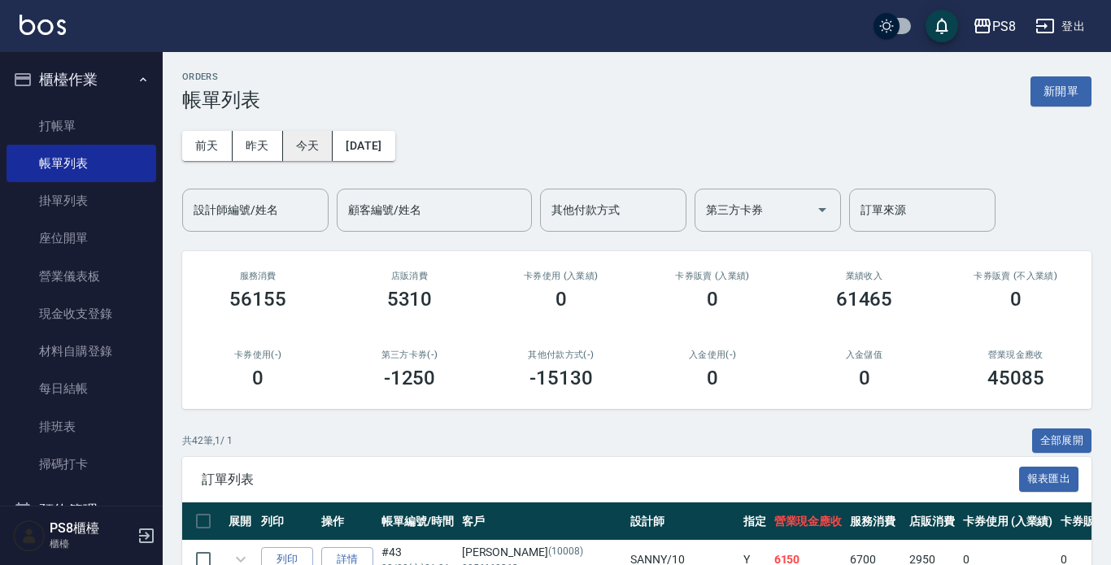
click at [308, 146] on button "今天" at bounding box center [308, 146] width 50 height 30
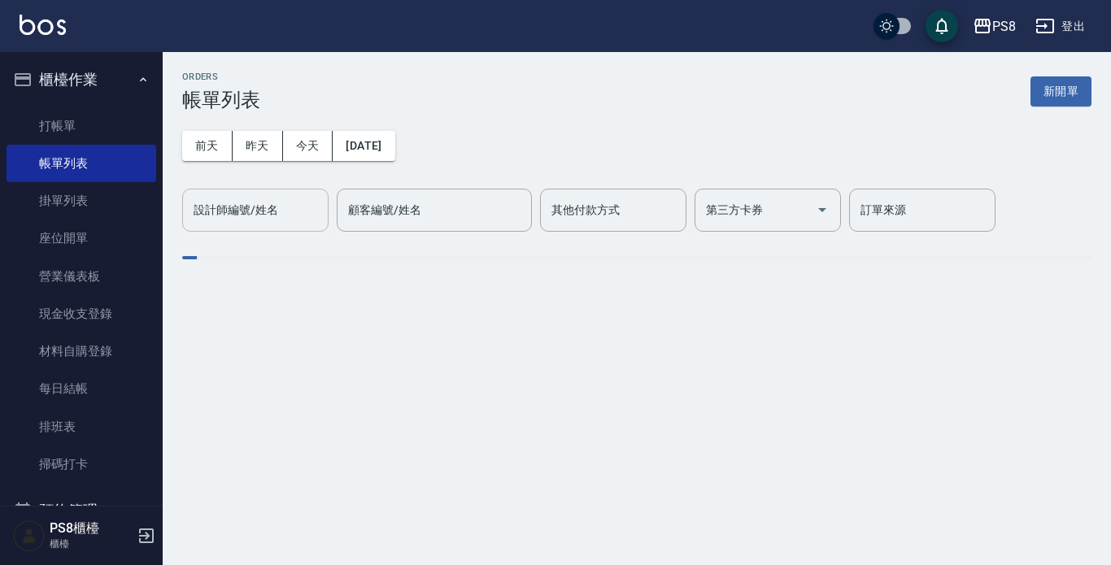
click at [274, 216] on div "設計師編號/姓名 設計師編號/姓名" at bounding box center [255, 210] width 146 height 43
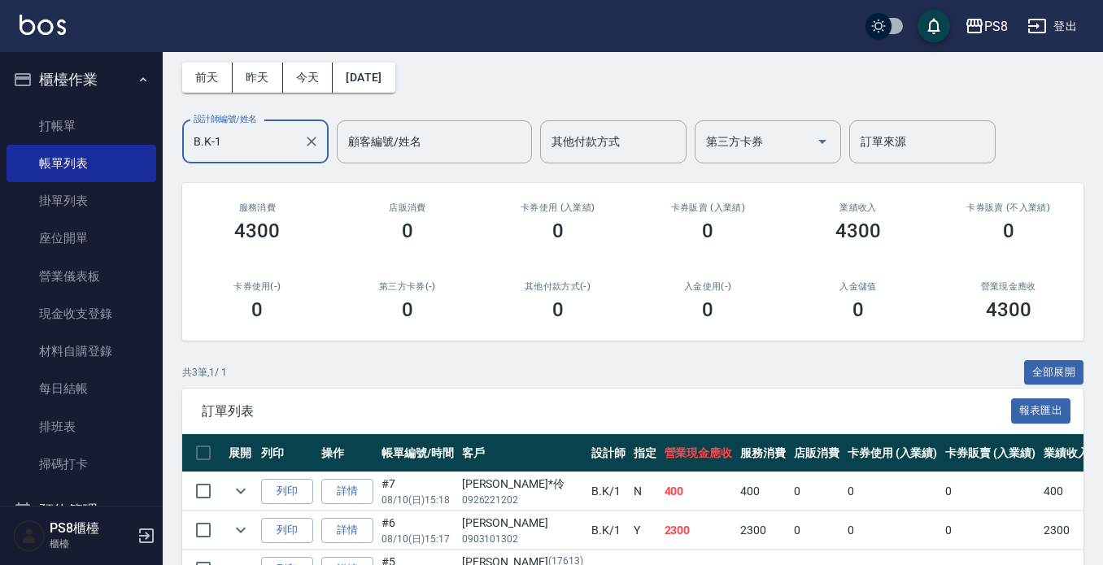
scroll to position [170, 0]
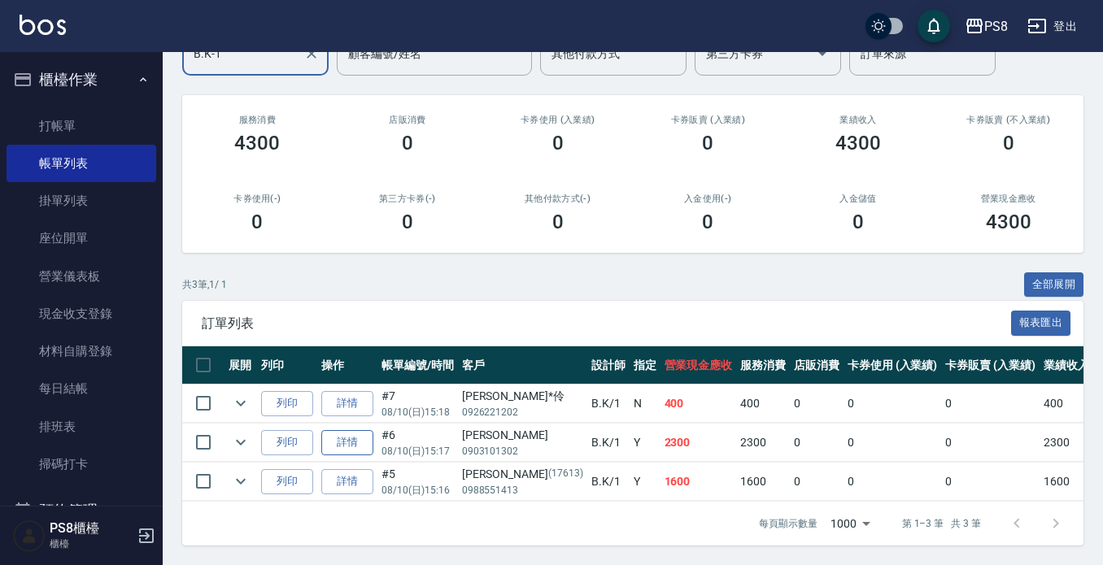
type input "B.K-1"
click at [354, 430] on link "詳情" at bounding box center [347, 442] width 52 height 25
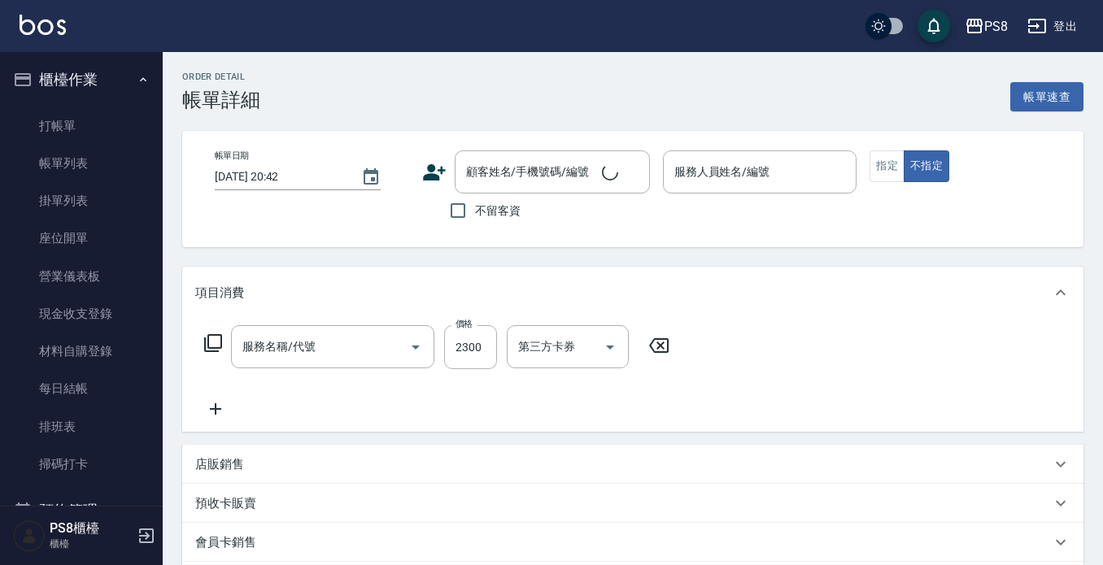
type input "局部燙(303)"
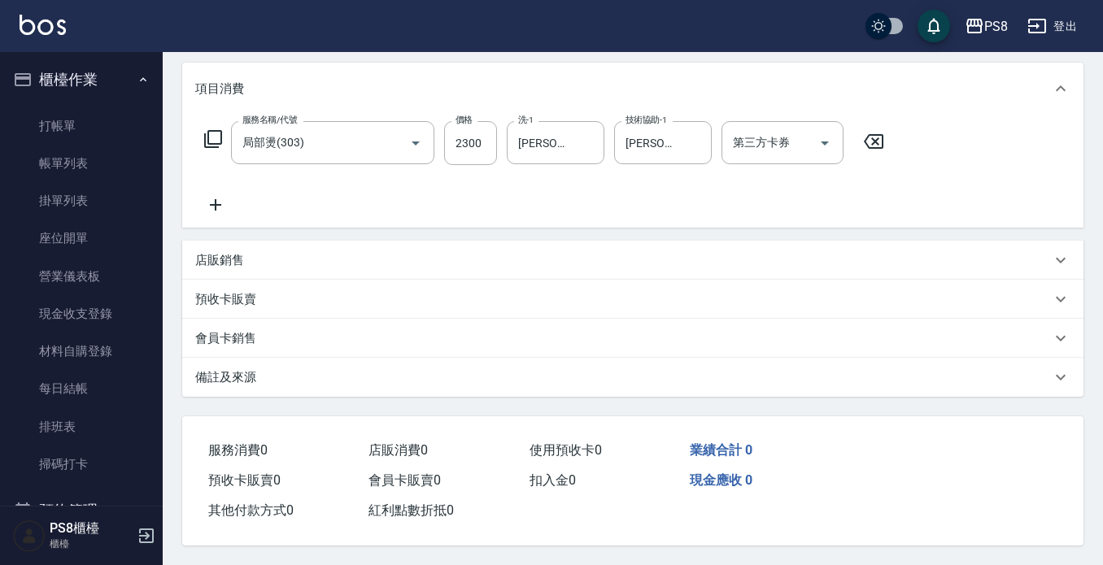
scroll to position [212, 0]
type input "2025/08/10 15:17"
type input "B.K-1"
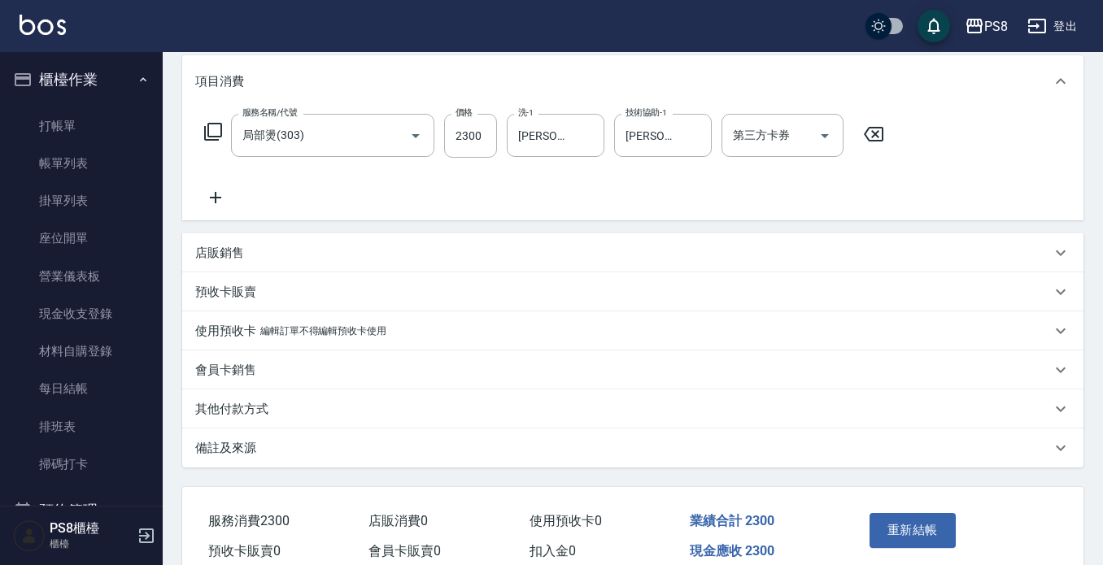
type input "倪妮/0903101302/"
click at [317, 409] on div "其他付款方式" at bounding box center [623, 409] width 856 height 17
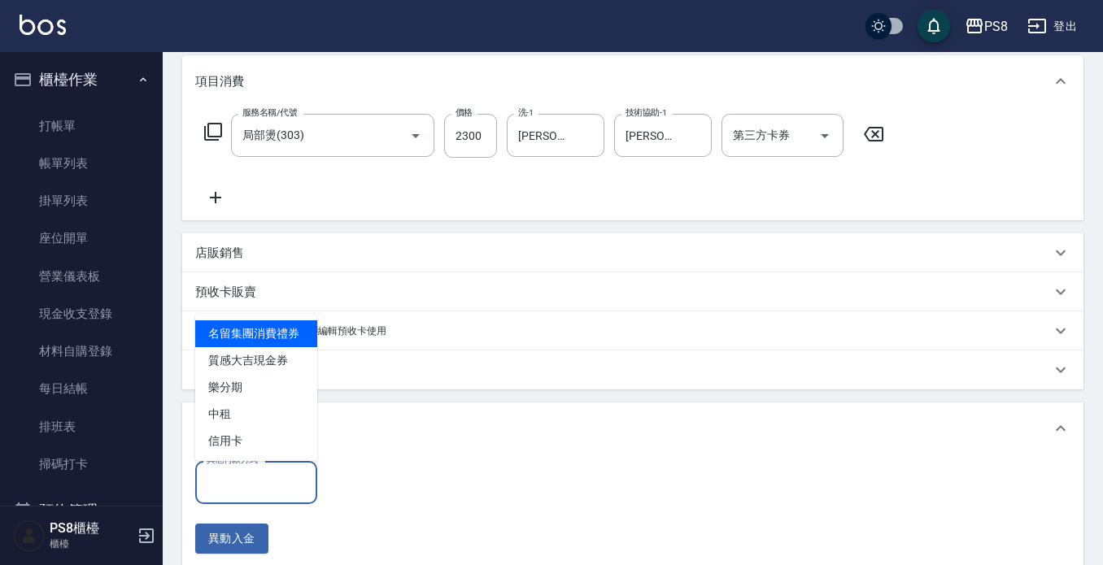
click at [292, 481] on input "其他付款方式" at bounding box center [256, 483] width 107 height 28
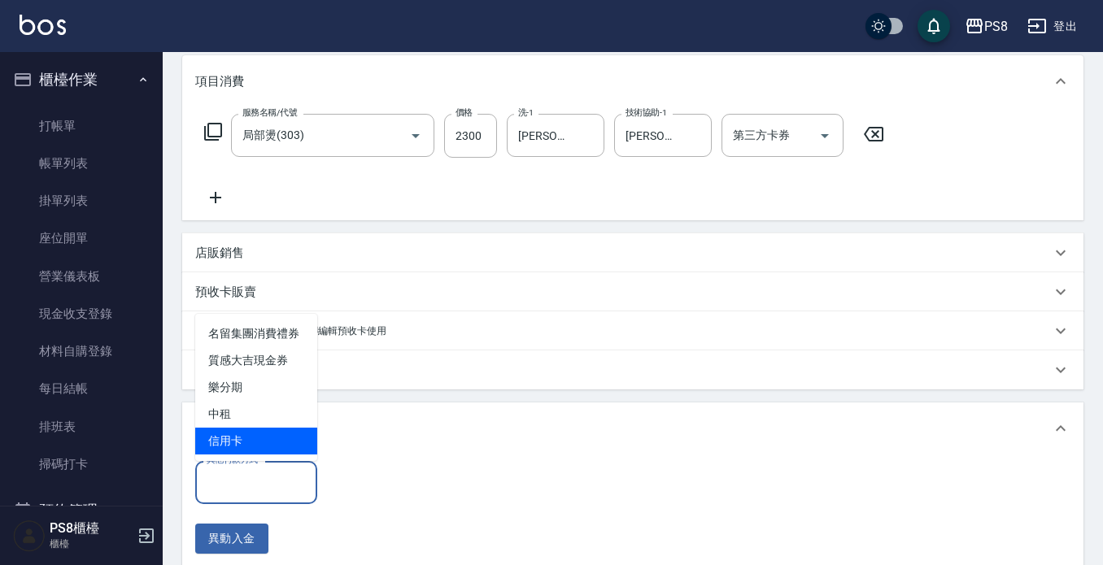
click at [294, 443] on span "信用卡" at bounding box center [256, 441] width 122 height 27
type input "信用卡"
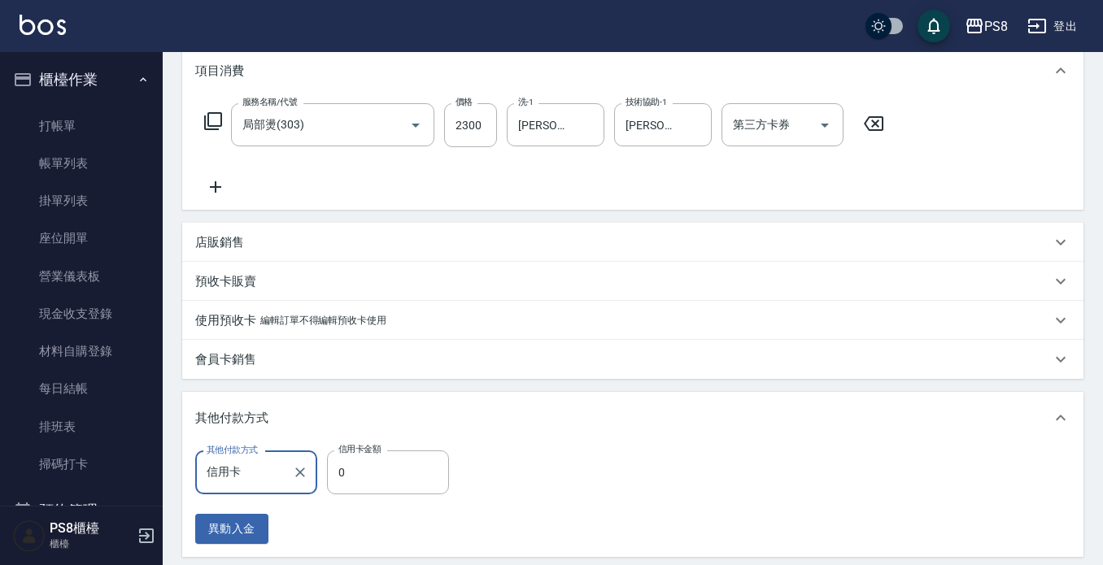
scroll to position [374, 0]
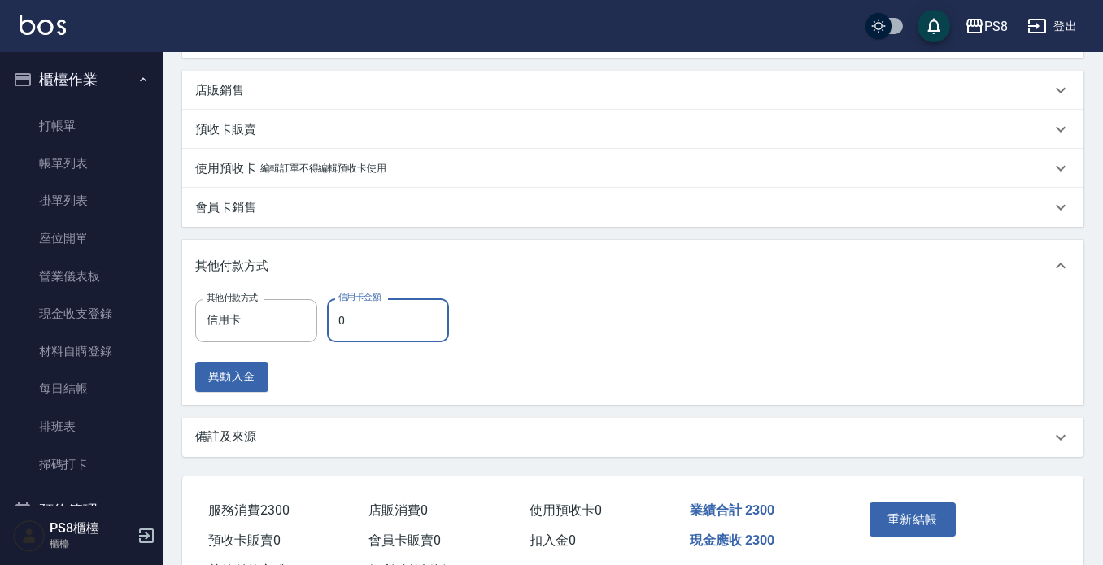
click at [377, 333] on input "0" at bounding box center [388, 321] width 122 height 44
type input "2300"
click at [915, 507] on button "重新結帳" at bounding box center [913, 520] width 86 height 34
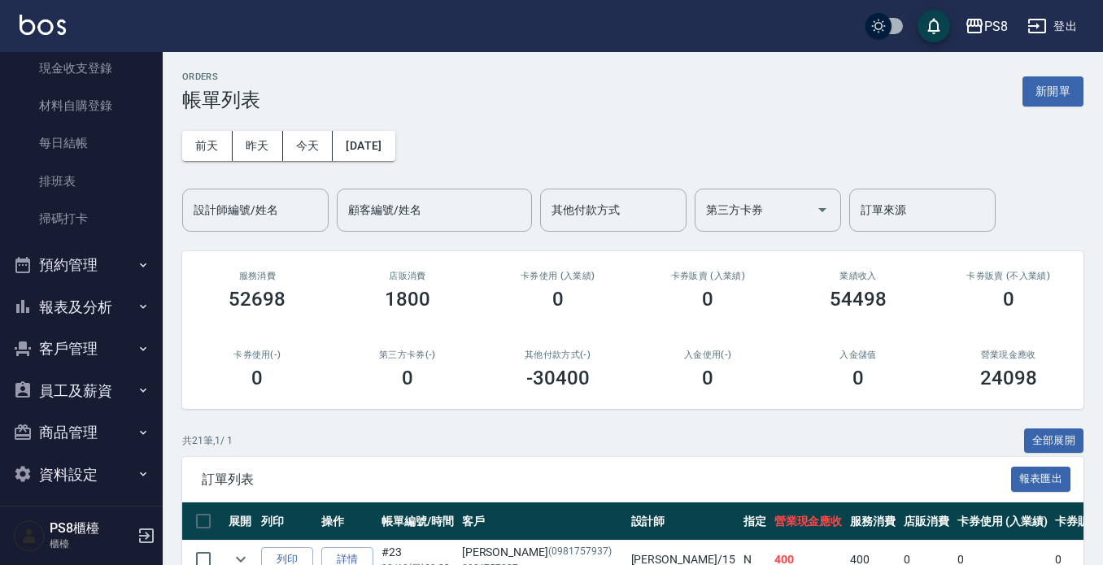
scroll to position [255, 0]
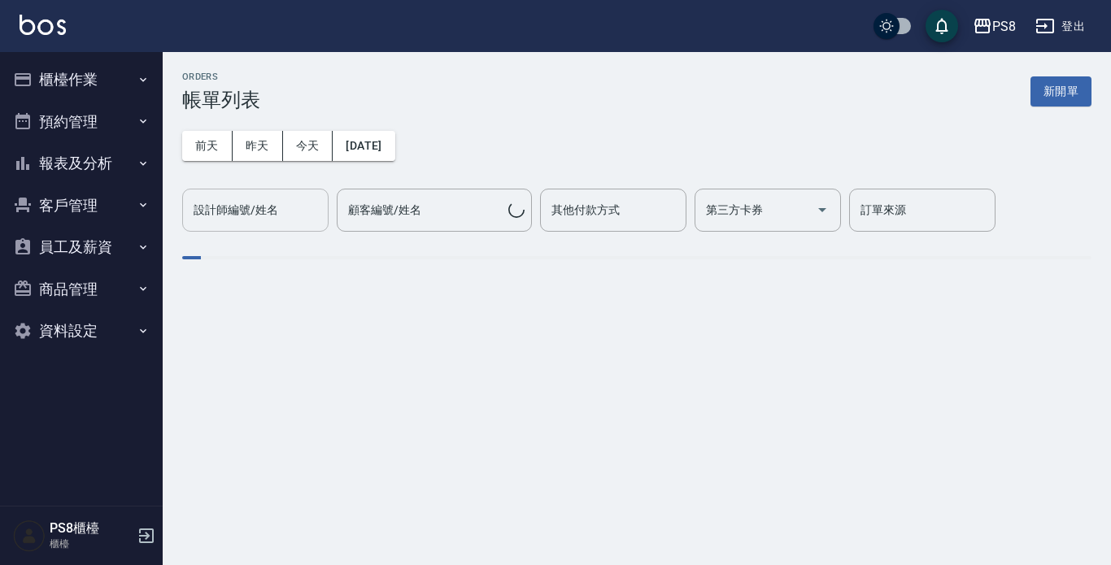
click at [225, 212] on div "設計師編號/姓名 設計師編號/姓名" at bounding box center [255, 210] width 146 height 43
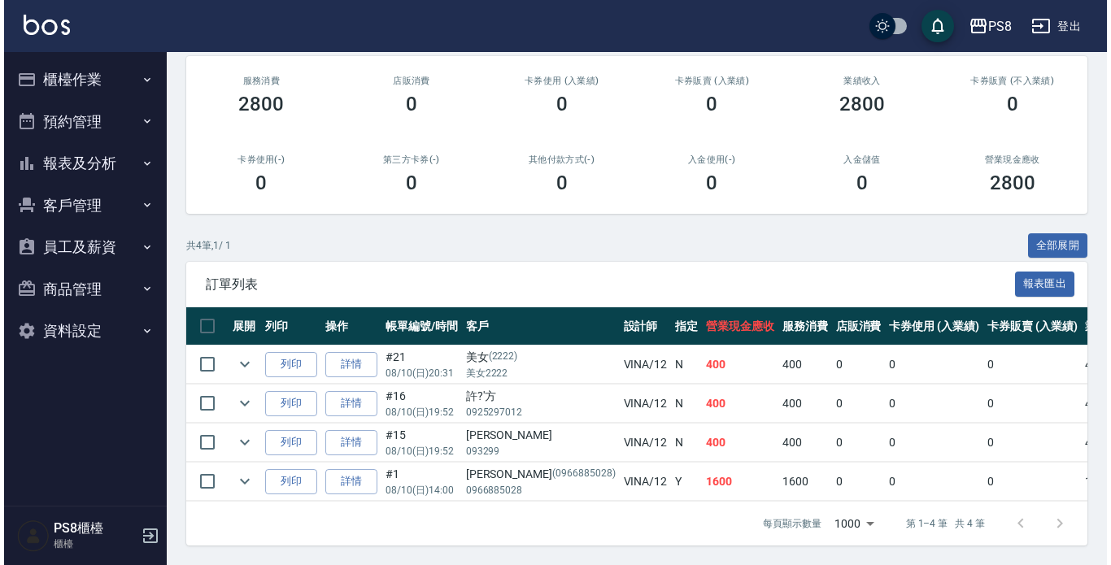
scroll to position [209, 0]
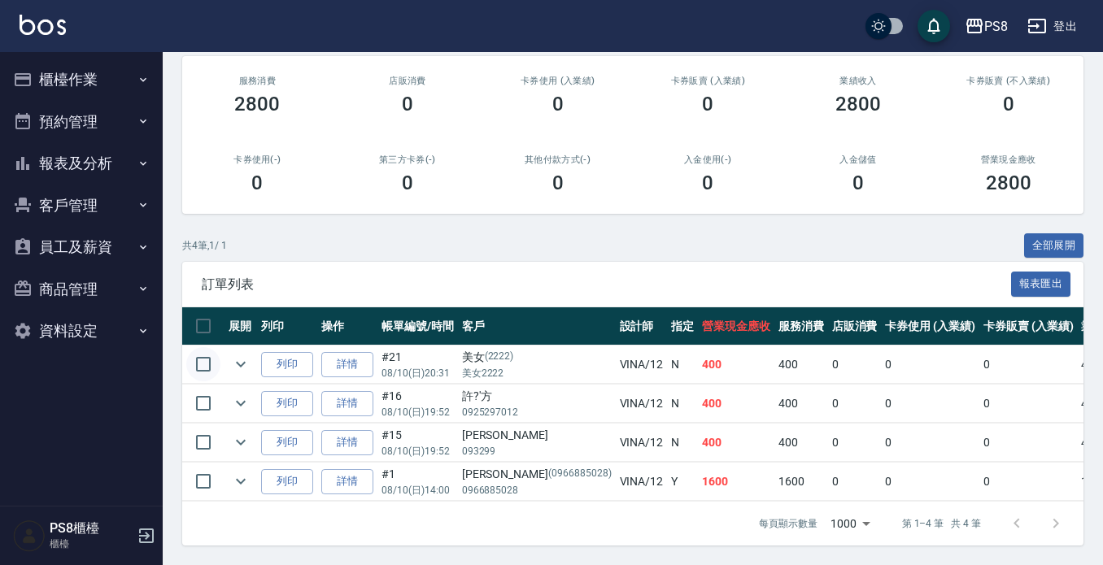
type input "VINA-12"
click at [209, 351] on input "checkbox" at bounding box center [203, 364] width 34 height 34
checkbox input "true"
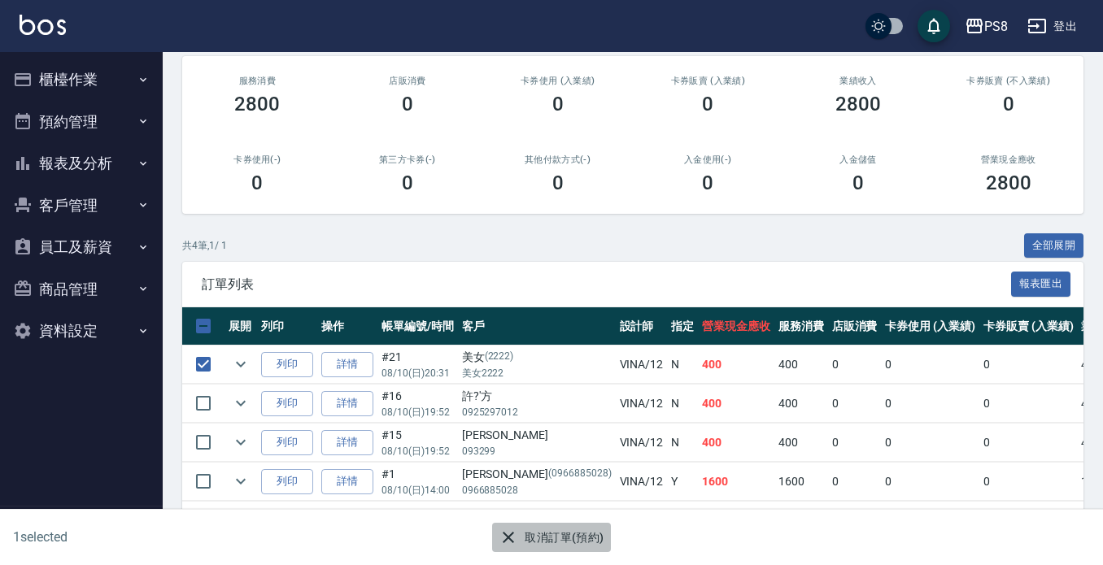
click at [541, 540] on button "取消訂單(預約)" at bounding box center [551, 538] width 118 height 30
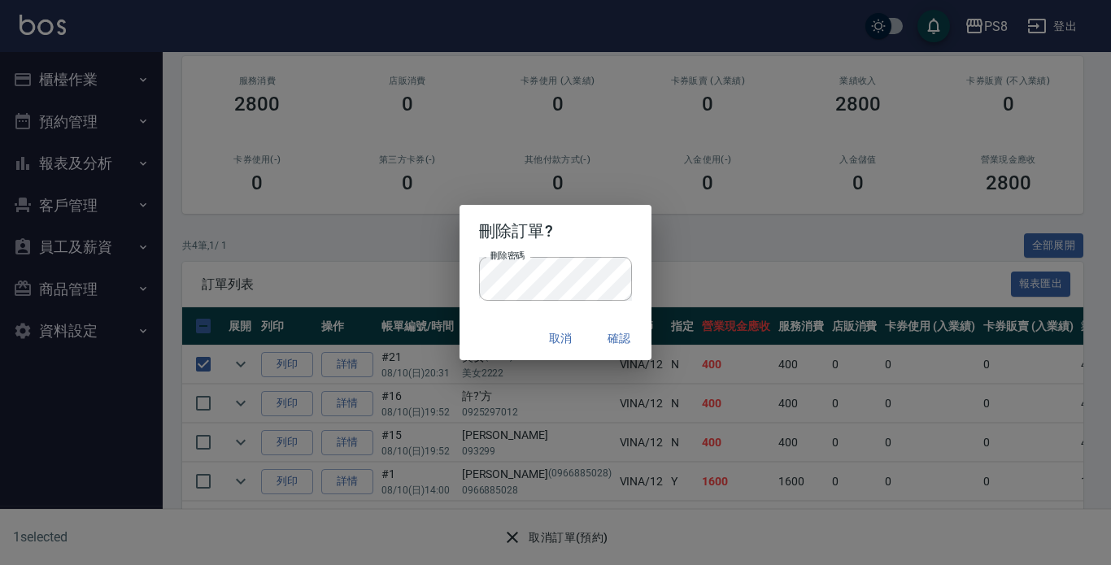
click at [607, 334] on button "確認" at bounding box center [619, 339] width 52 height 30
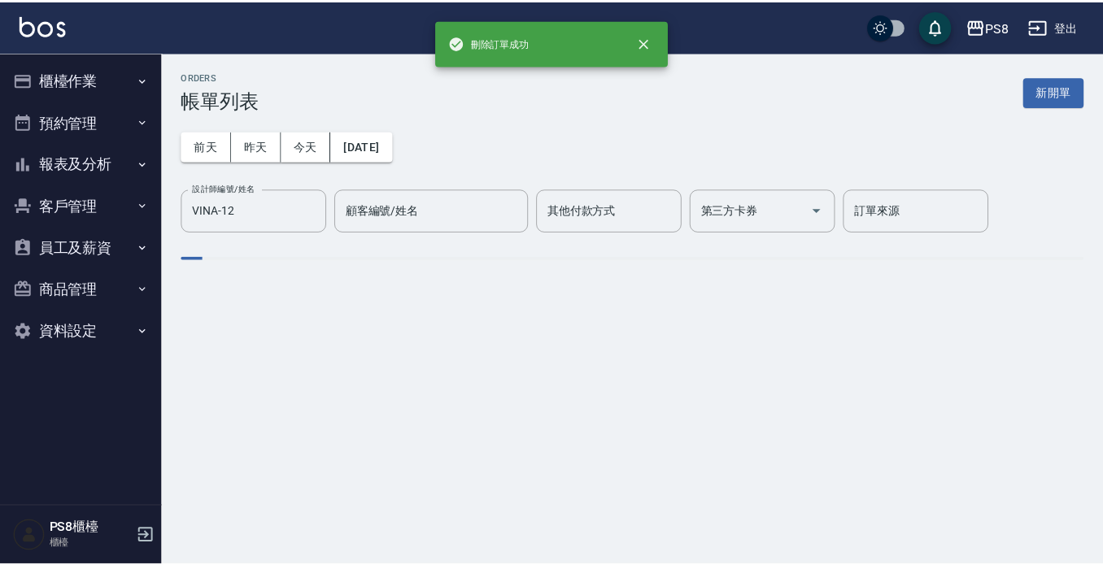
scroll to position [0, 0]
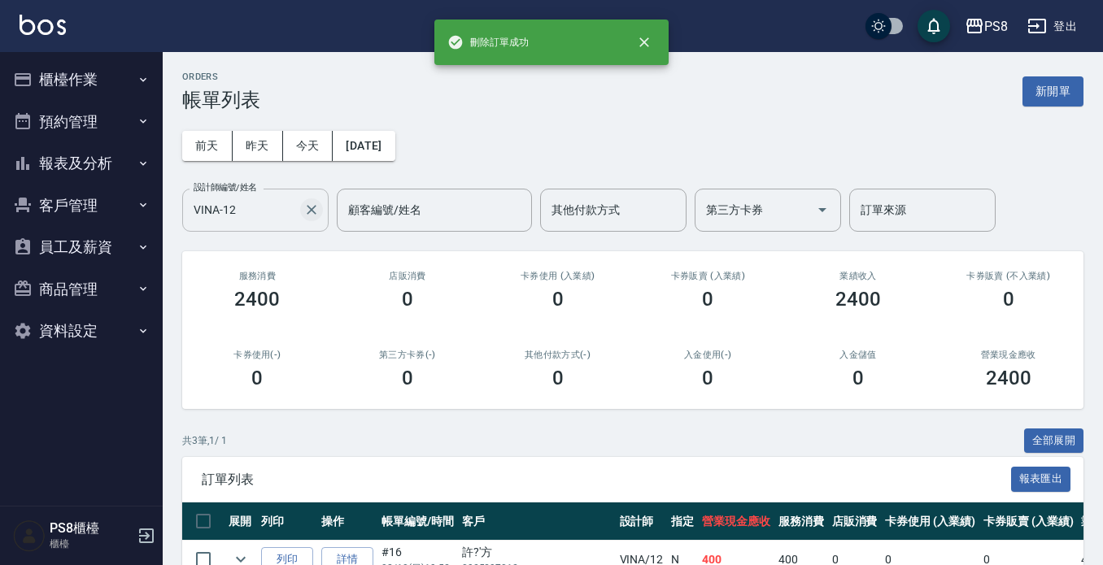
click at [318, 210] on icon "Clear" at bounding box center [311, 210] width 16 height 16
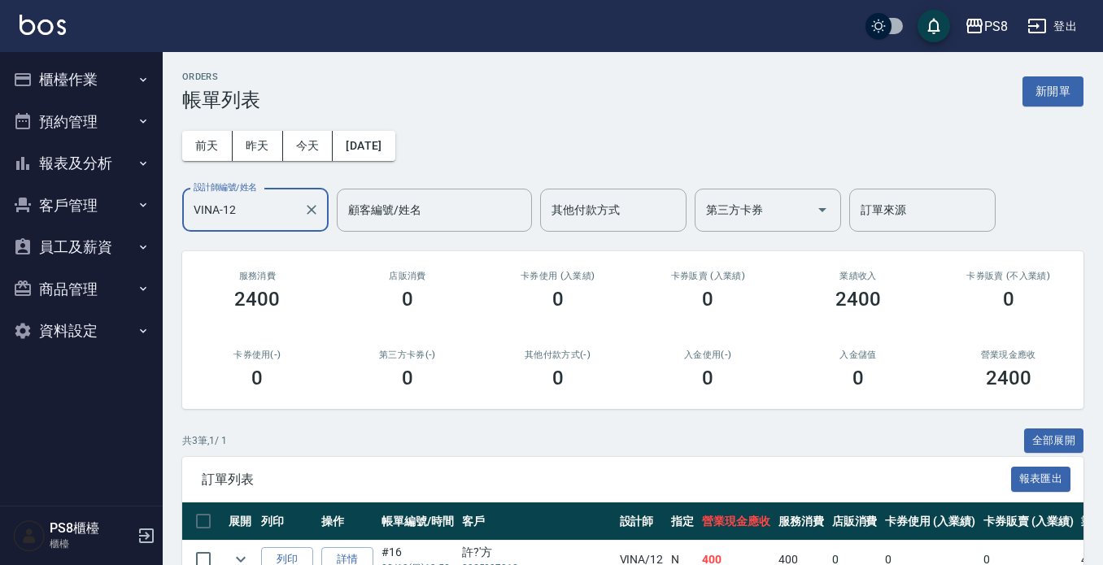
type input "VINA-12"
click at [46, 164] on button "報表及分析" at bounding box center [82, 163] width 150 height 42
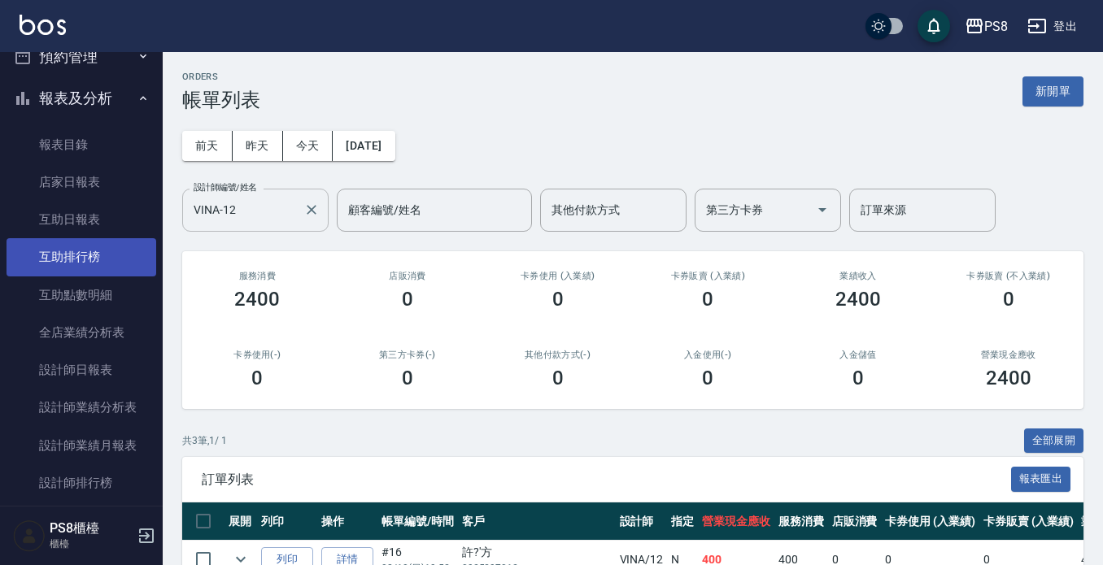
scroll to position [163, 0]
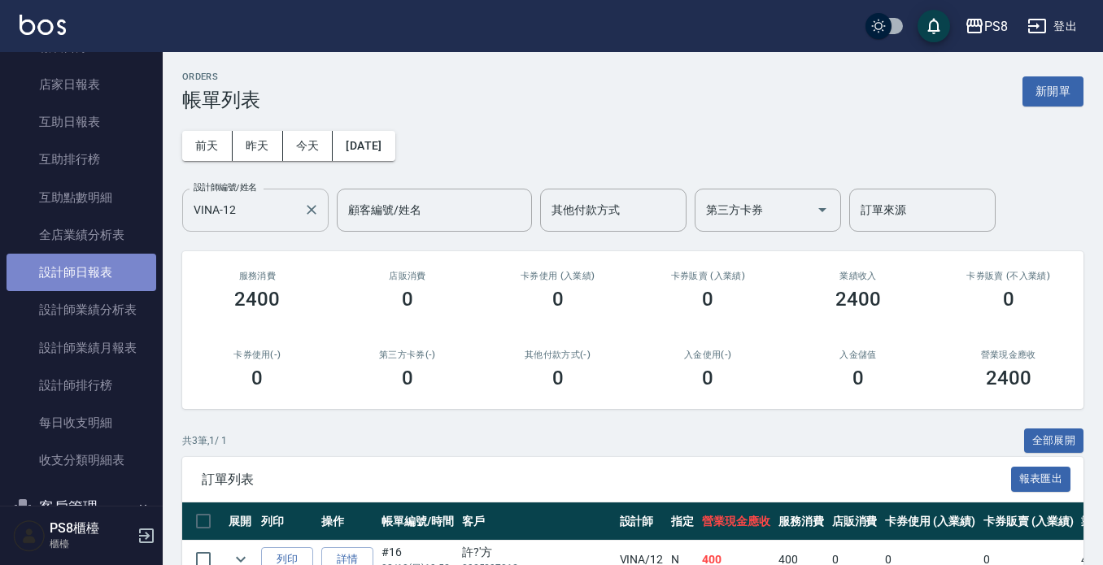
click at [93, 280] on link "設計師日報表" at bounding box center [82, 272] width 150 height 37
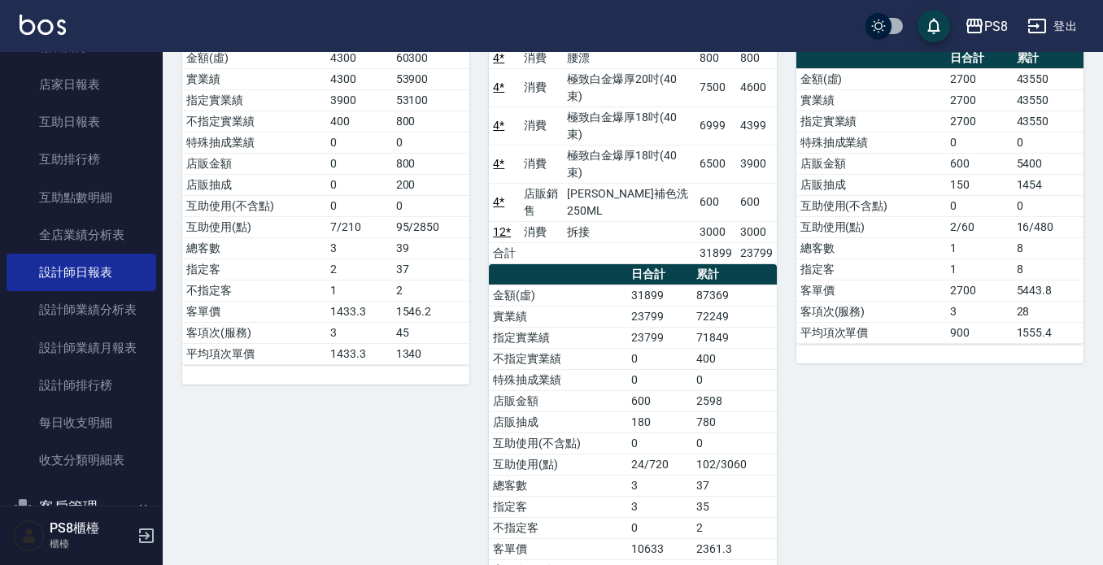
scroll to position [325, 0]
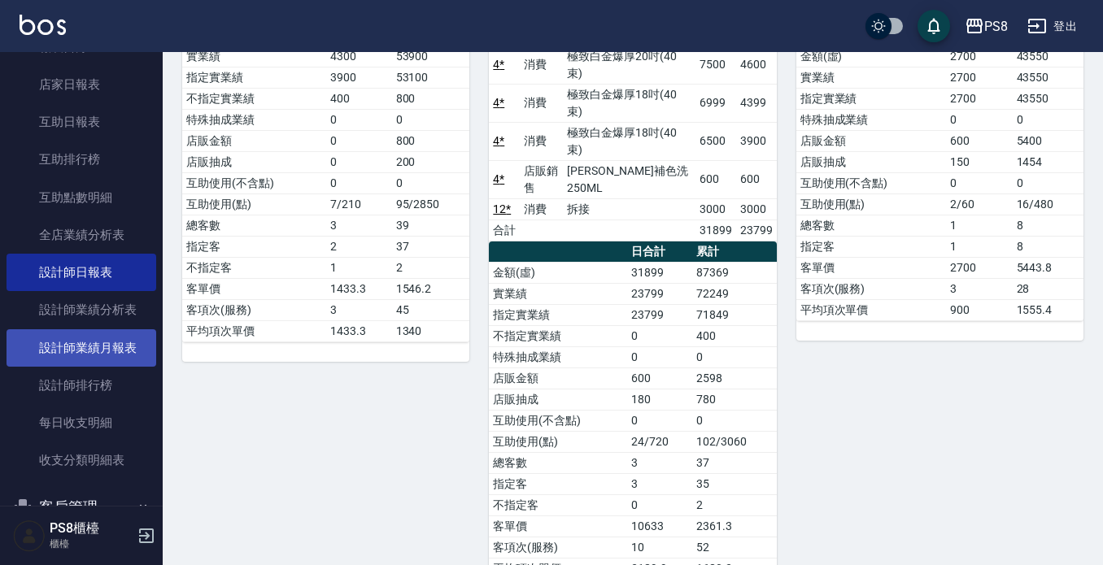
click at [100, 343] on link "設計師業績月報表" at bounding box center [82, 347] width 150 height 37
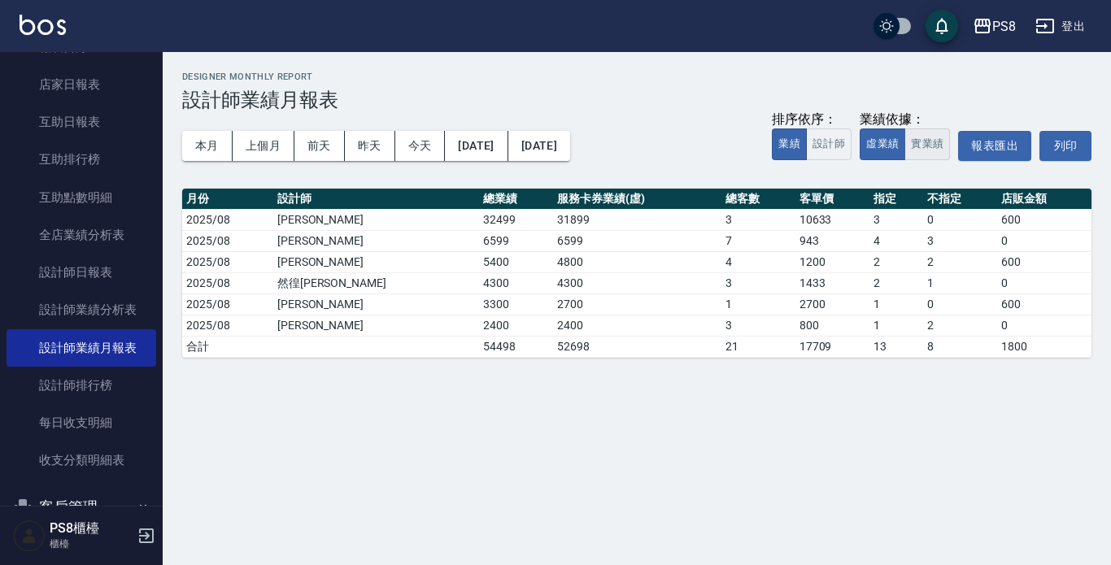
click at [908, 146] on button "實業績" at bounding box center [928, 145] width 46 height 32
click at [216, 151] on button "本月" at bounding box center [207, 146] width 50 height 30
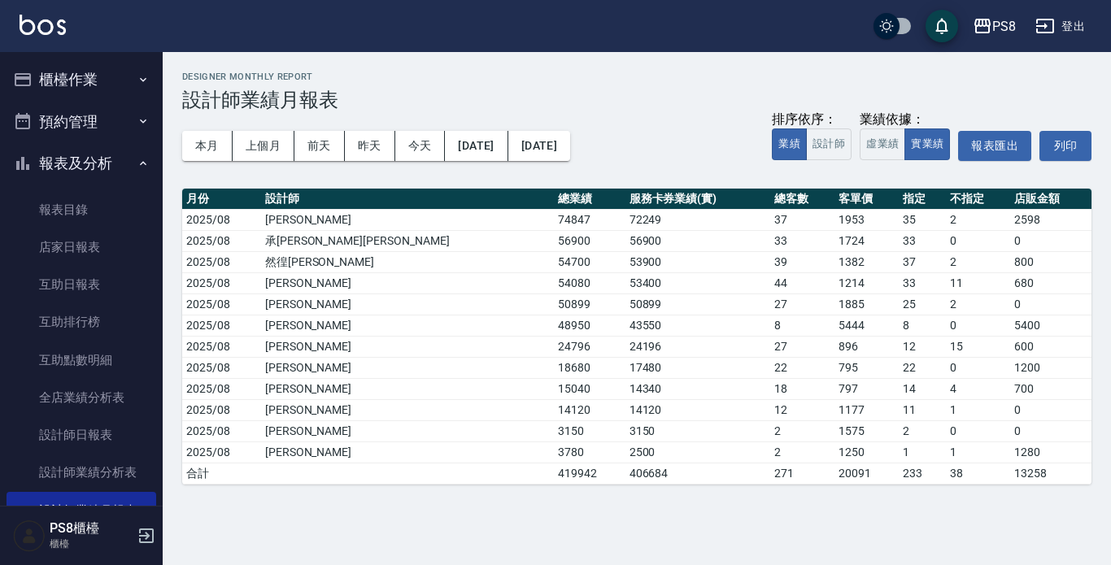
click at [111, 81] on button "櫃檯作業" at bounding box center [82, 80] width 150 height 42
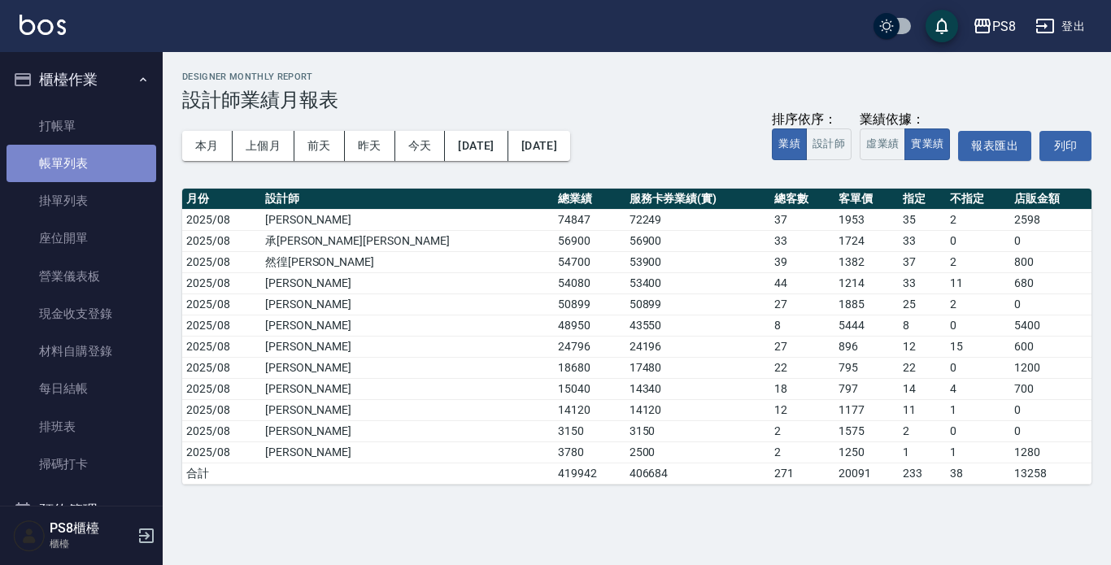
click at [110, 175] on link "帳單列表" at bounding box center [82, 163] width 150 height 37
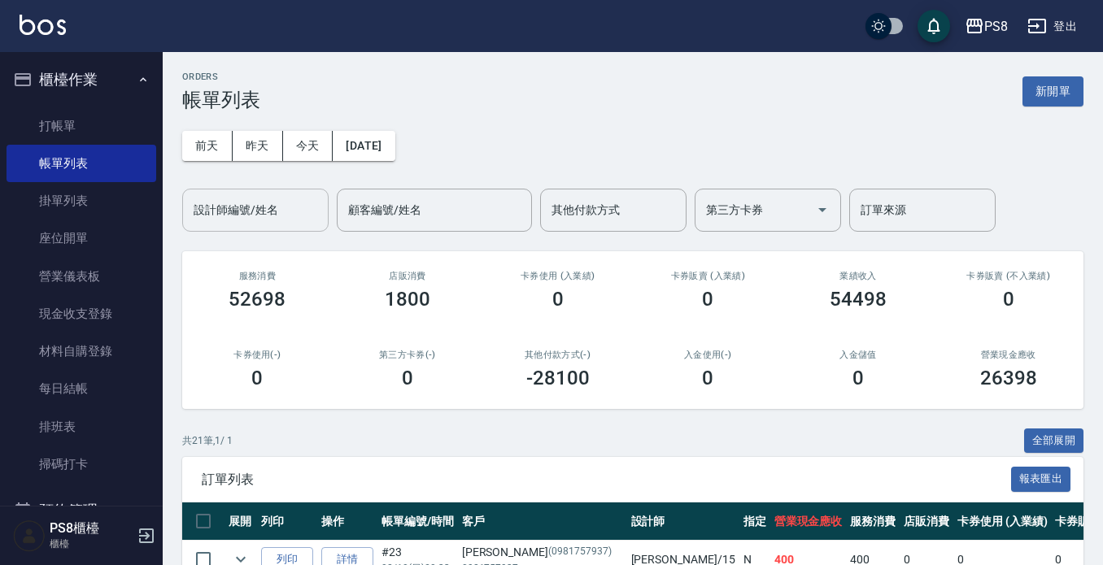
click at [235, 220] on input "設計師編號/姓名" at bounding box center [256, 210] width 132 height 28
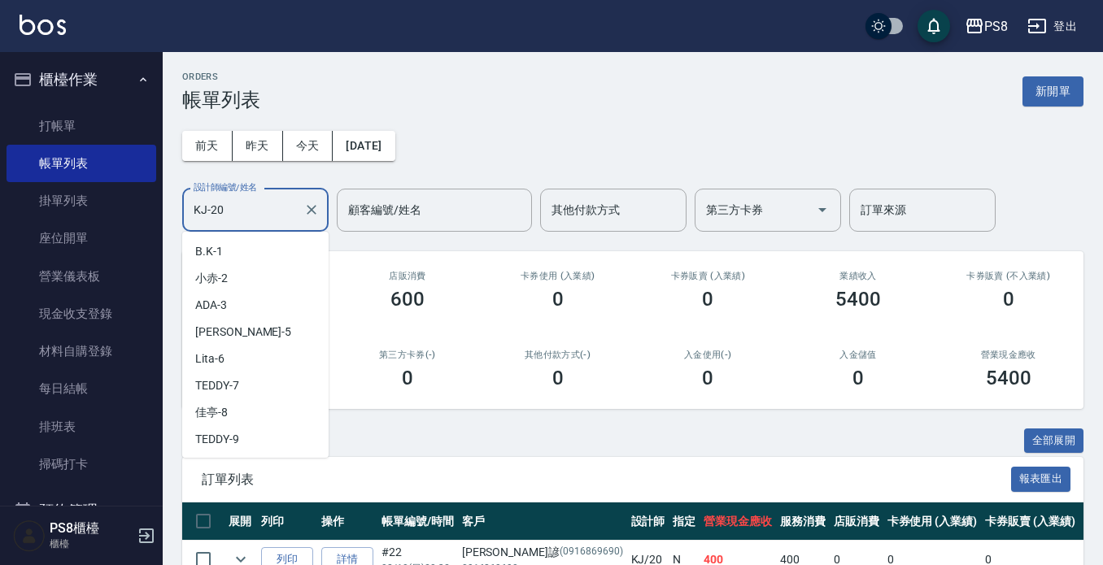
scroll to position [210, 0]
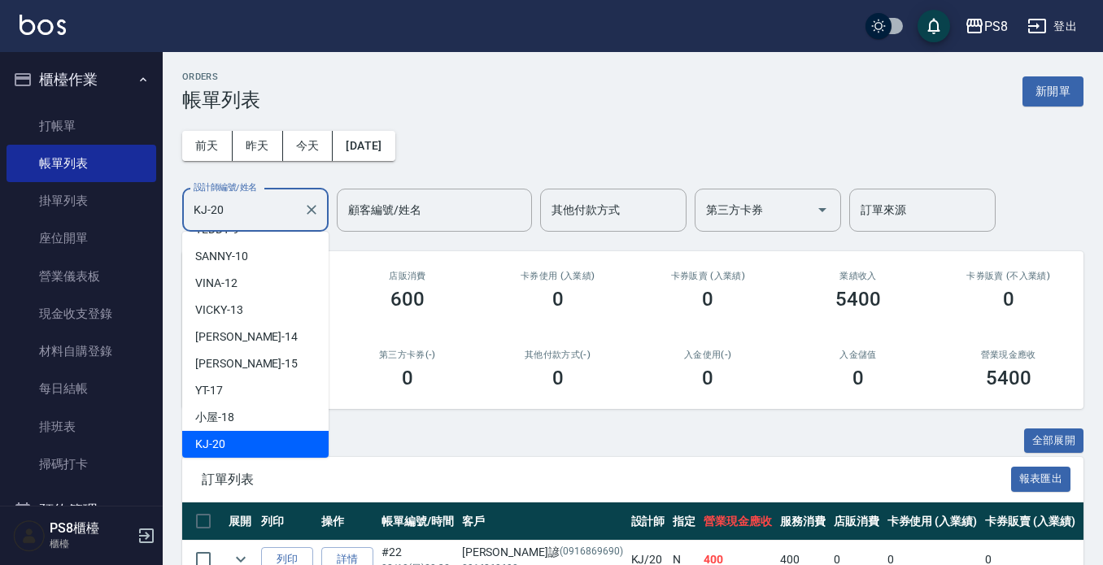
drag, startPoint x: 270, startPoint y: 207, endPoint x: 152, endPoint y: 212, distance: 118.0
click at [152, 212] on div "PS8 登出 櫃檯作業 打帳單 帳單列表 掛單列表 座位開單 營業儀表板 現金收支登錄 材料自購登錄 每日結帳 排班表 掃碼打卡 預約管理 預約管理 單日預約…" at bounding box center [551, 380] width 1103 height 761
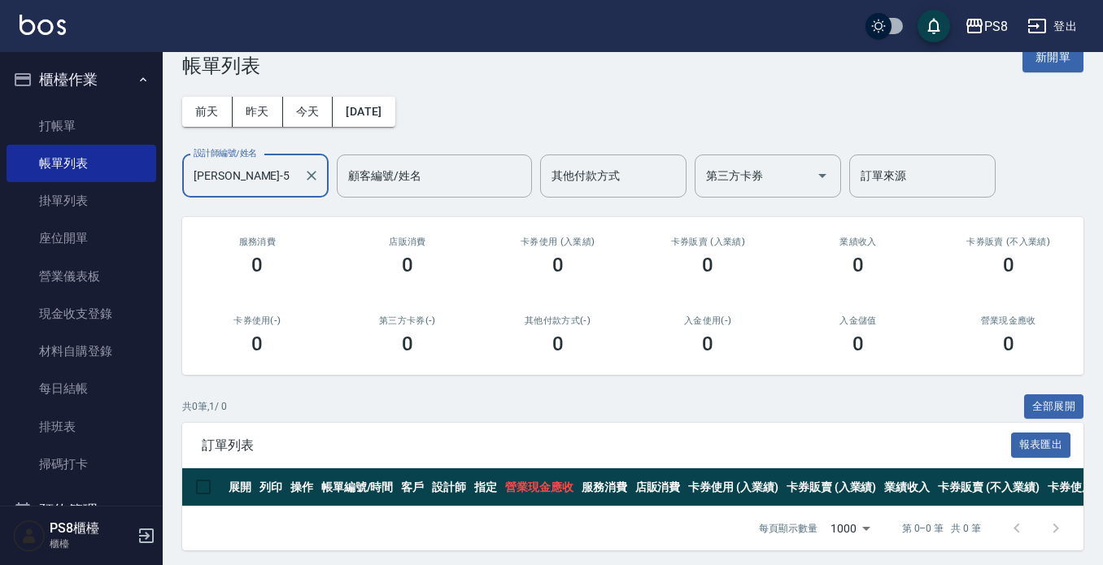
scroll to position [53, 0]
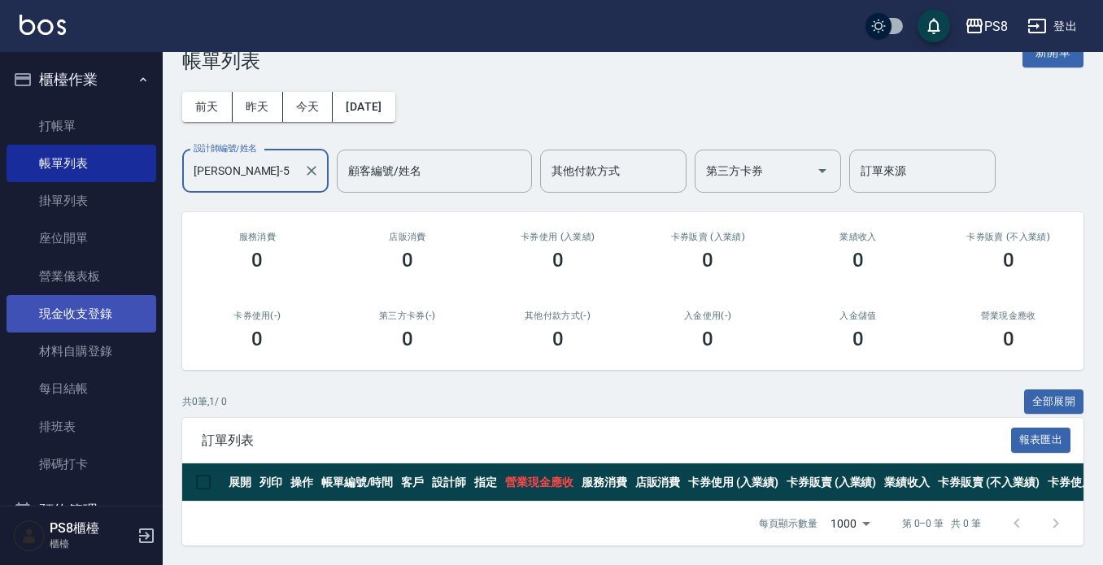
type input "Jolie-5"
click at [115, 323] on link "現金收支登錄" at bounding box center [82, 313] width 150 height 37
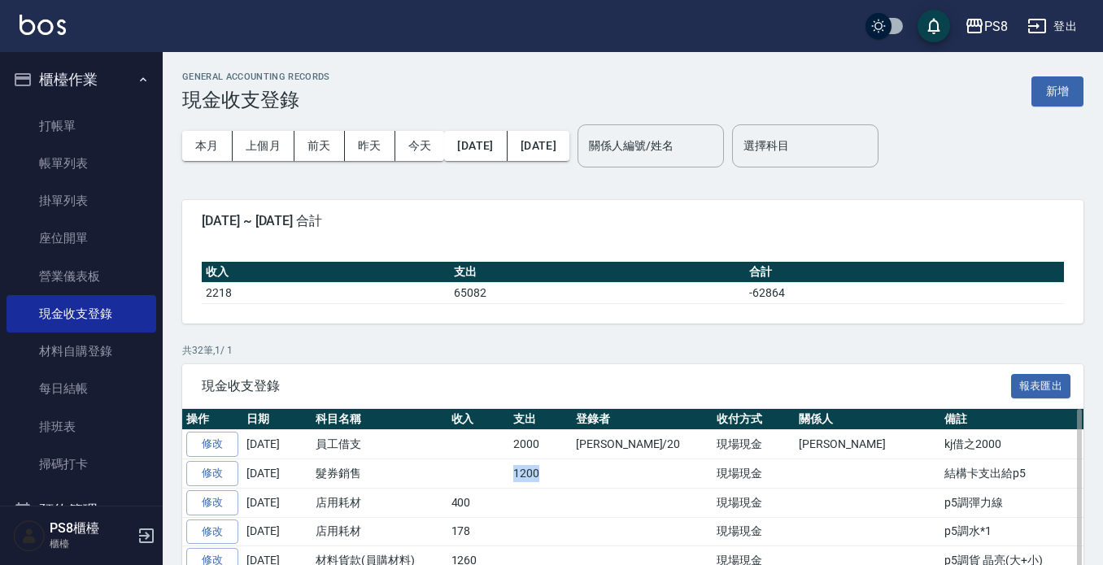
drag, startPoint x: 540, startPoint y: 475, endPoint x: 506, endPoint y: 480, distance: 34.5
click at [506, 480] on tr "修改 2025-08-10 髮券銷售 1200 現場現金 結構卡支出給p5" at bounding box center [711, 474] width 1058 height 29
click at [490, 436] on td at bounding box center [478, 444] width 63 height 29
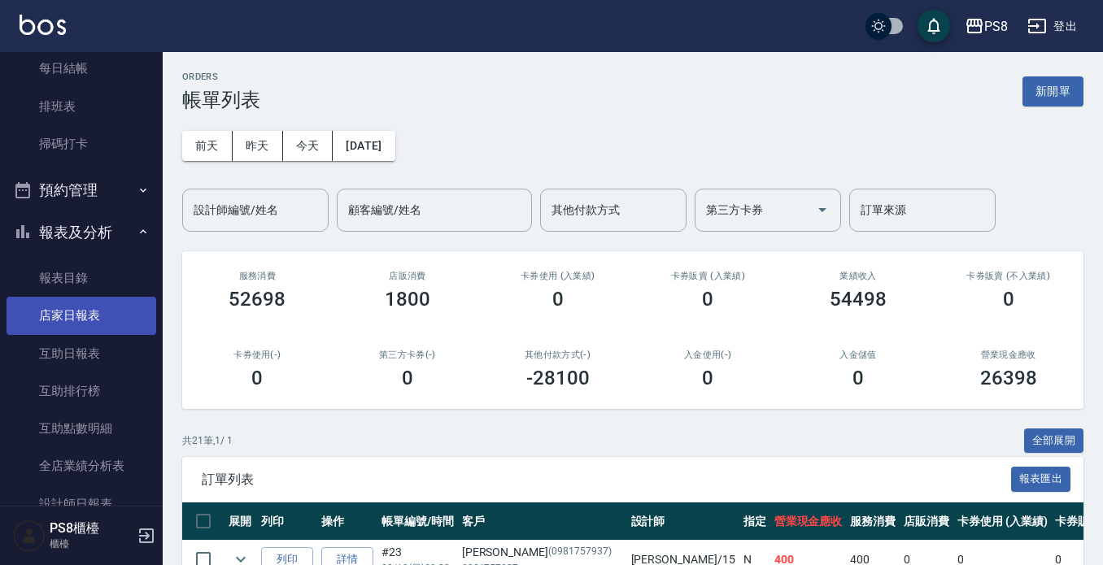
scroll to position [325, 0]
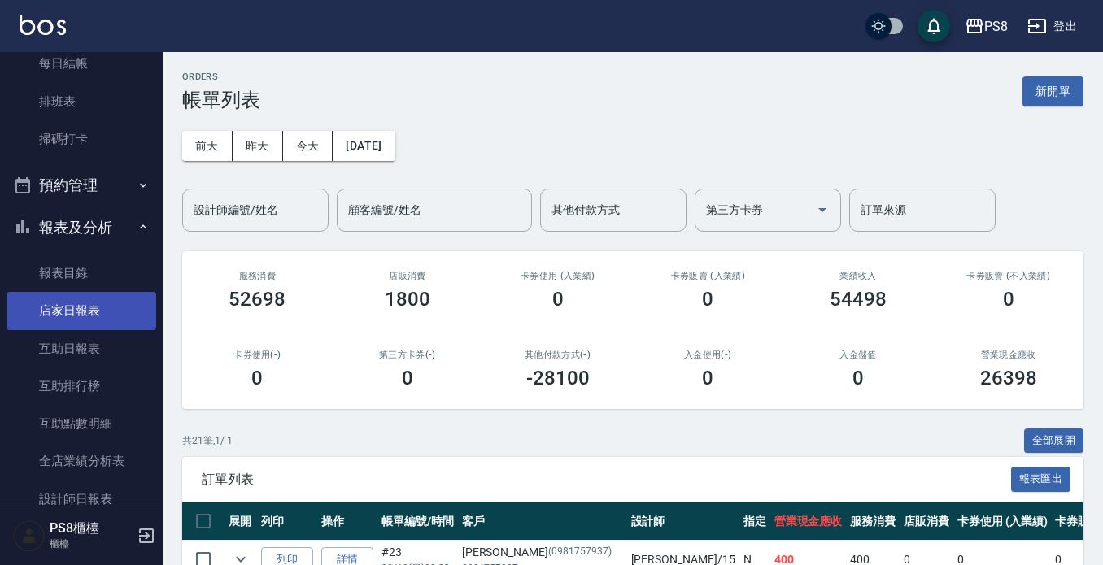
click at [89, 314] on link "店家日報表" at bounding box center [82, 310] width 150 height 37
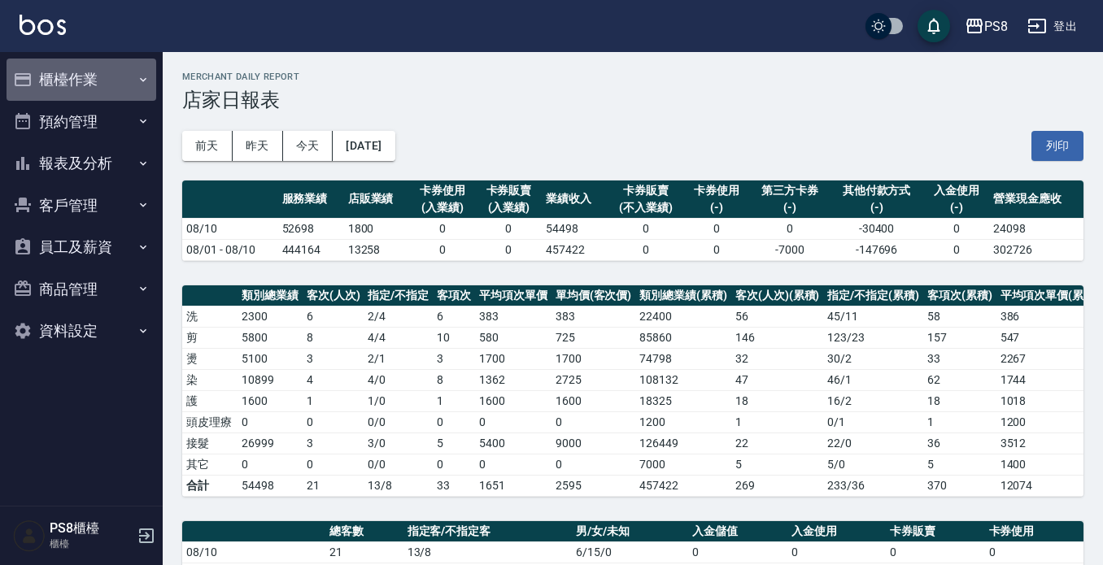
click at [81, 74] on button "櫃檯作業" at bounding box center [82, 80] width 150 height 42
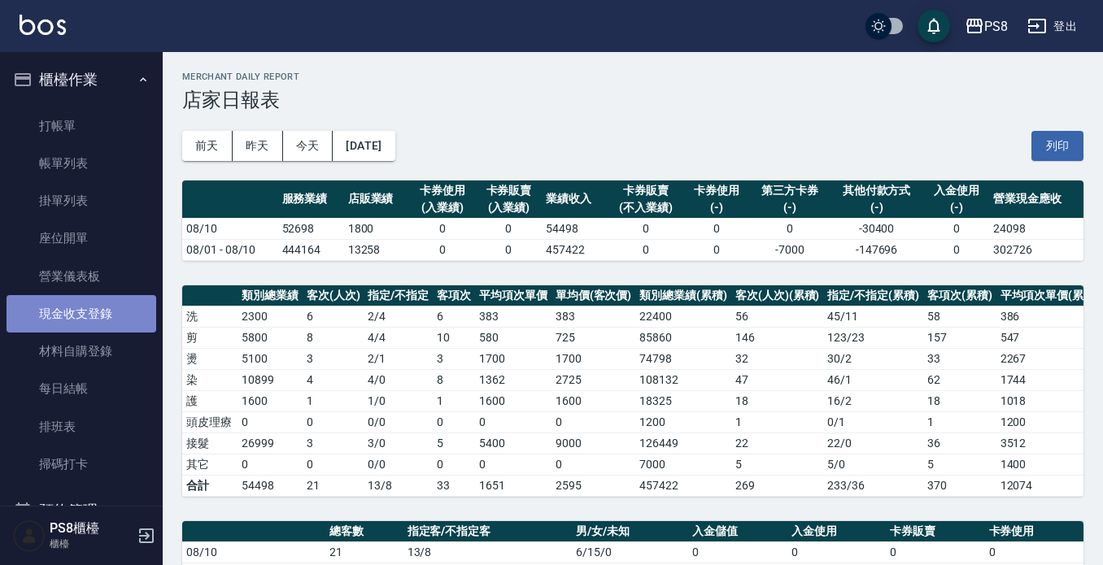
click at [103, 315] on link "現金收支登錄" at bounding box center [82, 313] width 150 height 37
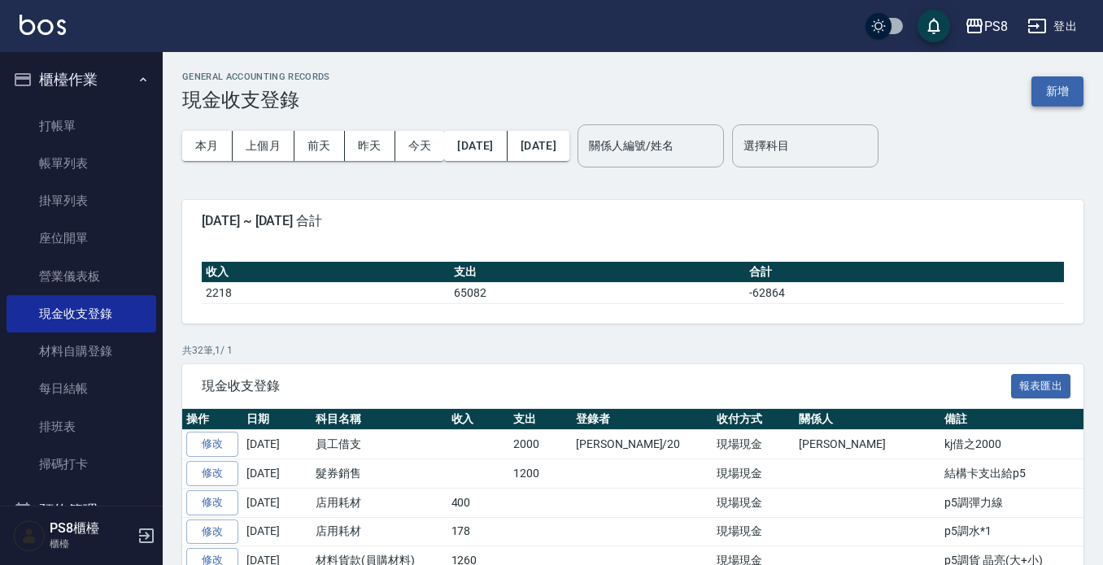
click at [1040, 89] on button "新增" at bounding box center [1058, 91] width 52 height 30
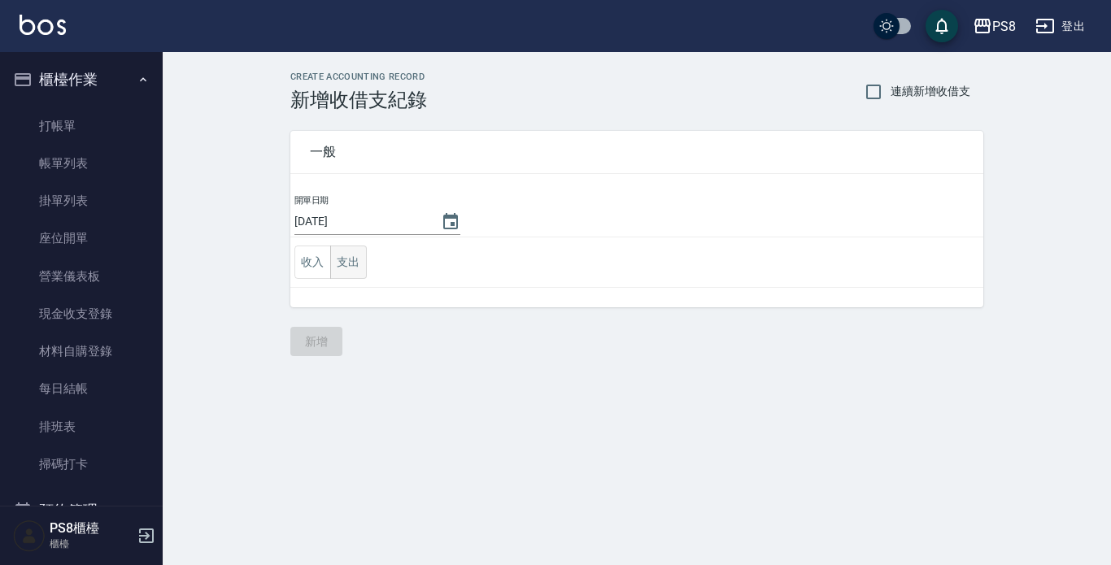
click at [348, 265] on button "支出" at bounding box center [348, 262] width 37 height 33
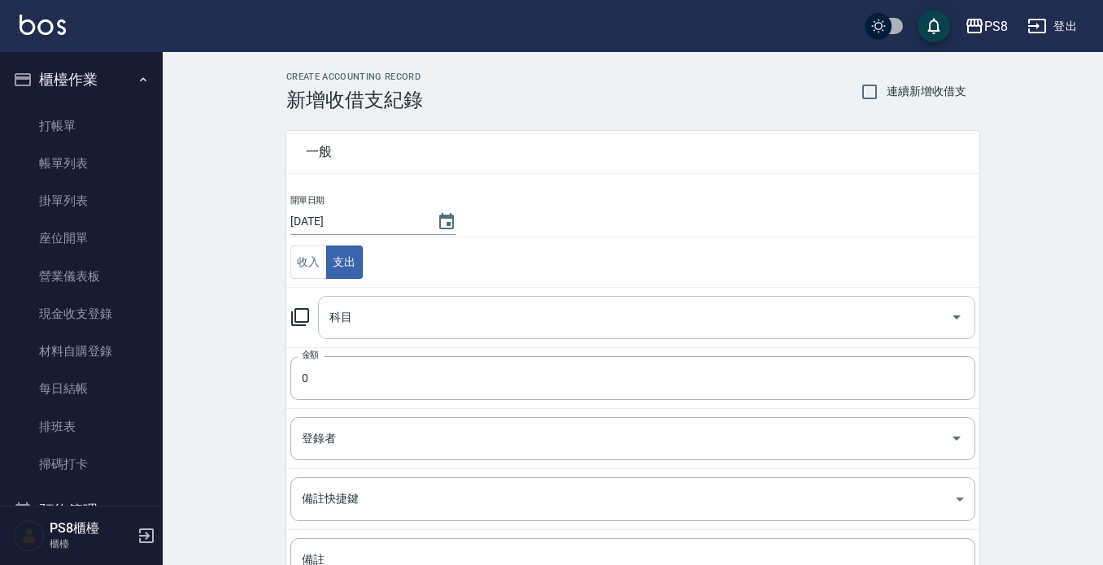
click at [368, 324] on input "科目" at bounding box center [634, 317] width 618 height 28
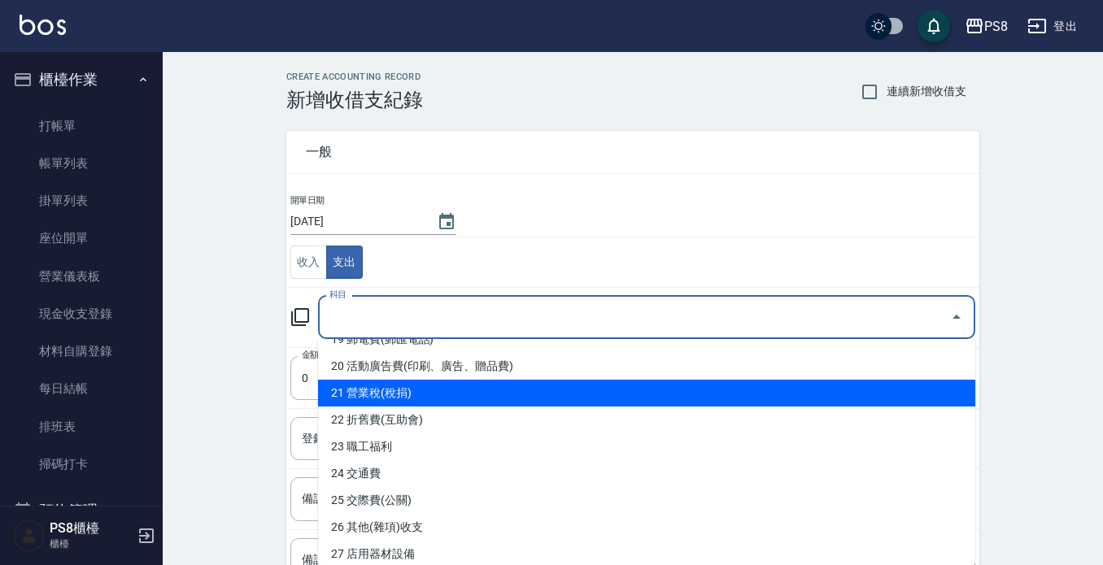
scroll to position [569, 0]
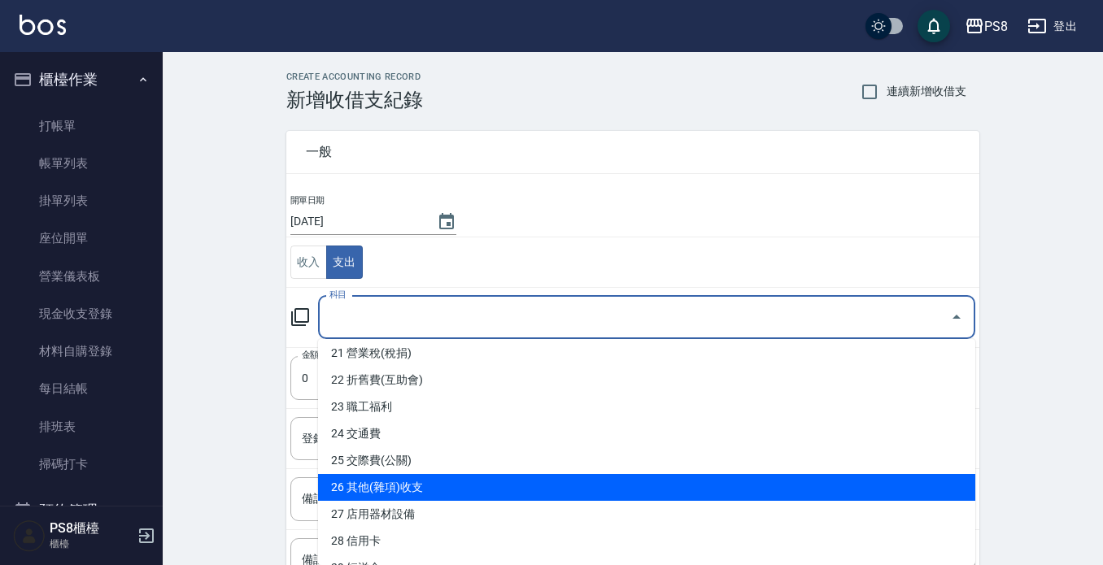
click at [417, 486] on li "26 其他(雜項)收支" at bounding box center [646, 487] width 657 height 27
type input "26 其他(雜項)收支"
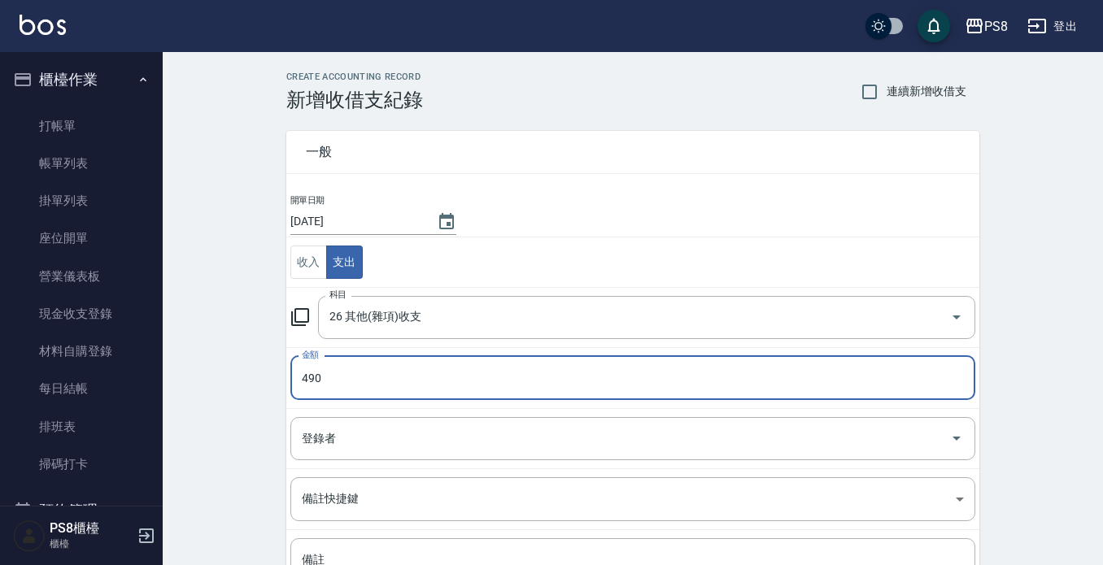
type input "490"
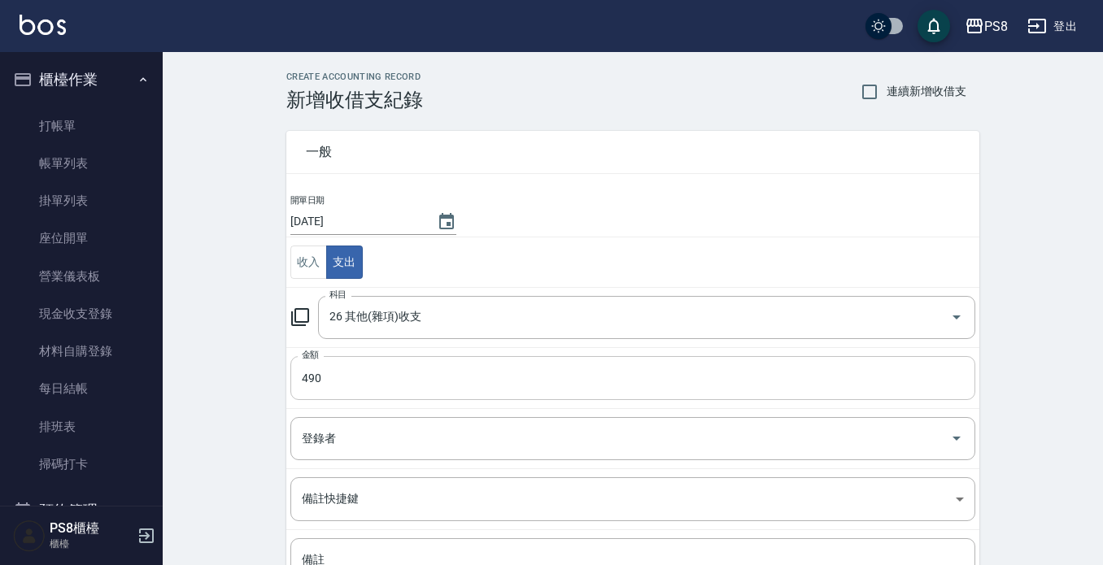
scroll to position [153, 0]
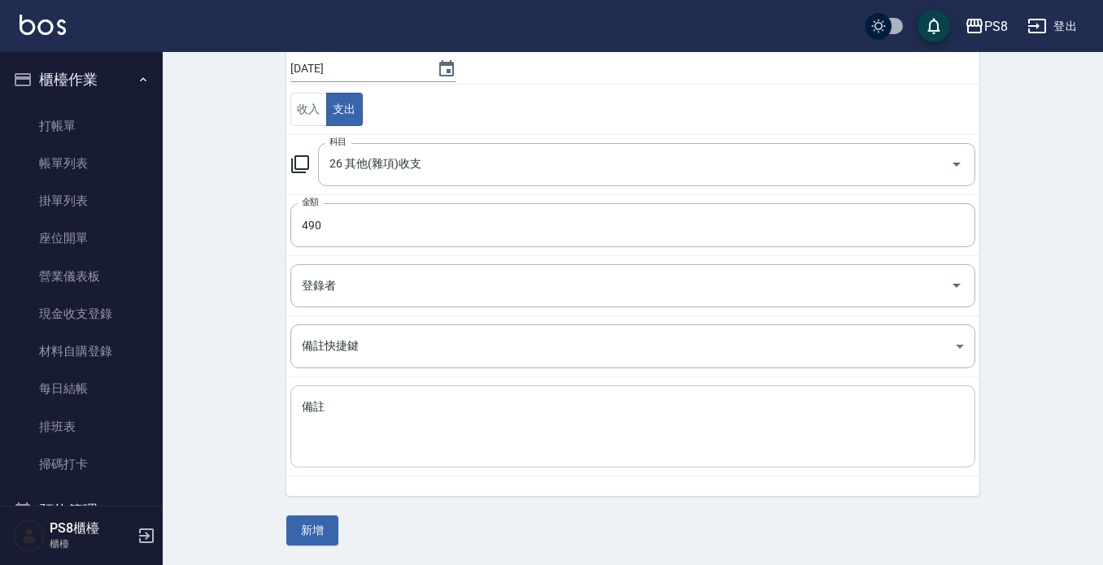
click at [350, 419] on textarea "備註" at bounding box center [633, 426] width 662 height 55
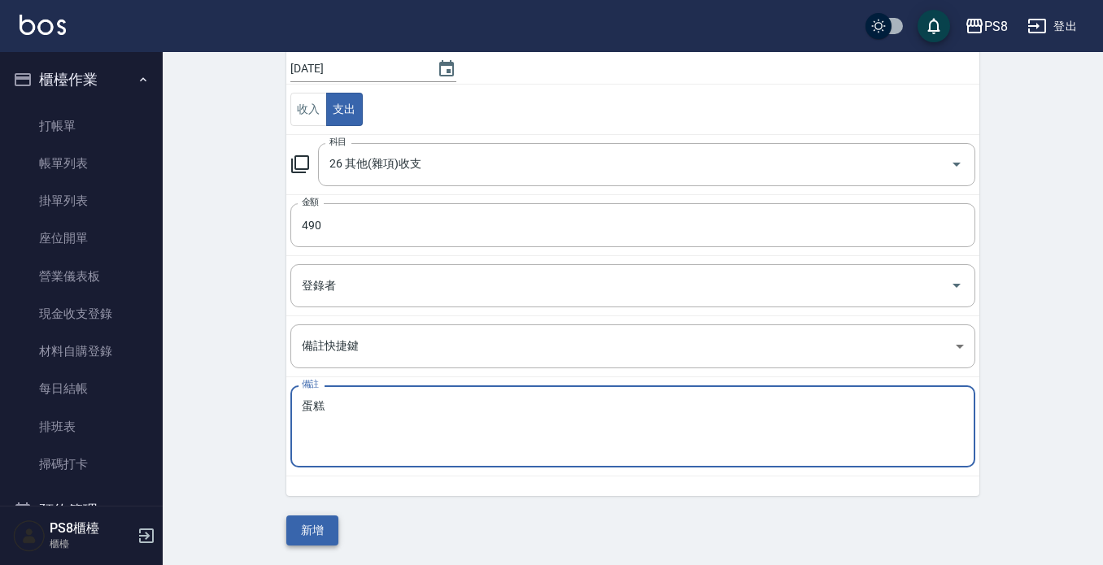
type textarea "蛋糕"
click at [318, 527] on button "新增" at bounding box center [312, 531] width 52 height 30
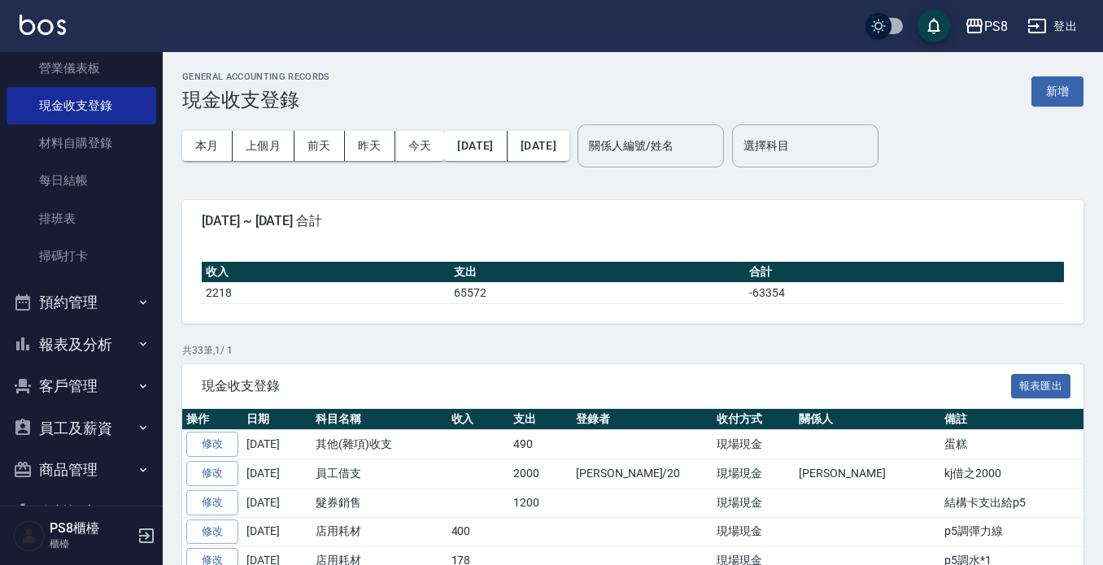
scroll to position [255, 0]
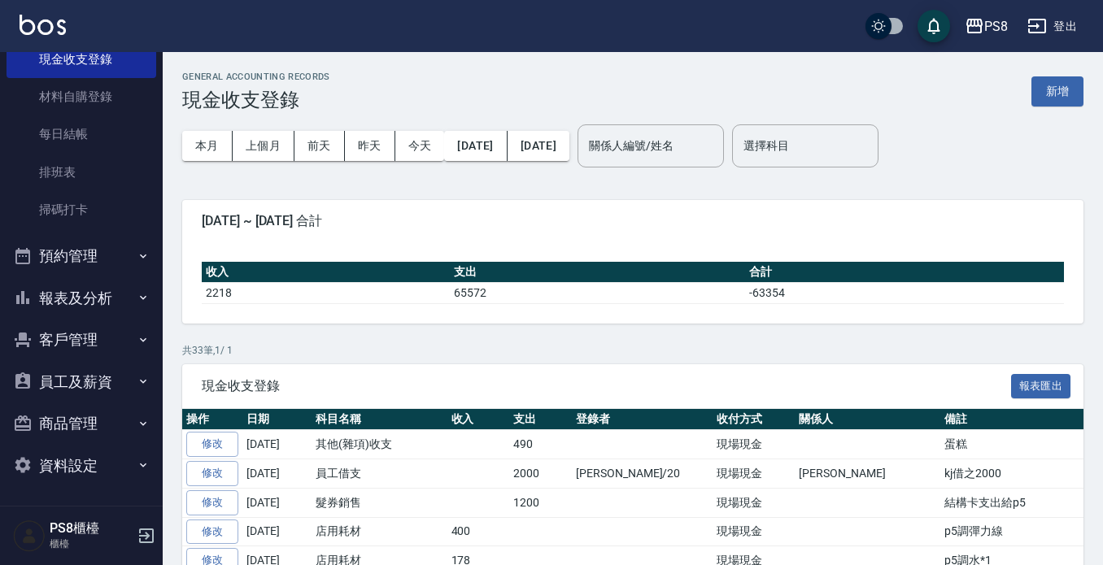
click at [92, 249] on button "預約管理" at bounding box center [82, 256] width 150 height 42
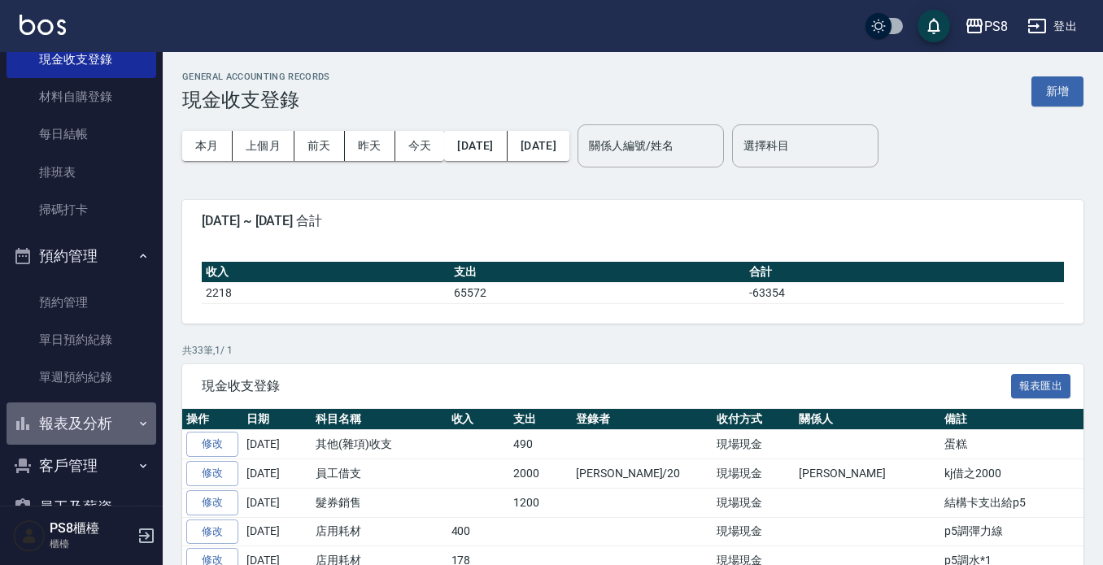
click at [95, 430] on button "報表及分析" at bounding box center [82, 424] width 150 height 42
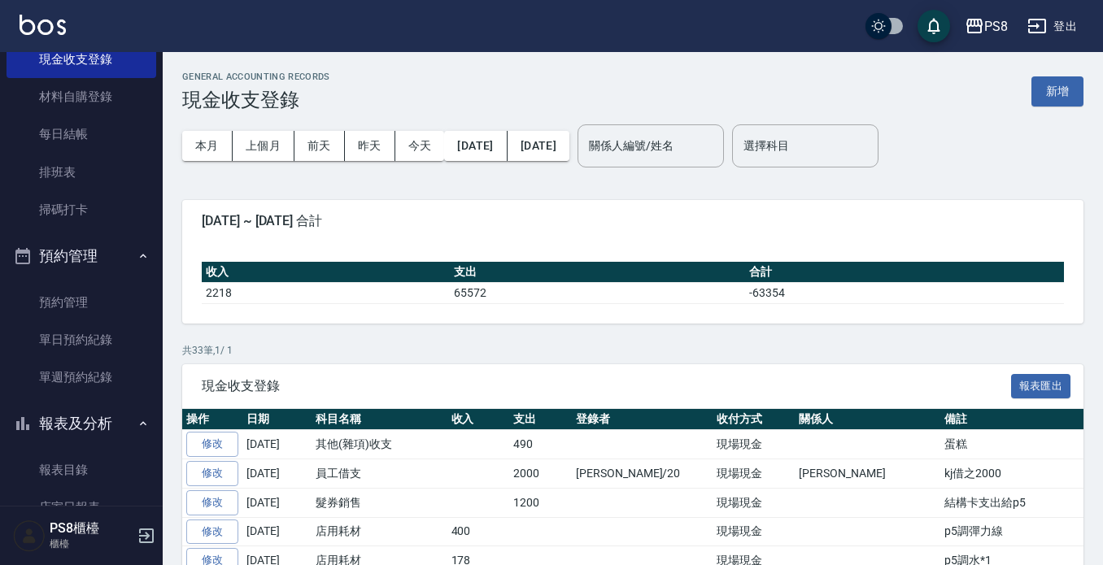
scroll to position [417, 0]
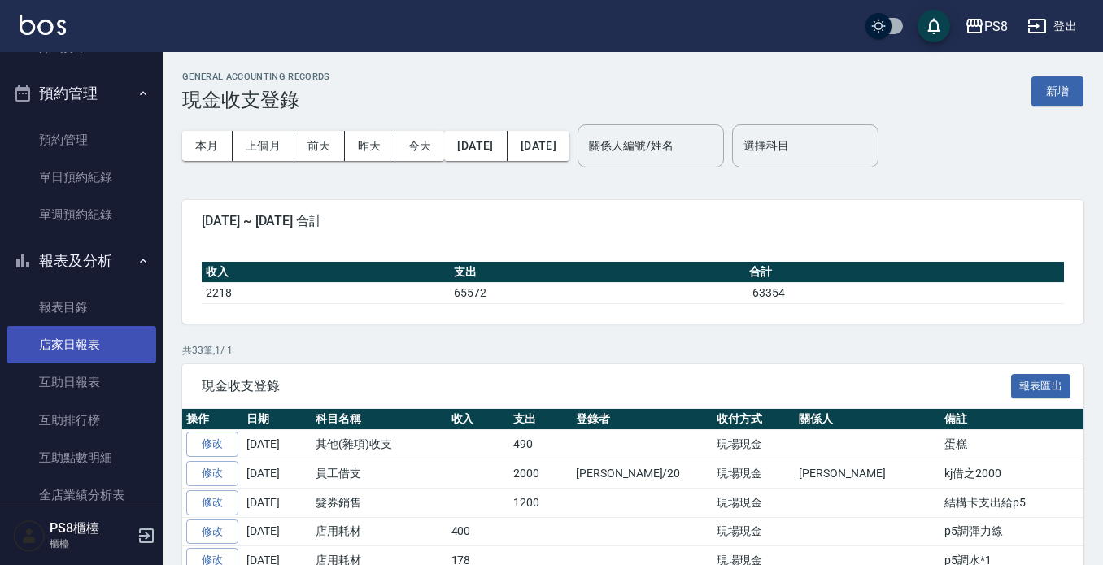
click at [89, 345] on link "店家日報表" at bounding box center [82, 344] width 150 height 37
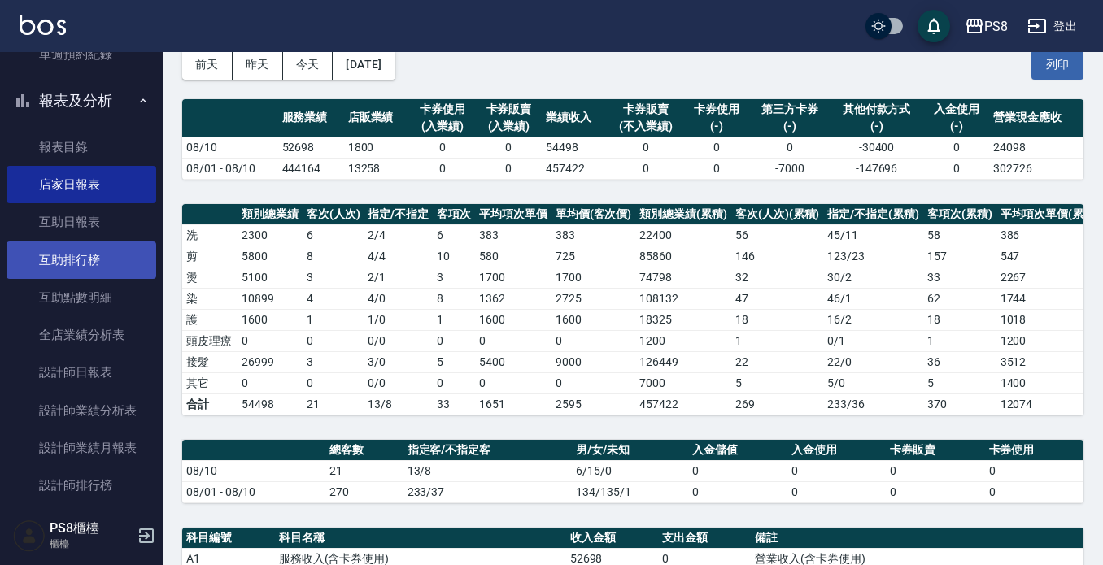
scroll to position [580, 0]
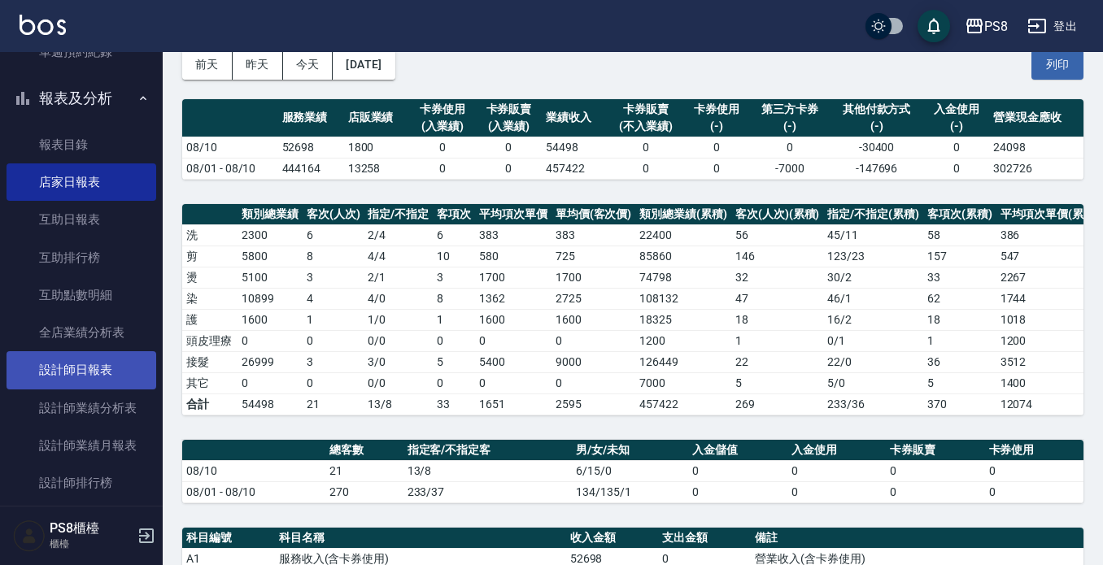
click at [94, 376] on link "設計師日報表" at bounding box center [82, 369] width 150 height 37
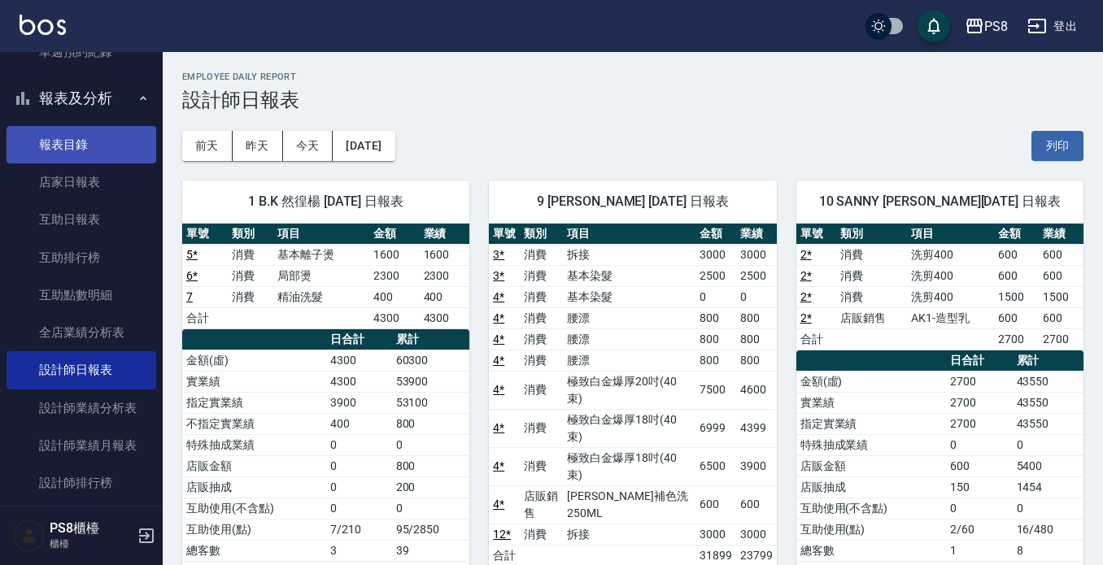
click at [76, 151] on link "報表目錄" at bounding box center [82, 144] width 150 height 37
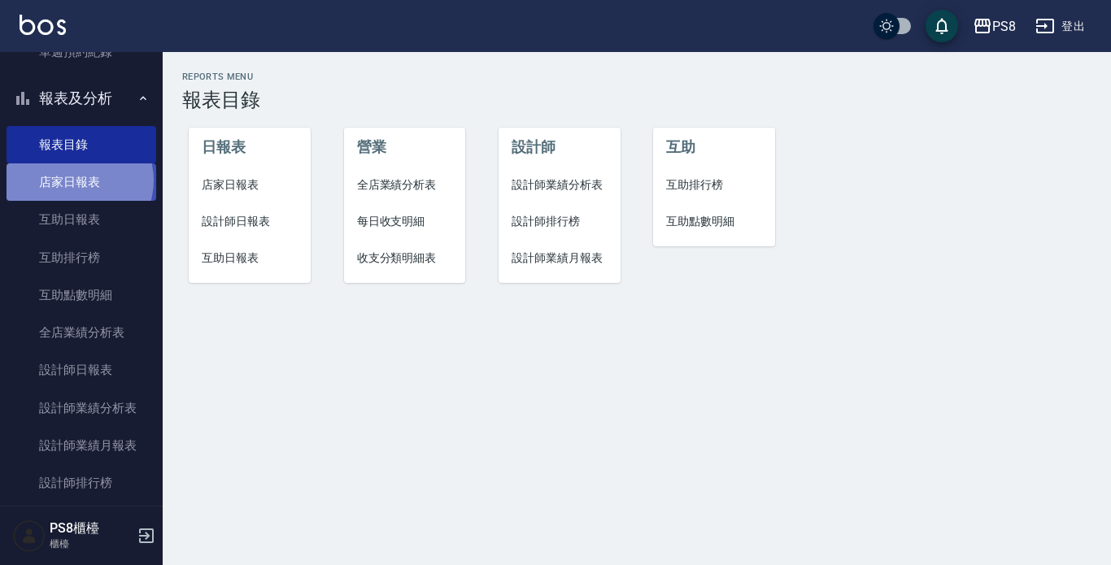
click at [78, 181] on link "店家日報表" at bounding box center [82, 182] width 150 height 37
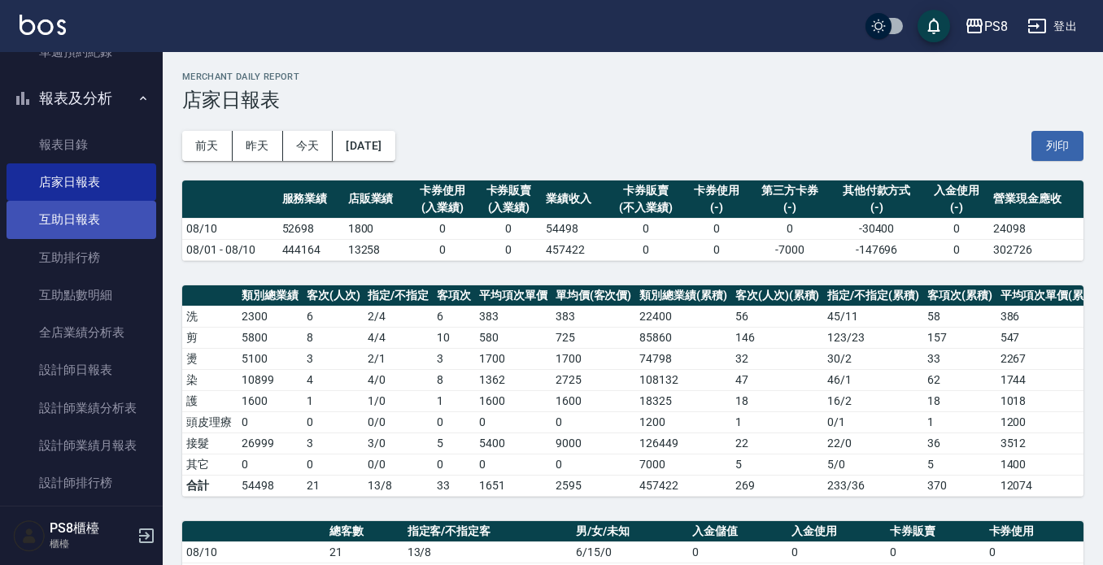
click at [85, 221] on link "互助日報表" at bounding box center [82, 219] width 150 height 37
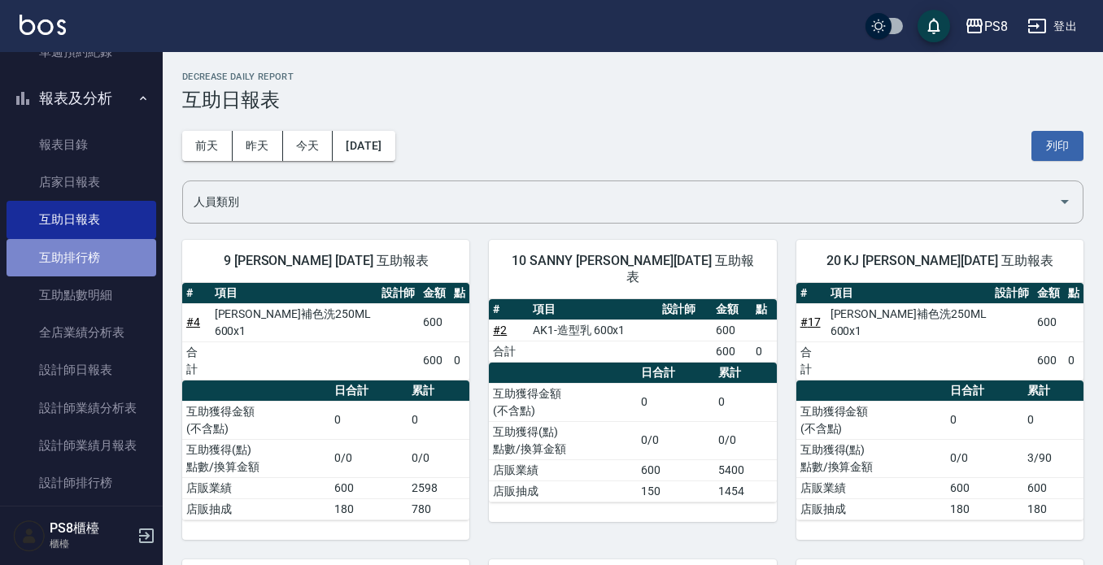
click at [85, 250] on link "互助排行榜" at bounding box center [82, 257] width 150 height 37
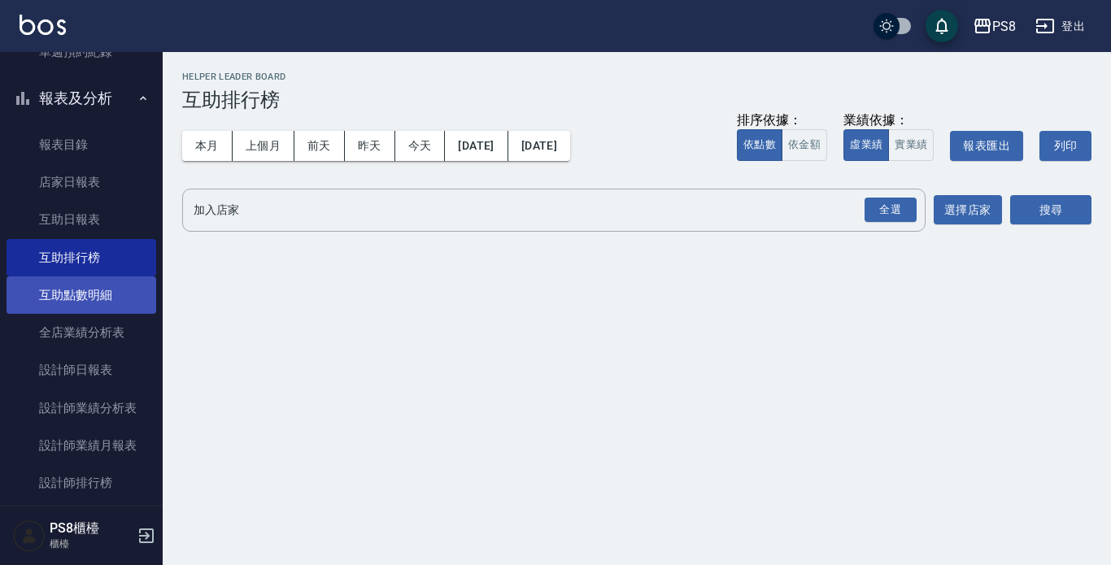
click at [93, 293] on link "互助點數明細" at bounding box center [82, 295] width 150 height 37
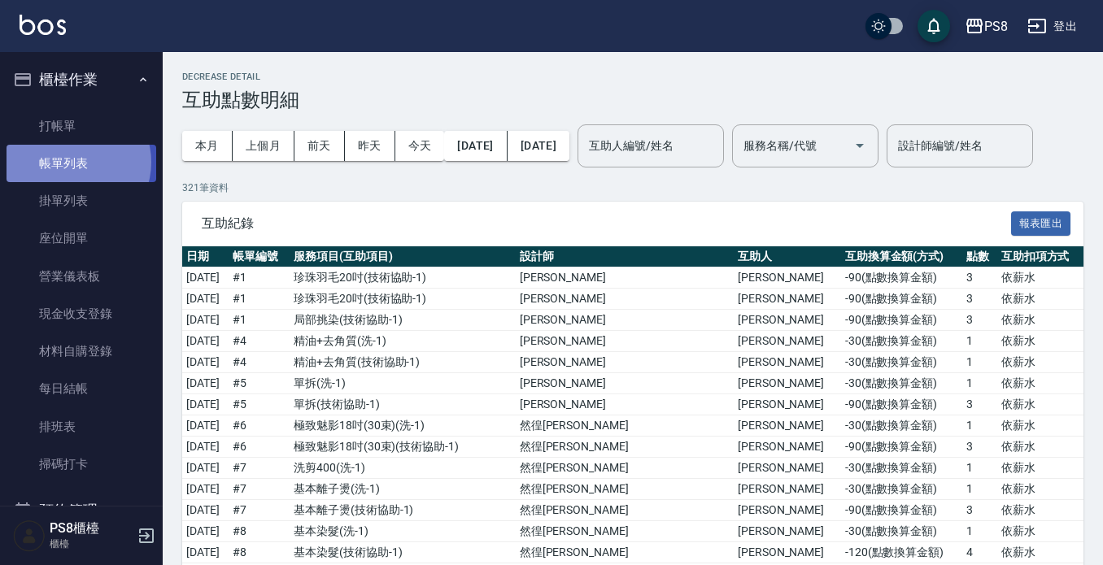
click at [76, 163] on link "帳單列表" at bounding box center [82, 163] width 150 height 37
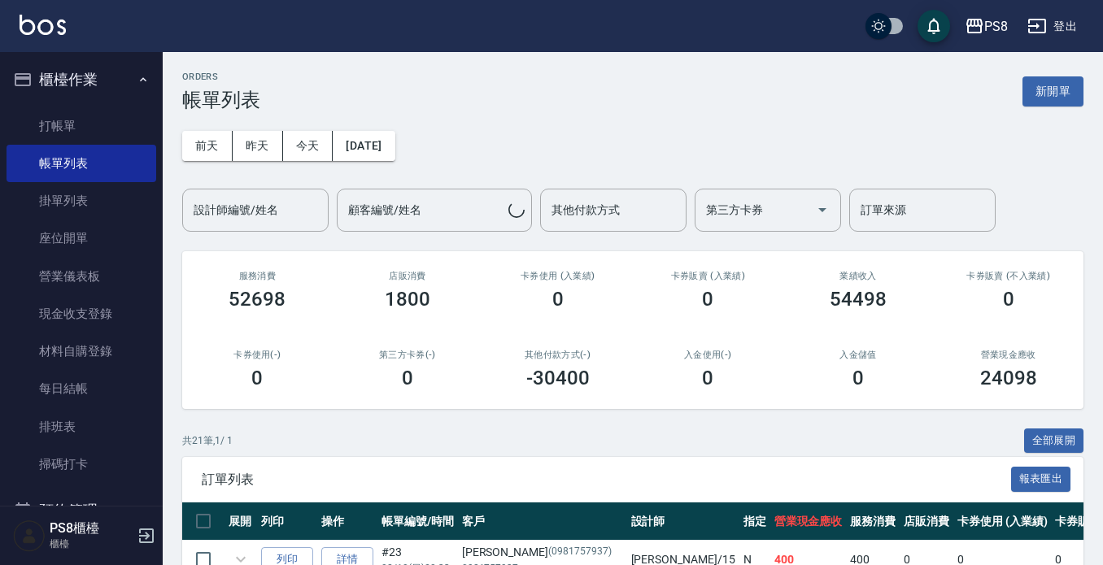
click at [228, 216] on div "設計師編號/姓名 設計師編號/姓名" at bounding box center [255, 210] width 146 height 43
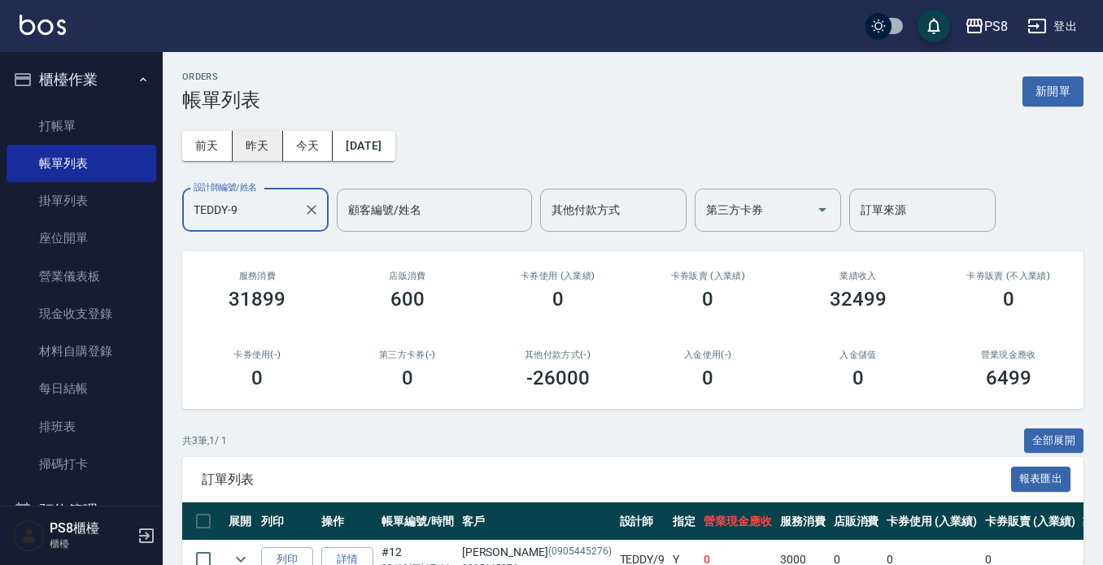
type input "TEDDY-9"
click at [246, 156] on button "昨天" at bounding box center [258, 146] width 50 height 30
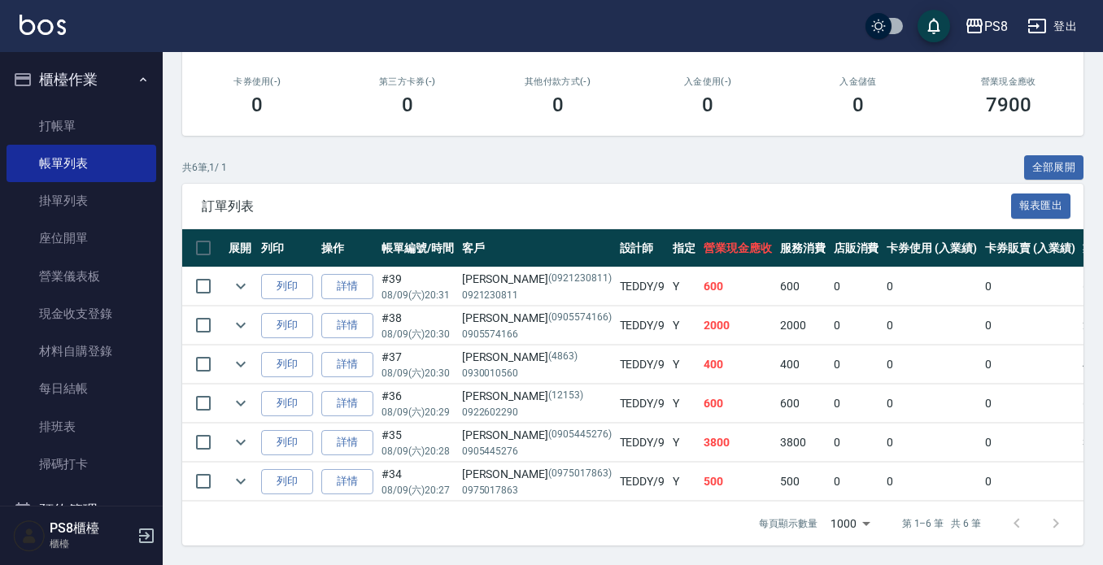
scroll to position [287, 0]
click at [238, 278] on icon "expand row" at bounding box center [241, 287] width 20 height 20
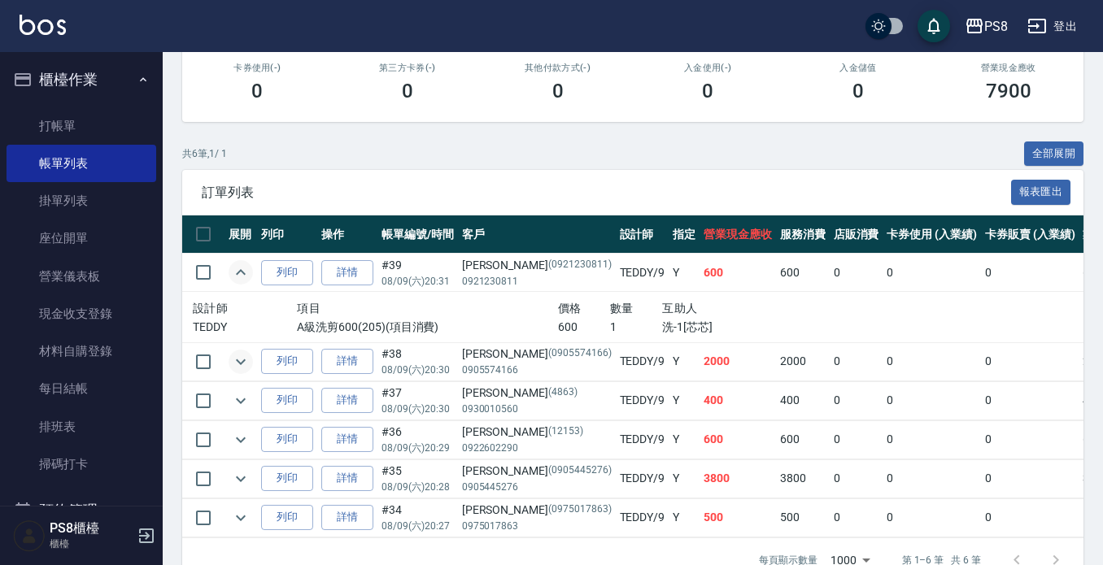
click at [235, 355] on icon "expand row" at bounding box center [241, 362] width 20 height 20
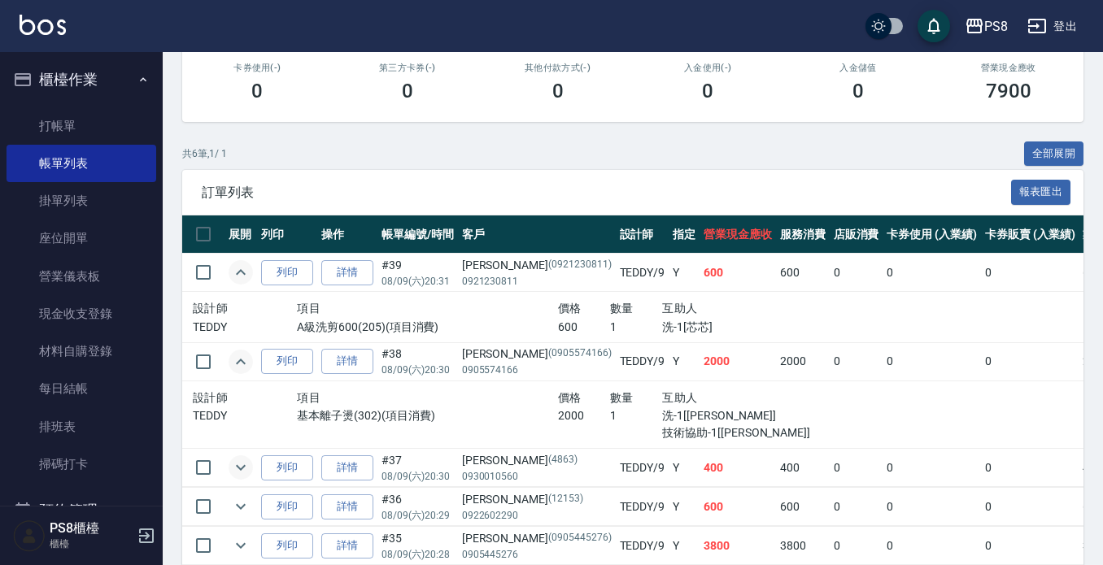
click at [239, 472] on icon "expand row" at bounding box center [241, 468] width 20 height 20
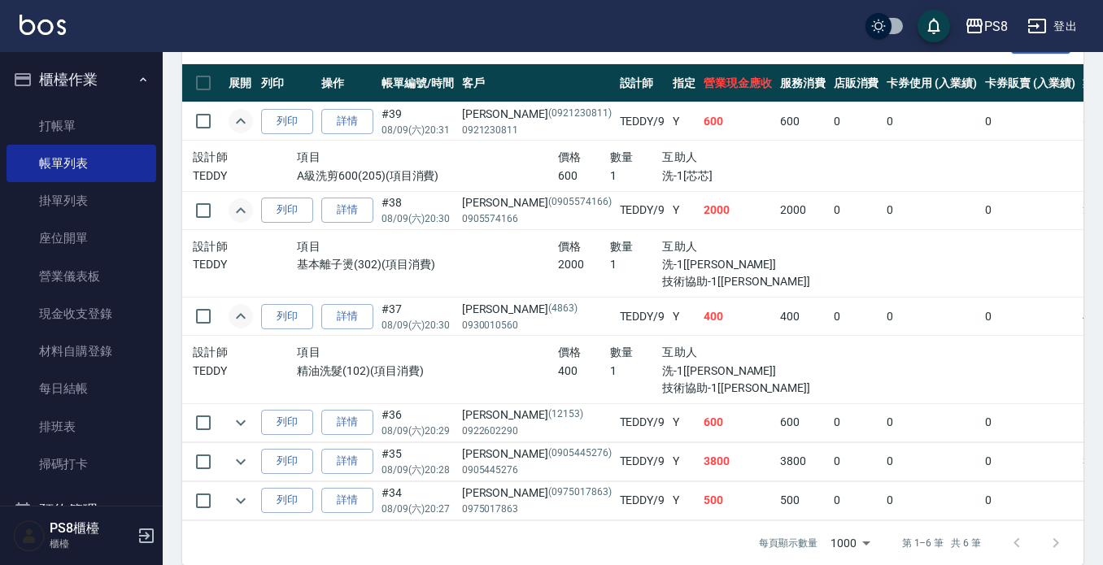
scroll to position [450, 0]
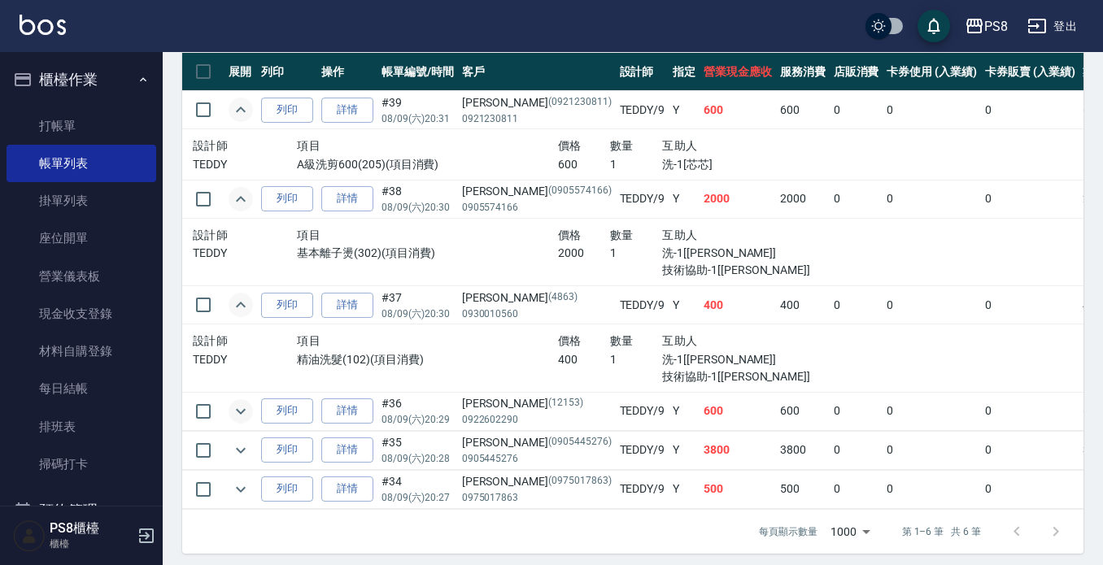
click at [237, 411] on icon "expand row" at bounding box center [241, 412] width 20 height 20
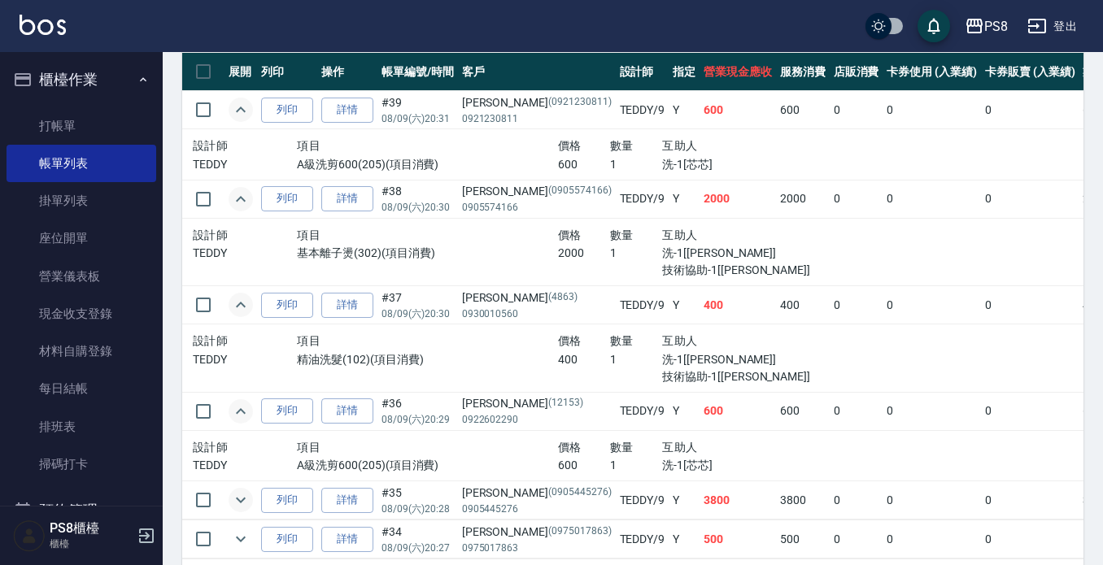
click at [246, 496] on icon "expand row" at bounding box center [241, 501] width 20 height 20
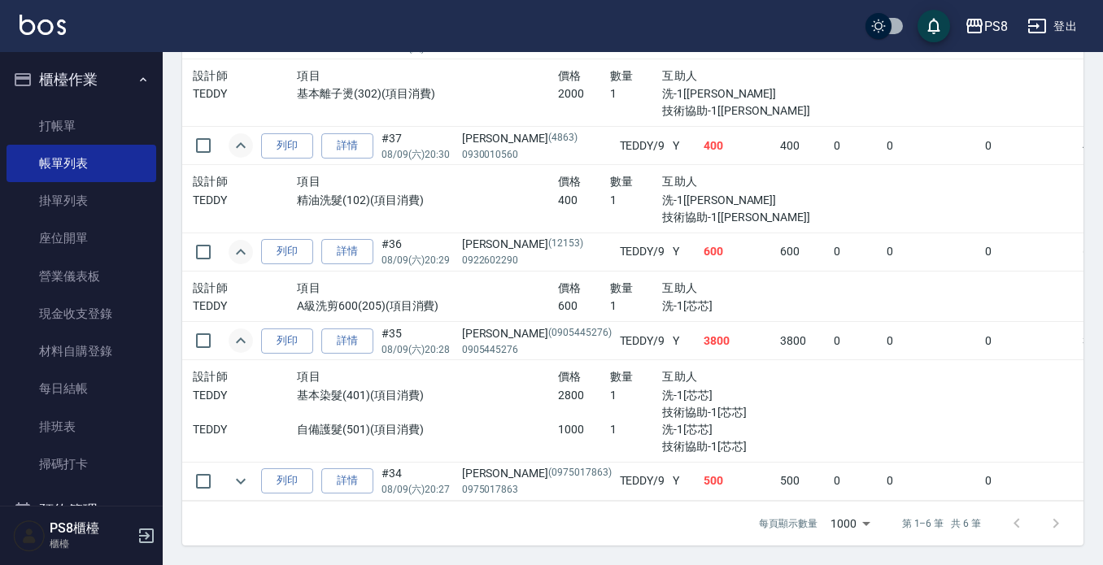
scroll to position [613, 0]
click at [238, 482] on icon "expand row" at bounding box center [241, 482] width 20 height 20
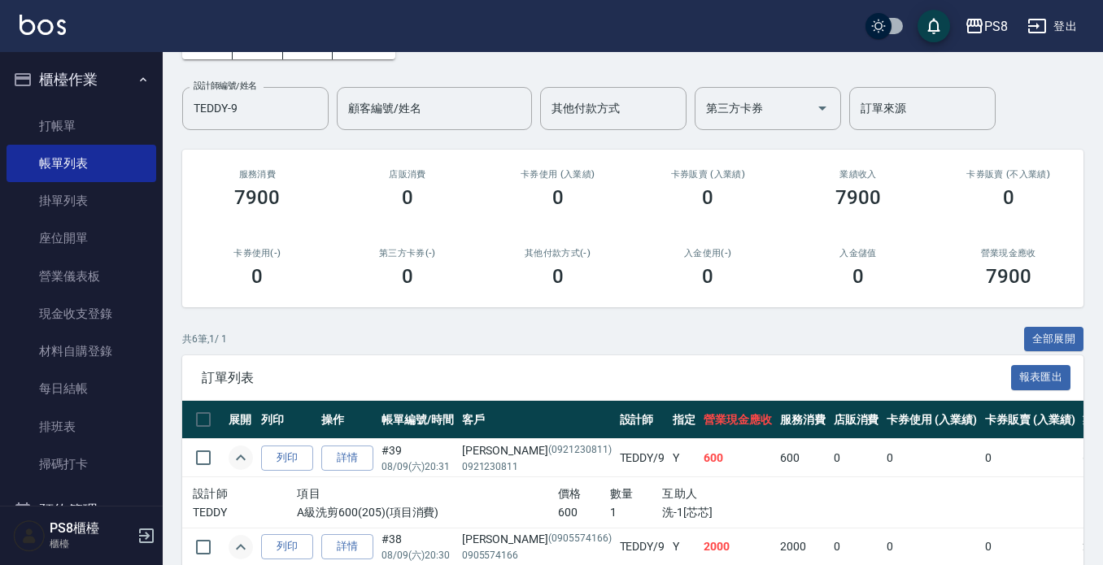
scroll to position [0, 0]
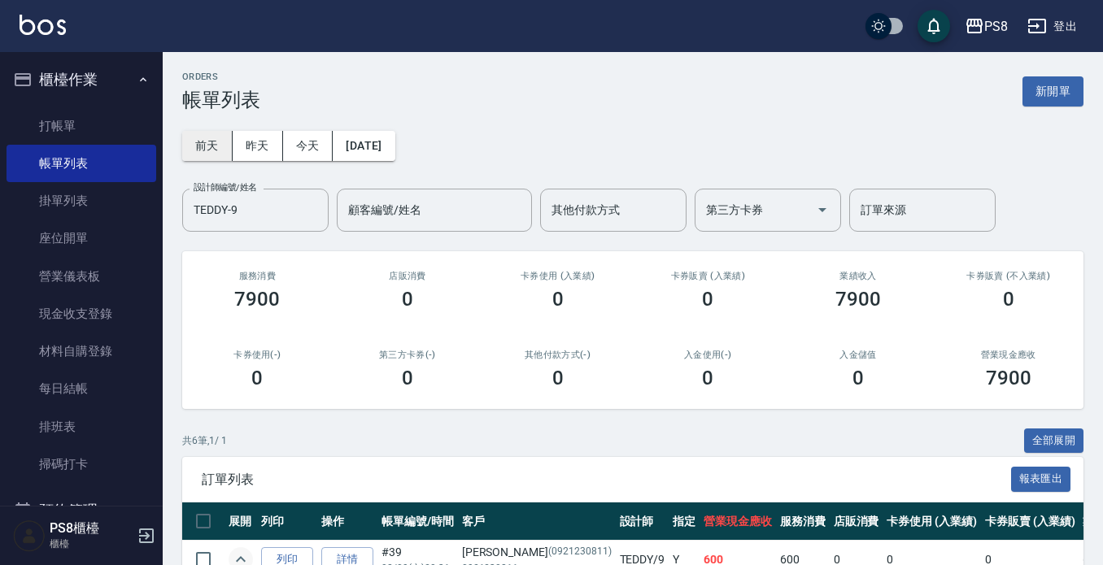
click at [218, 144] on button "前天" at bounding box center [207, 146] width 50 height 30
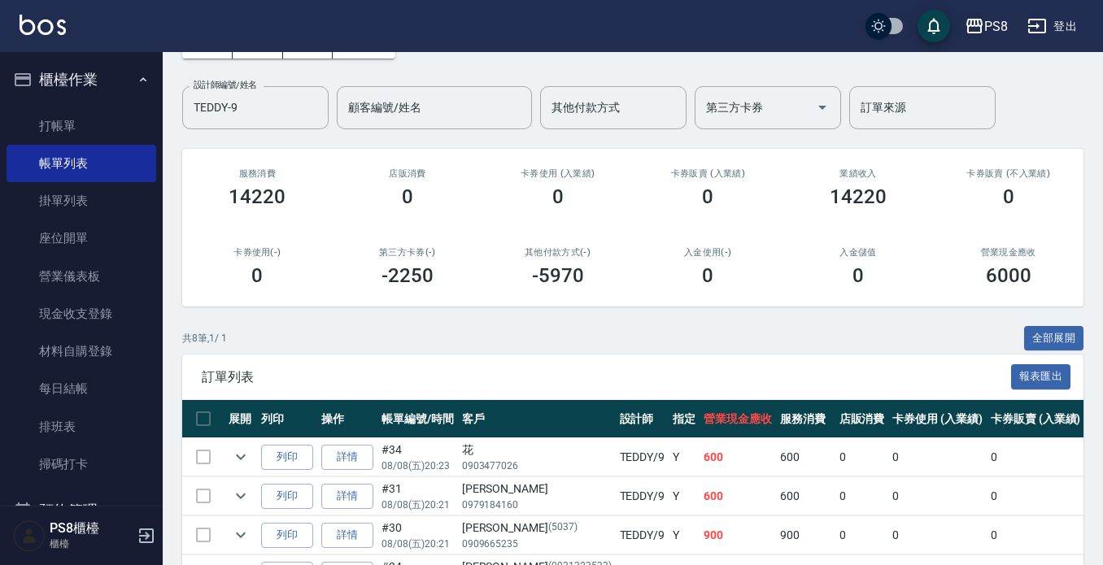
scroll to position [244, 0]
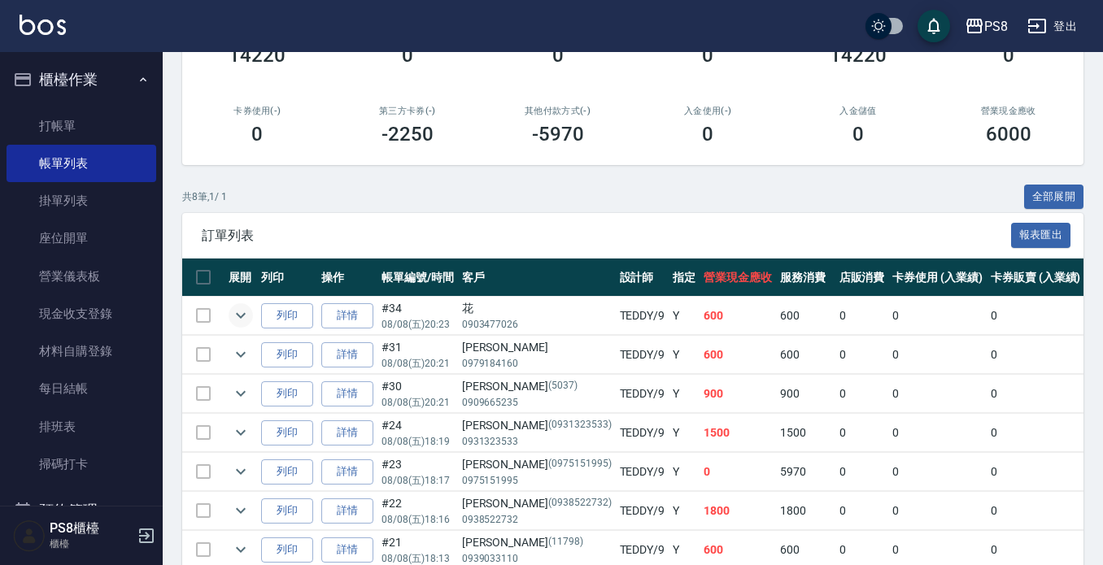
click at [233, 310] on icon "expand row" at bounding box center [241, 316] width 20 height 20
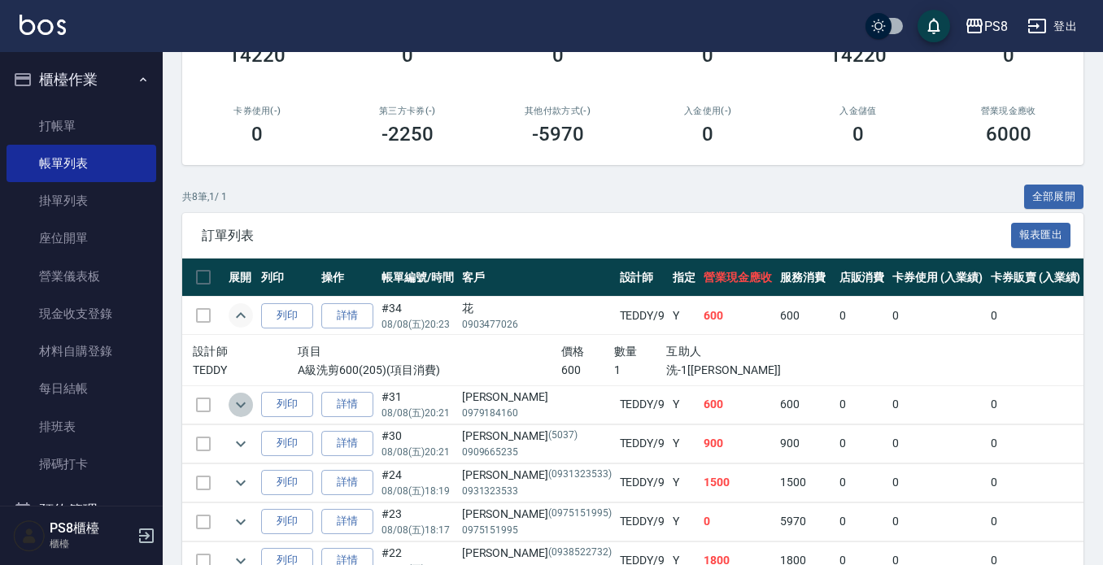
click at [234, 405] on icon "expand row" at bounding box center [241, 405] width 20 height 20
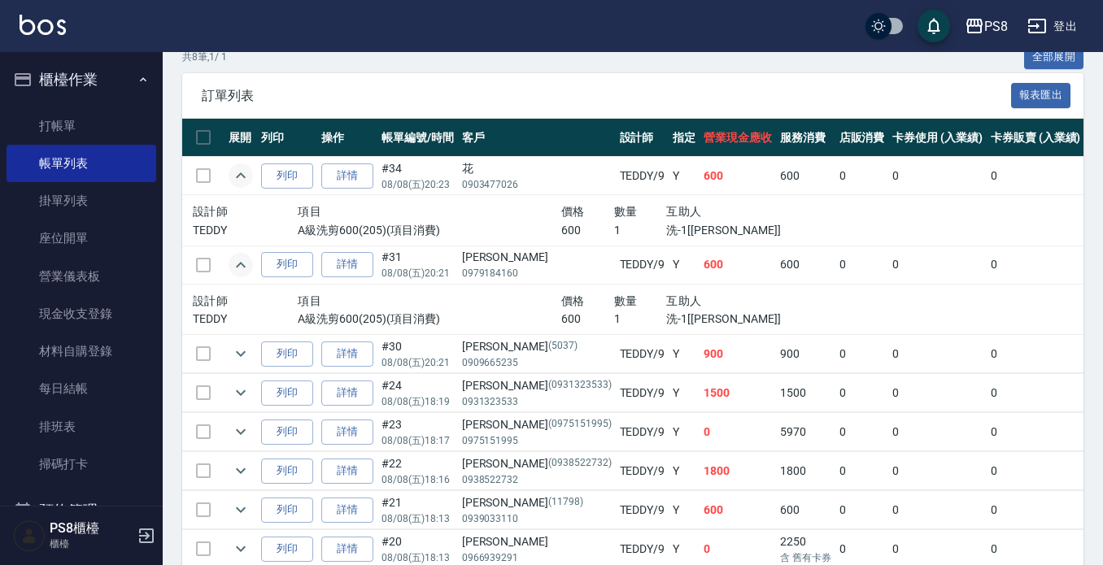
scroll to position [407, 0]
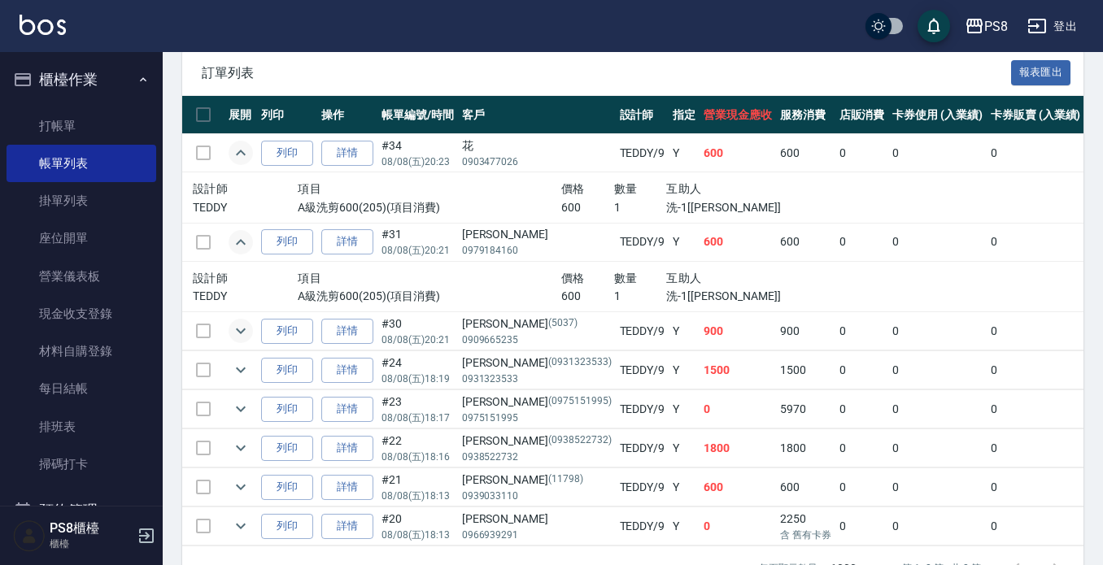
click at [238, 329] on icon "expand row" at bounding box center [241, 331] width 20 height 20
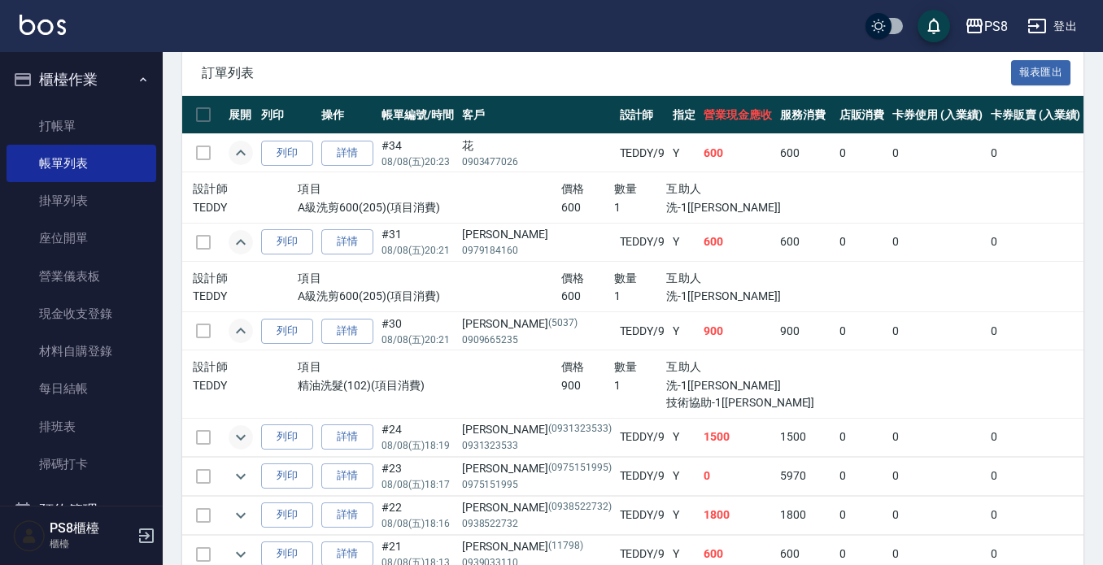
click at [242, 439] on icon "expand row" at bounding box center [241, 438] width 20 height 20
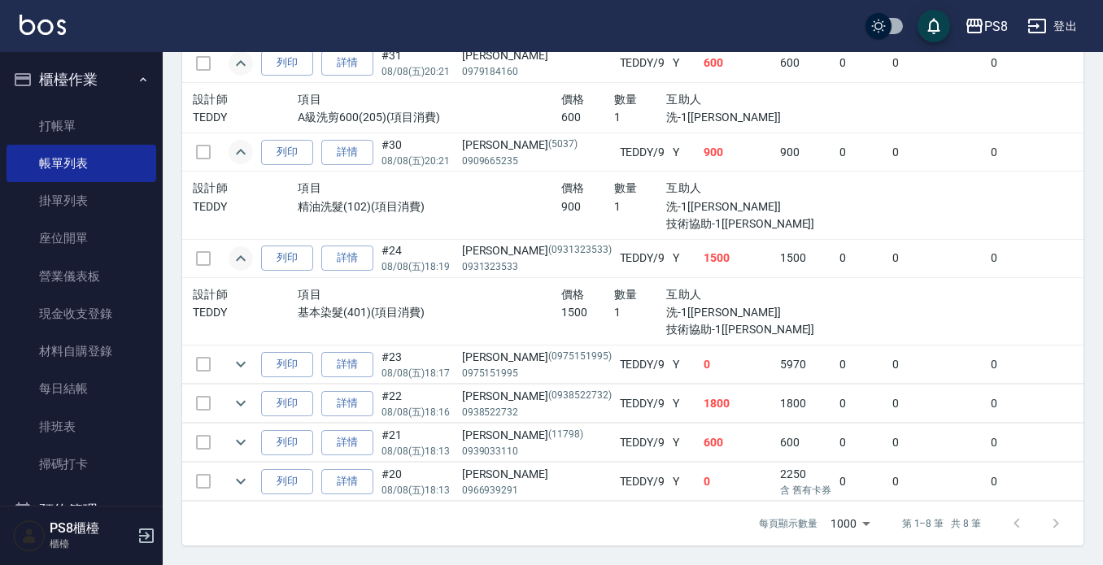
scroll to position [600, 0]
click at [242, 365] on td at bounding box center [241, 365] width 33 height 38
click at [241, 355] on icon "expand row" at bounding box center [241, 365] width 20 height 20
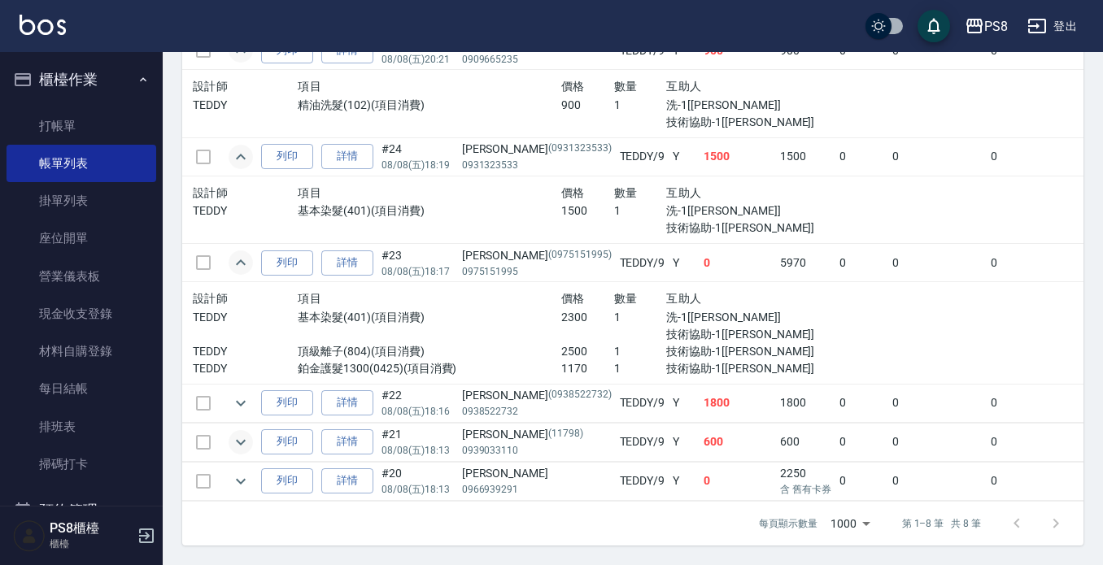
scroll to position [701, 0]
click at [239, 394] on icon "expand row" at bounding box center [241, 404] width 20 height 20
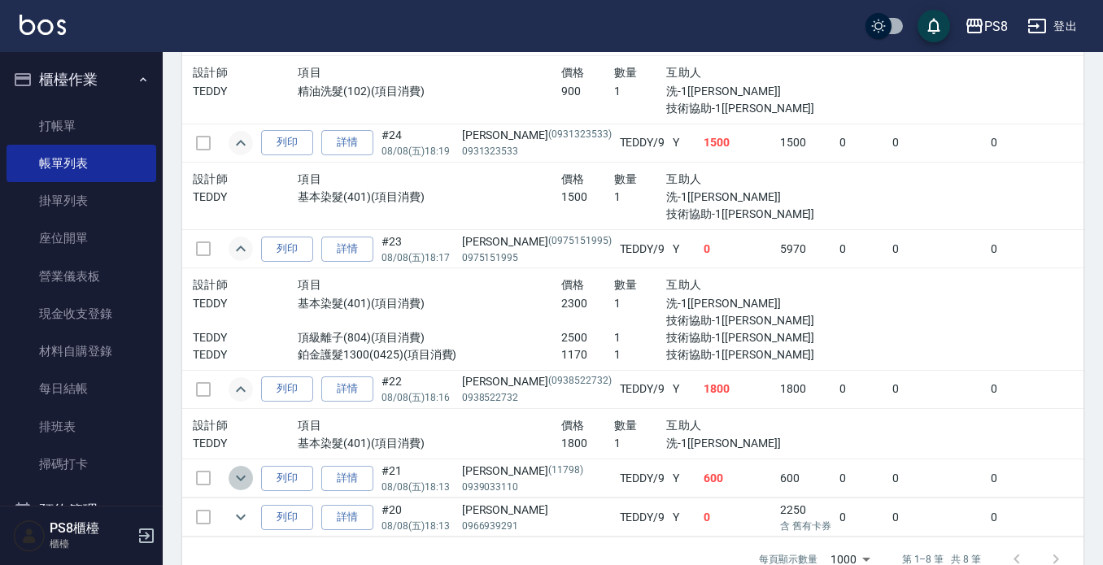
click at [240, 477] on icon "expand row" at bounding box center [241, 479] width 20 height 20
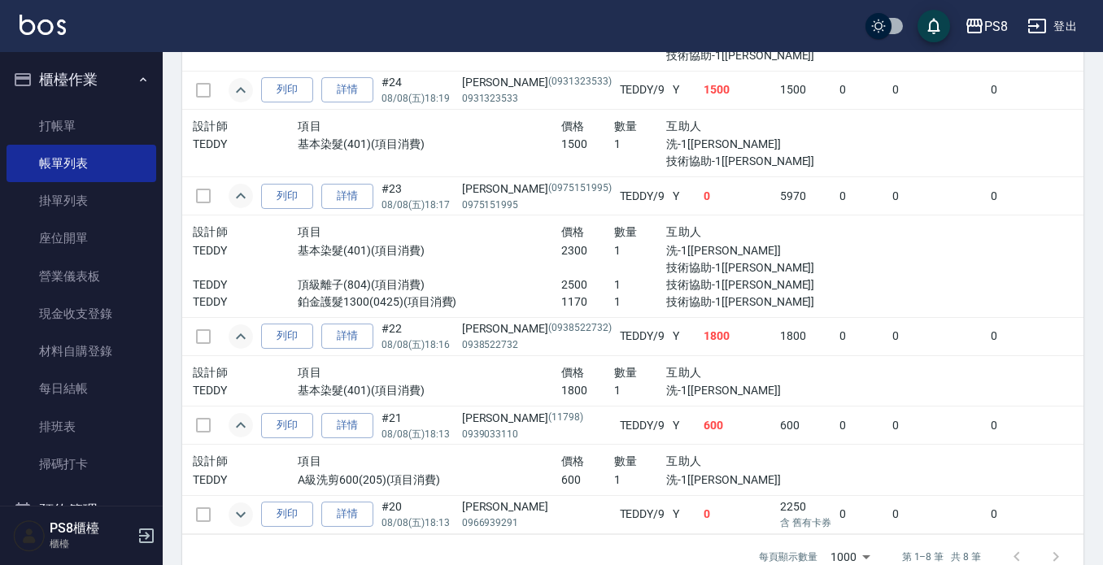
scroll to position [783, 0]
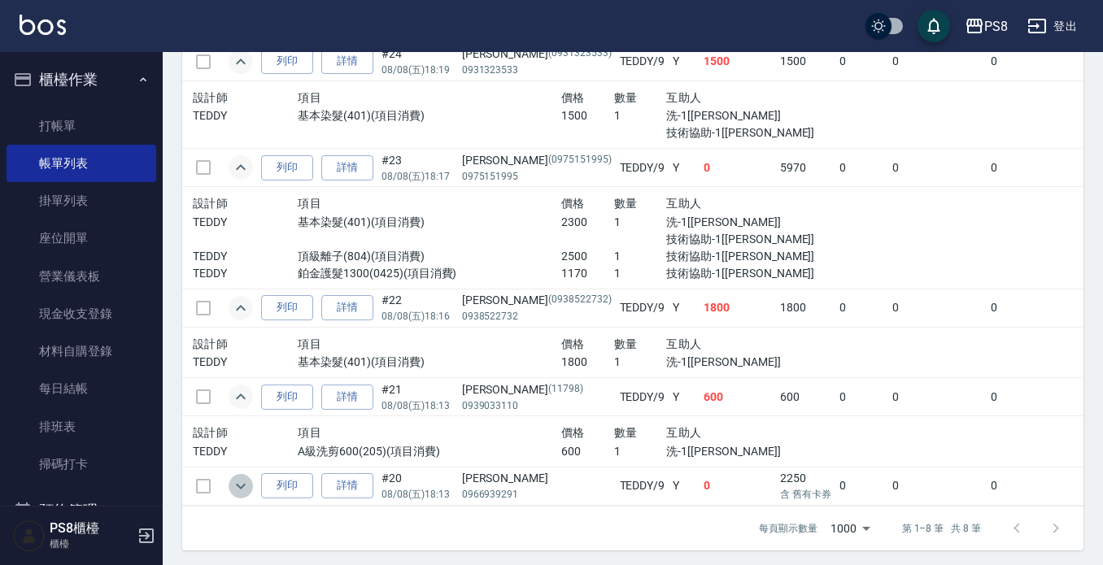
click at [240, 482] on icon "expand row" at bounding box center [241, 487] width 20 height 20
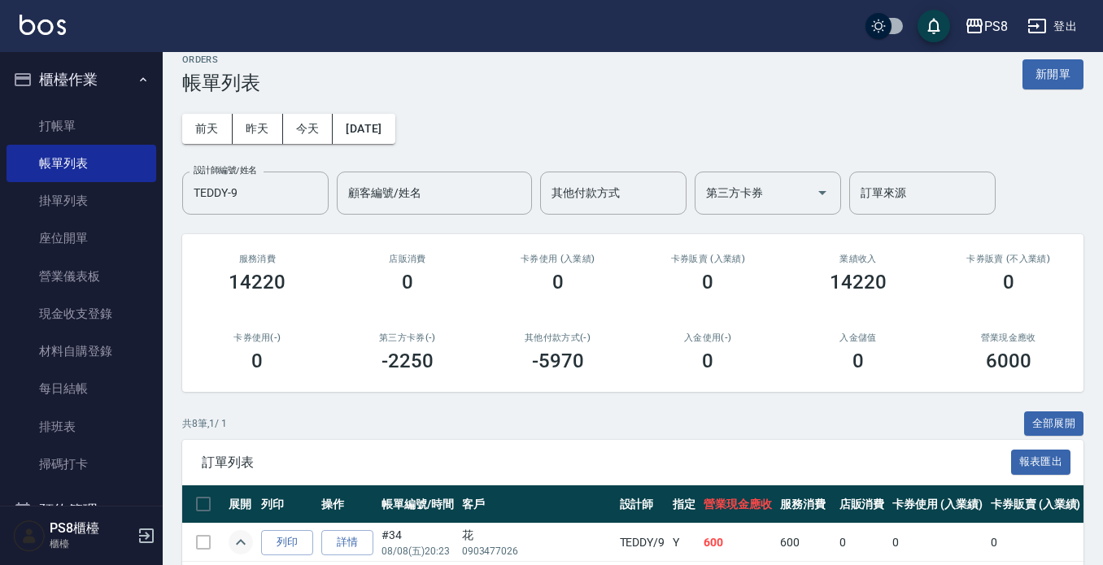
scroll to position [0, 0]
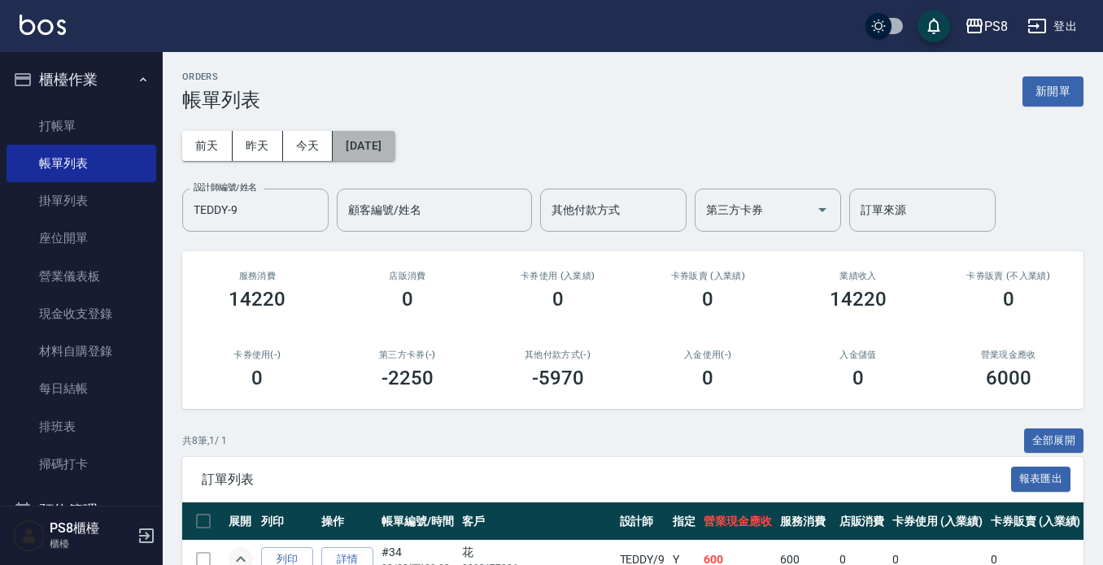
click at [374, 134] on button "[DATE]" at bounding box center [364, 146] width 62 height 30
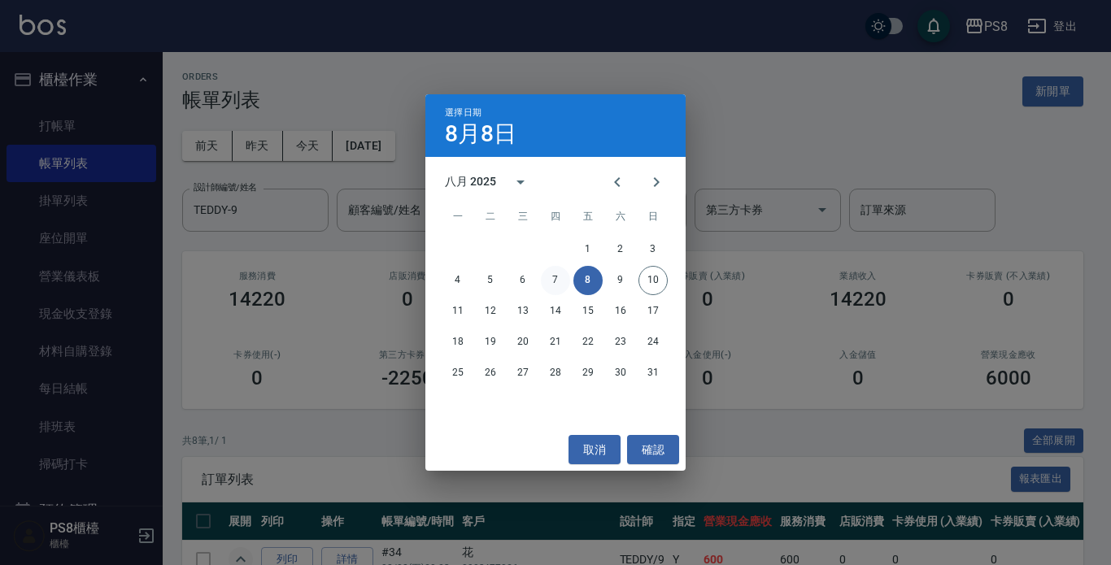
click at [557, 273] on button "7" at bounding box center [555, 280] width 29 height 29
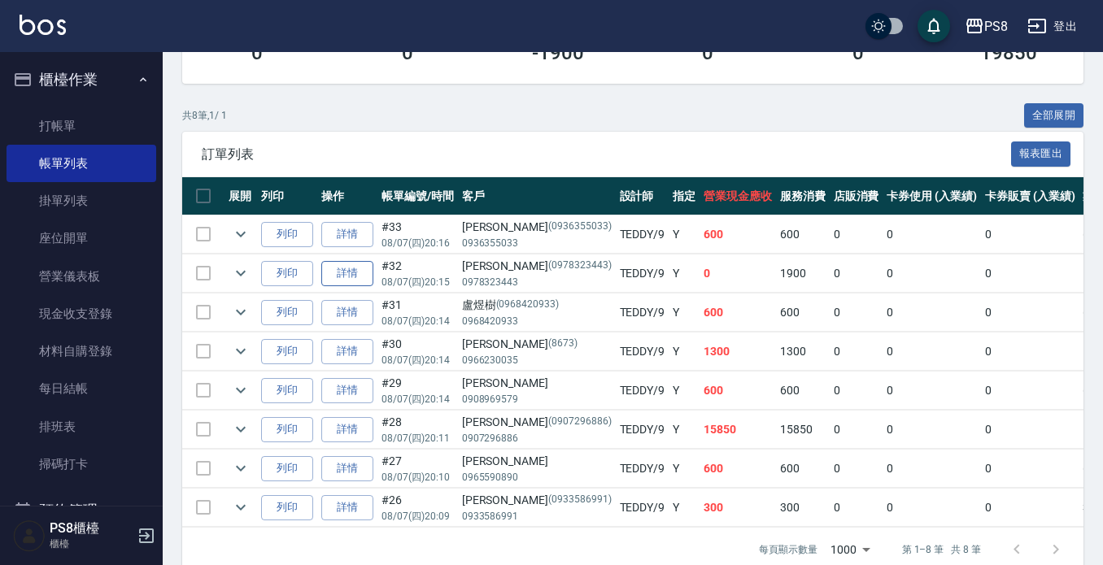
scroll to position [365, 0]
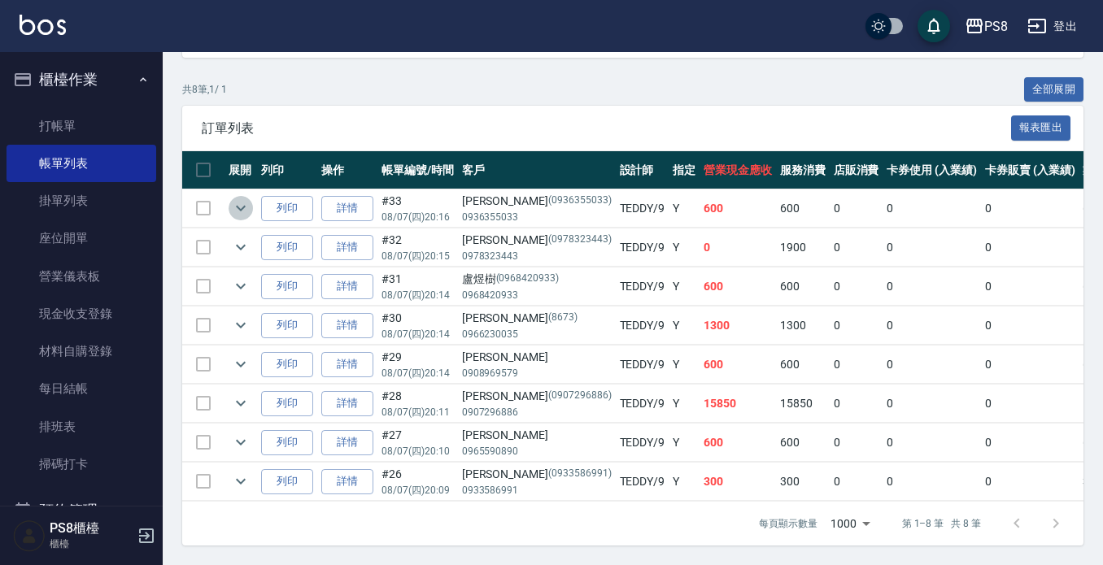
click at [235, 202] on icon "expand row" at bounding box center [241, 208] width 20 height 20
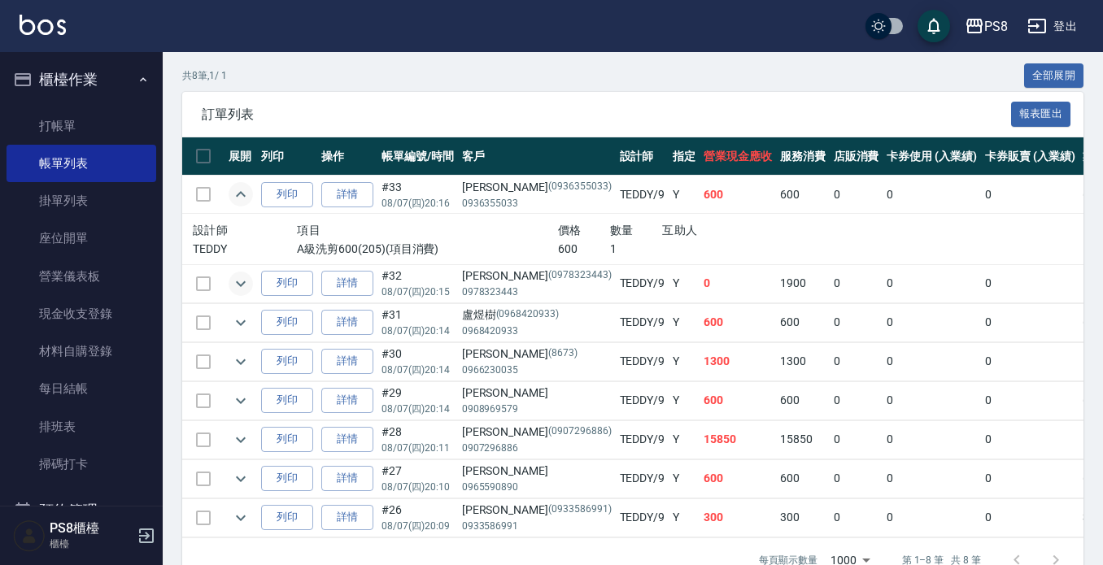
click at [245, 279] on icon "expand row" at bounding box center [241, 284] width 20 height 20
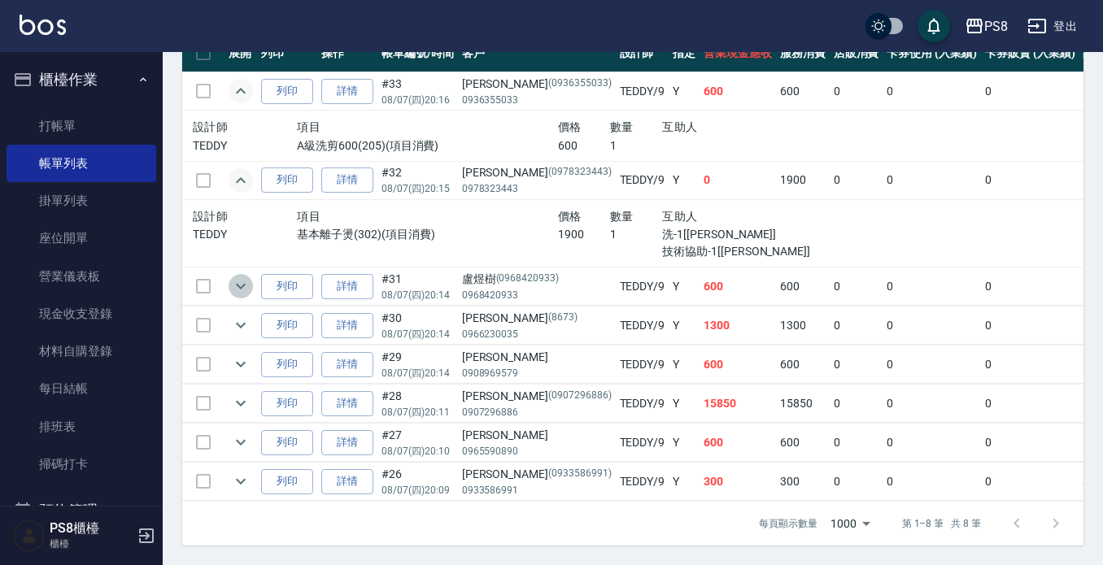
click at [231, 277] on icon "expand row" at bounding box center [241, 287] width 20 height 20
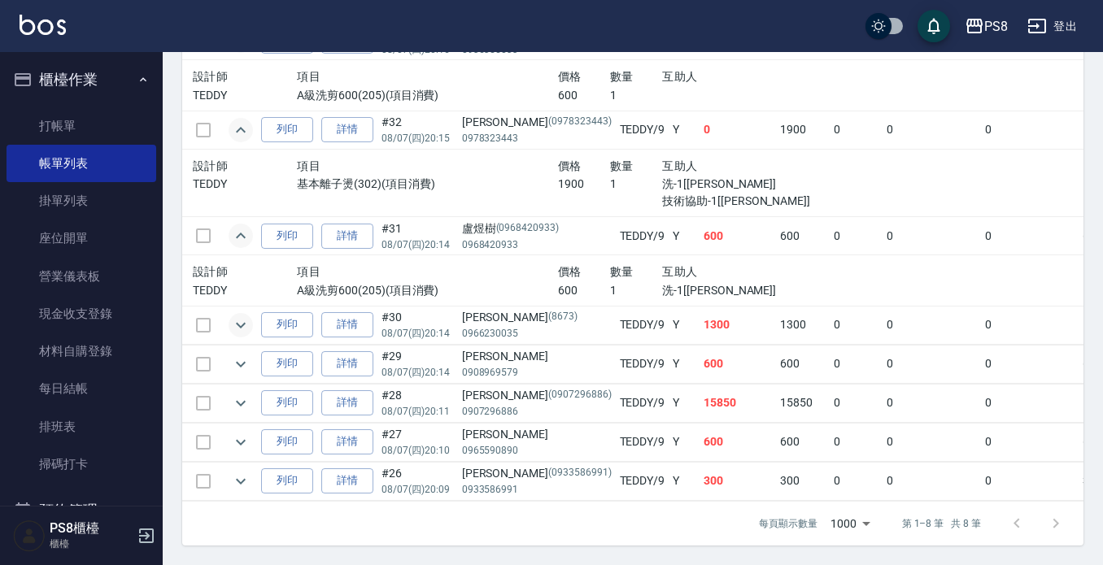
click at [236, 316] on icon "expand row" at bounding box center [241, 326] width 20 height 20
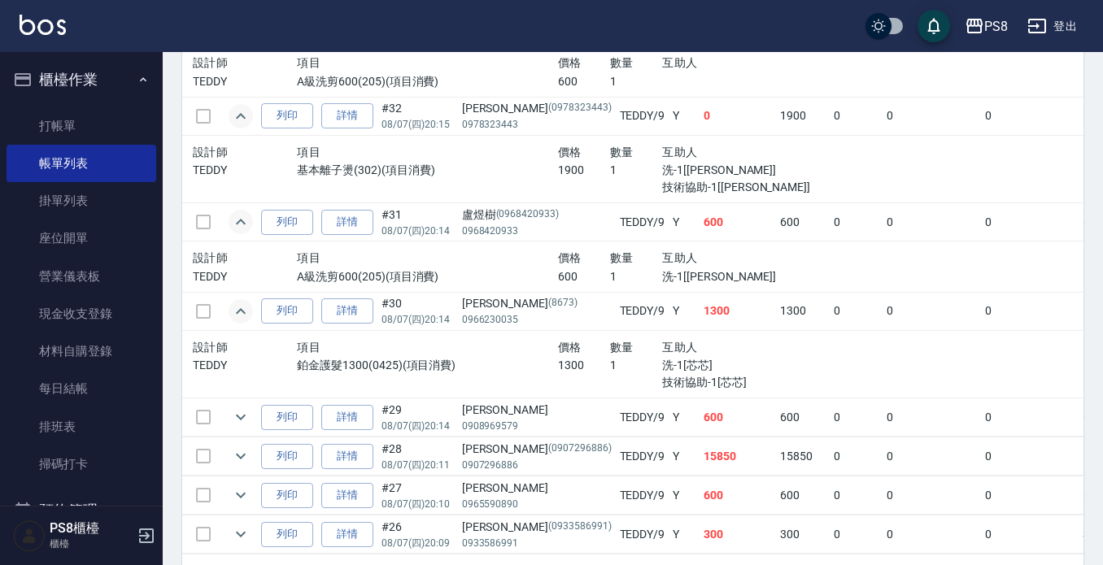
scroll to position [599, 0]
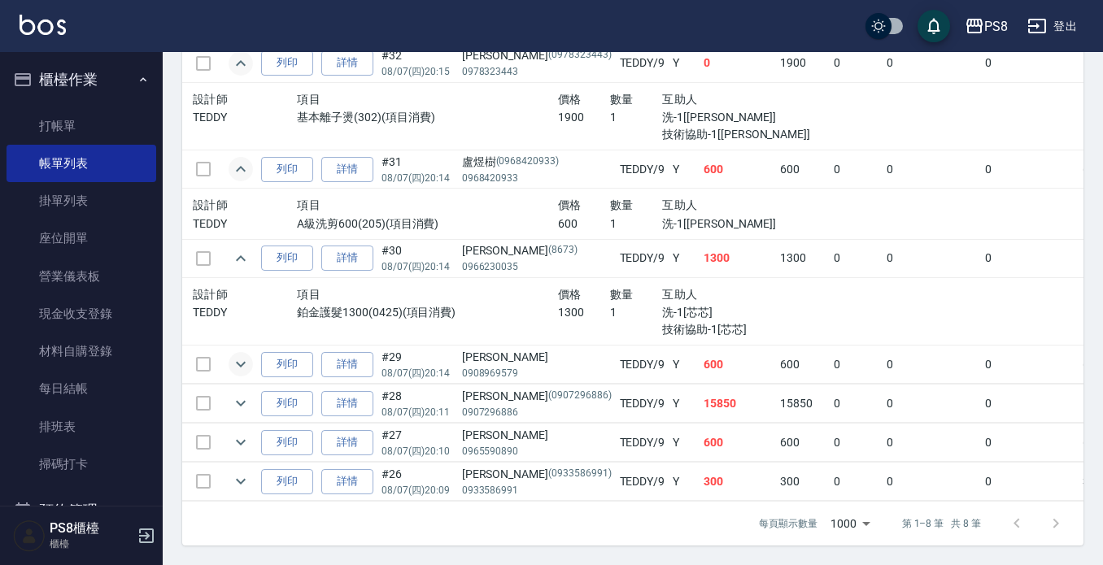
click at [243, 355] on icon "expand row" at bounding box center [241, 365] width 20 height 20
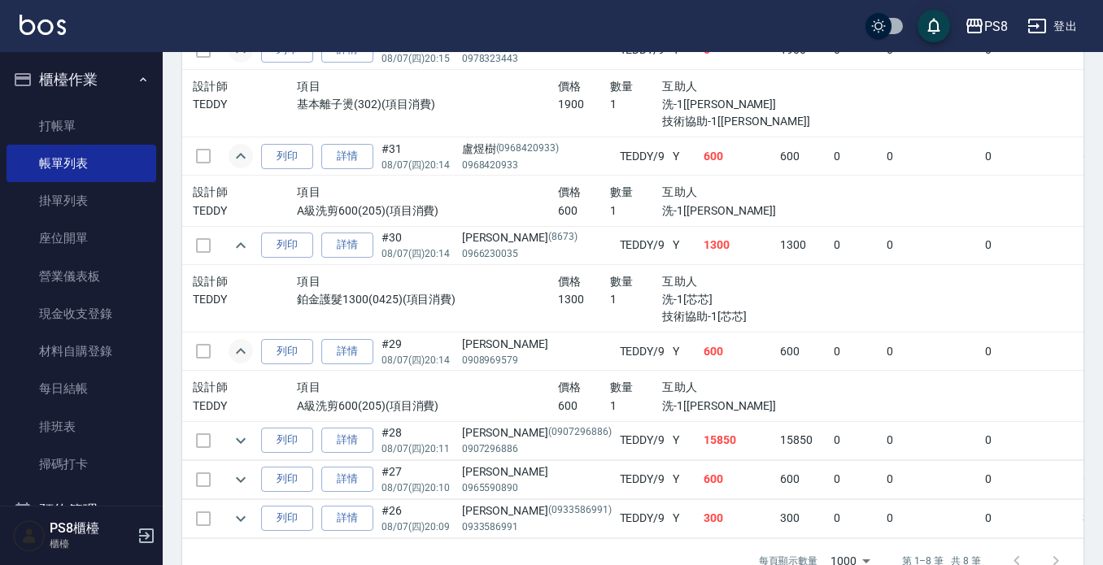
scroll to position [650, 0]
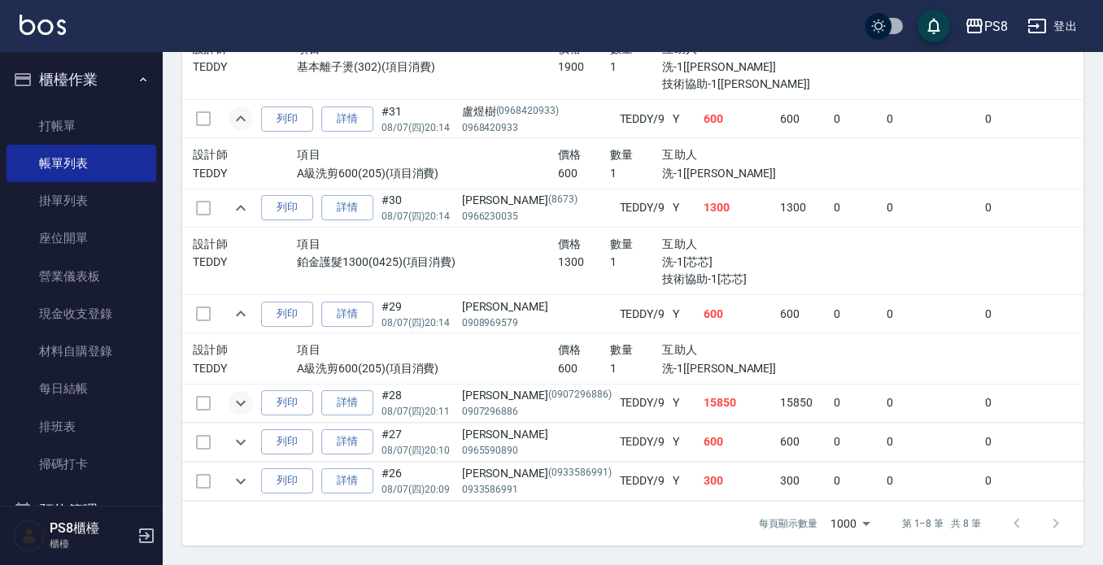
click at [242, 394] on icon "expand row" at bounding box center [241, 404] width 20 height 20
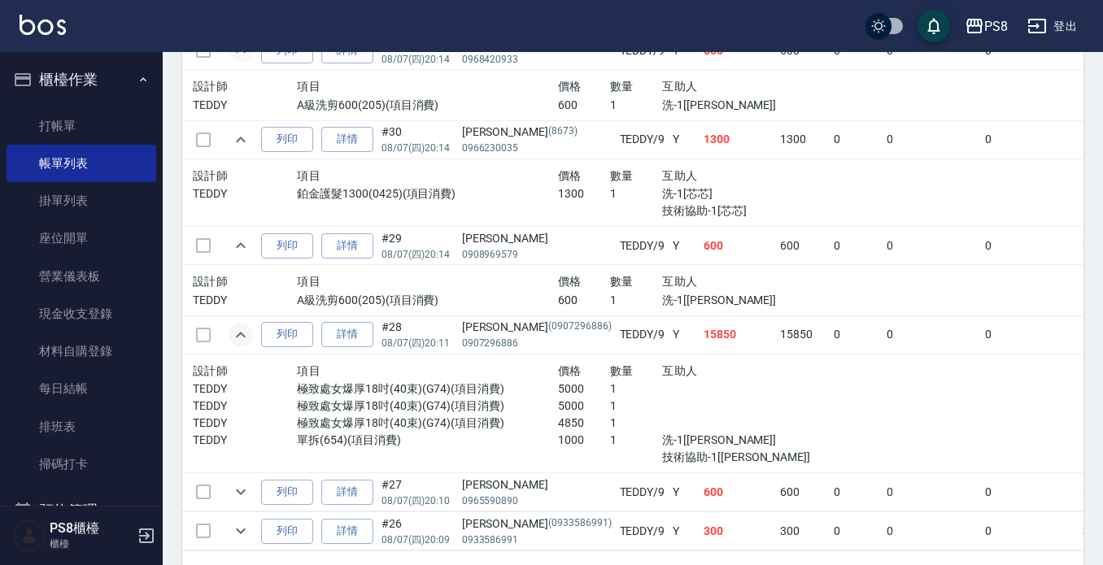
scroll to position [731, 0]
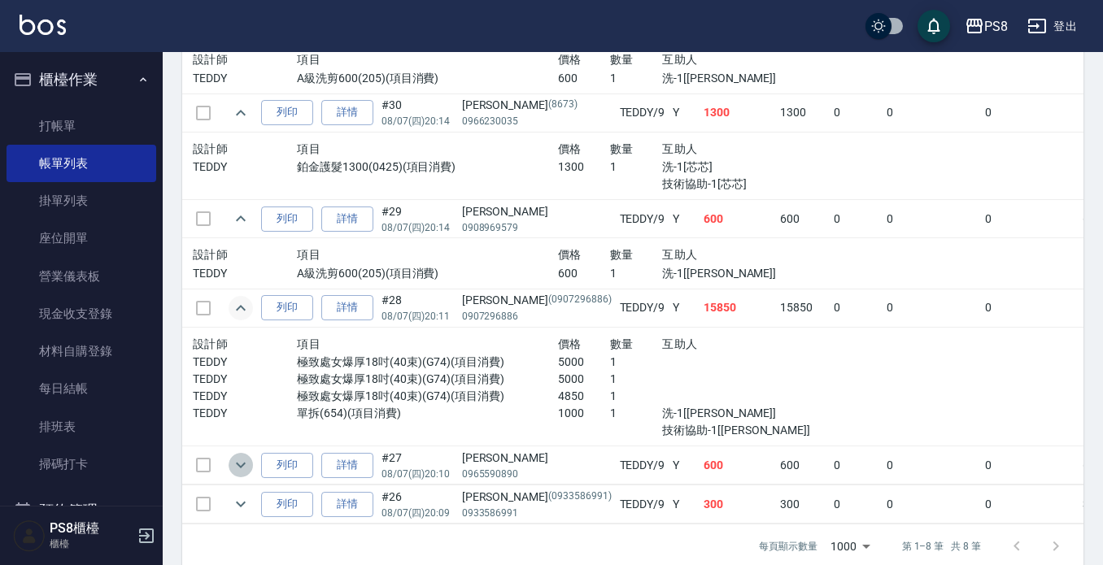
click at [237, 464] on icon "expand row" at bounding box center [241, 466] width 10 height 6
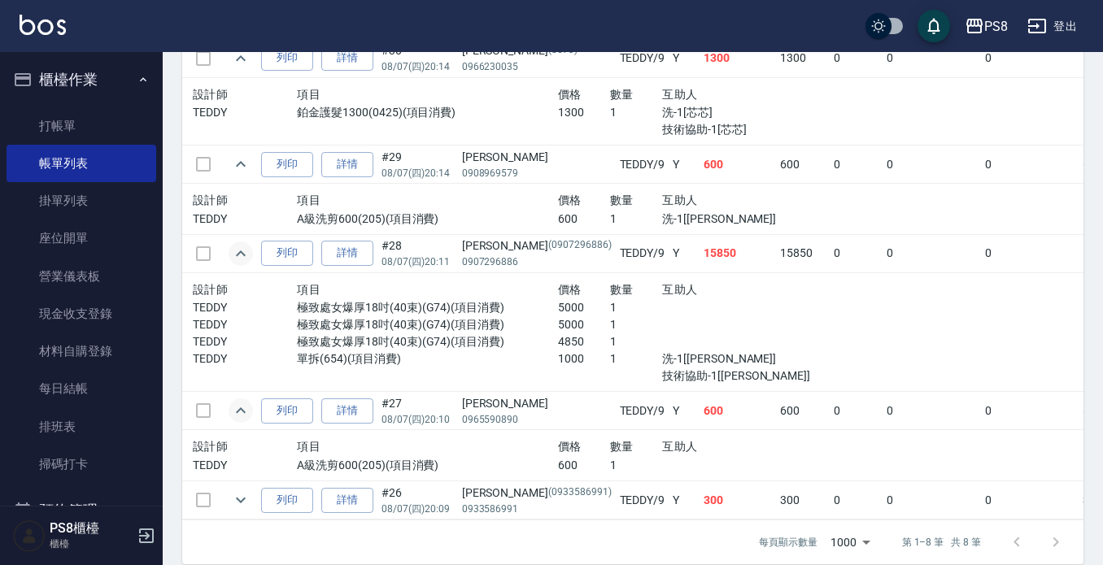
scroll to position [818, 0]
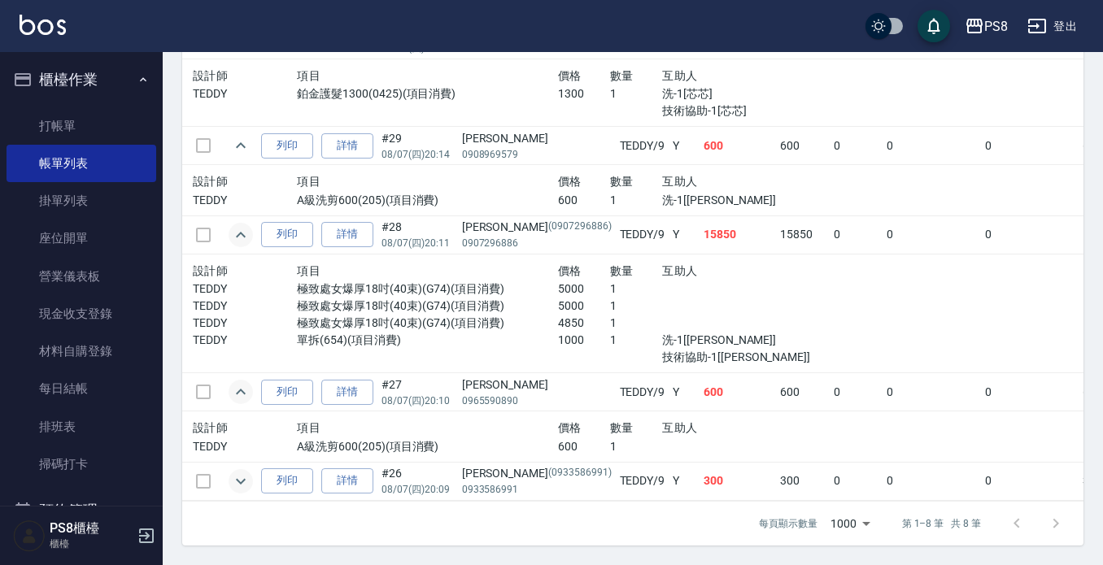
click at [238, 469] on button "expand row" at bounding box center [241, 481] width 24 height 24
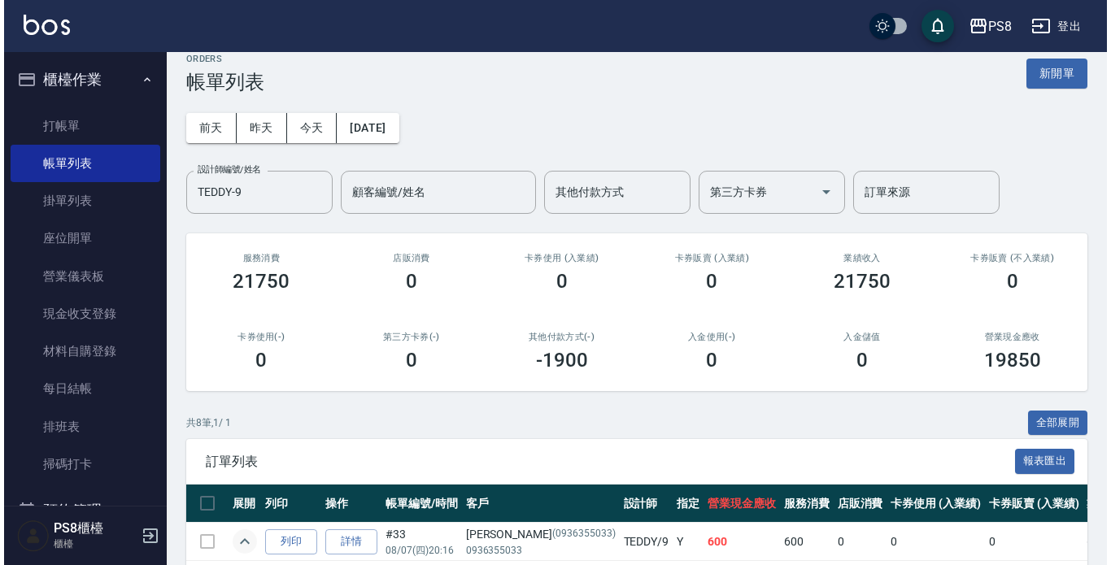
scroll to position [5, 0]
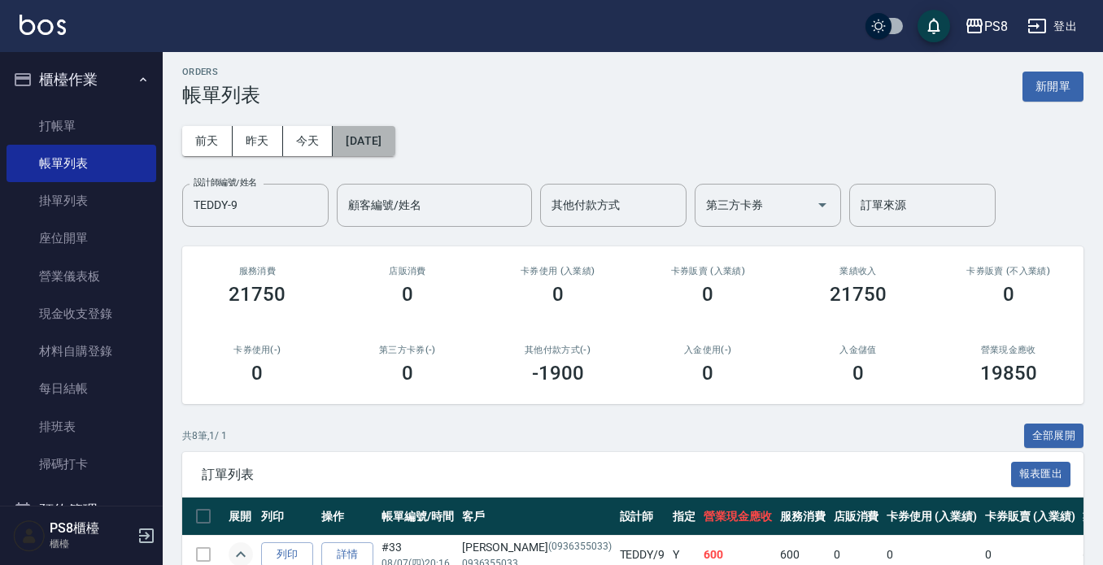
click at [395, 133] on button "[DATE]" at bounding box center [364, 141] width 62 height 30
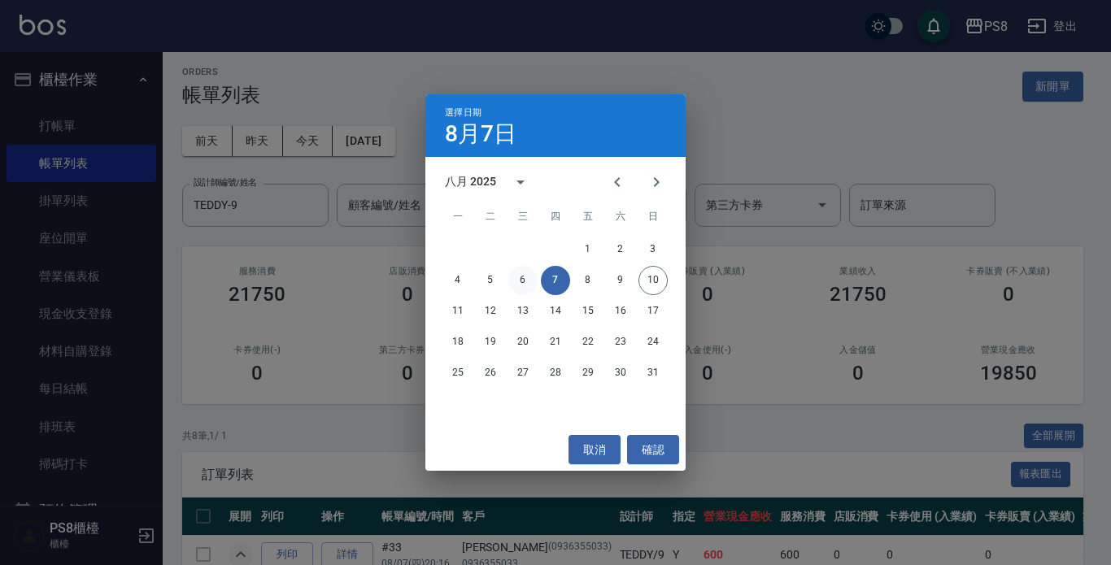
click at [511, 280] on button "6" at bounding box center [522, 280] width 29 height 29
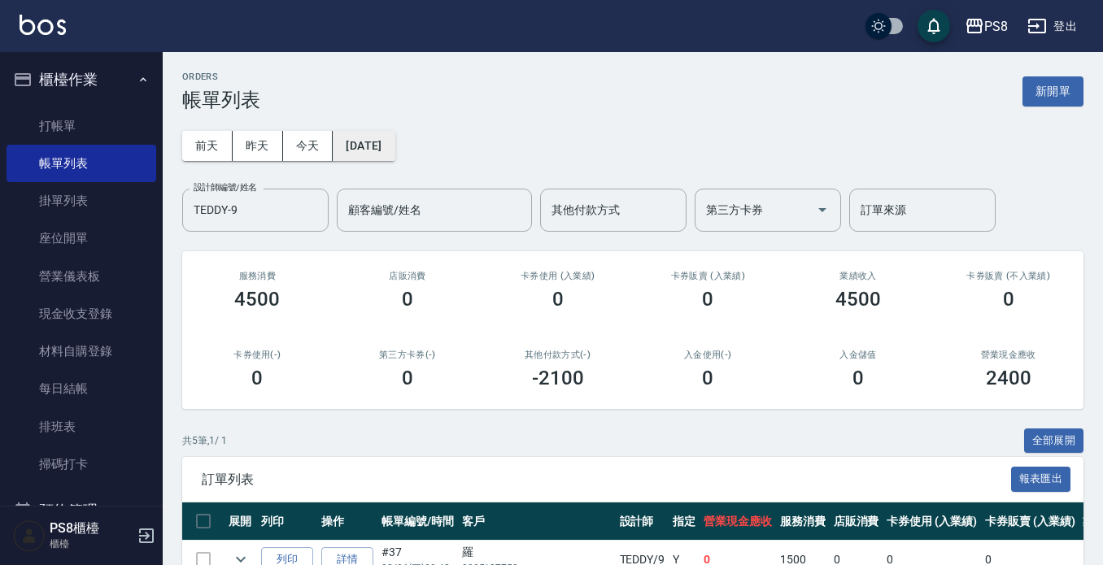
click at [355, 146] on button "[DATE]" at bounding box center [364, 146] width 62 height 30
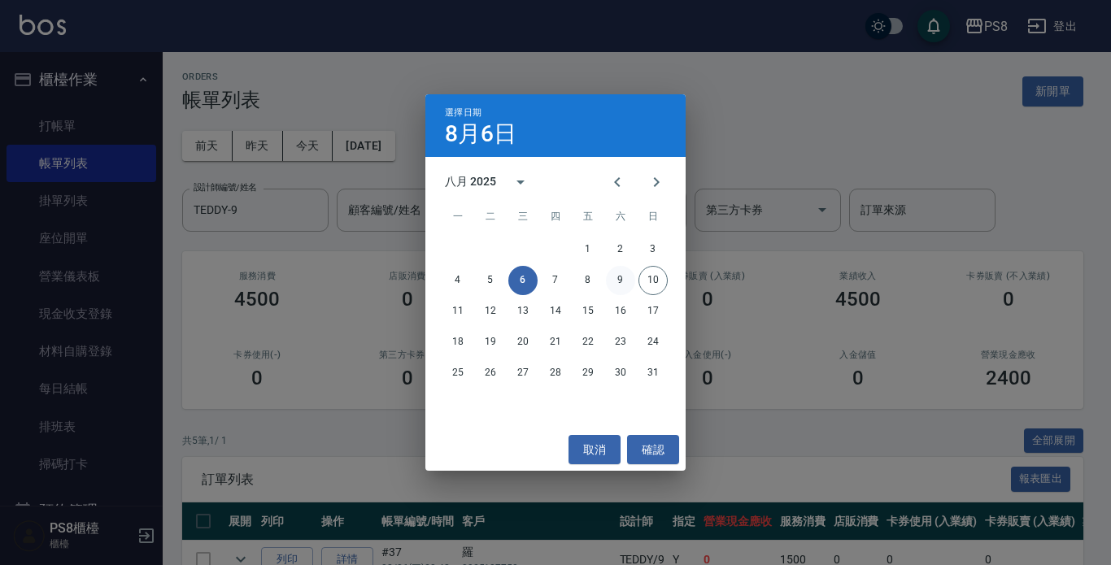
click at [610, 275] on button "9" at bounding box center [620, 280] width 29 height 29
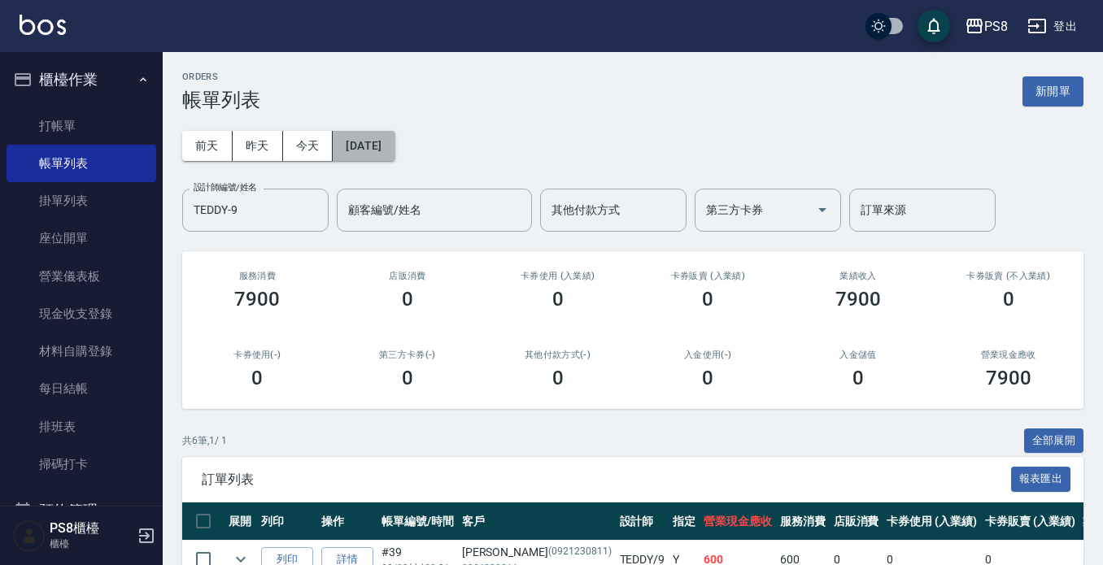
click at [348, 141] on button "[DATE]" at bounding box center [364, 146] width 62 height 30
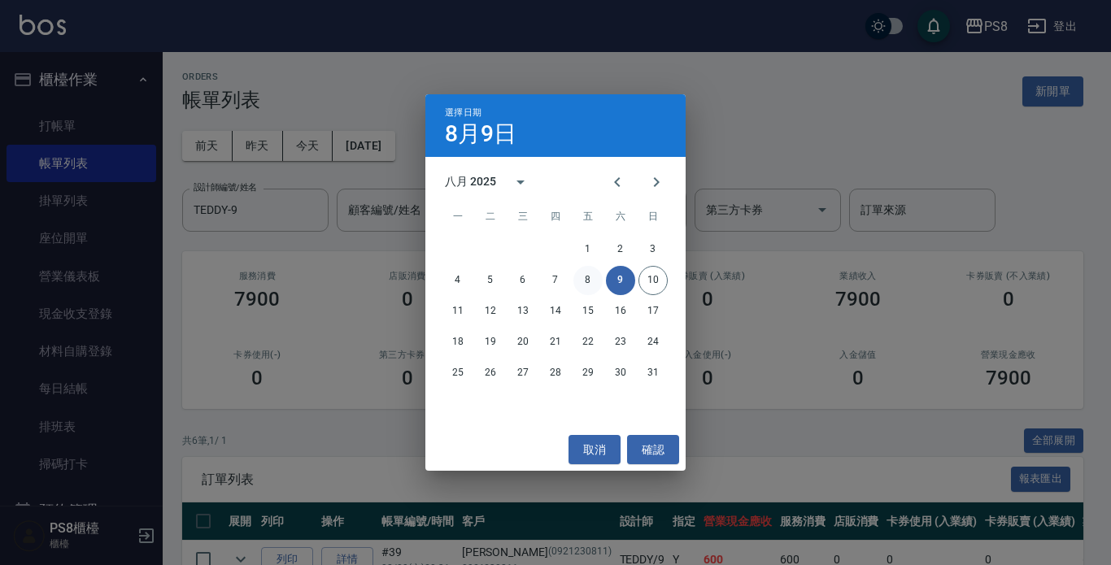
click at [595, 271] on button "8" at bounding box center [588, 280] width 29 height 29
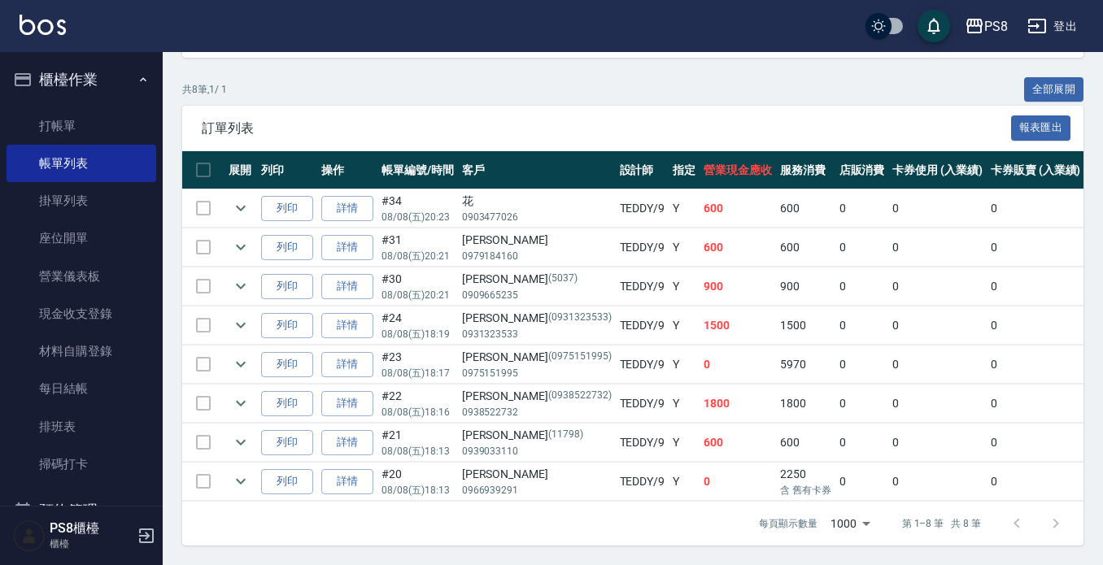
scroll to position [365, 0]
click at [238, 202] on icon "expand row" at bounding box center [241, 208] width 20 height 20
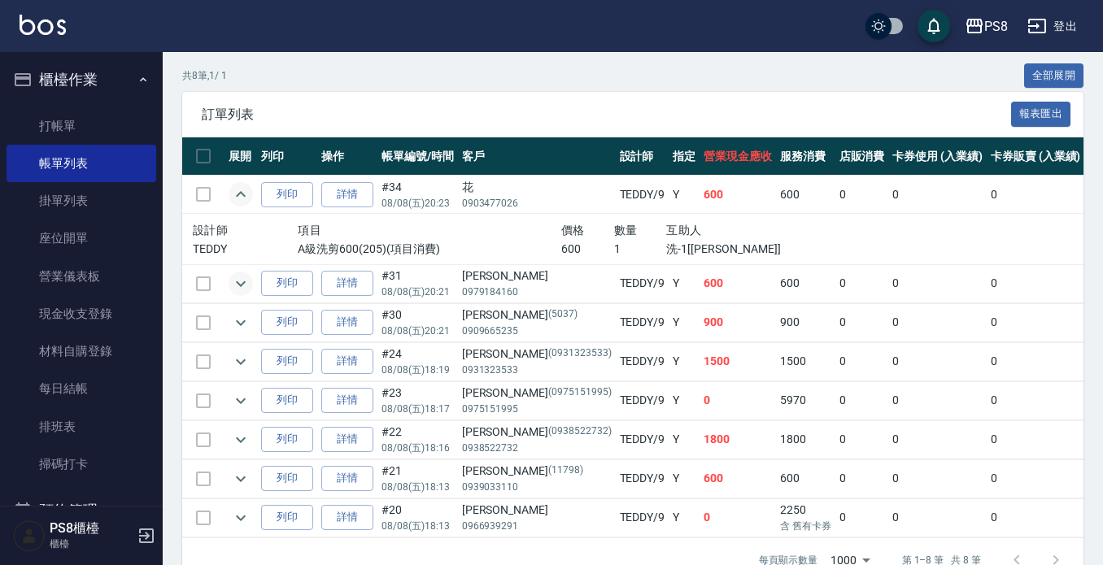
click at [239, 275] on icon "expand row" at bounding box center [241, 284] width 20 height 20
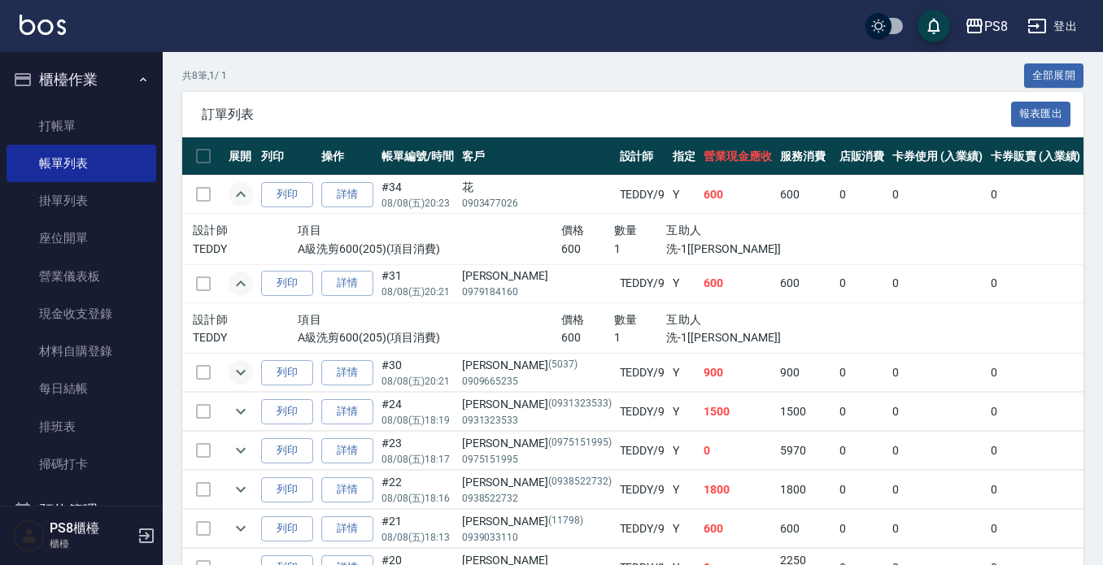
click at [242, 377] on icon "expand row" at bounding box center [241, 373] width 20 height 20
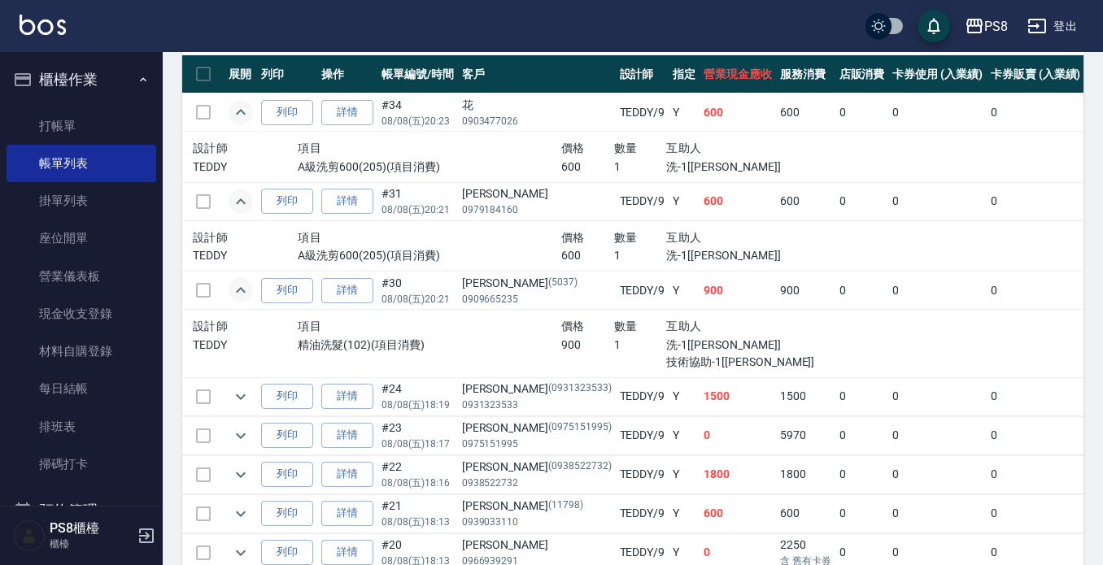
scroll to position [528, 0]
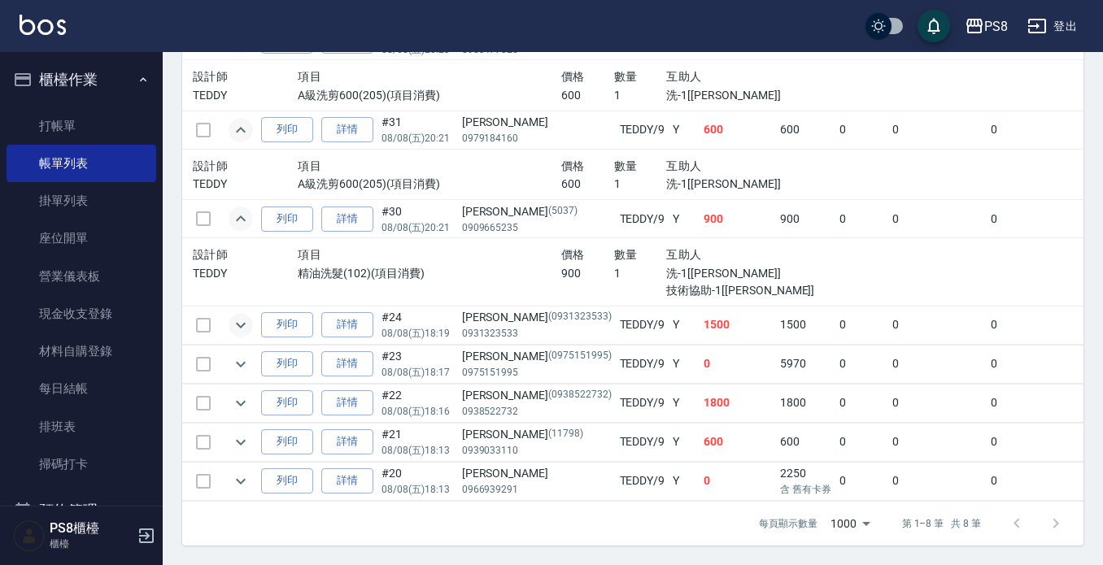
click at [237, 325] on icon "expand row" at bounding box center [241, 326] width 20 height 20
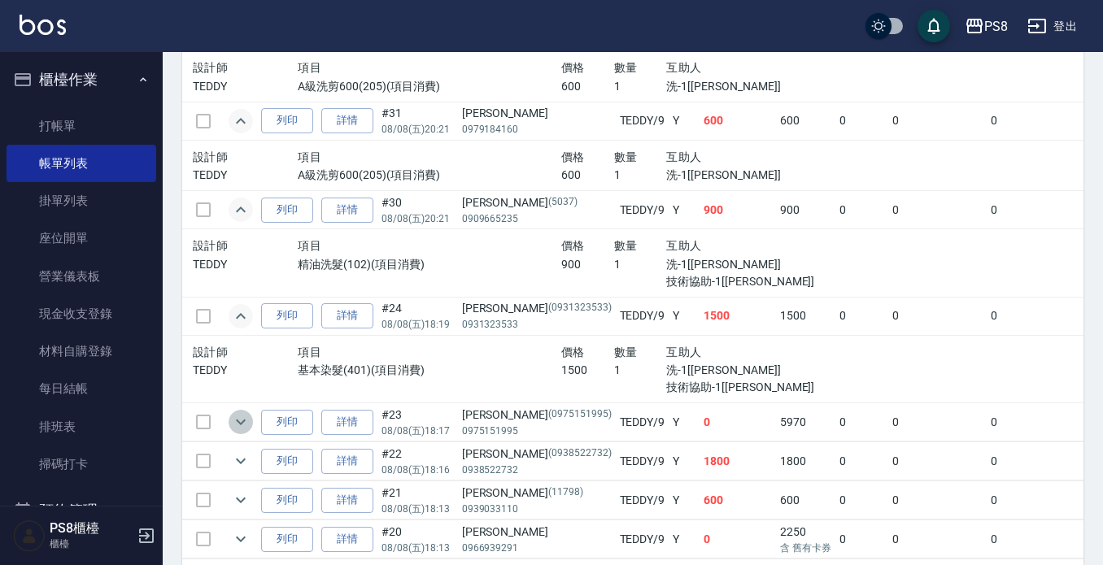
click at [240, 425] on icon "expand row" at bounding box center [241, 423] width 10 height 6
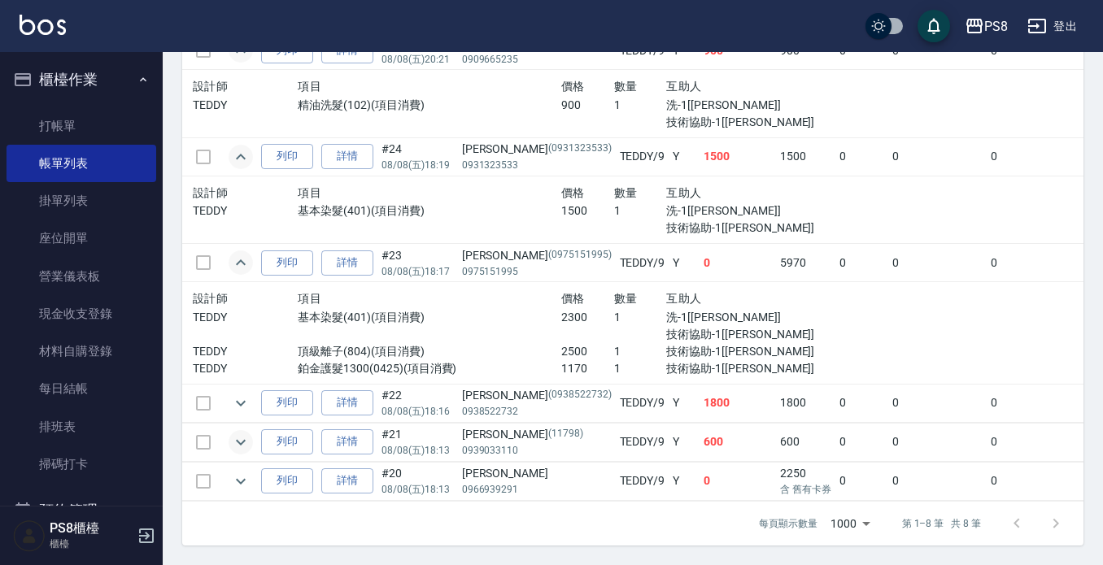
scroll to position [691, 0]
click at [235, 403] on icon "expand row" at bounding box center [241, 404] width 20 height 20
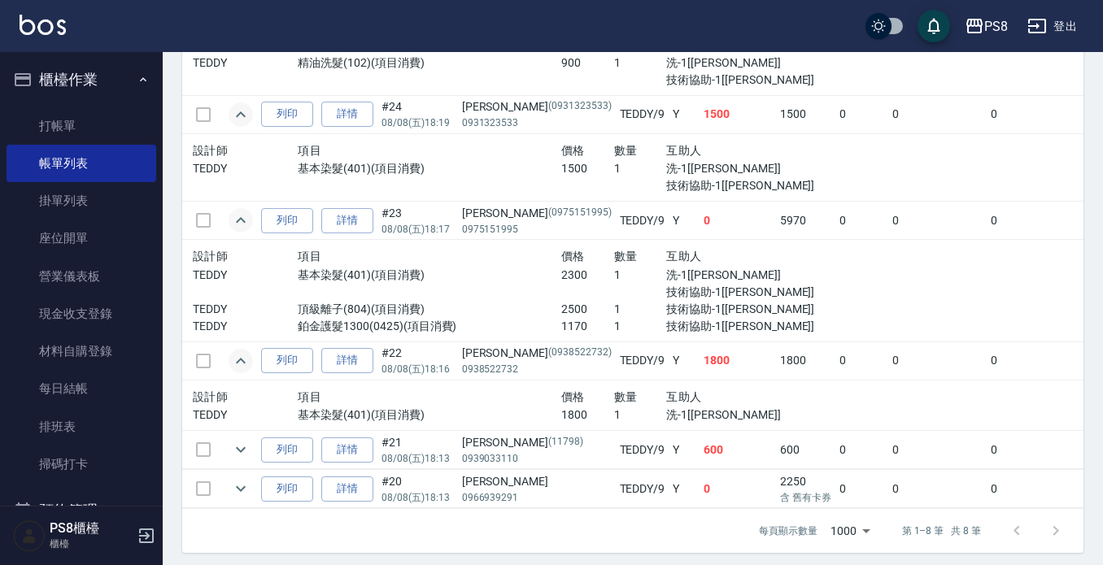
scroll to position [751, 0]
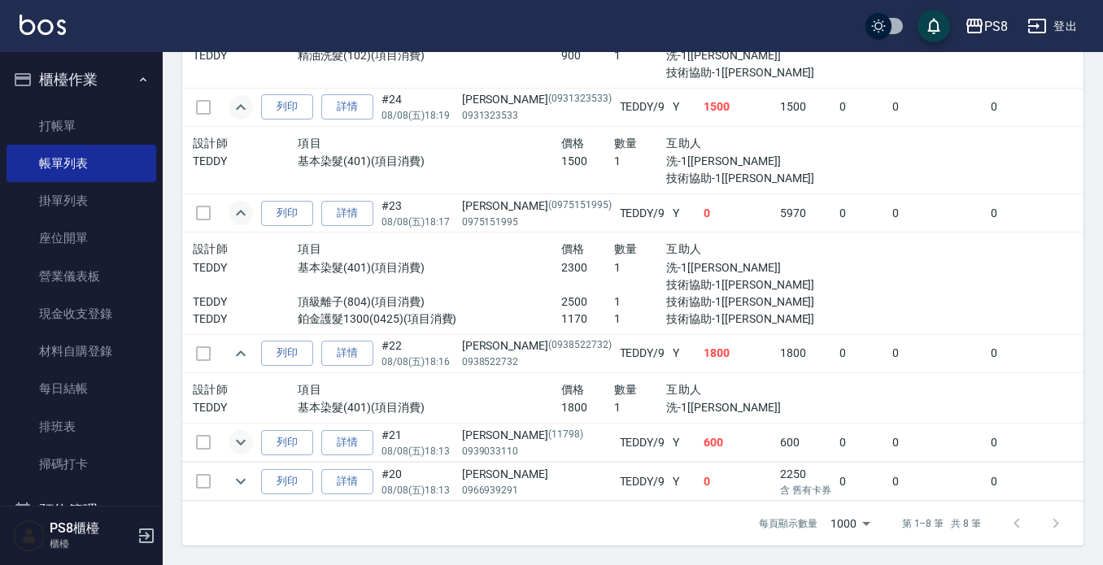
click at [248, 433] on icon "expand row" at bounding box center [241, 443] width 20 height 20
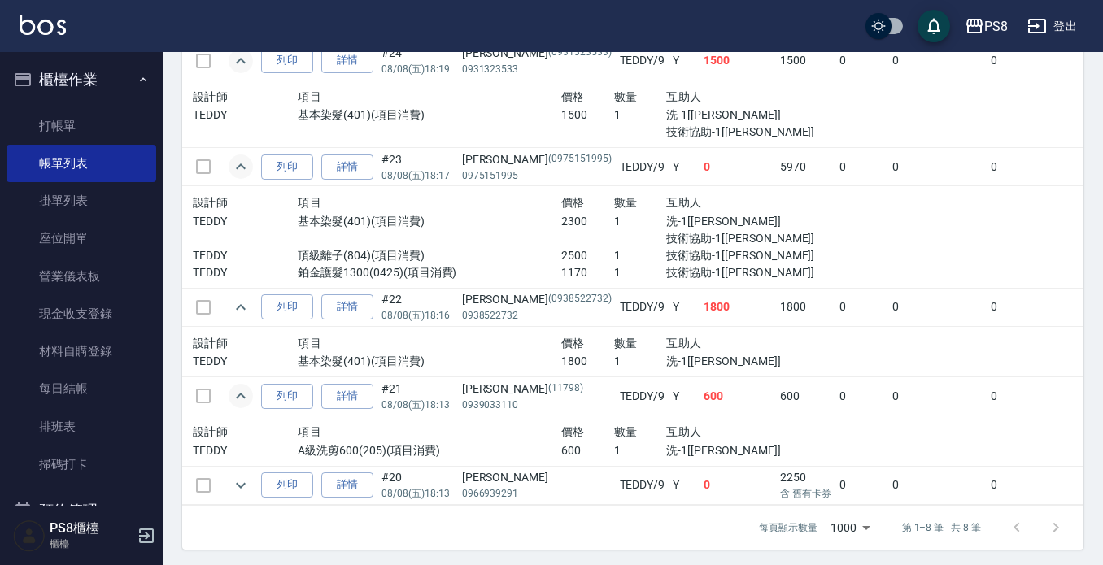
scroll to position [801, 0]
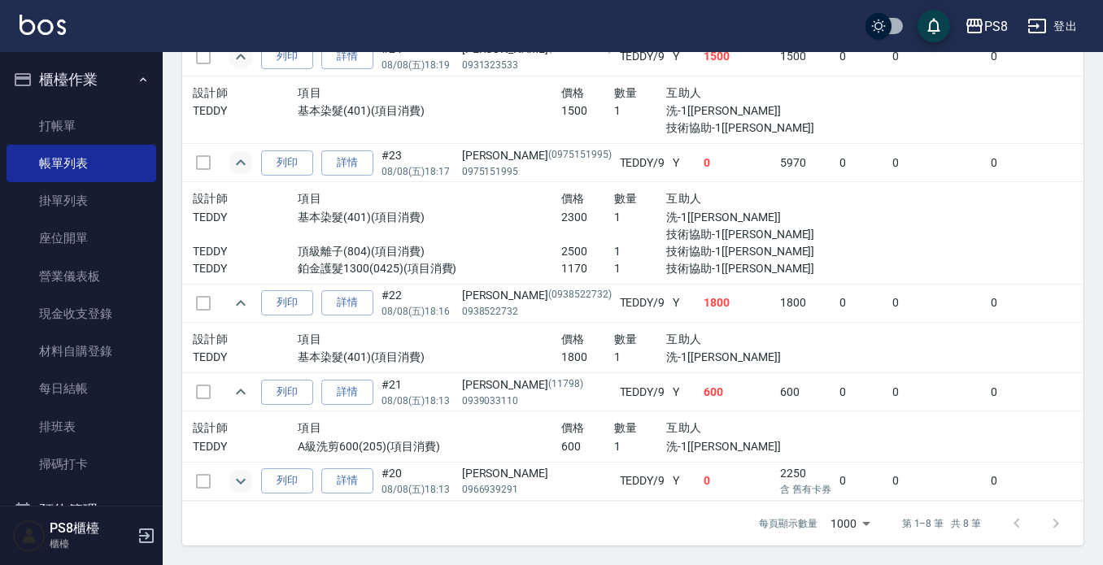
click at [238, 472] on icon "expand row" at bounding box center [241, 482] width 20 height 20
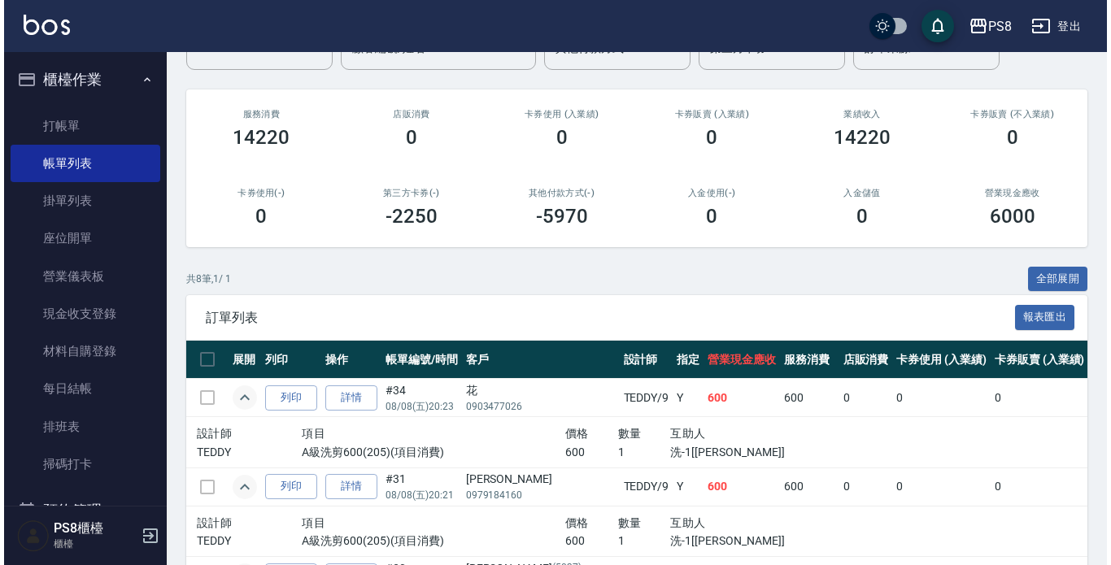
scroll to position [0, 0]
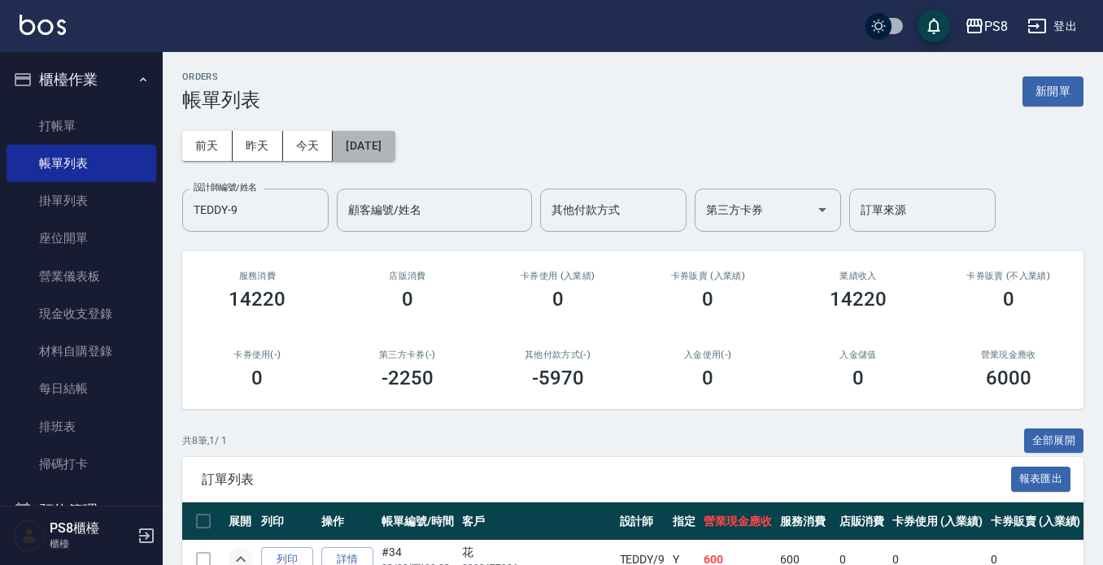
click at [366, 156] on button "[DATE]" at bounding box center [364, 146] width 62 height 30
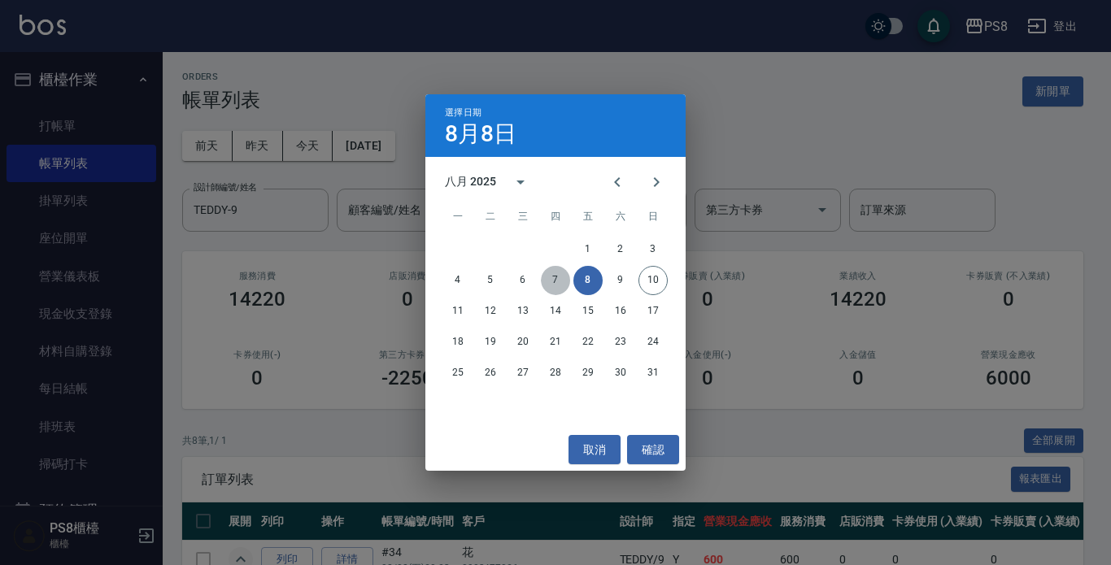
click at [560, 274] on button "7" at bounding box center [555, 280] width 29 height 29
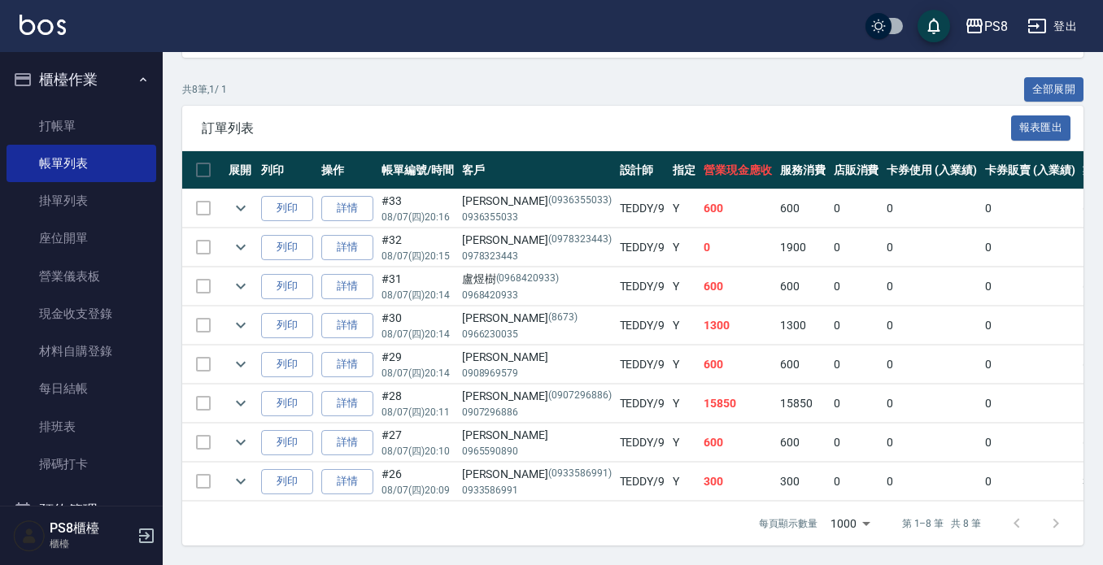
scroll to position [365, 0]
click at [245, 206] on icon "expand row" at bounding box center [241, 209] width 10 height 6
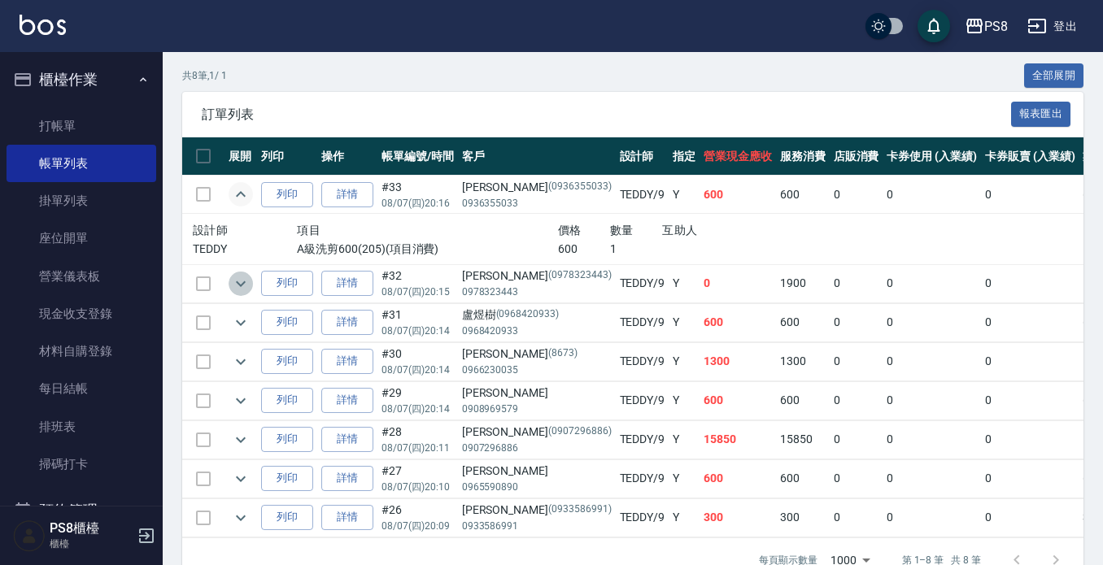
click at [238, 279] on icon "expand row" at bounding box center [241, 284] width 20 height 20
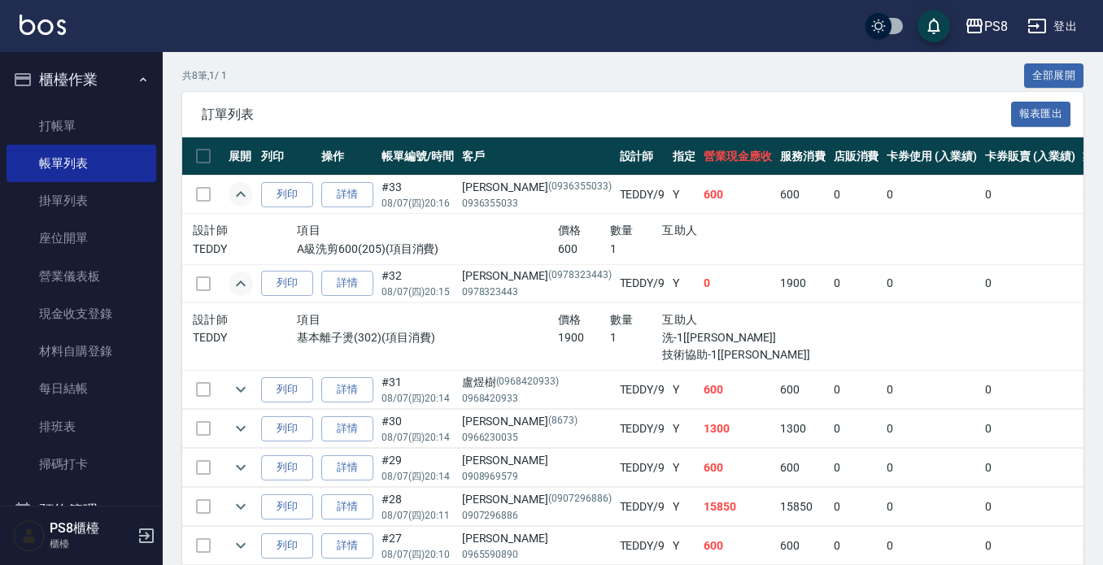
scroll to position [447, 0]
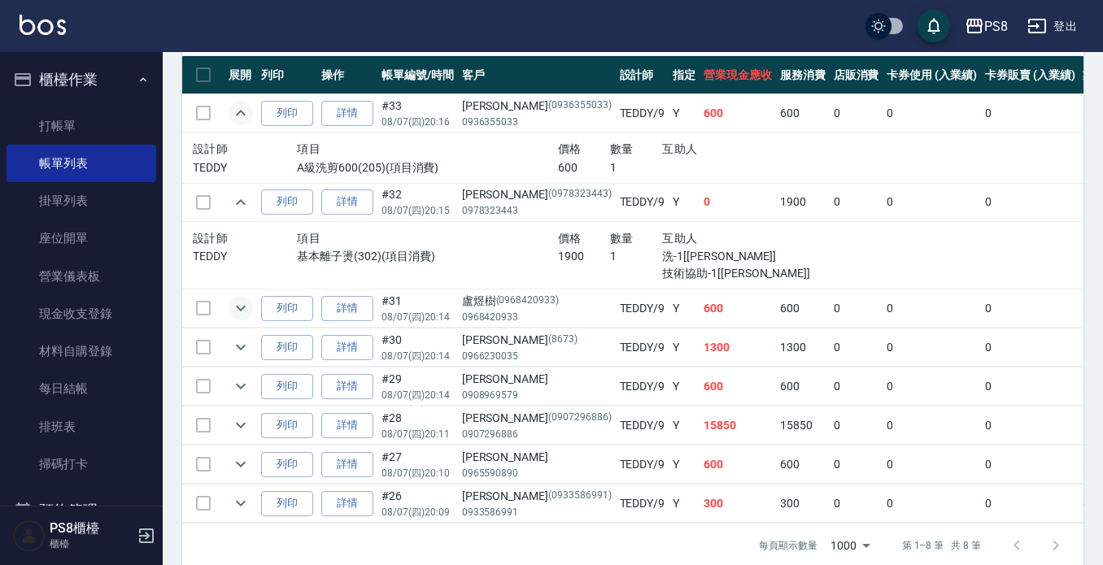
click at [241, 305] on icon "expand row" at bounding box center [241, 309] width 20 height 20
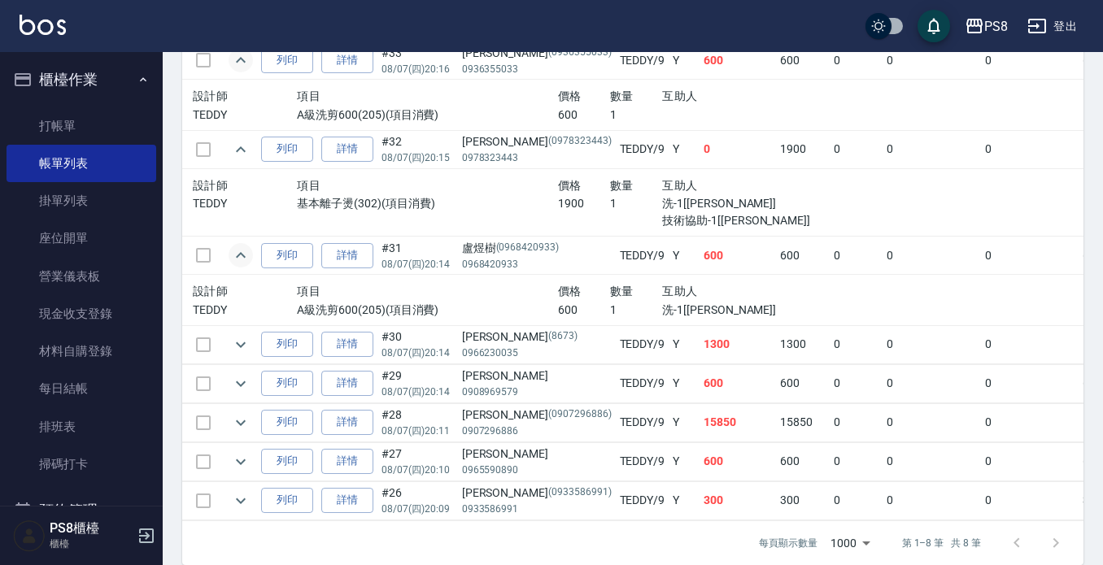
scroll to position [533, 0]
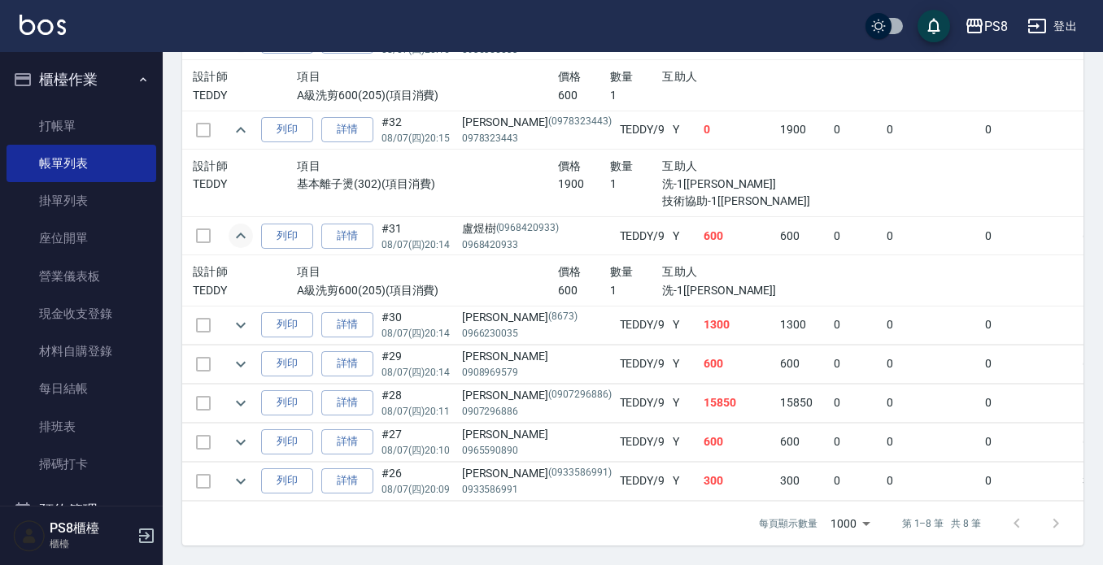
click at [240, 316] on icon "expand row" at bounding box center [241, 326] width 20 height 20
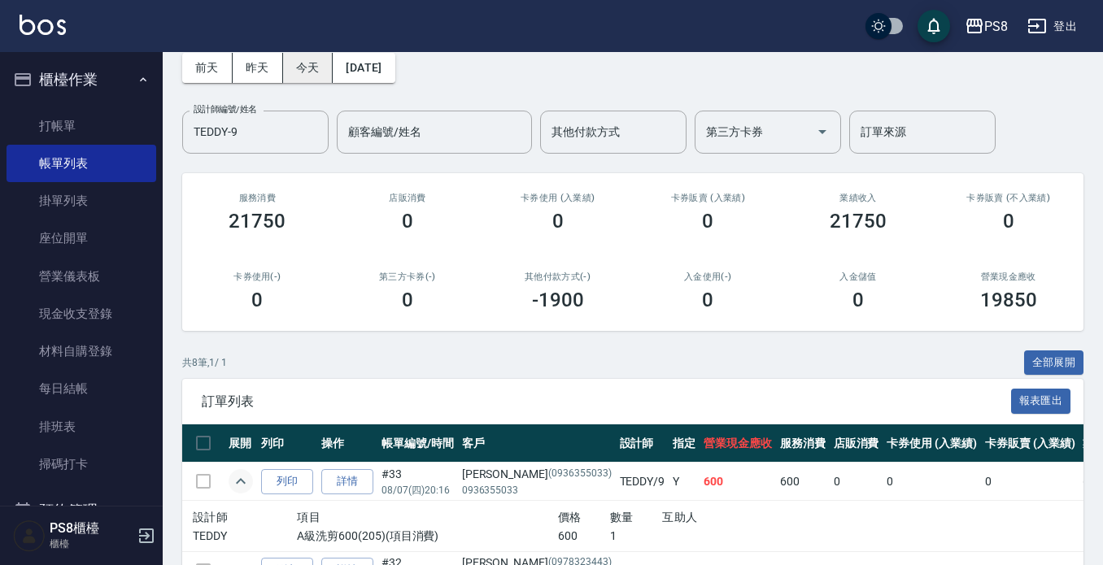
scroll to position [0, 0]
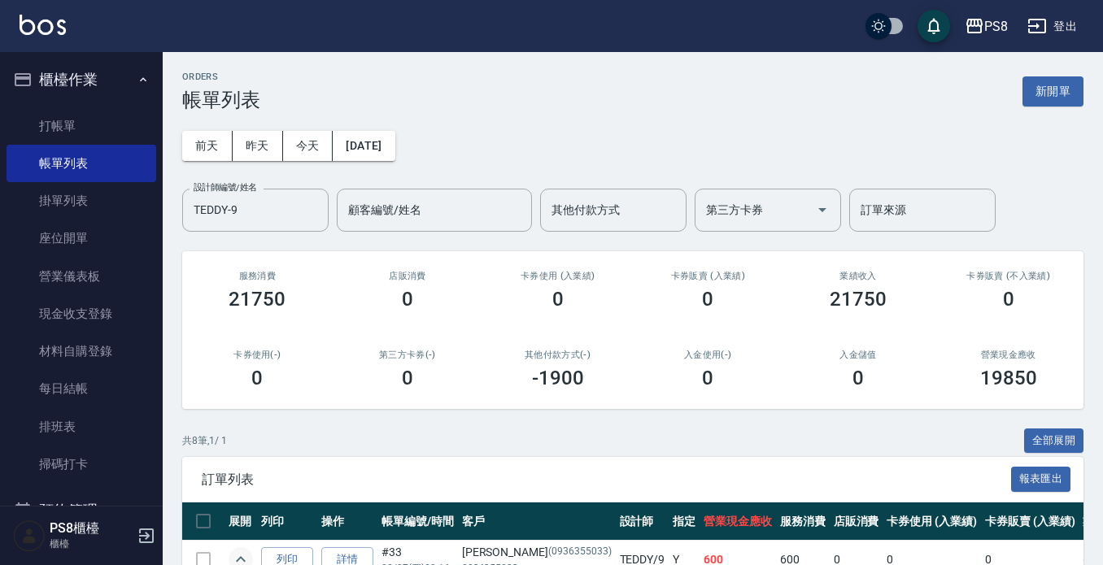
click at [386, 126] on div "[DATE] [DATE] [DATE] [DATE] 設計師編號/姓名 [PERSON_NAME]-9 設計師編號/姓名 顧客編號/姓名 顧客編號/姓名 其…" at bounding box center [632, 171] width 901 height 120
click at [391, 145] on button "[DATE]" at bounding box center [364, 146] width 62 height 30
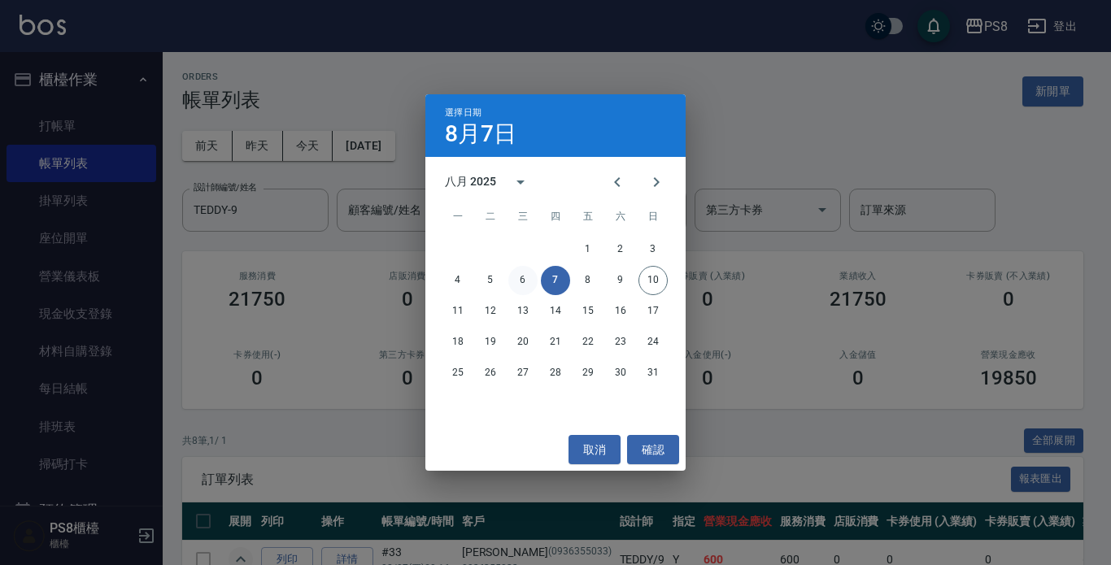
click at [517, 290] on button "6" at bounding box center [522, 280] width 29 height 29
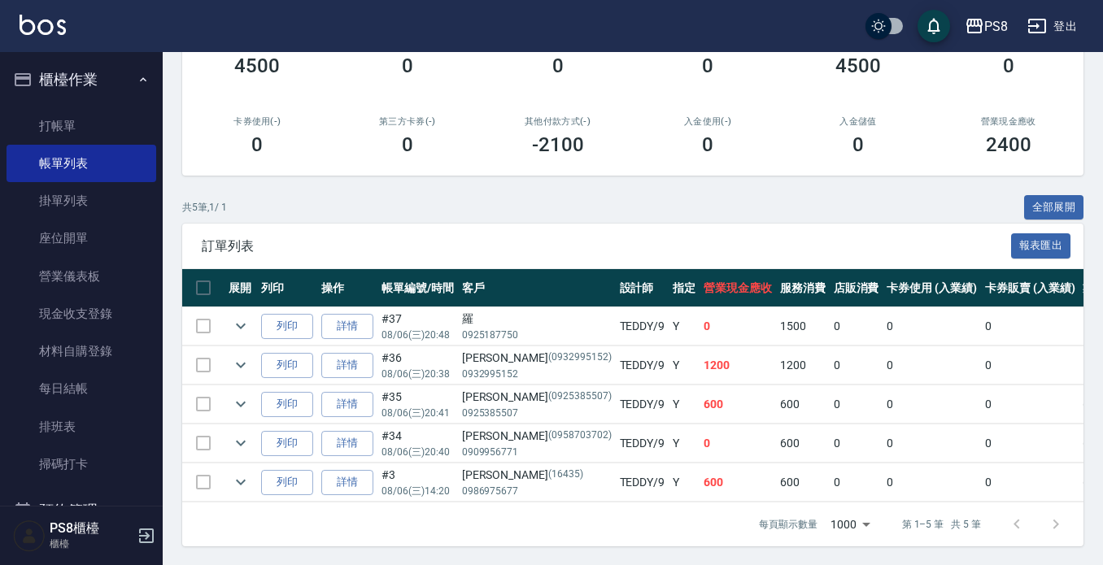
scroll to position [248, 0]
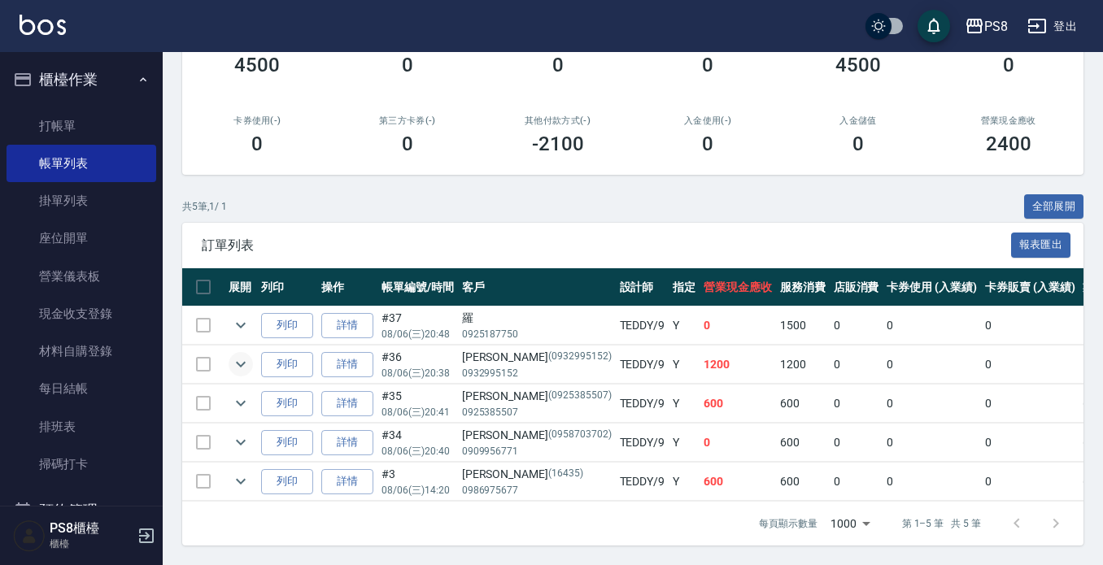
click at [242, 355] on icon "expand row" at bounding box center [241, 365] width 20 height 20
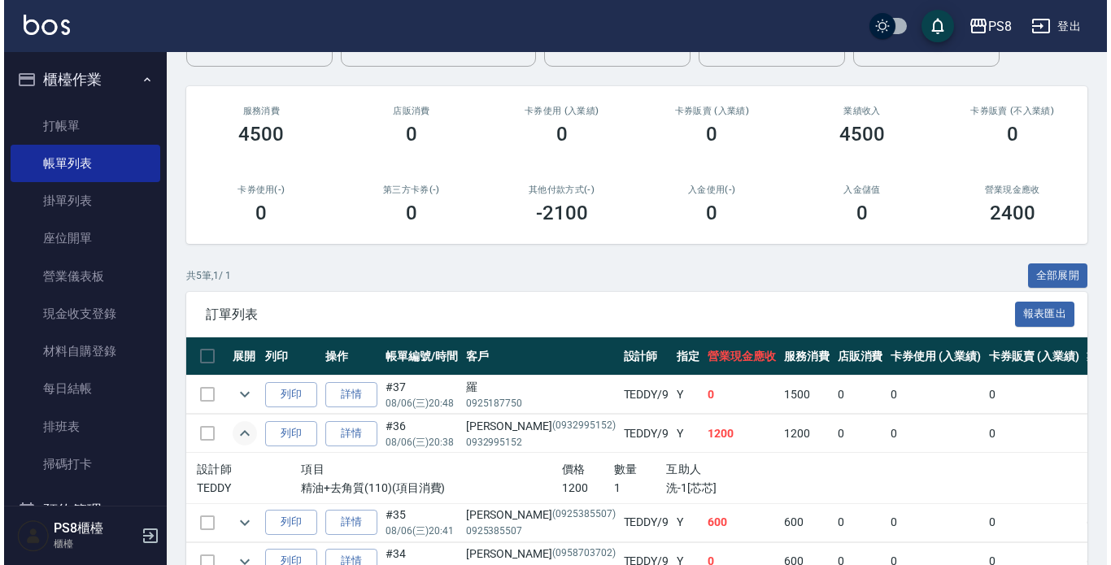
scroll to position [0, 0]
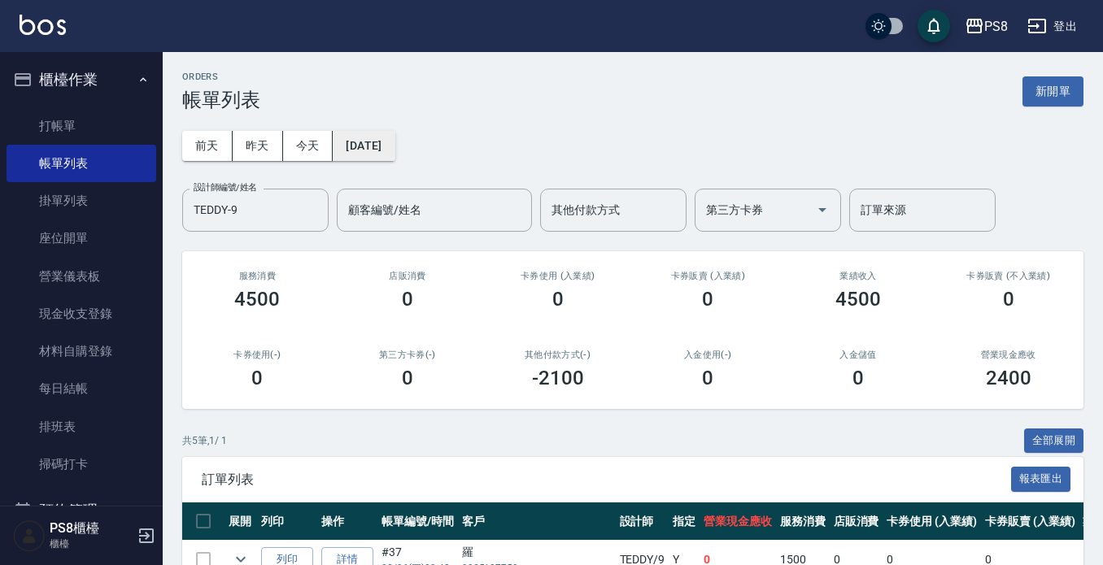
click at [381, 134] on button "[DATE]" at bounding box center [364, 146] width 62 height 30
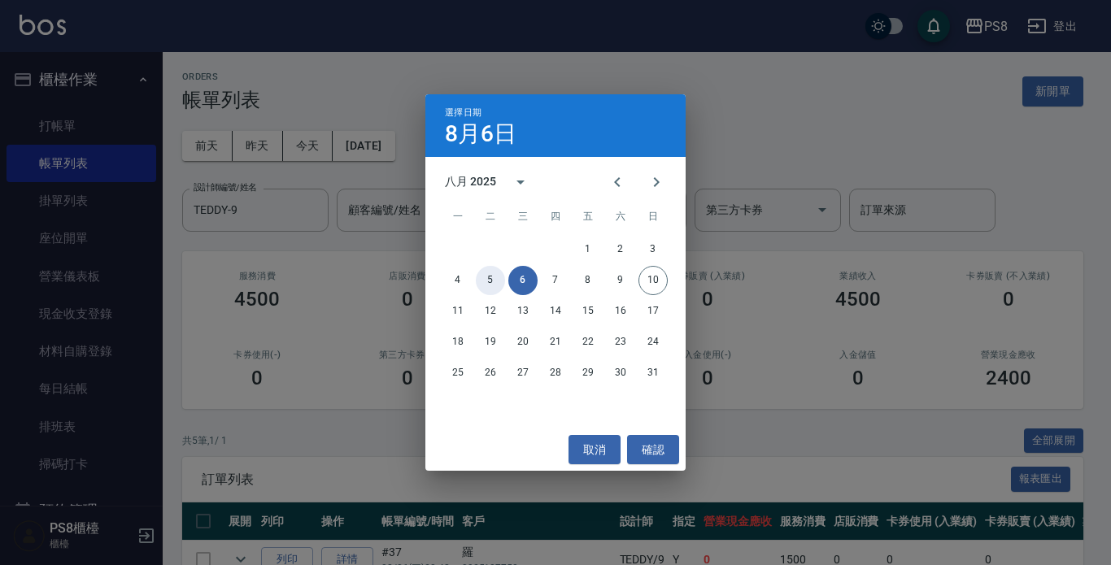
click at [485, 266] on div "4 5 6 7 8 9 10" at bounding box center [555, 280] width 260 height 29
click at [485, 276] on button "5" at bounding box center [490, 280] width 29 height 29
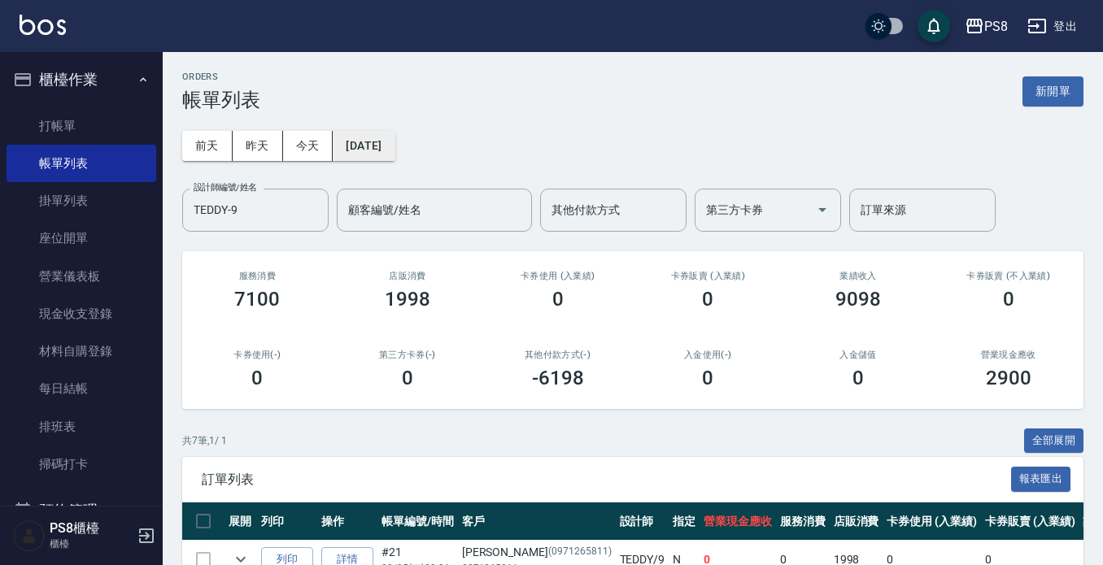
click at [345, 134] on button "[DATE]" at bounding box center [364, 146] width 62 height 30
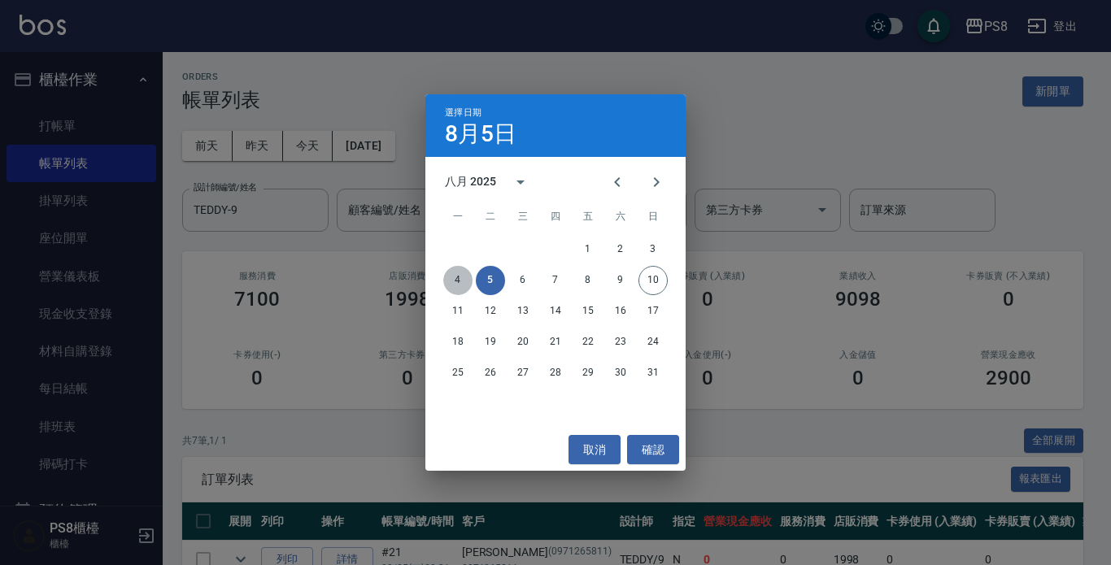
click at [451, 278] on button "4" at bounding box center [457, 280] width 29 height 29
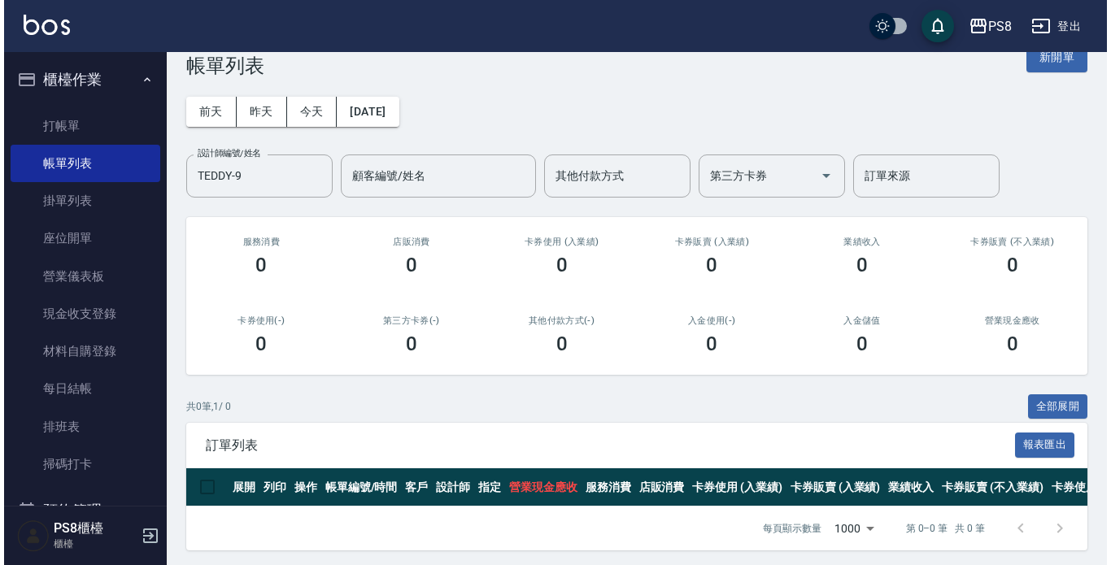
scroll to position [53, 0]
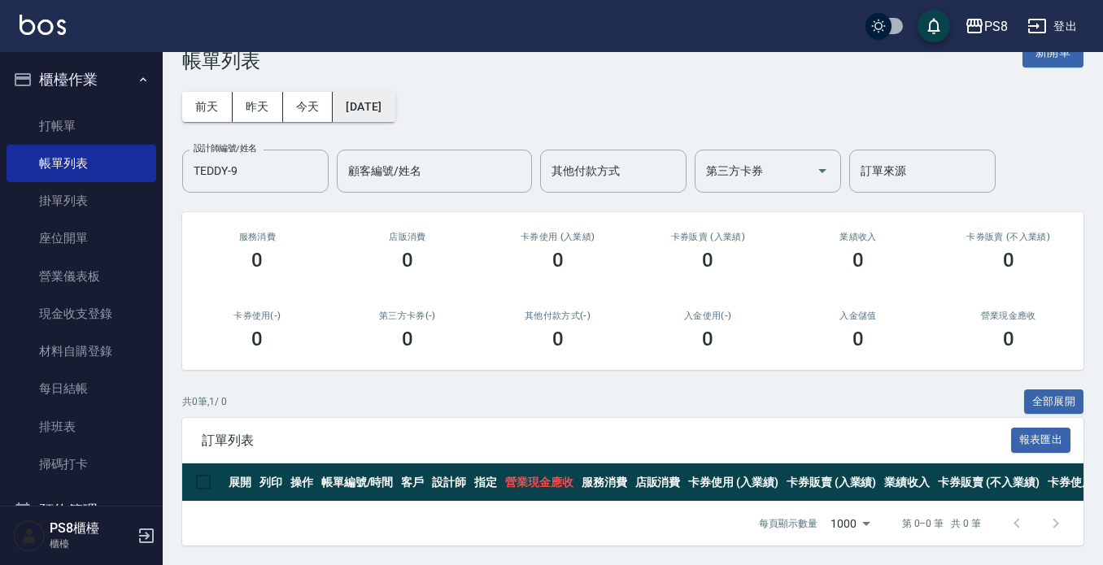
click at [395, 92] on button "[DATE]" at bounding box center [364, 107] width 62 height 30
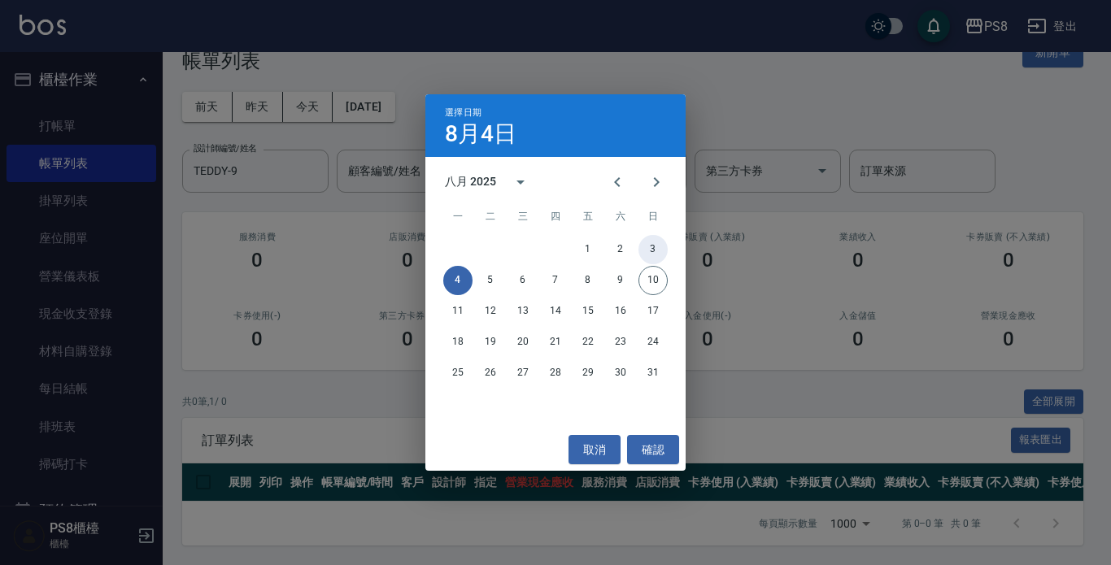
click at [656, 246] on button "3" at bounding box center [653, 249] width 29 height 29
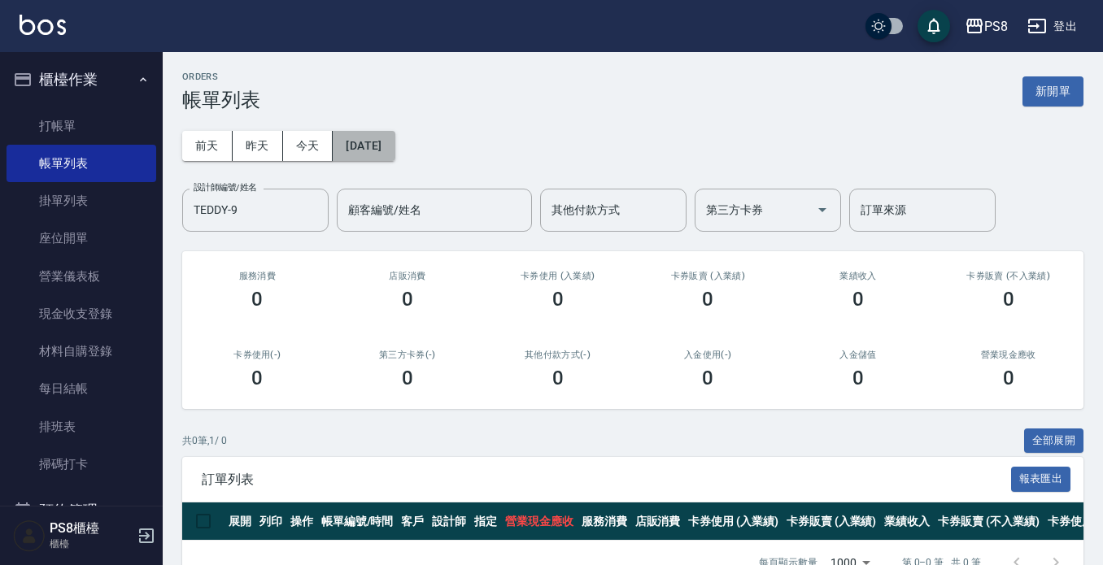
click at [353, 133] on button "[DATE]" at bounding box center [364, 146] width 62 height 30
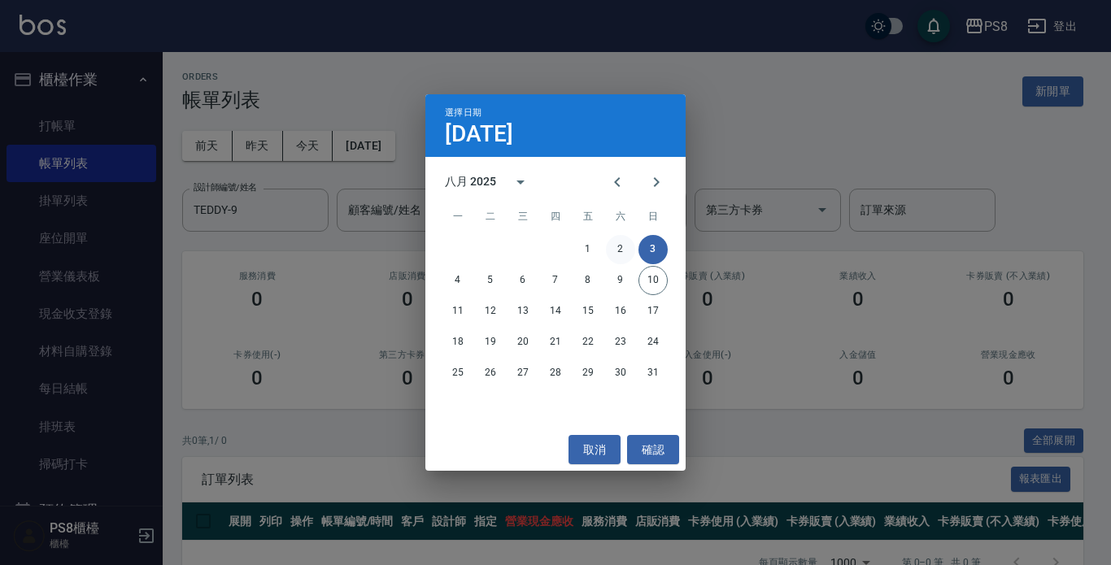
click at [622, 246] on button "2" at bounding box center [620, 249] width 29 height 29
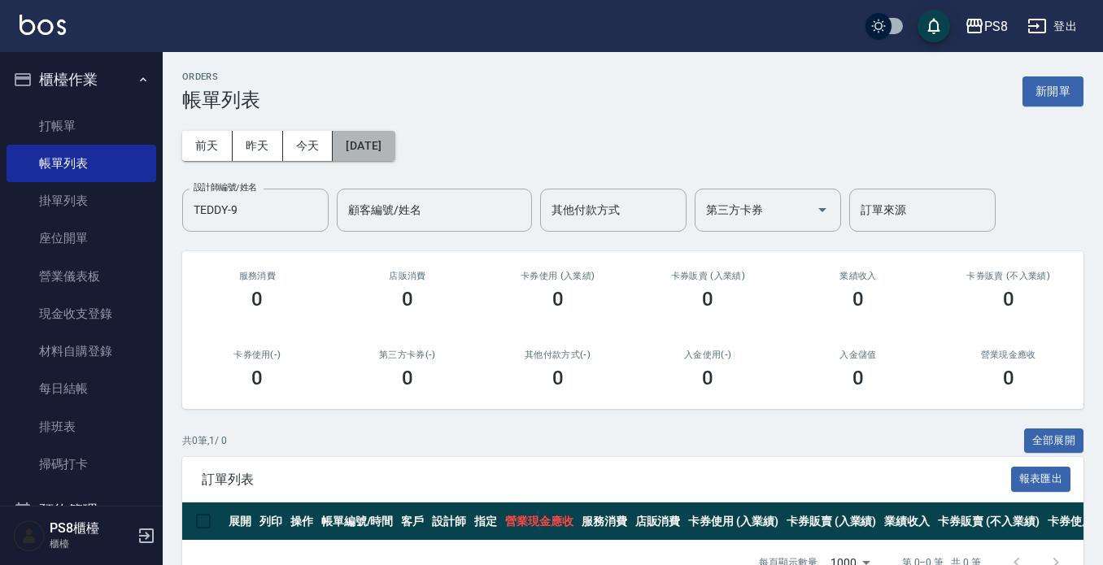
click at [395, 155] on button "[DATE]" at bounding box center [364, 146] width 62 height 30
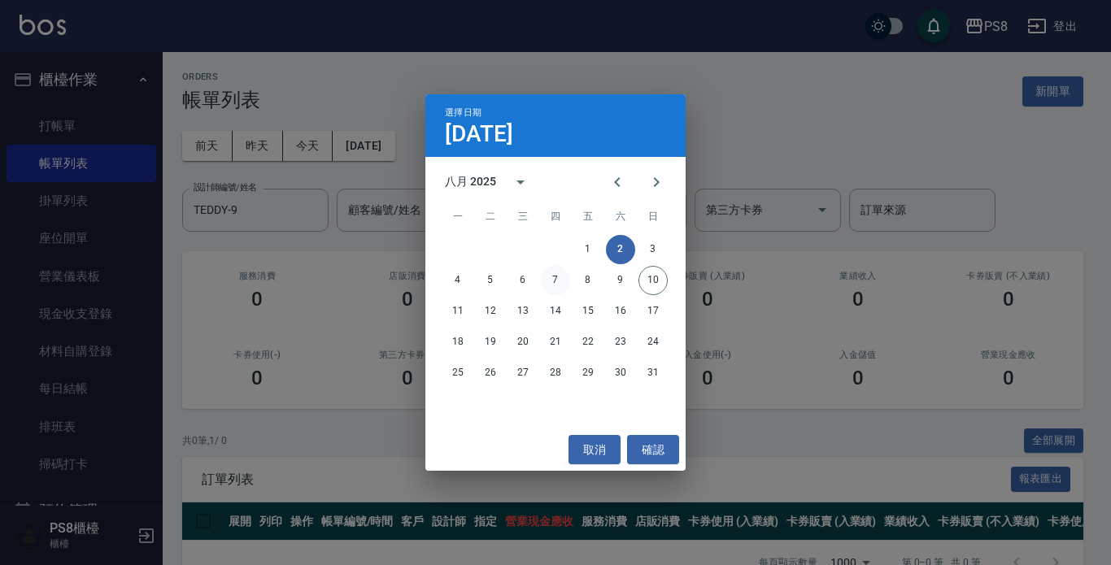
click at [547, 280] on button "7" at bounding box center [555, 280] width 29 height 29
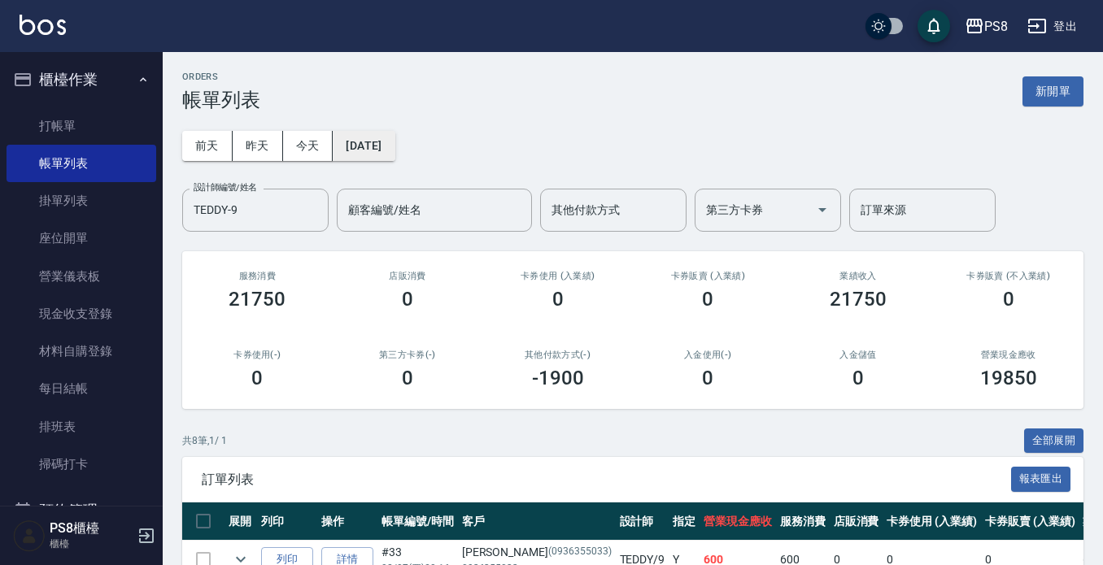
click at [392, 146] on button "[DATE]" at bounding box center [364, 146] width 62 height 30
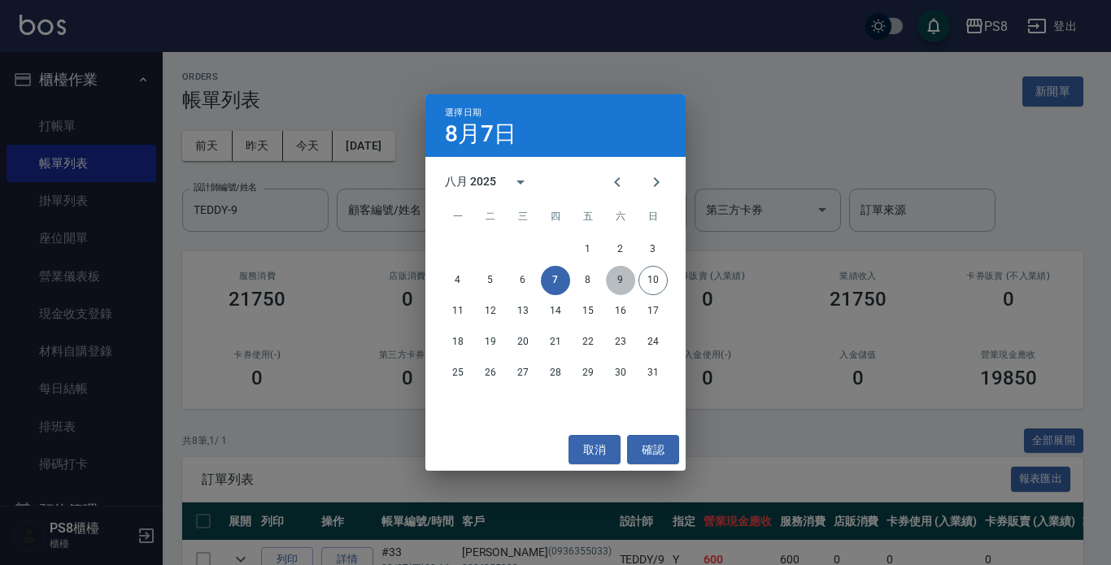
click at [614, 271] on button "9" at bounding box center [620, 280] width 29 height 29
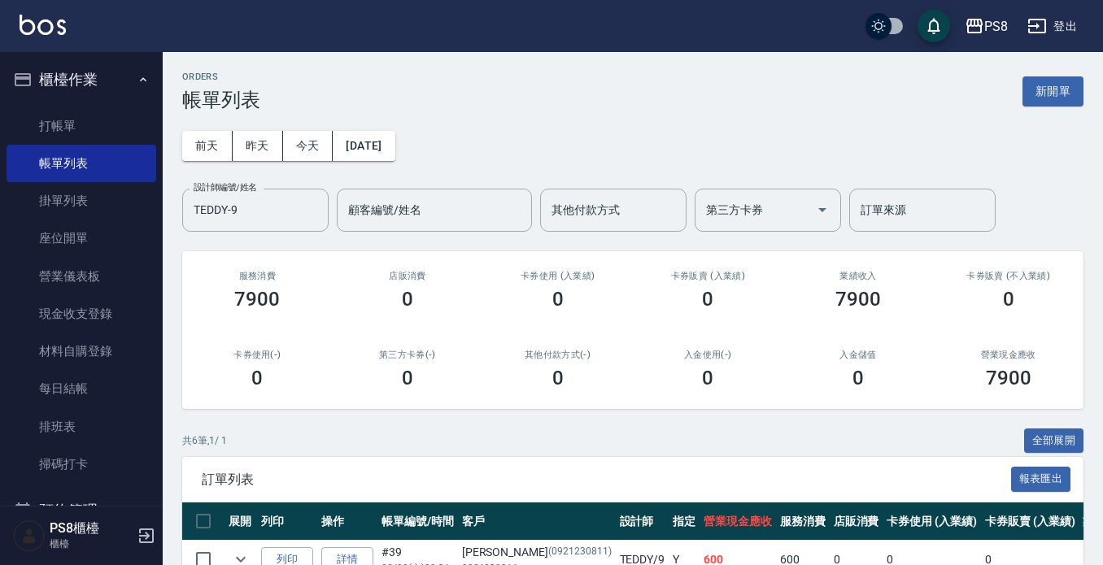
scroll to position [287, 0]
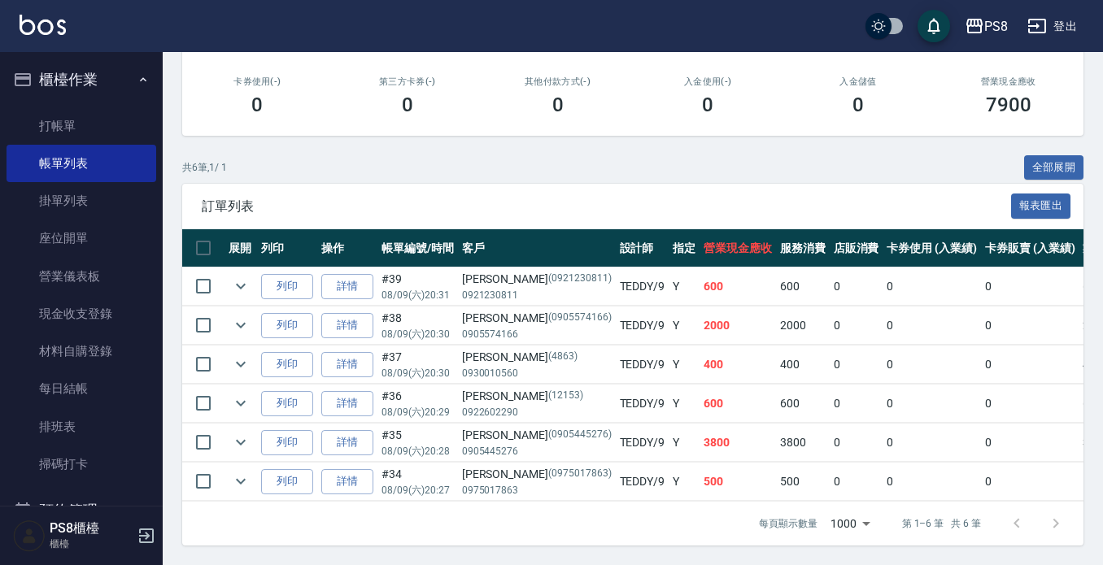
click at [226, 430] on td at bounding box center [241, 443] width 33 height 38
click at [229, 430] on button "expand row" at bounding box center [241, 442] width 24 height 24
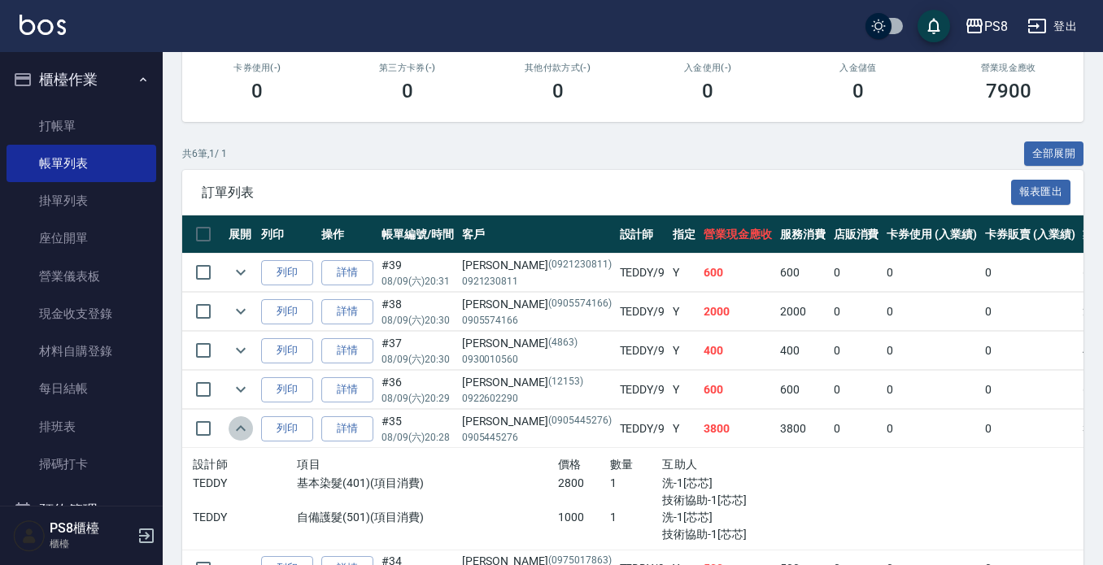
click at [232, 427] on icon "expand row" at bounding box center [241, 429] width 20 height 20
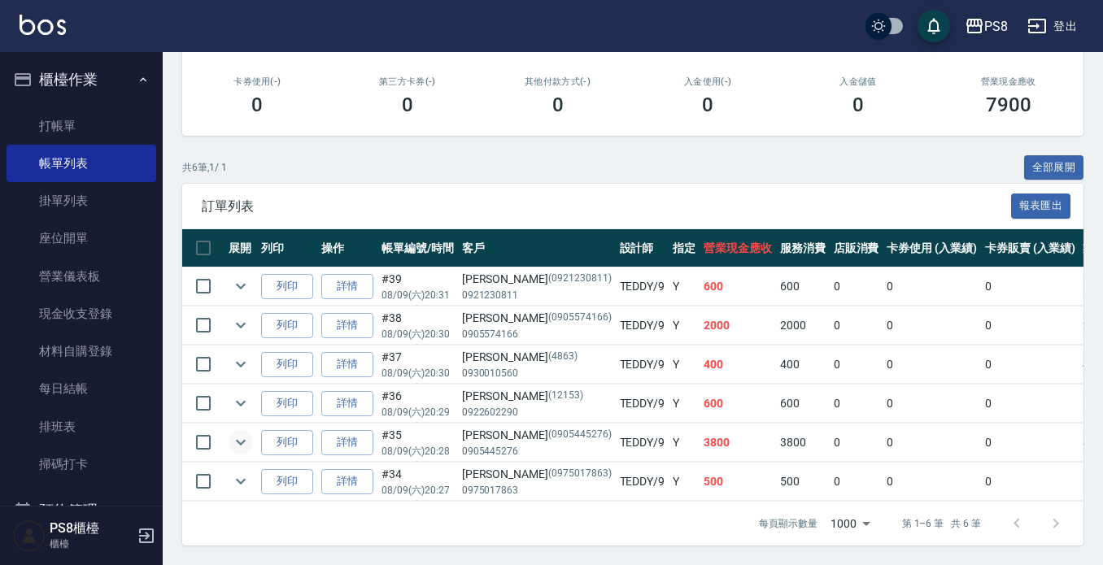
click at [232, 433] on icon "expand row" at bounding box center [241, 443] width 20 height 20
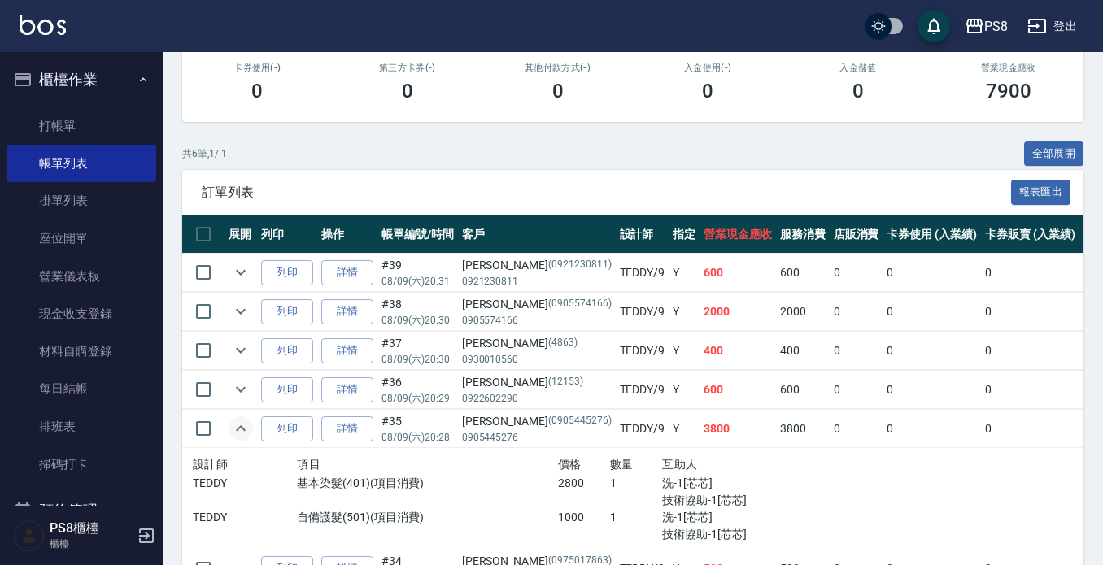
drag, startPoint x: 895, startPoint y: 416, endPoint x: 881, endPoint y: 365, distance: 52.3
click at [895, 410] on td "0" at bounding box center [932, 429] width 98 height 38
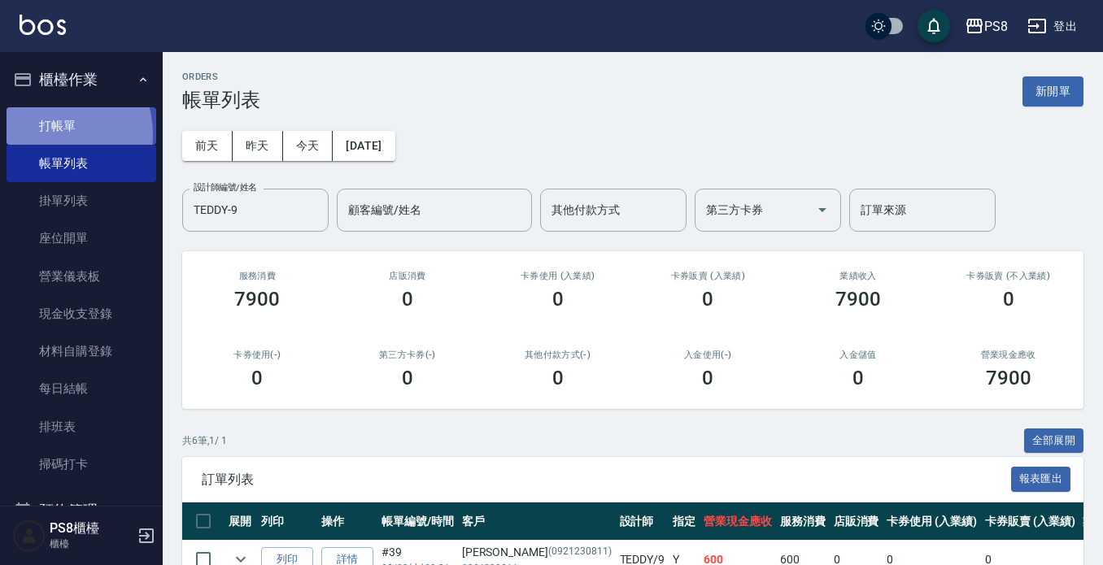
click at [46, 134] on link "打帳單" at bounding box center [82, 125] width 150 height 37
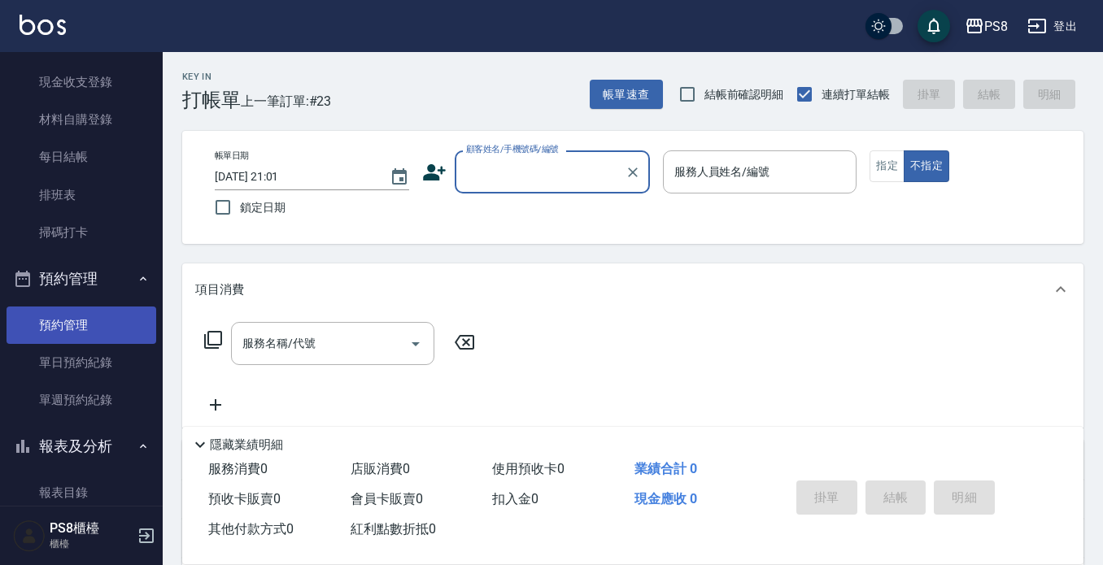
scroll to position [325, 0]
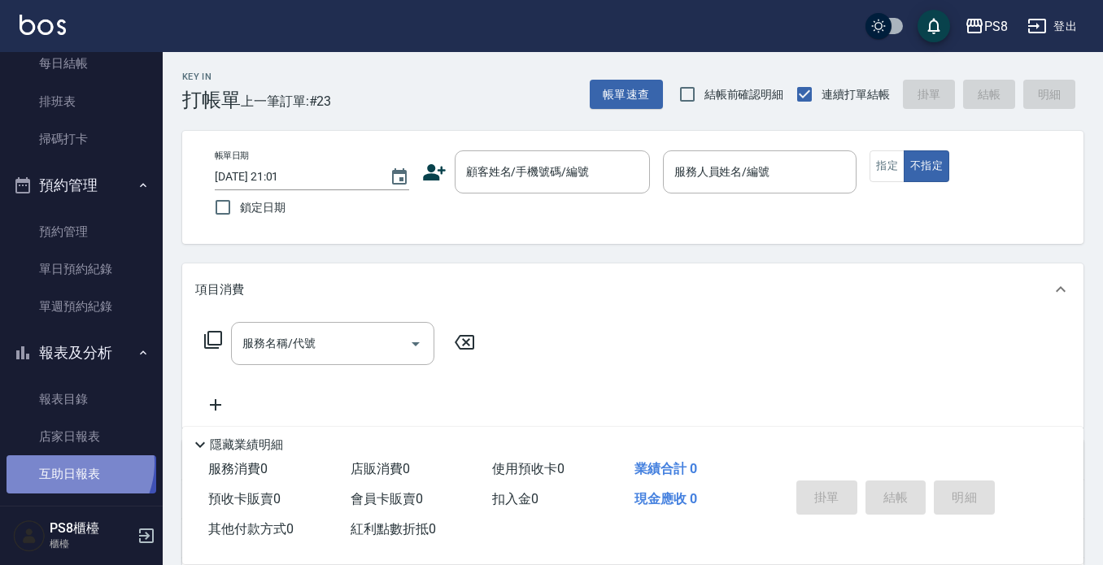
click at [64, 463] on link "互助日報表" at bounding box center [82, 474] width 150 height 37
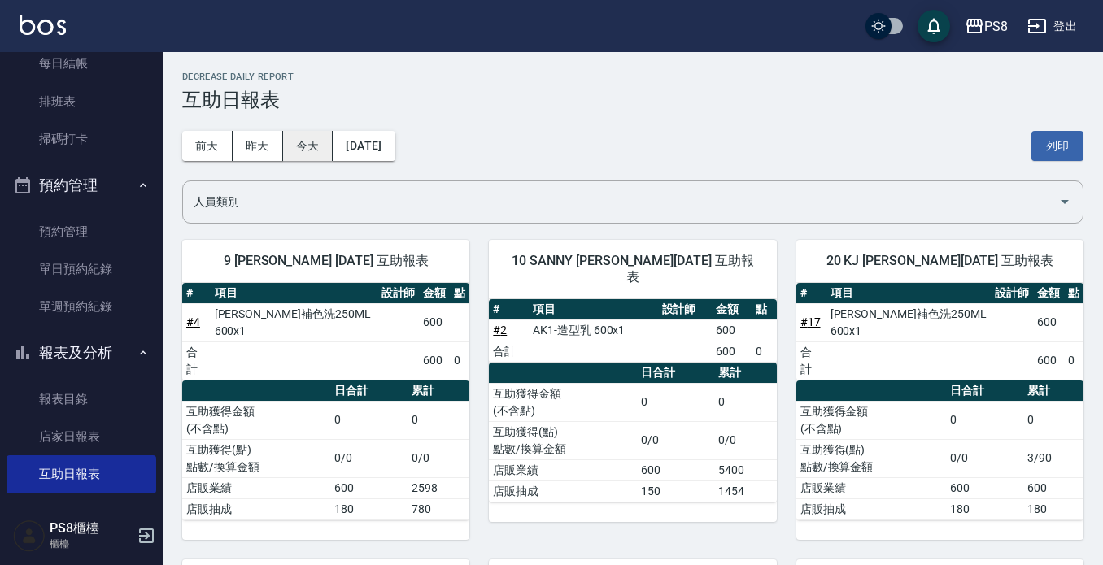
click at [299, 137] on button "今天" at bounding box center [308, 146] width 50 height 30
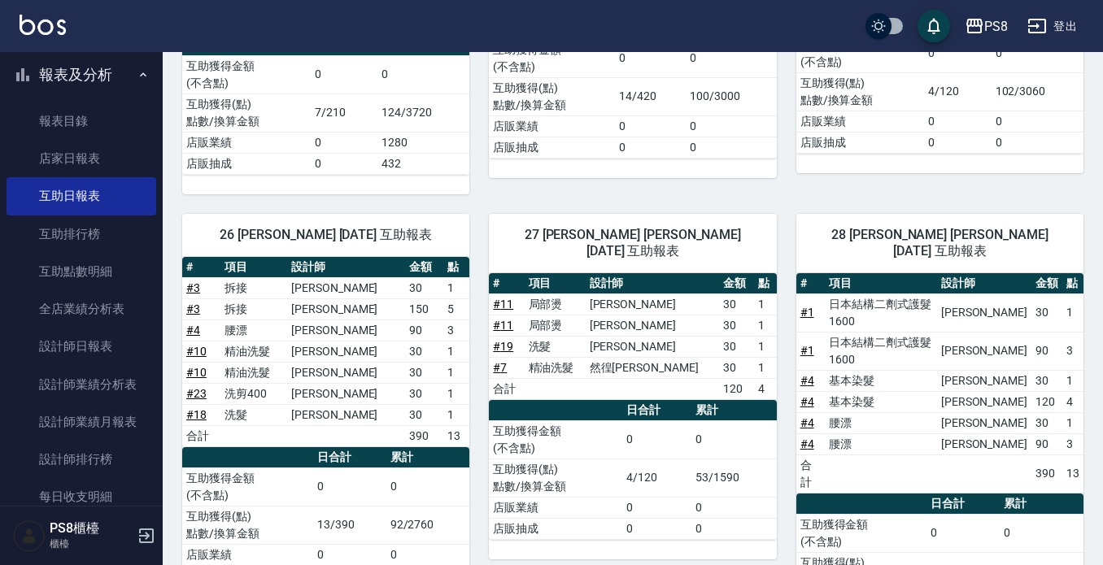
scroll to position [651, 0]
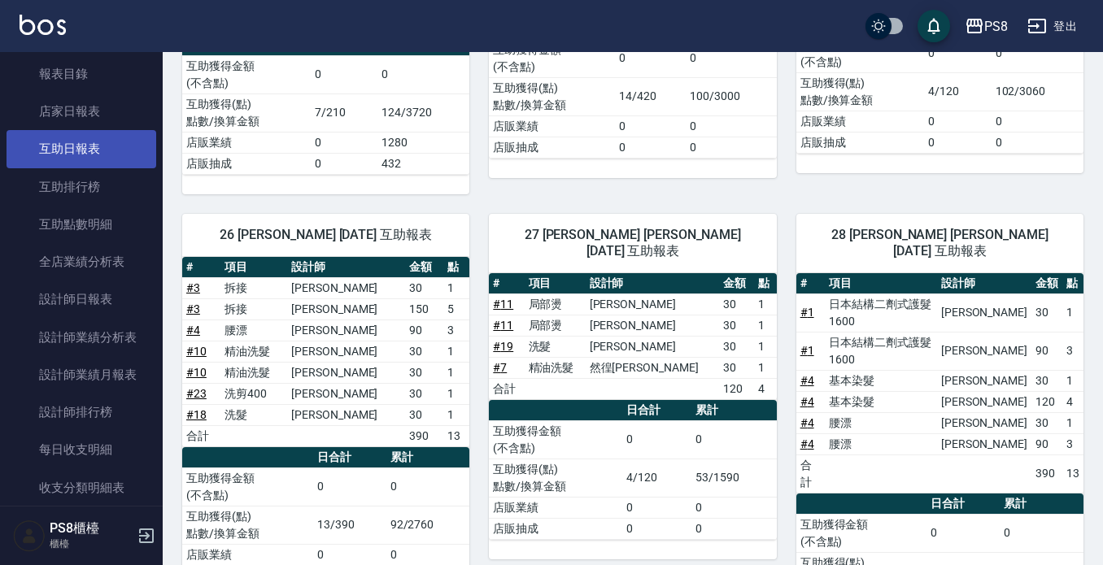
click at [56, 139] on link "互助日報表" at bounding box center [82, 148] width 150 height 37
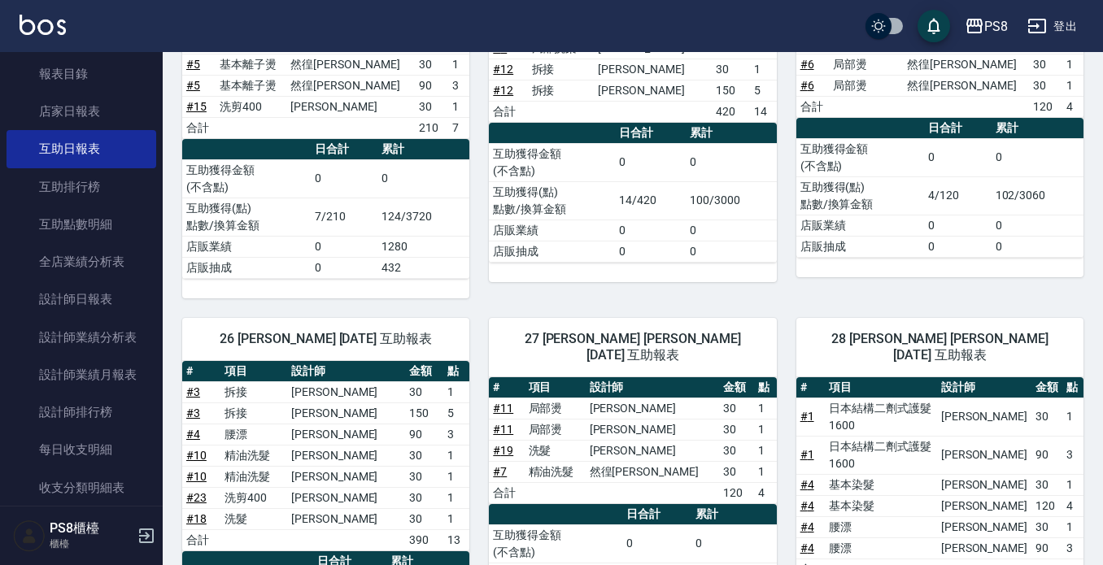
scroll to position [732, 0]
